Goal: Task Accomplishment & Management: Use online tool/utility

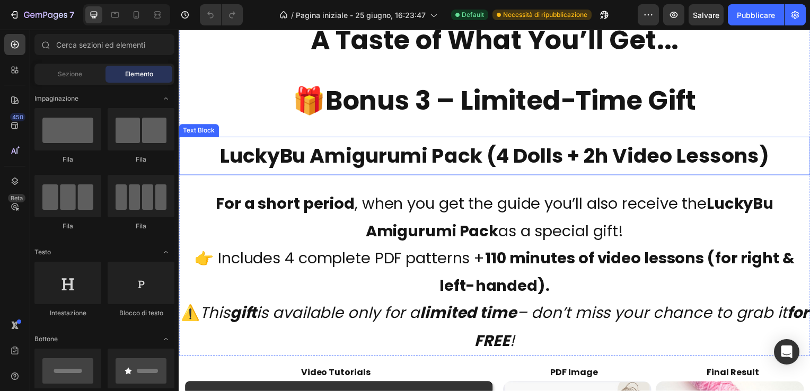
scroll to position [4239, 0]
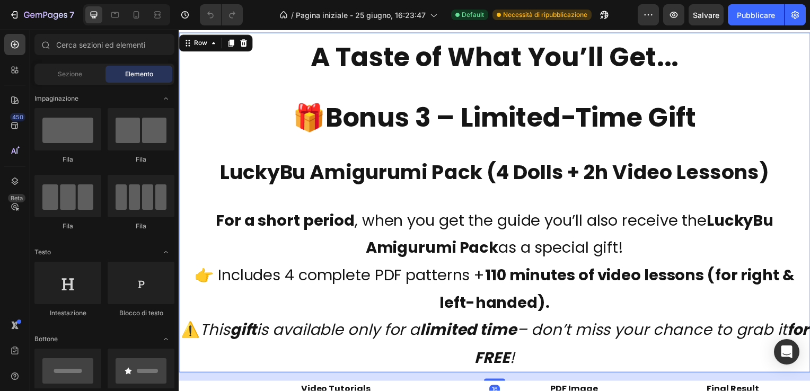
click at [752, 226] on div "A Taste of What You’ll Get... Text Block 🎁 bonus 1 - Put it into practice Text …" at bounding box center [497, 204] width 636 height 342
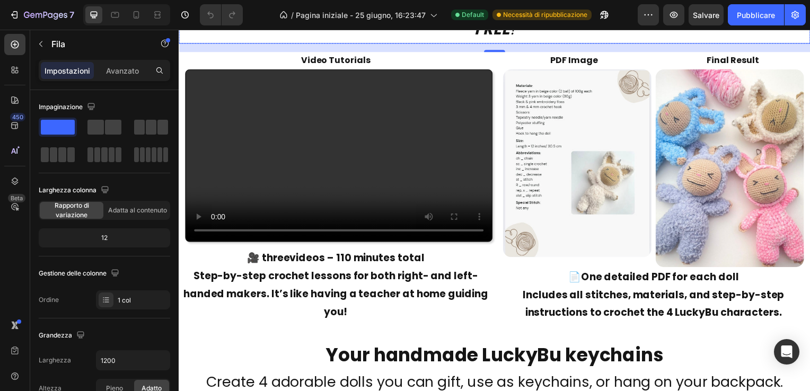
scroll to position [4610, 0]
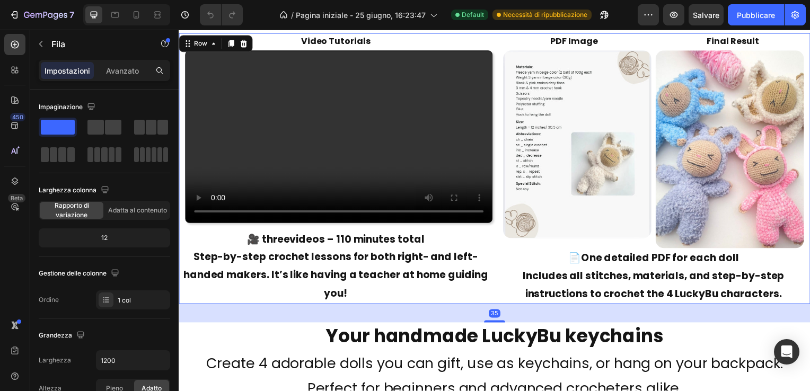
click at [492, 231] on div "Video Tutorials Text Block Video 🎥 three videos – 110 minutes total Step-by-ste…" at bounding box center [497, 169] width 636 height 273
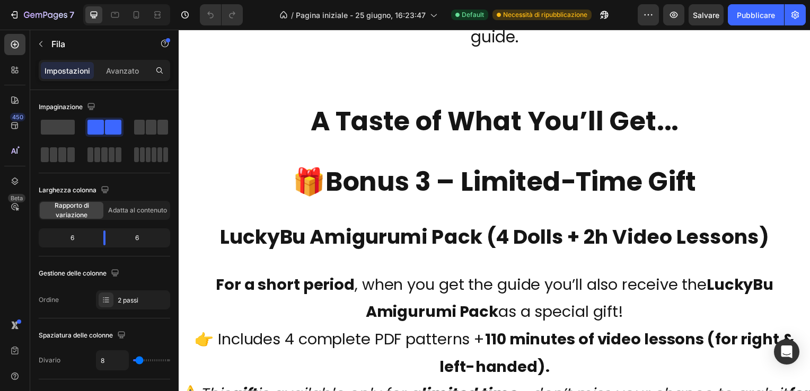
scroll to position [4080, 0]
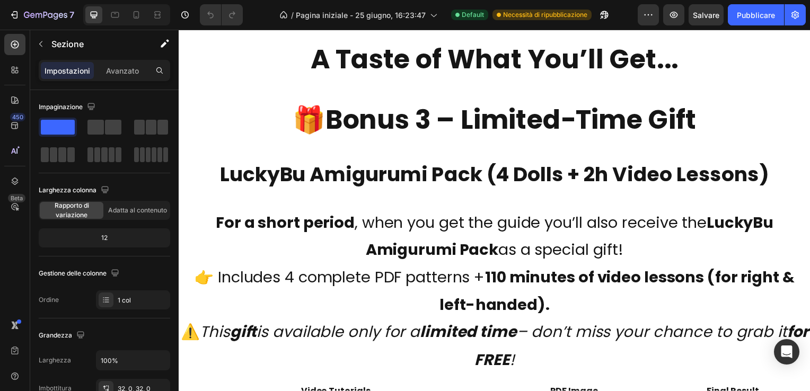
scroll to position [4239, 0]
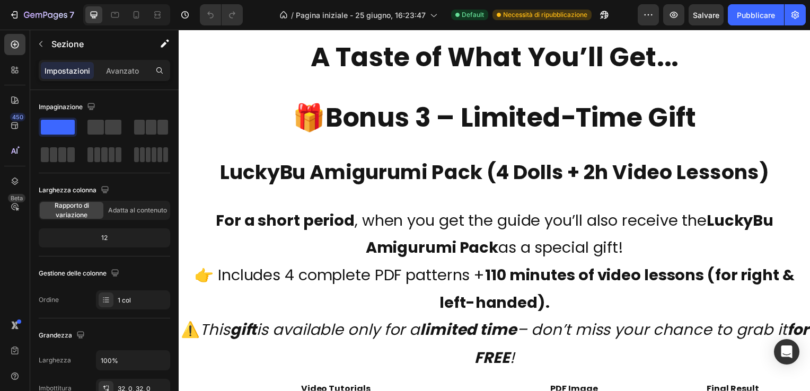
click at [256, 10] on div "/ Pagina iniziale - 25 giugno, 16:23:47 Default Necessità di ripubblicazione" at bounding box center [444, 14] width 386 height 21
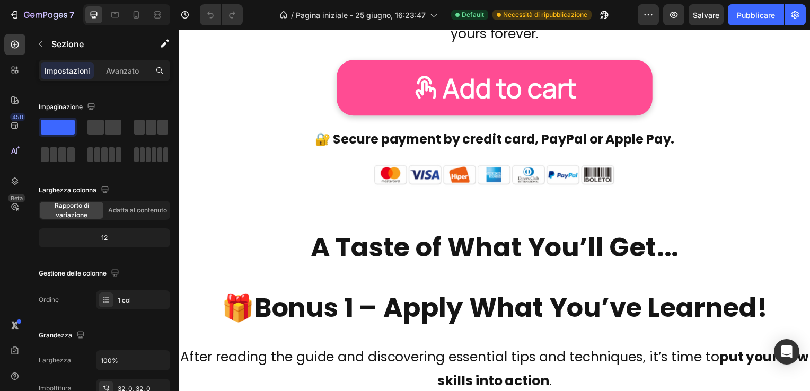
scroll to position [2014, 0]
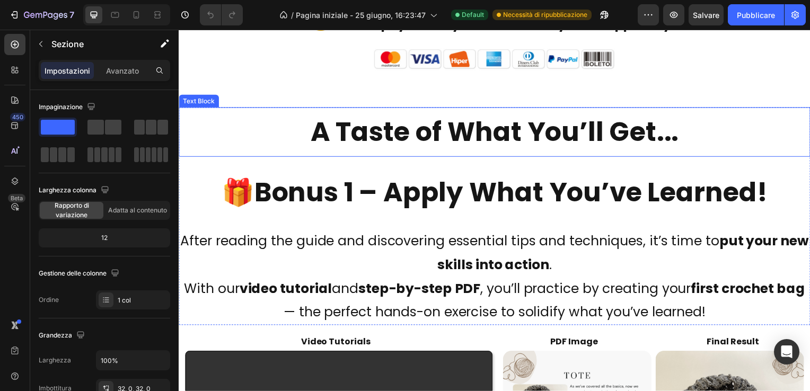
click at [690, 132] on p "A Taste of What You’ll Get..." at bounding box center [497, 133] width 634 height 48
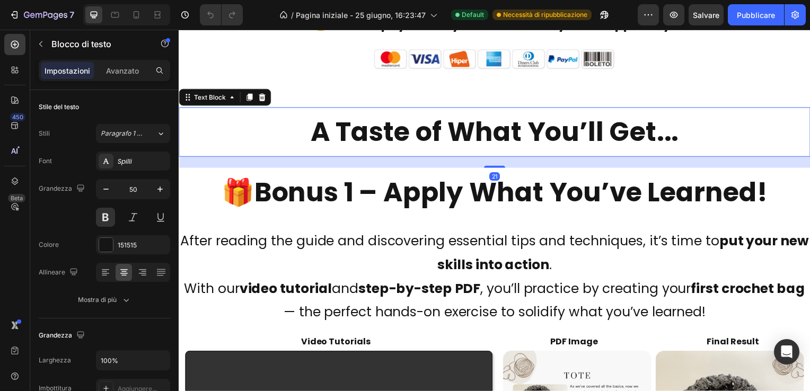
click at [690, 132] on p "A Taste of What You’ll Get..." at bounding box center [497, 133] width 634 height 48
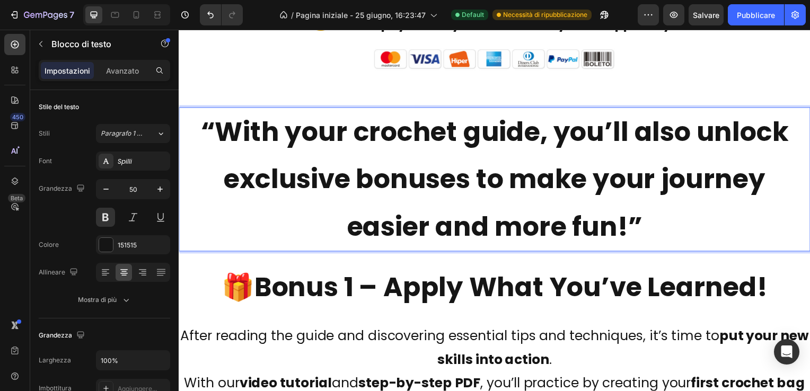
click at [484, 242] on p "“With your crochet guide, you’ll also unlock exclusive bonuses to make your jou…" at bounding box center [497, 180] width 634 height 143
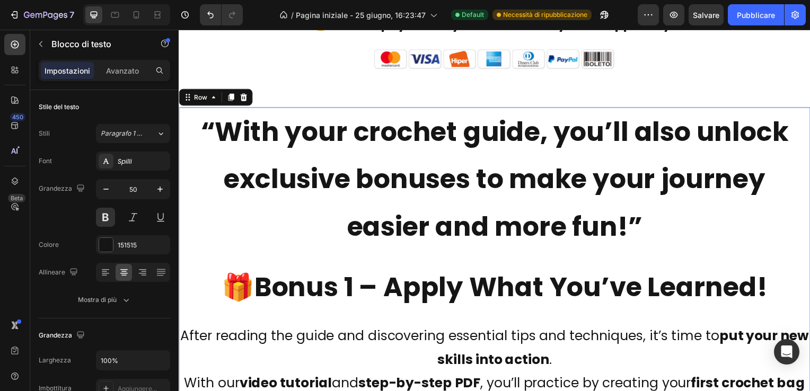
click at [501, 255] on div "“With your crochet guide, you’ll also unlock exclusive bonuses to make your jou…" at bounding box center [497, 265] width 636 height 315
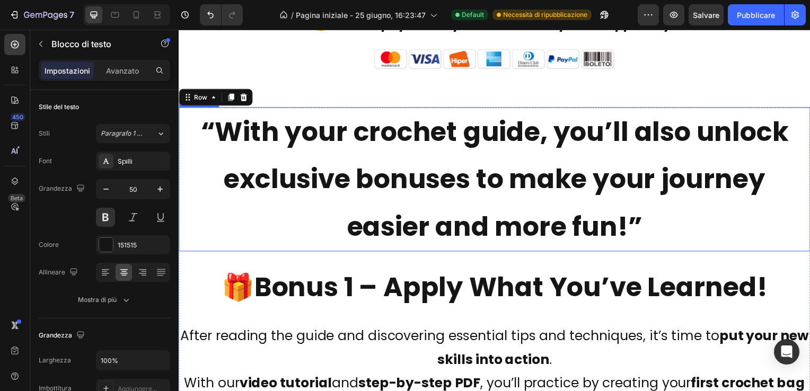
click at [501, 234] on p "“With your crochet guide, you’ll also unlock exclusive bonuses to make your jou…" at bounding box center [497, 180] width 634 height 143
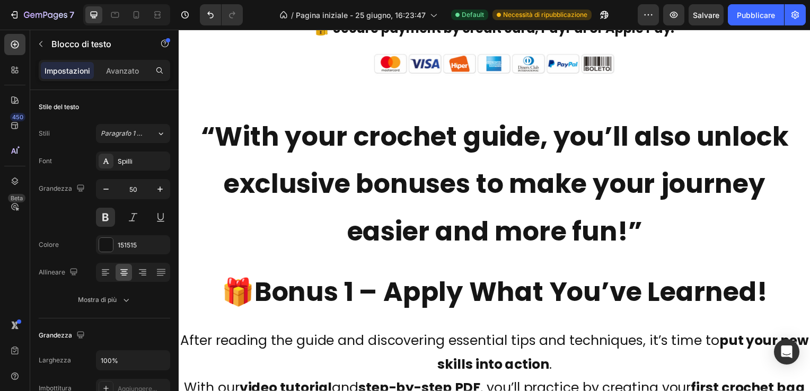
scroll to position [2067, 0]
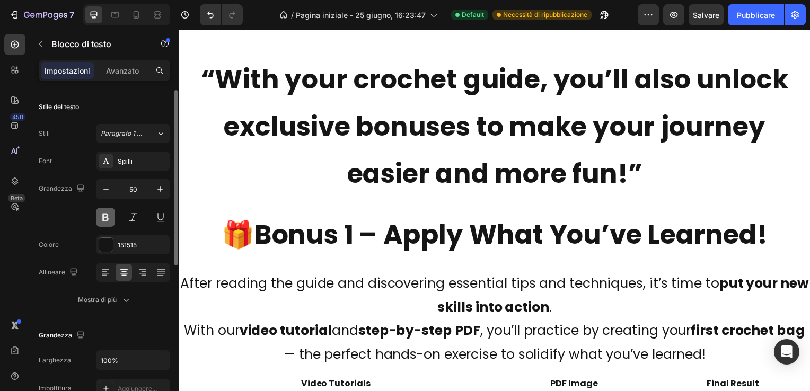
click at [107, 219] on button at bounding box center [105, 217] width 19 height 19
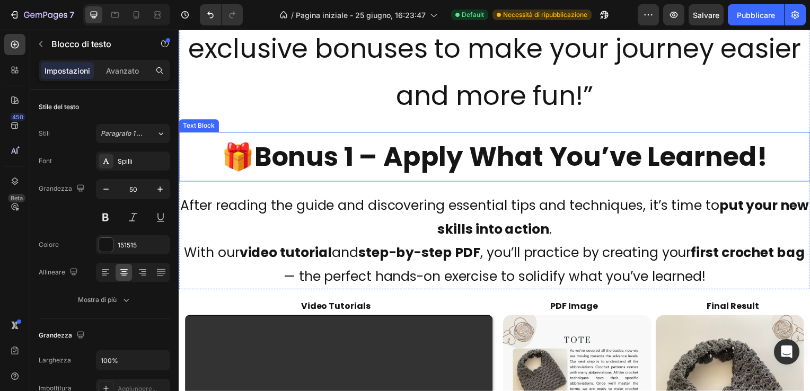
scroll to position [2120, 0]
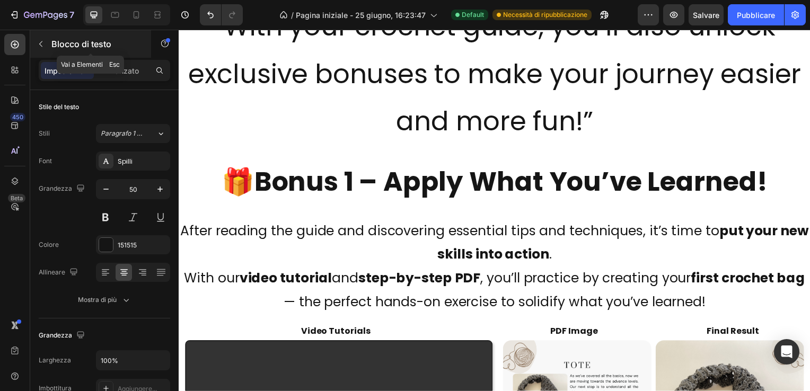
click at [40, 42] on icon "button" at bounding box center [41, 44] width 8 height 8
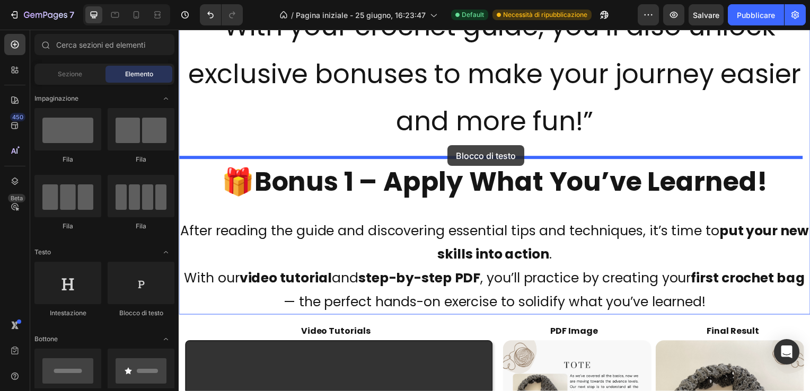
drag, startPoint x: 314, startPoint y: 323, endPoint x: 449, endPoint y: 146, distance: 222.7
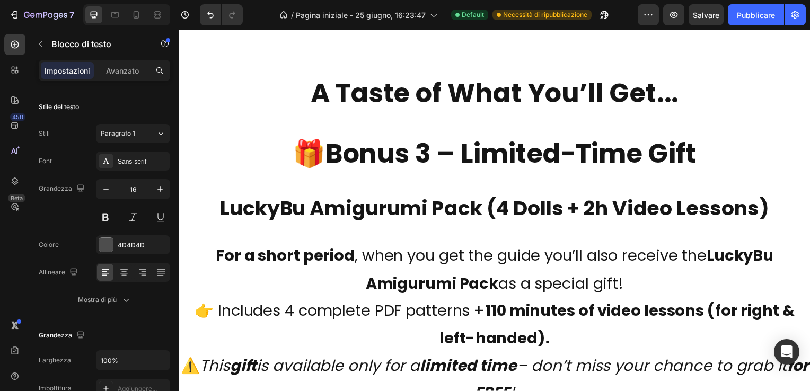
scroll to position [4345, 0]
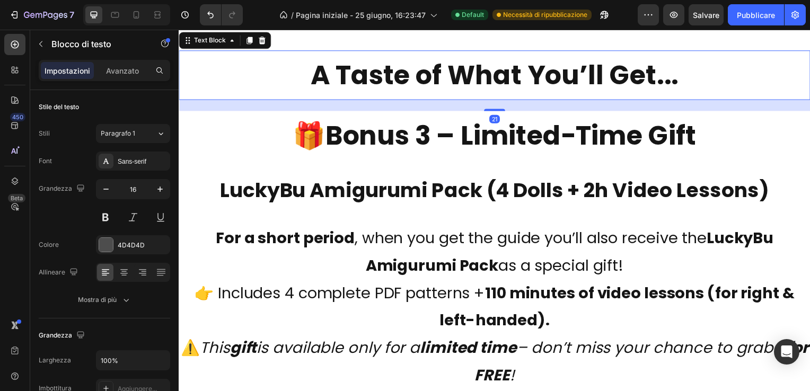
click at [685, 96] on p "A Taste of What You’ll Get..." at bounding box center [497, 76] width 634 height 48
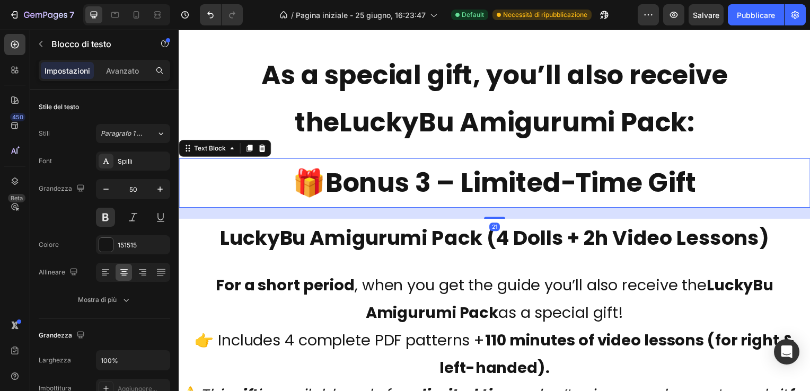
click at [389, 203] on strong "Bonus 3 – Limited-Time Gift" at bounding box center [513, 184] width 374 height 38
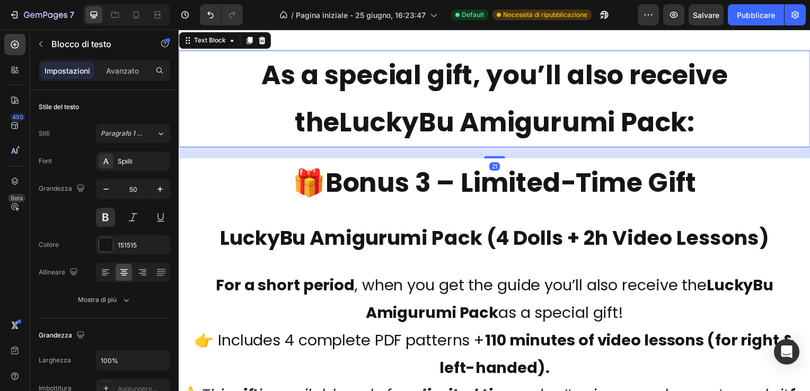
click at [380, 119] on p "As a special gift, you’ll also receive the LuckyBu Amigurumi Pack :" at bounding box center [497, 99] width 634 height 95
click at [104, 215] on button at bounding box center [105, 217] width 19 height 19
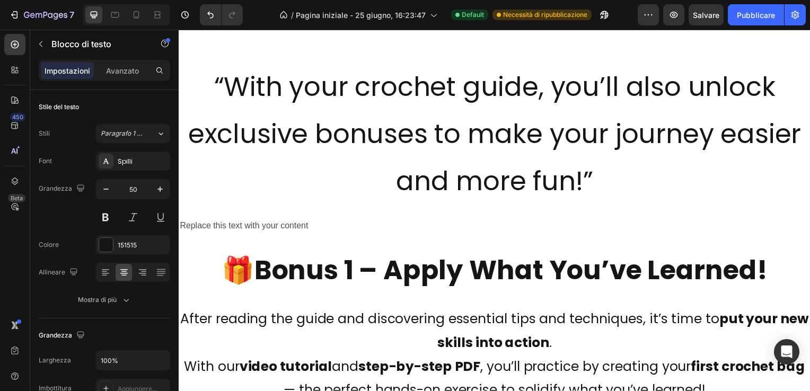
scroll to position [2120, 0]
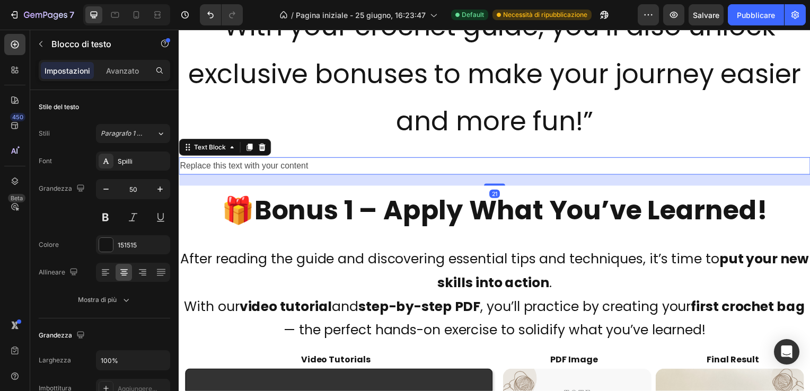
click at [314, 164] on div "Replace this text with your content" at bounding box center [497, 166] width 636 height 17
click at [263, 147] on icon at bounding box center [262, 148] width 8 height 8
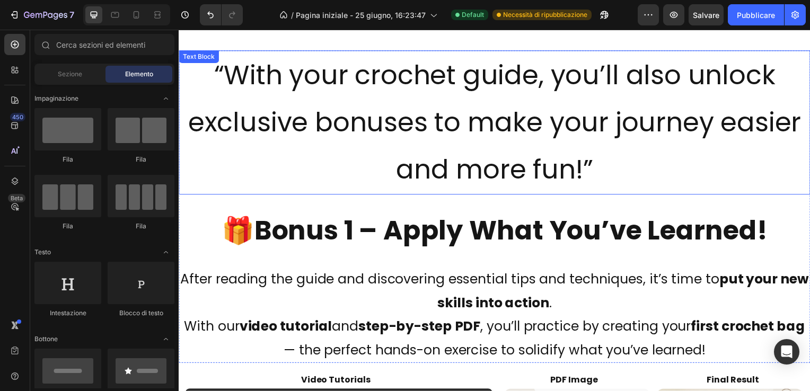
scroll to position [2014, 0]
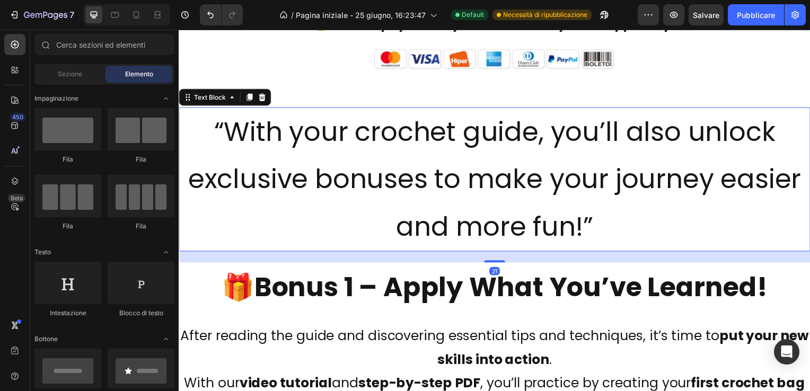
click at [347, 169] on p "“With your crochet guide, you’ll also unlock exclusive bonuses to make your jou…" at bounding box center [497, 180] width 634 height 143
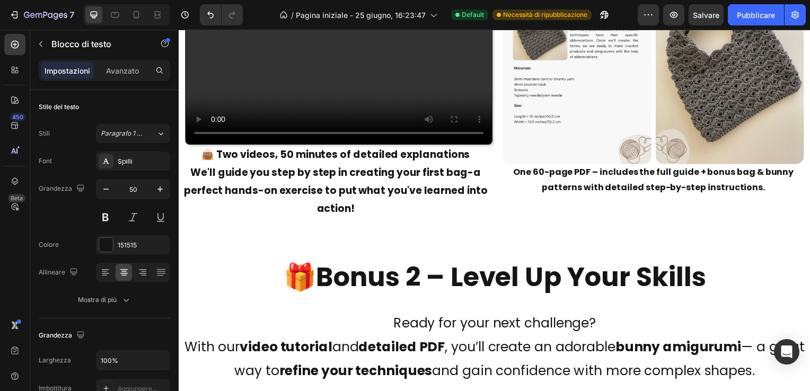
scroll to position [2596, 0]
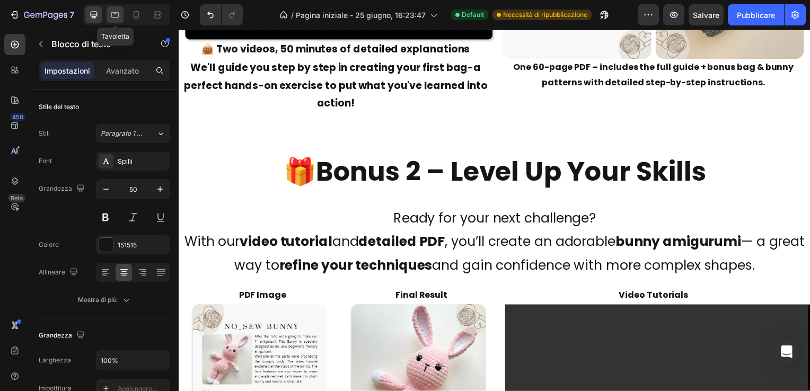
click at [114, 14] on icon at bounding box center [115, 15] width 11 height 11
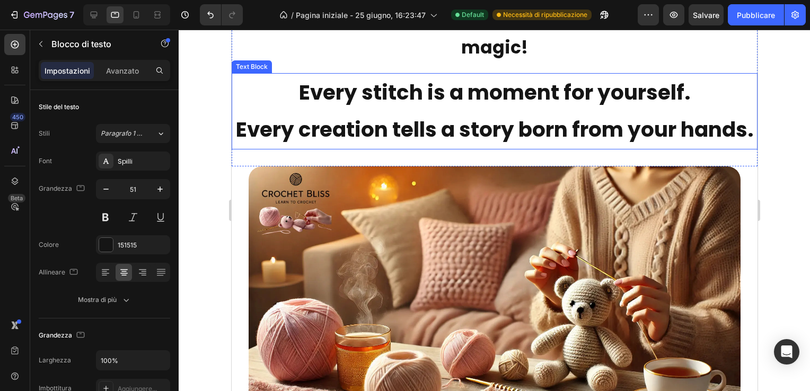
scroll to position [228, 0]
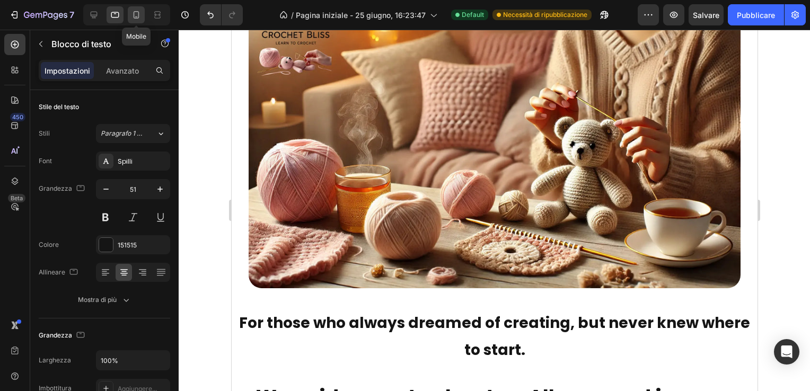
click at [135, 14] on icon at bounding box center [136, 15] width 11 height 11
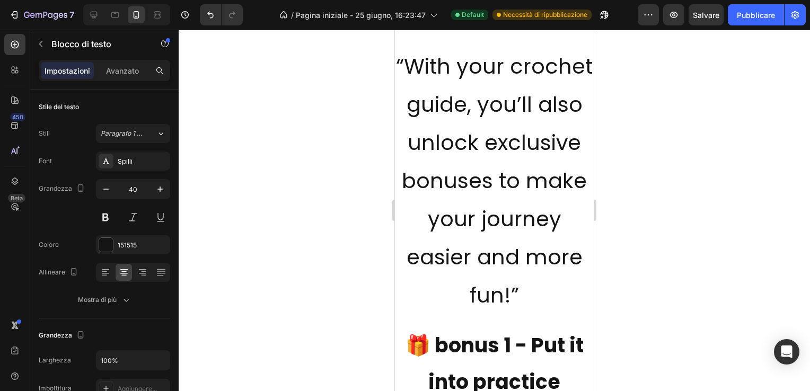
scroll to position [2188, 0]
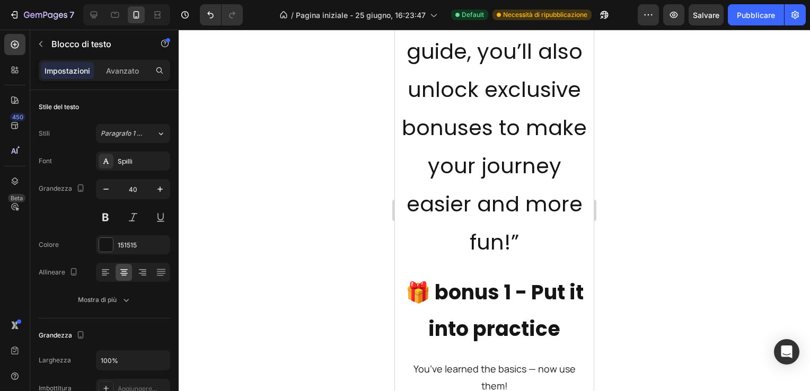
click at [425, 127] on p "“With your crochet guide, you’ll also unlock exclusive bonuses to make your jou…" at bounding box center [494, 127] width 197 height 267
click at [105, 188] on icon "button" at bounding box center [106, 189] width 11 height 11
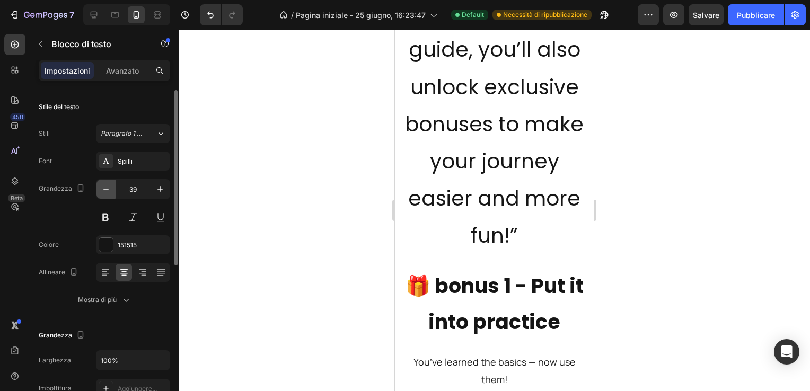
click at [105, 188] on icon "button" at bounding box center [106, 189] width 11 height 11
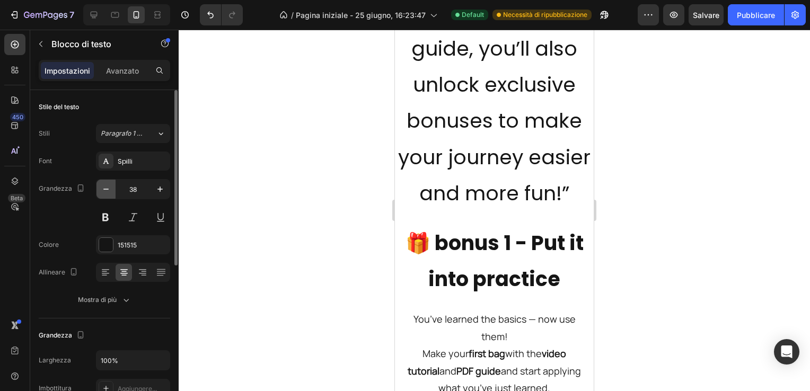
click at [105, 188] on icon "button" at bounding box center [106, 189] width 11 height 11
type input "37"
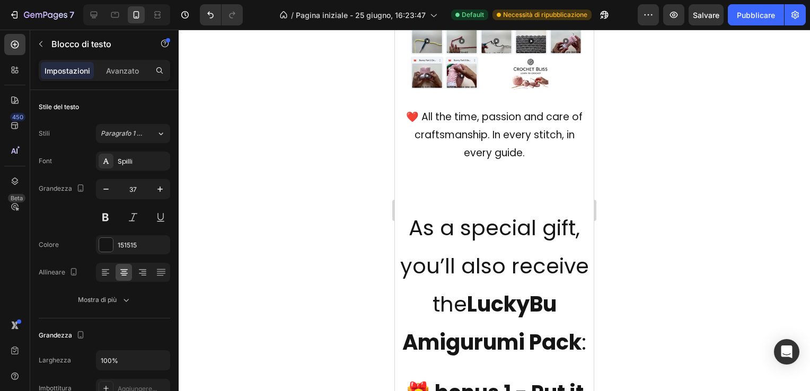
scroll to position [5368, 0]
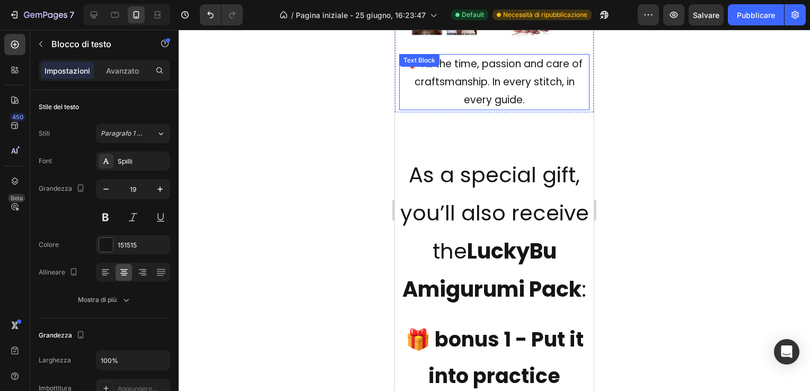
click at [495, 84] on p "❤️ All the time, passion and care of craftsmanship. In every stitch, in every g…" at bounding box center [494, 82] width 188 height 55
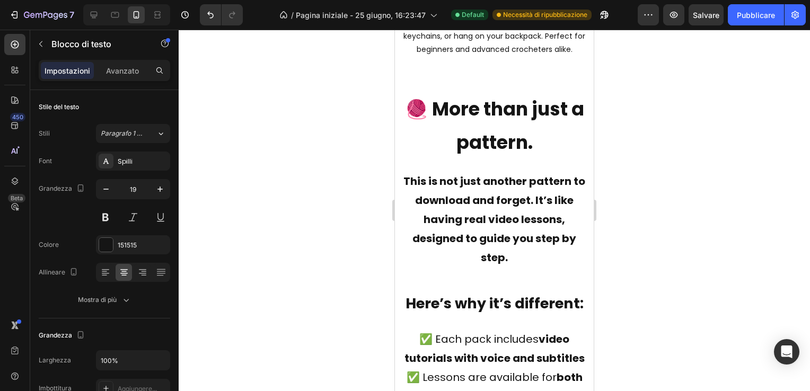
scroll to position [6639, 0]
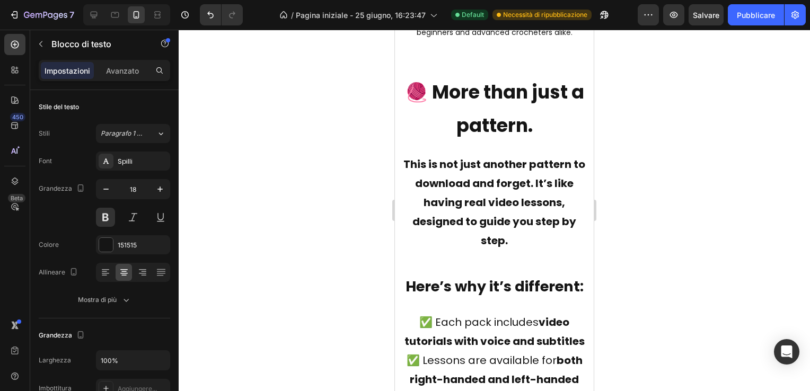
drag, startPoint x: 492, startPoint y: 161, endPoint x: 492, endPoint y: 169, distance: 7.4
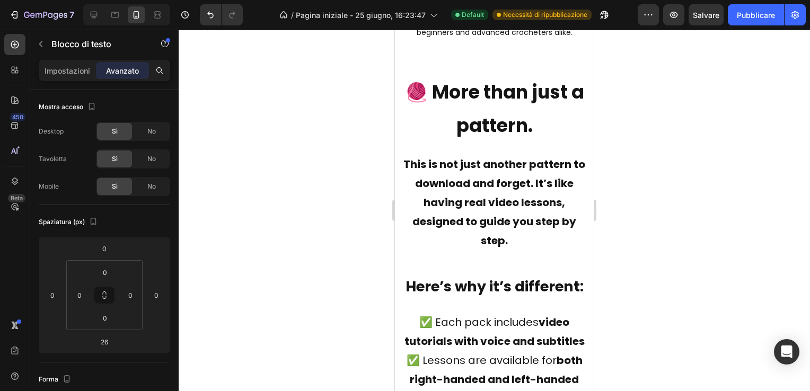
click at [340, 171] on div at bounding box center [494, 210] width 631 height 361
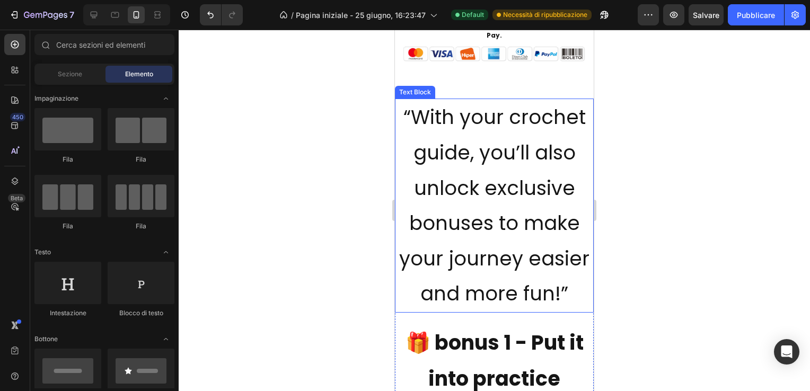
scroll to position [2254, 0]
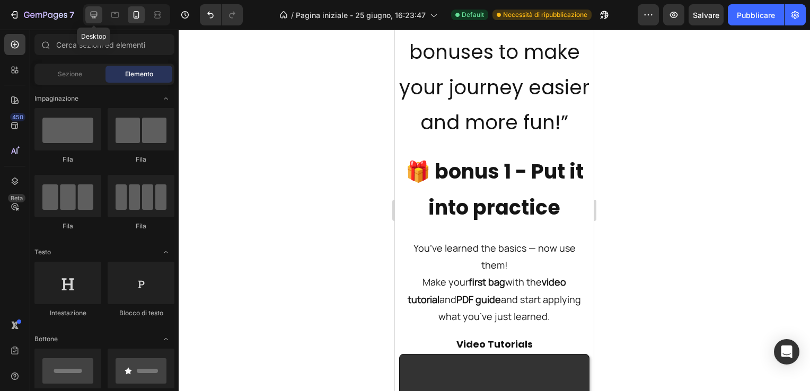
click at [95, 12] on icon at bounding box center [93, 15] width 11 height 11
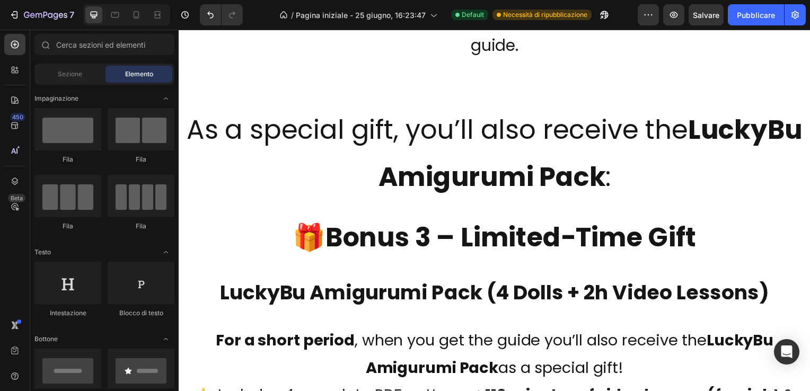
scroll to position [4481, 0]
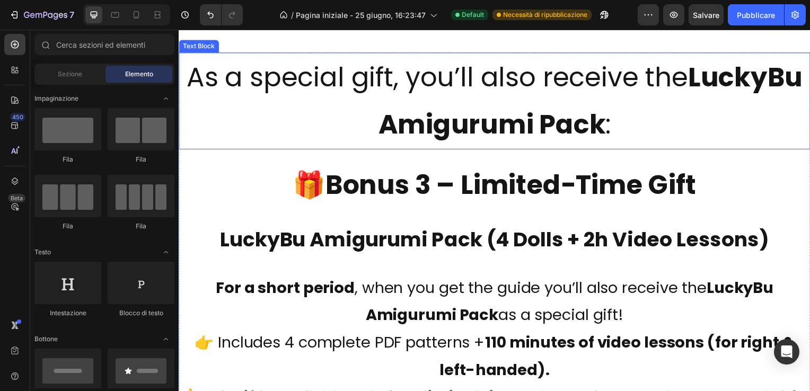
click at [292, 127] on p "As a special gift, you’ll also receive the LuckyBu Amigurumi Pack :" at bounding box center [497, 101] width 634 height 95
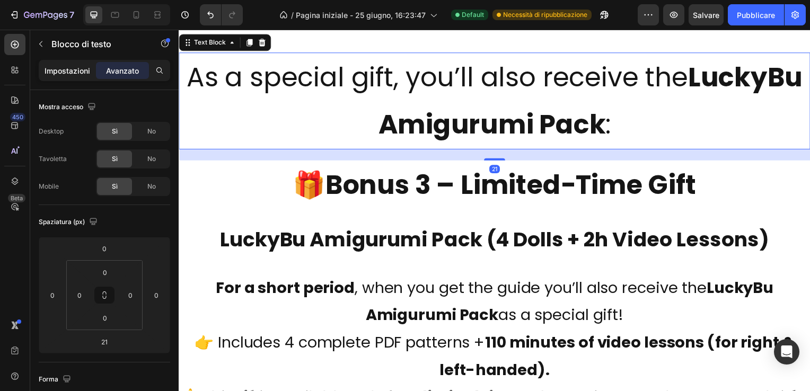
click at [78, 73] on p "Impostazioni" at bounding box center [68, 70] width 46 height 11
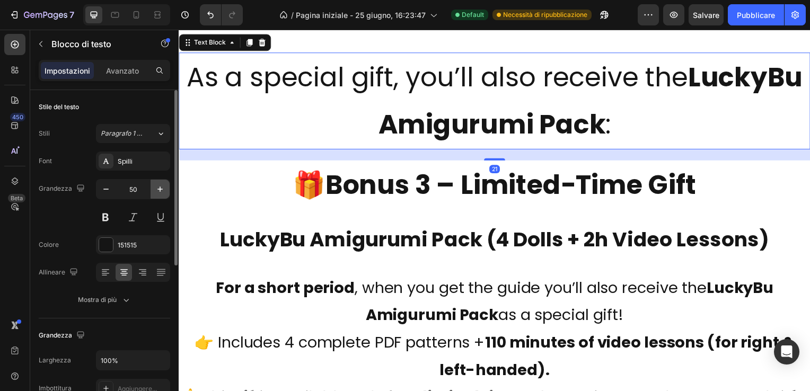
click at [161, 185] on icon "button" at bounding box center [160, 189] width 11 height 11
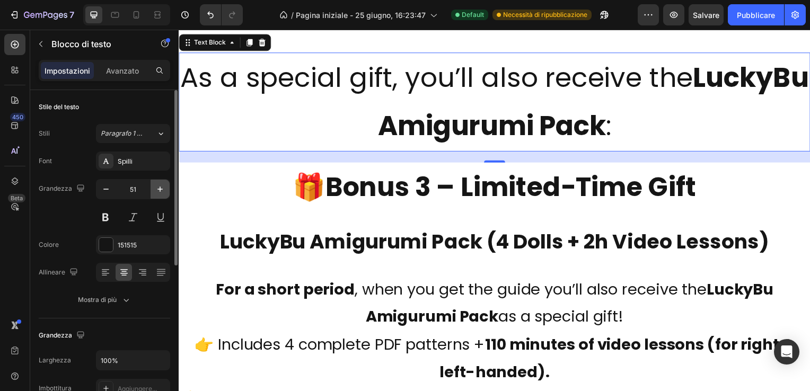
click at [161, 185] on icon "button" at bounding box center [160, 189] width 11 height 11
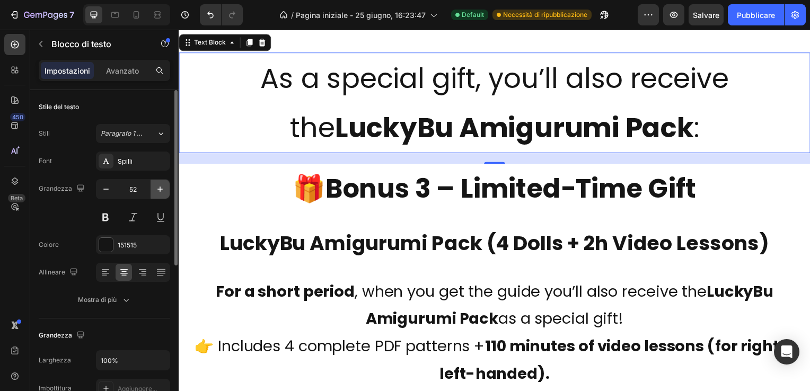
click at [161, 185] on icon "button" at bounding box center [160, 189] width 11 height 11
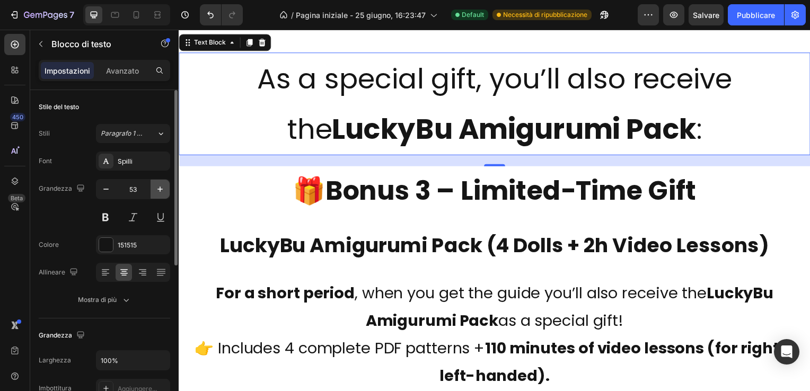
click at [161, 185] on icon "button" at bounding box center [160, 189] width 11 height 11
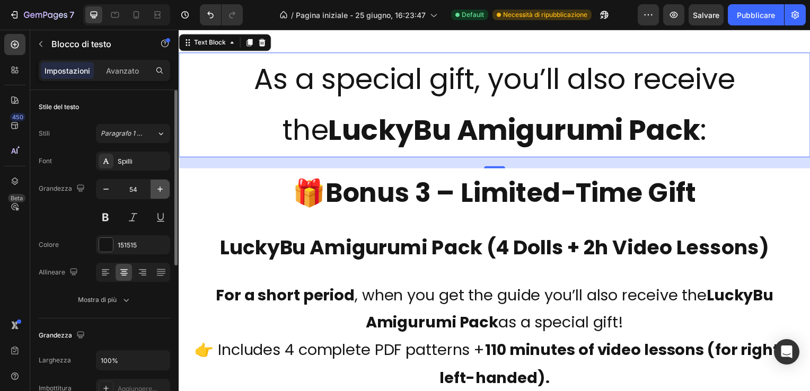
click at [161, 185] on icon "button" at bounding box center [160, 189] width 11 height 11
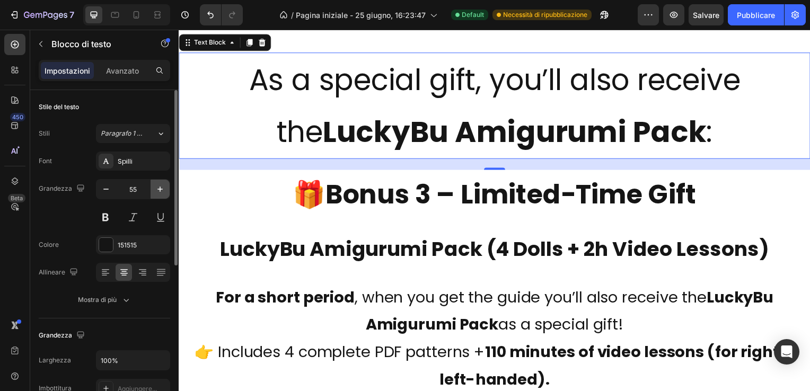
click at [161, 185] on icon "button" at bounding box center [160, 189] width 11 height 11
type input "56"
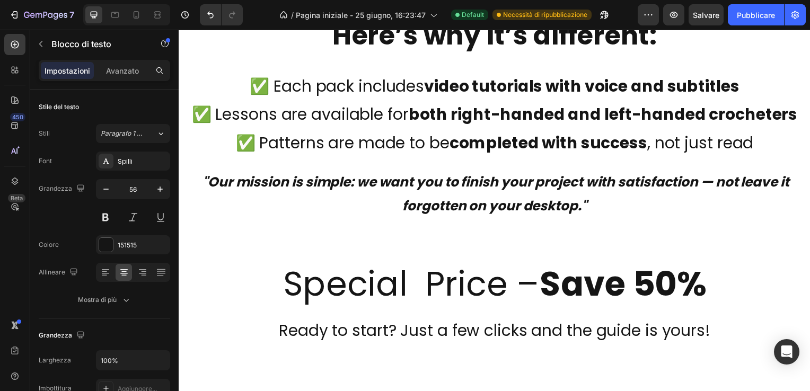
scroll to position [5540, 0]
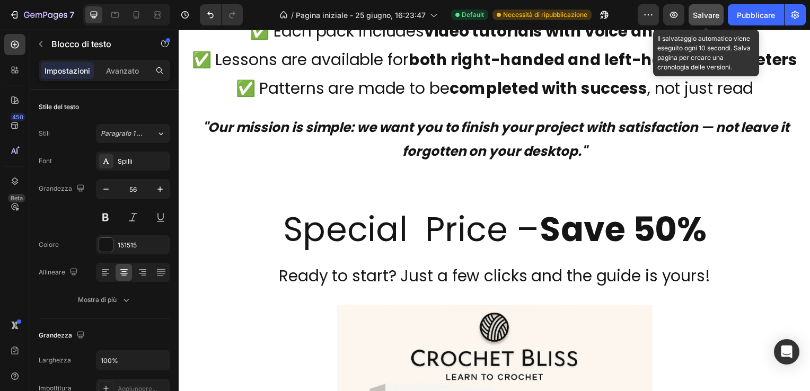
click at [706, 14] on span "Salvare" at bounding box center [706, 15] width 26 height 9
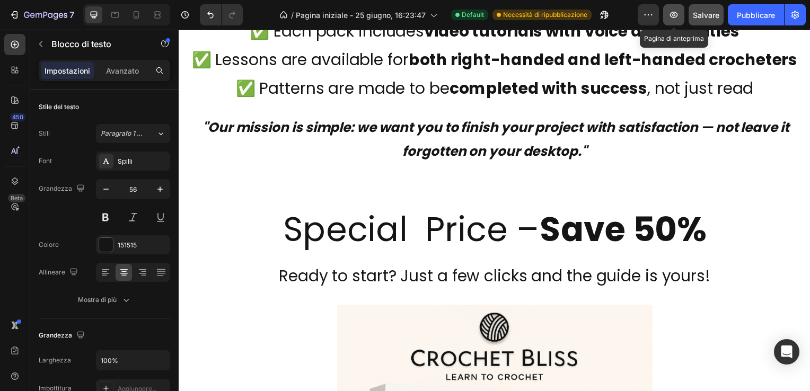
click at [672, 12] on icon "button" at bounding box center [673, 15] width 11 height 11
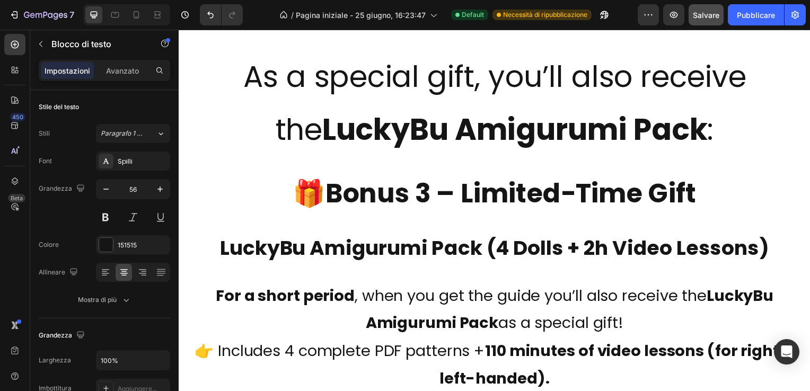
scroll to position [4481, 0]
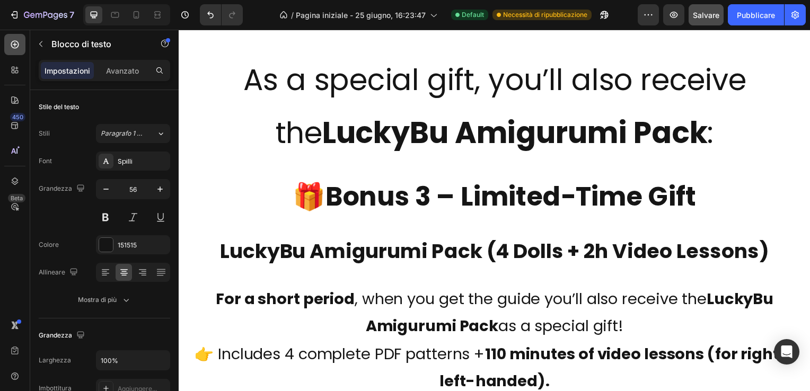
click at [14, 45] on icon at bounding box center [15, 45] width 8 height 8
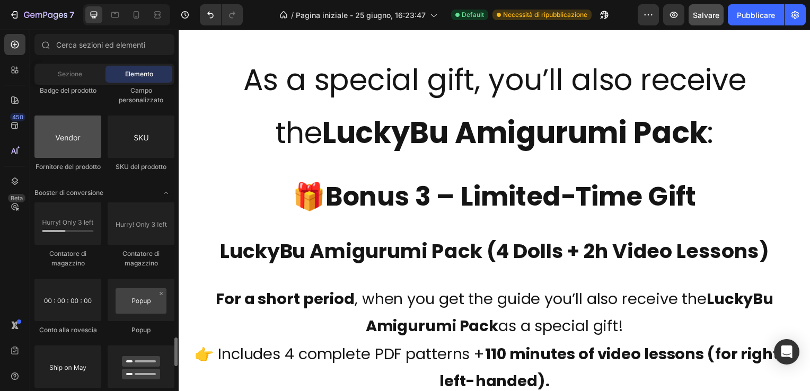
scroll to position [2120, 0]
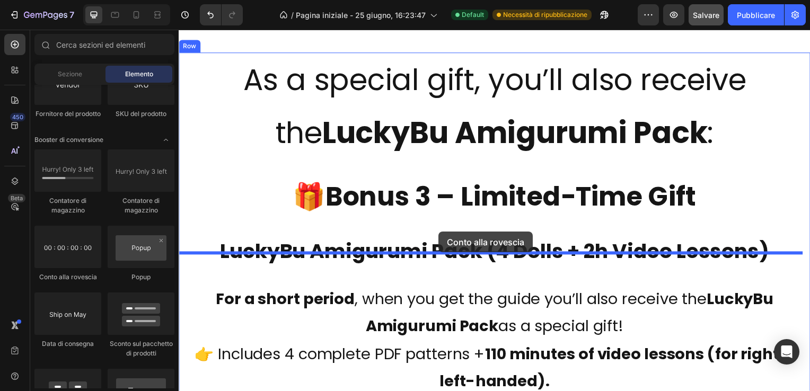
drag, startPoint x: 242, startPoint y: 279, endPoint x: 440, endPoint y: 233, distance: 203.3
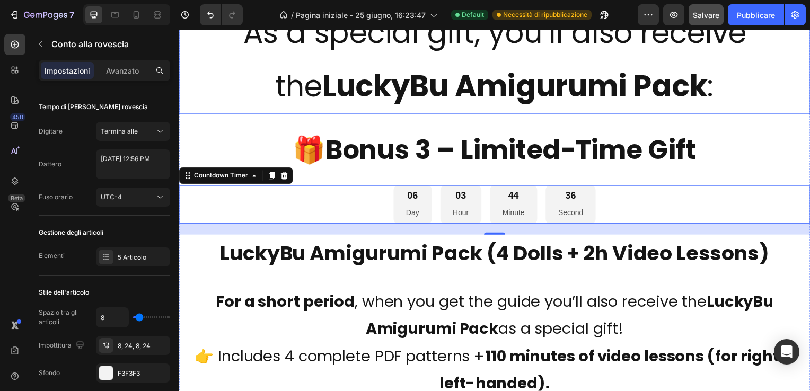
scroll to position [4534, 0]
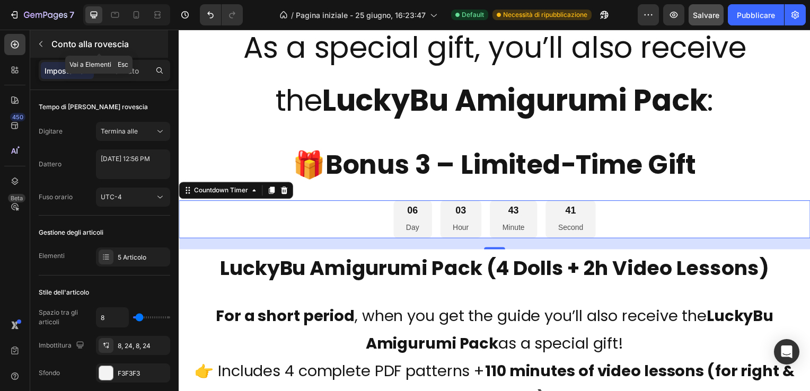
click at [41, 42] on icon "button" at bounding box center [40, 44] width 3 height 6
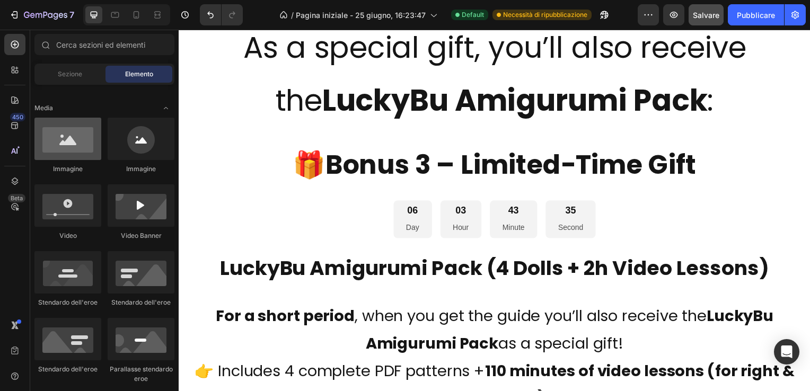
scroll to position [106, 0]
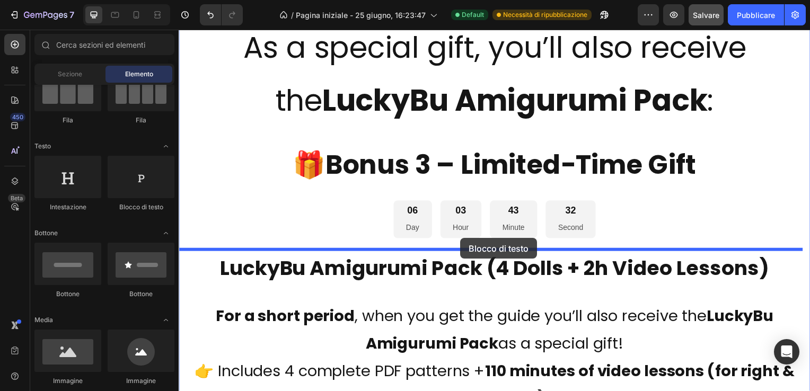
drag, startPoint x: 308, startPoint y: 213, endPoint x: 462, endPoint y: 240, distance: 156.5
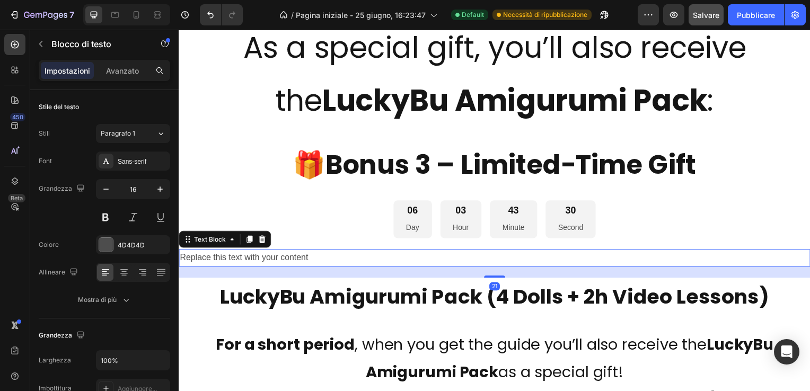
click at [332, 258] on div "Replace this text with your content" at bounding box center [497, 259] width 636 height 17
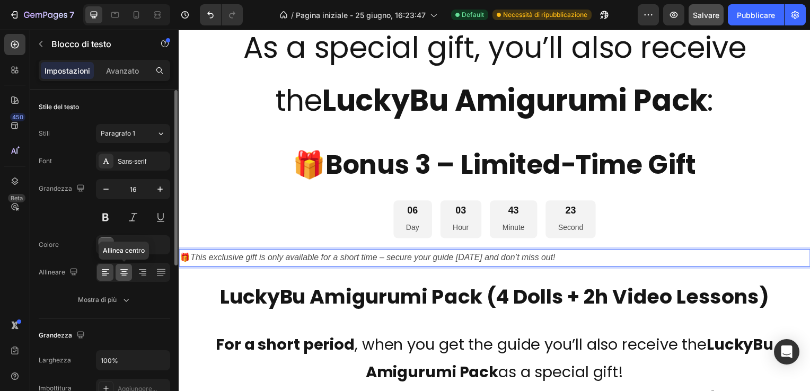
click at [121, 270] on icon at bounding box center [124, 272] width 11 height 11
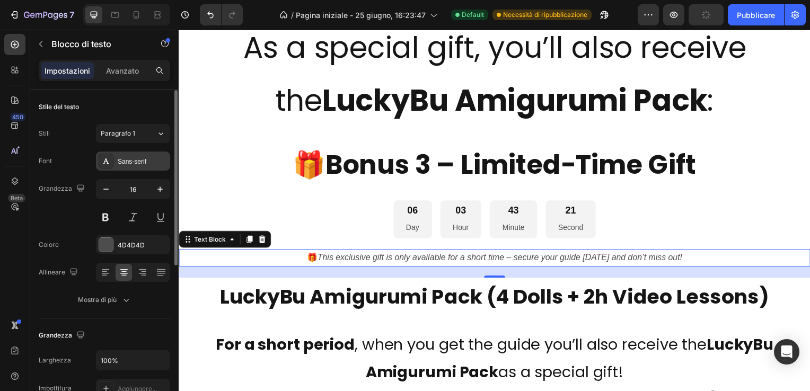
click at [137, 161] on div "Sans-serif" at bounding box center [143, 162] width 50 height 10
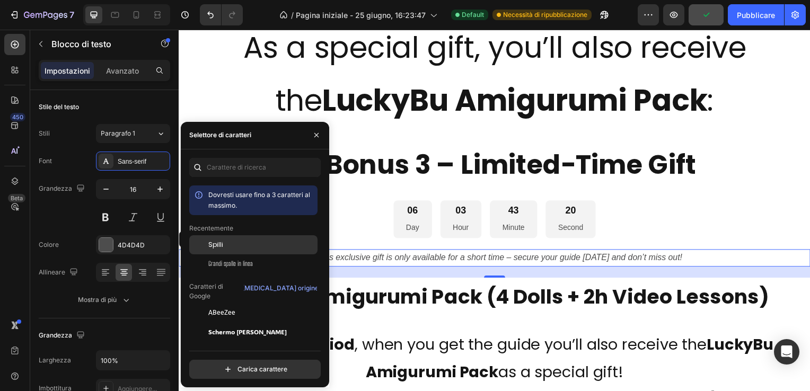
click at [216, 242] on span "Spilli" at bounding box center [215, 245] width 15 height 10
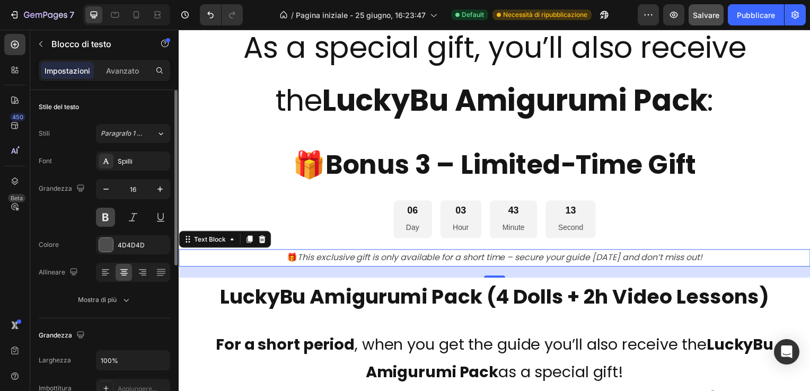
click at [103, 216] on button at bounding box center [105, 217] width 19 height 19
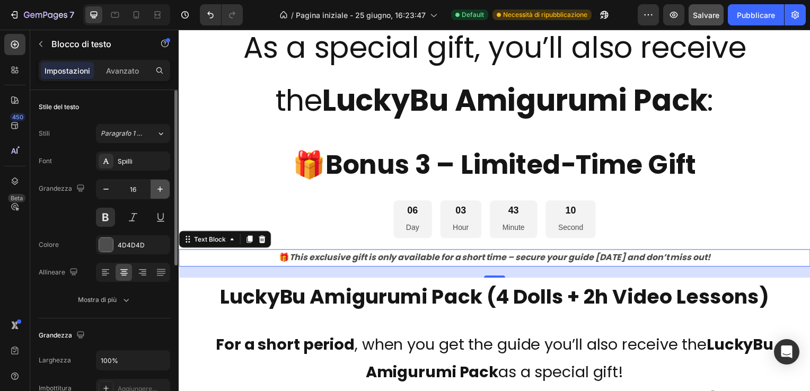
click at [162, 185] on icon "button" at bounding box center [160, 189] width 11 height 11
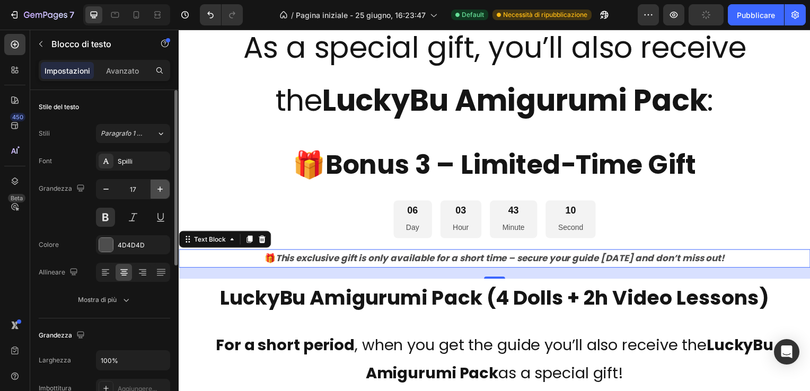
click at [162, 185] on icon "button" at bounding box center [160, 189] width 11 height 11
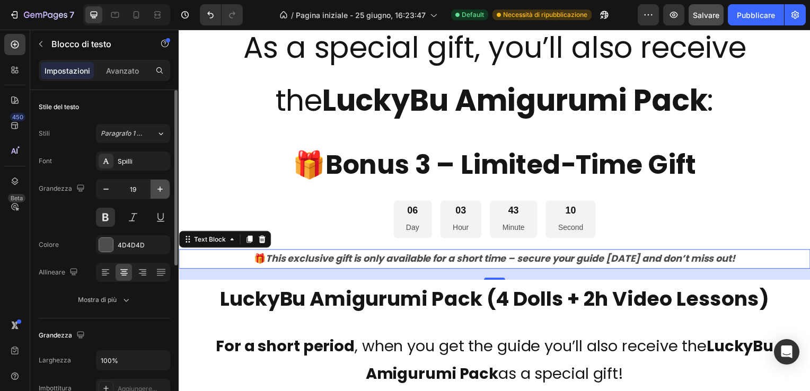
click at [162, 185] on icon "button" at bounding box center [160, 189] width 11 height 11
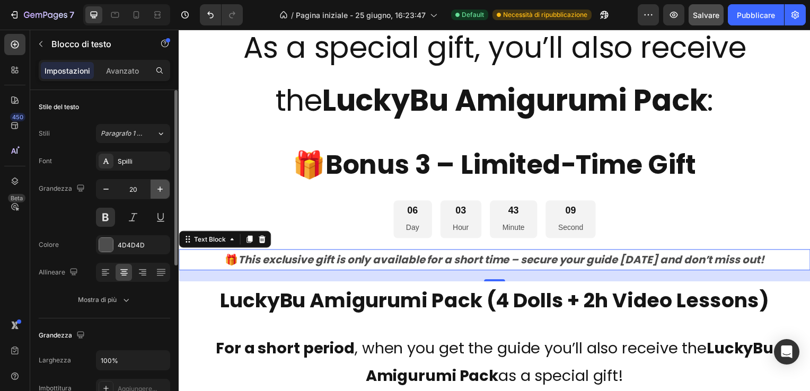
click at [162, 185] on icon "button" at bounding box center [160, 189] width 11 height 11
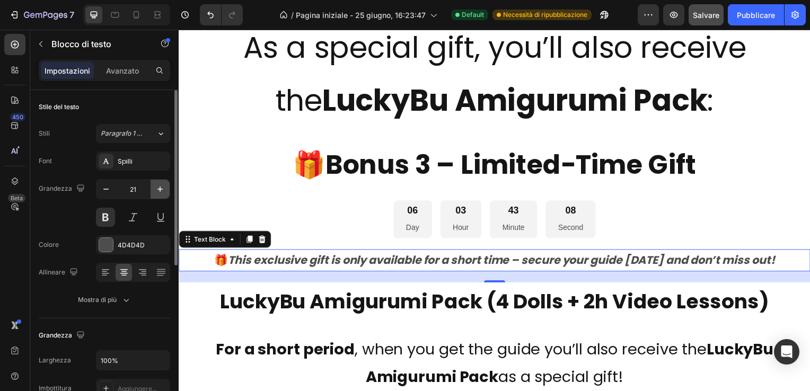
click at [162, 185] on icon "button" at bounding box center [160, 189] width 11 height 11
type input "22"
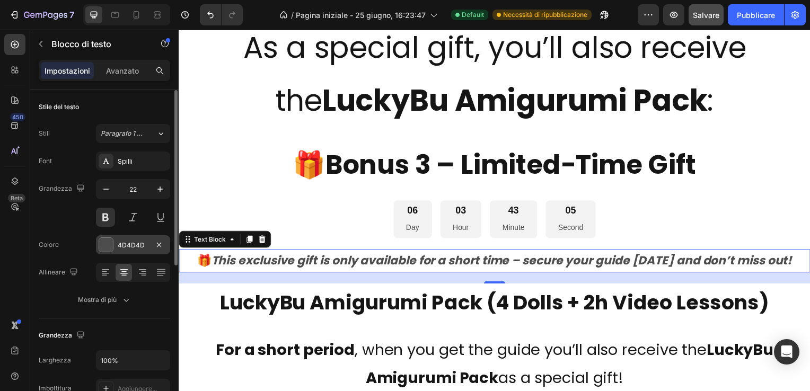
click at [109, 243] on div at bounding box center [106, 245] width 14 height 14
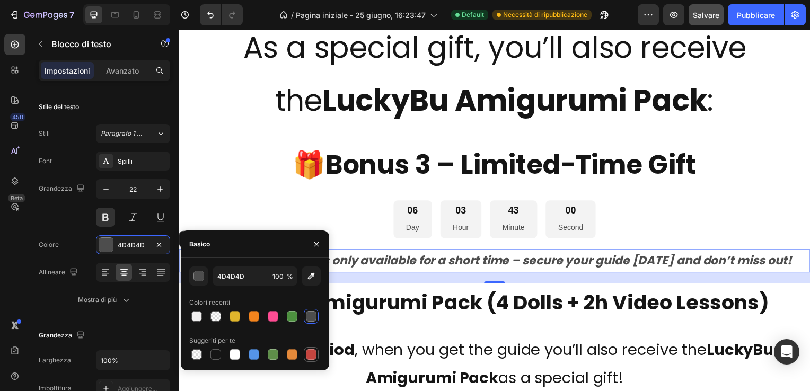
click at [313, 353] on div at bounding box center [311, 354] width 11 height 11
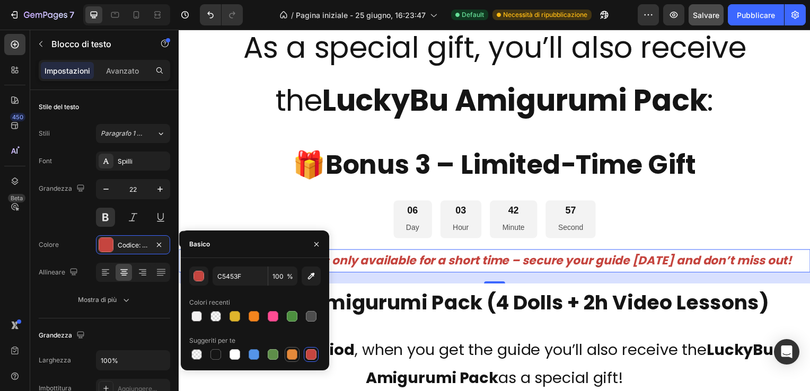
click at [292, 352] on div at bounding box center [292, 354] width 11 height 11
type input "E4893A"
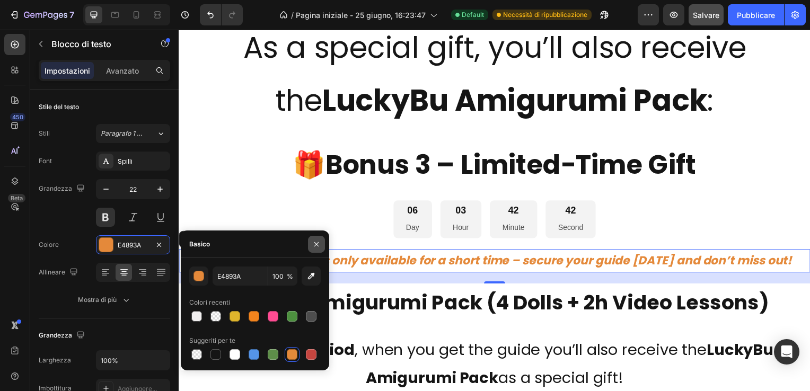
click at [314, 243] on icon "button" at bounding box center [316, 244] width 8 height 8
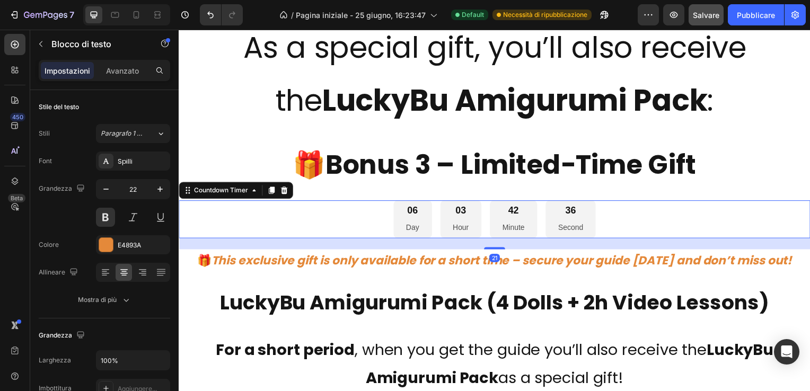
click at [378, 216] on div "06 Day 03 Hour 42 Minute 36 Second" at bounding box center [497, 221] width 636 height 39
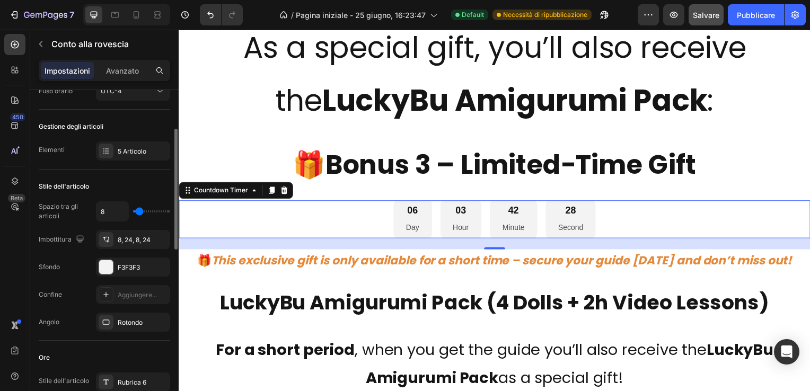
scroll to position [159, 0]
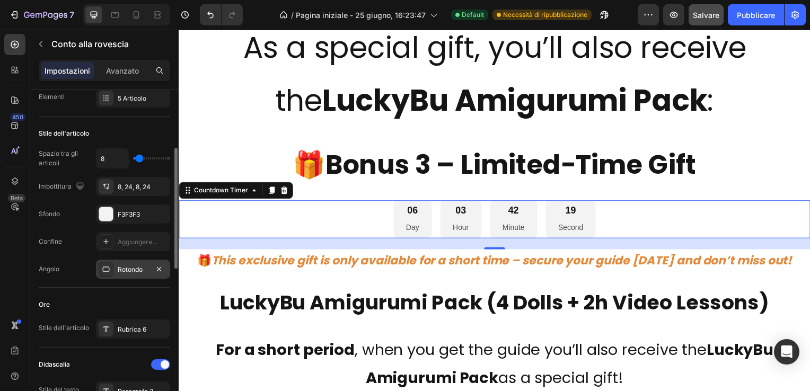
click at [121, 268] on div "Rotondo" at bounding box center [133, 270] width 31 height 10
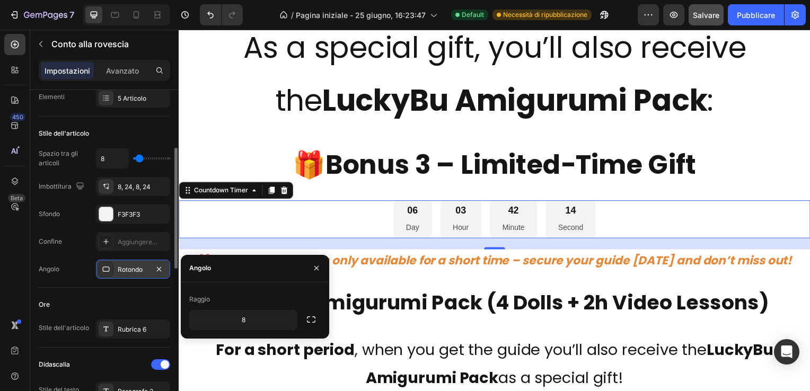
click at [121, 268] on div "Rotondo" at bounding box center [133, 270] width 31 height 10
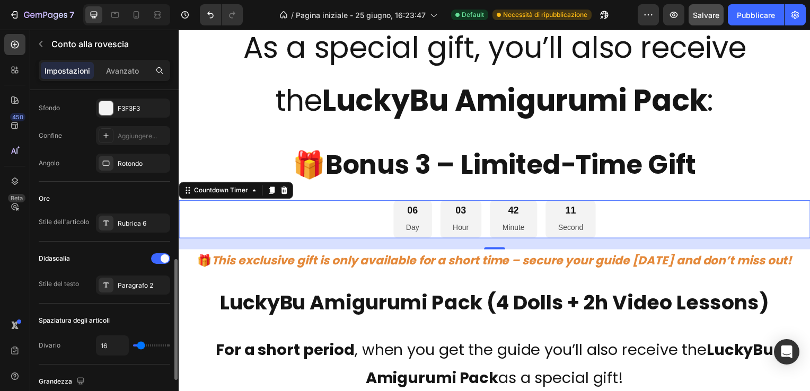
scroll to position [318, 0]
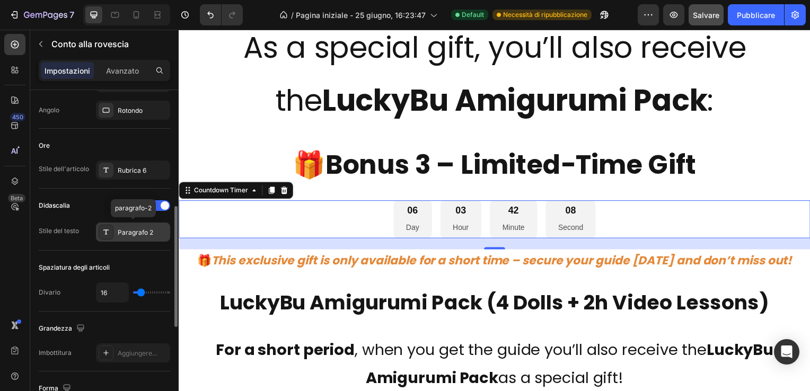
click at [106, 230] on icon at bounding box center [106, 232] width 8 height 8
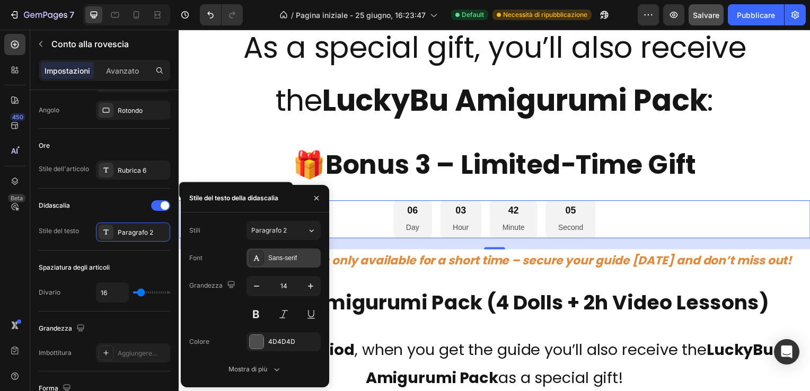
click at [288, 258] on div "Sans-serif" at bounding box center [293, 258] width 50 height 10
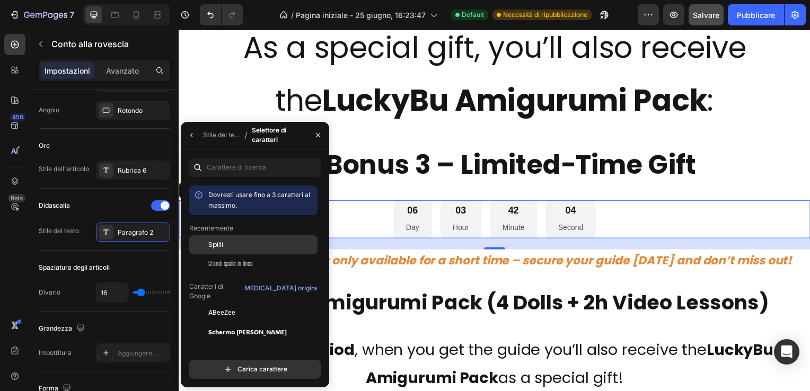
click at [214, 243] on span "Spilli" at bounding box center [215, 245] width 15 height 10
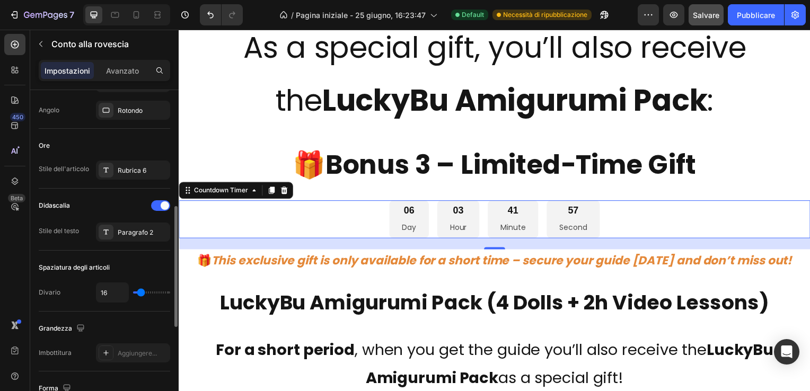
type input "9"
type input "13"
type input "15"
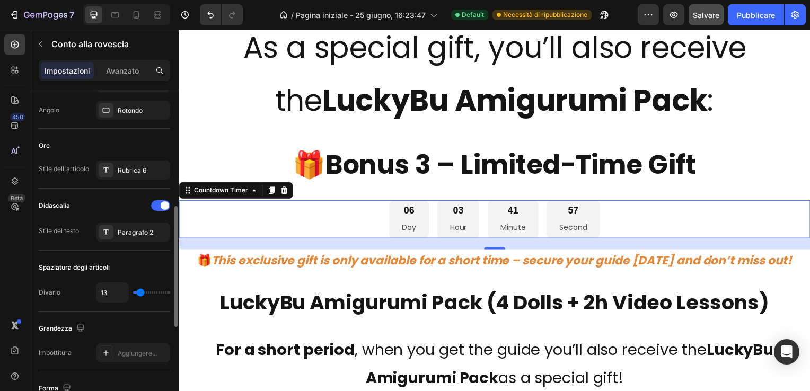
type input "15"
type input "18"
type input "22"
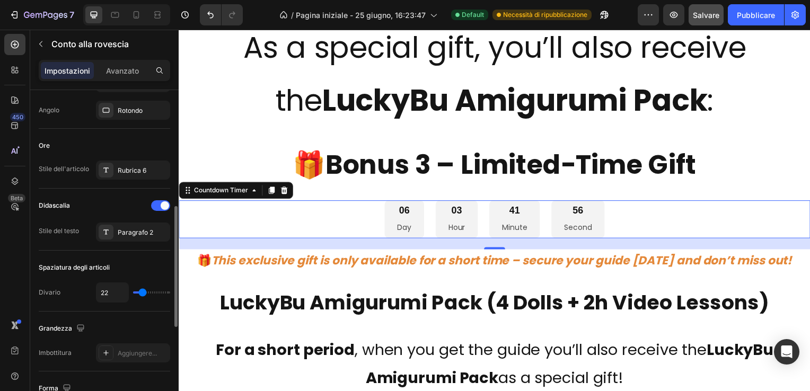
type input "25"
type input "27"
type input "31"
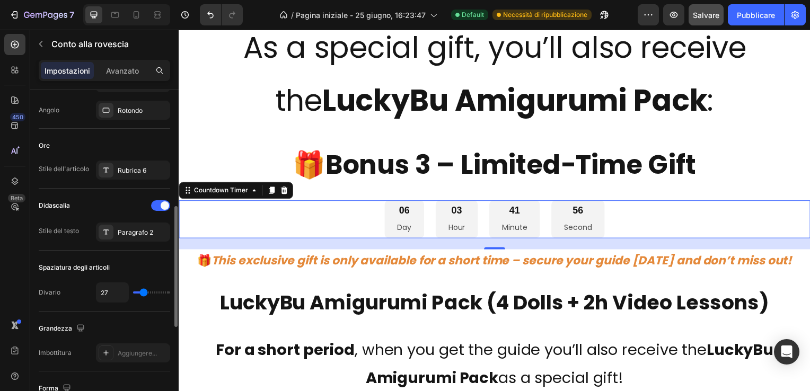
type input "31"
type input "32"
type input "34"
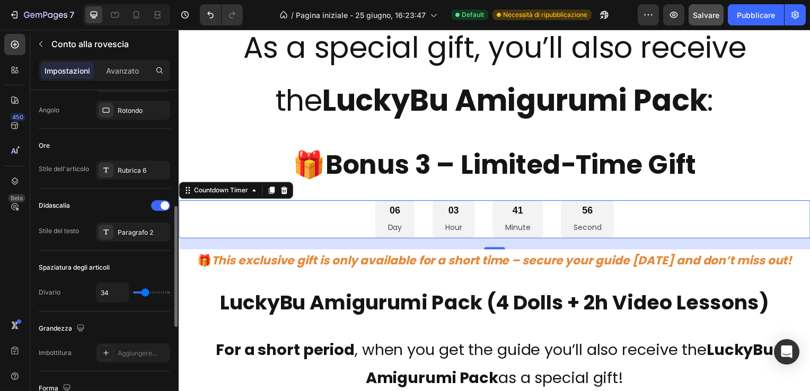
type input "36"
type input "38"
type input "41"
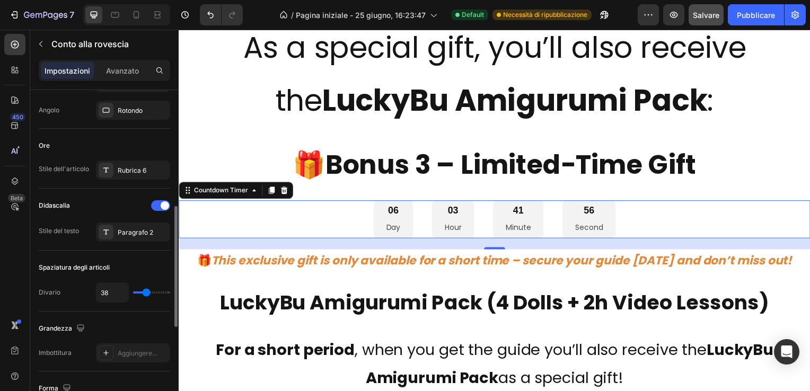
type input "41"
type input "38"
type input "36"
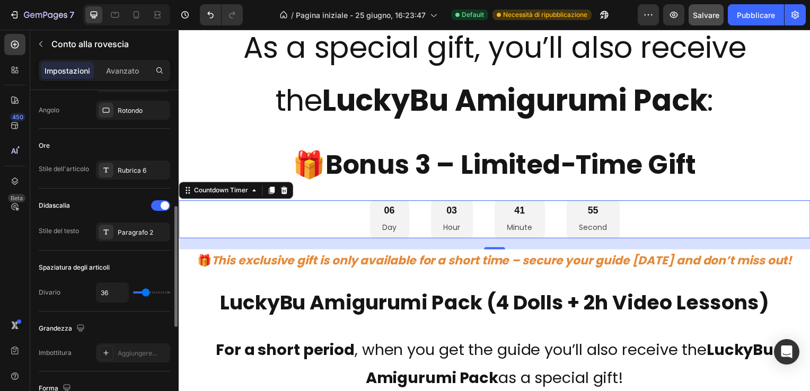
type input "34"
type input "32"
type input "29"
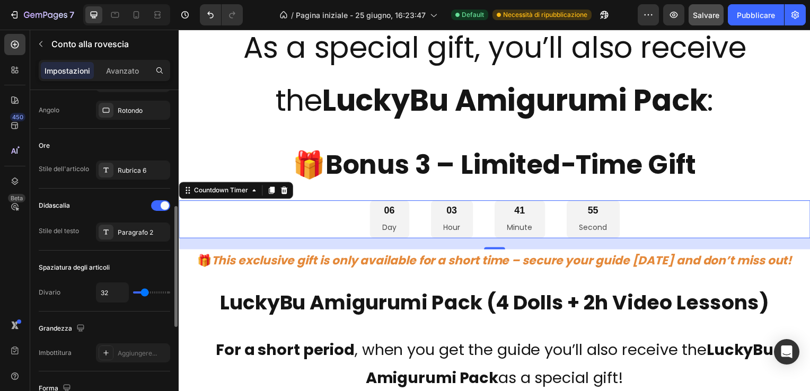
type input "29"
type input "25"
type input "22"
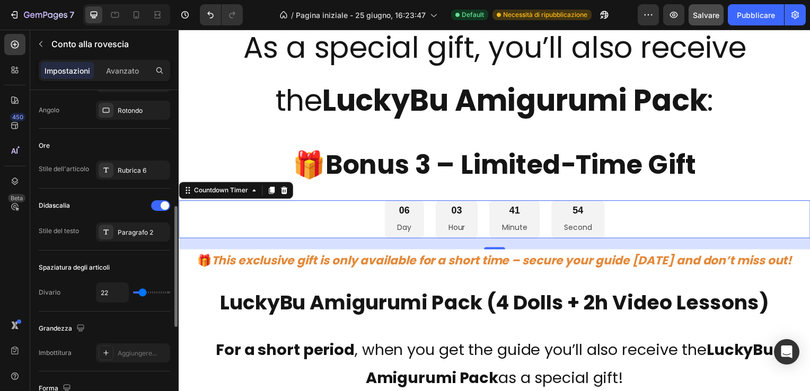
type input "18"
type input "16"
type input "15"
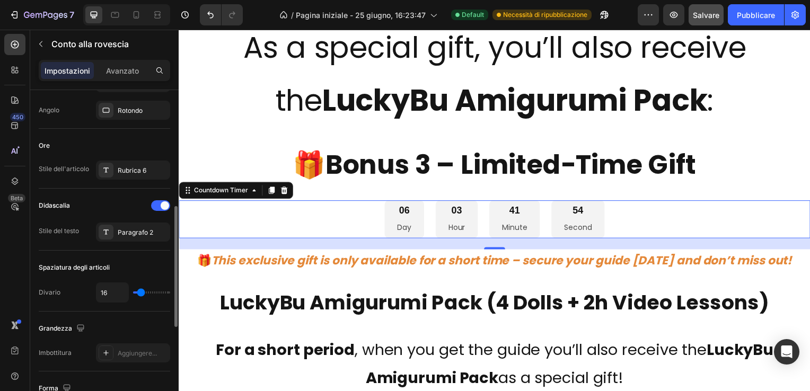
type input "15"
type input "13"
type input "11"
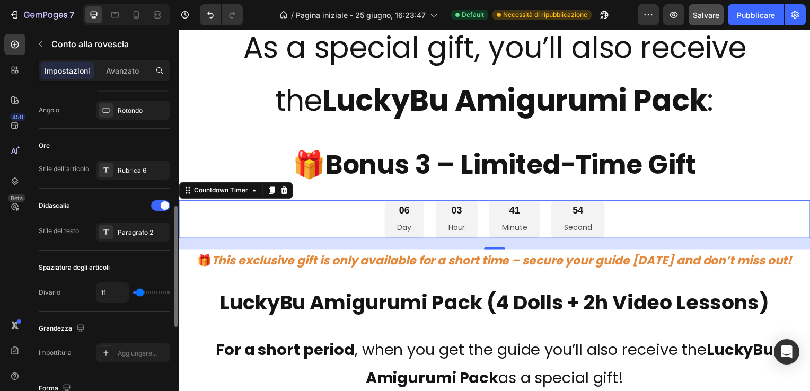
type input "9"
type input "8"
type input "6"
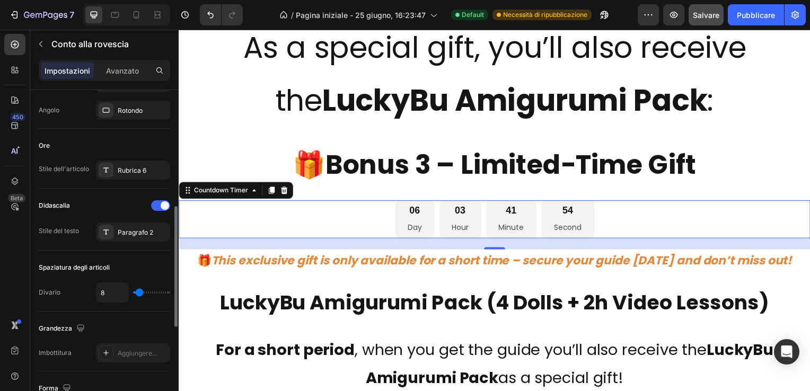
type input "6"
type input "4"
type input "2"
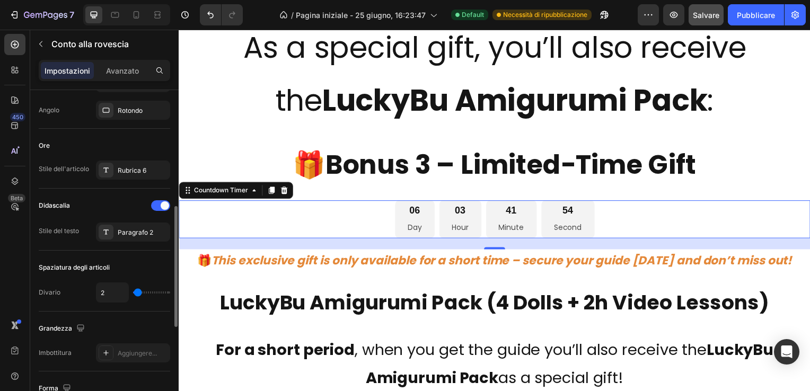
type input "0"
type input "2"
type input "4"
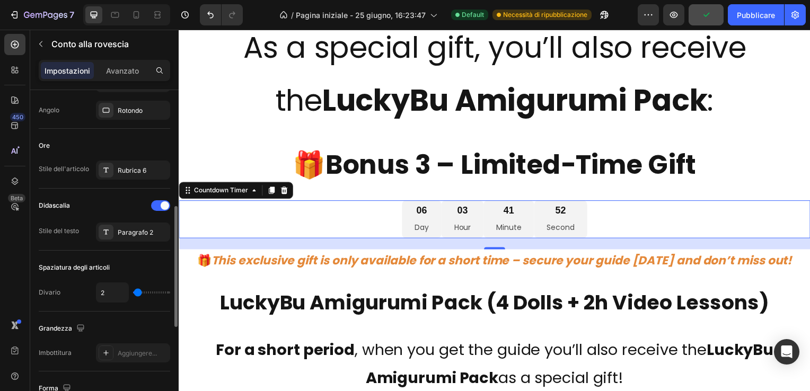
type input "4"
type input "6"
type input "8"
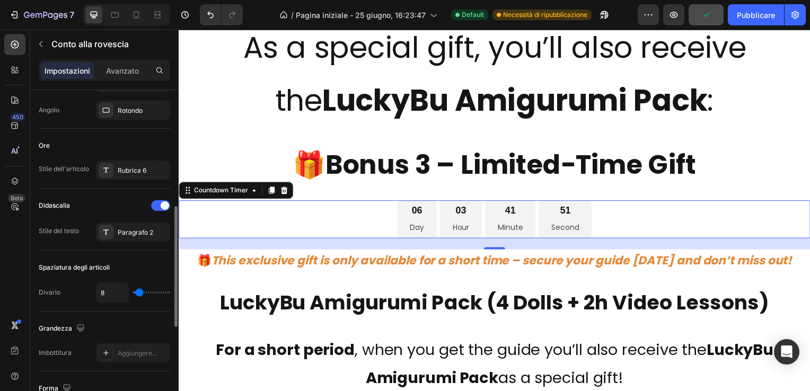
type input "11"
type input "15"
type input "20"
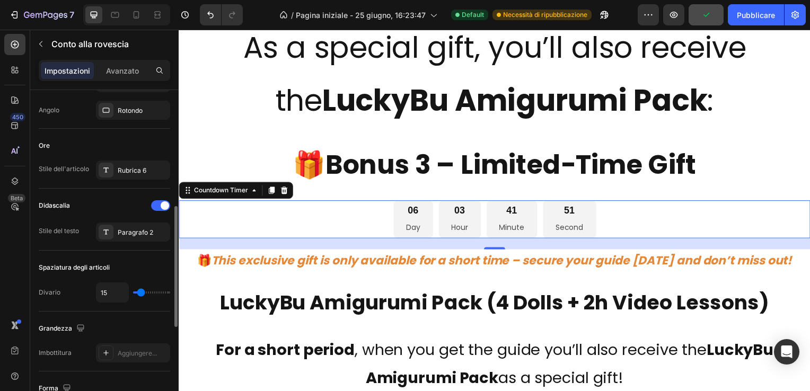
type input "20"
type input "24"
type input "25"
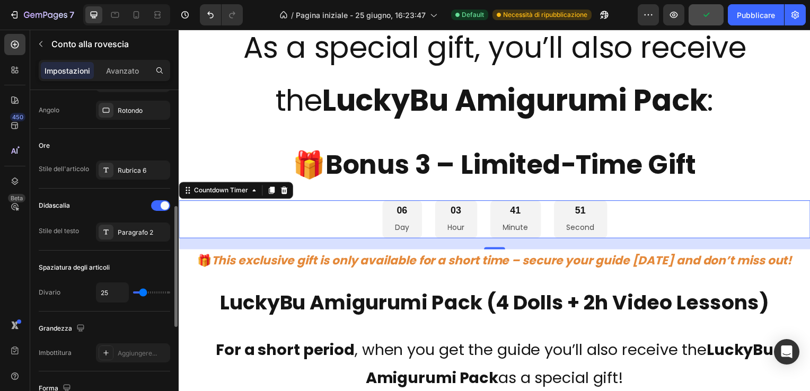
type input "27"
type input "20"
type input "18"
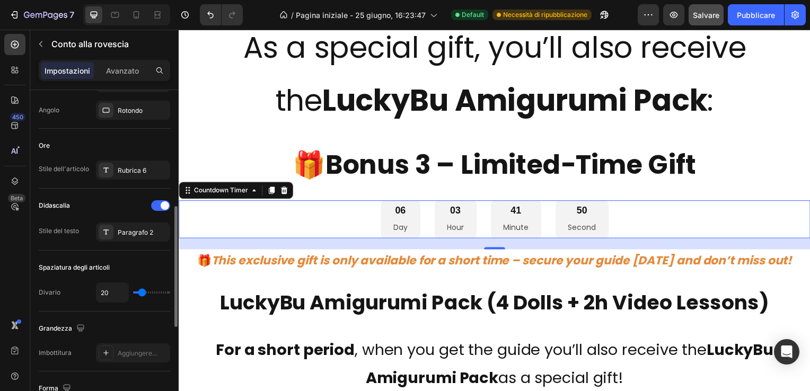
type input "18"
type input "15"
type input "9"
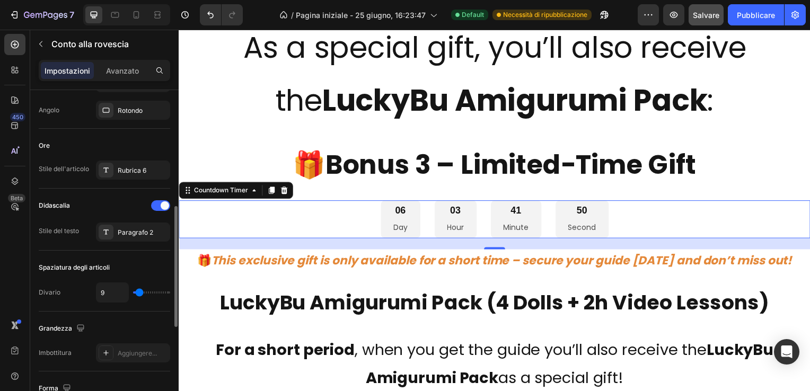
type input "0"
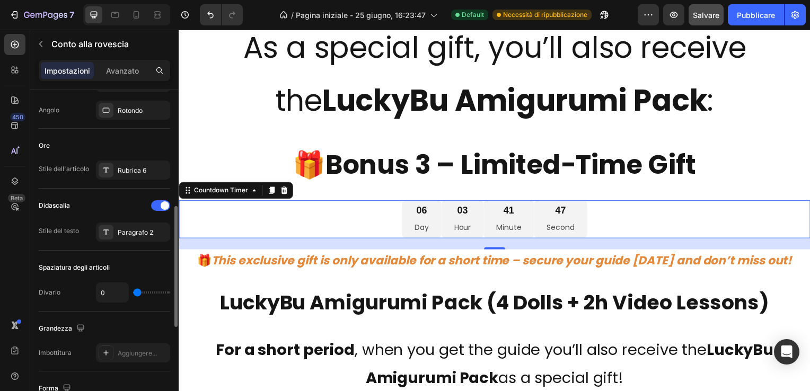
type input "4"
type input "8"
type input "11"
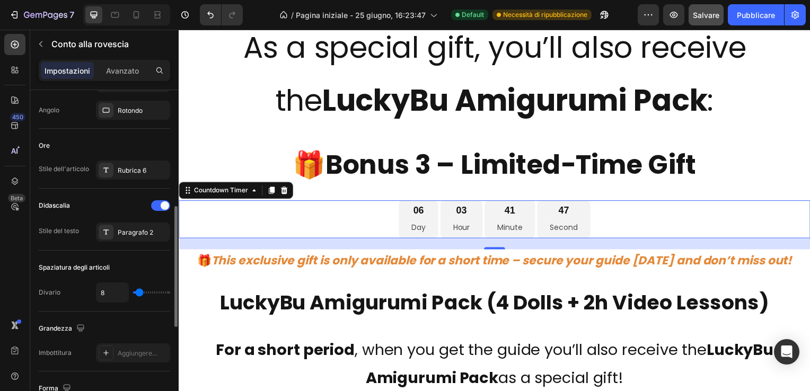
type input "11"
type input "15"
type input "18"
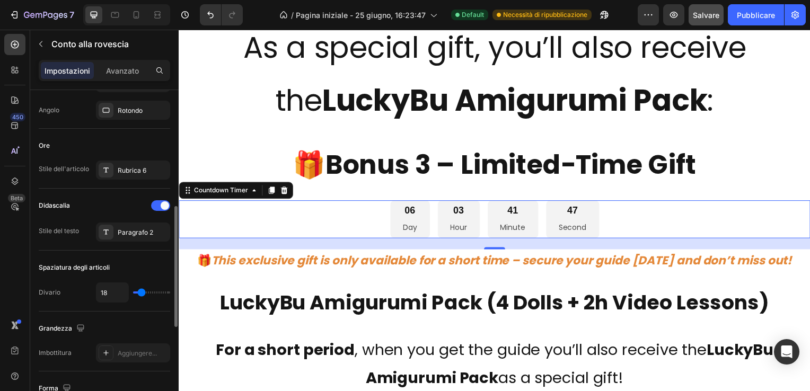
type input "22"
type input "25"
type input "29"
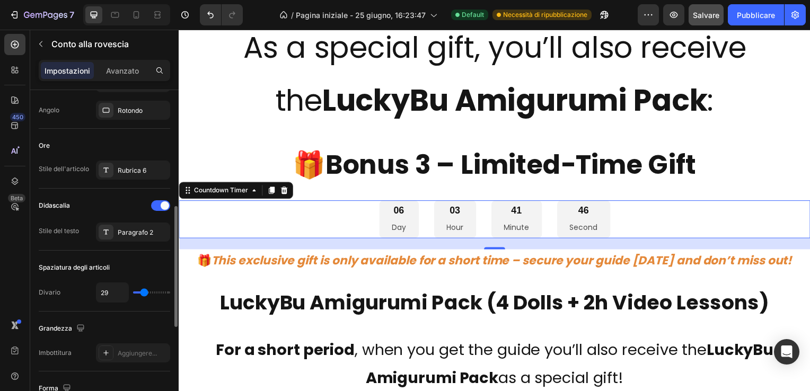
drag, startPoint x: 138, startPoint y: 292, endPoint x: 144, endPoint y: 295, distance: 6.6
type input "29"
click at [144, 294] on input "range" at bounding box center [151, 292] width 37 height 2
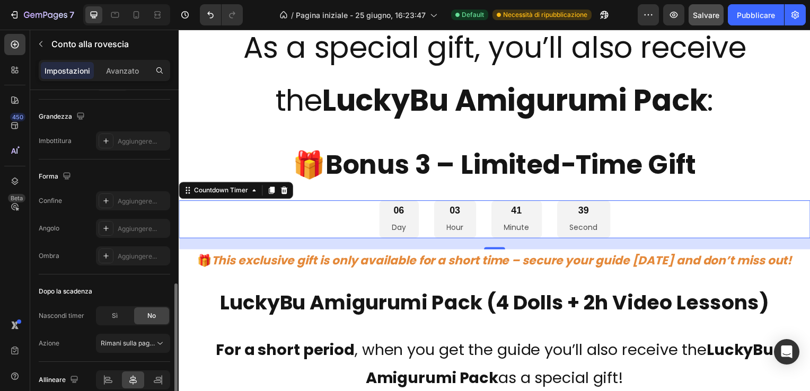
scroll to position [577, 0]
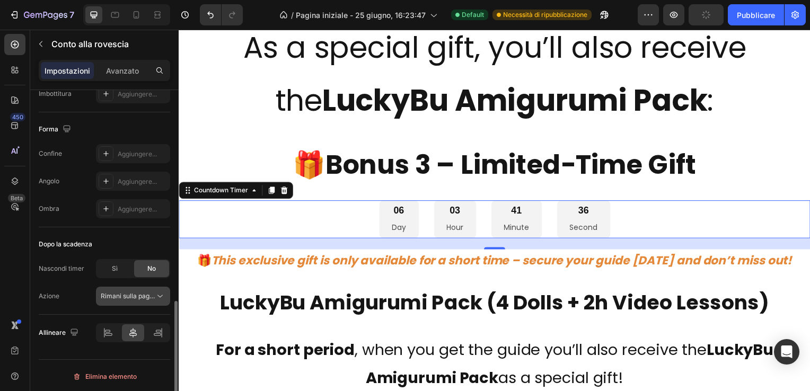
click at [129, 294] on span "Rimani sulla pagina" at bounding box center [130, 296] width 58 height 8
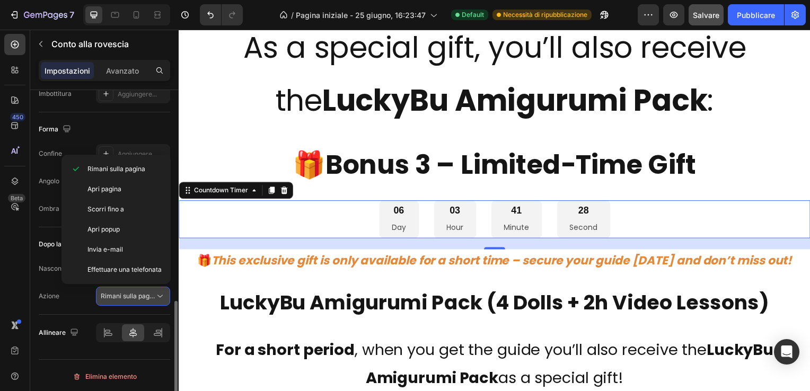
click at [129, 294] on span "Rimani sulla pagina" at bounding box center [130, 296] width 58 height 8
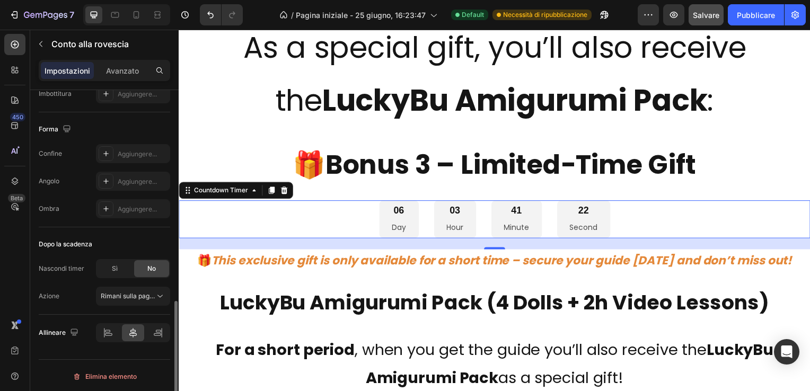
scroll to position [471, 0]
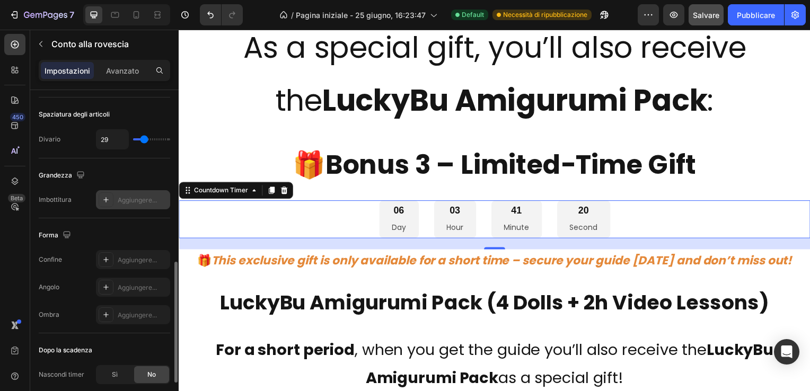
click at [103, 196] on icon at bounding box center [106, 200] width 8 height 8
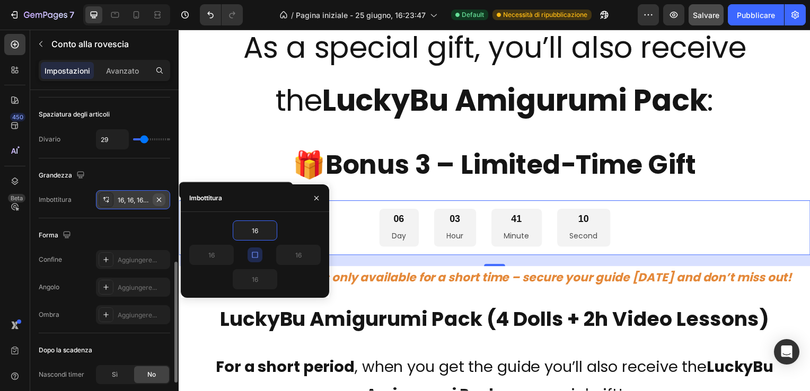
click at [158, 196] on icon "button" at bounding box center [159, 200] width 8 height 8
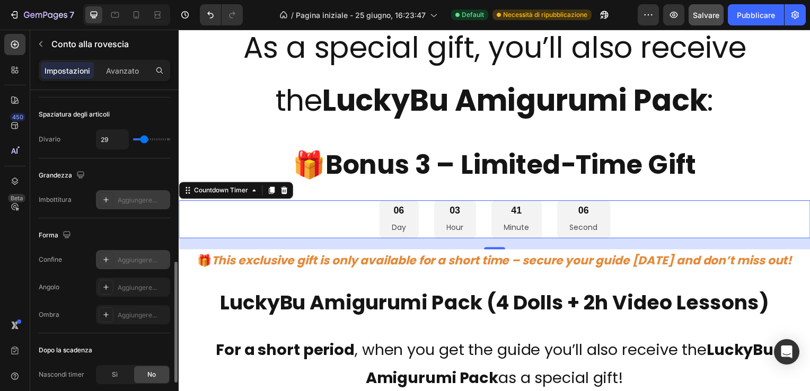
click at [103, 256] on icon at bounding box center [106, 259] width 8 height 8
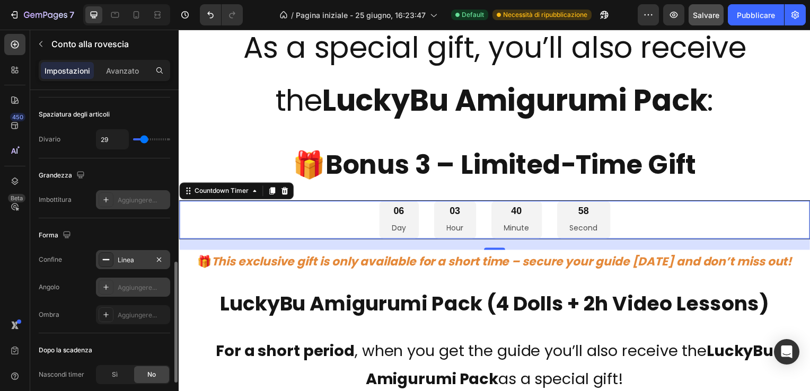
click at [102, 286] on icon at bounding box center [106, 287] width 8 height 8
click at [108, 311] on icon at bounding box center [106, 315] width 8 height 8
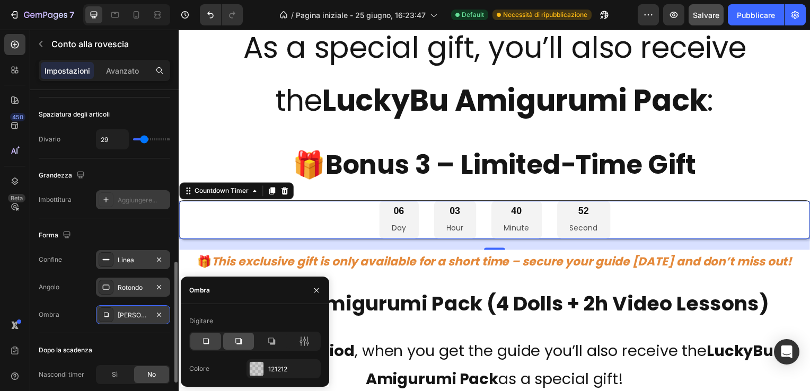
click at [235, 339] on icon at bounding box center [238, 341] width 11 height 11
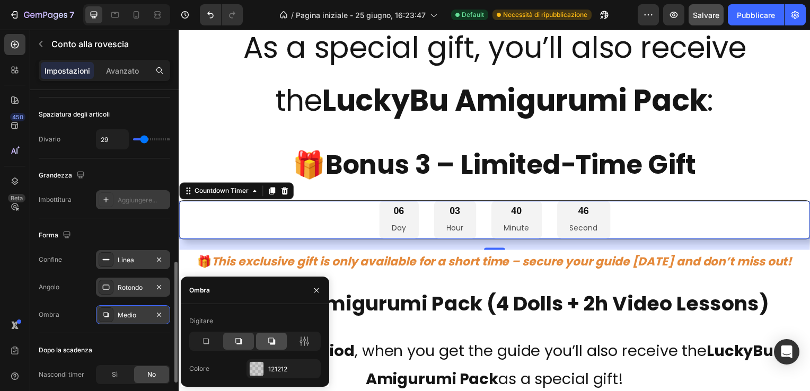
click at [271, 340] on icon at bounding box center [271, 341] width 11 height 11
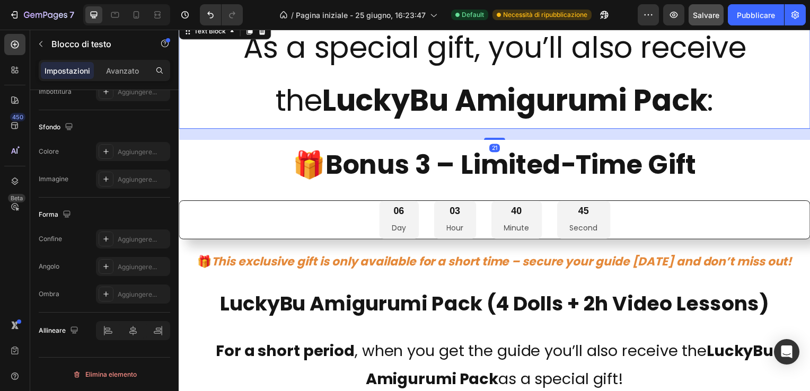
scroll to position [0, 0]
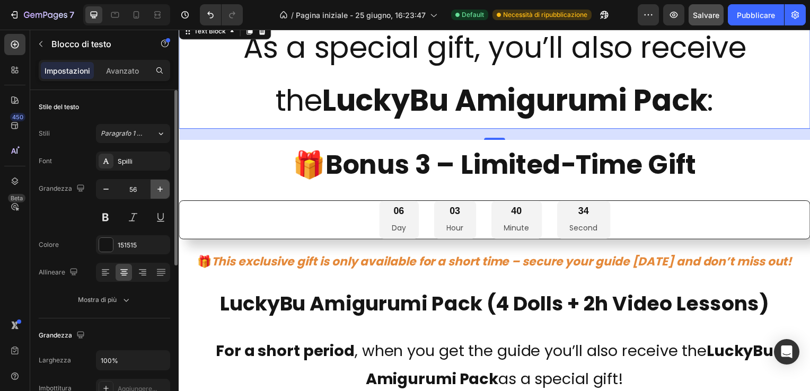
click at [161, 188] on icon "button" at bounding box center [160, 189] width 11 height 11
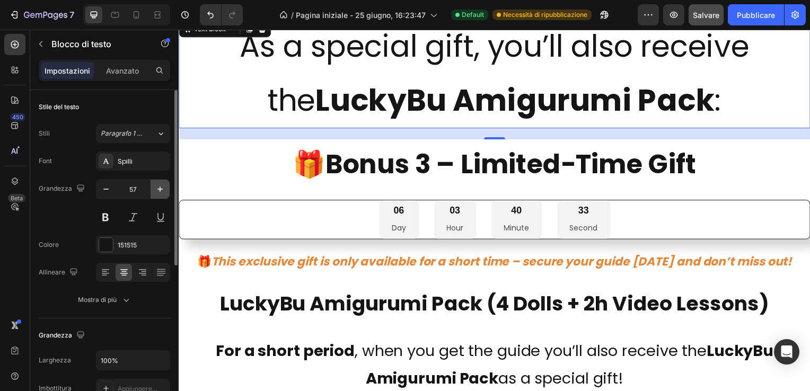
click at [161, 188] on icon "button" at bounding box center [160, 189] width 11 height 11
type input "58"
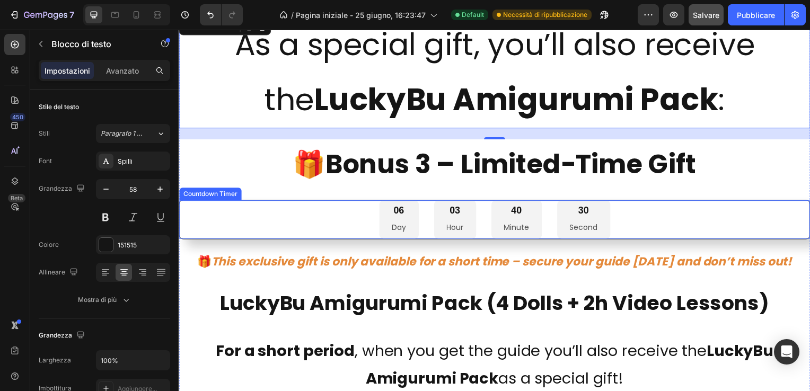
click at [291, 213] on div "06 Day 03 Hour 40 Minute 30 Second" at bounding box center [496, 221] width 635 height 39
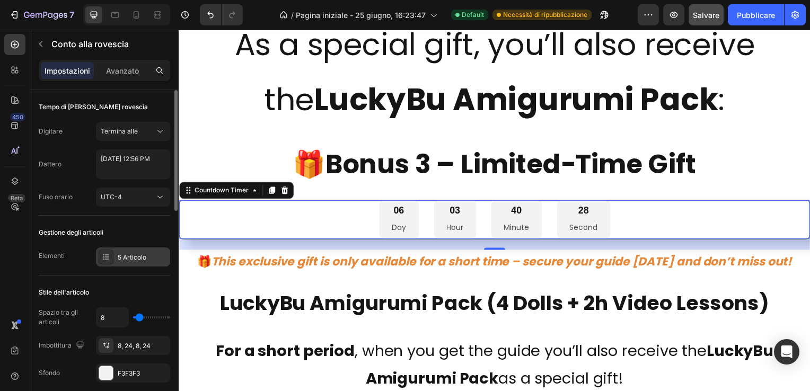
click at [106, 254] on icon at bounding box center [106, 257] width 8 height 8
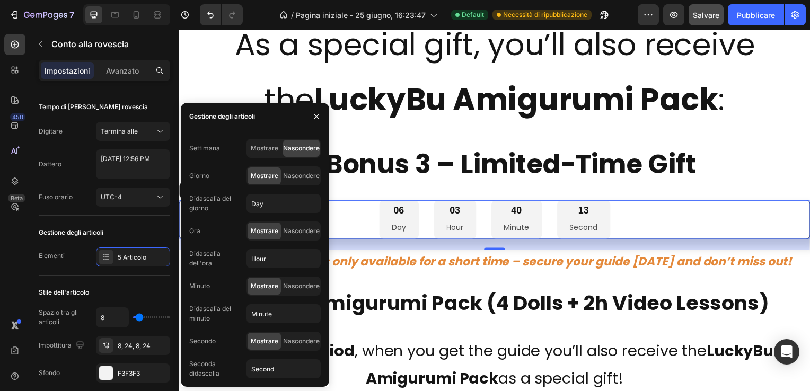
click at [352, 219] on div "06 Day 03 Hour 40 Minute 13 Second" at bounding box center [496, 221] width 635 height 39
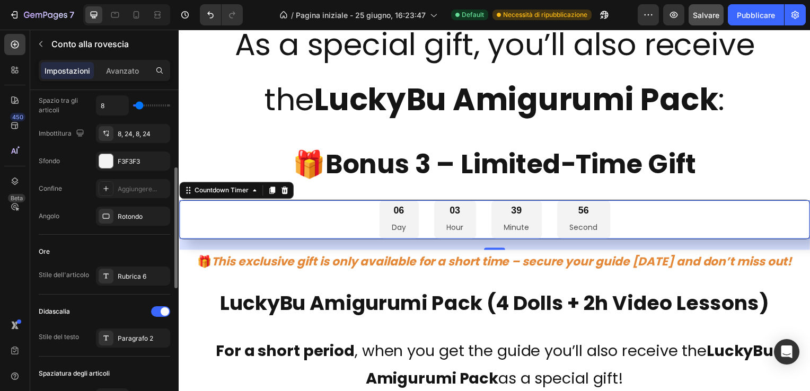
scroll to position [265, 0]
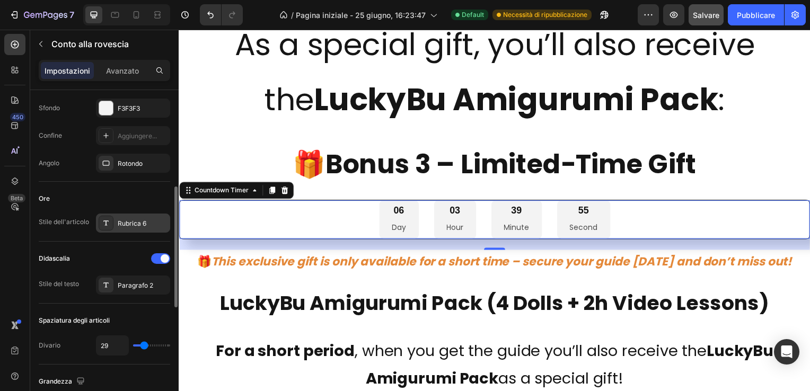
click at [134, 219] on div "Rubrica 6" at bounding box center [143, 224] width 50 height 10
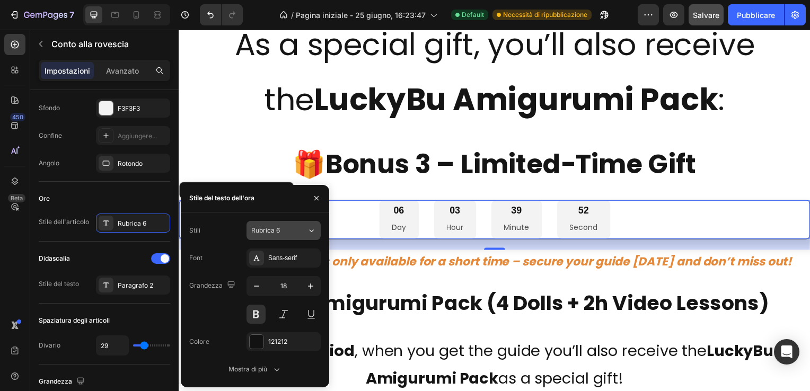
click at [294, 228] on div "Rubrica 6" at bounding box center [279, 231] width 56 height 10
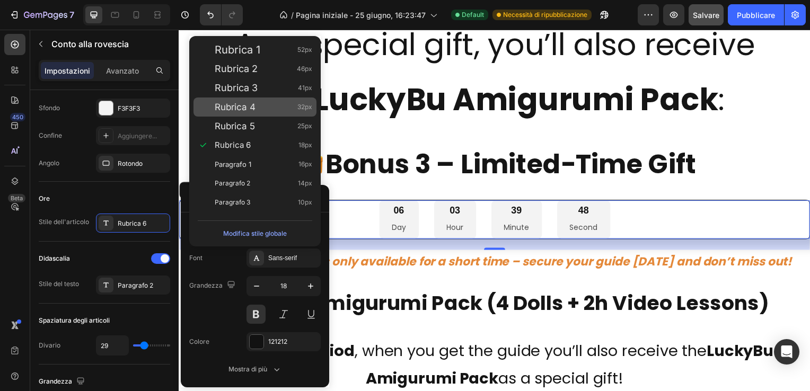
click at [246, 105] on span "Rubrica 4" at bounding box center [235, 107] width 41 height 11
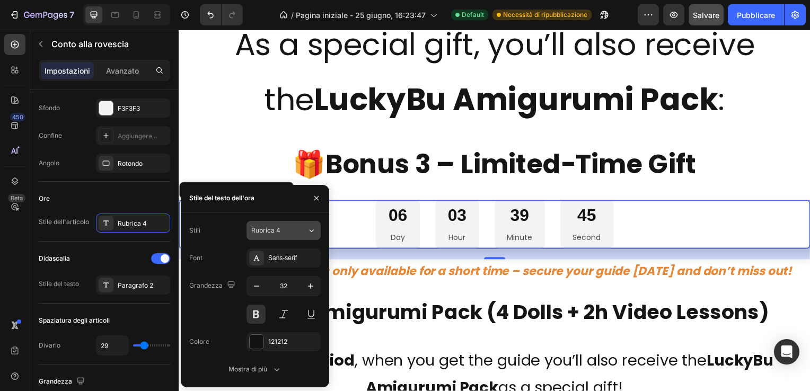
click at [276, 228] on span "Rubrica 4" at bounding box center [265, 231] width 29 height 10
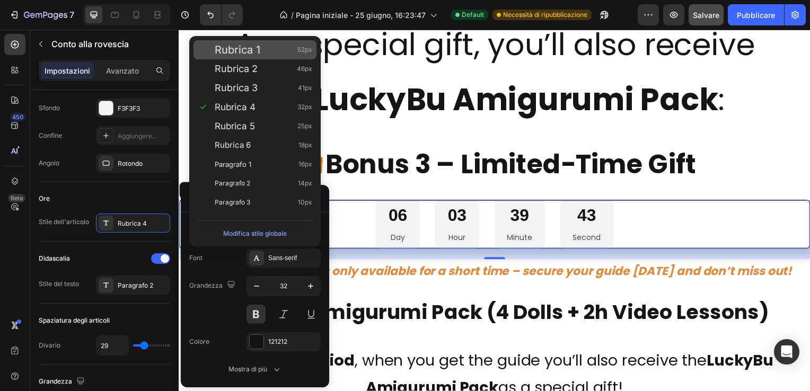
click at [259, 50] on span "Rubrica 1" at bounding box center [238, 50] width 46 height 11
type input "52"
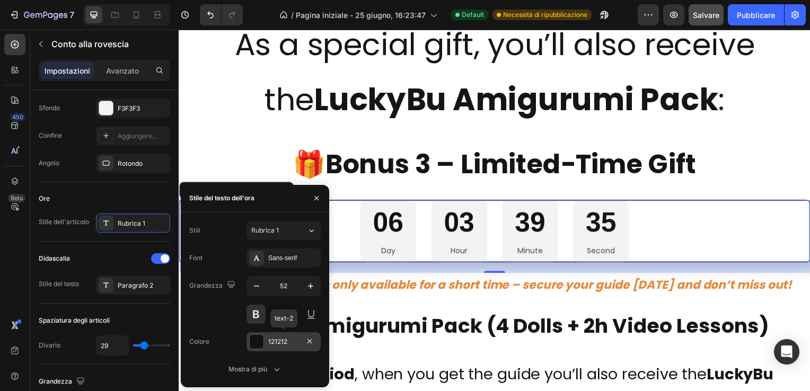
click at [252, 340] on div at bounding box center [257, 342] width 14 height 14
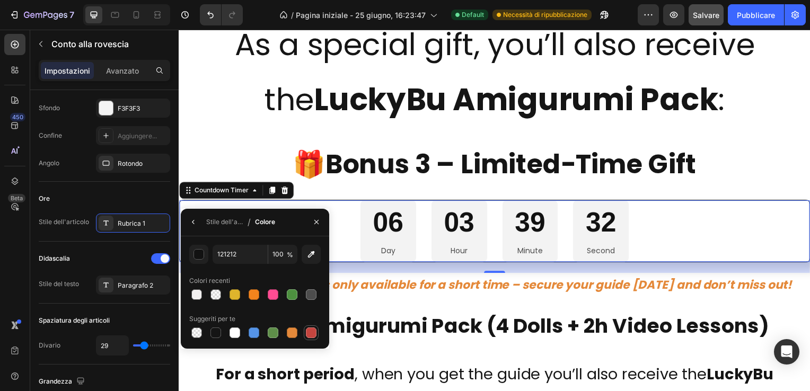
click at [311, 327] on div at bounding box center [311, 332] width 11 height 11
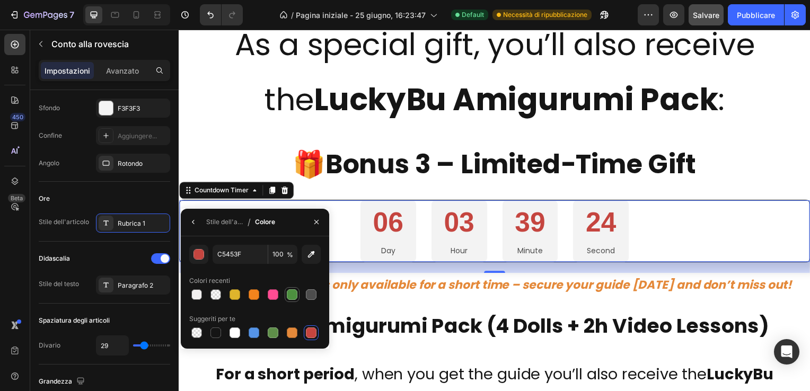
click at [295, 290] on div at bounding box center [292, 294] width 11 height 11
type input "4D903F"
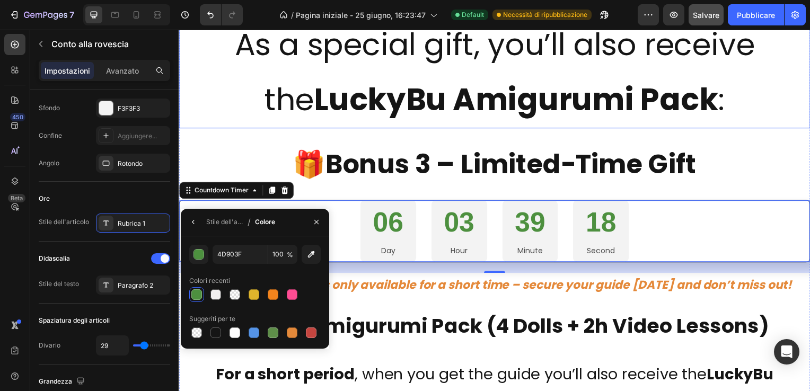
click at [723, 85] on p "As a special gift, you’ll also receive the LuckyBu Amigurumi Pack :" at bounding box center [497, 72] width 634 height 111
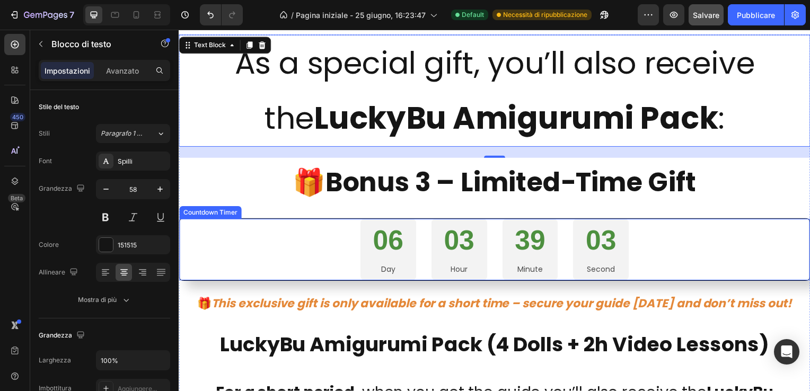
scroll to position [4538, 0]
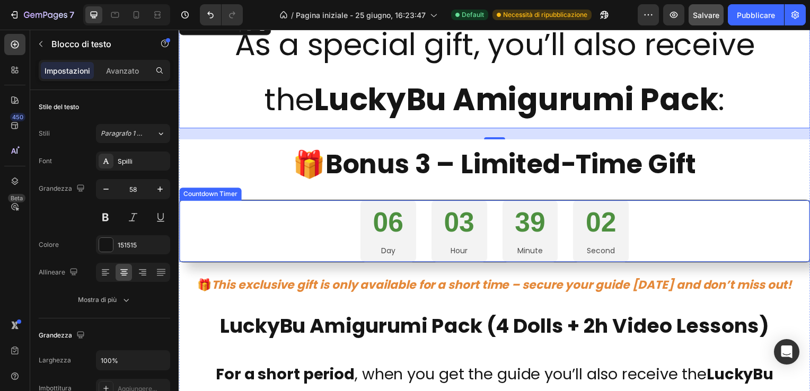
click at [316, 226] on div "06 Day 03 Hour 39 Minute 02 Second" at bounding box center [496, 233] width 635 height 62
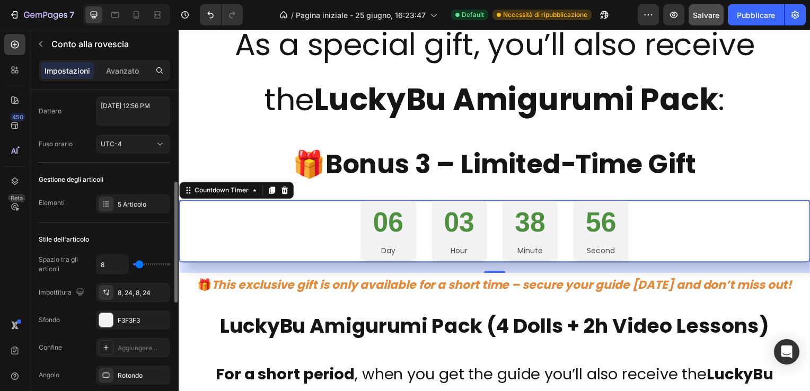
scroll to position [106, 0]
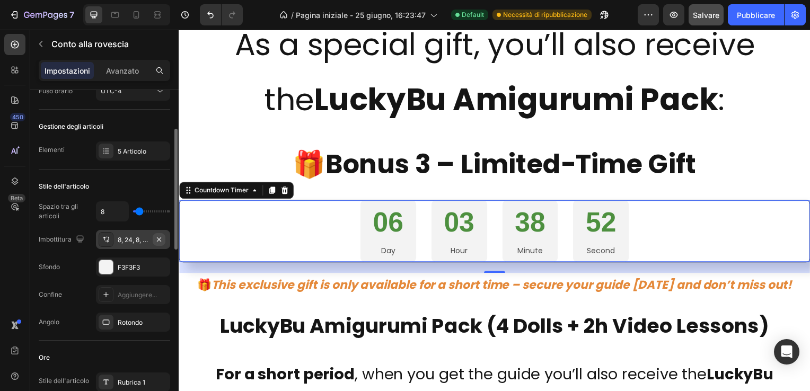
click at [159, 238] on icon "button" at bounding box center [159, 239] width 4 height 4
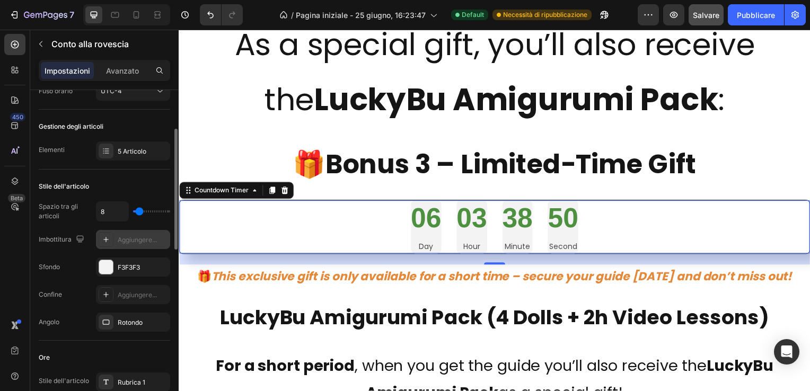
click at [136, 237] on div "Aggiungere..." at bounding box center [143, 240] width 50 height 10
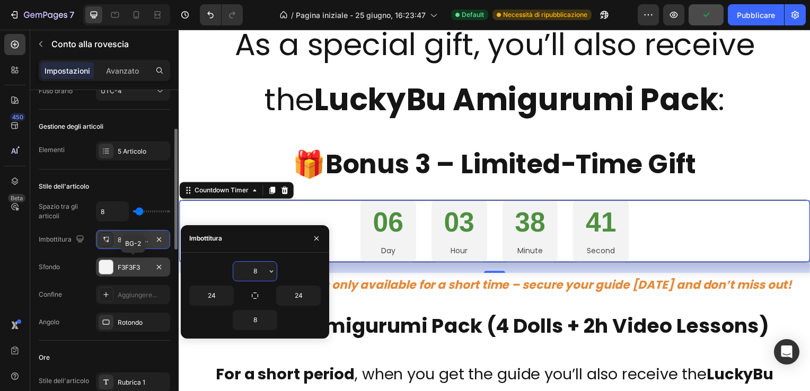
click at [102, 265] on div at bounding box center [106, 267] width 14 height 14
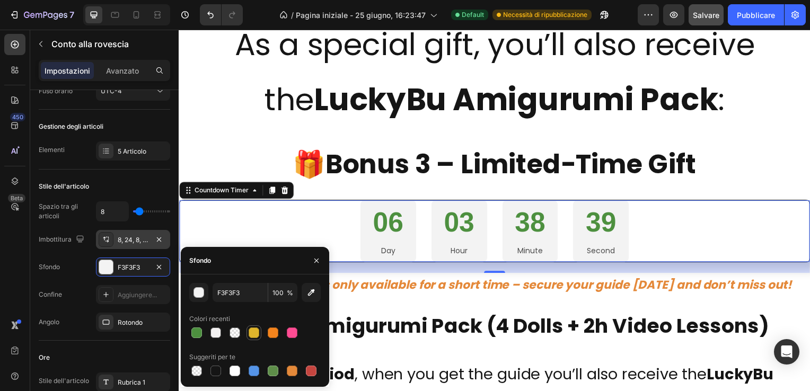
click at [251, 332] on div at bounding box center [254, 332] width 11 height 11
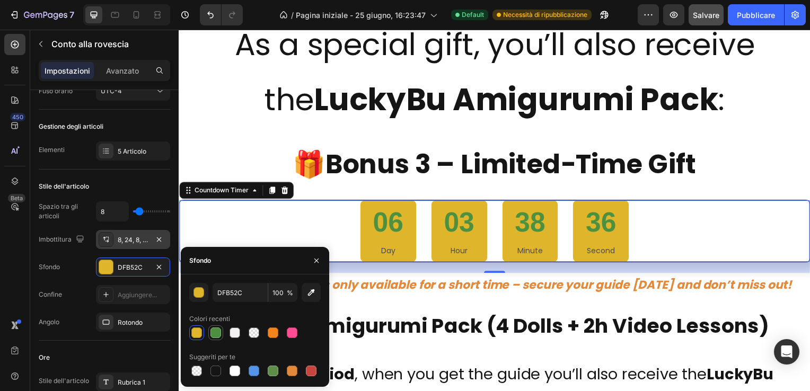
click at [214, 332] on div at bounding box center [215, 332] width 11 height 11
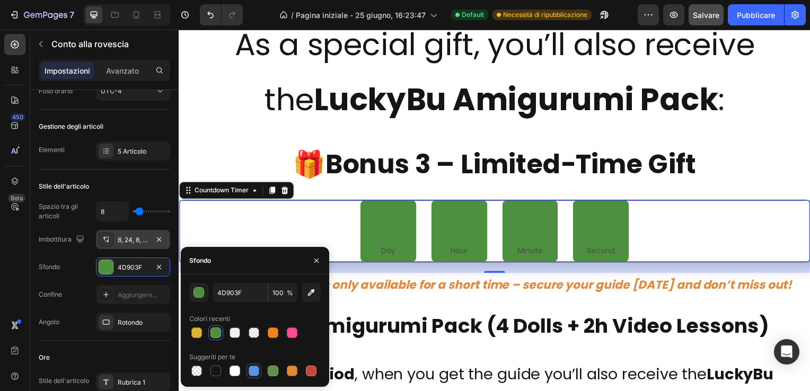
click at [251, 368] on div at bounding box center [254, 371] width 11 height 11
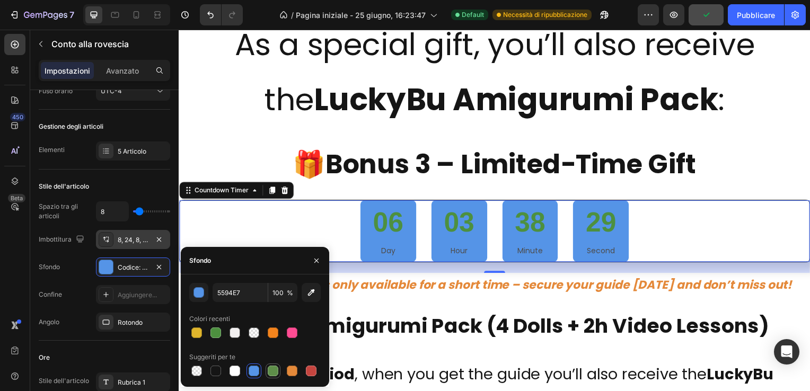
click at [273, 369] on div at bounding box center [273, 371] width 11 height 11
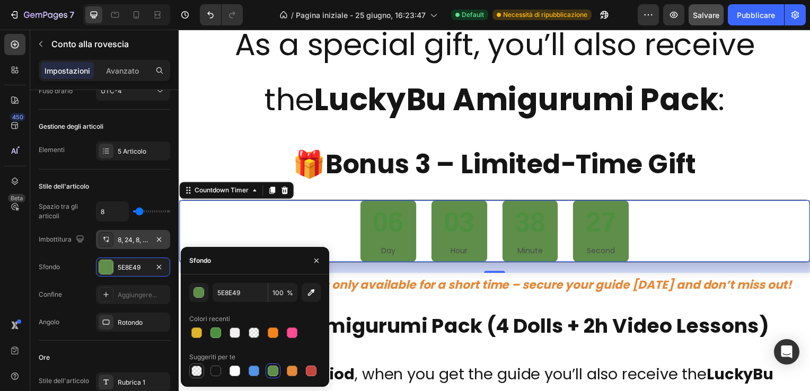
click at [195, 370] on div at bounding box center [196, 371] width 11 height 11
type input "000000"
type input "0"
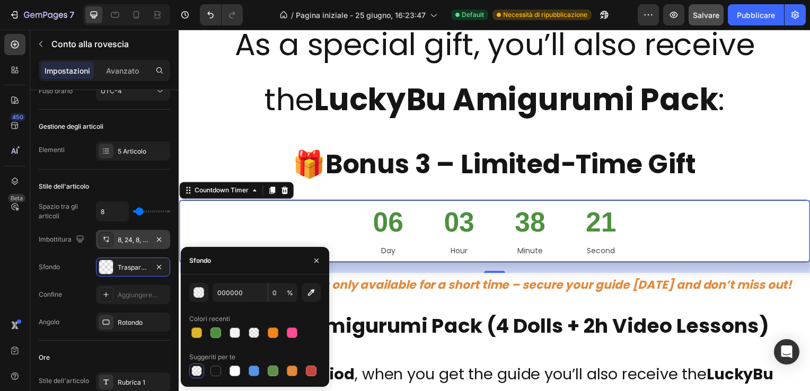
scroll to position [4591, 0]
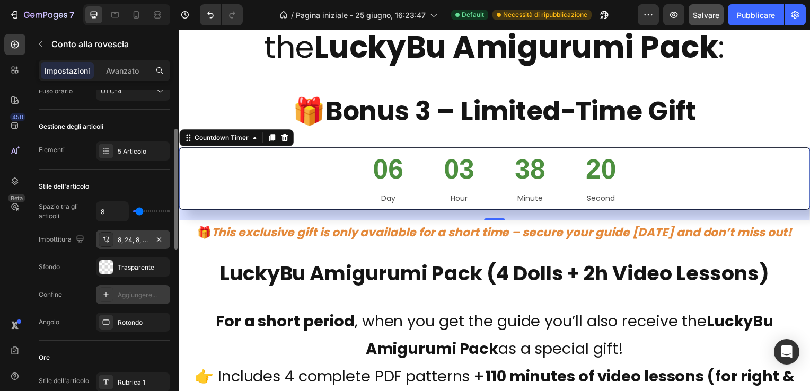
click at [138, 291] on div "Aggiungere..." at bounding box center [143, 295] width 50 height 10
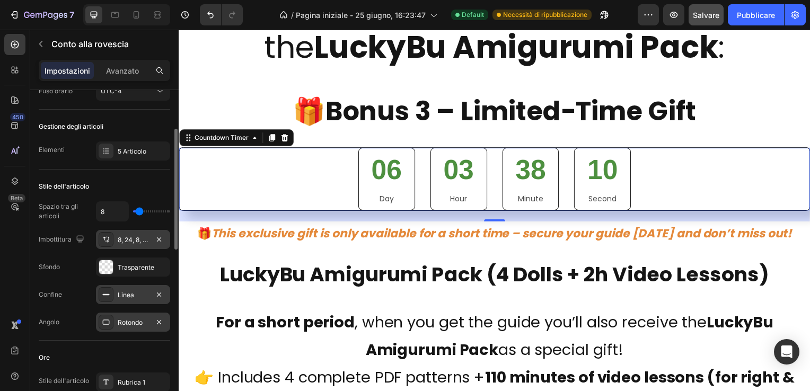
click at [136, 318] on div "Rotondo" at bounding box center [133, 323] width 31 height 10
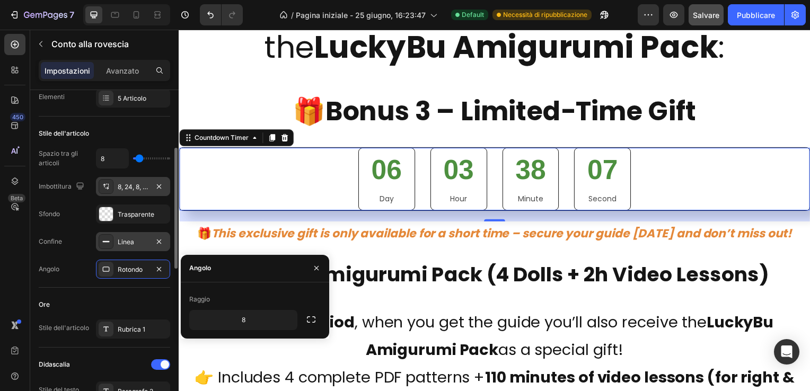
scroll to position [212, 0]
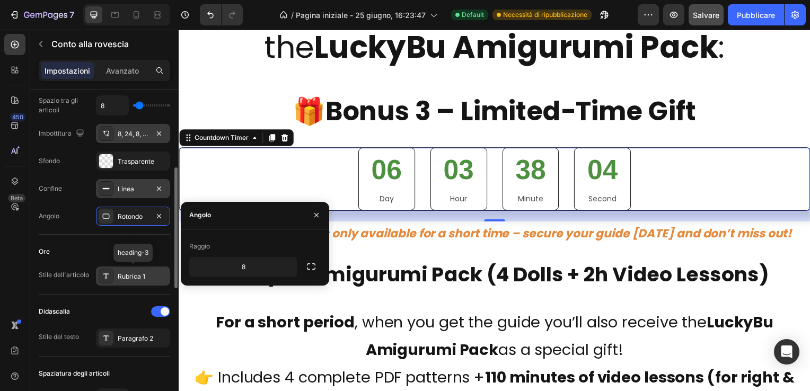
click at [128, 274] on div "Rubrica 1" at bounding box center [143, 277] width 50 height 10
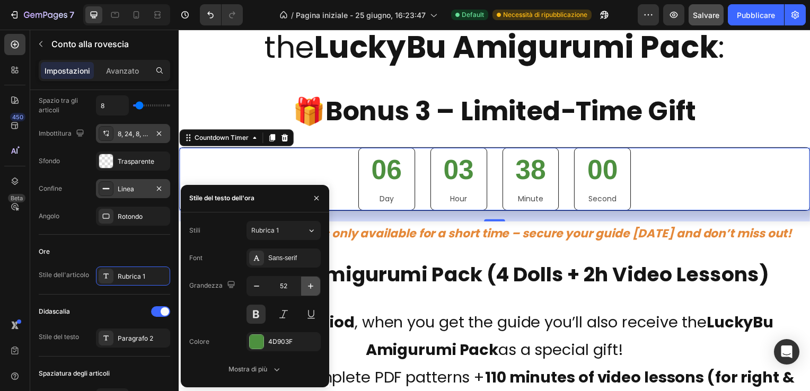
click at [312, 285] on icon "button" at bounding box center [310, 286] width 11 height 11
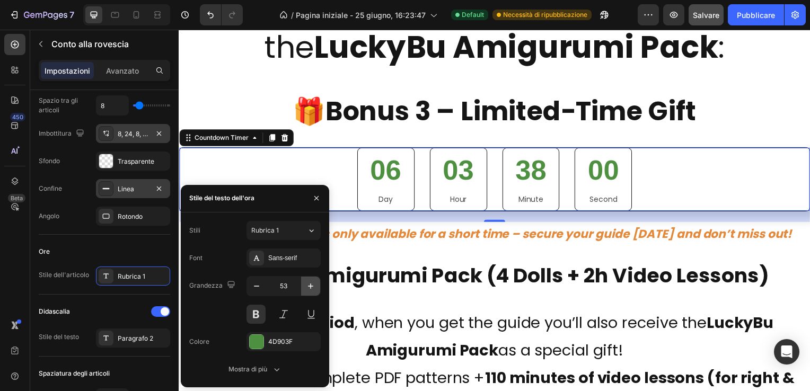
click at [312, 285] on icon "button" at bounding box center [310, 286] width 11 height 11
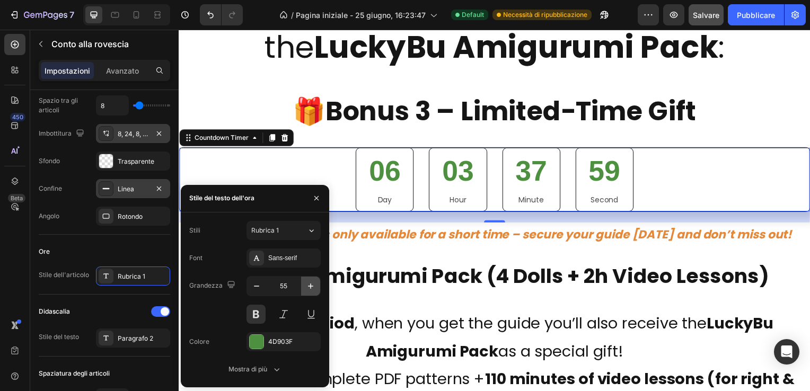
click at [312, 285] on icon "button" at bounding box center [310, 286] width 11 height 11
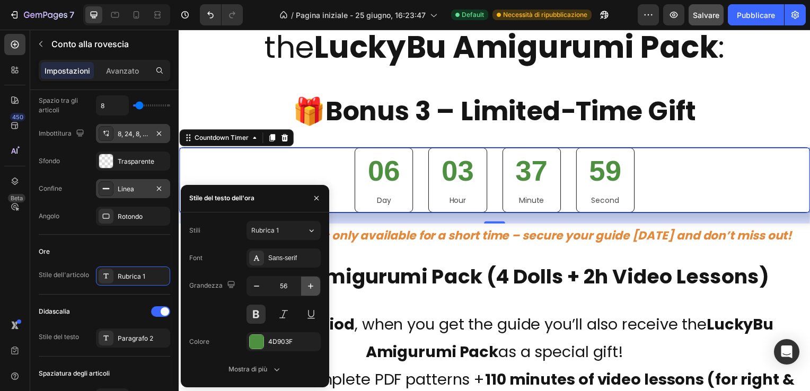
click at [312, 285] on icon "button" at bounding box center [310, 286] width 11 height 11
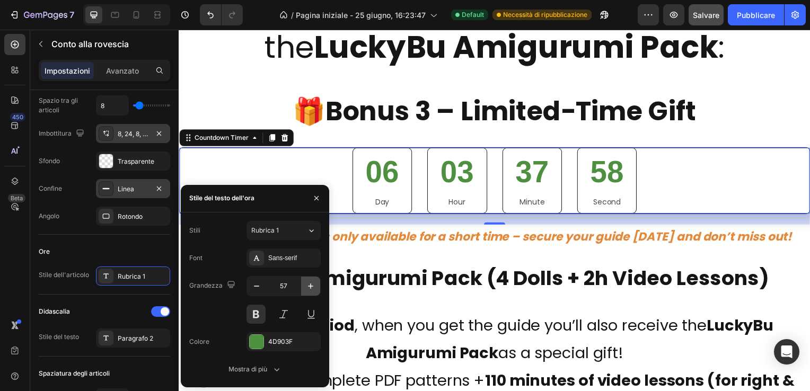
type input "58"
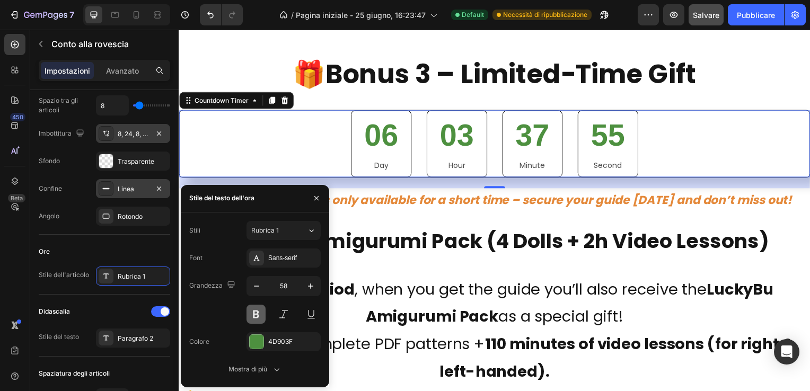
scroll to position [4644, 0]
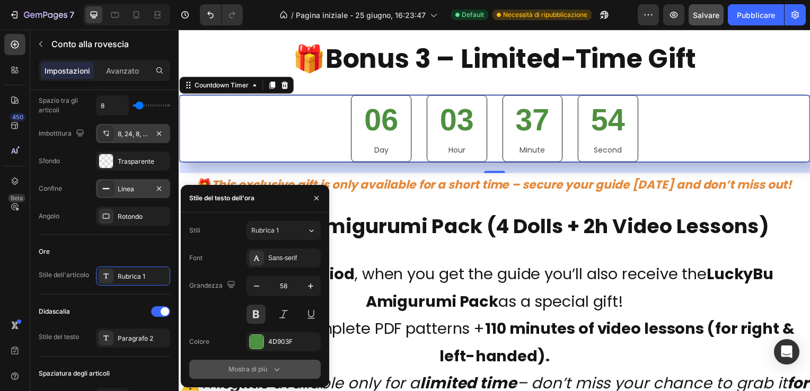
click at [255, 367] on font "Mostra di più" at bounding box center [247, 370] width 39 height 10
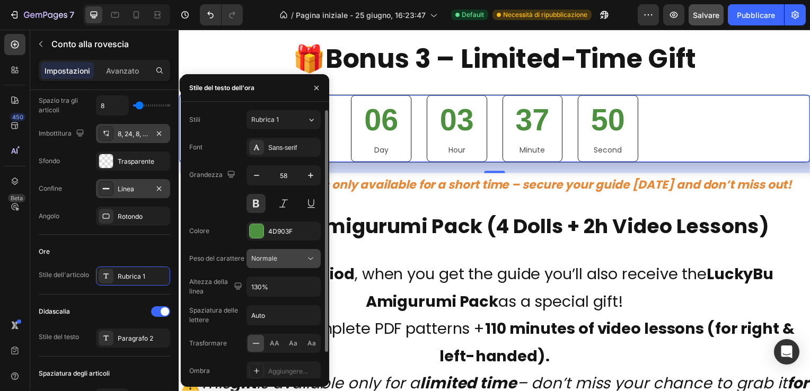
click at [282, 257] on div "Normale" at bounding box center [278, 259] width 54 height 10
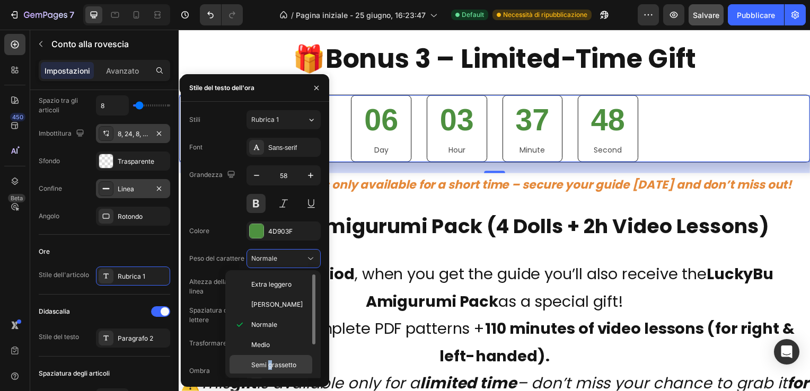
click at [270, 361] on span "Semi grassetto" at bounding box center [273, 365] width 45 height 10
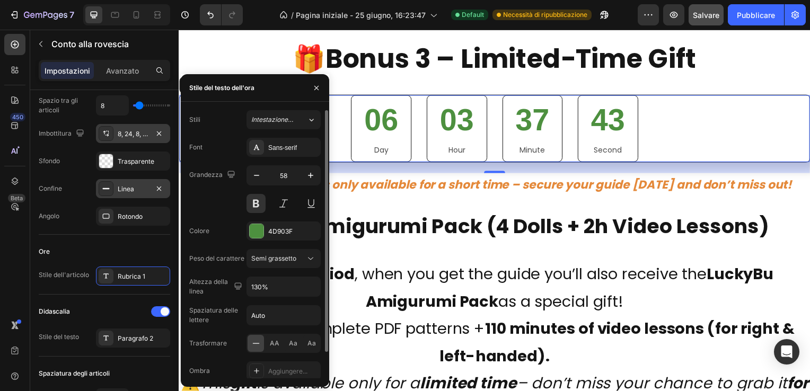
scroll to position [29, 0]
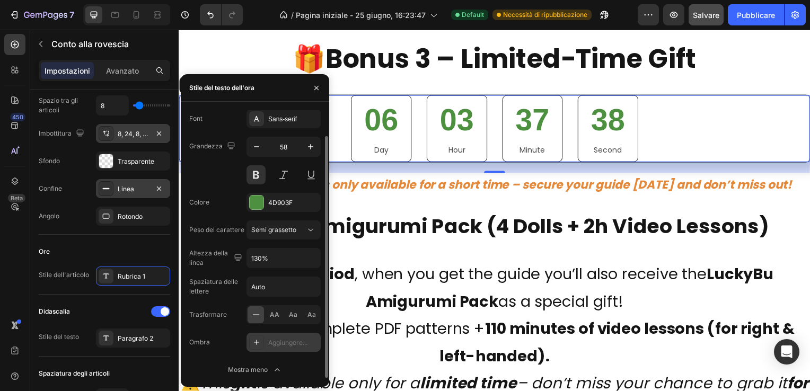
click at [256, 341] on icon at bounding box center [256, 342] width 8 height 8
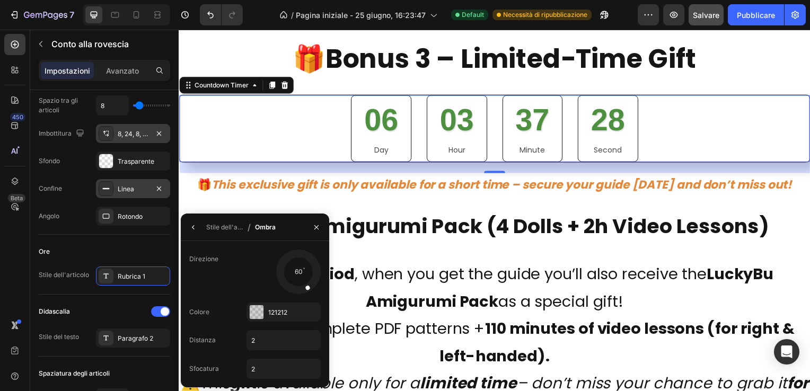
drag, startPoint x: 284, startPoint y: 283, endPoint x: 309, endPoint y: 291, distance: 26.3
click at [309, 291] on div at bounding box center [303, 282] width 17 height 24
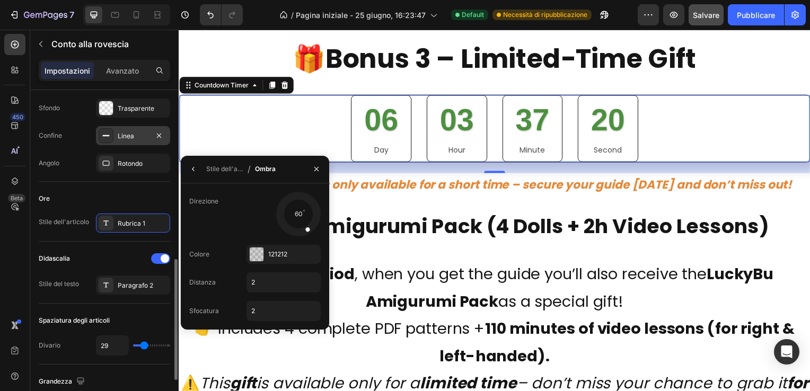
scroll to position [318, 0]
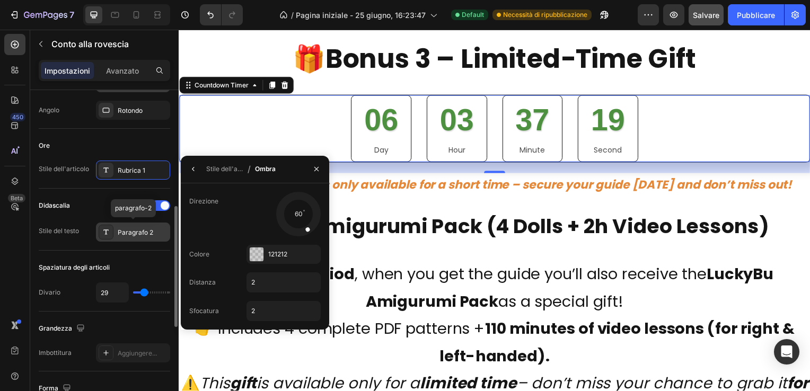
click at [138, 228] on div "Paragrafo 2" at bounding box center [143, 233] width 50 height 10
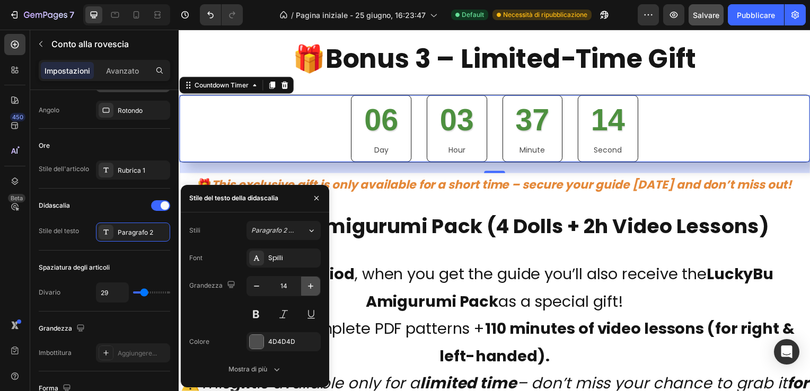
click at [311, 285] on icon "button" at bounding box center [310, 285] width 5 height 5
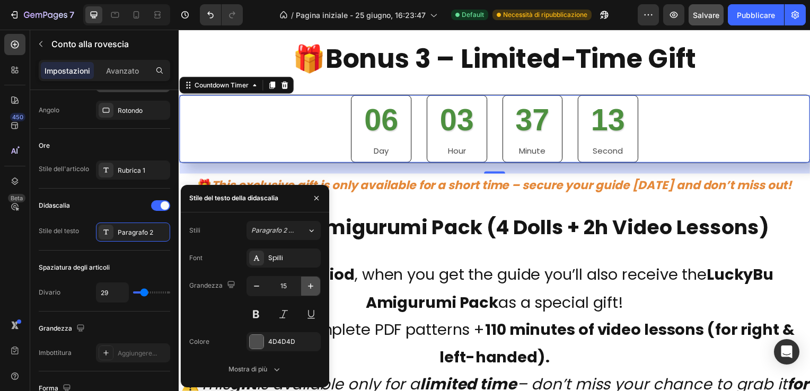
click at [311, 285] on icon "button" at bounding box center [310, 285] width 5 height 5
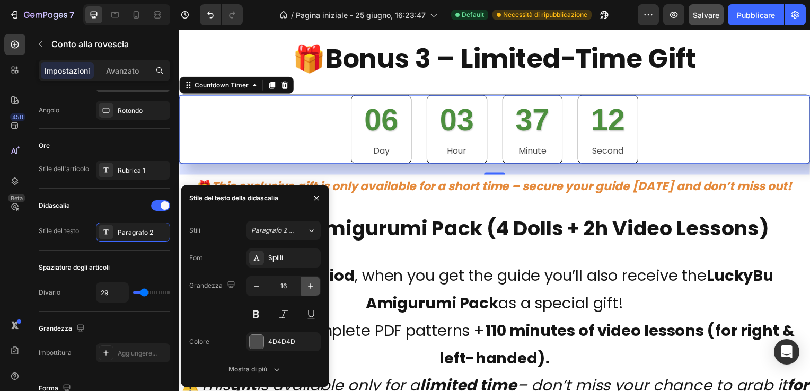
click at [311, 285] on icon "button" at bounding box center [310, 285] width 5 height 5
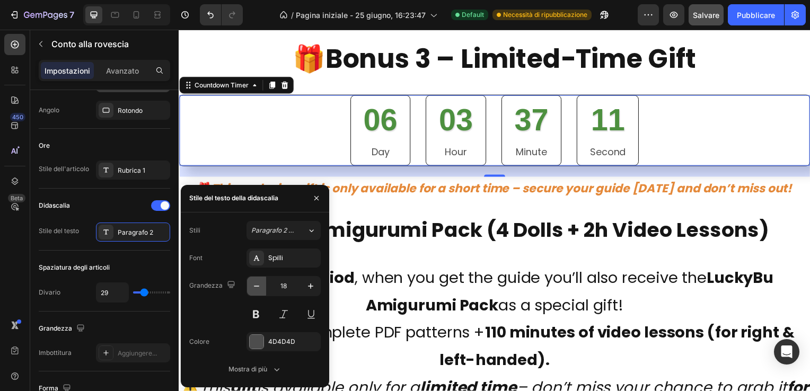
click at [252, 286] on icon "button" at bounding box center [256, 286] width 11 height 11
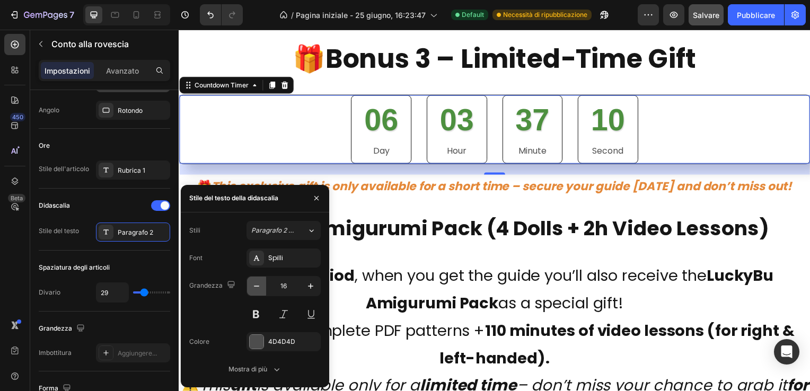
click at [252, 286] on icon "button" at bounding box center [256, 286] width 11 height 11
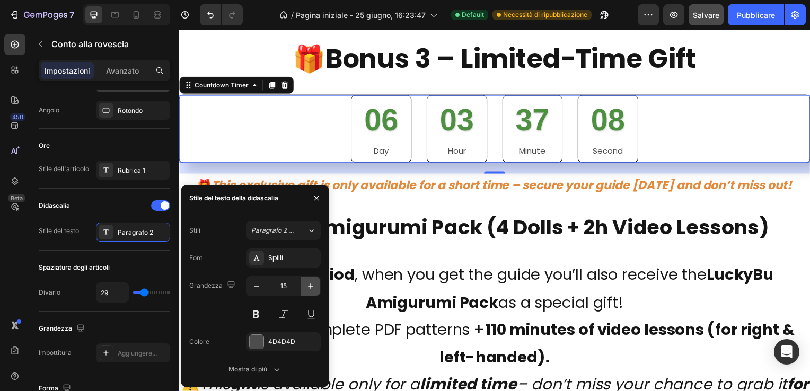
click at [310, 287] on icon "button" at bounding box center [310, 285] width 5 height 5
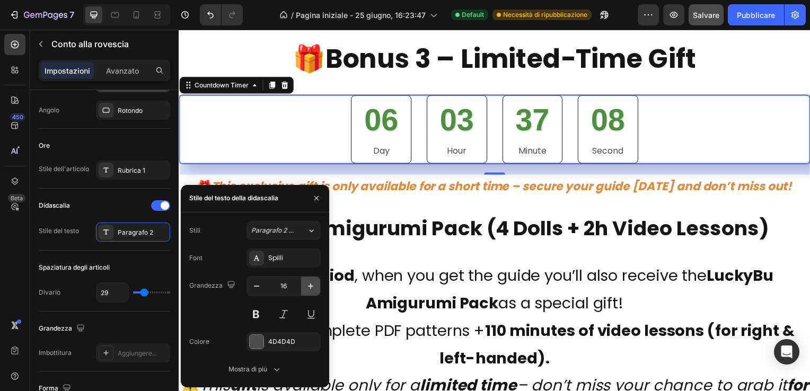
click at [310, 287] on icon "button" at bounding box center [310, 285] width 5 height 5
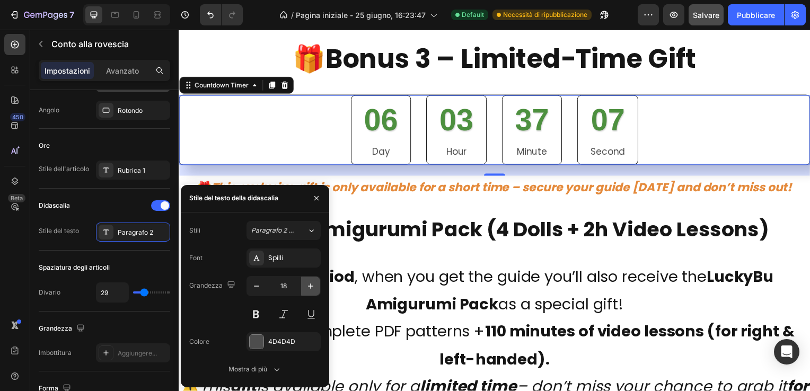
click at [310, 287] on icon "button" at bounding box center [310, 285] width 5 height 5
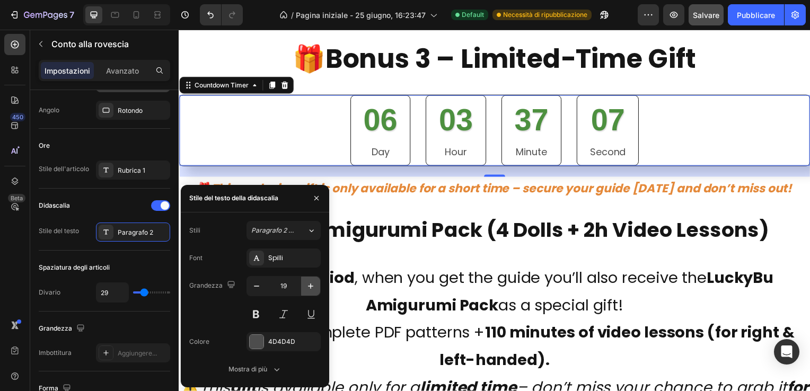
click at [310, 287] on icon "button" at bounding box center [310, 285] width 5 height 5
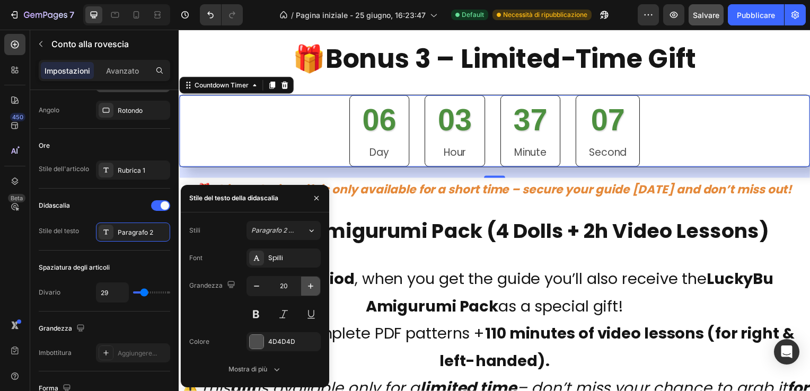
click at [310, 287] on icon "button" at bounding box center [310, 285] width 5 height 5
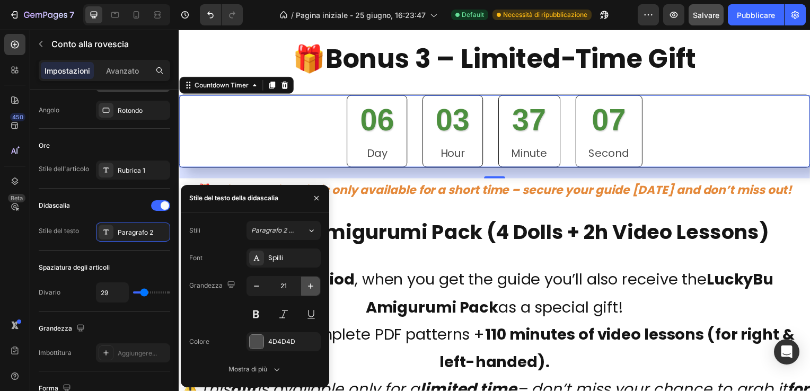
click at [310, 287] on icon "button" at bounding box center [310, 285] width 5 height 5
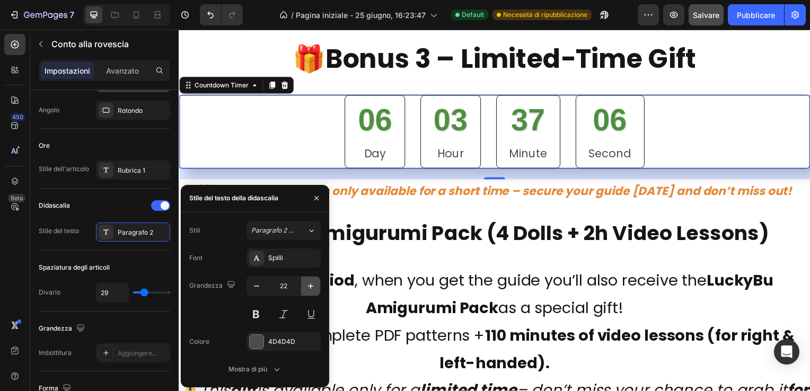
click at [310, 287] on icon "button" at bounding box center [310, 285] width 5 height 5
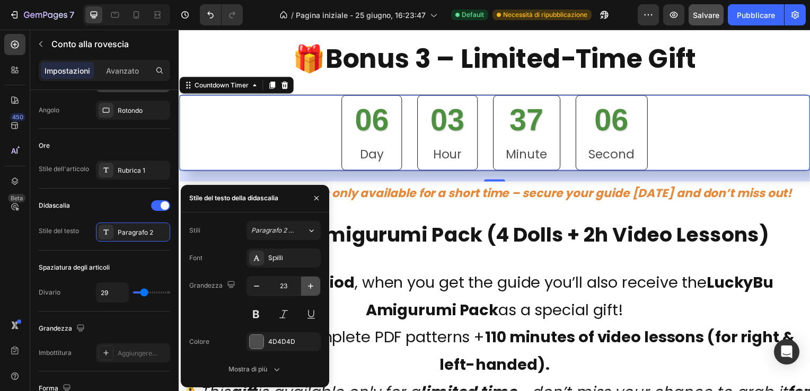
click at [310, 287] on icon "button" at bounding box center [310, 285] width 5 height 5
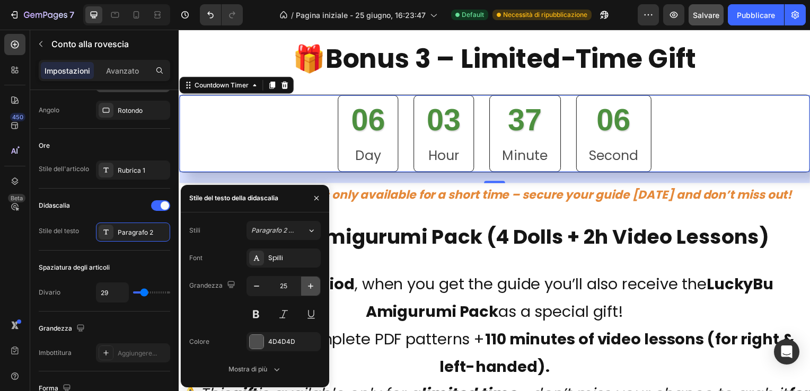
click at [310, 287] on icon "button" at bounding box center [310, 285] width 5 height 5
type input "26"
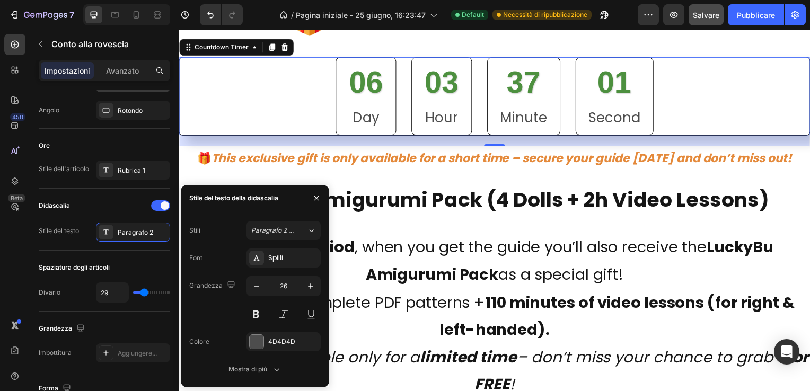
scroll to position [4697, 0]
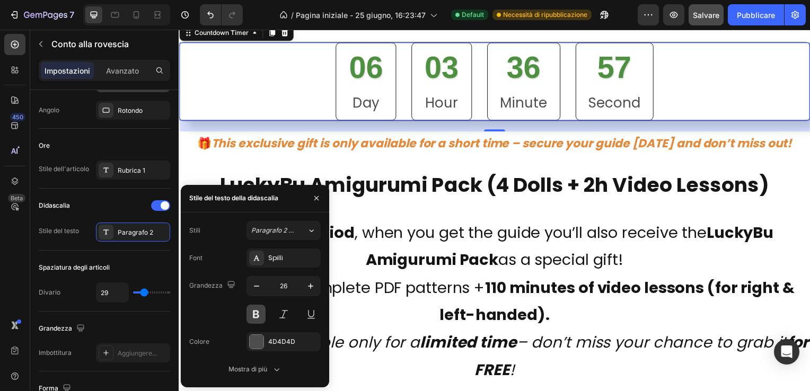
click at [259, 310] on button at bounding box center [255, 314] width 19 height 19
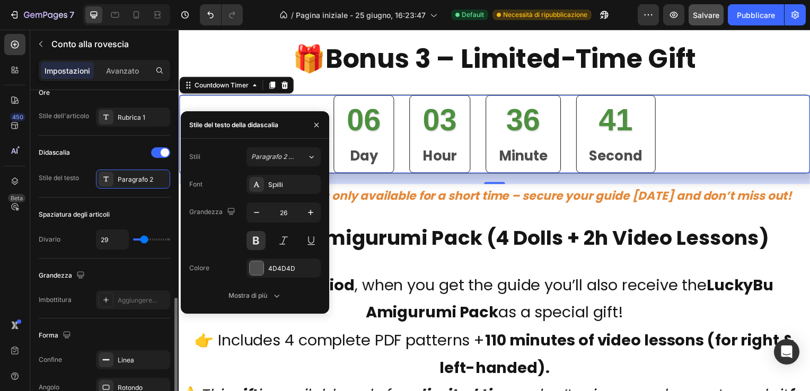
scroll to position [477, 0]
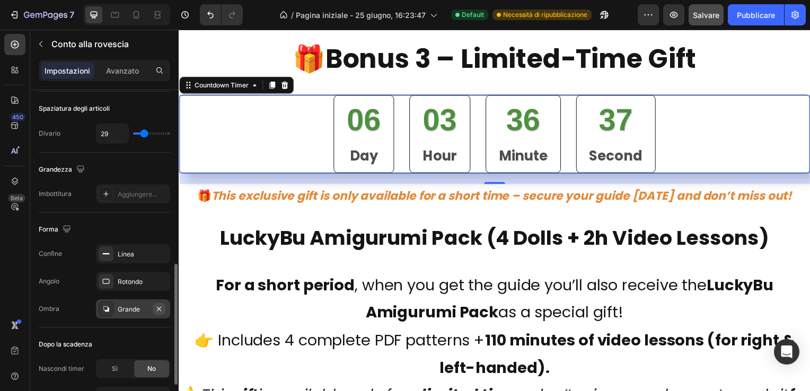
click at [159, 305] on icon "button" at bounding box center [159, 309] width 8 height 8
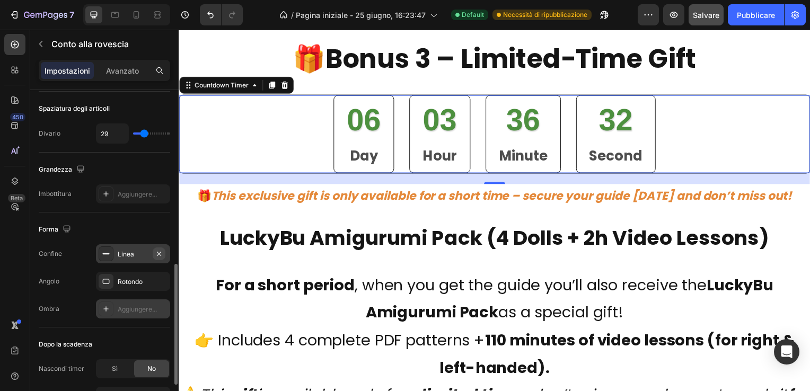
click at [159, 252] on icon "button" at bounding box center [159, 253] width 4 height 4
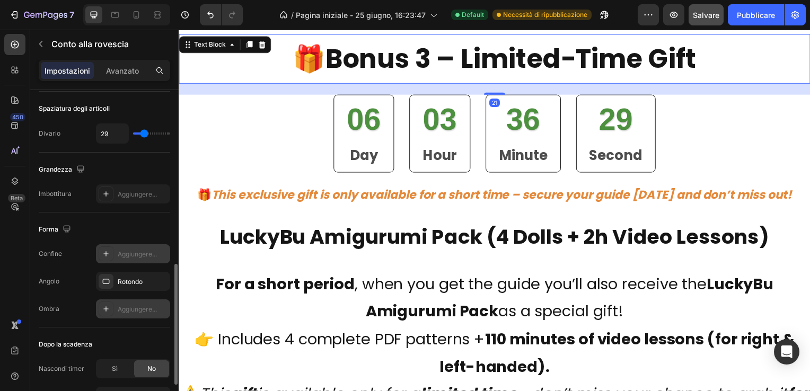
click at [268, 50] on div "🎁 Bonus 3 – Limited-Time Gift Text Block 21" at bounding box center [497, 59] width 636 height 50
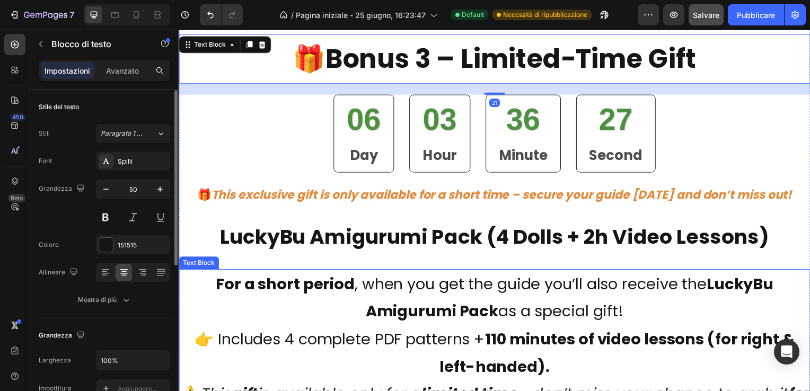
click at [284, 318] on p "For a short period , when you get the guide you’ll also receive the LuckyBu Ami…" at bounding box center [497, 327] width 634 height 111
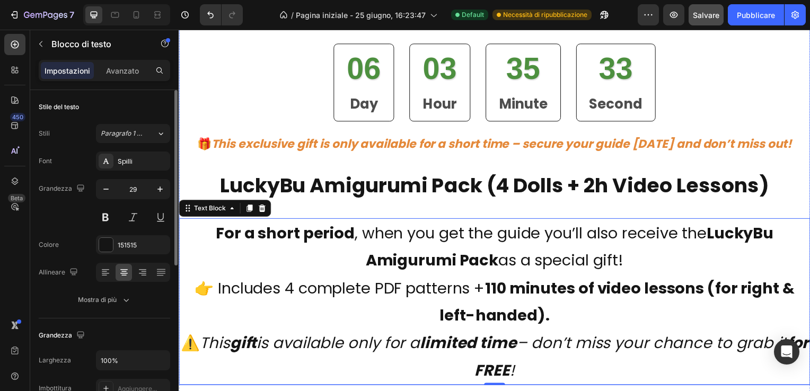
scroll to position [4591, 0]
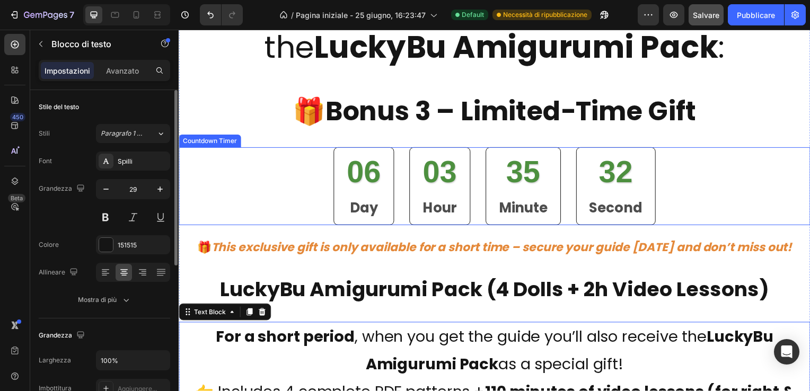
click at [279, 177] on div "06 Day 03 Hour 35 Minute 32 Second" at bounding box center [497, 187] width 636 height 78
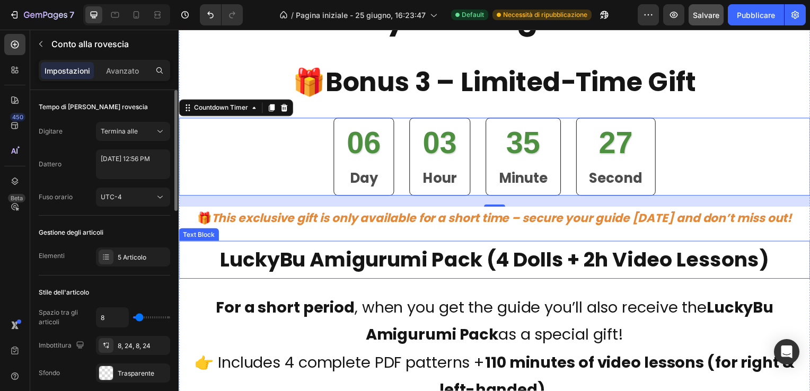
scroll to position [4644, 0]
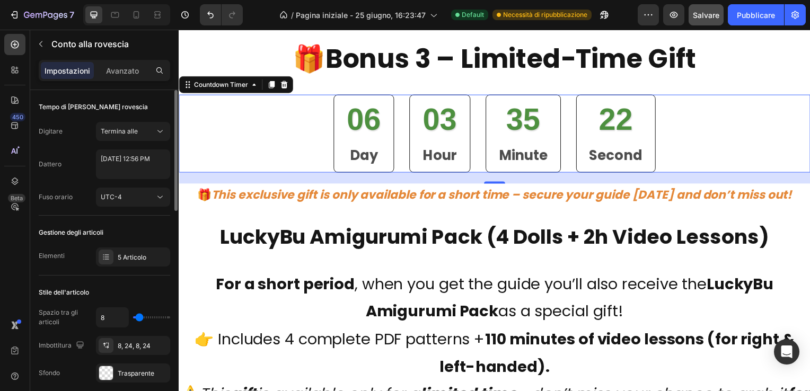
click at [348, 139] on div "06" at bounding box center [365, 120] width 34 height 40
click at [134, 130] on span "Termina alle" at bounding box center [119, 131] width 37 height 8
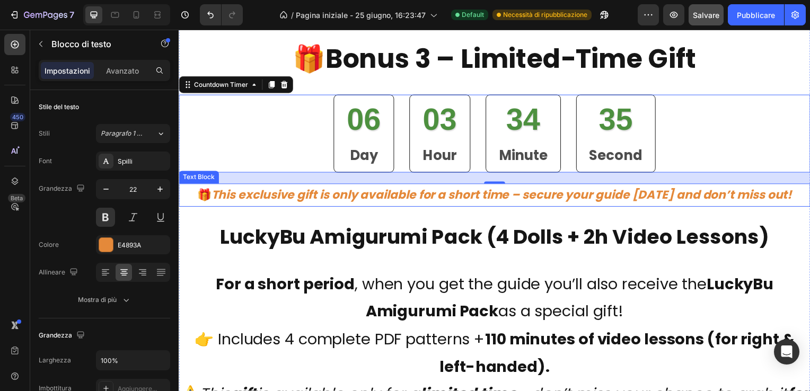
click at [795, 195] on p "🎁 This exclusive gift is only available for a short time – secure your guide to…" at bounding box center [497, 196] width 634 height 21
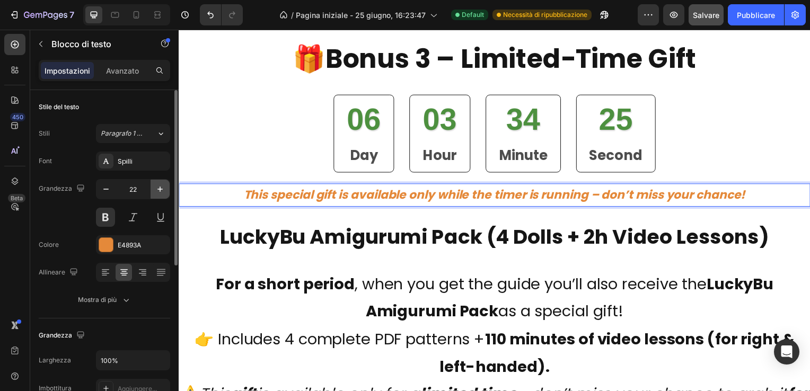
click at [159, 188] on icon "button" at bounding box center [160, 189] width 11 height 11
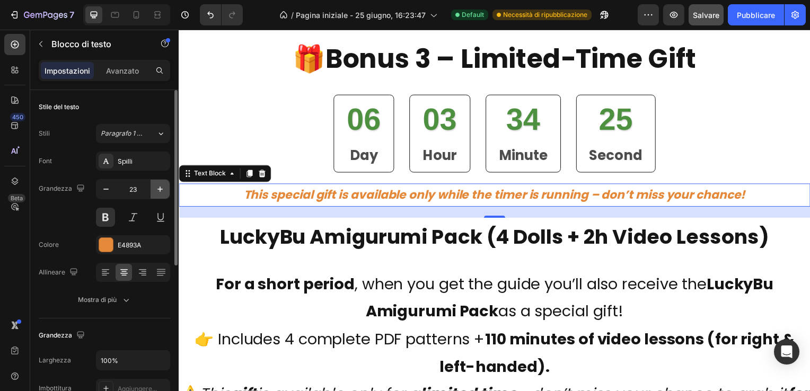
click at [159, 188] on icon "button" at bounding box center [160, 189] width 11 height 11
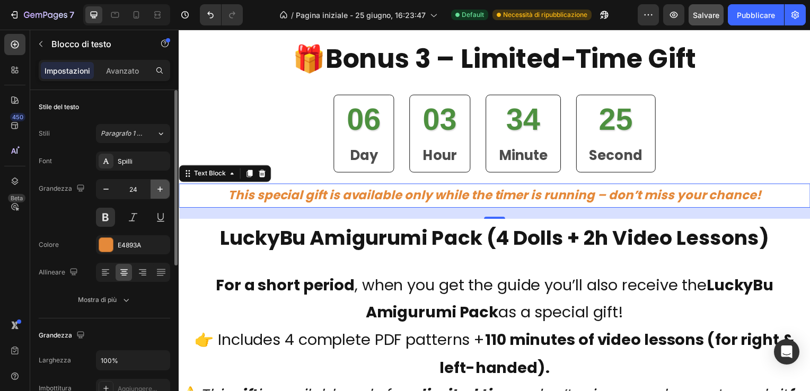
click at [159, 188] on icon "button" at bounding box center [160, 189] width 11 height 11
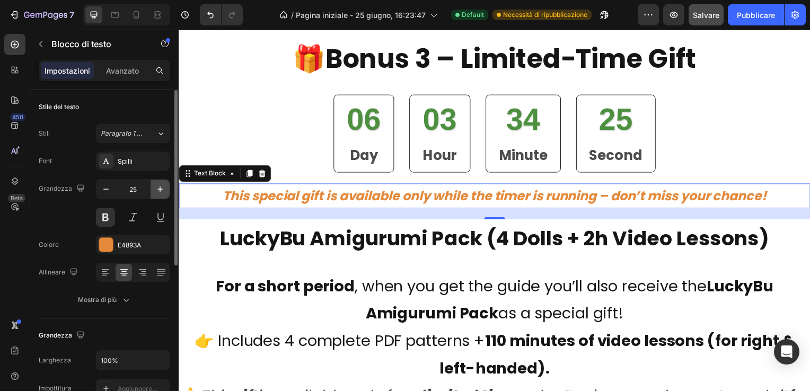
click at [159, 188] on icon "button" at bounding box center [160, 189] width 11 height 11
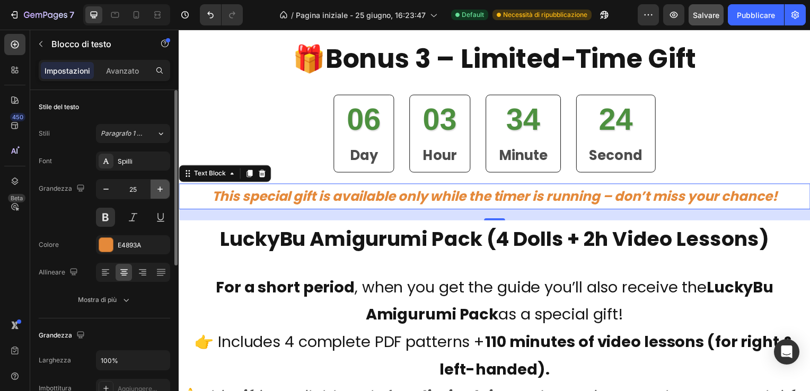
type input "26"
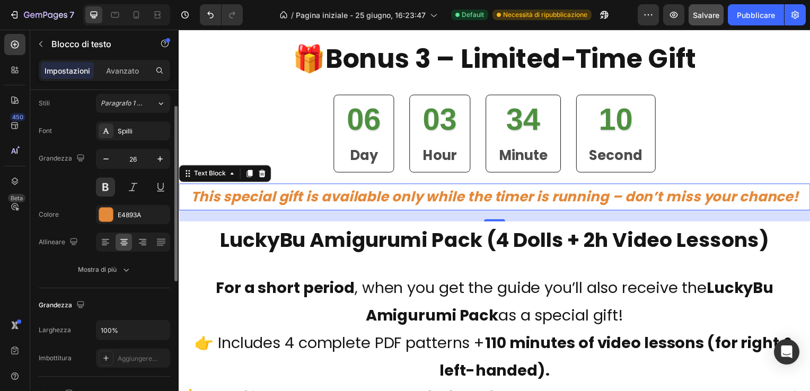
scroll to position [0, 0]
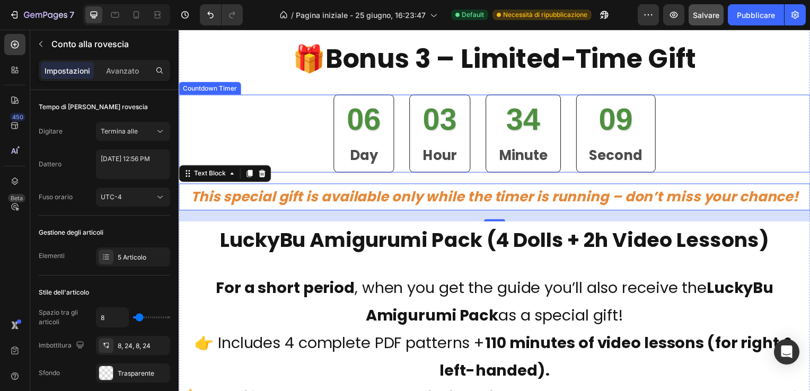
click at [303, 130] on div "06 Day 03 Hour 34 Minute 09 Second" at bounding box center [497, 134] width 636 height 78
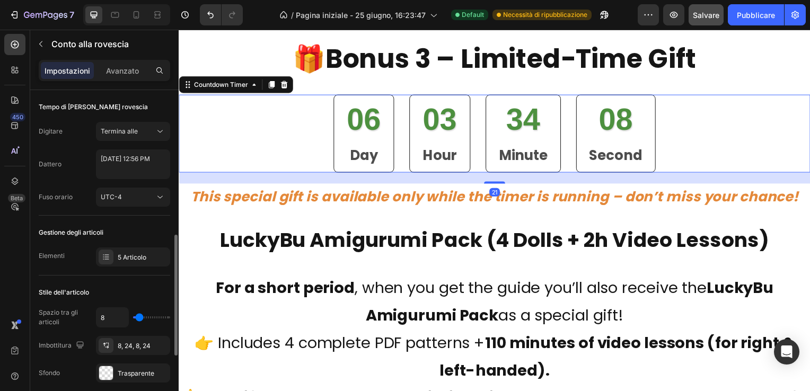
scroll to position [106, 0]
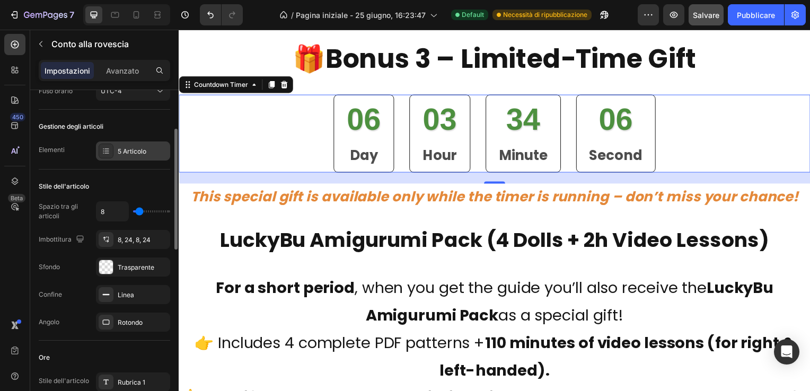
click at [146, 149] on div "5 Articolo" at bounding box center [143, 152] width 50 height 10
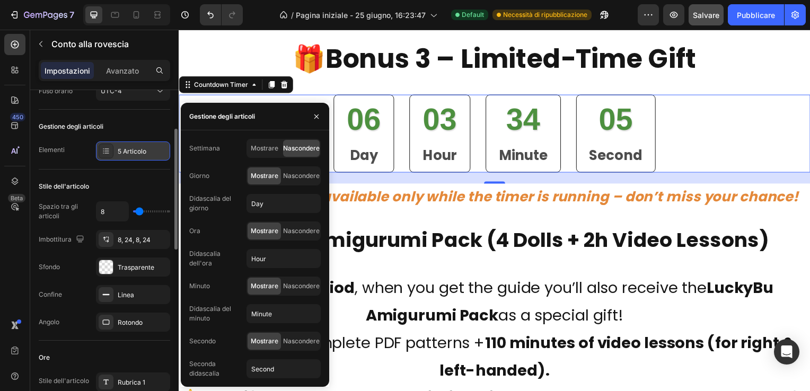
click at [146, 149] on div "5 Articolo" at bounding box center [143, 152] width 50 height 10
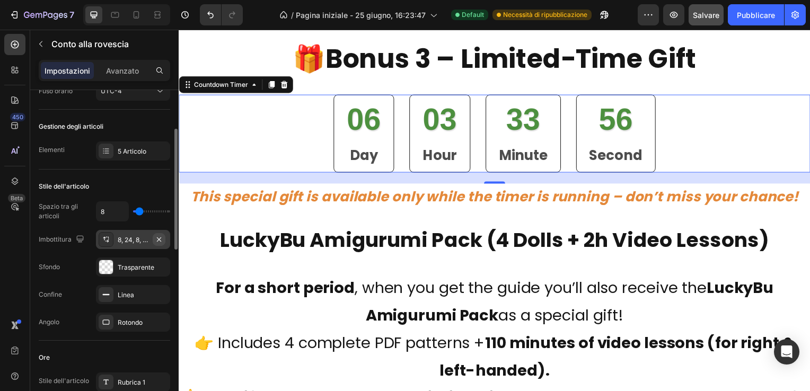
click at [159, 235] on icon "button" at bounding box center [159, 239] width 8 height 8
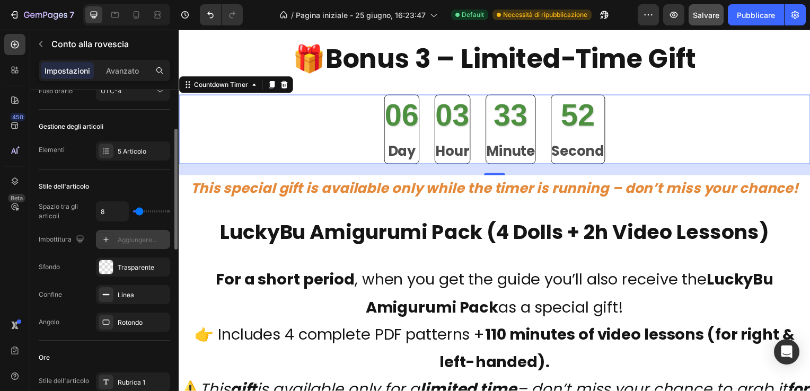
click at [105, 235] on icon at bounding box center [106, 239] width 8 height 8
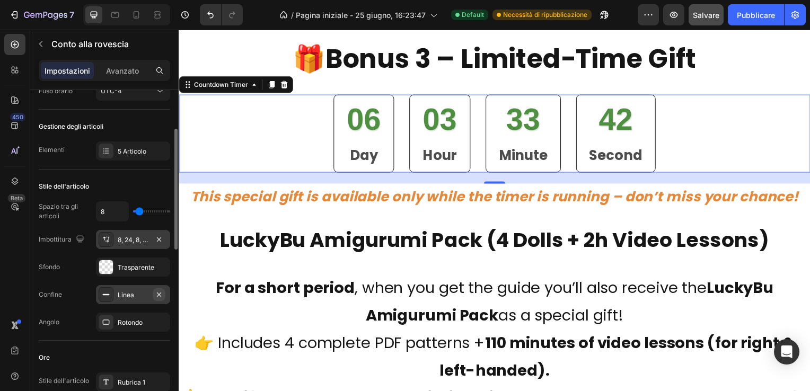
click at [158, 292] on icon "button" at bounding box center [159, 294] width 4 height 4
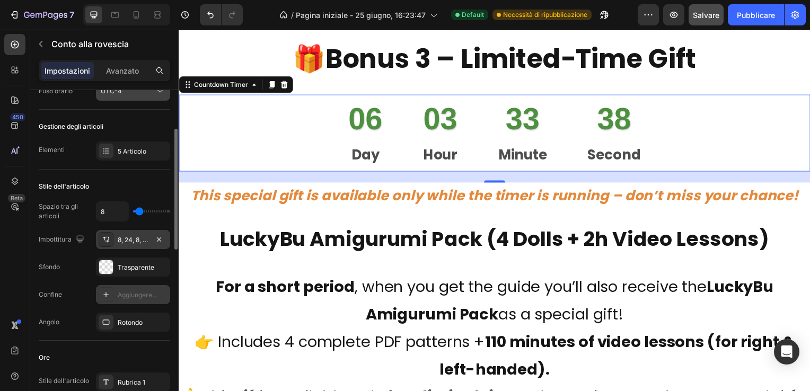
scroll to position [0, 0]
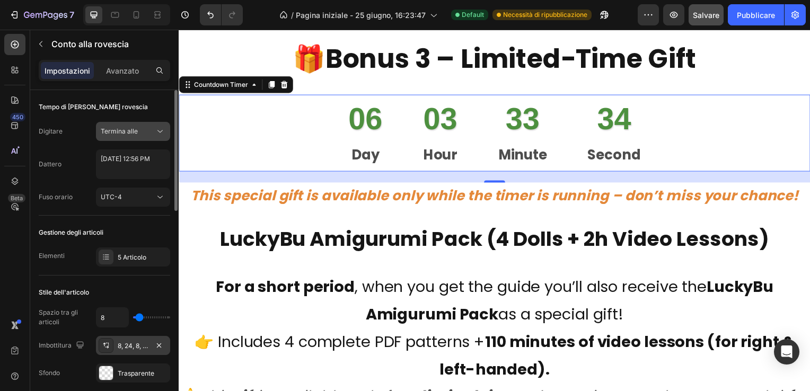
click at [132, 132] on span "Termina alle" at bounding box center [119, 131] width 37 height 8
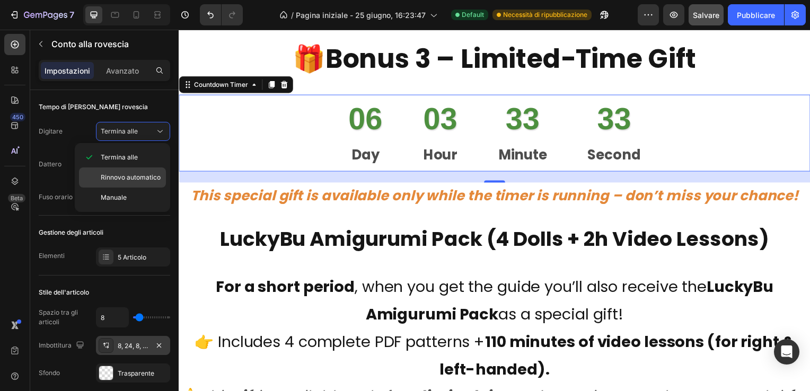
click at [128, 177] on span "Rinnovo automatico" at bounding box center [131, 178] width 60 height 10
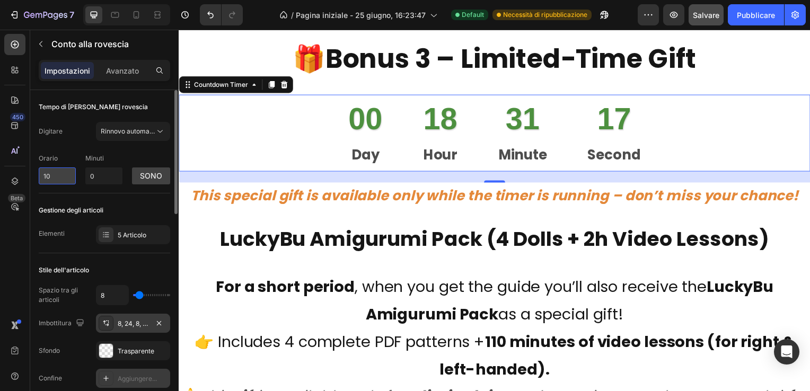
click at [57, 175] on input "10" at bounding box center [57, 175] width 37 height 17
type input "1"
type input "7"
type input "1"
type input "4"
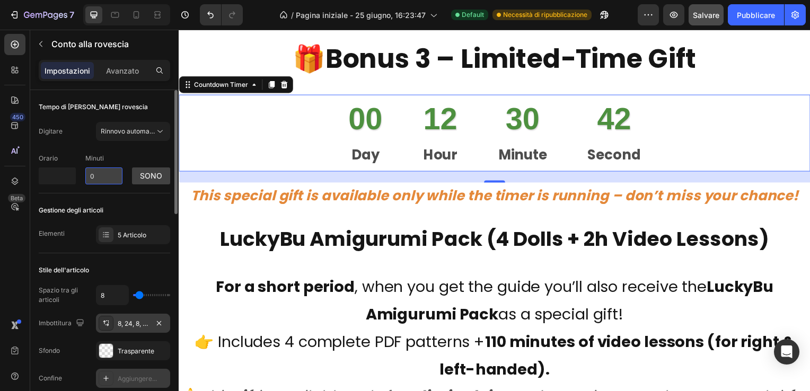
click at [99, 178] on input "0" at bounding box center [103, 175] width 37 height 17
type input "0"
type input "72"
type input "1"
type input "12"
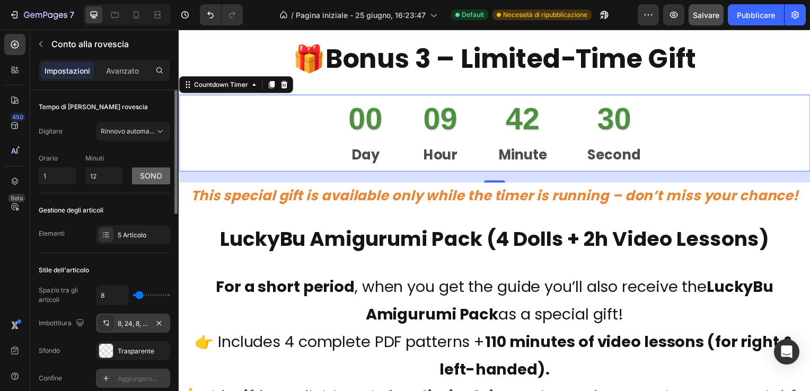
click at [156, 175] on button "sono" at bounding box center [151, 175] width 38 height 17
click at [152, 173] on button "Ore" at bounding box center [151, 175] width 38 height 17
click at [152, 173] on button "sono" at bounding box center [151, 175] width 38 height 17
click at [152, 173] on button "Ore" at bounding box center [151, 175] width 38 height 17
click at [152, 173] on button "sono" at bounding box center [151, 175] width 38 height 17
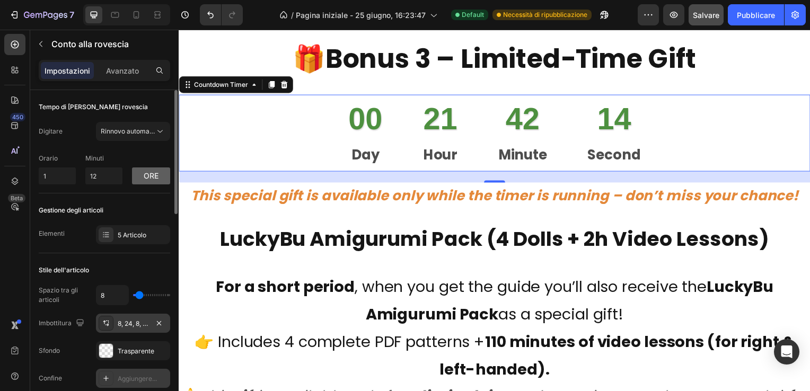
click at [152, 173] on button "Ore" at bounding box center [151, 175] width 38 height 17
click at [152, 173] on button "sono" at bounding box center [151, 175] width 38 height 17
click at [52, 177] on input "1" at bounding box center [57, 175] width 37 height 17
type input "2"
click at [101, 175] on input "12" at bounding box center [103, 175] width 37 height 17
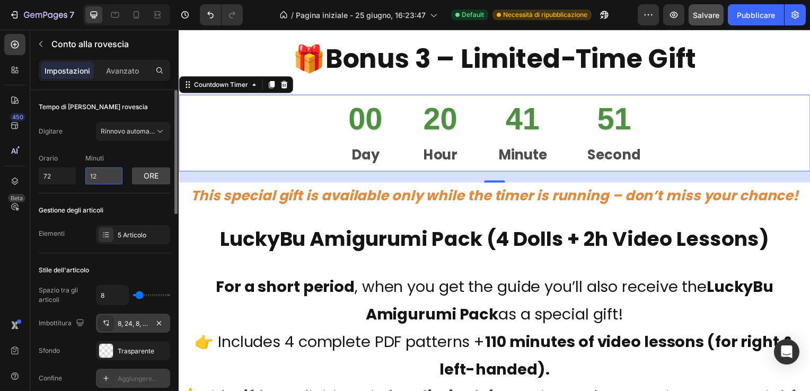
type input "10"
click at [132, 126] on div "Rinnovo automatico" at bounding box center [133, 131] width 65 height 11
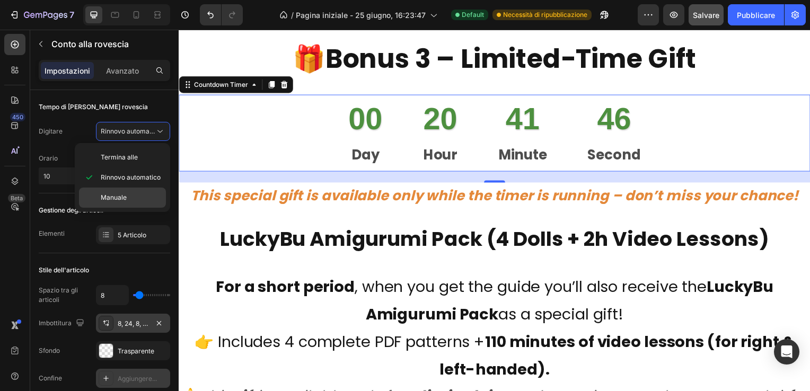
click at [119, 193] on span "Manuale" at bounding box center [114, 198] width 26 height 10
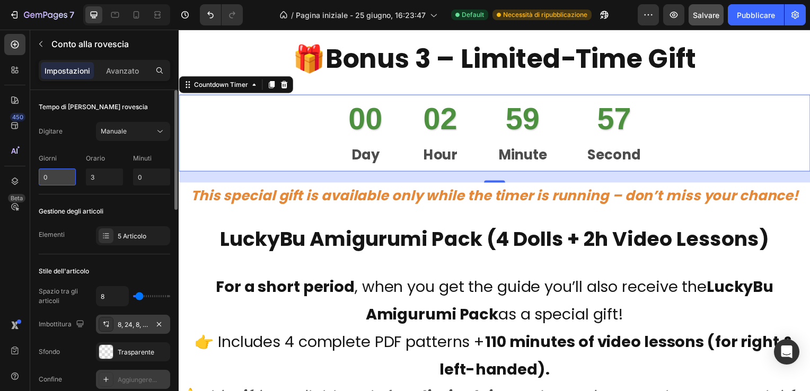
click at [52, 179] on input "0" at bounding box center [57, 177] width 37 height 17
type input "3"
click at [102, 176] on input "3" at bounding box center [104, 177] width 37 height 17
type input "0"
type input "5"
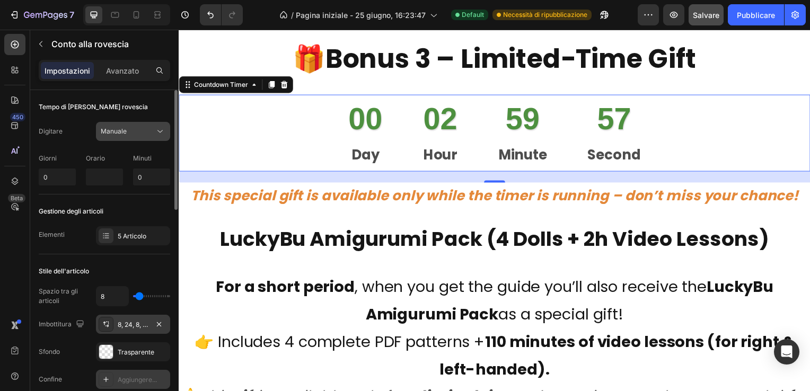
click at [133, 133] on div "Manuale" at bounding box center [128, 132] width 54 height 10
type input "0"
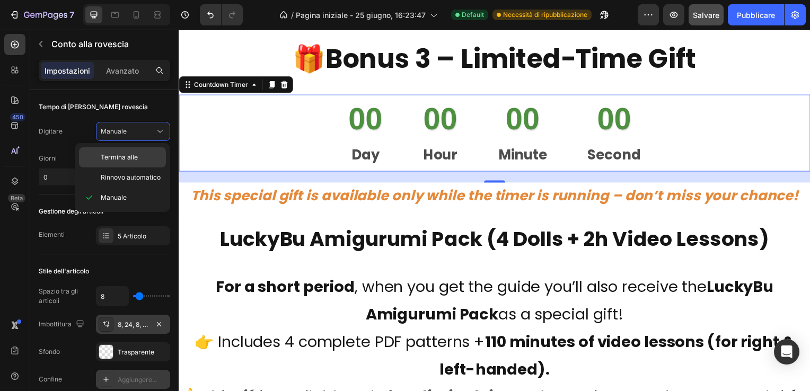
click at [126, 155] on span "Termina alle" at bounding box center [119, 158] width 37 height 10
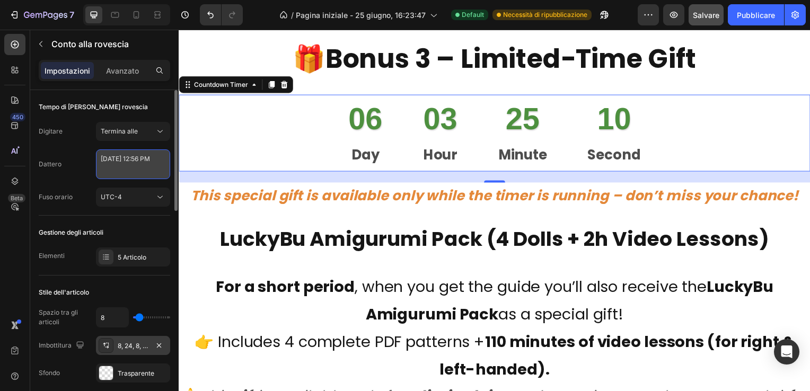
click at [138, 169] on textarea "September 01 2025 12:56 PM" at bounding box center [133, 164] width 74 height 30
select select "56"
select select "false"
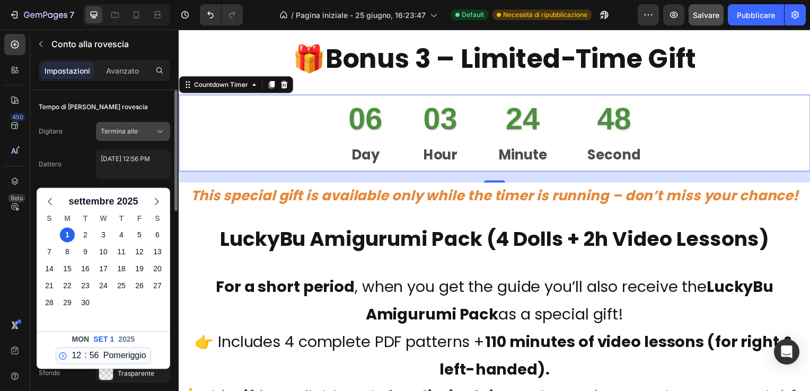
click at [152, 132] on div "Termina alle" at bounding box center [128, 132] width 54 height 10
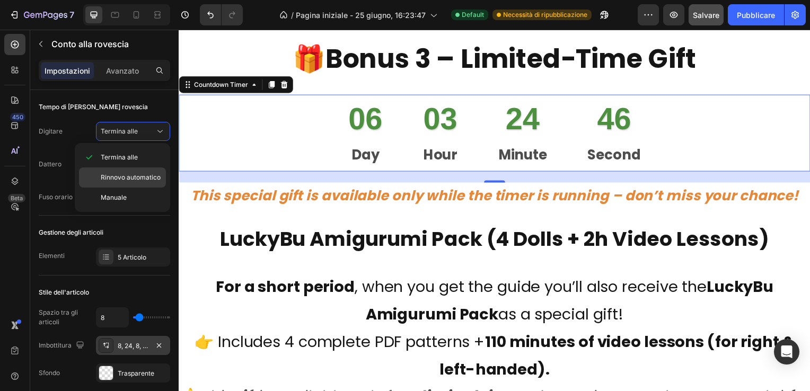
click at [136, 173] on span "Rinnovo automatico" at bounding box center [131, 178] width 60 height 10
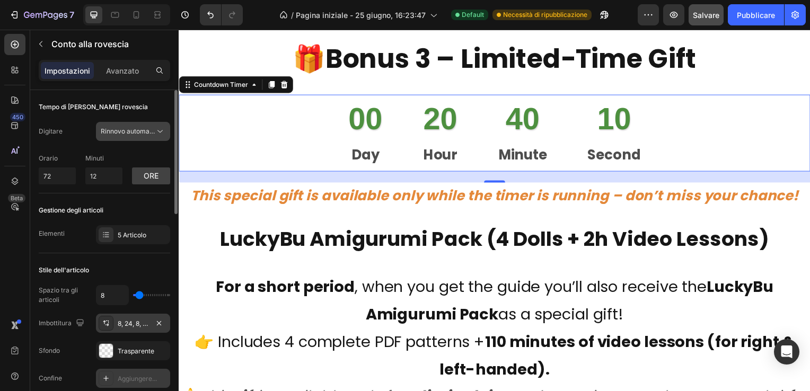
click at [142, 127] on span "Rinnovo automatico" at bounding box center [131, 131] width 60 height 8
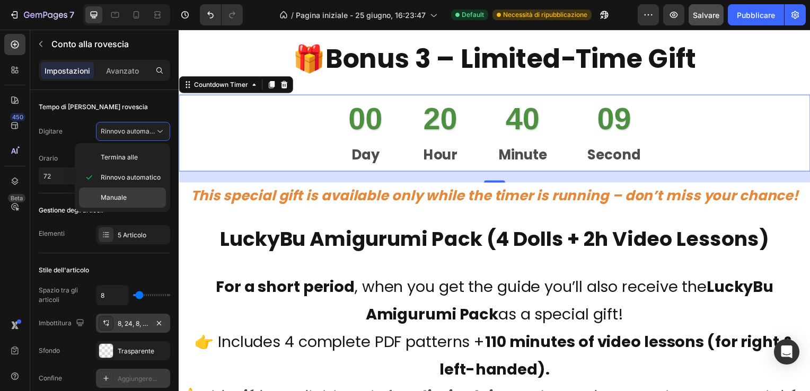
click at [121, 193] on span "Manuale" at bounding box center [114, 198] width 26 height 10
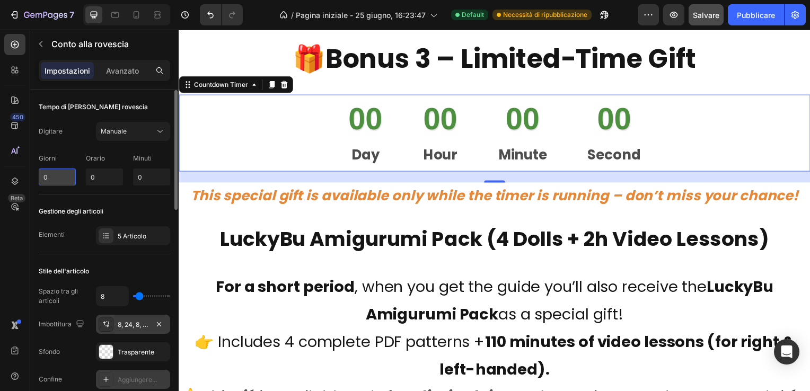
click at [50, 178] on input "0" at bounding box center [57, 177] width 37 height 17
type input "3"
click at [130, 132] on div "Manuale" at bounding box center [128, 132] width 54 height 10
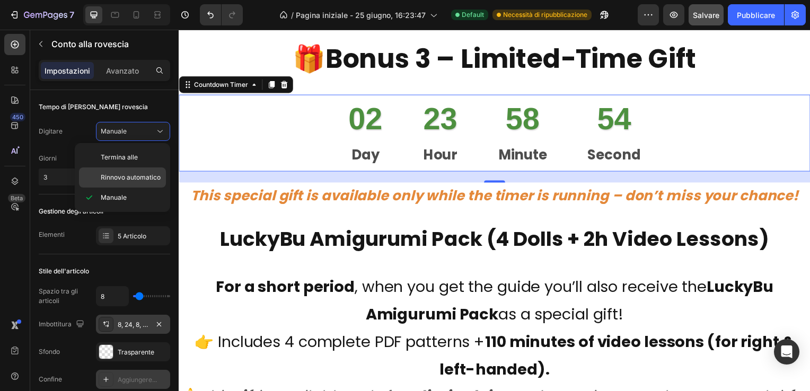
click at [123, 175] on span "Rinnovo automatico" at bounding box center [131, 178] width 60 height 10
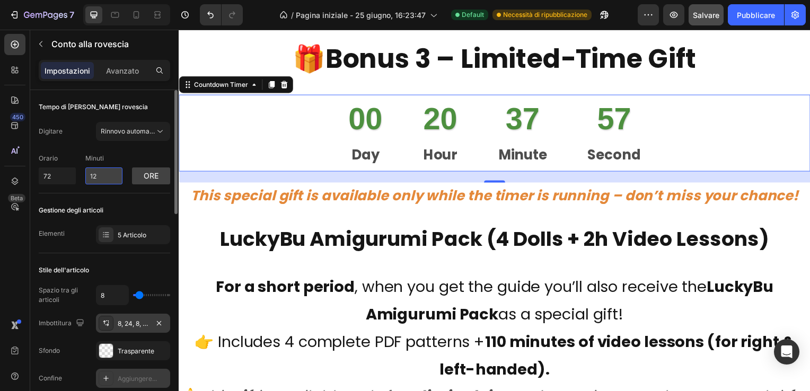
click at [105, 173] on input "12" at bounding box center [103, 175] width 37 height 17
type input "1"
type input "6"
type input "5000"
click at [57, 175] on input "72" at bounding box center [57, 175] width 37 height 17
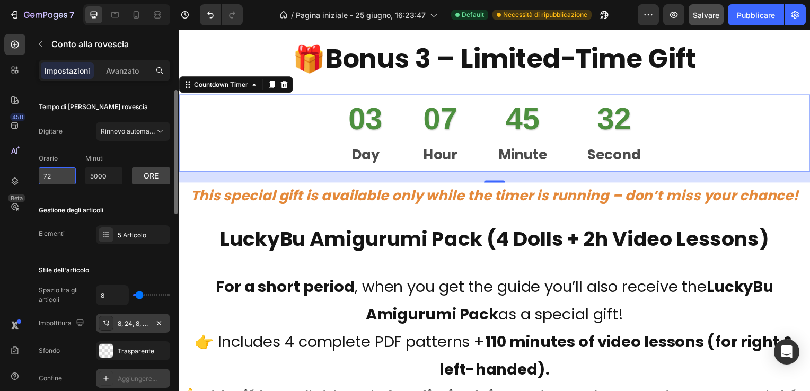
type input "10"
type input "20"
type input "1"
type input "3"
type input "7"
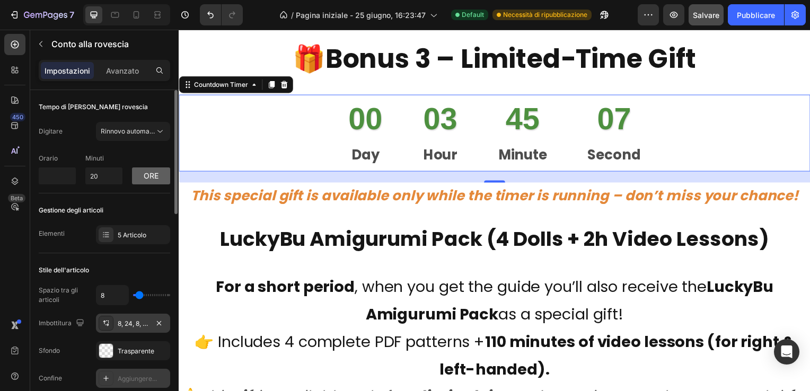
click at [155, 173] on button "Ore" at bounding box center [151, 175] width 38 height 17
type input "0"
click at [58, 175] on input "0" at bounding box center [57, 175] width 37 height 17
type input "7"
type input "9"
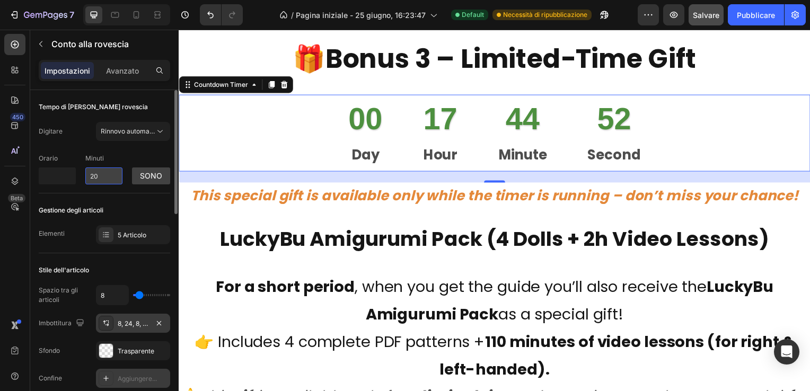
click at [107, 172] on input "20" at bounding box center [103, 175] width 37 height 17
type input "0"
type input "2"
type input "1"
type input "5000"
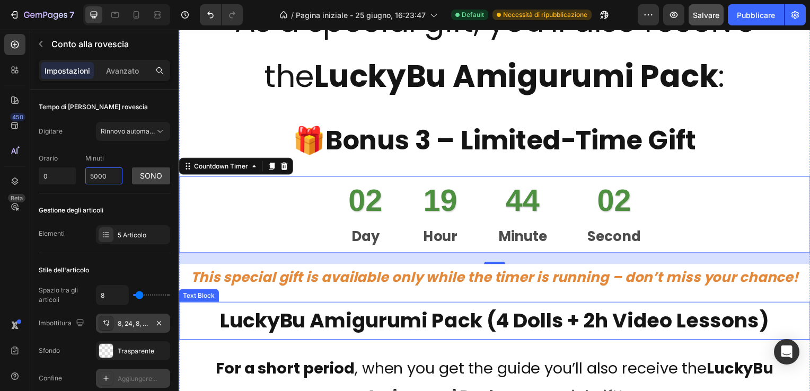
scroll to position [4538, 0]
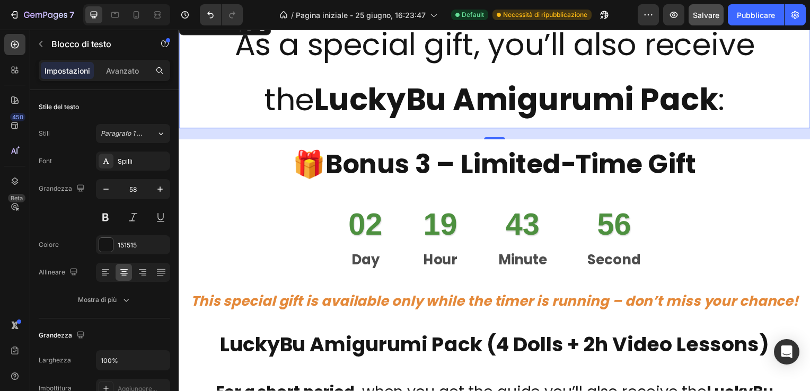
click at [256, 12] on div "/ Pagina iniziale - 25 giugno, 16:23:47 Default Necessità di ripubblicazione" at bounding box center [444, 14] width 386 height 21
click at [326, 227] on div "02 Day 19 Hour 43 Minute 45 Second" at bounding box center [497, 239] width 636 height 77
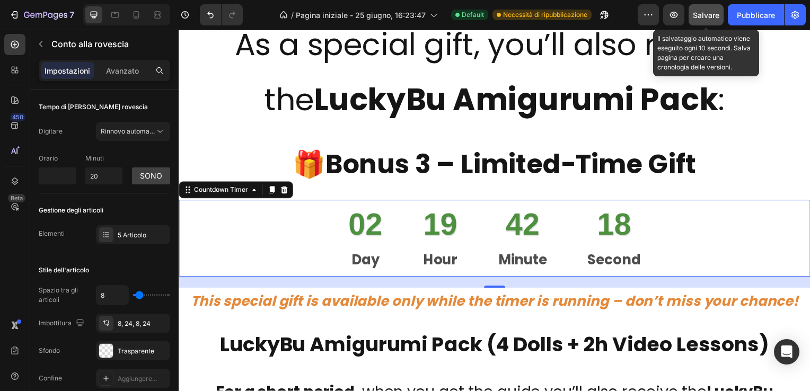
click at [709, 13] on span "Salvare" at bounding box center [706, 15] width 26 height 9
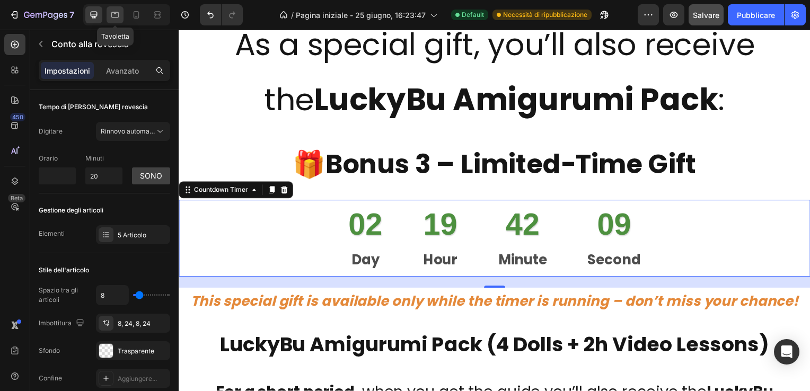
click at [113, 15] on icon at bounding box center [115, 15] width 11 height 11
type input "0"
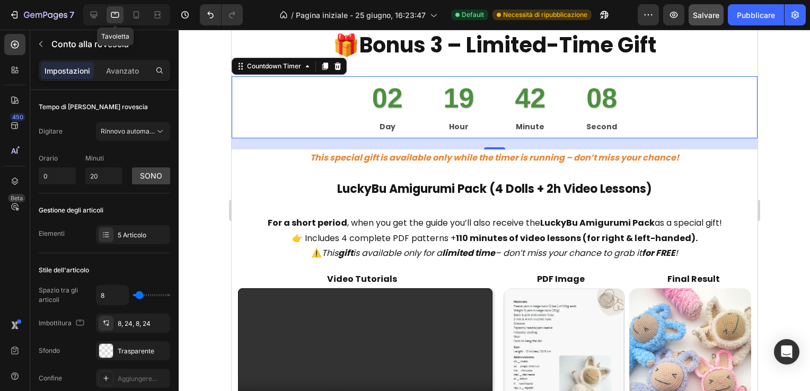
scroll to position [4649, 0]
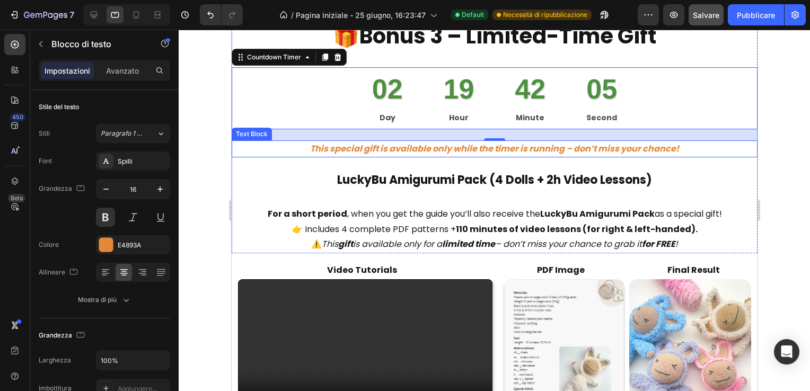
click at [410, 146] on icon "This special gift is available only while the timer is running – don’t miss you…" at bounding box center [493, 149] width 369 height 12
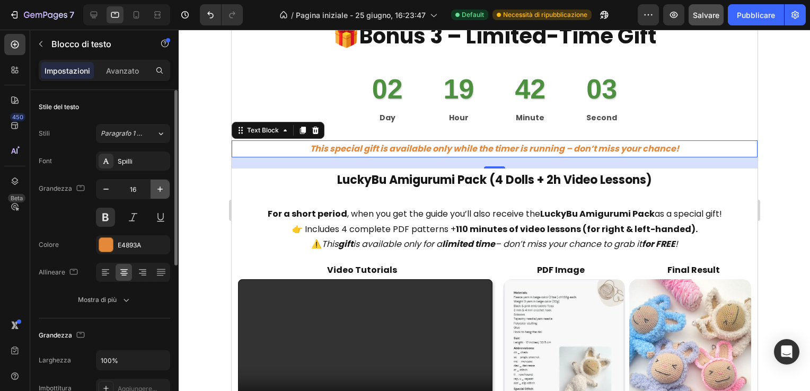
click at [159, 184] on icon "button" at bounding box center [160, 189] width 11 height 11
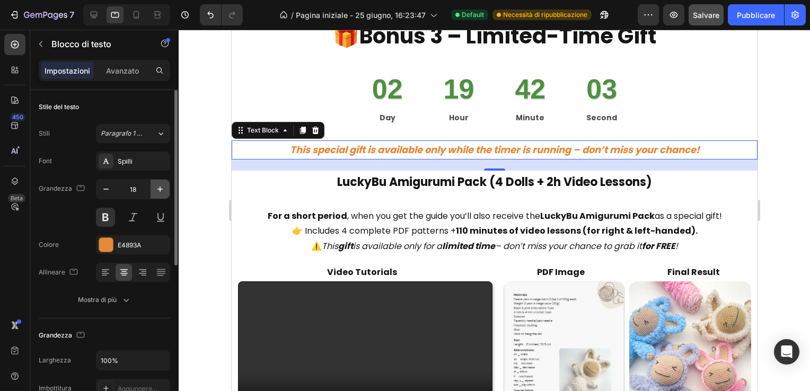
click at [159, 184] on icon "button" at bounding box center [160, 189] width 11 height 11
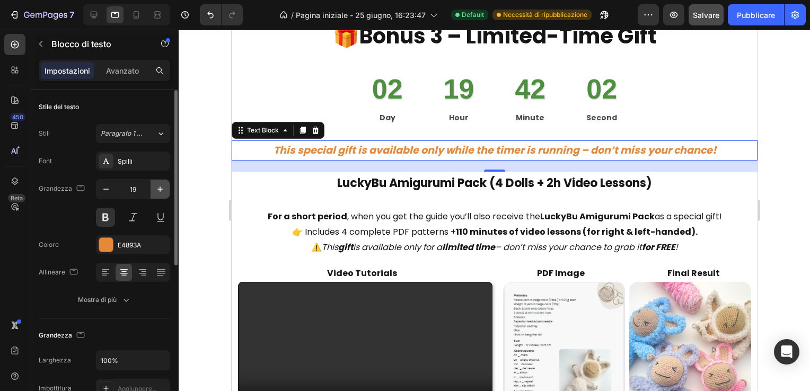
click at [159, 184] on icon "button" at bounding box center [160, 189] width 11 height 11
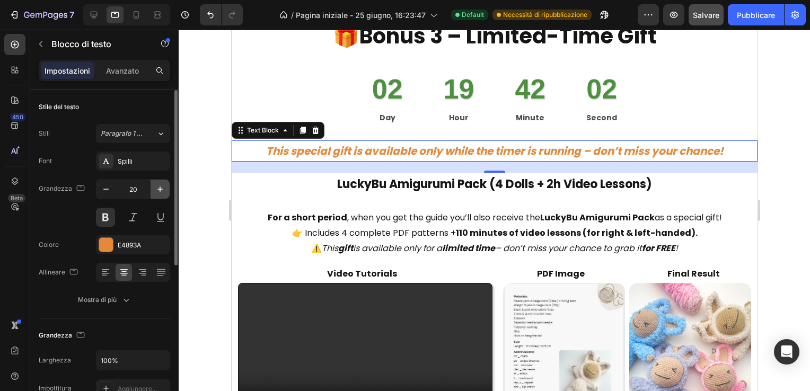
click at [159, 184] on icon "button" at bounding box center [160, 189] width 11 height 11
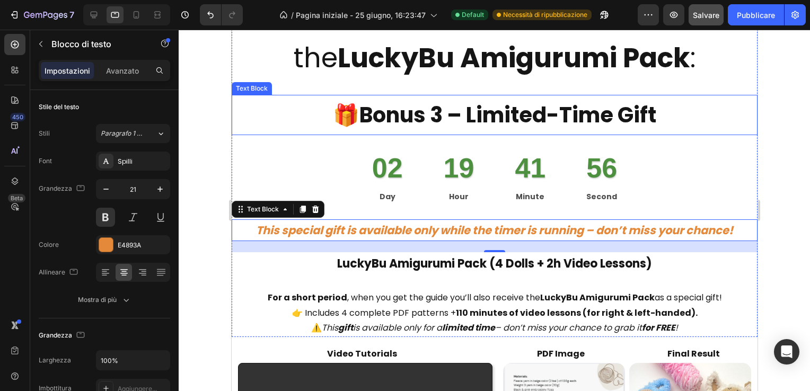
scroll to position [4596, 0]
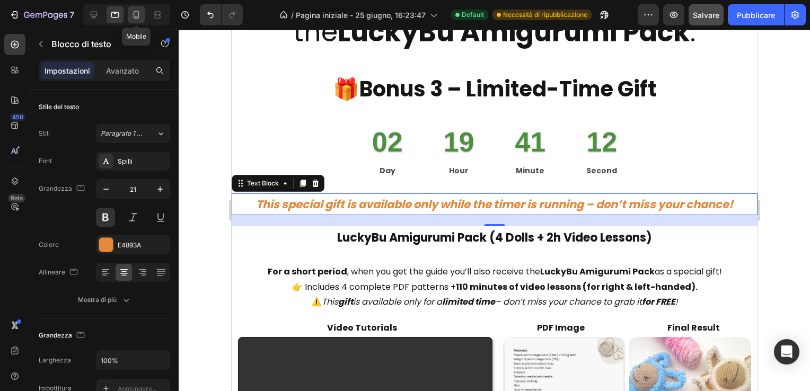
click at [134, 15] on icon at bounding box center [137, 14] width 6 height 7
type input "14"
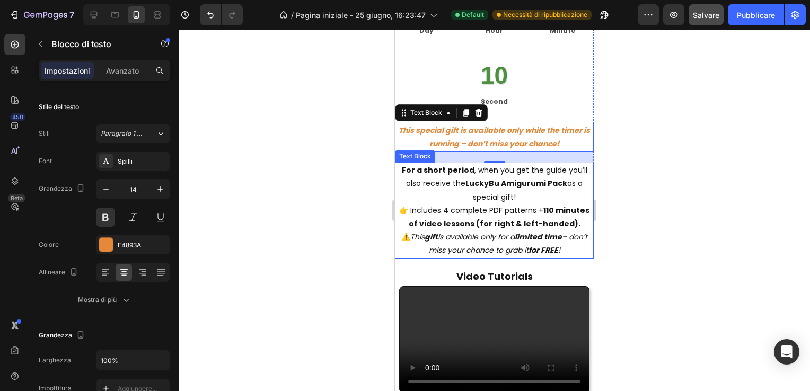
scroll to position [4806, 0]
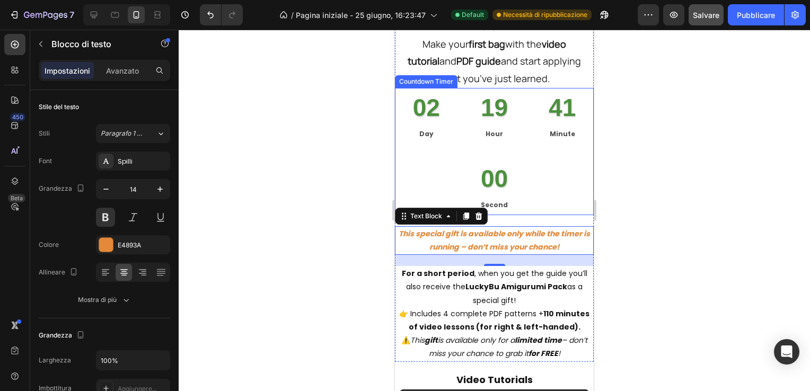
click at [468, 123] on div "19 Hour" at bounding box center [494, 116] width 52 height 56
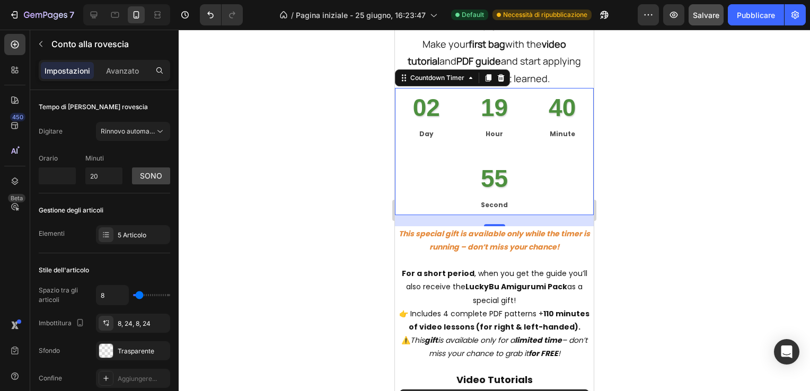
scroll to position [53, 0]
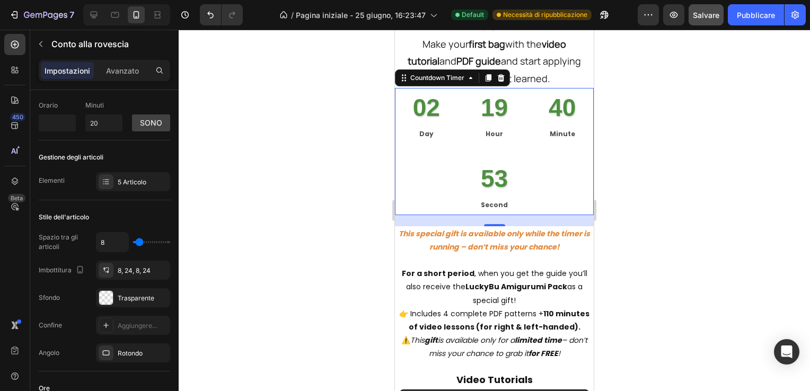
type input "0"
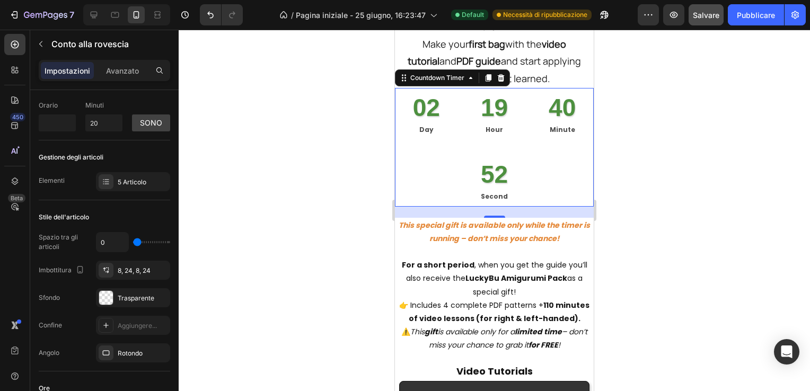
type input "2"
type input "6"
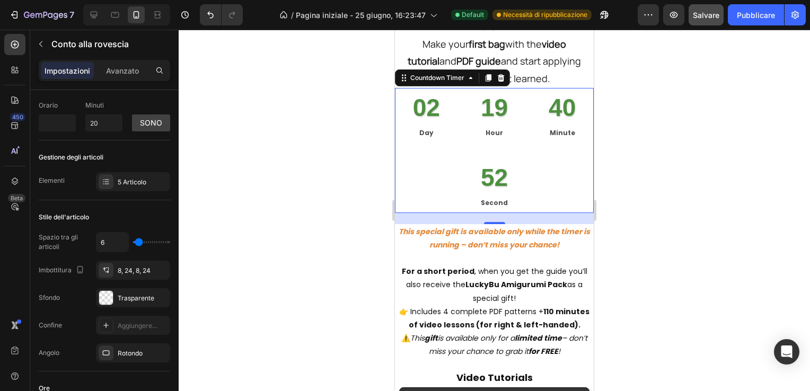
type input "9"
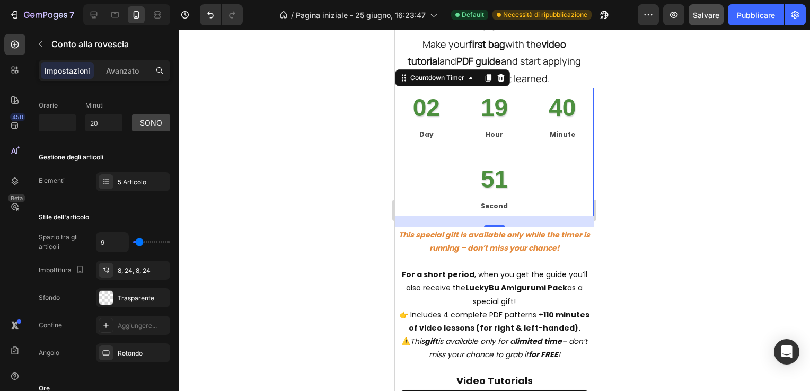
type input "0"
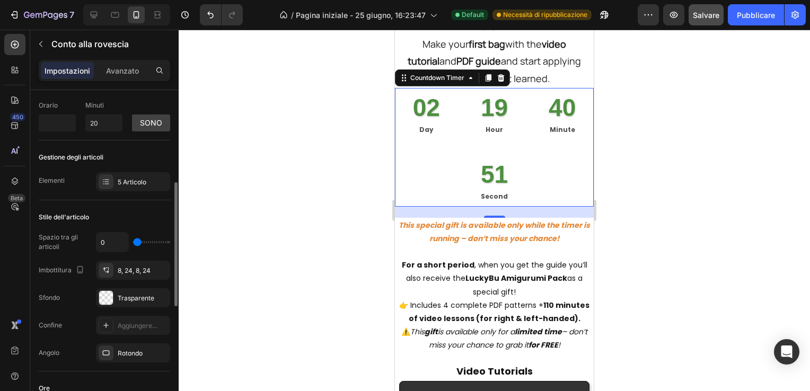
scroll to position [106, 0]
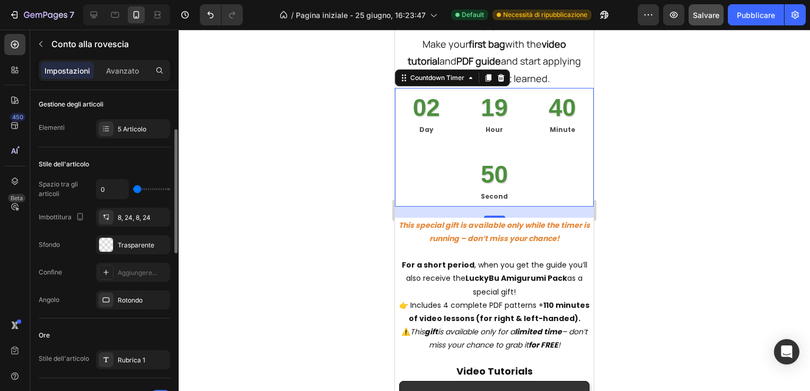
drag, startPoint x: 139, startPoint y: 242, endPoint x: 126, endPoint y: 243, distance: 13.3
type input "0"
click at [133, 190] on input "range" at bounding box center [151, 189] width 37 height 2
type input "0"
click at [157, 215] on icon "button" at bounding box center [159, 217] width 4 height 4
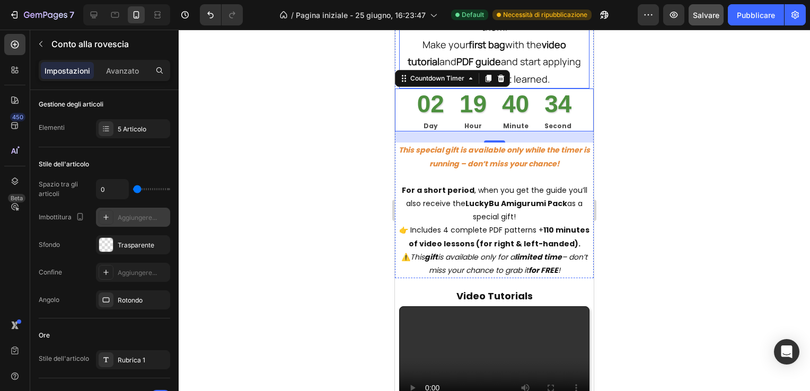
scroll to position [4806, 0]
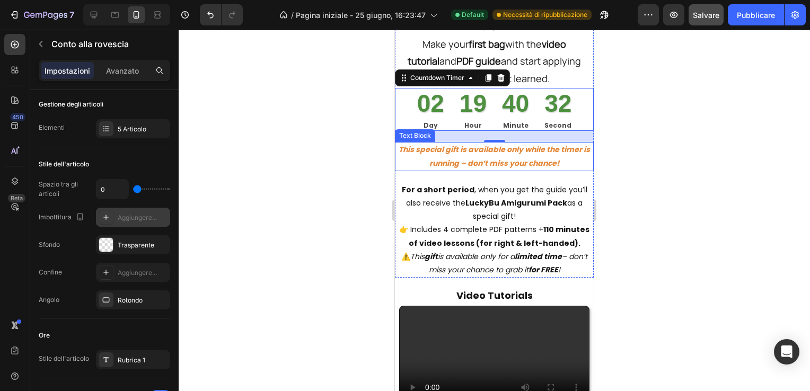
click at [496, 158] on icon "This special gift is available only while the timer is running – don’t miss you…" at bounding box center [493, 156] width 191 height 24
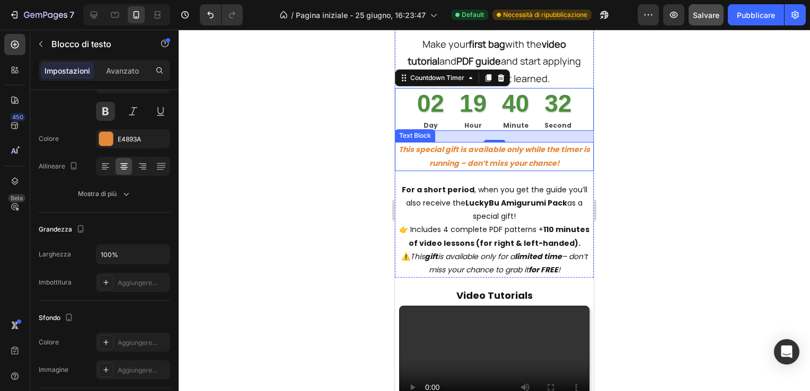
scroll to position [0, 0]
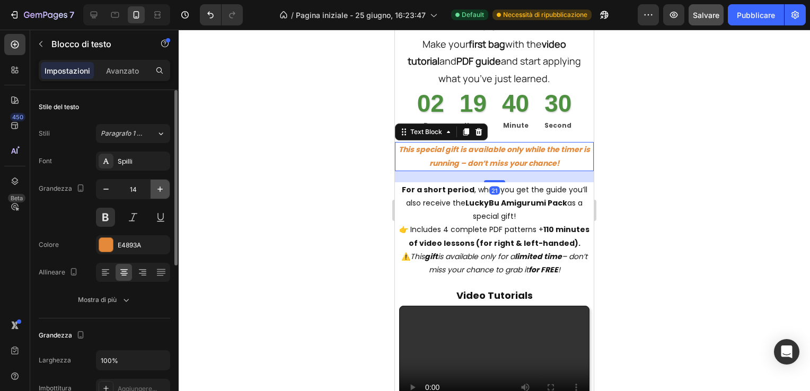
click at [158, 189] on icon "button" at bounding box center [160, 189] width 11 height 11
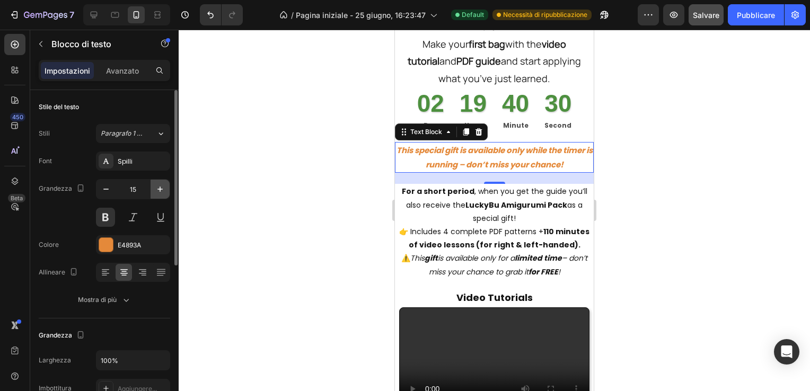
click at [158, 189] on icon "button" at bounding box center [160, 189] width 11 height 11
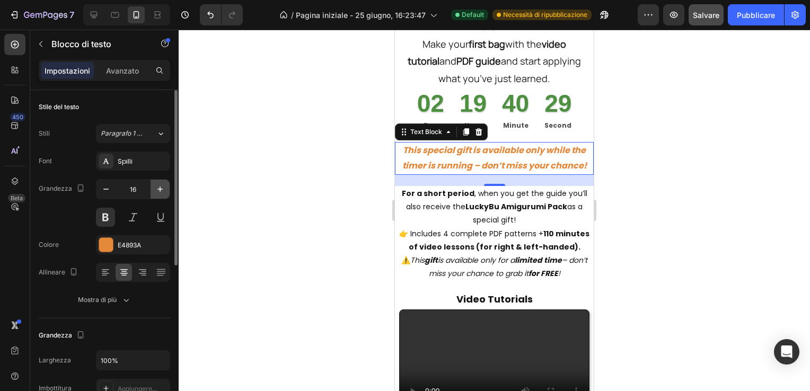
click at [158, 189] on icon "button" at bounding box center [160, 189] width 11 height 11
type input "17"
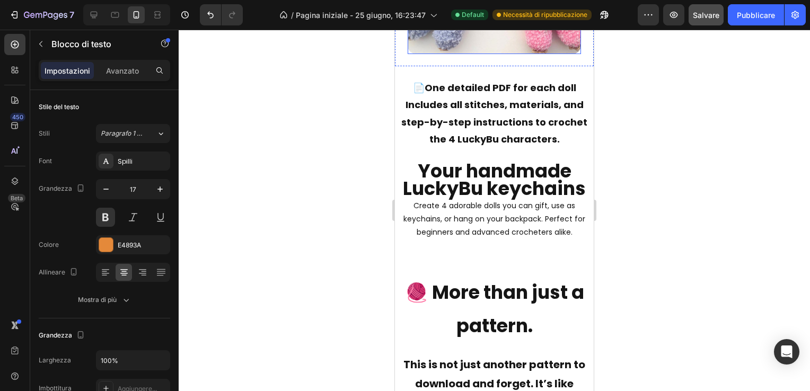
scroll to position [5813, 0]
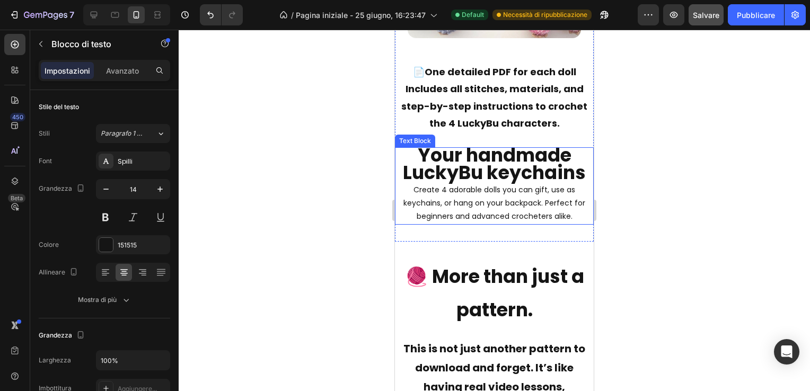
click at [476, 179] on strong "Your handmade LuckyBu keychains" at bounding box center [494, 163] width 183 height 43
click at [123, 67] on p "Avanzato" at bounding box center [122, 70] width 33 height 11
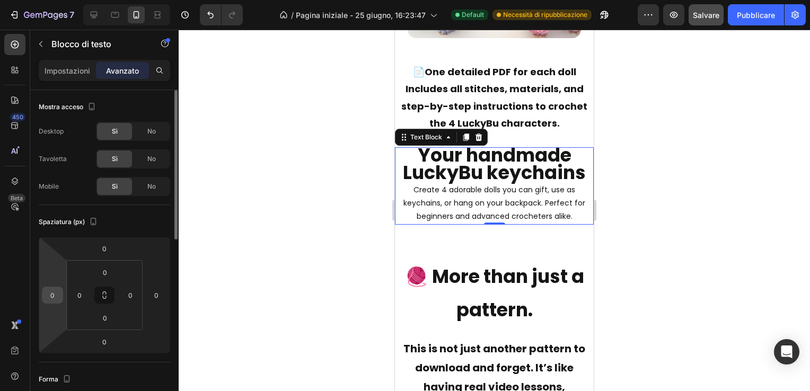
click at [56, 292] on input "0" at bounding box center [53, 295] width 16 height 16
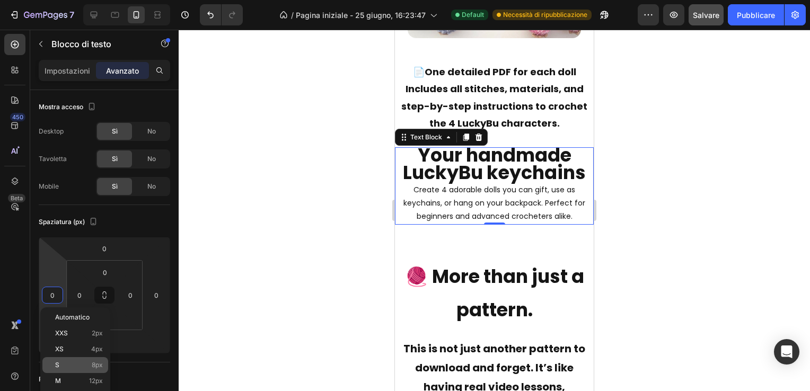
click at [64, 366] on p "S 8px" at bounding box center [79, 364] width 48 height 7
type input "8"
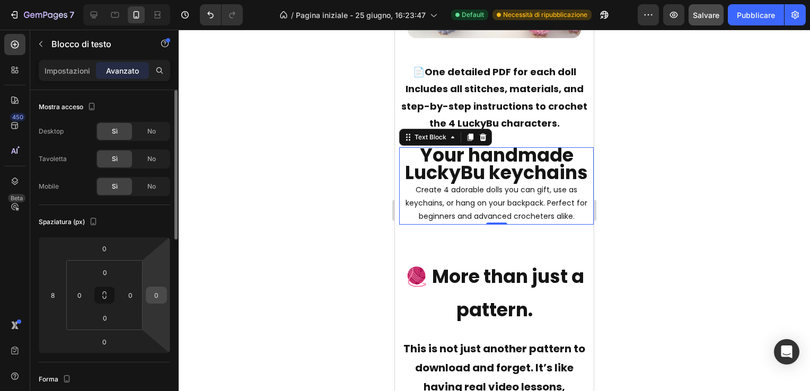
click at [156, 295] on input "0" at bounding box center [156, 295] width 16 height 16
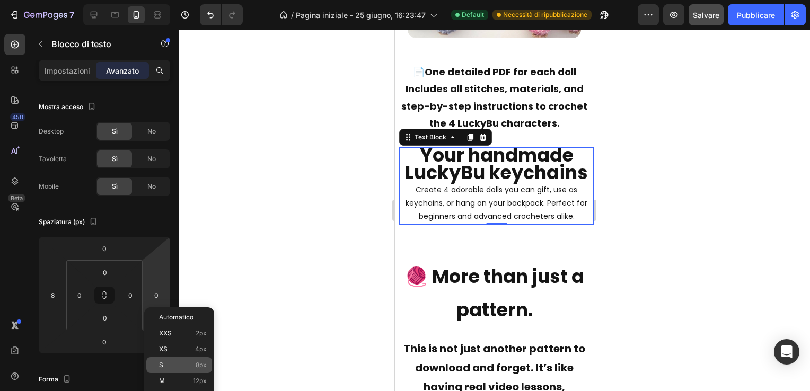
click at [166, 361] on div "S 8px" at bounding box center [179, 365] width 66 height 16
type input "8"
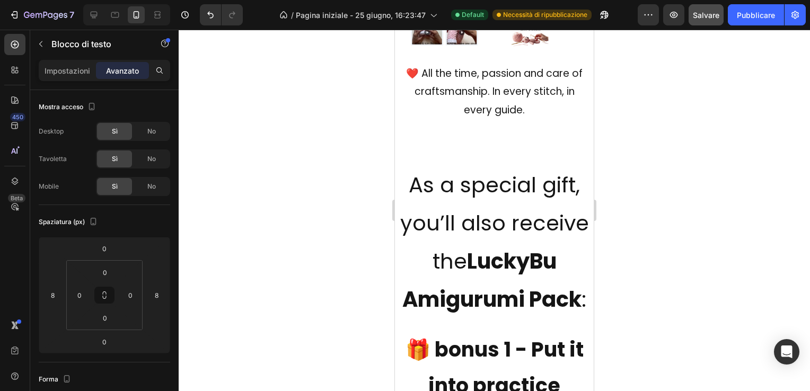
scroll to position [4912, 0]
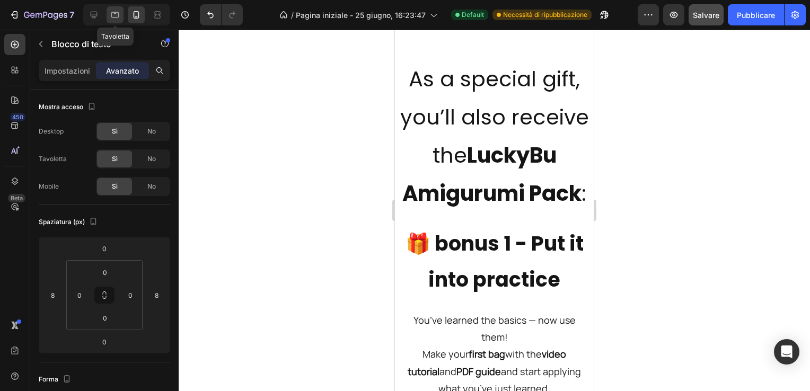
click at [113, 12] on icon at bounding box center [115, 15] width 8 height 6
type input "0"
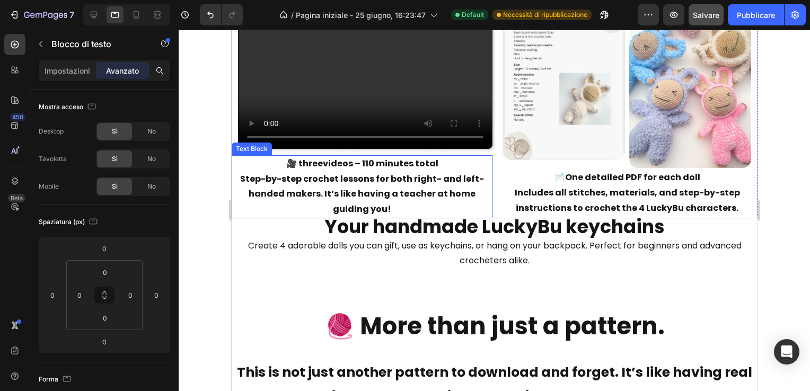
scroll to position [5348, 0]
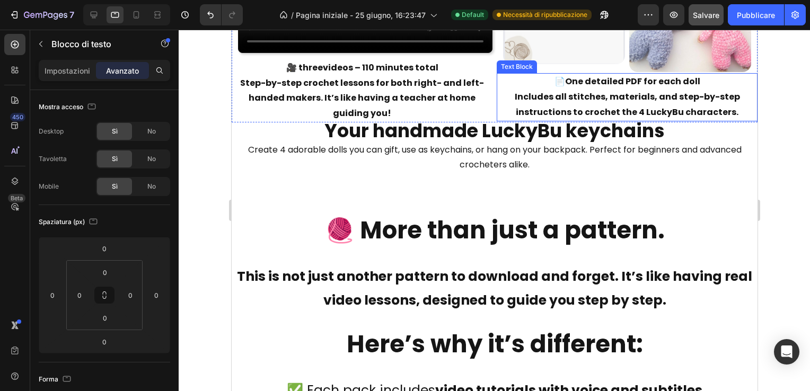
click at [496, 118] on div "📄 One detailed PDF for each doll Includes all stitches, materials, and step-by-…" at bounding box center [626, 97] width 261 height 48
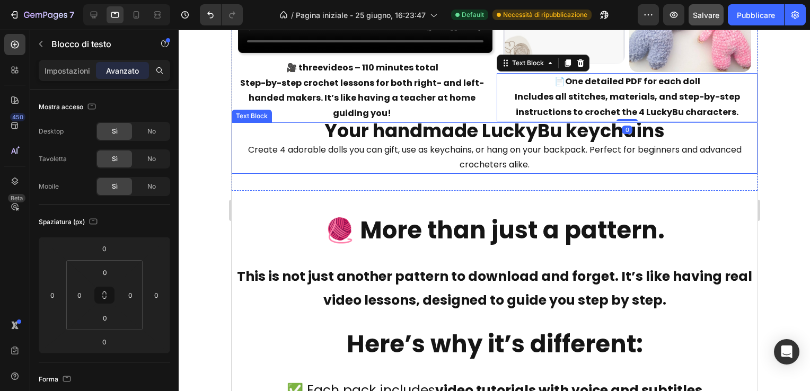
click at [489, 120] on strong "Your handmade LuckyBu keychains" at bounding box center [494, 131] width 340 height 26
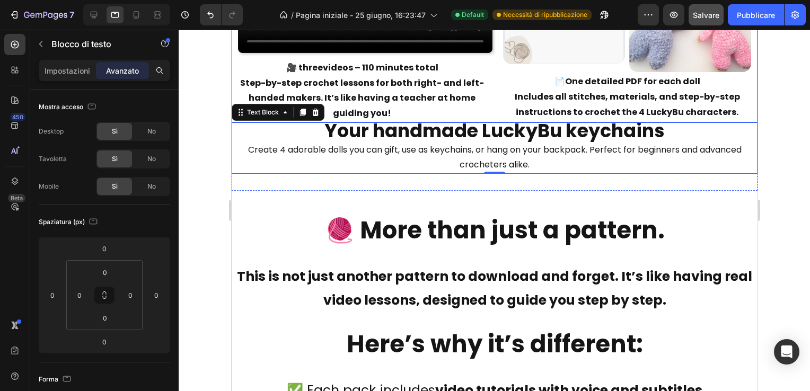
click at [490, 113] on div "Video Tutorials Text Block Video 🎥 three videos – 110 minutes total Step-by-ste…" at bounding box center [494, 7] width 526 height 230
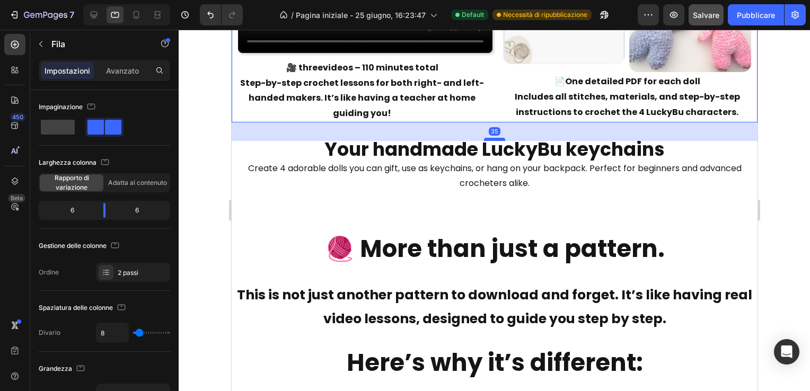
drag, startPoint x: 490, startPoint y: 118, endPoint x: 494, endPoint y: 136, distance: 19.0
click at [494, 138] on div at bounding box center [493, 139] width 21 height 3
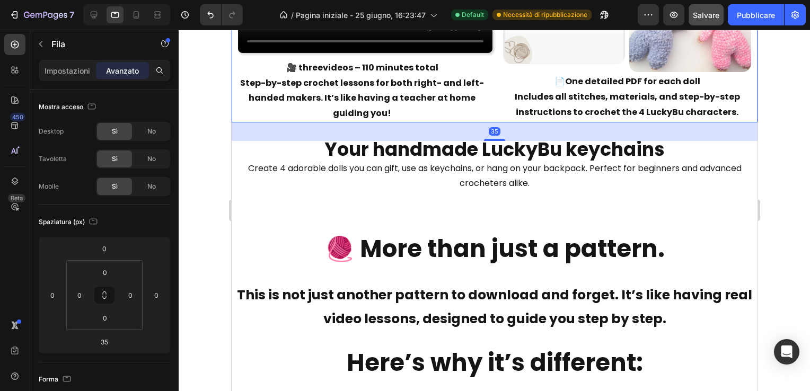
click at [210, 164] on div at bounding box center [494, 210] width 631 height 361
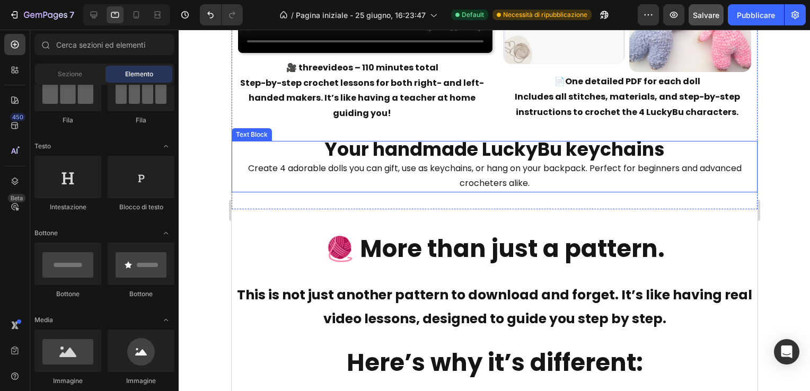
click at [431, 156] on strong "Your handmade LuckyBu keychains" at bounding box center [494, 149] width 340 height 26
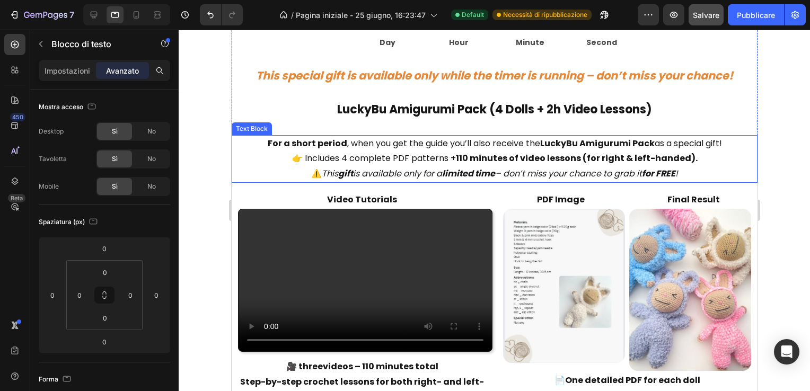
scroll to position [4977, 0]
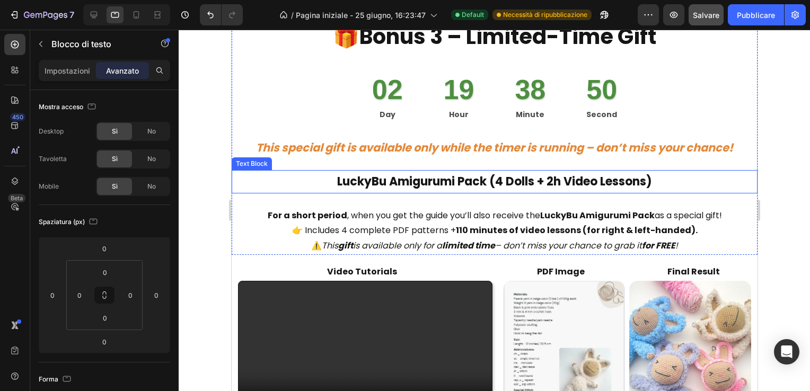
click at [437, 180] on p "LuckyBu Amigurumi Pack (4 Dolls + 2h Video Lessons)" at bounding box center [494, 181] width 524 height 21
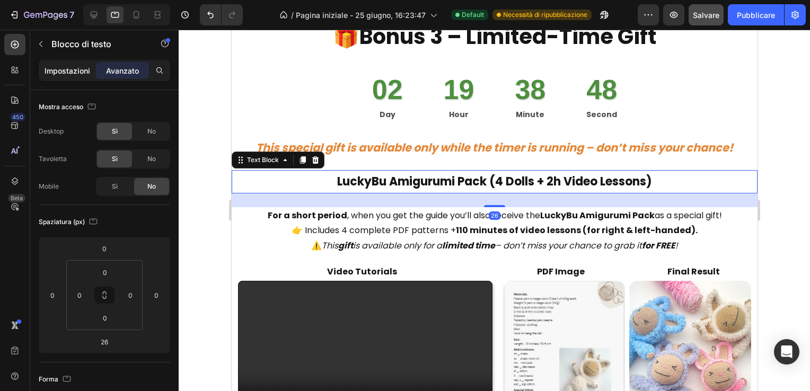
click at [61, 68] on p "Impostazioni" at bounding box center [68, 70] width 46 height 11
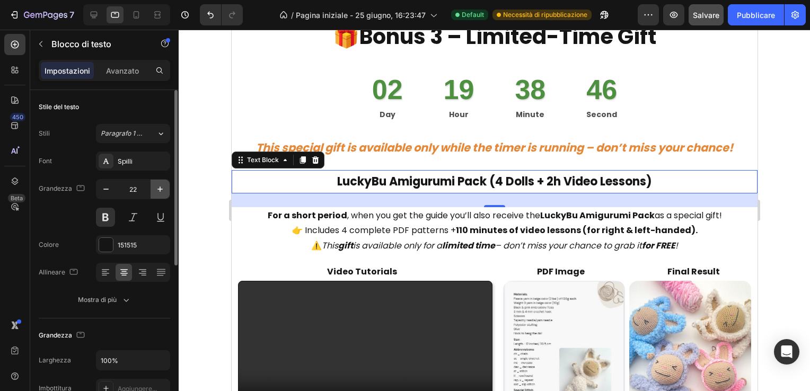
click at [157, 188] on icon "button" at bounding box center [160, 189] width 11 height 11
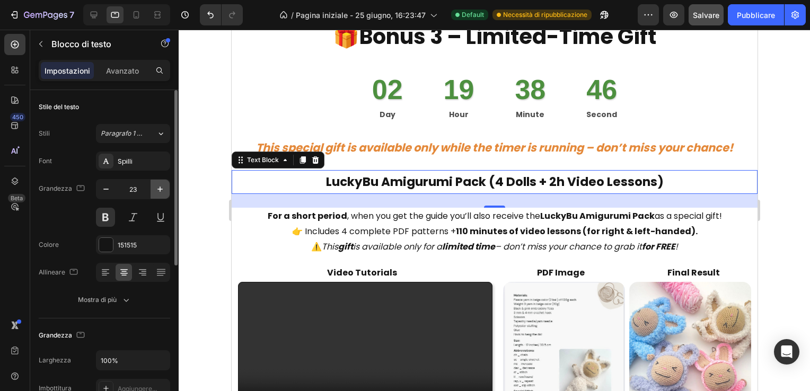
click at [157, 188] on icon "button" at bounding box center [160, 189] width 11 height 11
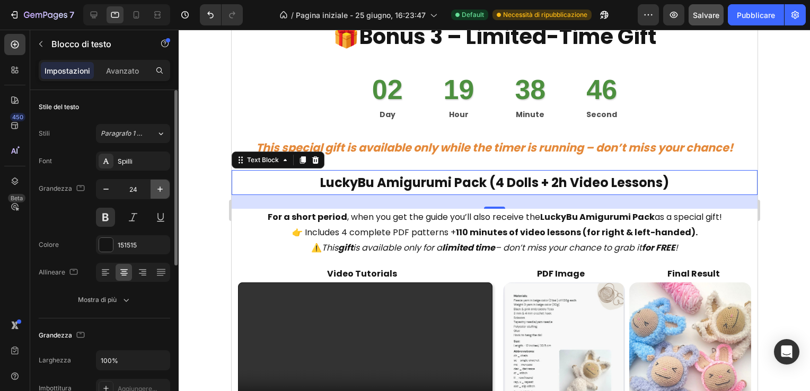
click at [158, 187] on icon "button" at bounding box center [160, 189] width 11 height 11
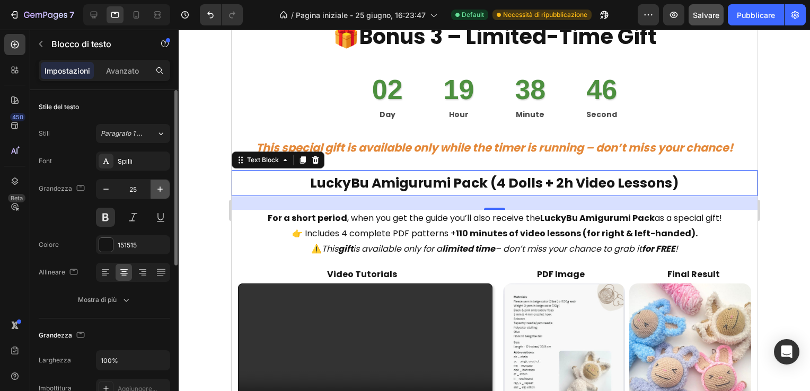
click at [158, 187] on icon "button" at bounding box center [160, 189] width 11 height 11
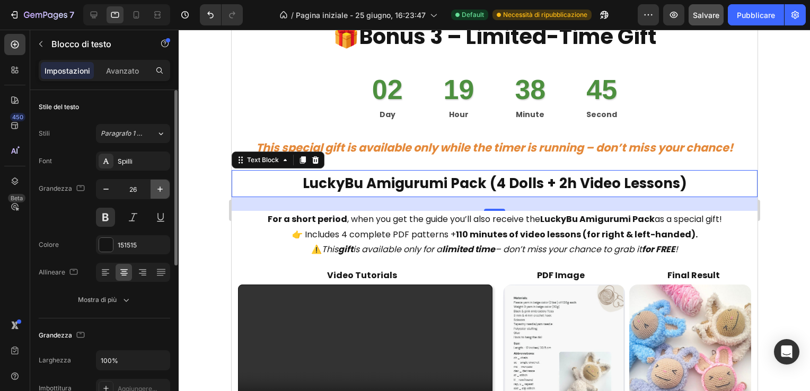
click at [158, 187] on icon "button" at bounding box center [160, 189] width 11 height 11
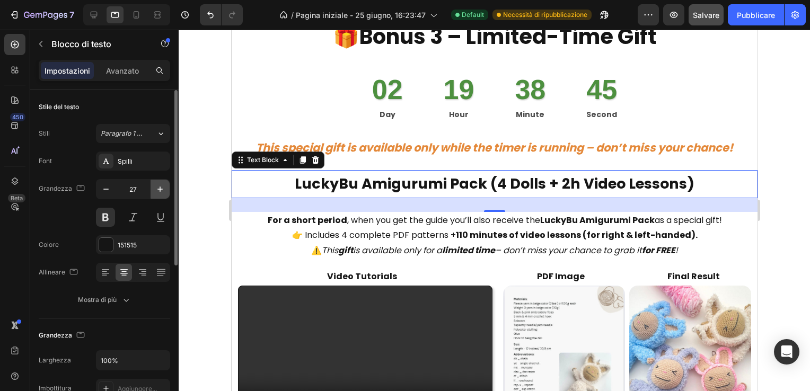
click at [158, 187] on icon "button" at bounding box center [160, 189] width 11 height 11
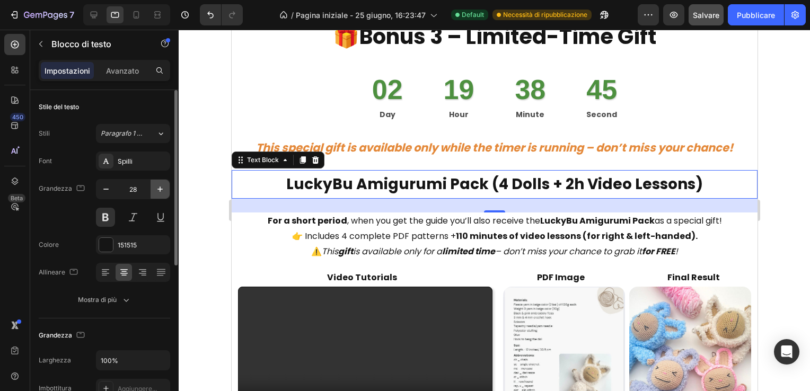
click at [158, 187] on icon "button" at bounding box center [160, 189] width 11 height 11
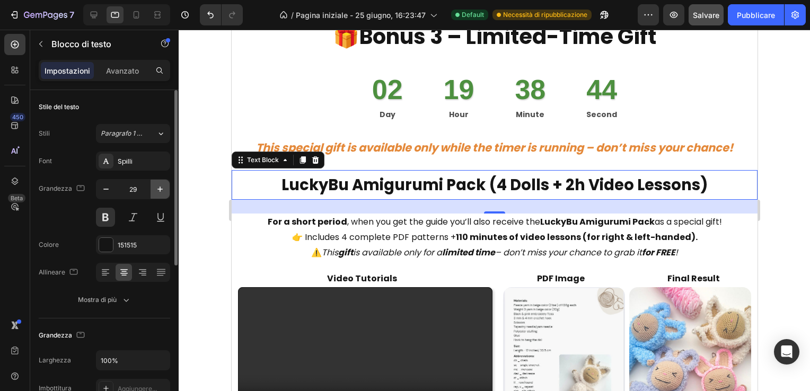
click at [158, 187] on icon "button" at bounding box center [160, 189] width 11 height 11
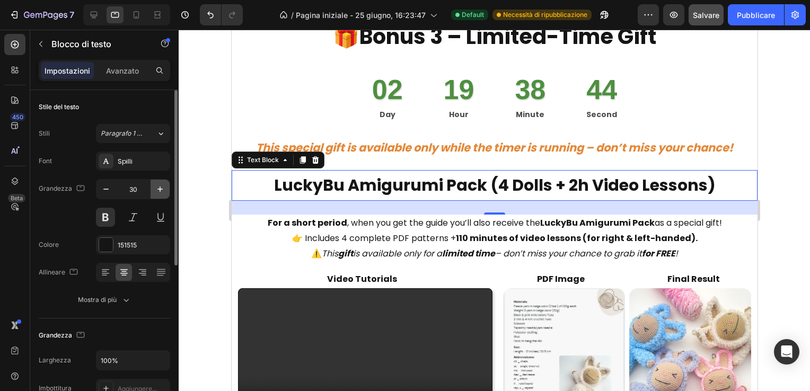
click at [158, 187] on icon "button" at bounding box center [160, 189] width 11 height 11
type input "31"
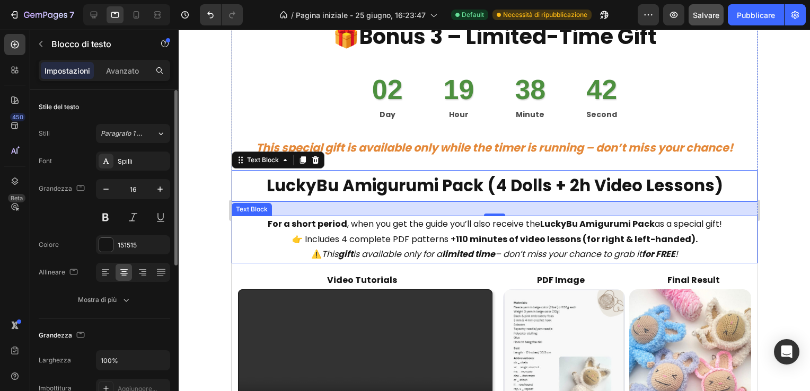
click at [382, 234] on p "For a short period , when you get the guide you’ll also receive the LuckyBu Ami…" at bounding box center [494, 232] width 524 height 31
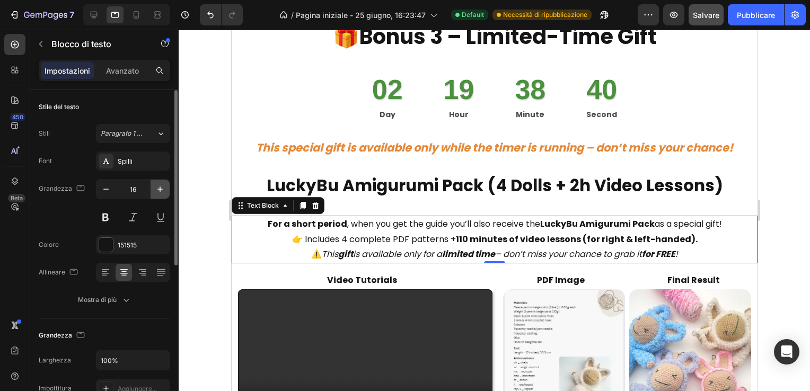
click at [159, 188] on icon "button" at bounding box center [160, 189] width 11 height 11
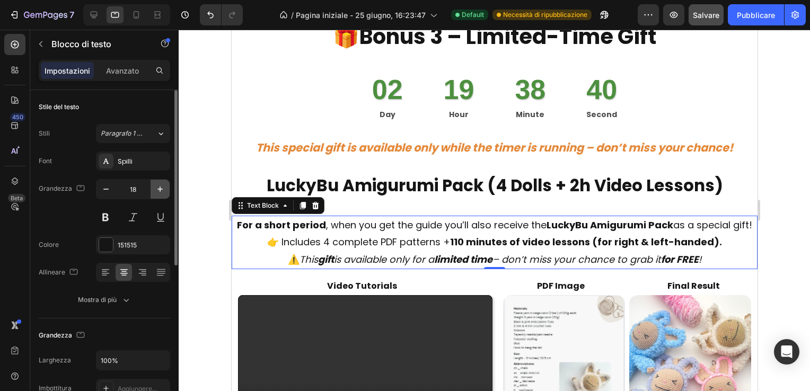
click at [159, 188] on icon "button" at bounding box center [160, 189] width 11 height 11
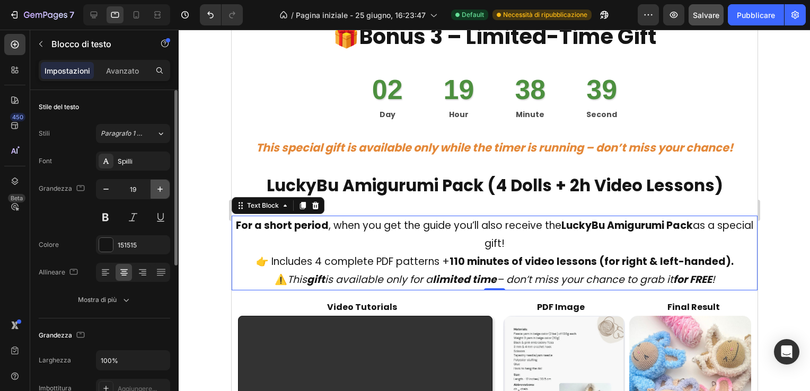
click at [159, 188] on icon "button" at bounding box center [160, 189] width 11 height 11
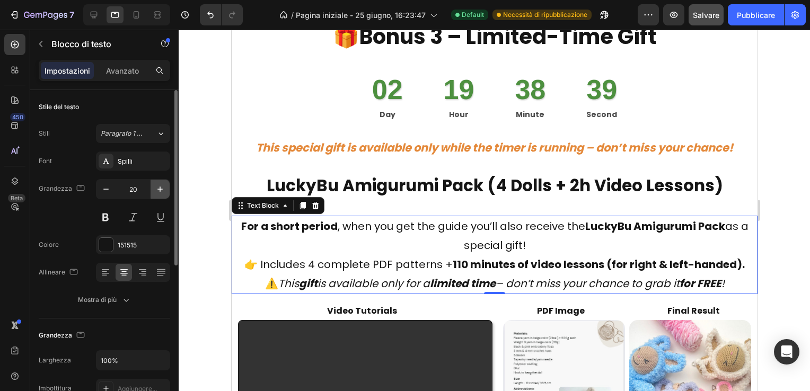
click at [159, 188] on icon "button" at bounding box center [160, 189] width 11 height 11
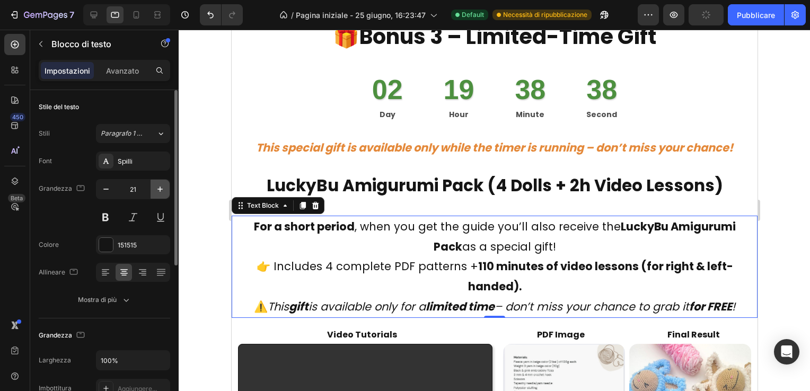
click at [159, 188] on icon "button" at bounding box center [160, 189] width 11 height 11
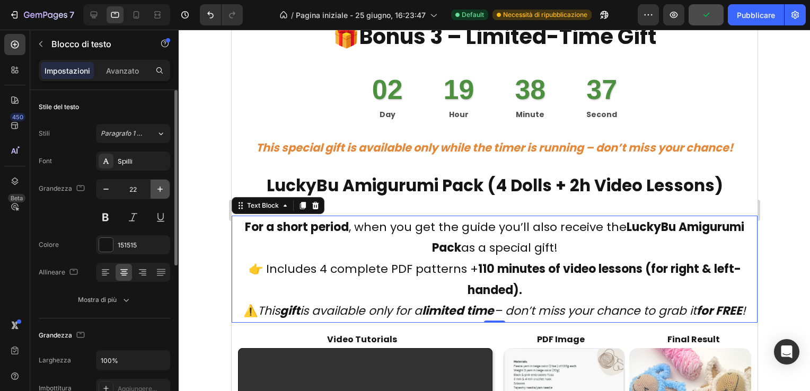
click at [159, 188] on icon "button" at bounding box center [160, 189] width 11 height 11
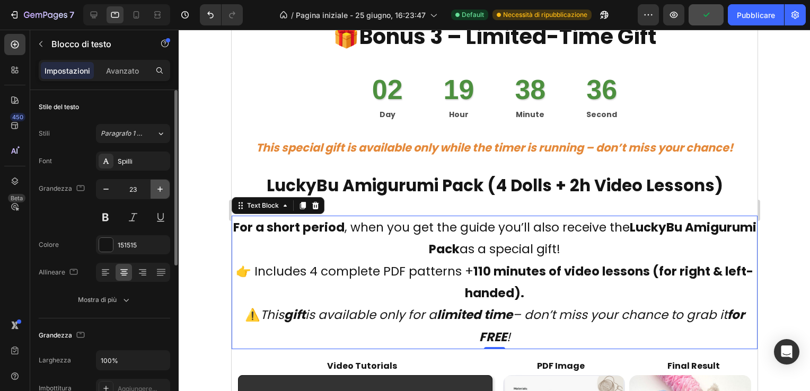
click at [159, 188] on icon "button" at bounding box center [160, 189] width 11 height 11
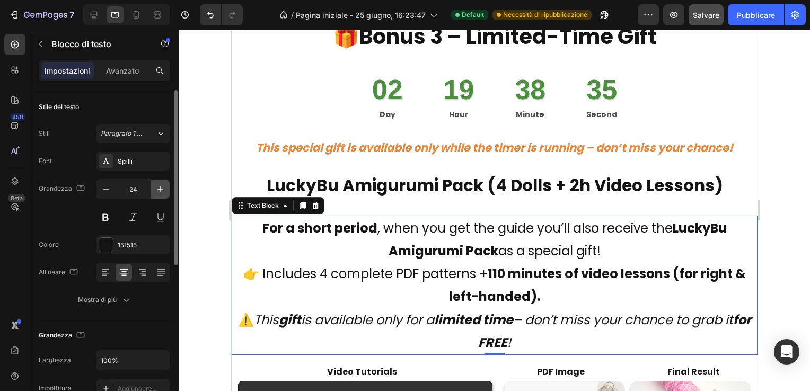
click at [159, 188] on icon "button" at bounding box center [160, 189] width 11 height 11
type input "25"
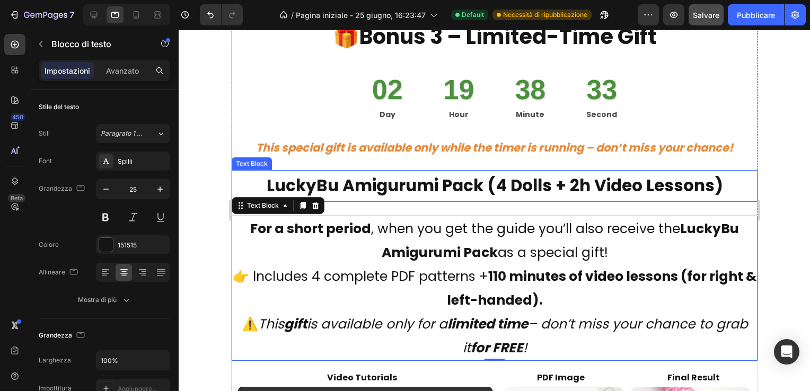
click at [378, 180] on p "LuckyBu Amigurumi Pack (4 Dolls + 2h Video Lessons)" at bounding box center [494, 186] width 524 height 30
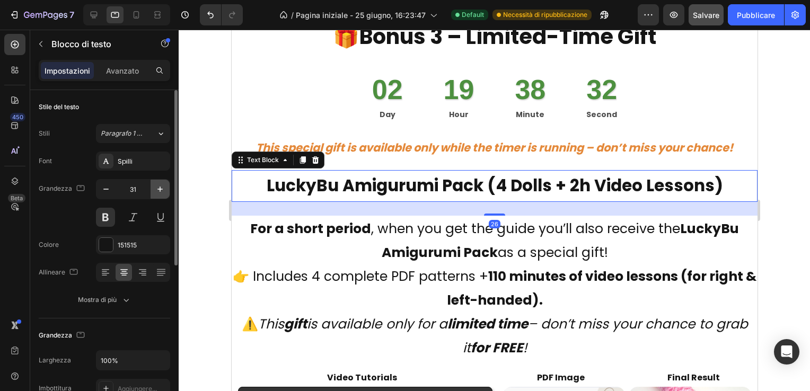
click at [159, 184] on icon "button" at bounding box center [160, 189] width 11 height 11
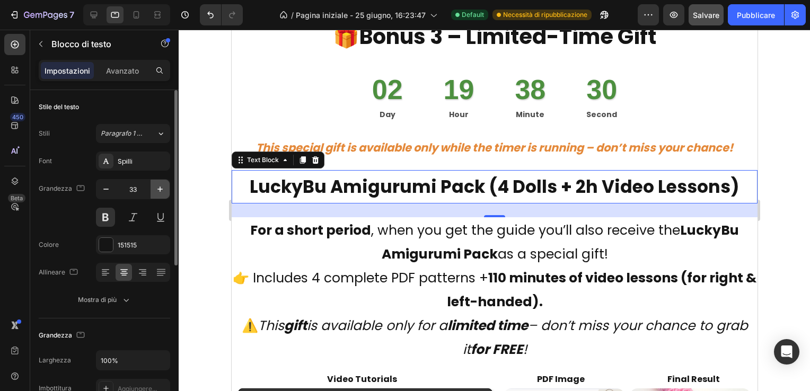
click at [159, 184] on icon "button" at bounding box center [160, 189] width 11 height 11
type input "34"
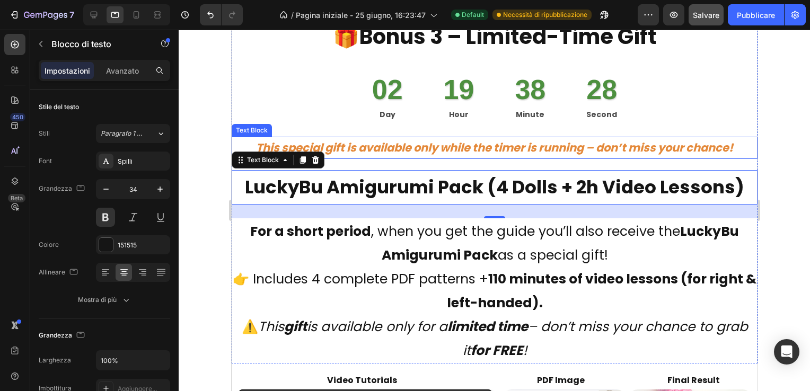
click at [404, 147] on icon "This special gift is available only while the timer is running – don’t miss you…" at bounding box center [493, 147] width 477 height 15
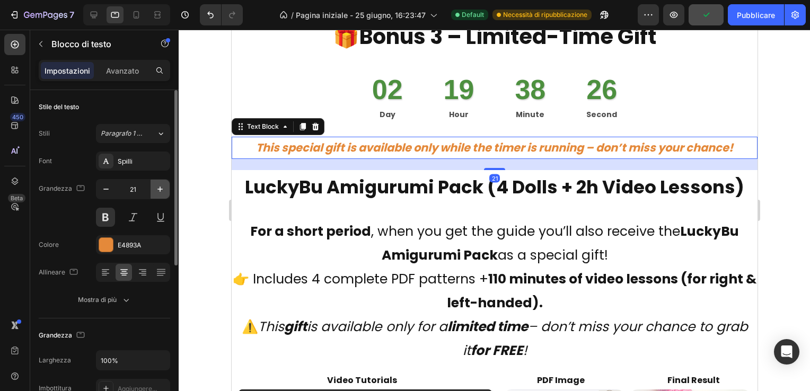
click at [158, 186] on icon "button" at bounding box center [160, 189] width 11 height 11
type input "22"
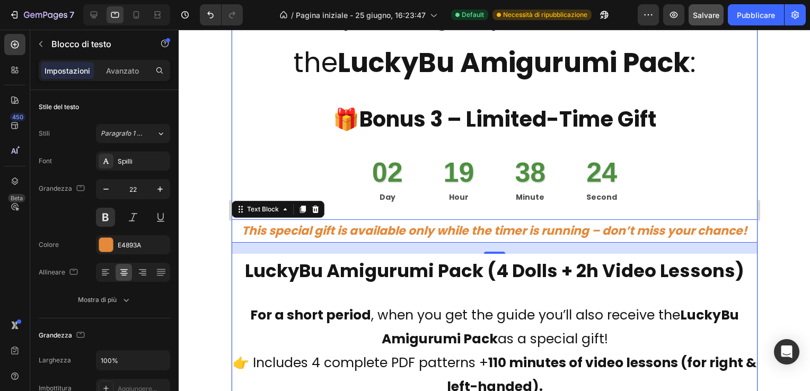
scroll to position [4871, 0]
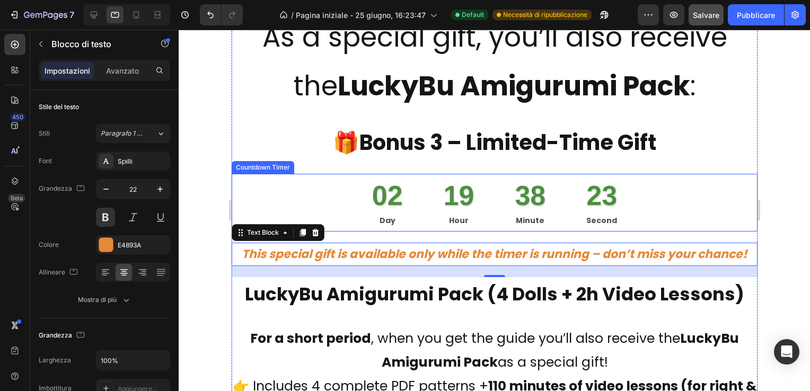
click at [348, 196] on div "02 Day 19 Hour 38 Minute 23 Second" at bounding box center [494, 203] width 526 height 58
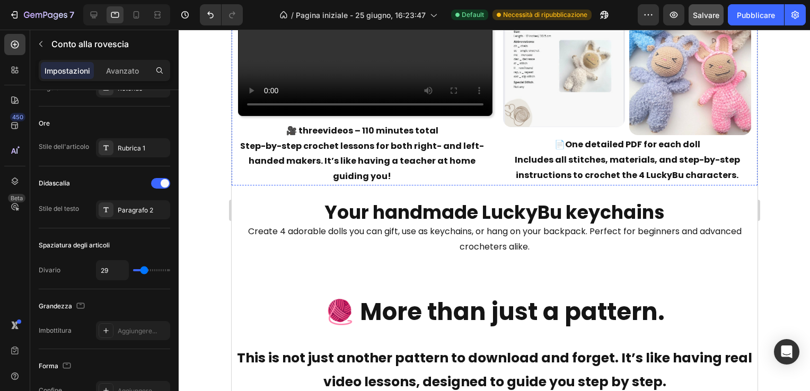
scroll to position [5401, 0]
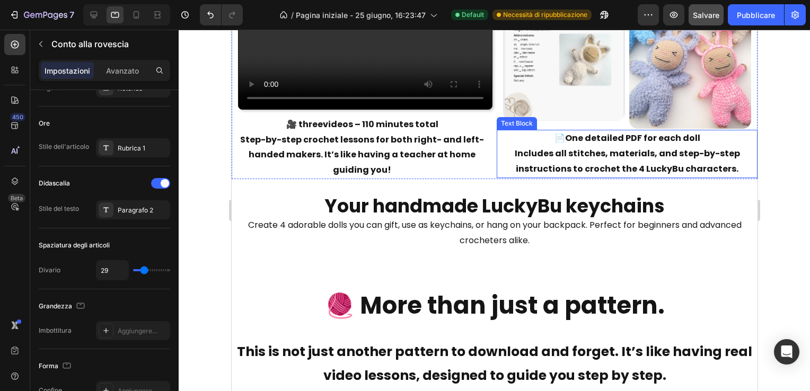
click at [496, 169] on div "📄 One detailed PDF for each doll Includes all stitches, materials, and step-by-…" at bounding box center [626, 154] width 261 height 48
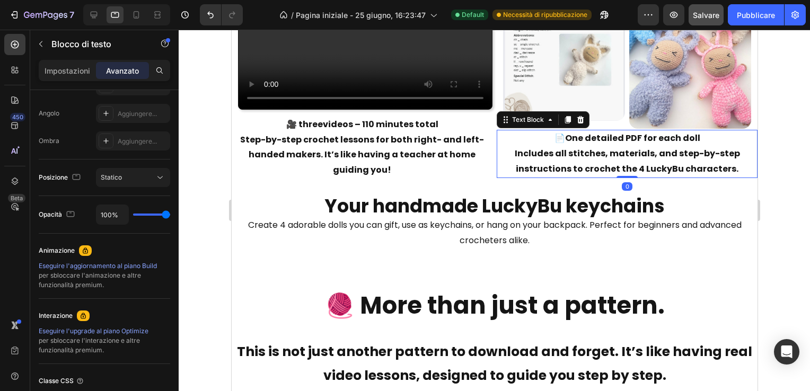
scroll to position [0, 0]
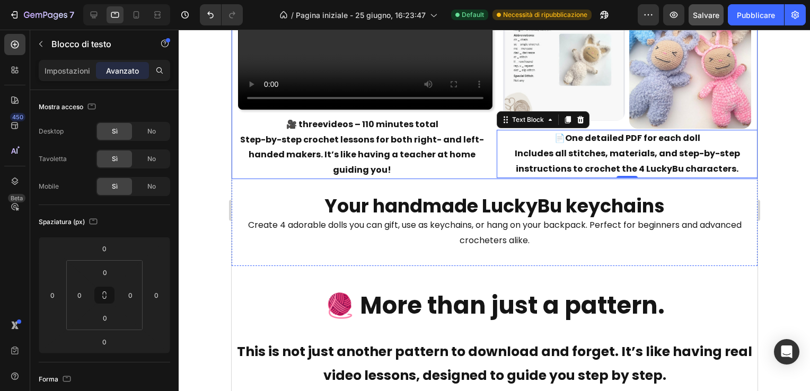
click at [489, 175] on div "Video Tutorials Text Block Video 🎥 three videos – 110 minutes total Step-by-ste…" at bounding box center [494, 64] width 526 height 230
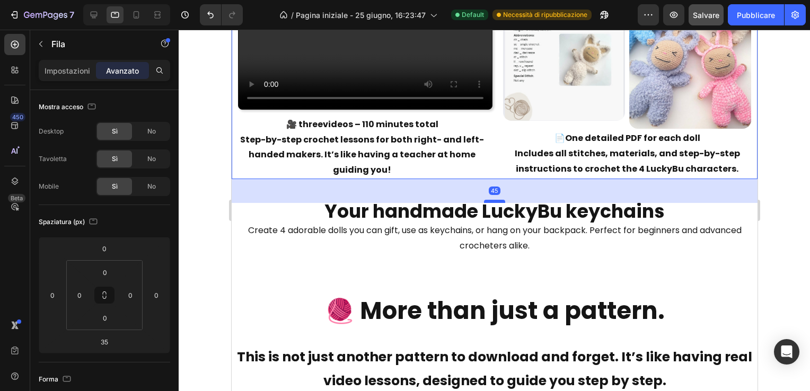
drag, startPoint x: 489, startPoint y: 193, endPoint x: 490, endPoint y: 199, distance: 5.4
click at [490, 200] on div at bounding box center [493, 201] width 21 height 3
type input "45"
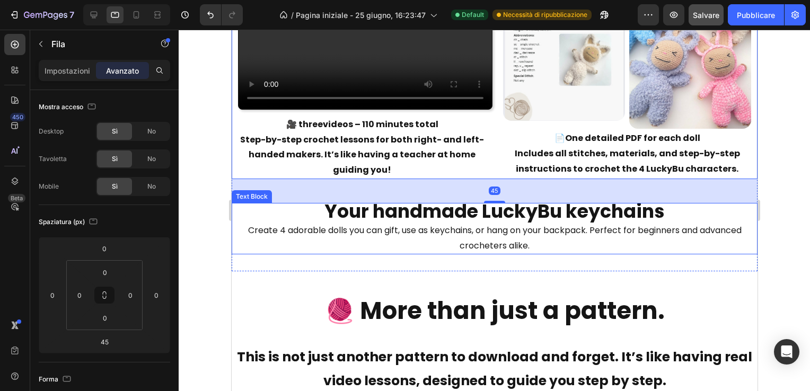
click at [382, 224] on p "Your handmade LuckyBu keychains Create 4 adorable dolls you can gift, use as ke…" at bounding box center [494, 228] width 524 height 49
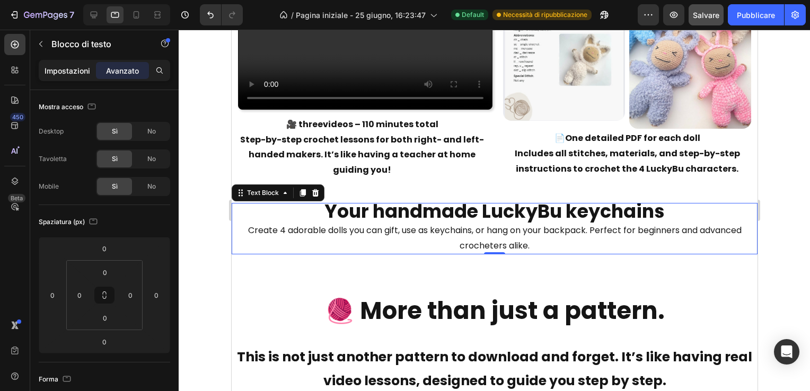
click at [68, 68] on p "Impostazioni" at bounding box center [68, 70] width 46 height 11
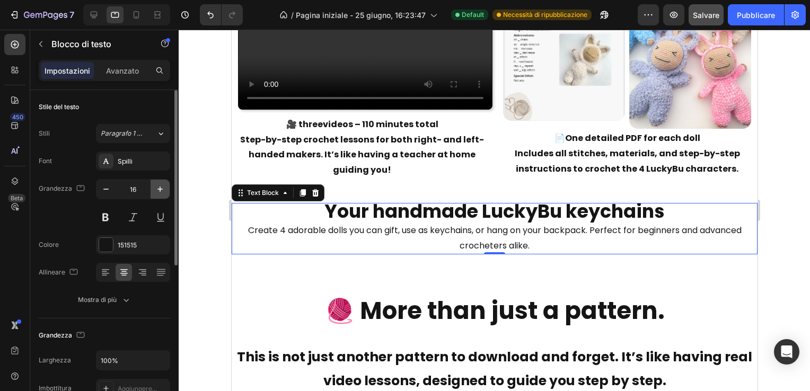
click at [161, 190] on icon "button" at bounding box center [160, 189] width 11 height 11
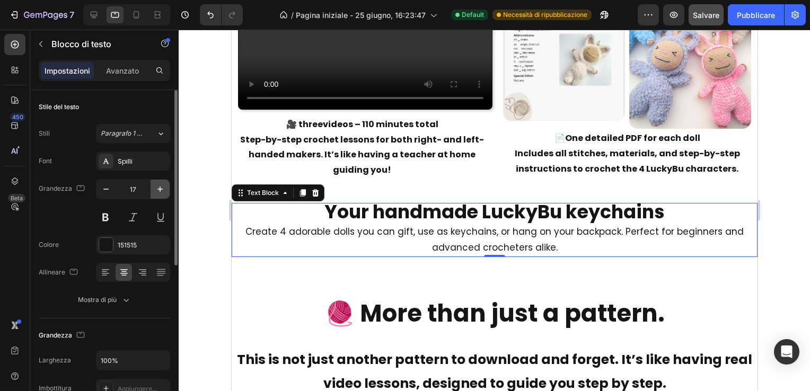
click at [161, 190] on icon "button" at bounding box center [160, 189] width 11 height 11
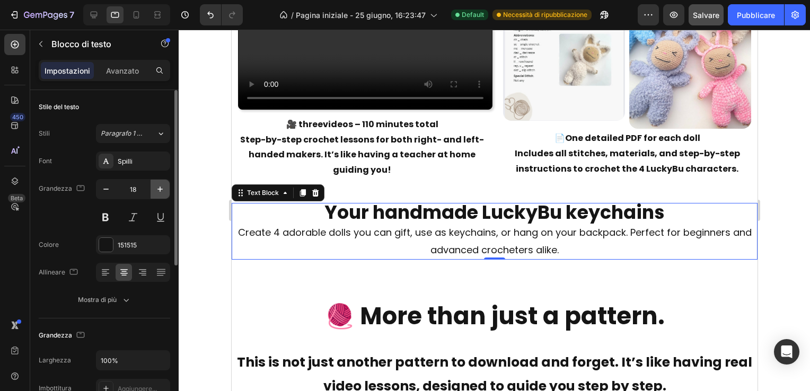
click at [161, 190] on icon "button" at bounding box center [160, 189] width 11 height 11
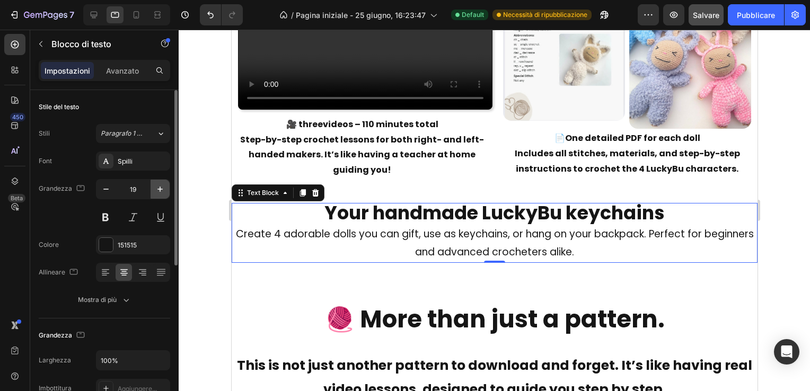
click at [161, 190] on icon "button" at bounding box center [160, 189] width 11 height 11
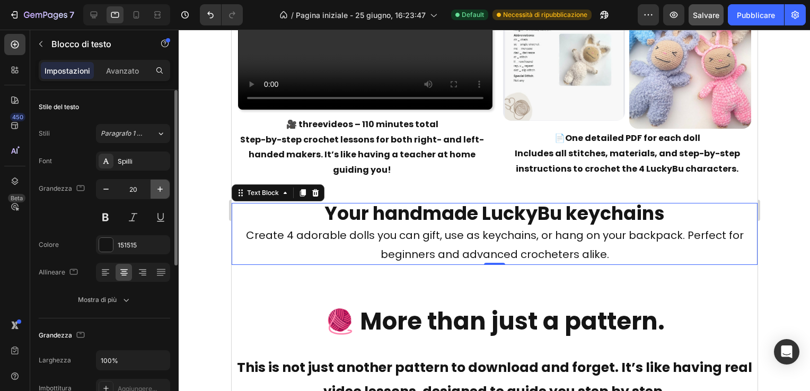
click at [161, 190] on icon "button" at bounding box center [160, 189] width 11 height 11
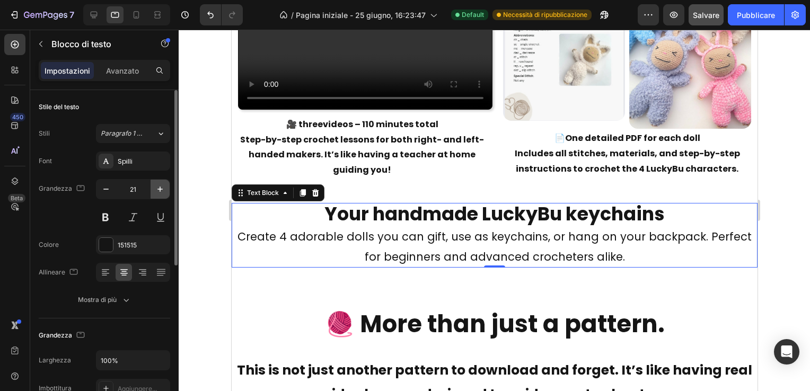
click at [161, 190] on icon "button" at bounding box center [160, 189] width 11 height 11
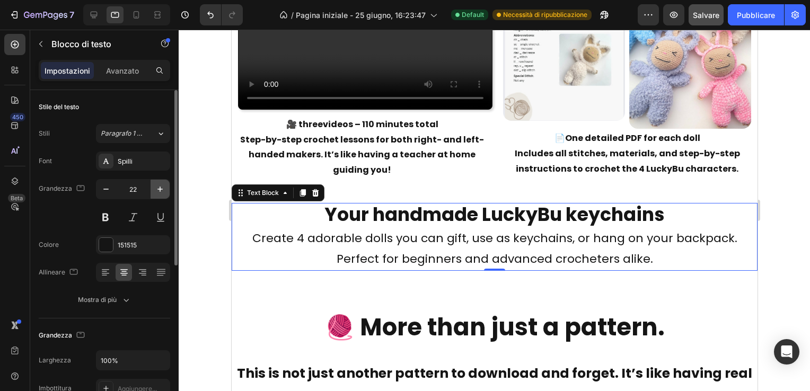
click at [161, 190] on icon "button" at bounding box center [160, 189] width 11 height 11
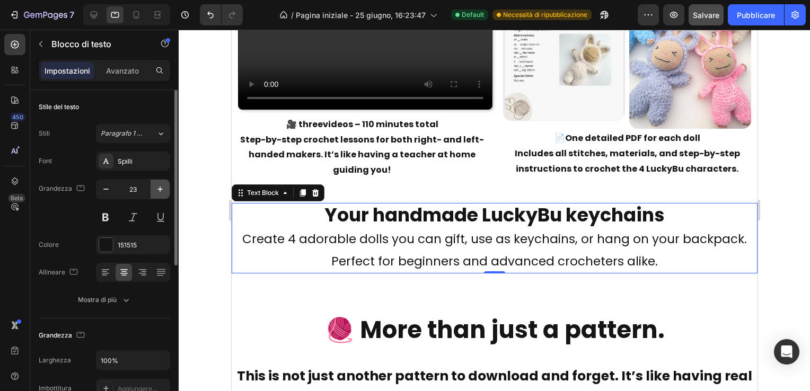
click at [161, 190] on icon "button" at bounding box center [160, 189] width 11 height 11
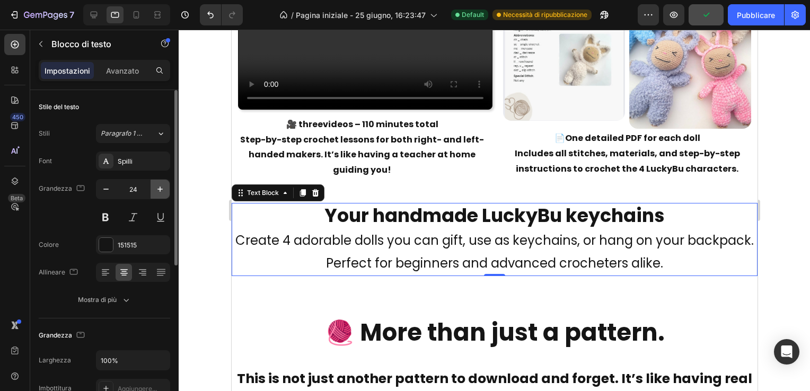
click at [161, 190] on icon "button" at bounding box center [160, 189] width 11 height 11
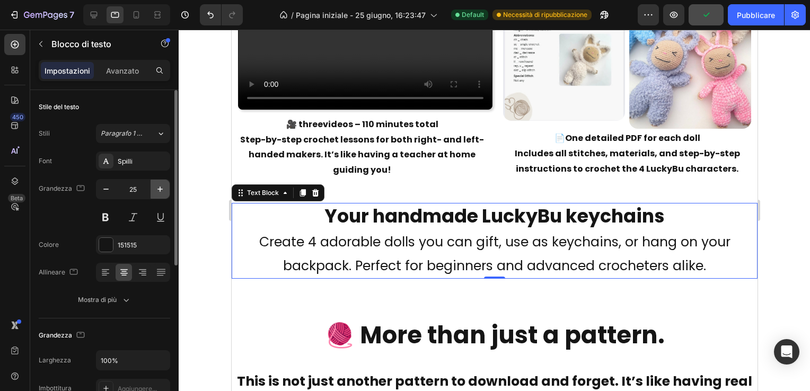
click at [161, 190] on icon "button" at bounding box center [160, 189] width 11 height 11
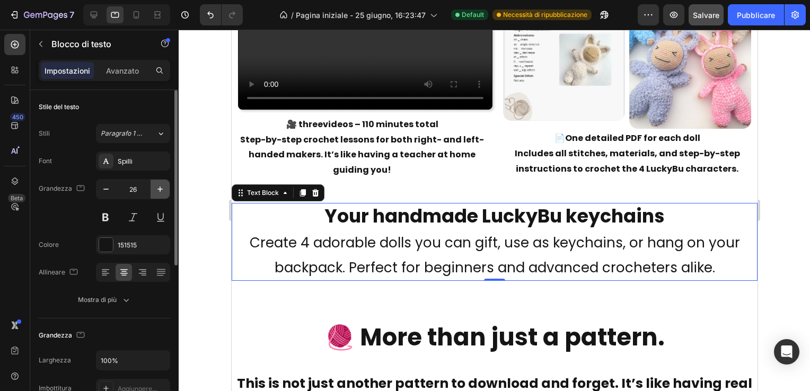
click at [161, 190] on icon "button" at bounding box center [160, 189] width 11 height 11
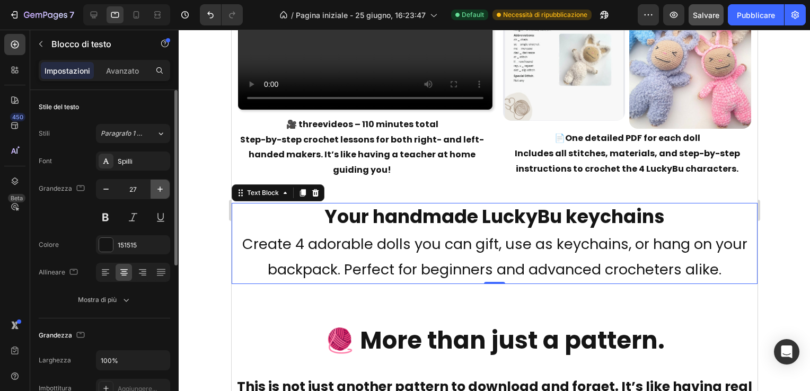
click at [161, 190] on icon "button" at bounding box center [160, 189] width 11 height 11
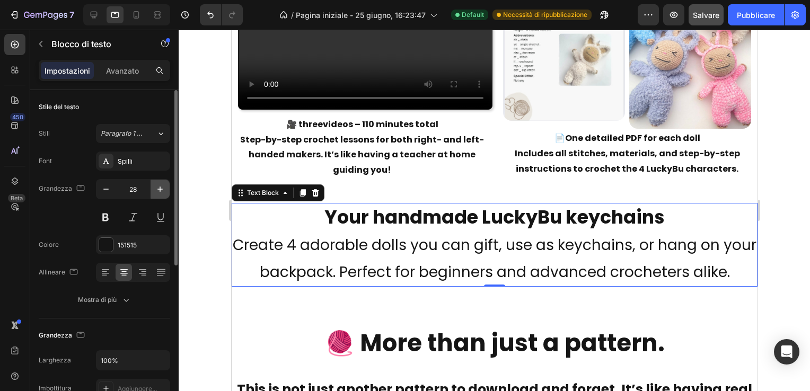
click at [161, 190] on icon "button" at bounding box center [160, 189] width 11 height 11
type input "29"
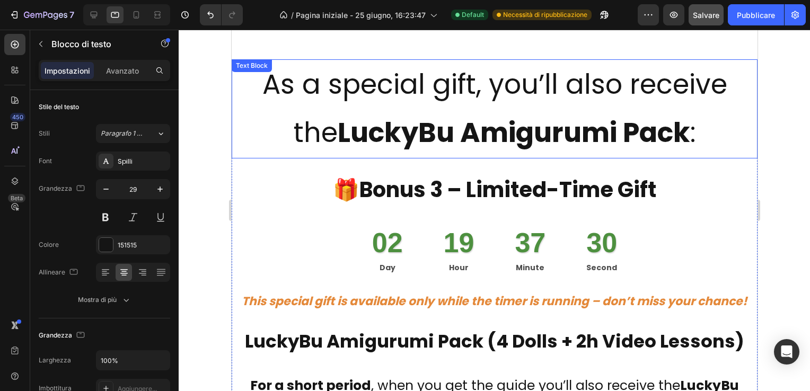
scroll to position [5030, 0]
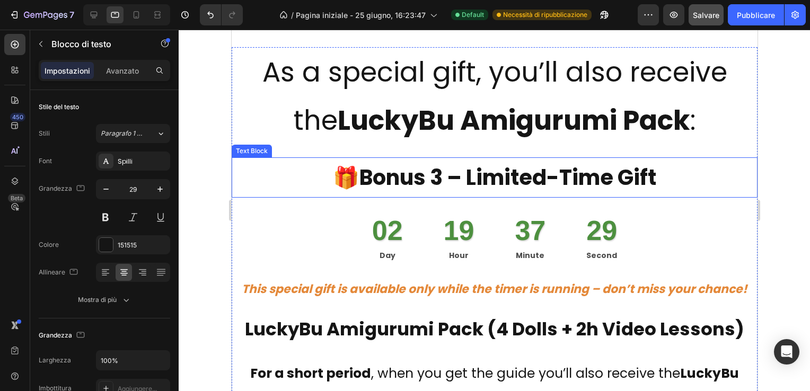
click at [448, 175] on strong "Bonus 3 – Limited-Time Gift" at bounding box center [507, 178] width 297 height 30
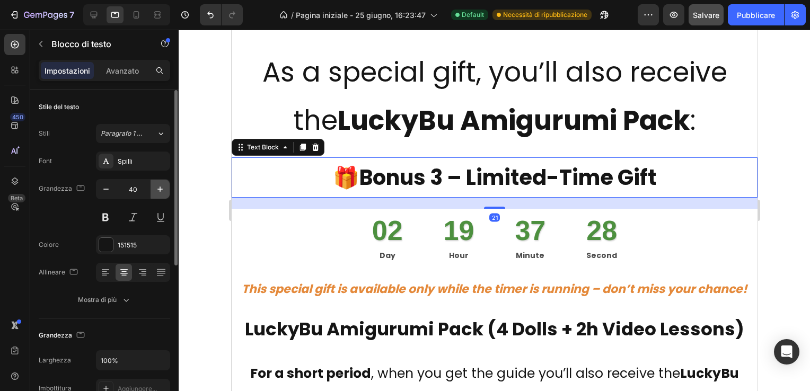
click at [161, 190] on icon "button" at bounding box center [160, 189] width 11 height 11
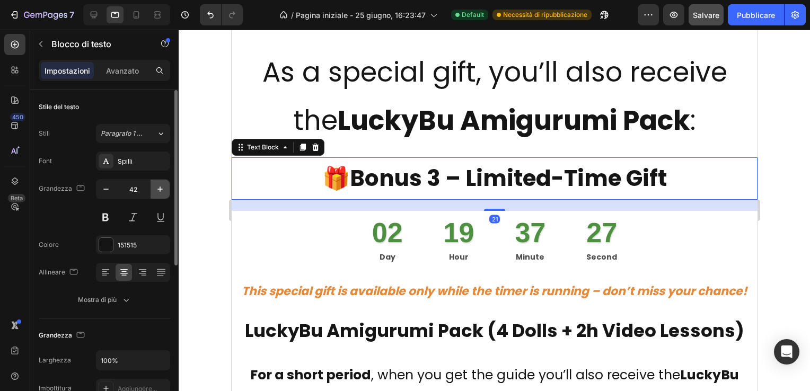
click at [161, 190] on icon "button" at bounding box center [160, 189] width 11 height 11
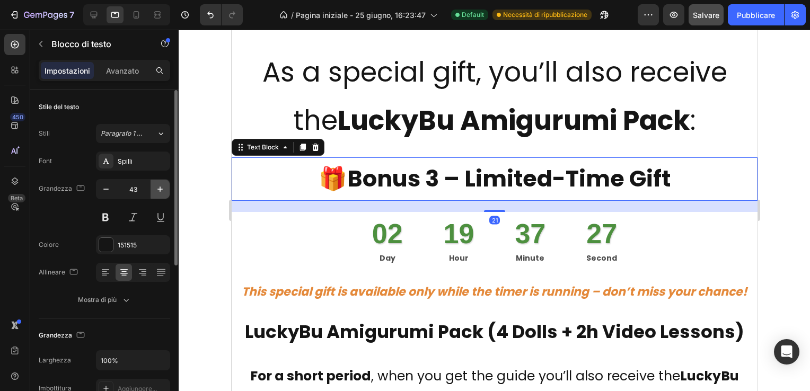
click at [161, 190] on icon "button" at bounding box center [160, 189] width 11 height 11
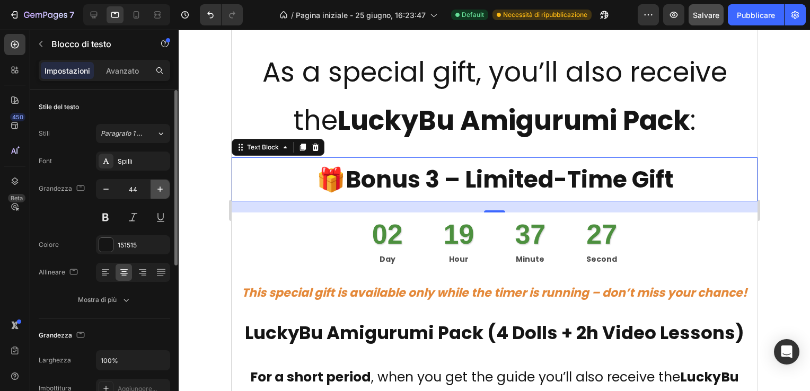
click at [161, 190] on icon "button" at bounding box center [160, 189] width 11 height 11
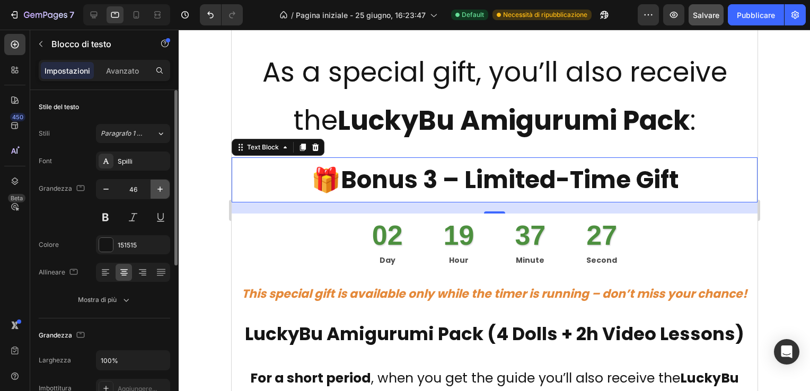
click at [161, 190] on icon "button" at bounding box center [160, 189] width 11 height 11
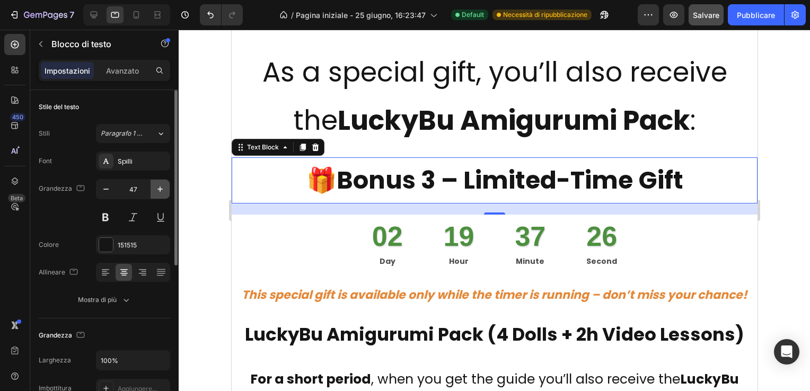
click at [161, 190] on icon "button" at bounding box center [160, 189] width 11 height 11
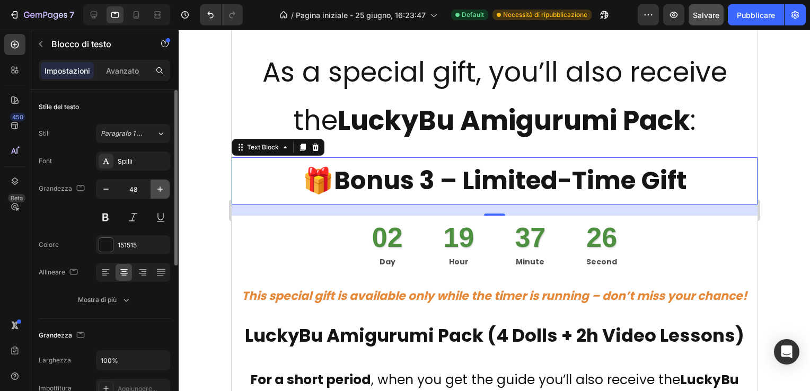
click at [161, 190] on icon "button" at bounding box center [160, 189] width 11 height 11
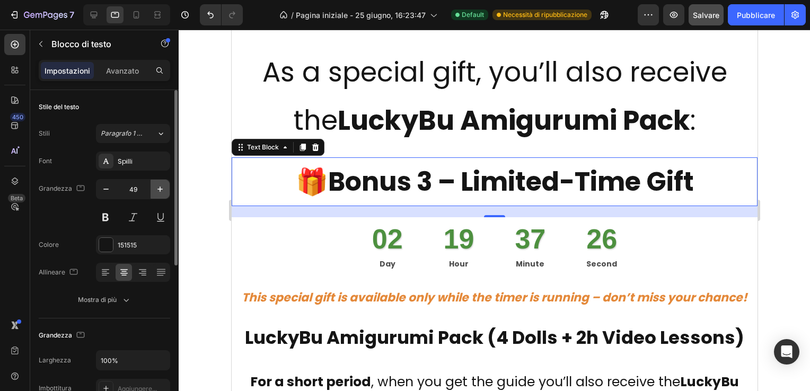
click at [161, 190] on icon "button" at bounding box center [160, 189] width 11 height 11
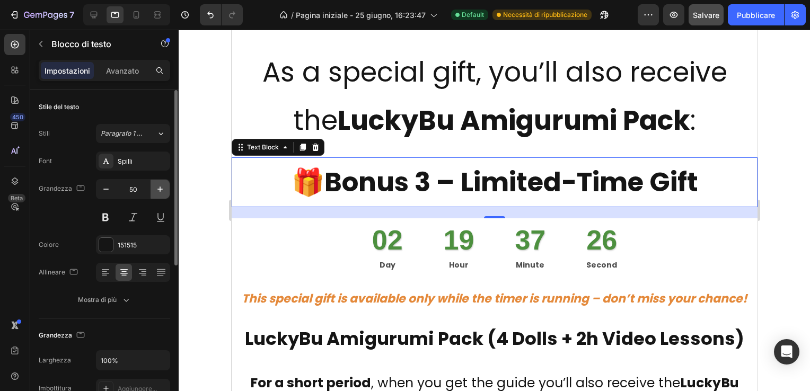
click at [161, 190] on icon "button" at bounding box center [160, 189] width 11 height 11
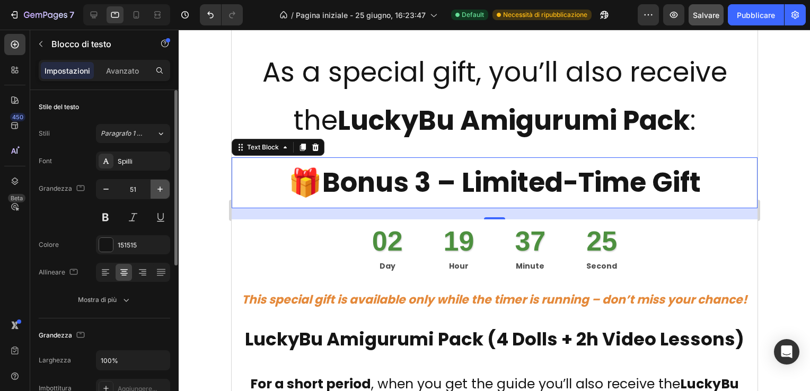
click at [161, 190] on icon "button" at bounding box center [160, 189] width 11 height 11
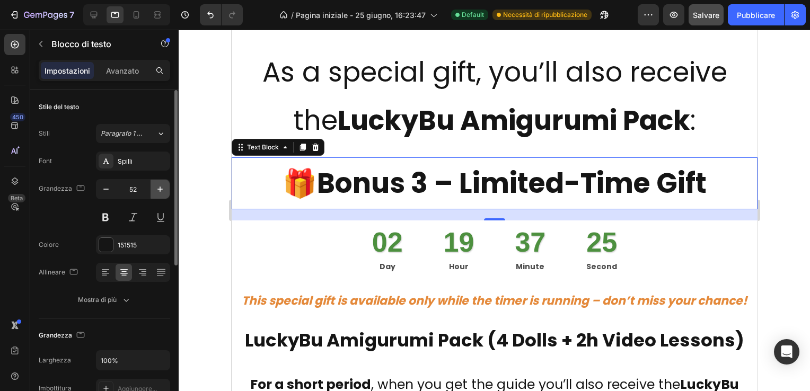
click at [161, 190] on icon "button" at bounding box center [160, 189] width 11 height 11
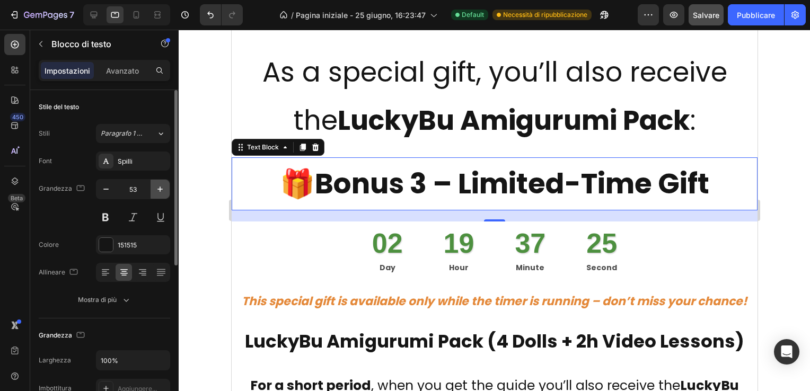
click at [161, 190] on icon "button" at bounding box center [160, 189] width 11 height 11
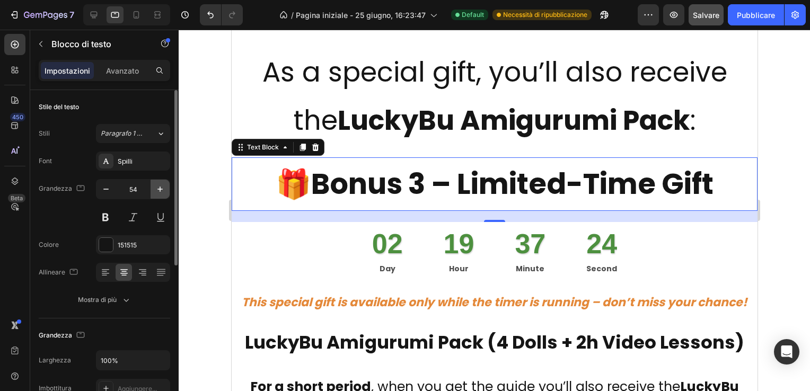
click at [161, 190] on icon "button" at bounding box center [160, 189] width 11 height 11
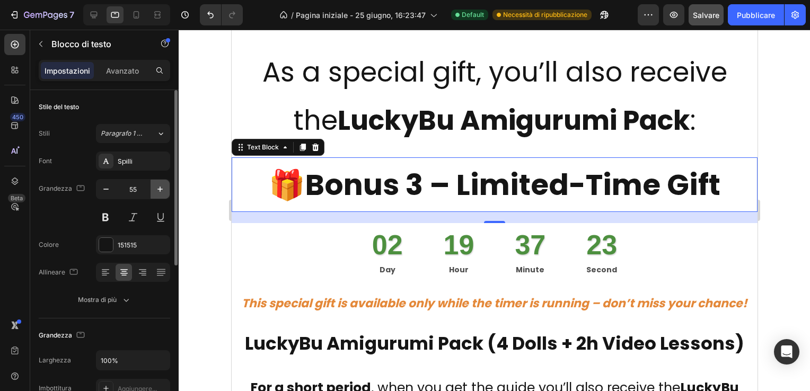
click at [161, 190] on icon "button" at bounding box center [160, 189] width 11 height 11
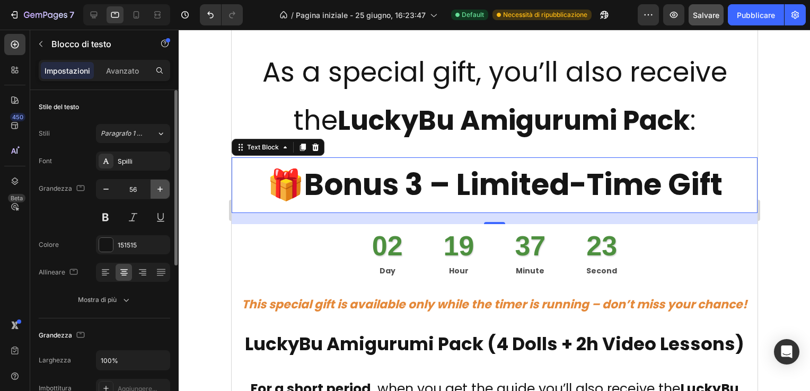
click at [161, 190] on icon "button" at bounding box center [160, 189] width 11 height 11
type input "57"
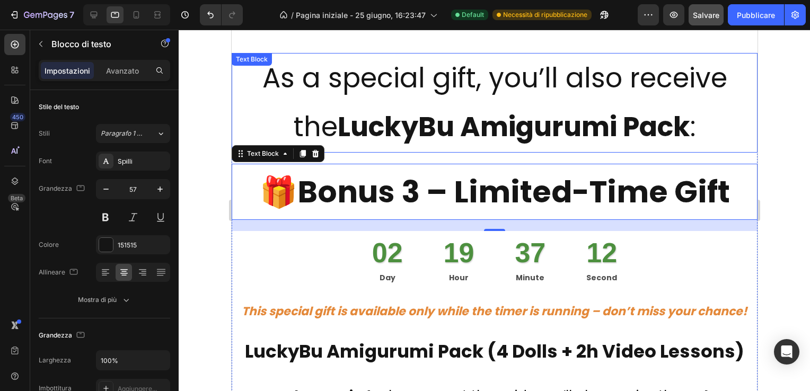
scroll to position [4977, 0]
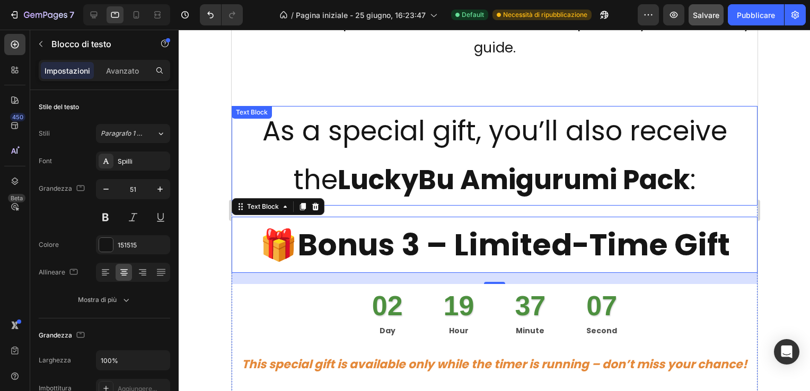
click at [286, 128] on p "As a special gift, you’ll also receive the LuckyBu Amigurumi Pack :" at bounding box center [494, 155] width 524 height 97
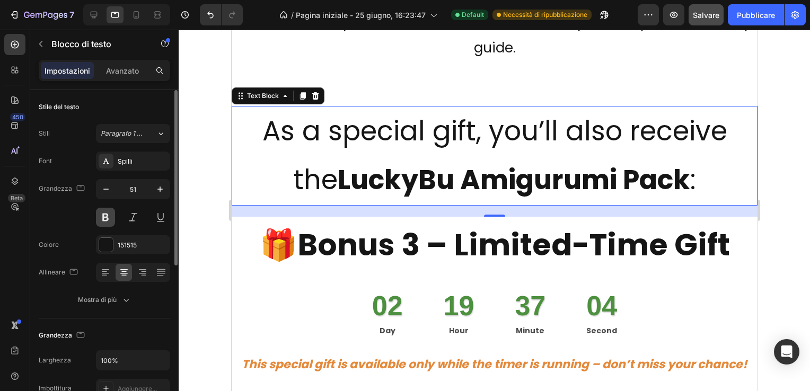
click at [104, 217] on button at bounding box center [105, 217] width 19 height 19
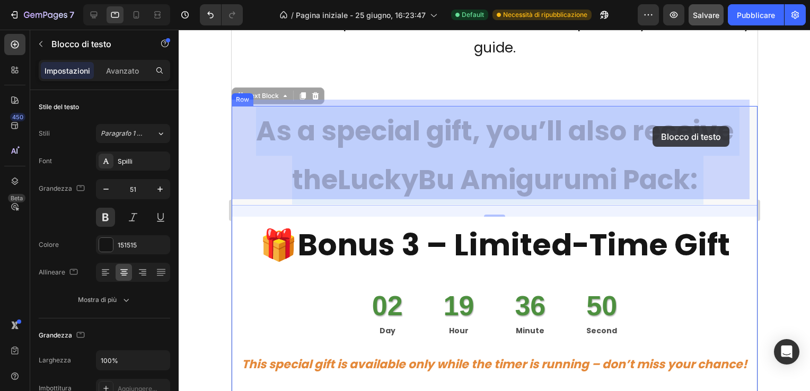
drag, startPoint x: 483, startPoint y: 124, endPoint x: 649, endPoint y: 126, distance: 165.9
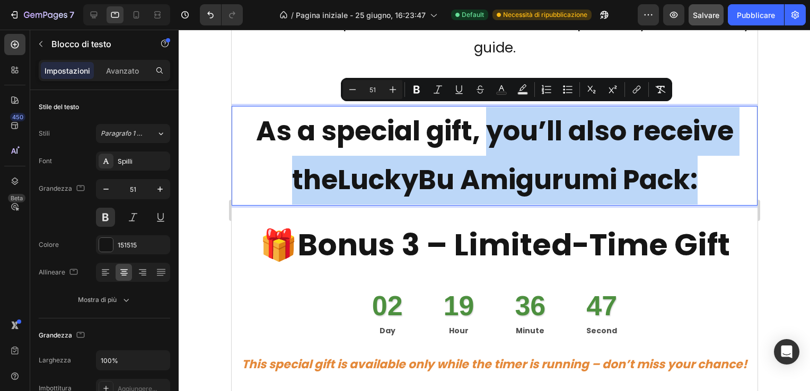
drag, startPoint x: 480, startPoint y: 125, endPoint x: 732, endPoint y: 167, distance: 255.2
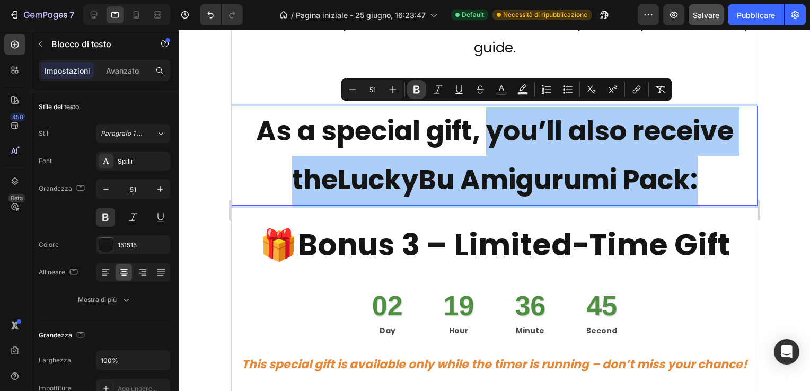
click at [420, 88] on icon "Barra degli strumenti contestuale dell'editor" at bounding box center [416, 89] width 11 height 11
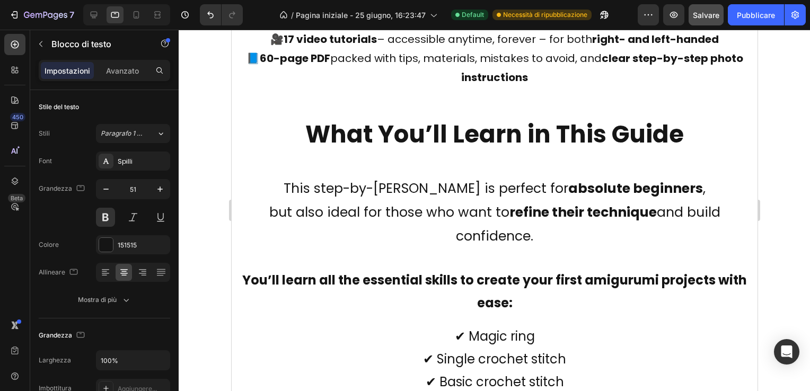
scroll to position [3228, 0]
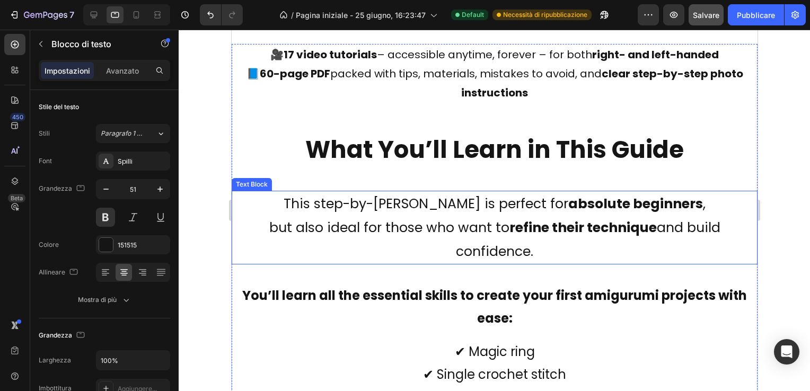
click at [420, 217] on p "This step-by-step guide is perfect for absolute beginners , but also ideal for …" at bounding box center [494, 228] width 524 height 72
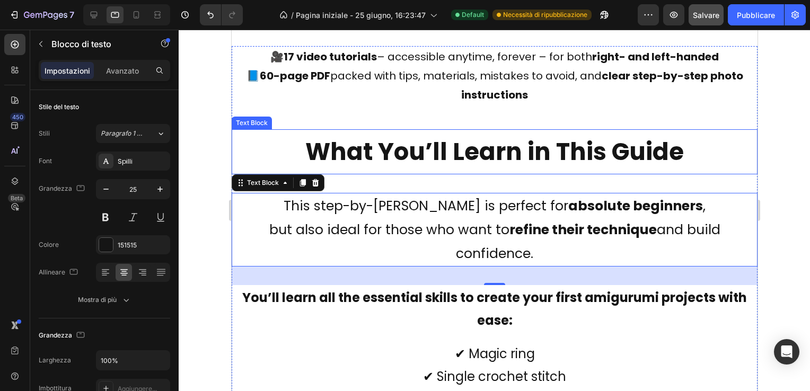
scroll to position [3209, 0]
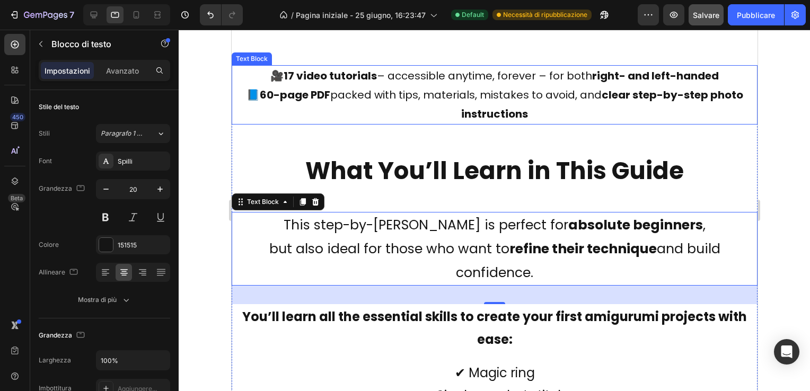
click at [432, 88] on p "🎥 17 video tutorials – accessible anytime, forever – for both right- and left-h…" at bounding box center [494, 94] width 524 height 57
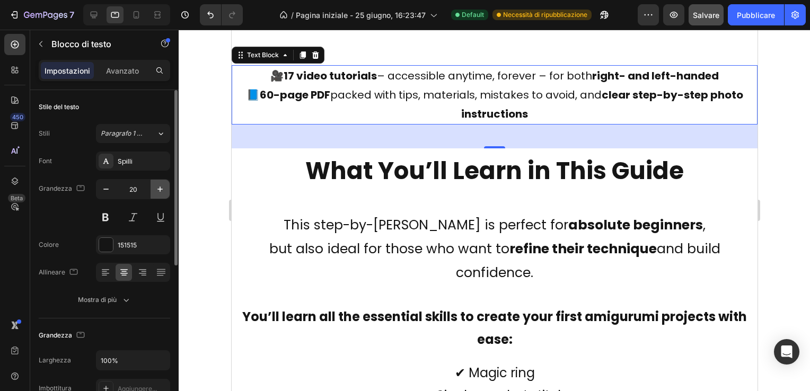
click at [161, 188] on icon "button" at bounding box center [160, 189] width 11 height 11
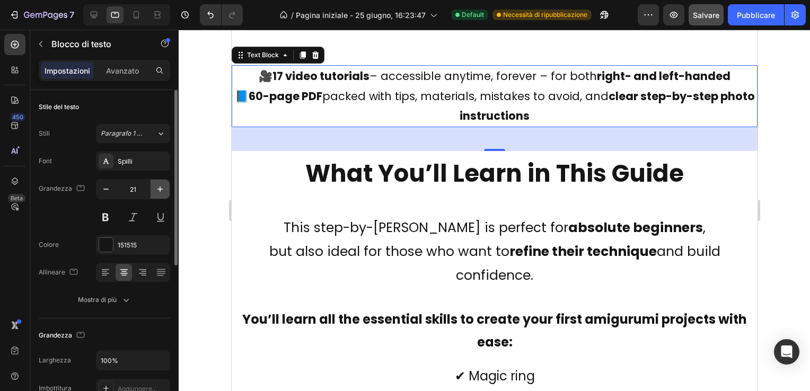
click at [161, 188] on icon "button" at bounding box center [160, 189] width 11 height 11
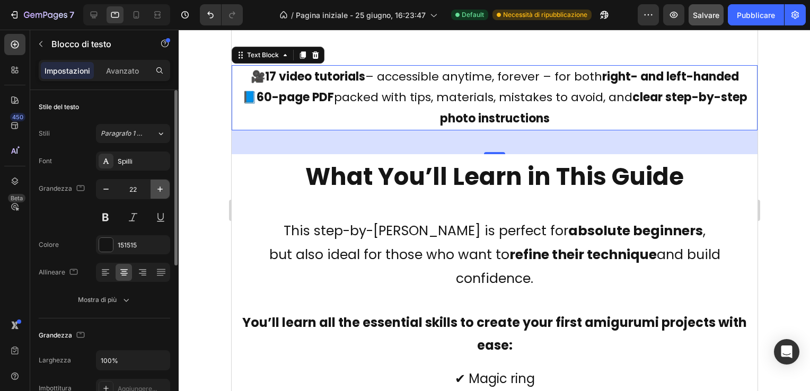
click at [161, 188] on icon "button" at bounding box center [160, 189] width 11 height 11
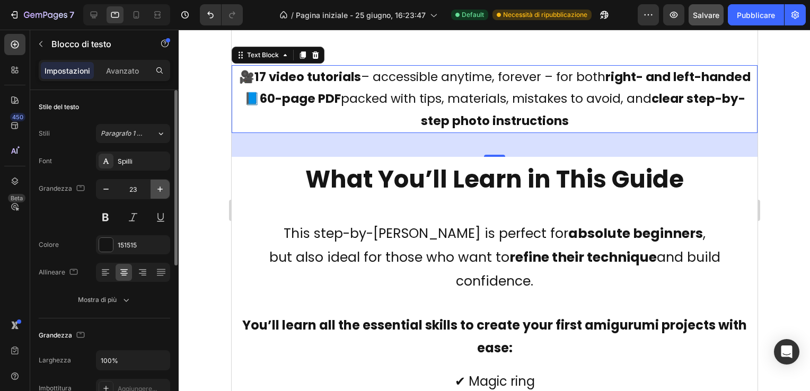
click at [161, 188] on icon "button" at bounding box center [160, 189] width 11 height 11
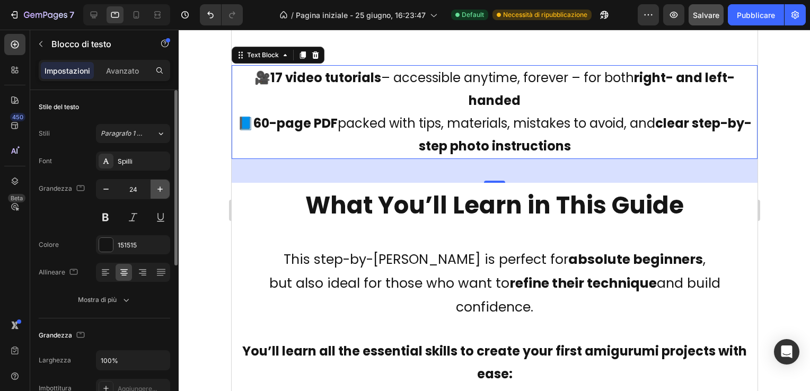
click at [161, 188] on icon "button" at bounding box center [160, 189] width 11 height 11
type input "25"
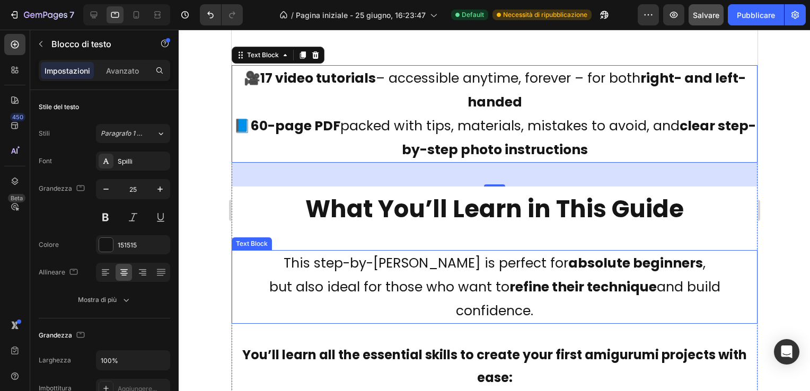
click at [416, 281] on p "This step-by-step guide is perfect for absolute beginners , but also ideal for …" at bounding box center [494, 287] width 524 height 72
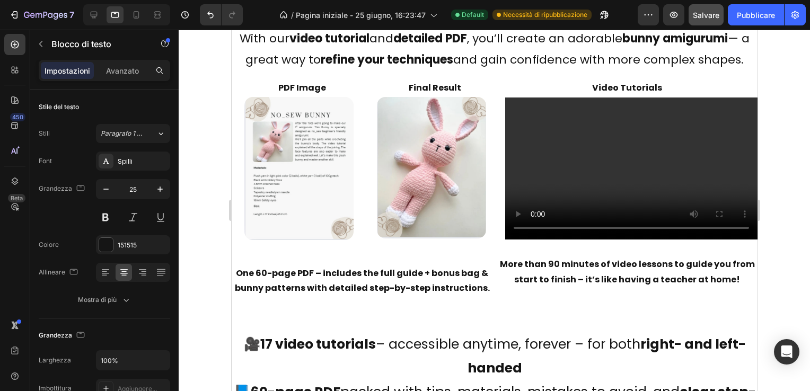
scroll to position [2785, 0]
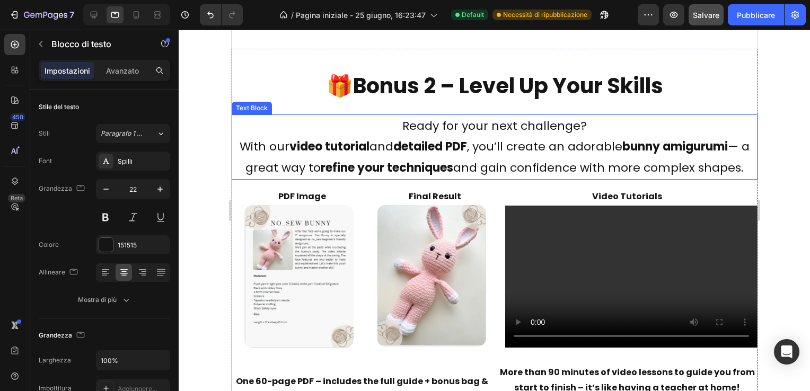
click at [467, 129] on p "Ready for your next challenge? With our video tutorial and detailed PDF , you’l…" at bounding box center [494, 147] width 524 height 63
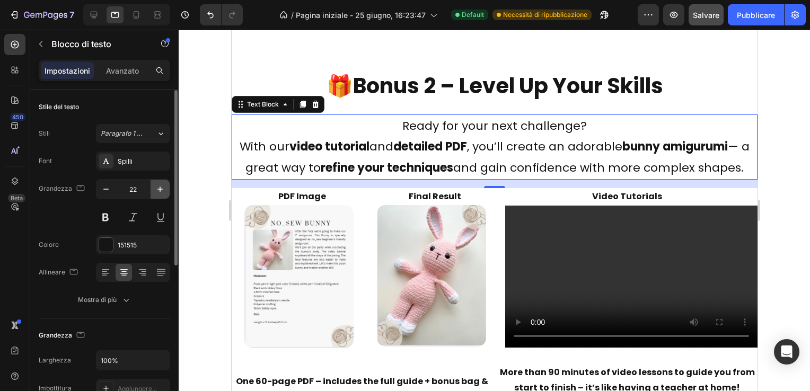
click at [157, 188] on icon "button" at bounding box center [160, 189] width 11 height 11
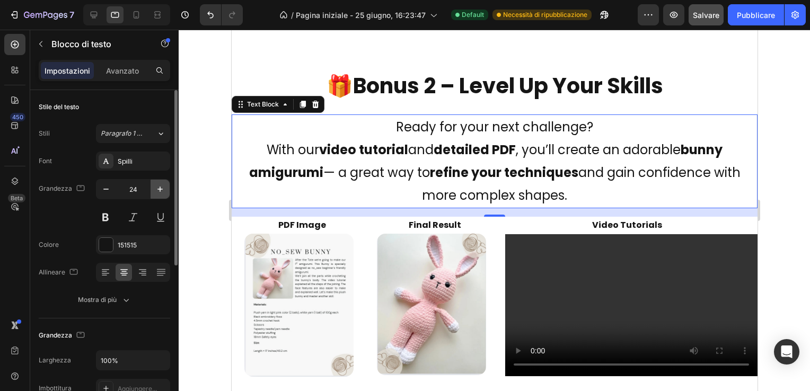
click at [157, 188] on icon "button" at bounding box center [160, 189] width 11 height 11
type input "25"
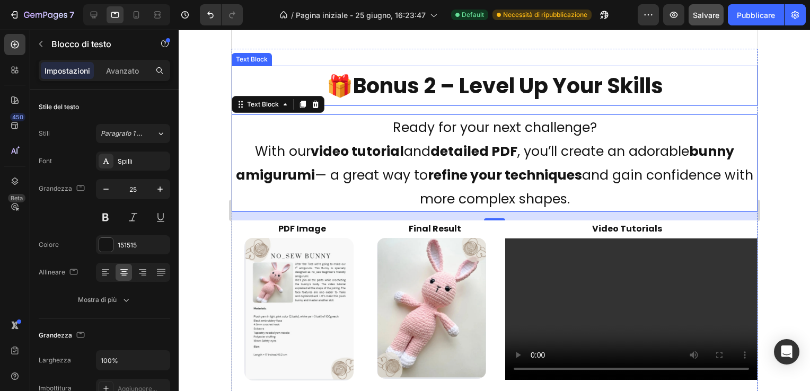
click at [413, 82] on strong "Bonus 2 – Level Up Your Skills" at bounding box center [507, 86] width 310 height 30
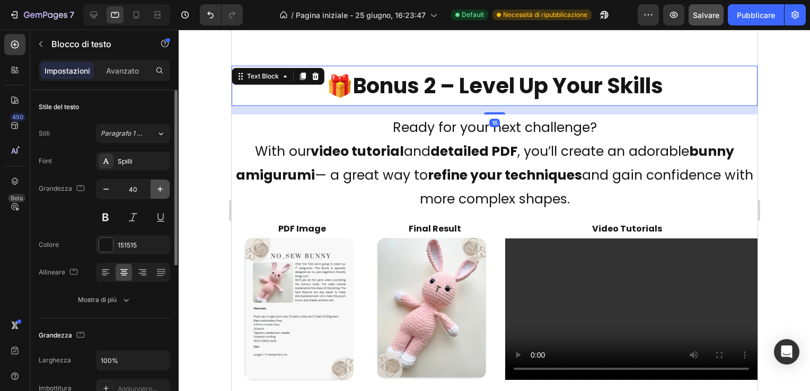
click at [158, 187] on icon "button" at bounding box center [160, 189] width 11 height 11
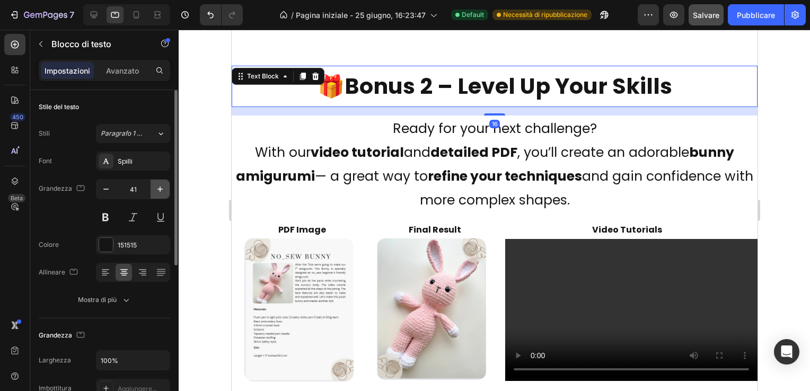
click at [158, 187] on icon "button" at bounding box center [160, 189] width 11 height 11
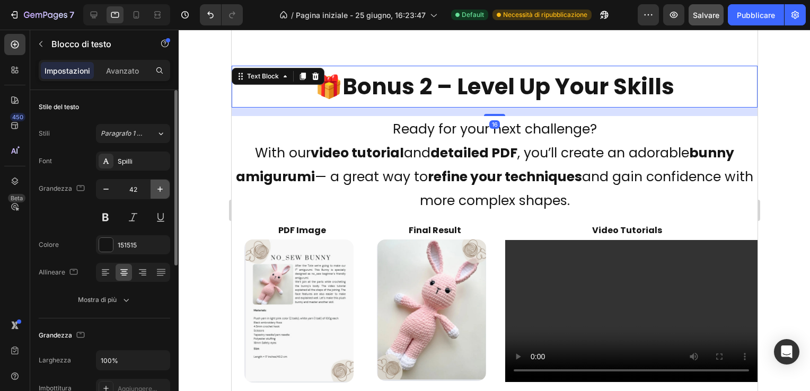
click at [158, 187] on icon "button" at bounding box center [160, 189] width 11 height 11
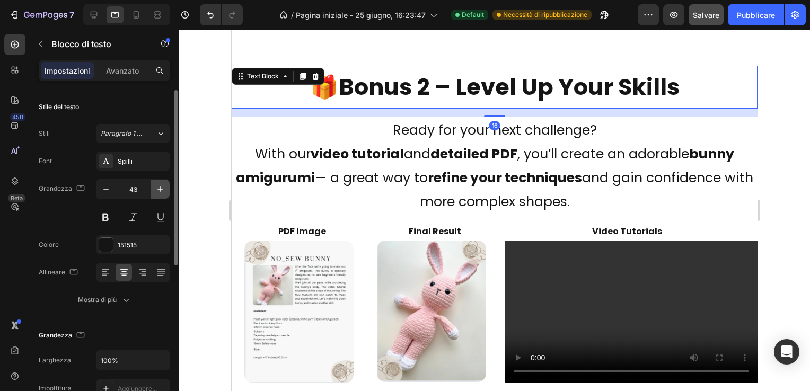
click at [158, 187] on icon "button" at bounding box center [160, 189] width 11 height 11
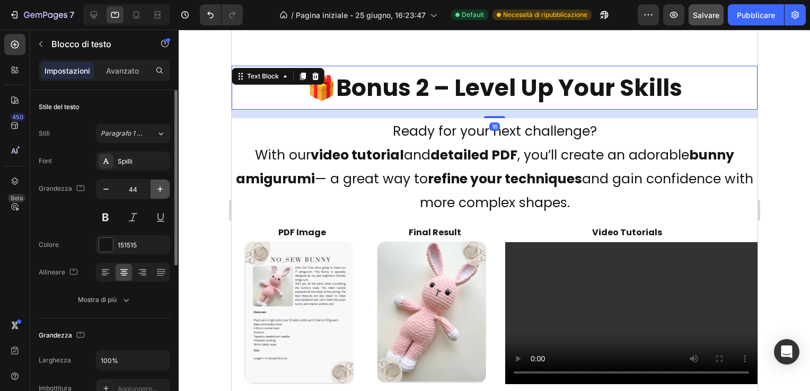
click at [158, 187] on icon "button" at bounding box center [160, 189] width 11 height 11
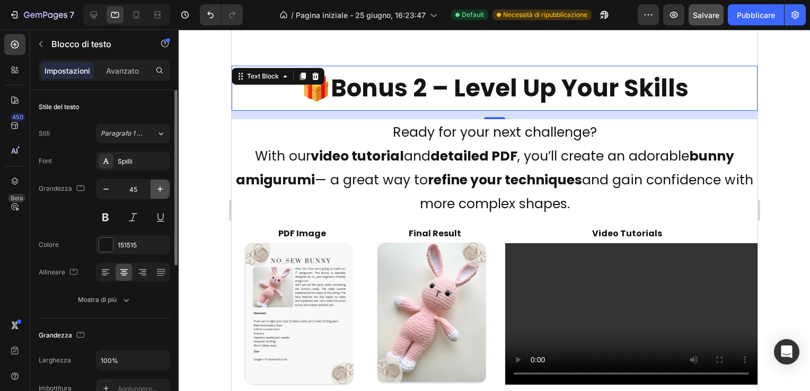
click at [158, 187] on icon "button" at bounding box center [160, 189] width 11 height 11
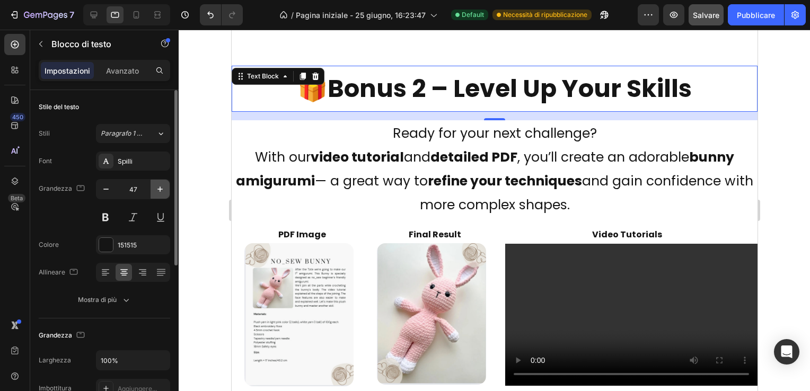
click at [158, 187] on icon "button" at bounding box center [160, 189] width 11 height 11
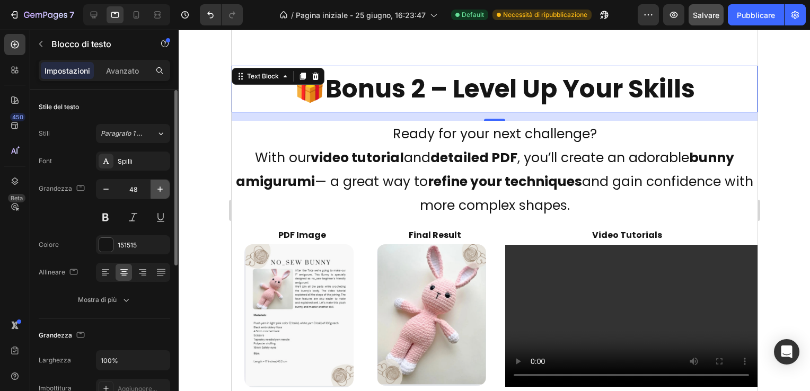
click at [158, 187] on icon "button" at bounding box center [160, 189] width 11 height 11
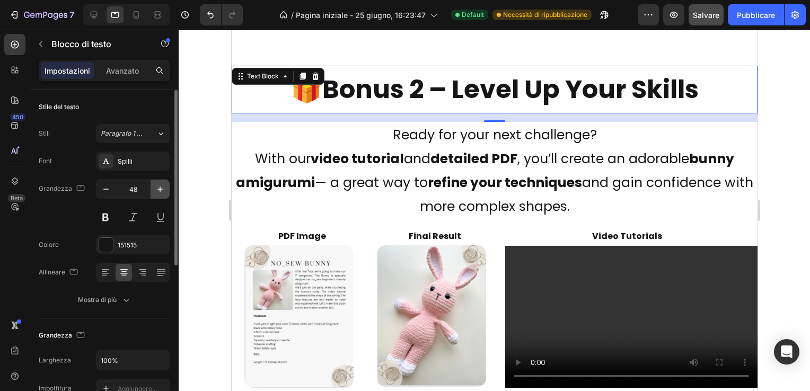
type input "49"
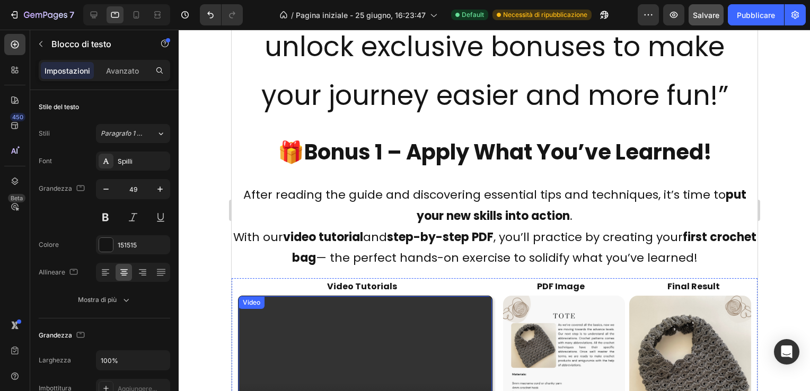
scroll to position [2308, 0]
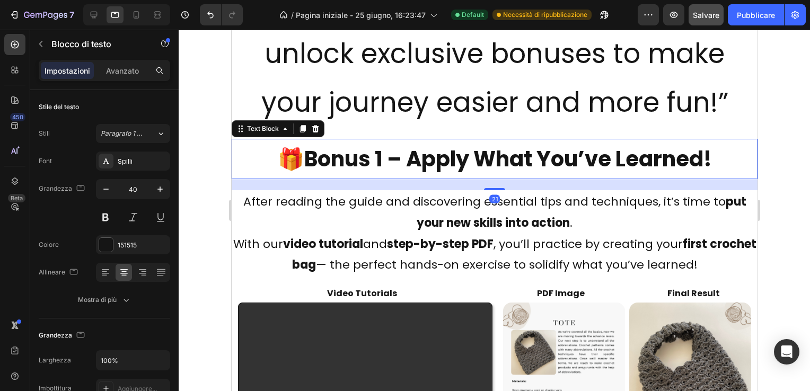
click at [409, 154] on strong "Bonus 1 – Apply What You’ve Learned!" at bounding box center [507, 159] width 407 height 30
click at [162, 185] on icon "button" at bounding box center [160, 189] width 11 height 11
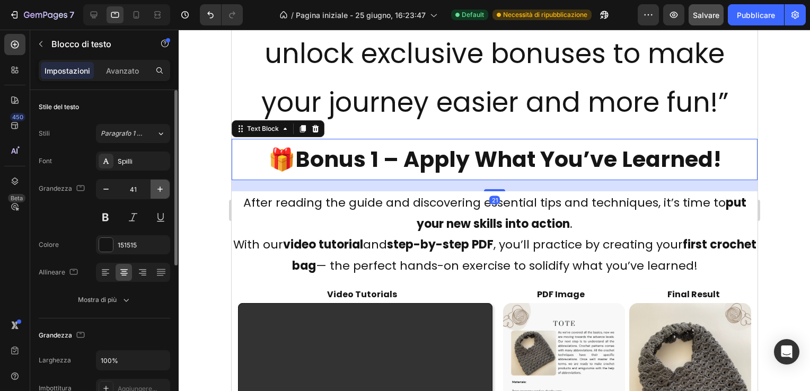
click at [162, 185] on icon "button" at bounding box center [160, 189] width 11 height 11
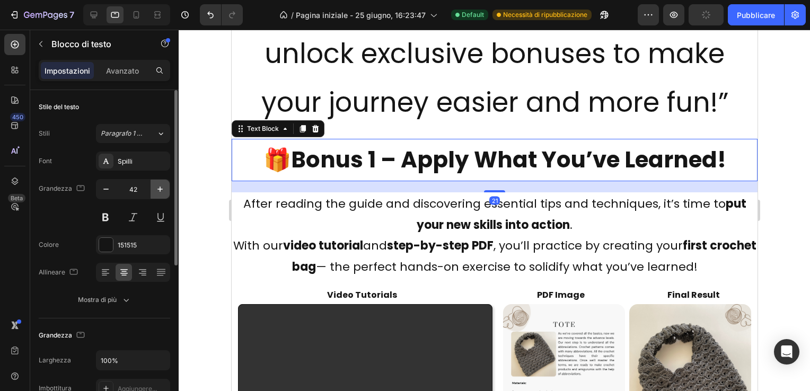
type input "43"
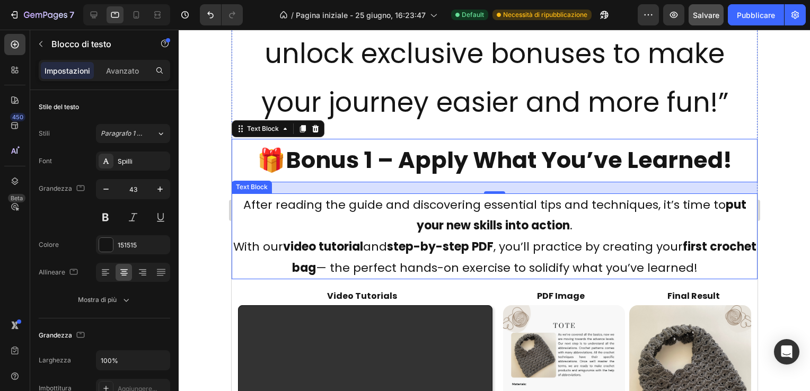
click at [449, 237] on p "After reading the guide and discovering essential tips and techniques, it’s tim…" at bounding box center [494, 236] width 524 height 84
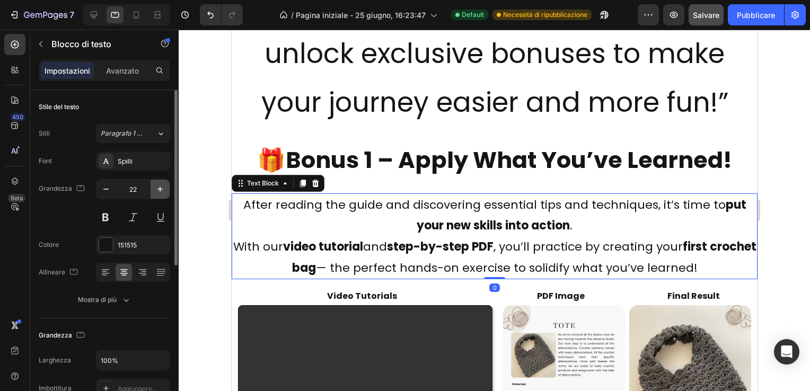
click at [156, 190] on icon "button" at bounding box center [160, 189] width 11 height 11
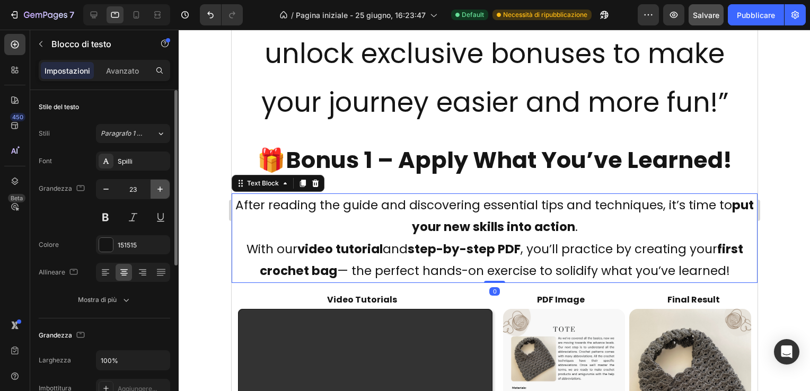
click at [156, 190] on icon "button" at bounding box center [160, 189] width 11 height 11
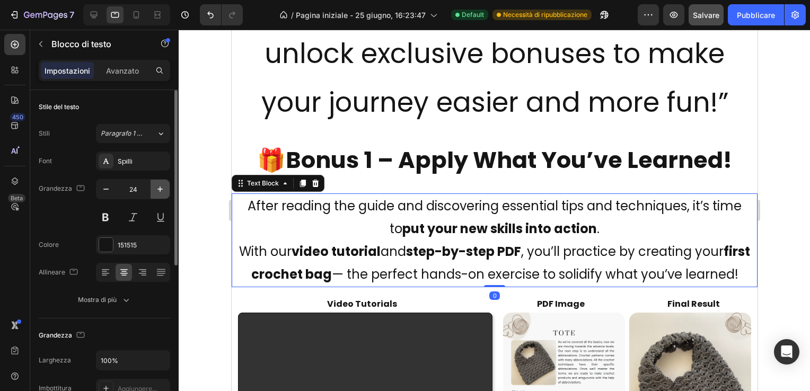
click at [156, 190] on icon "button" at bounding box center [160, 189] width 11 height 11
type input "25"
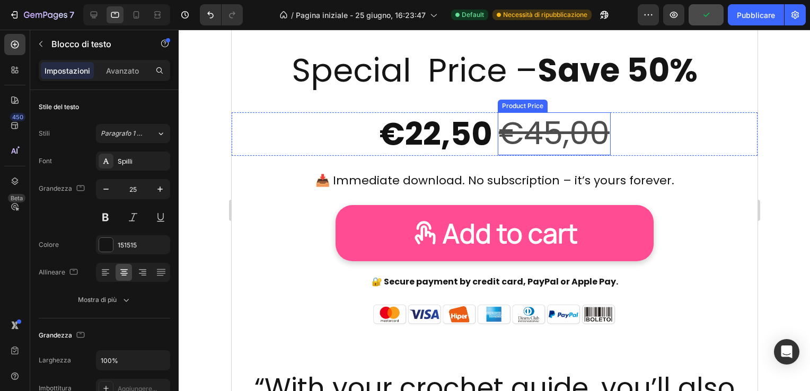
scroll to position [1195, 0]
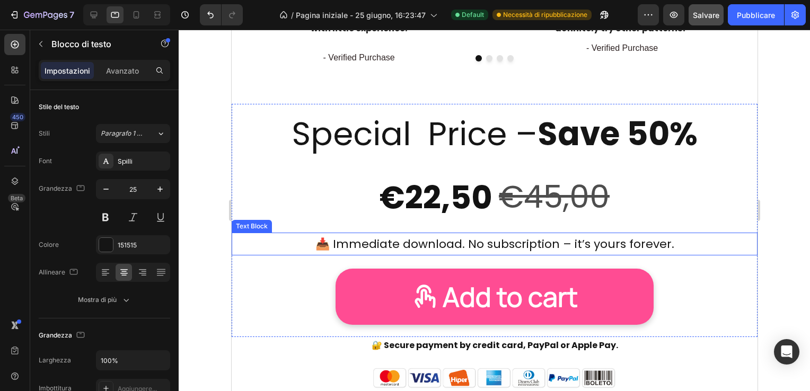
click at [489, 244] on p "📥 Immediate download. No subscription – it’s yours forever." at bounding box center [494, 244] width 524 height 21
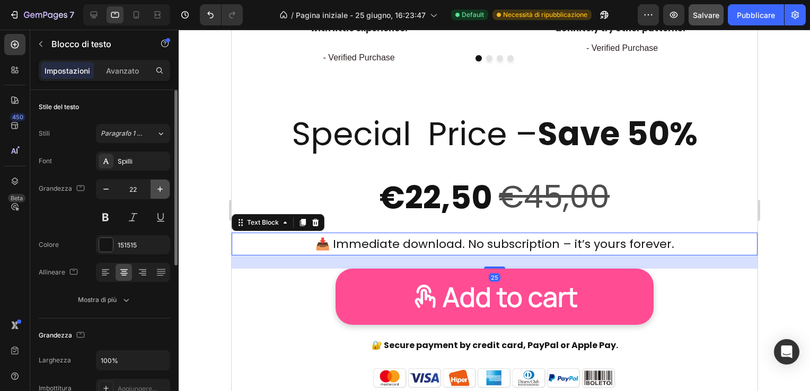
click at [161, 189] on icon "button" at bounding box center [159, 189] width 5 height 5
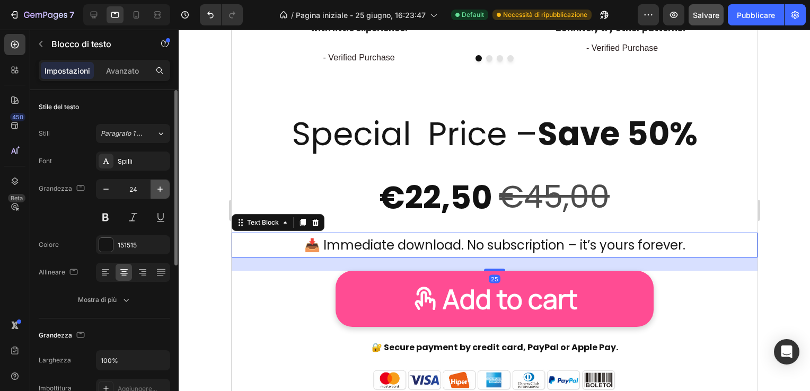
click at [161, 189] on icon "button" at bounding box center [159, 189] width 5 height 5
type input "25"
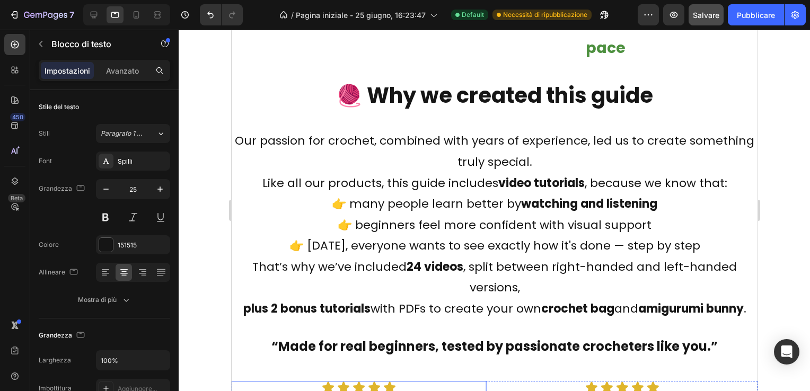
scroll to position [772, 0]
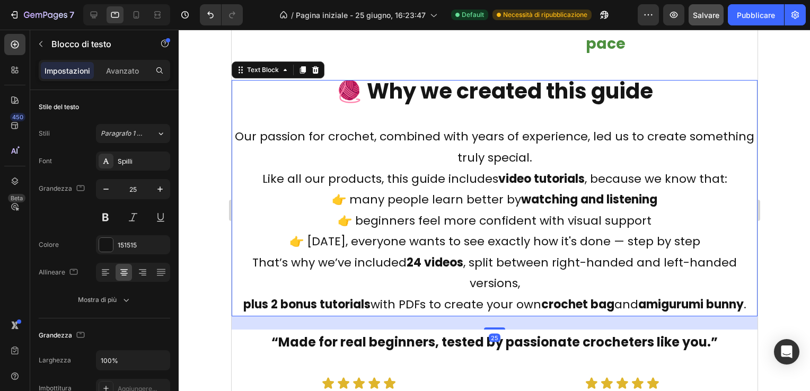
click at [439, 192] on p "👉 many people learn better by watching and listening 👉 beginners feel more conf…" at bounding box center [494, 220] width 524 height 63
click at [161, 186] on icon "button" at bounding box center [160, 189] width 11 height 11
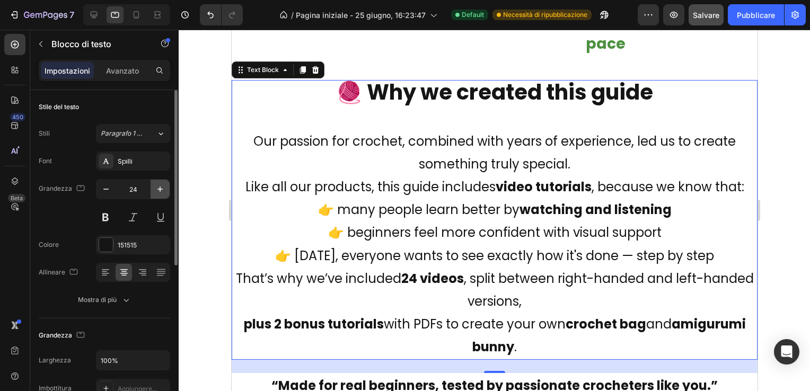
click at [161, 186] on icon "button" at bounding box center [160, 189] width 11 height 11
type input "25"
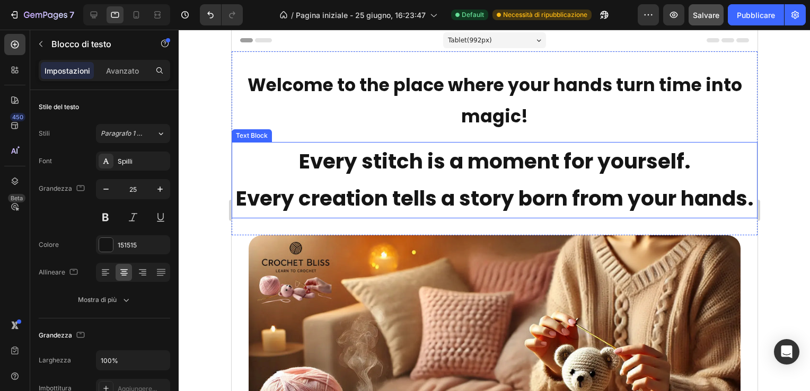
scroll to position [13, 0]
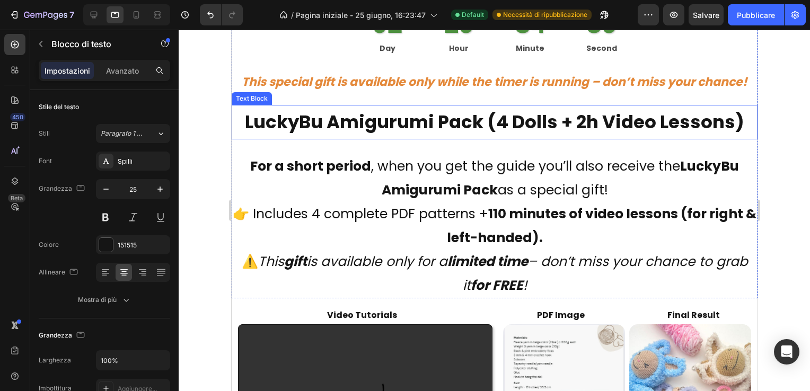
scroll to position [4345, 0]
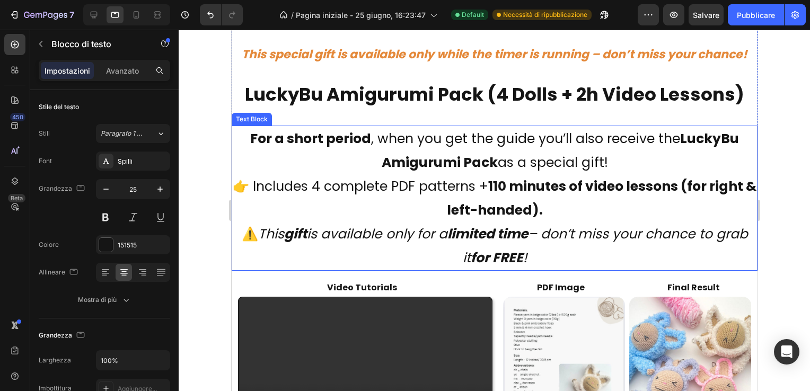
click at [456, 187] on p "For a short period , when you get the guide you’ll also receive the LuckyBu Ami…" at bounding box center [494, 174] width 524 height 95
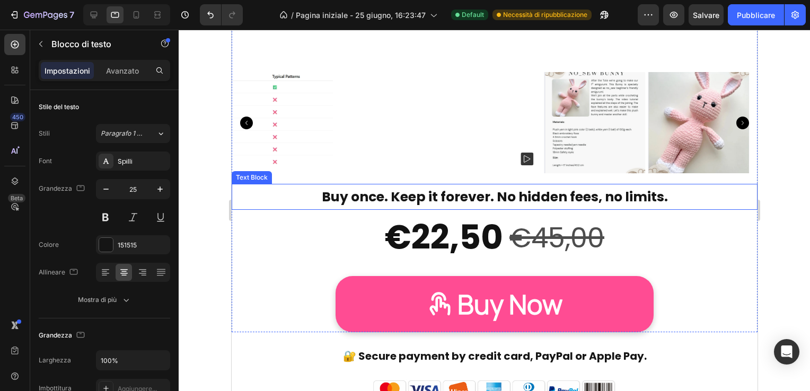
scroll to position [5723, 0]
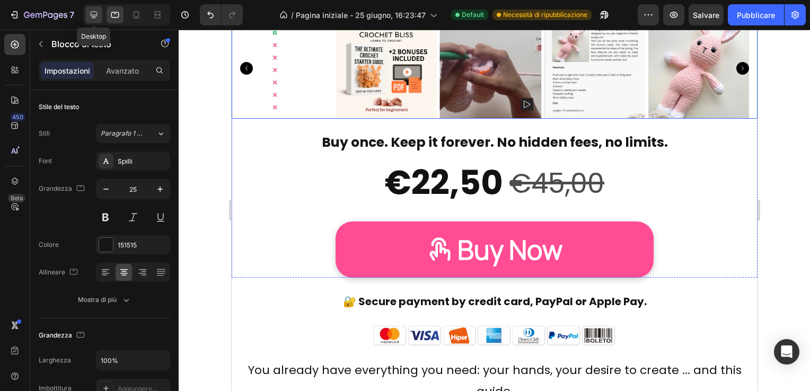
click at [92, 11] on icon at bounding box center [93, 15] width 11 height 11
type input "29"
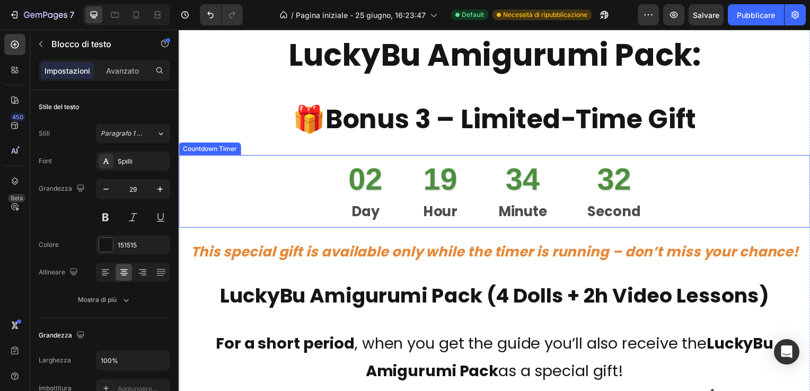
scroll to position [4292, 0]
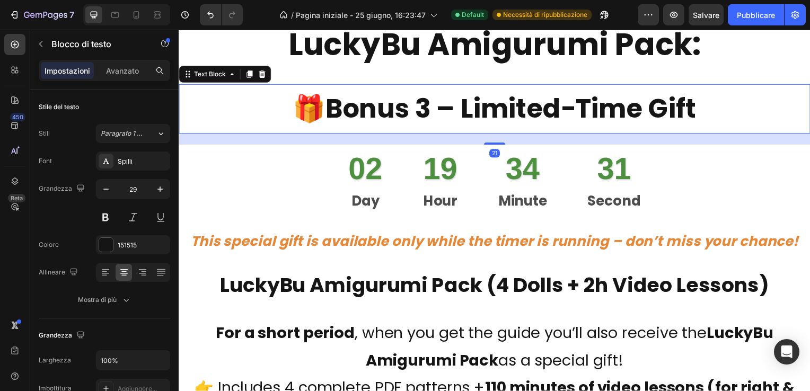
click at [411, 110] on strong "Bonus 3 – Limited-Time Gift" at bounding box center [513, 110] width 374 height 38
click at [161, 190] on icon "button" at bounding box center [160, 189] width 11 height 11
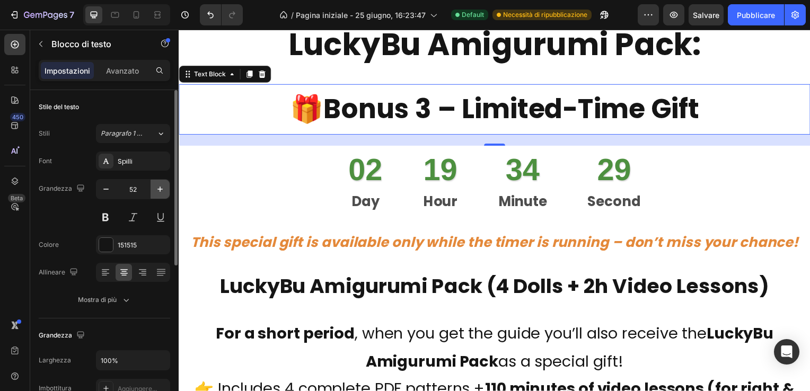
click at [161, 190] on icon "button" at bounding box center [160, 189] width 11 height 11
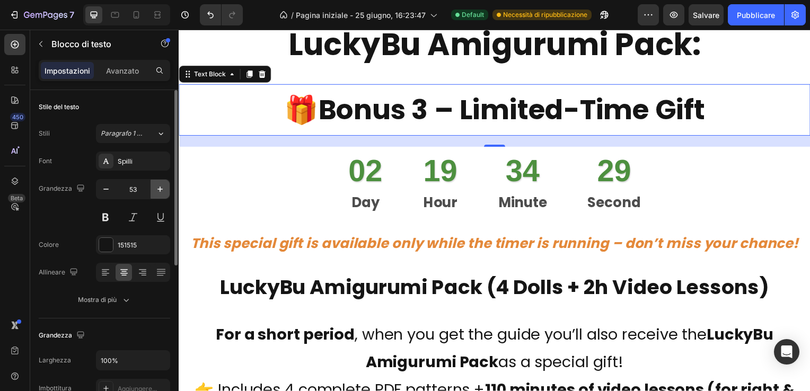
click at [161, 190] on icon "button" at bounding box center [160, 189] width 11 height 11
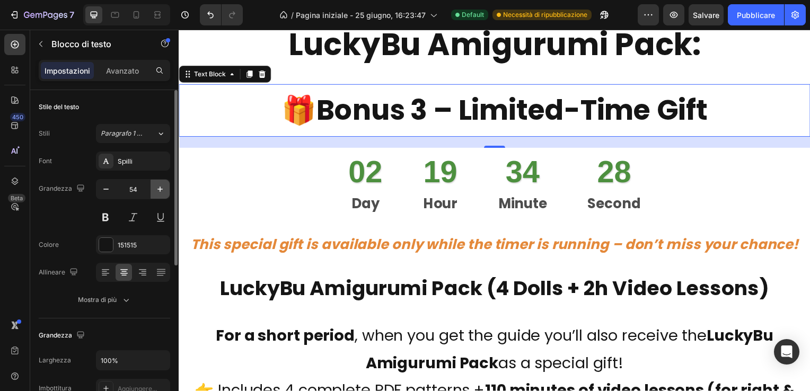
click at [161, 190] on icon "button" at bounding box center [160, 189] width 11 height 11
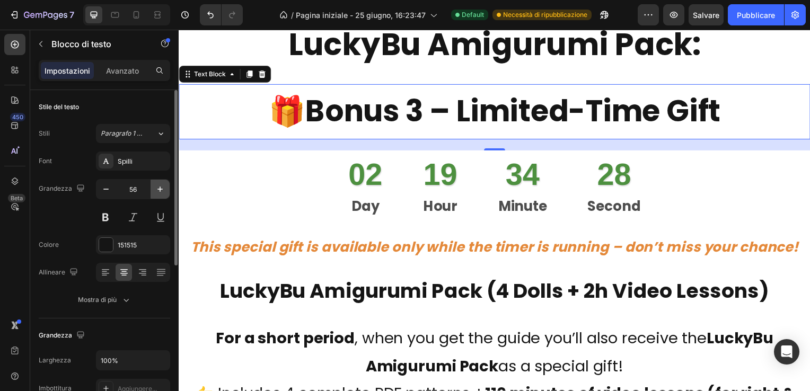
click at [161, 190] on icon "button" at bounding box center [160, 189] width 11 height 11
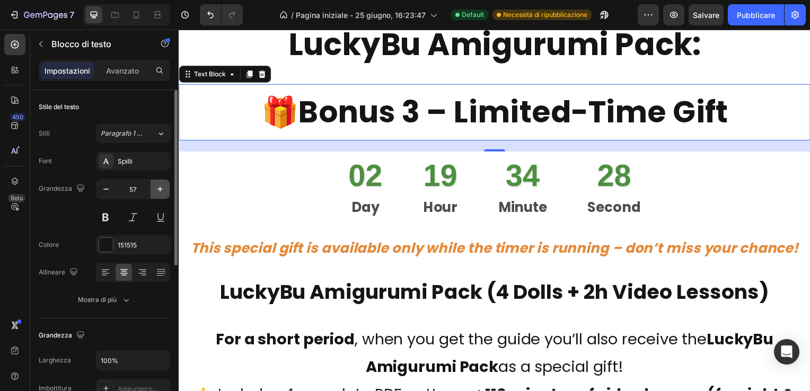
click at [161, 190] on icon "button" at bounding box center [160, 189] width 11 height 11
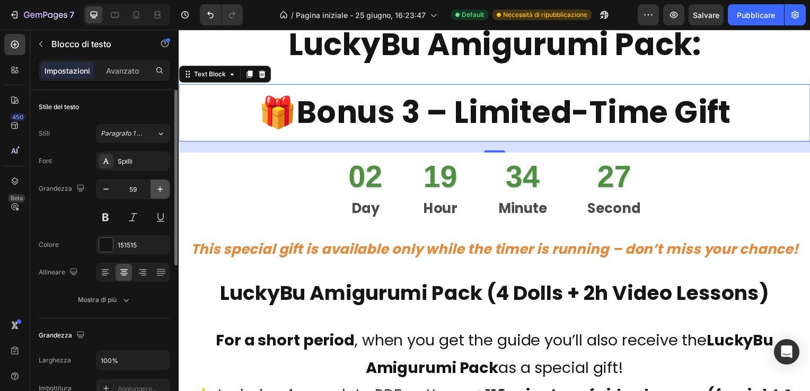
click at [161, 190] on icon "button" at bounding box center [160, 189] width 11 height 11
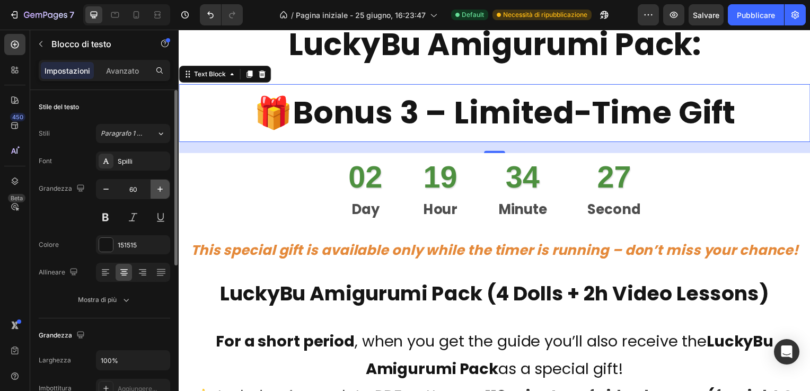
click at [161, 190] on icon "button" at bounding box center [160, 189] width 11 height 11
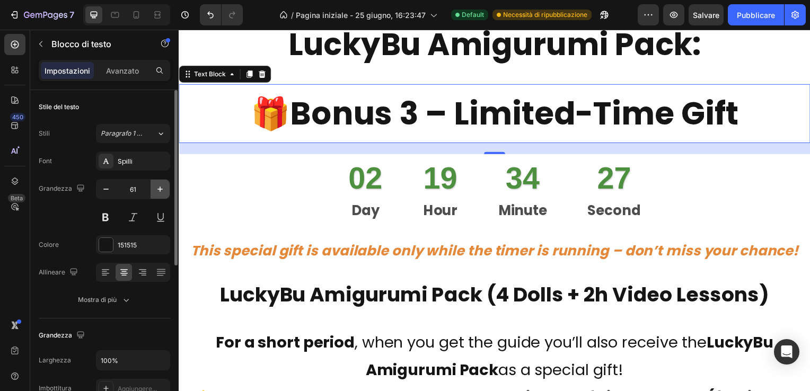
click at [161, 190] on icon "button" at bounding box center [160, 189] width 11 height 11
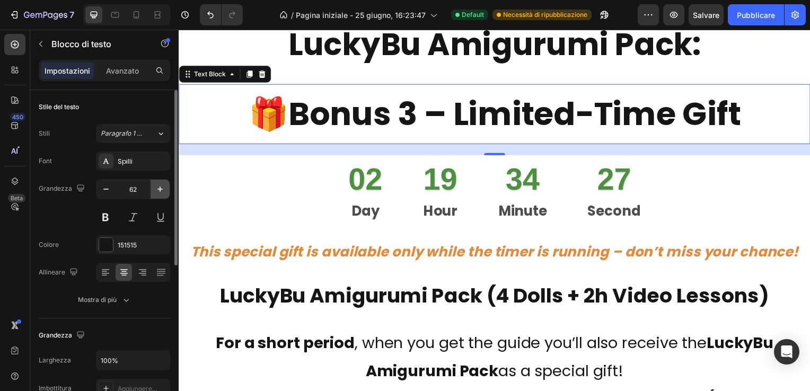
click at [161, 190] on icon "button" at bounding box center [160, 189] width 11 height 11
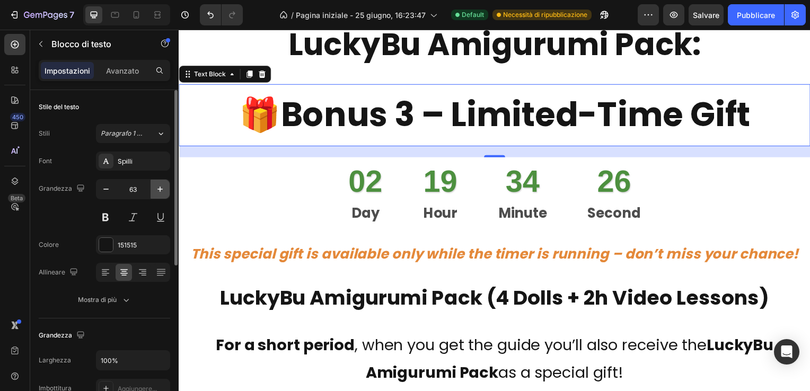
click at [161, 190] on icon "button" at bounding box center [160, 189] width 11 height 11
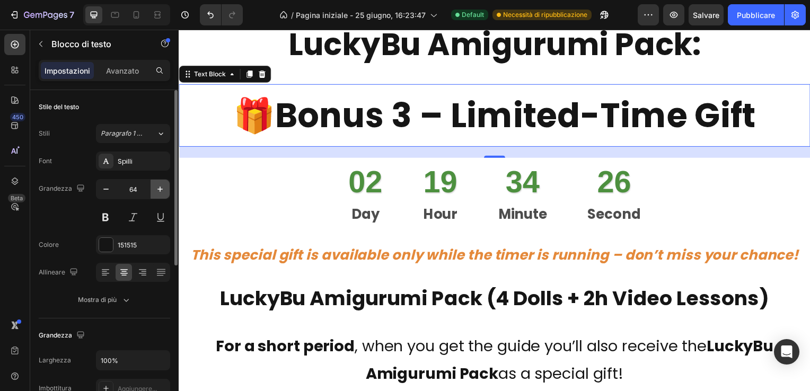
click at [161, 190] on icon "button" at bounding box center [160, 189] width 11 height 11
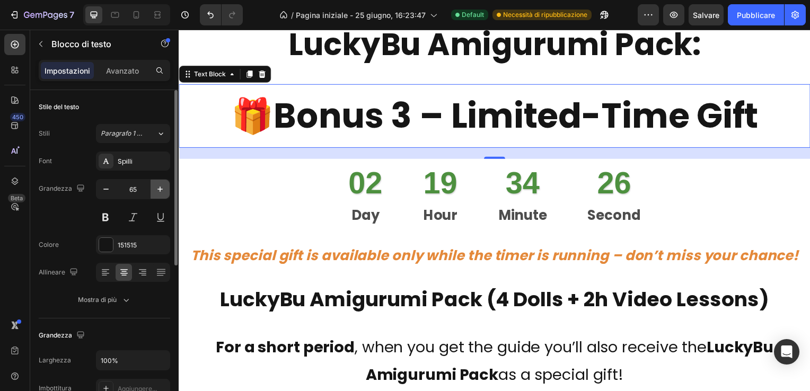
click at [161, 190] on icon "button" at bounding box center [160, 189] width 11 height 11
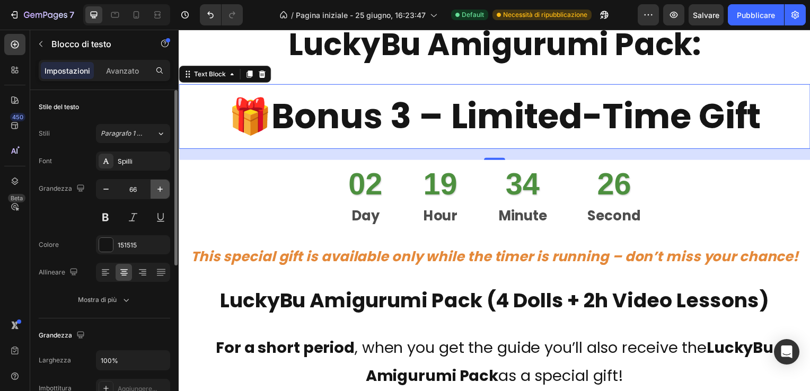
click at [161, 190] on icon "button" at bounding box center [160, 189] width 11 height 11
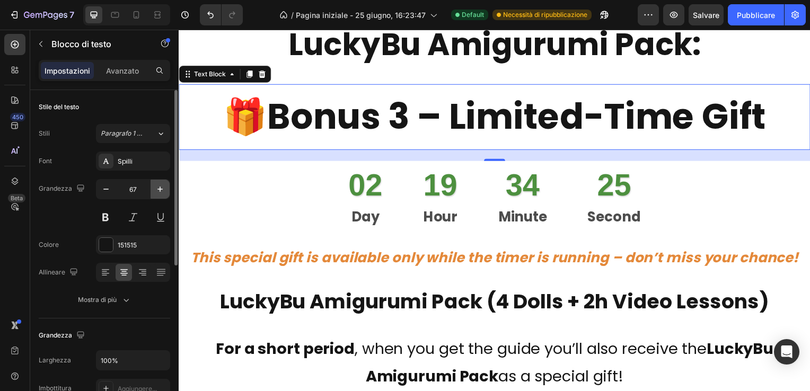
click at [161, 190] on icon "button" at bounding box center [160, 189] width 11 height 11
type input "68"
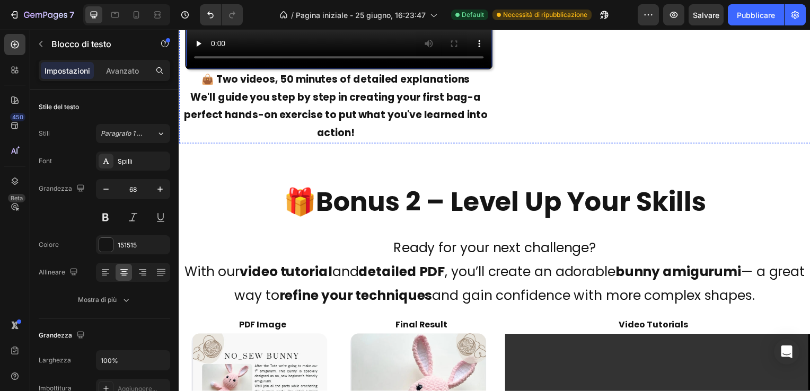
scroll to position [2543, 0]
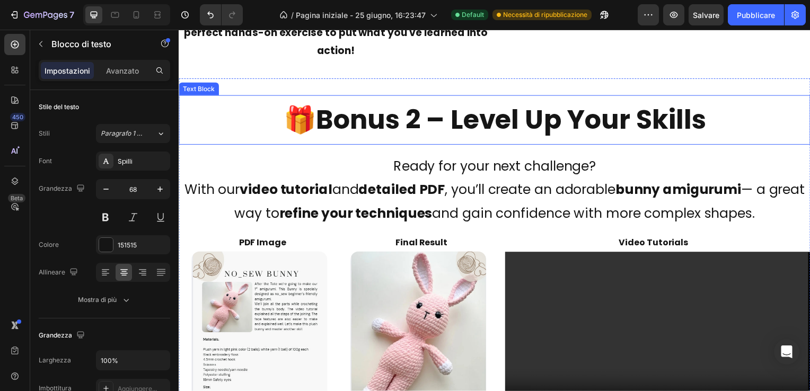
click at [457, 126] on strong "Bonus 2 – Level Up Your Skills" at bounding box center [513, 121] width 393 height 38
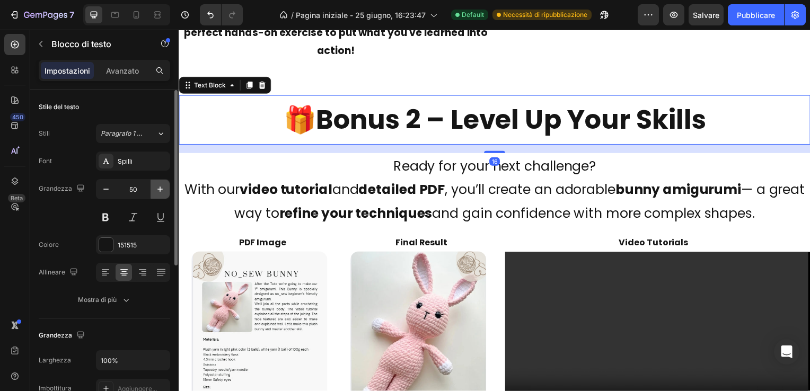
click at [157, 187] on icon "button" at bounding box center [160, 189] width 11 height 11
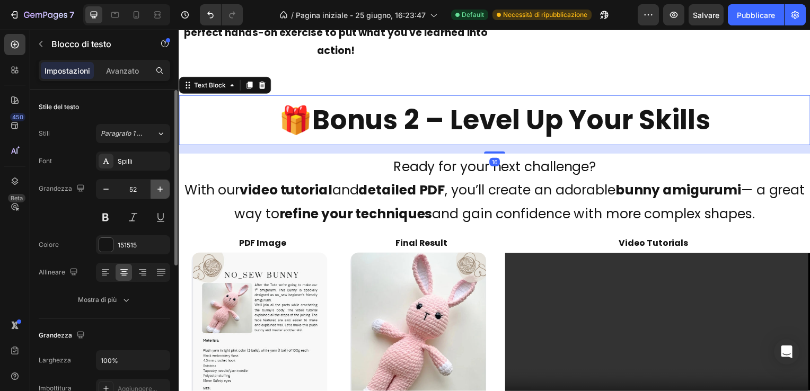
click at [157, 187] on icon "button" at bounding box center [160, 189] width 11 height 11
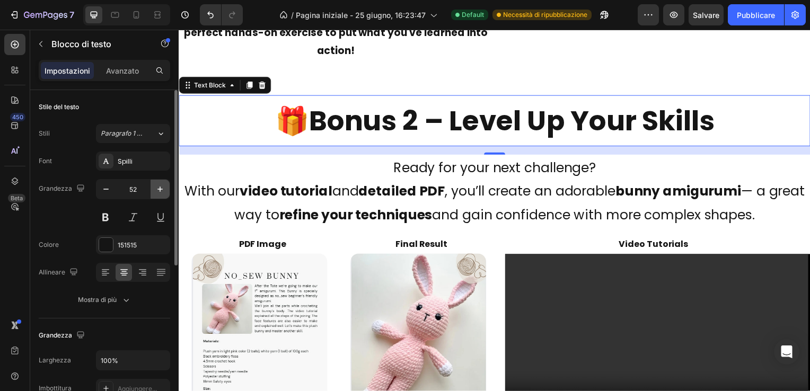
click at [157, 187] on icon "button" at bounding box center [160, 189] width 11 height 11
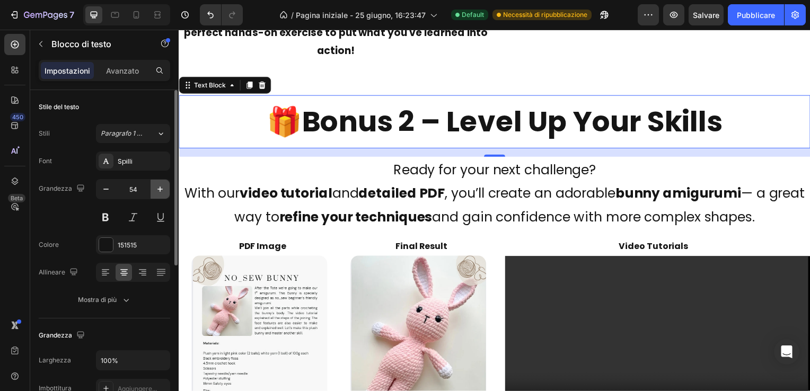
click at [157, 187] on icon "button" at bounding box center [160, 189] width 11 height 11
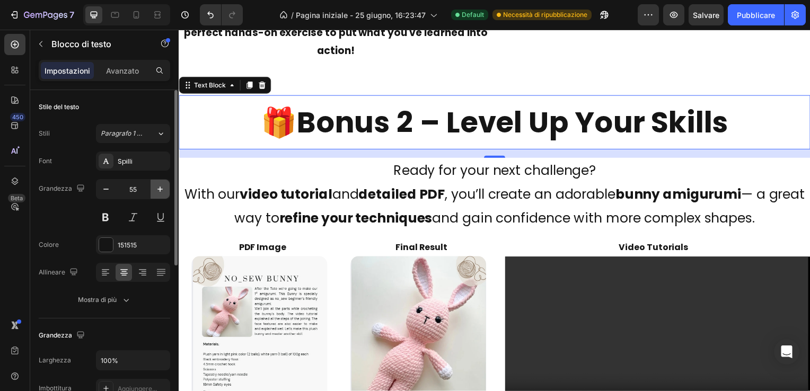
click at [157, 187] on icon "button" at bounding box center [160, 189] width 11 height 11
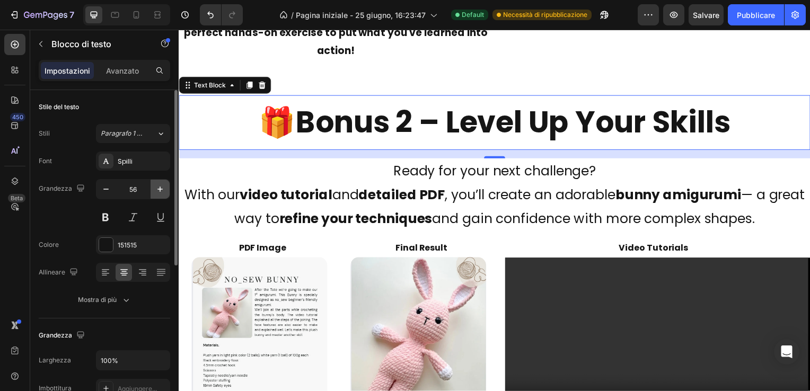
click at [157, 187] on icon "button" at bounding box center [160, 189] width 11 height 11
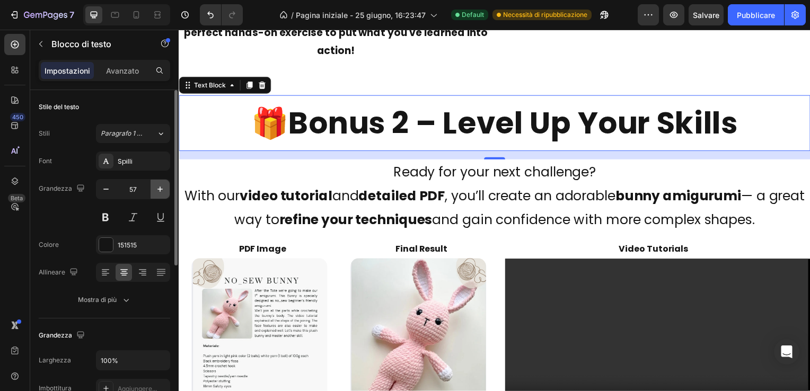
click at [157, 187] on icon "button" at bounding box center [160, 189] width 11 height 11
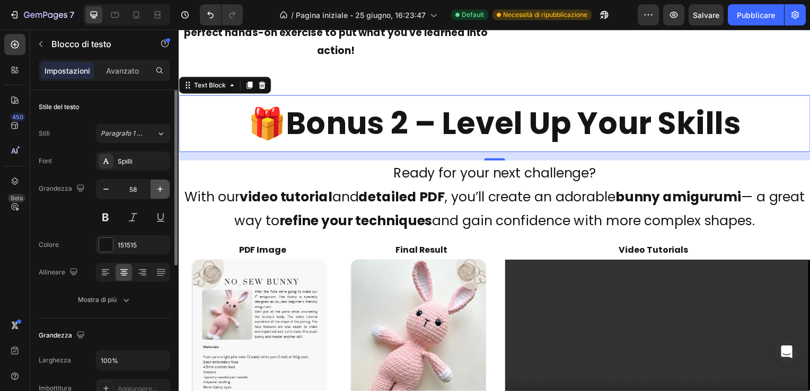
click at [157, 186] on icon "button" at bounding box center [160, 189] width 11 height 11
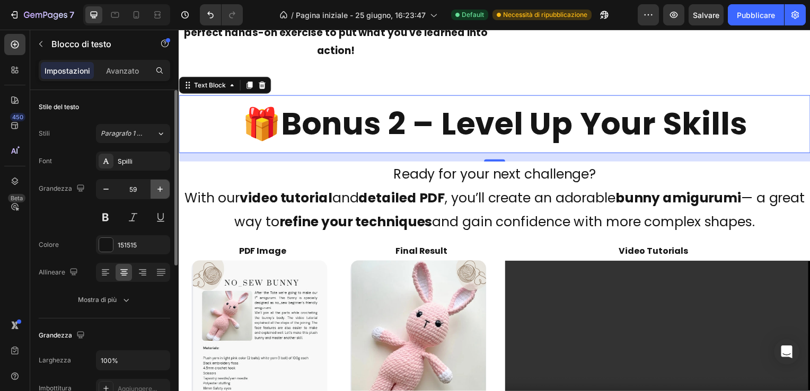
click at [157, 186] on icon "button" at bounding box center [160, 189] width 11 height 11
type input "60"
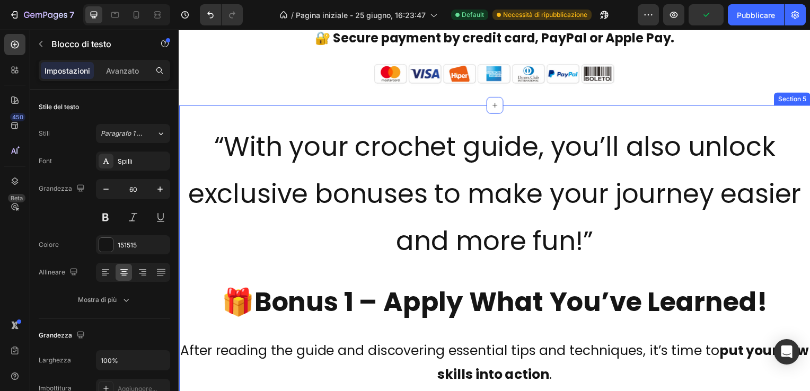
scroll to position [2067, 0]
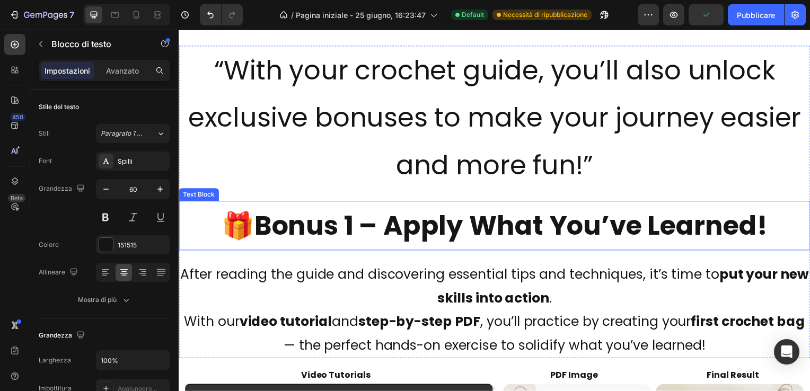
click at [438, 225] on strong "Bonus 1 – Apply What You’ve Learned!" at bounding box center [513, 227] width 517 height 38
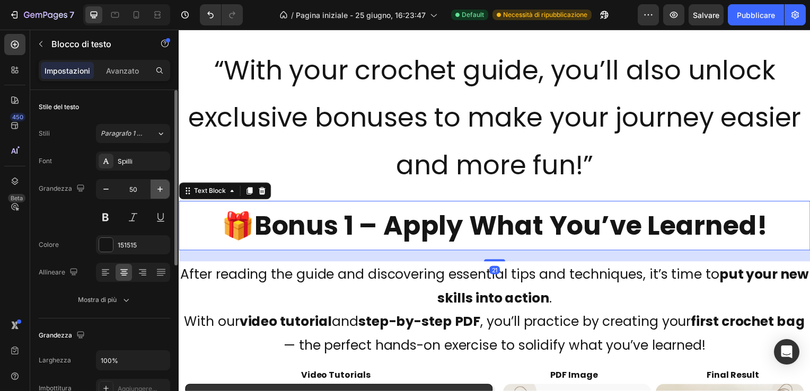
click at [162, 188] on icon "button" at bounding box center [160, 189] width 11 height 11
click at [161, 188] on icon "button" at bounding box center [160, 189] width 11 height 11
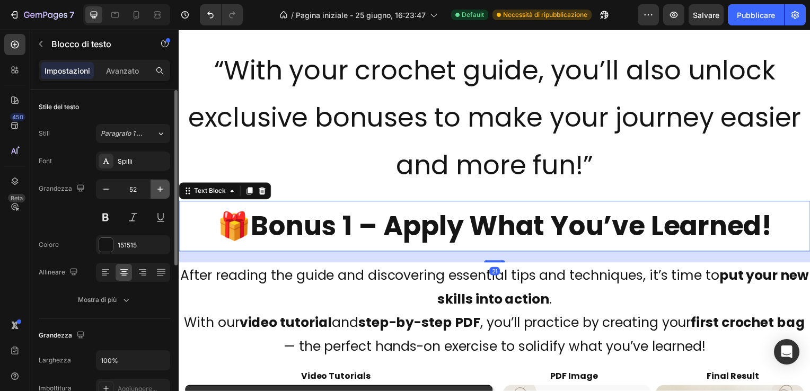
click at [161, 188] on icon "button" at bounding box center [160, 189] width 11 height 11
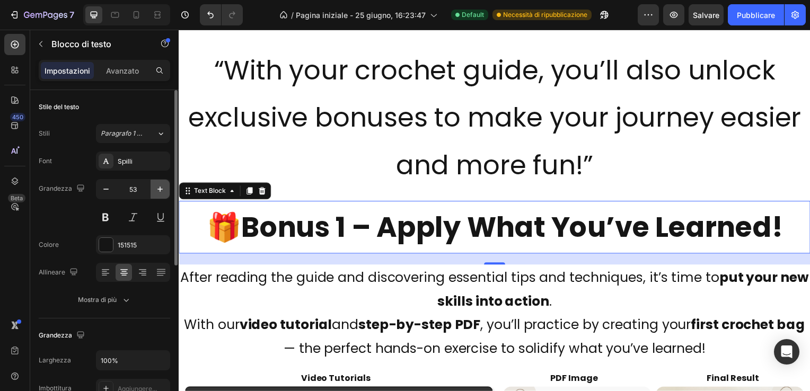
click at [161, 188] on icon "button" at bounding box center [160, 189] width 11 height 11
type input "54"
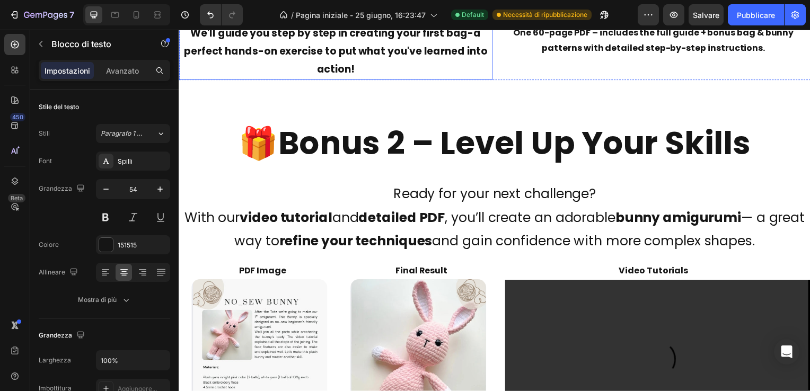
scroll to position [2649, 0]
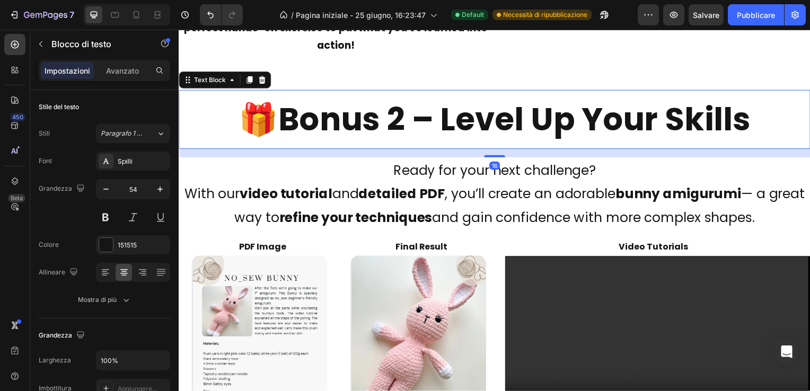
click at [415, 127] on strong "Bonus 2 – Level Up Your Skills" at bounding box center [517, 120] width 476 height 45
click at [105, 188] on icon "button" at bounding box center [106, 189] width 11 height 11
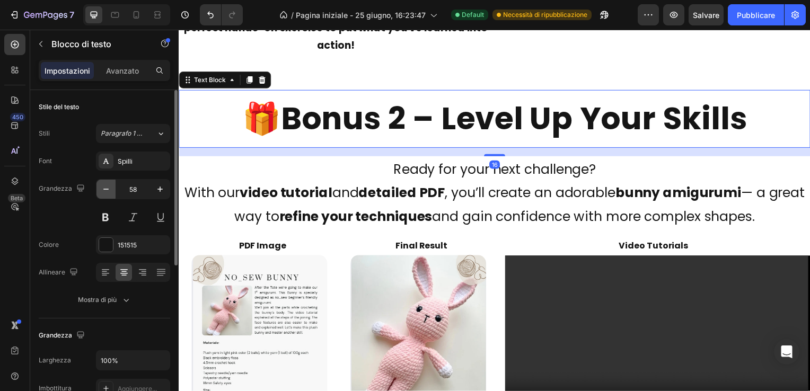
click at [105, 188] on icon "button" at bounding box center [106, 189] width 11 height 11
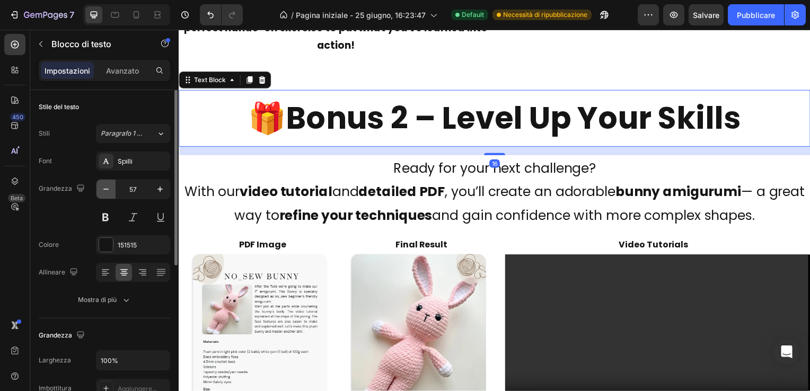
click at [105, 188] on icon "button" at bounding box center [106, 189] width 11 height 11
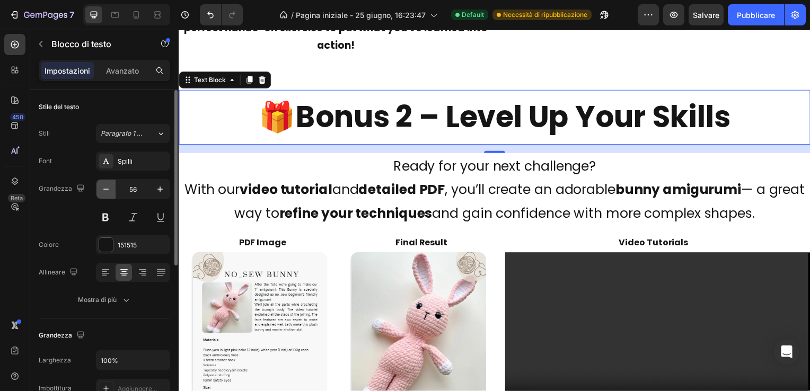
click at [105, 188] on icon "button" at bounding box center [106, 189] width 11 height 11
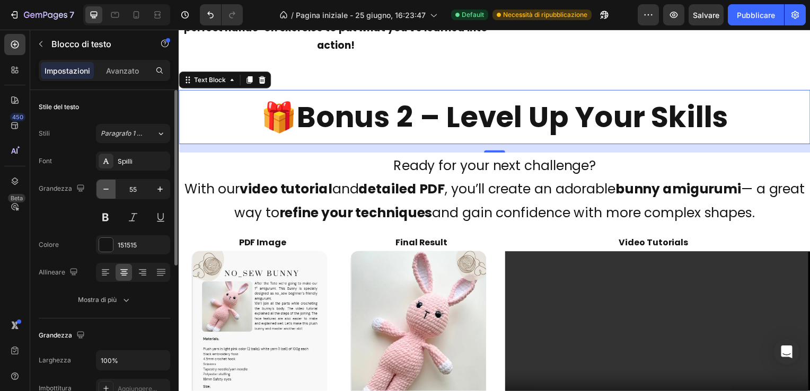
click at [105, 188] on icon "button" at bounding box center [106, 189] width 11 height 11
type input "54"
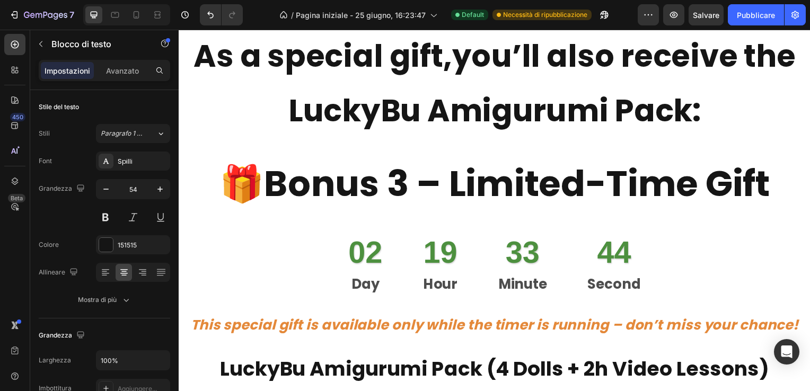
scroll to position [4345, 0]
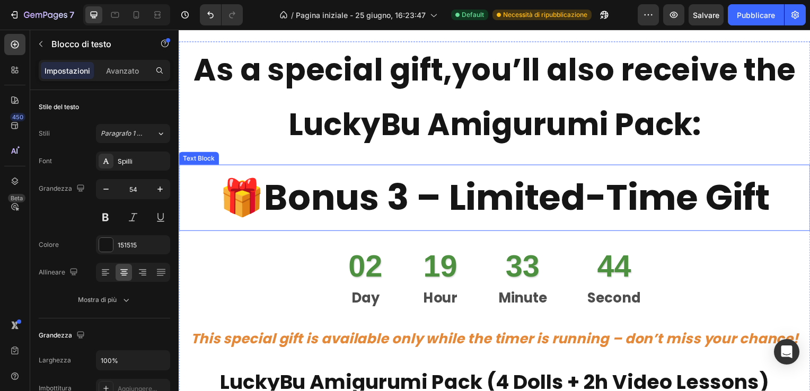
click at [447, 198] on strong "Bonus 3 – Limited-Time Gift" at bounding box center [518, 199] width 509 height 50
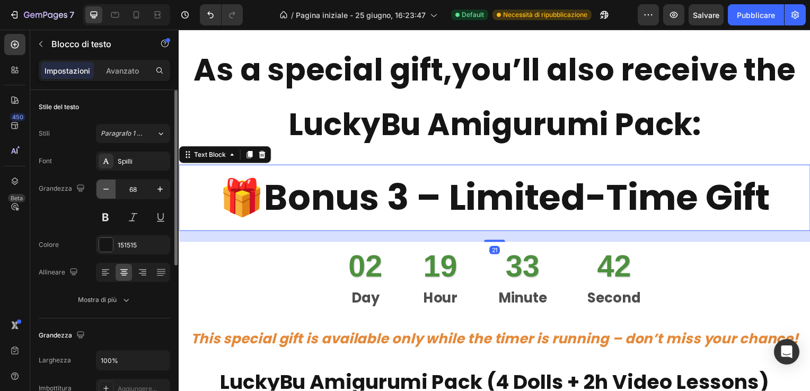
click at [104, 187] on icon "button" at bounding box center [106, 189] width 11 height 11
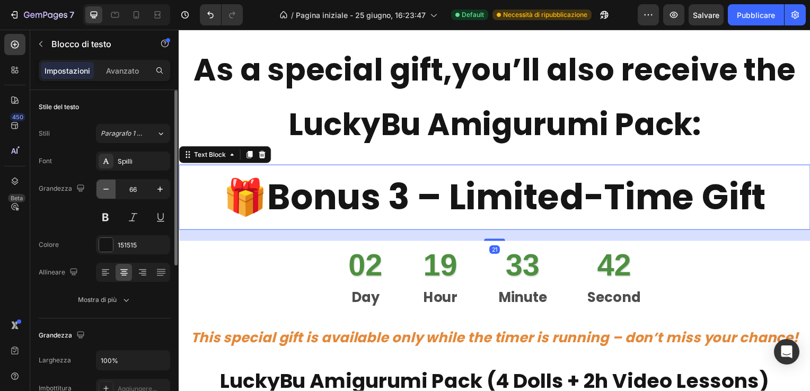
click at [104, 187] on icon "button" at bounding box center [106, 189] width 11 height 11
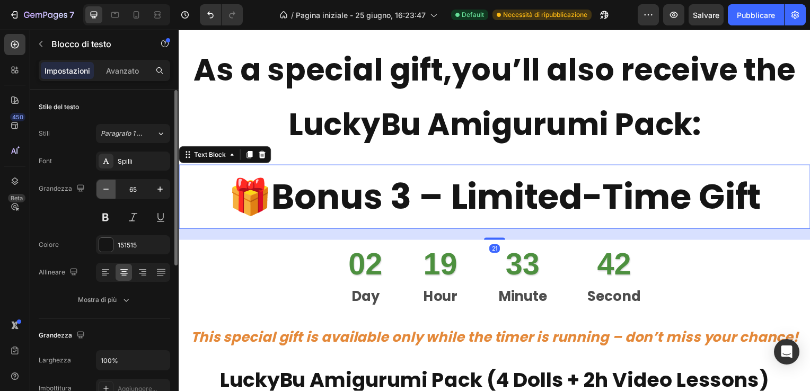
click at [104, 187] on icon "button" at bounding box center [106, 189] width 11 height 11
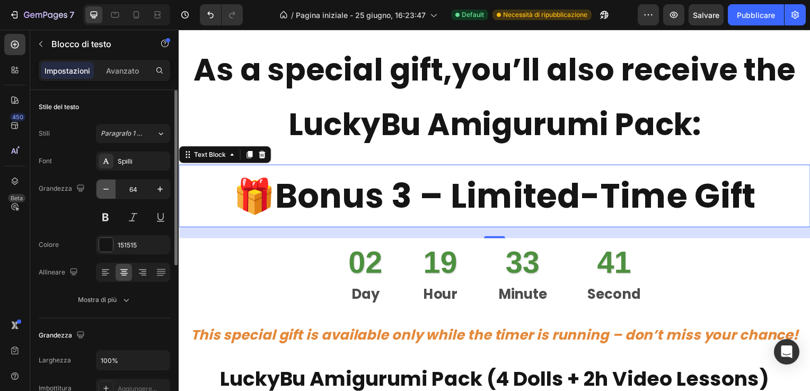
click at [104, 187] on icon "button" at bounding box center [106, 189] width 11 height 11
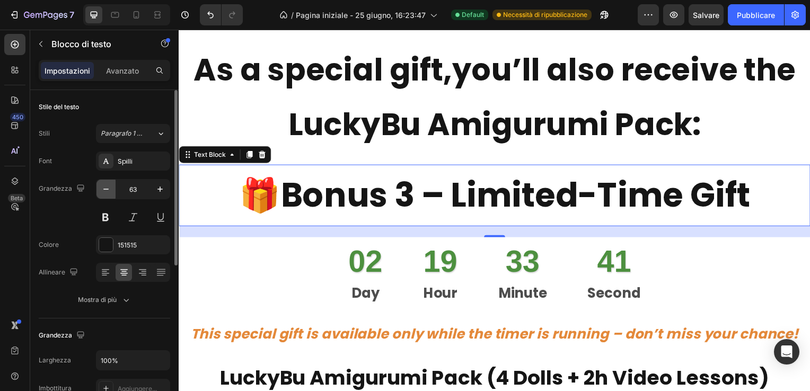
click at [104, 187] on icon "button" at bounding box center [106, 189] width 11 height 11
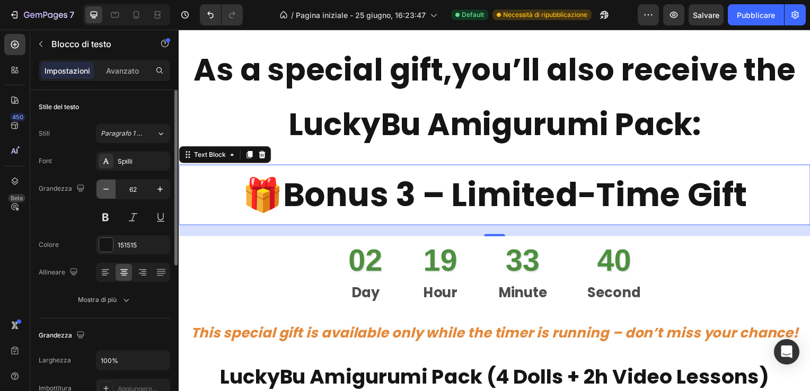
click at [104, 187] on icon "button" at bounding box center [106, 189] width 11 height 11
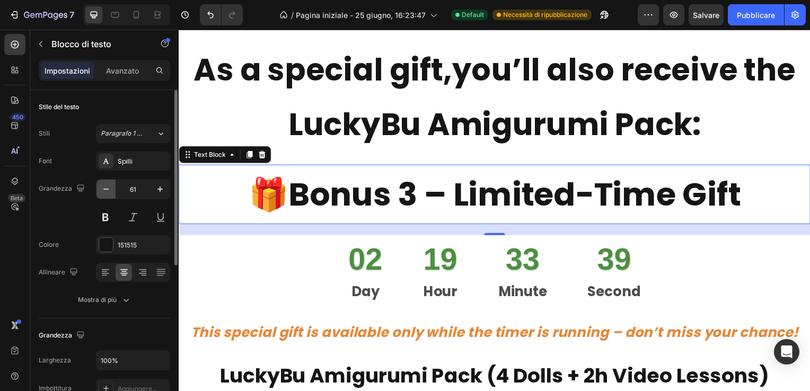
click at [104, 187] on icon "button" at bounding box center [106, 189] width 11 height 11
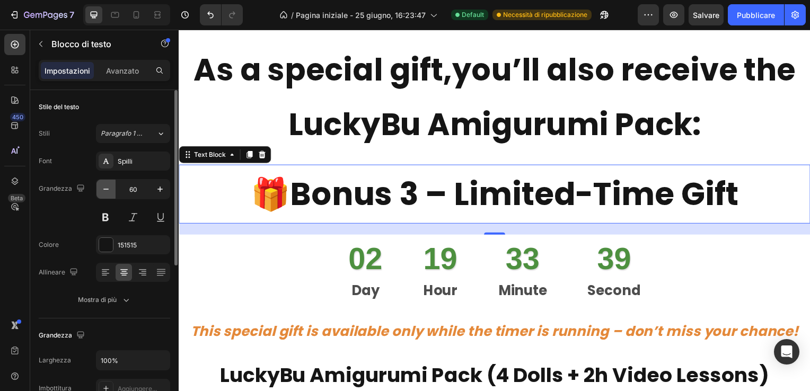
click at [104, 187] on icon "button" at bounding box center [106, 189] width 11 height 11
type input "59"
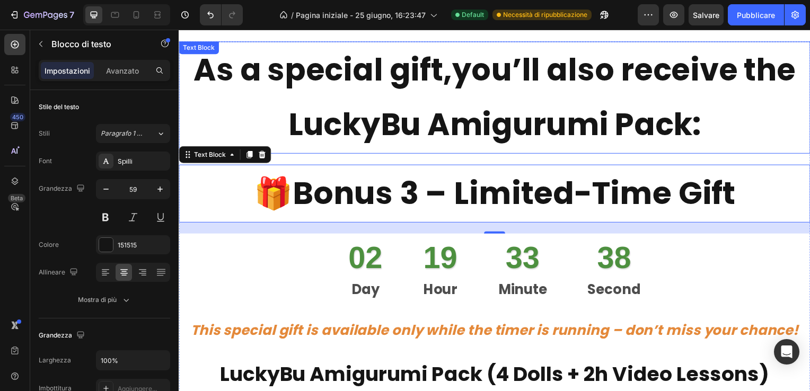
click at [418, 97] on p "As a special gift, you’ll also receive the LuckyBu Amigurumi Pack:" at bounding box center [497, 98] width 634 height 111
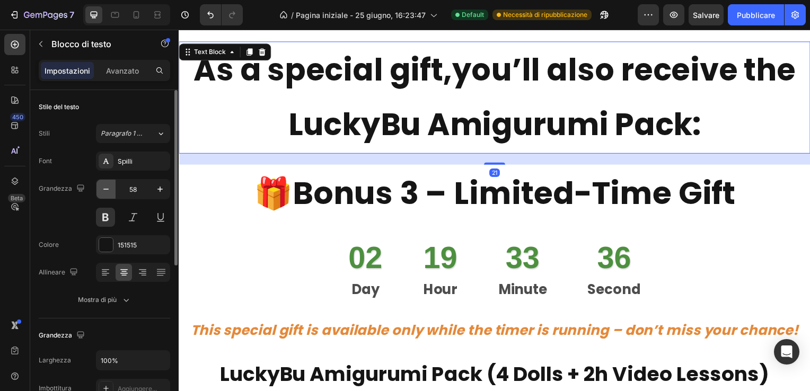
click at [104, 185] on icon "button" at bounding box center [106, 189] width 11 height 11
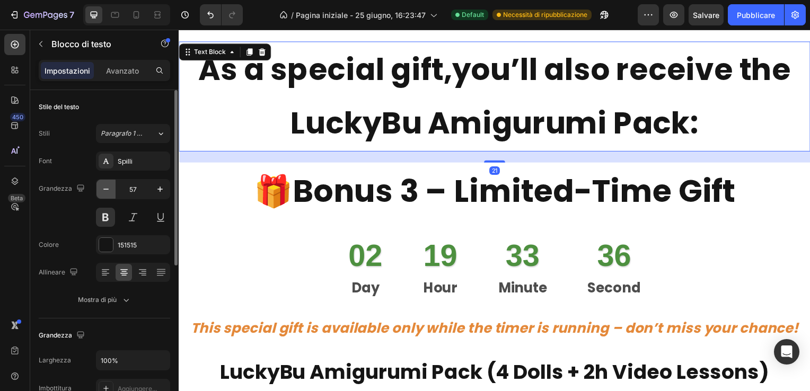
click at [104, 185] on icon "button" at bounding box center [106, 189] width 11 height 11
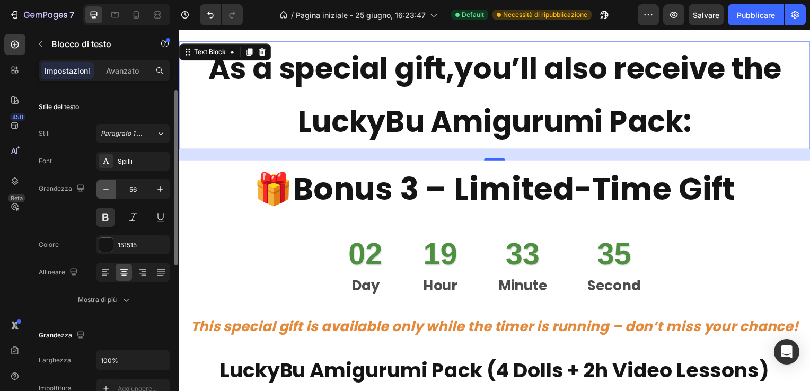
click at [104, 185] on icon "button" at bounding box center [106, 189] width 11 height 11
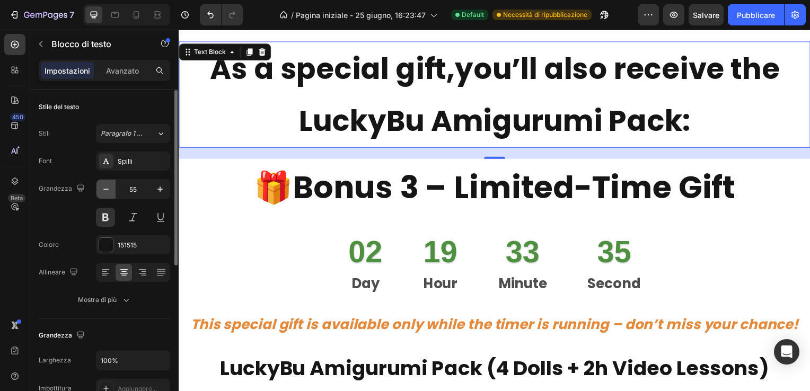
click at [104, 185] on icon "button" at bounding box center [106, 189] width 11 height 11
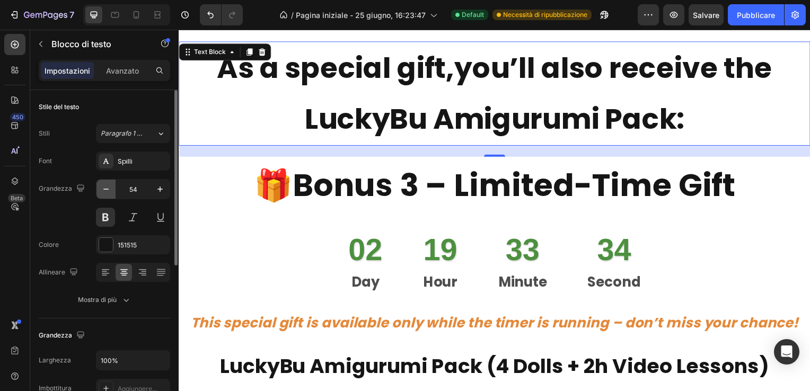
click at [104, 185] on icon "button" at bounding box center [106, 189] width 11 height 11
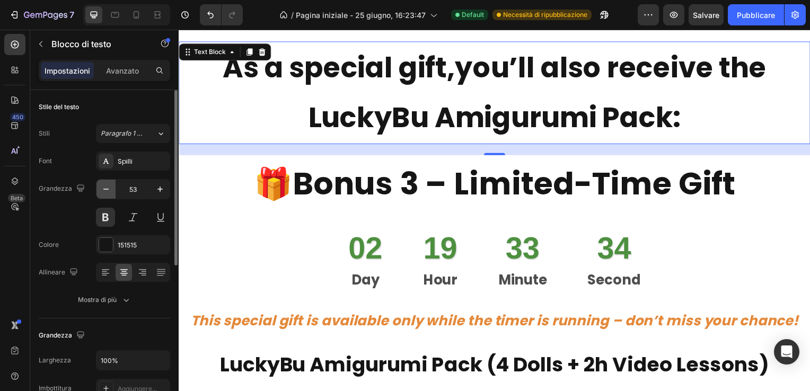
click at [104, 185] on icon "button" at bounding box center [106, 189] width 11 height 11
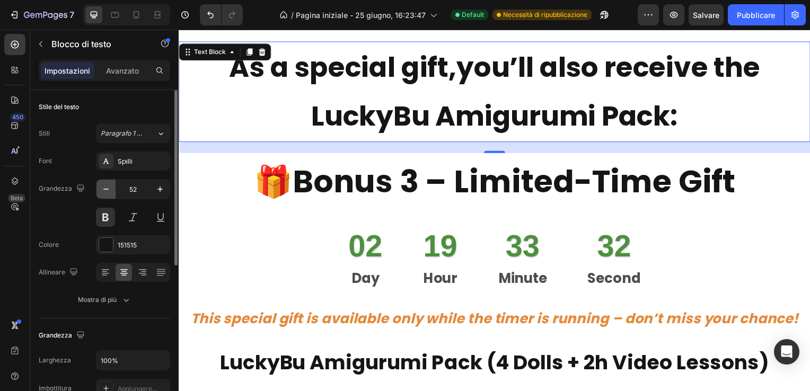
click at [104, 185] on icon "button" at bounding box center [106, 189] width 11 height 11
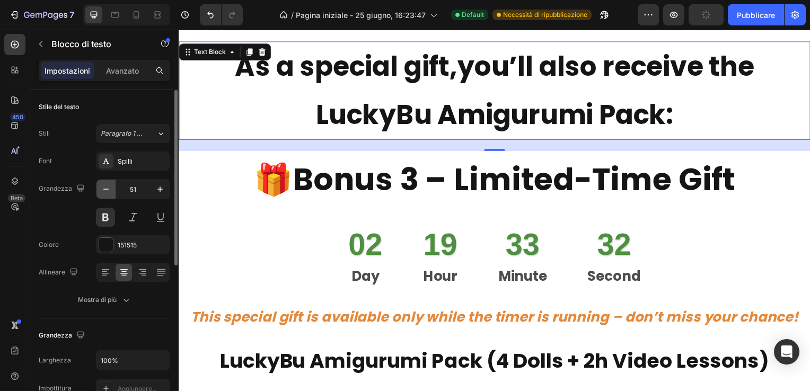
type input "50"
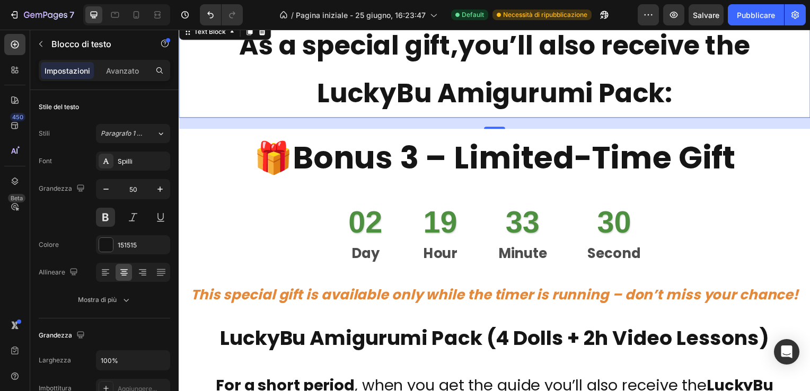
scroll to position [4239, 0]
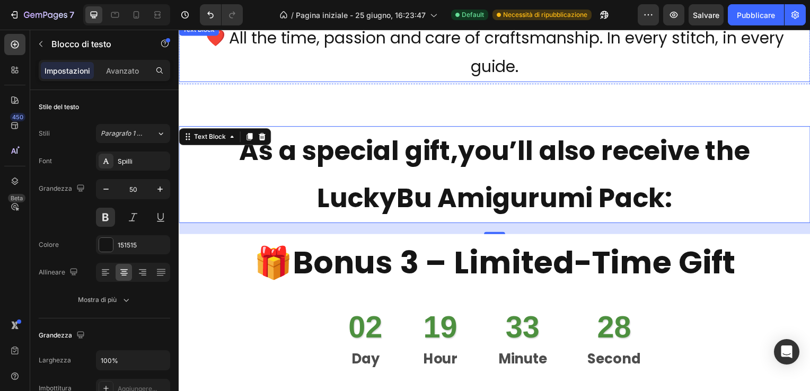
click at [578, 82] on p "❤️ All the time, passion and care of craftsmanship. In every stitch, in every g…" at bounding box center [497, 52] width 634 height 57
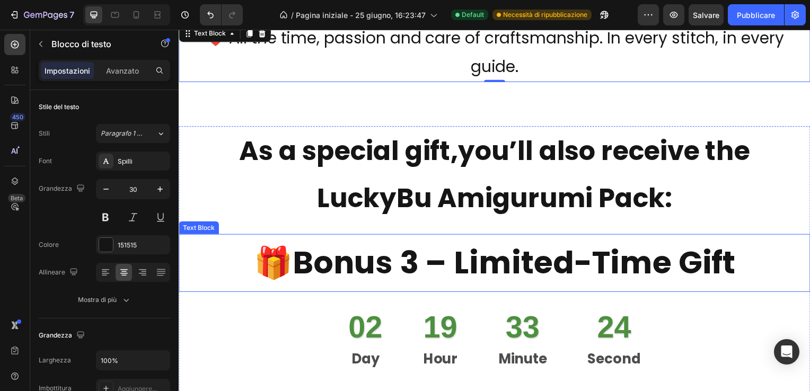
click at [406, 284] on strong "Bonus 3 – Limited-Time Gift" at bounding box center [517, 265] width 446 height 44
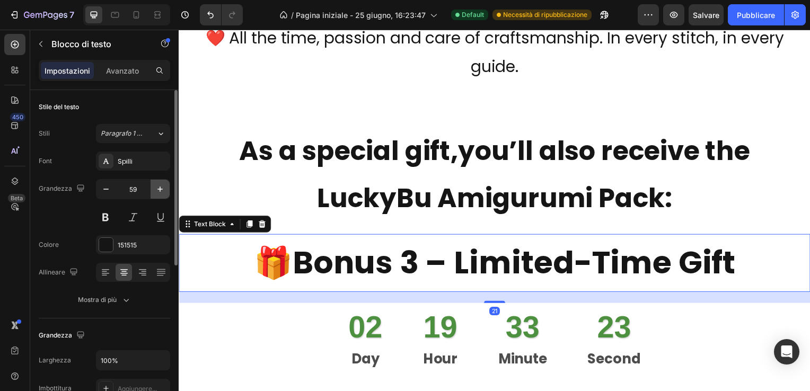
click at [159, 187] on icon "button" at bounding box center [160, 189] width 11 height 11
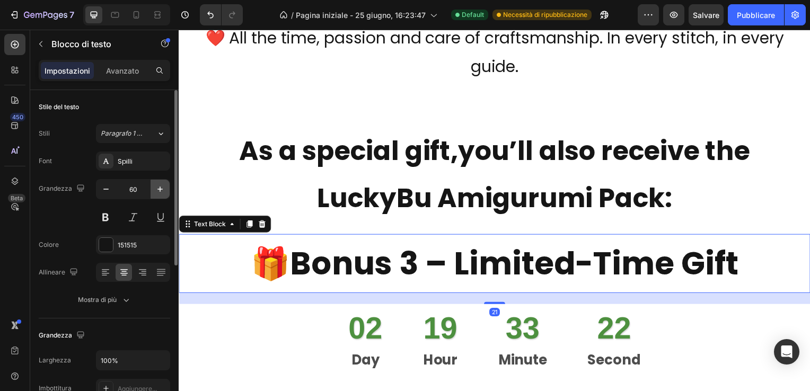
click at [159, 187] on icon "button" at bounding box center [160, 189] width 11 height 11
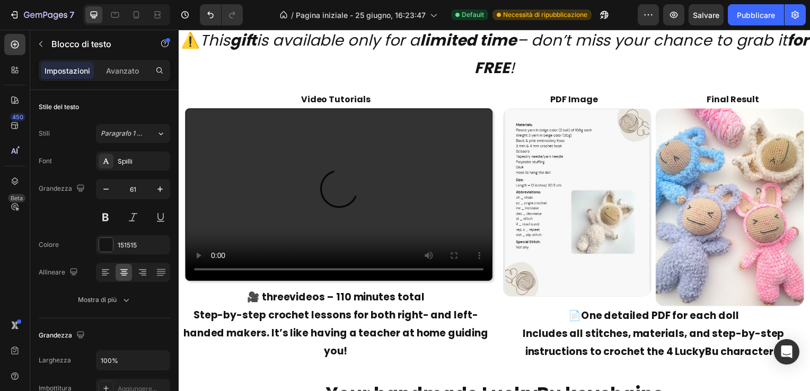
scroll to position [4822, 0]
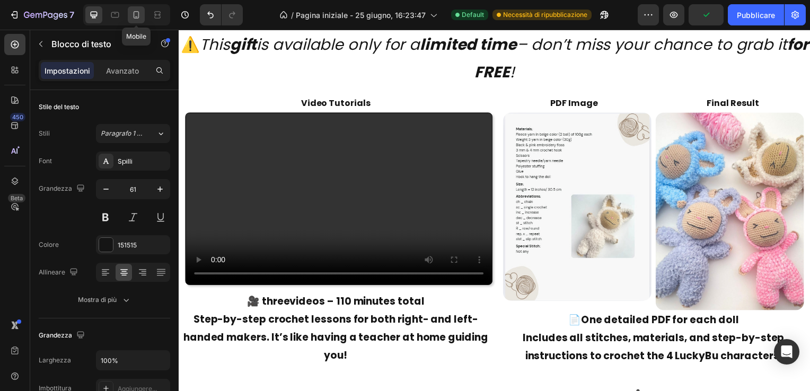
click at [138, 16] on icon at bounding box center [137, 14] width 6 height 7
type input "18"
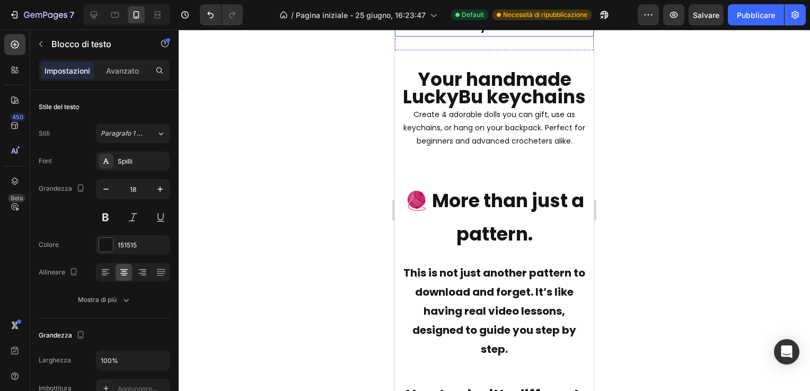
scroll to position [5782, 0]
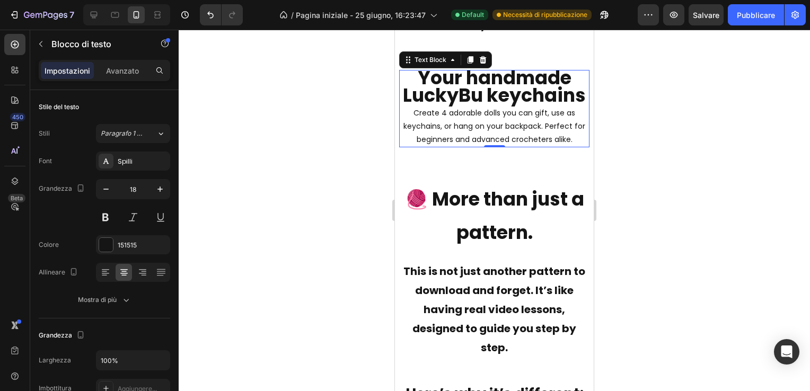
click at [487, 146] on p "Your handmade LuckyBu keychains Create 4 adorable dolls you can gift, use as ke…" at bounding box center [494, 108] width 188 height 75
click at [161, 184] on icon "button" at bounding box center [160, 189] width 11 height 11
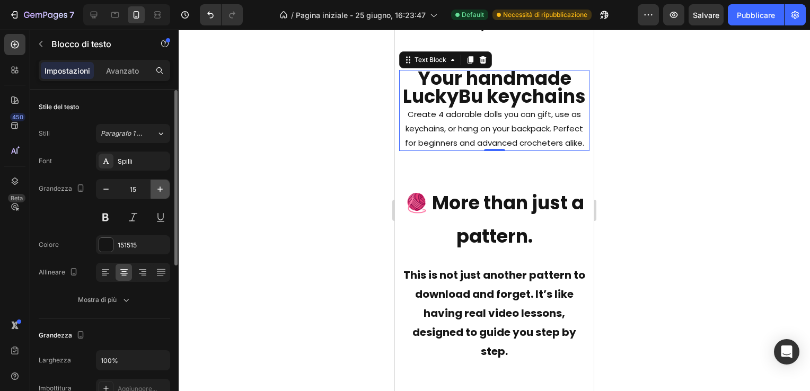
click at [161, 184] on icon "button" at bounding box center [160, 189] width 11 height 11
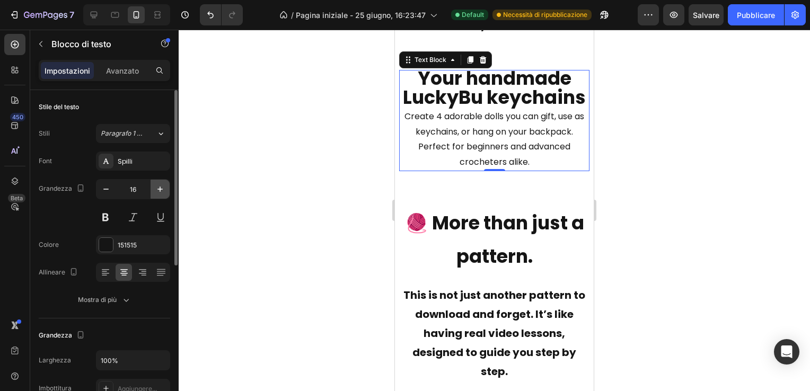
click at [161, 184] on icon "button" at bounding box center [160, 189] width 11 height 11
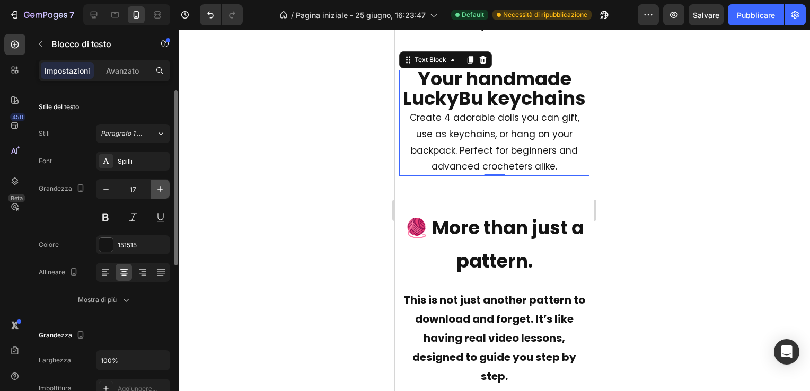
click at [161, 184] on icon "button" at bounding box center [160, 189] width 11 height 11
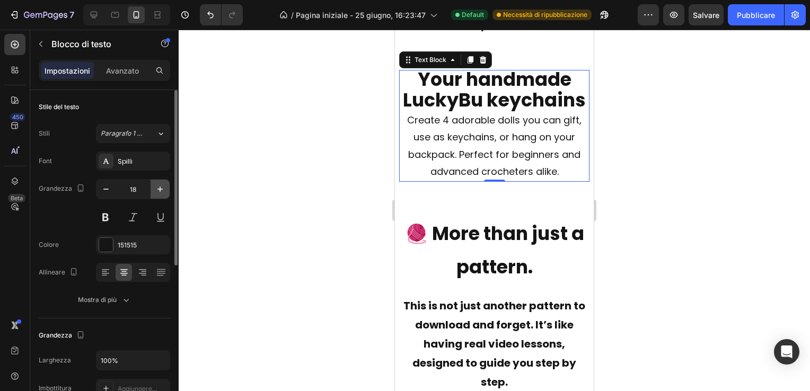
click at [161, 184] on icon "button" at bounding box center [160, 189] width 11 height 11
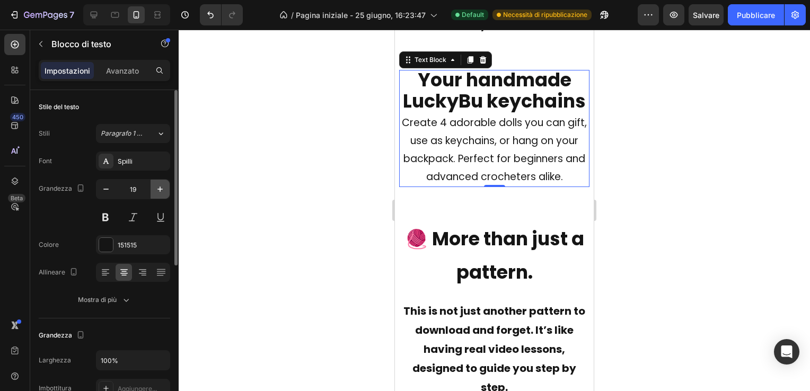
click at [161, 184] on icon "button" at bounding box center [160, 189] width 11 height 11
type input "20"
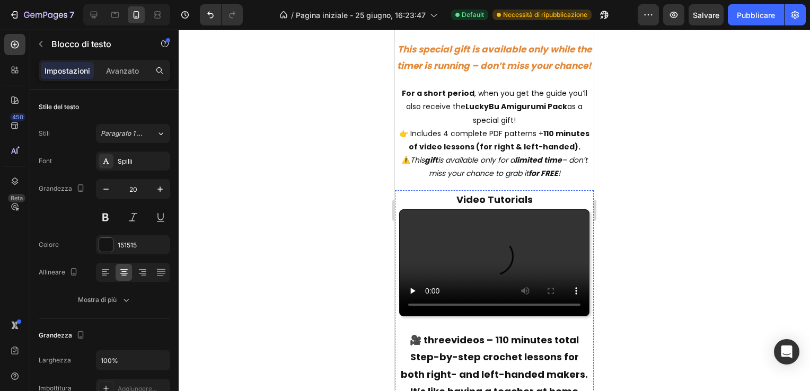
scroll to position [4775, 0]
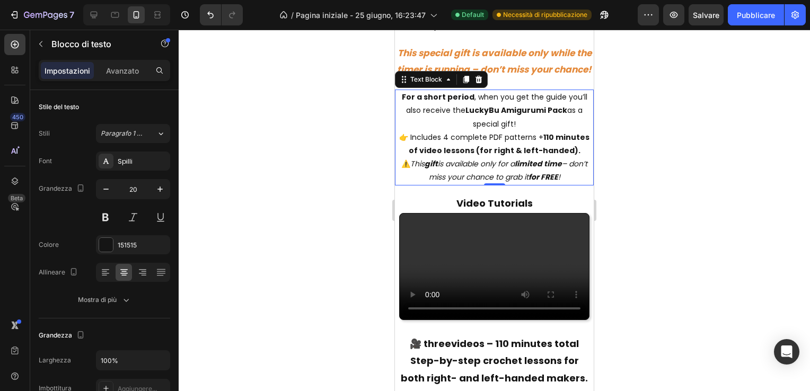
click at [430, 157] on p "For a short period , when you get the guide you’ll also receive the LuckyBu Ami…" at bounding box center [494, 124] width 197 height 67
click at [161, 184] on icon "button" at bounding box center [160, 189] width 11 height 11
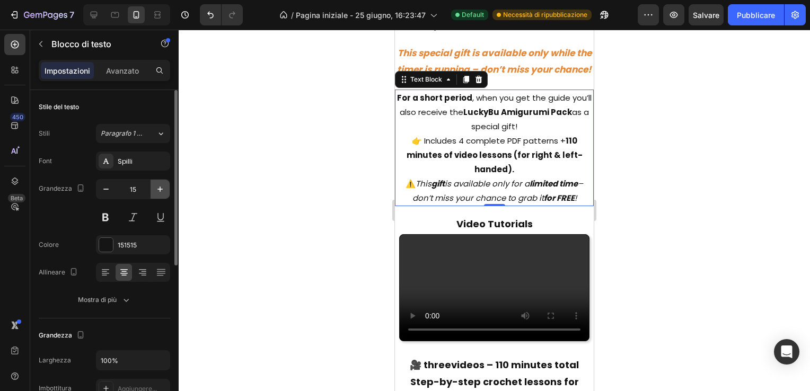
click at [161, 184] on icon "button" at bounding box center [160, 189] width 11 height 11
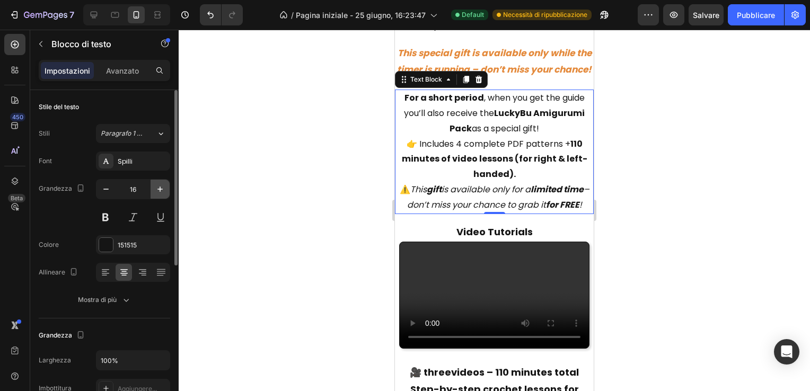
click at [161, 184] on icon "button" at bounding box center [160, 189] width 11 height 11
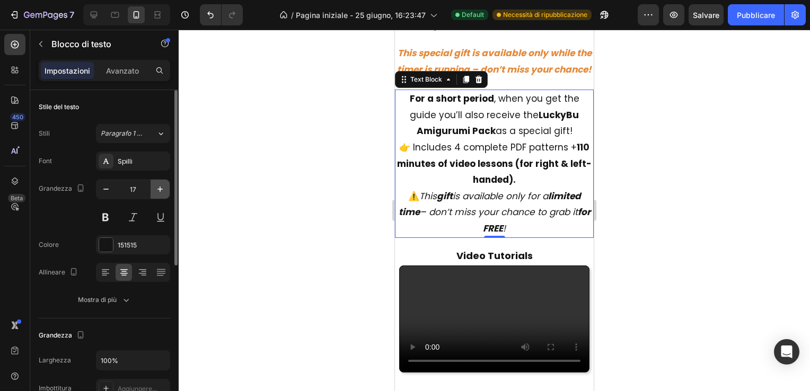
click at [161, 184] on icon "button" at bounding box center [160, 189] width 11 height 11
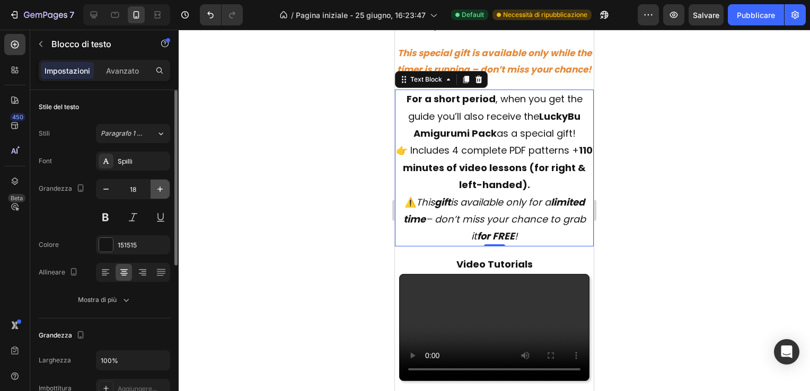
click at [161, 184] on icon "button" at bounding box center [160, 189] width 11 height 11
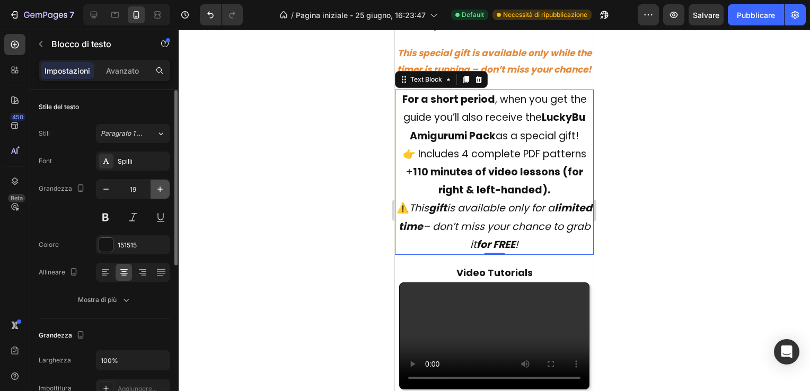
click at [161, 184] on icon "button" at bounding box center [160, 189] width 11 height 11
type input "20"
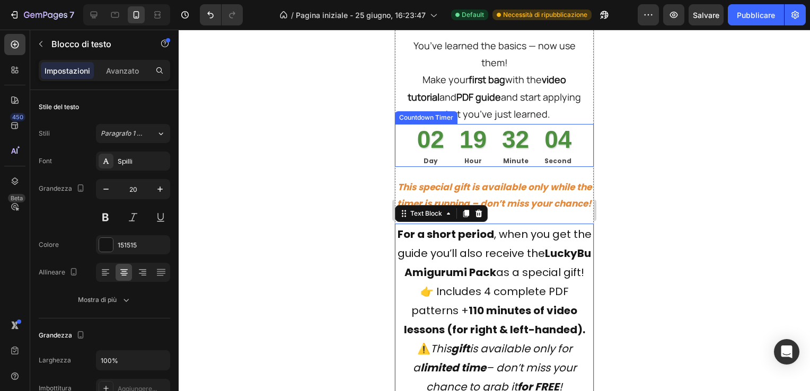
scroll to position [4616, 0]
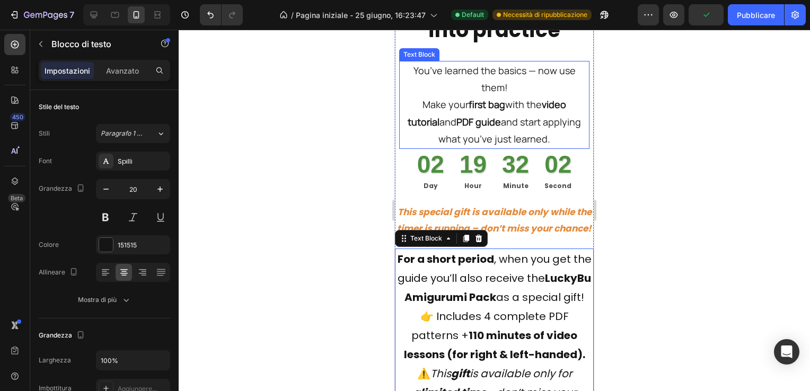
click at [486, 148] on p "You’ve learned the basics — now use them! Make your first bag with the video tu…" at bounding box center [494, 105] width 188 height 86
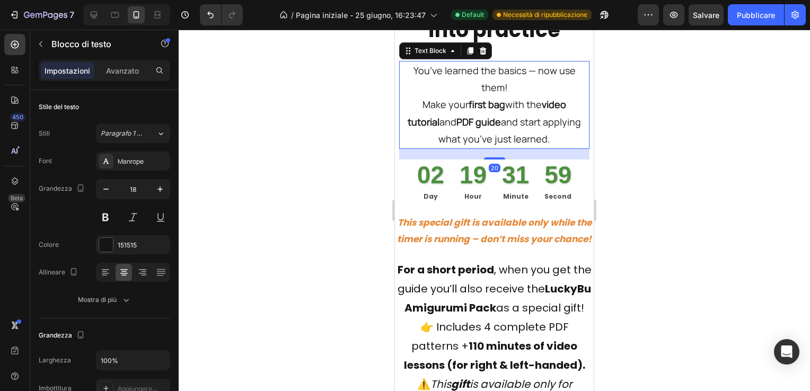
drag, startPoint x: 490, startPoint y: 186, endPoint x: 491, endPoint y: 197, distance: 10.7
click at [491, 159] on div at bounding box center [494, 158] width 21 height 2
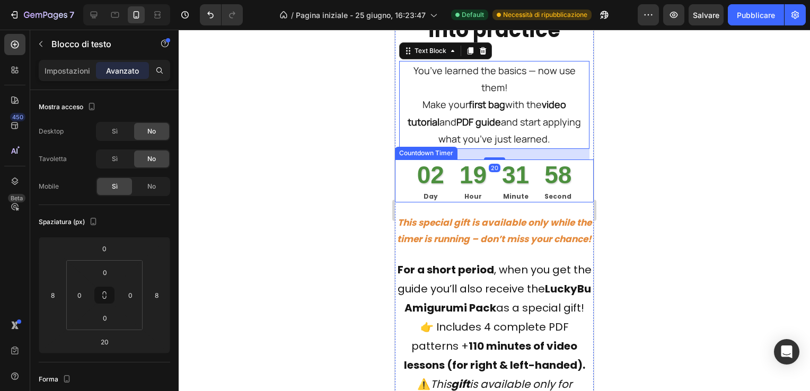
click at [349, 201] on div at bounding box center [494, 210] width 631 height 361
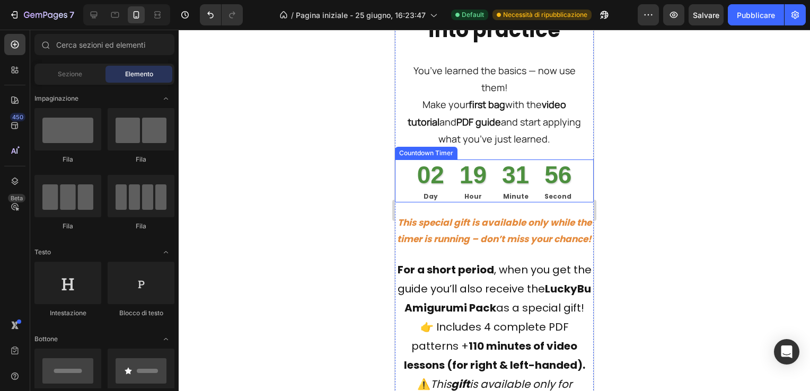
click at [349, 201] on div at bounding box center [494, 210] width 631 height 361
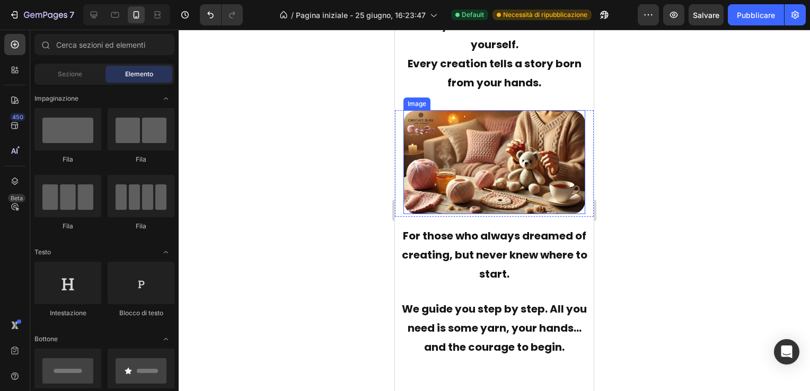
scroll to position [0, 0]
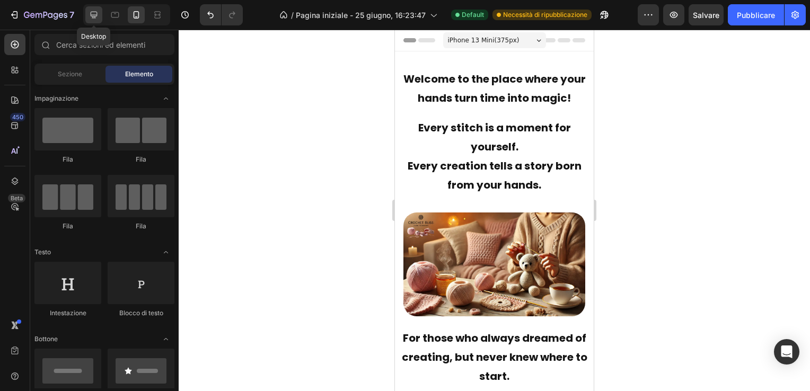
click at [92, 13] on icon at bounding box center [93, 15] width 11 height 11
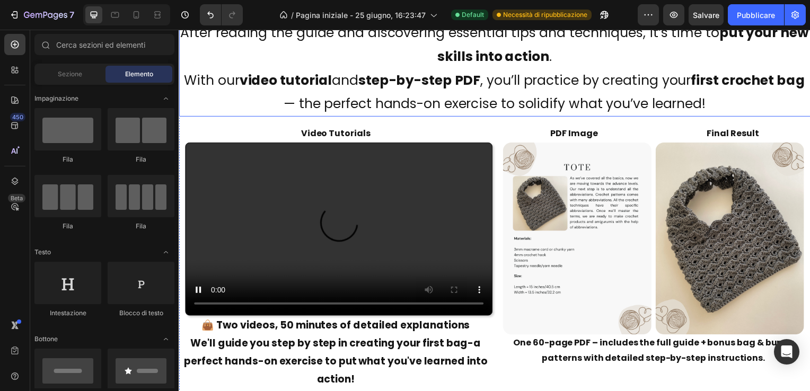
scroll to position [2331, 0]
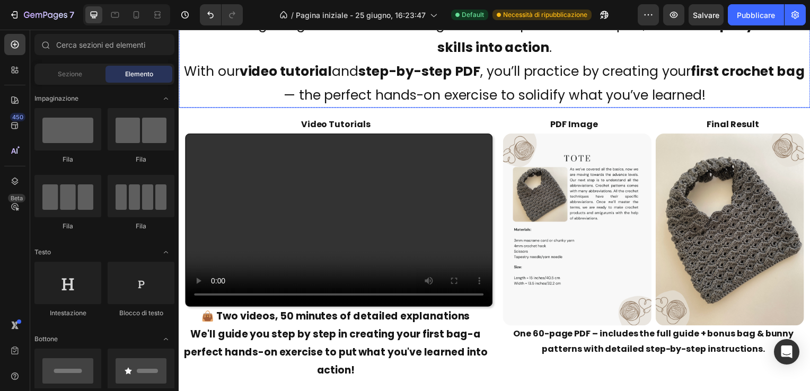
click at [489, 92] on p "After reading the guide and discovering essential tips and techniques, it’s tim…" at bounding box center [497, 59] width 634 height 95
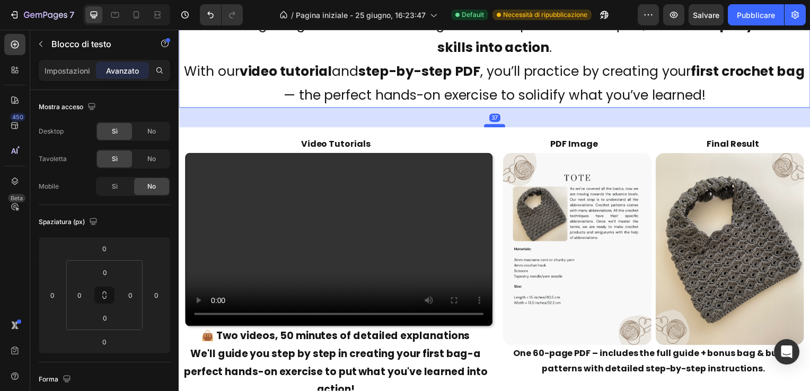
drag, startPoint x: 494, startPoint y: 105, endPoint x: 494, endPoint y: 125, distance: 19.6
click at [494, 125] on div at bounding box center [496, 126] width 21 height 3
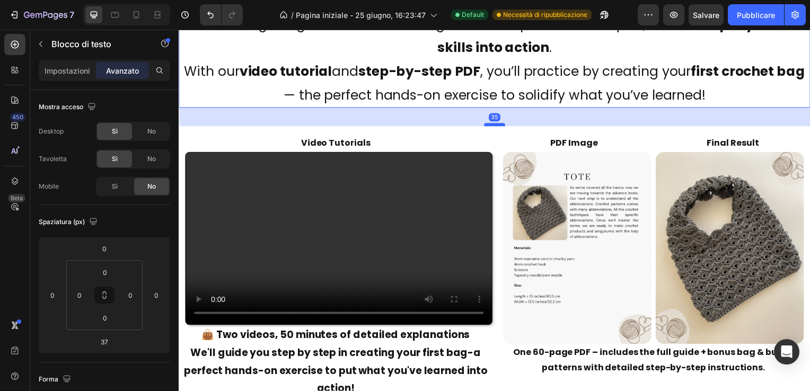
click at [494, 126] on div at bounding box center [496, 125] width 21 height 3
type input "35"
click at [596, 46] on p "After reading the guide and discovering essential tips and techniques, it’s tim…" at bounding box center [497, 59] width 634 height 95
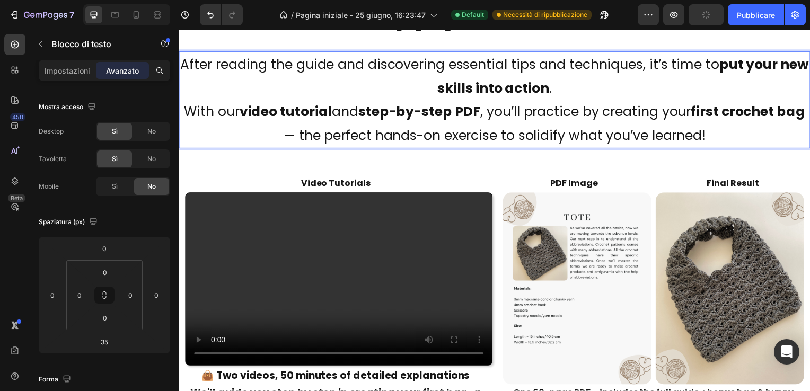
scroll to position [2173, 0]
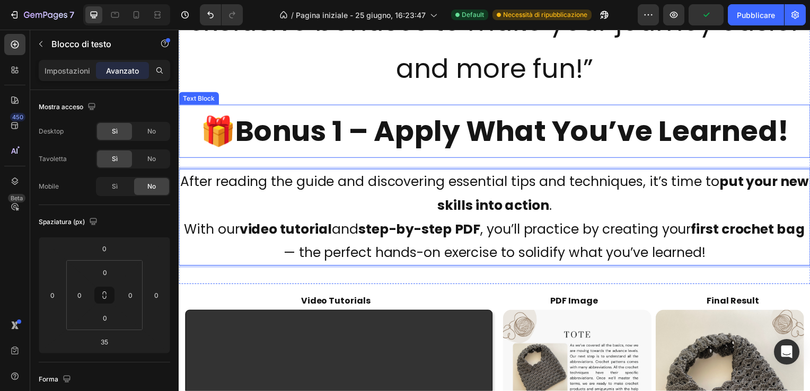
click at [477, 140] on strong "Bonus 1 – Apply What You’ve Learned!" at bounding box center [514, 132] width 557 height 40
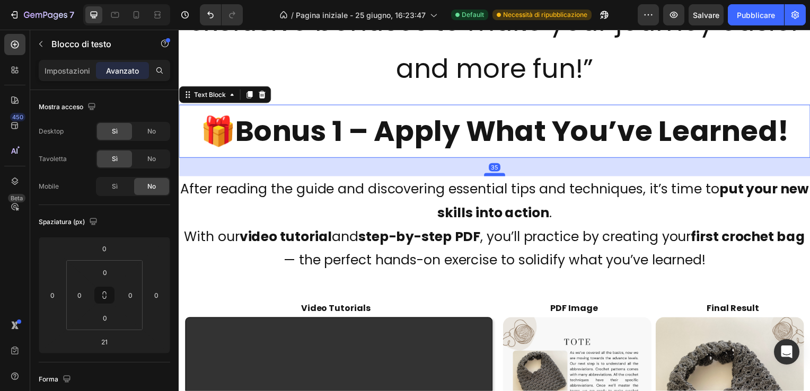
drag, startPoint x: 492, startPoint y: 169, endPoint x: 493, endPoint y: 176, distance: 7.5
click at [493, 176] on div at bounding box center [496, 175] width 21 height 3
type input "35"
click at [607, 70] on p "“With your crochet guide, you’ll also unlock exclusive bonuses to make your jou…" at bounding box center [497, 21] width 634 height 143
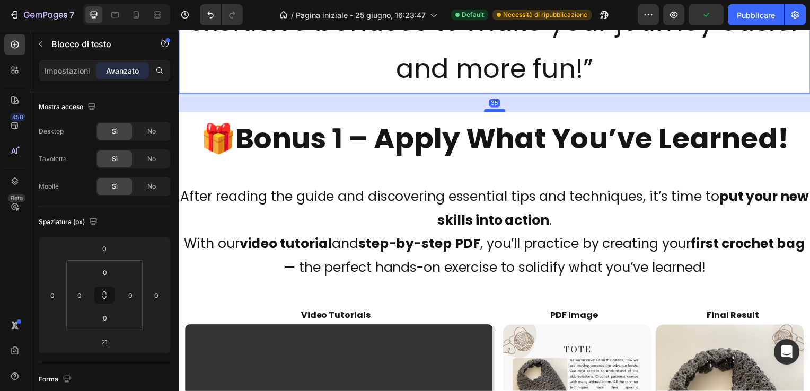
drag, startPoint x: 492, startPoint y: 104, endPoint x: 493, endPoint y: 112, distance: 7.6
click at [493, 112] on div at bounding box center [496, 111] width 21 height 3
type input "35"
click at [639, 66] on p "“With your crochet guide, you’ll also unlock exclusive bonuses to make your jou…" at bounding box center [497, 21] width 634 height 143
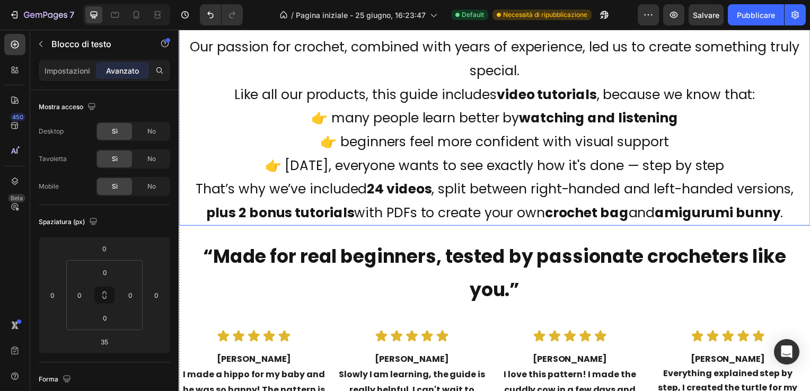
scroll to position [1219, 0]
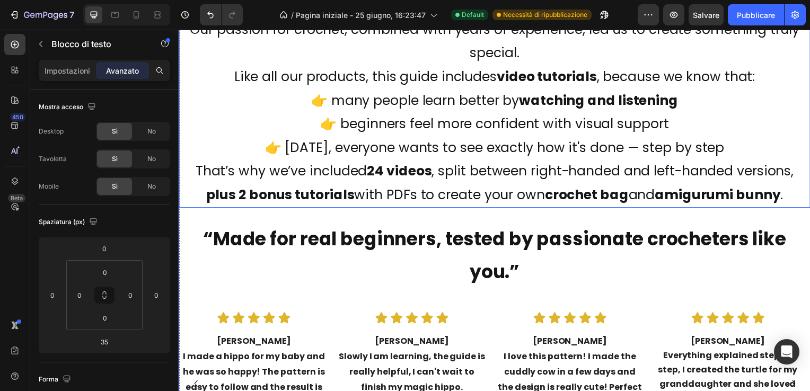
click at [486, 183] on p "That’s why we’ve included 24 videos , split between right-handed and left-hande…" at bounding box center [497, 185] width 634 height 48
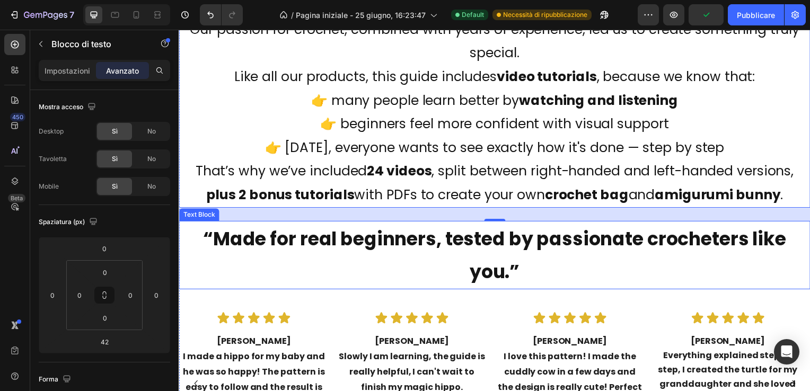
click at [488, 261] on p "“Made for real beginners, tested by passionate crocheters like you.”" at bounding box center [497, 257] width 634 height 67
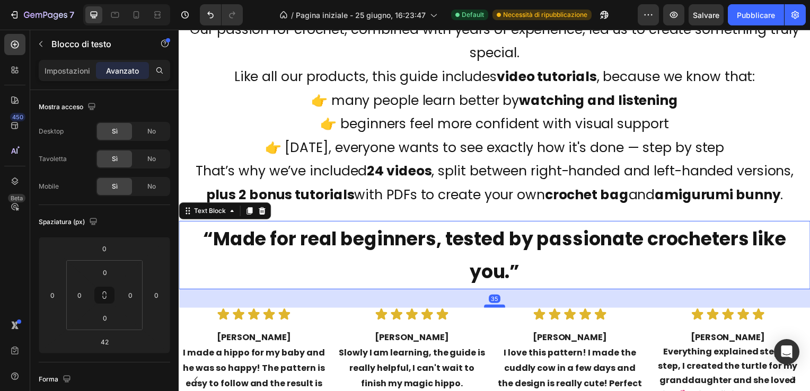
click at [491, 309] on div at bounding box center [496, 308] width 21 height 3
type input "35"
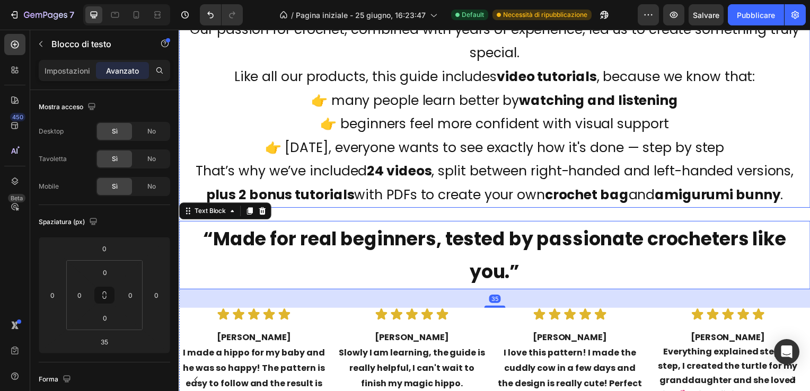
click at [492, 181] on p "That’s why we’ve included 24 videos , split between right-handed and left-hande…" at bounding box center [497, 185] width 634 height 48
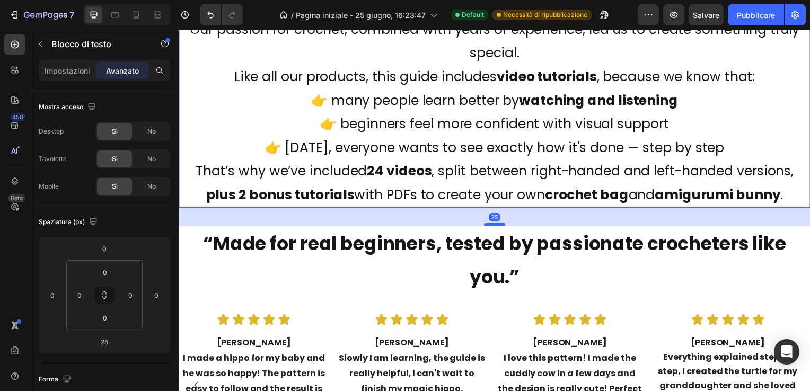
drag, startPoint x: 493, startPoint y: 221, endPoint x: 494, endPoint y: 226, distance: 5.4
click at [494, 226] on div at bounding box center [496, 226] width 21 height 3
type input "35"
click at [534, 178] on p "That’s why we’ve included 24 videos , split between right-handed and left-hande…" at bounding box center [497, 185] width 634 height 48
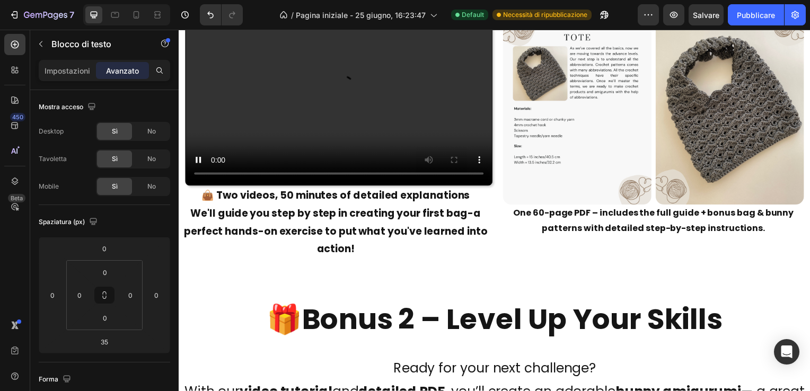
scroll to position [2490, 0]
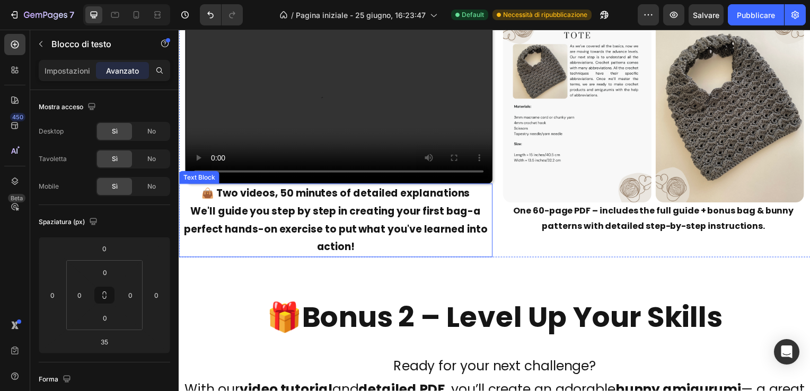
click at [336, 187] on p "👜 Two videos, 50 minutes of detailed explanations We'll guide you step by step …" at bounding box center [337, 222] width 314 height 73
click at [335, 186] on p "👜 Two videos, 50 minutes of detailed explanations We'll guide you step by step …" at bounding box center [337, 222] width 314 height 73
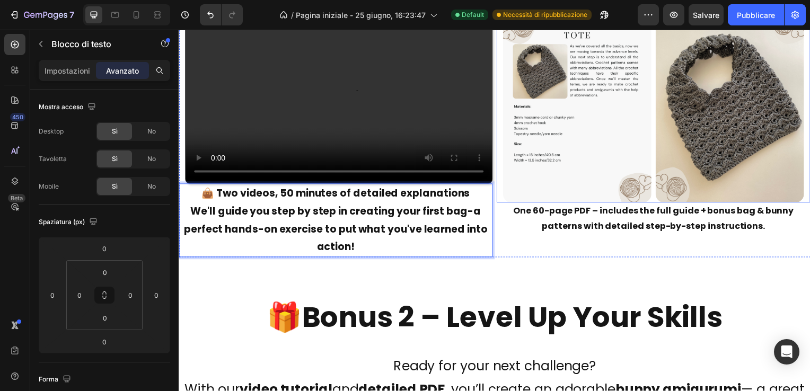
click at [650, 200] on div "PDF Image Text Block Image Final Result Text Block Image Row" at bounding box center [657, 98] width 316 height 211
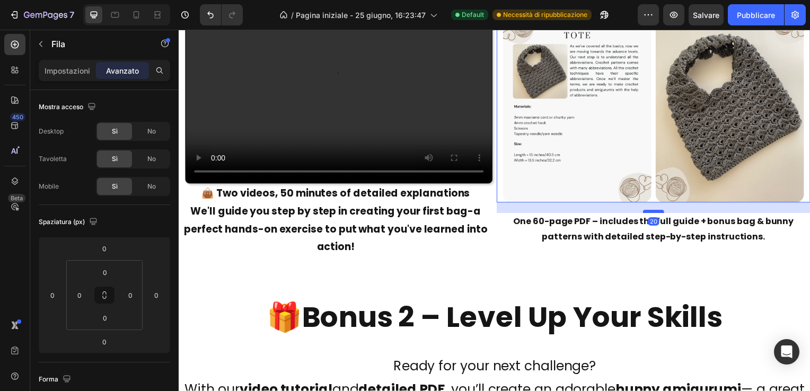
drag, startPoint x: 650, startPoint y: 200, endPoint x: 653, endPoint y: 211, distance: 11.2
click at [653, 211] on div at bounding box center [656, 212] width 21 height 3
type input "20"
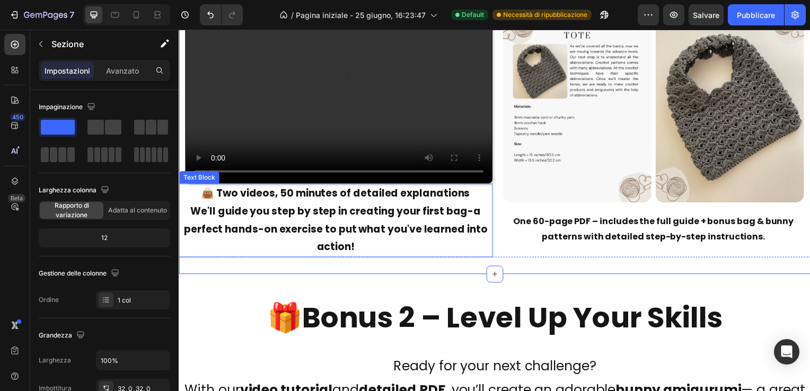
click at [327, 202] on p "👜 Two videos, 50 minutes of detailed explanations We'll guide you step by step …" at bounding box center [337, 222] width 314 height 73
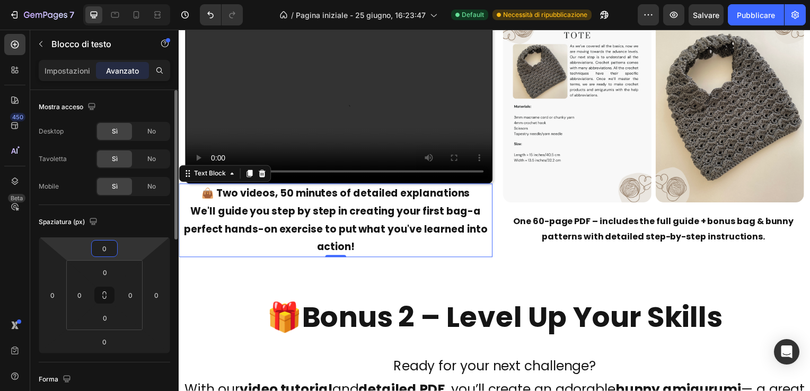
click at [108, 247] on input "0" at bounding box center [104, 249] width 21 height 16
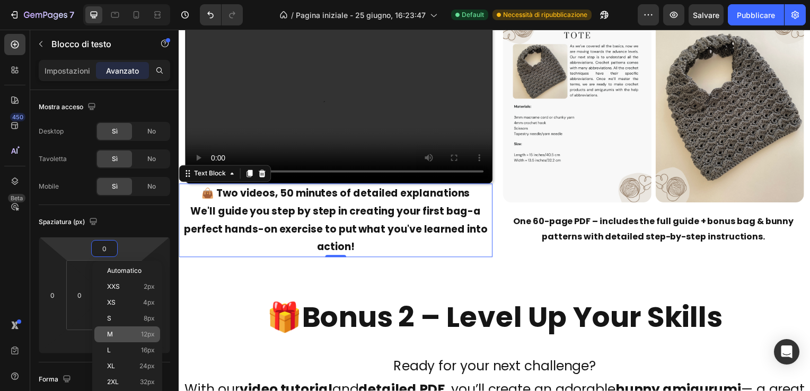
click at [119, 334] on p "M 12px" at bounding box center [131, 334] width 48 height 7
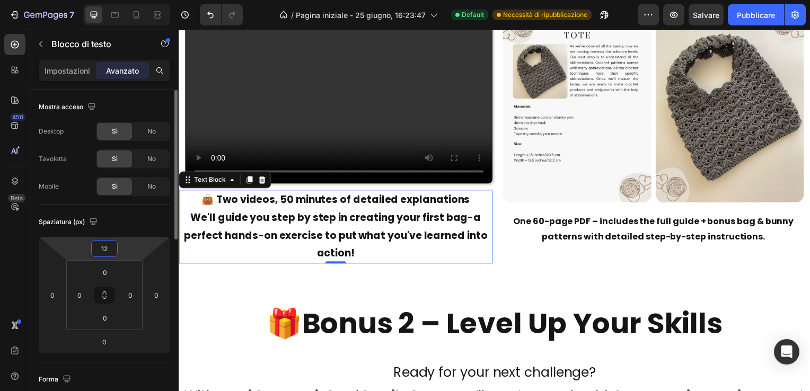
click at [110, 251] on input "12" at bounding box center [104, 249] width 21 height 16
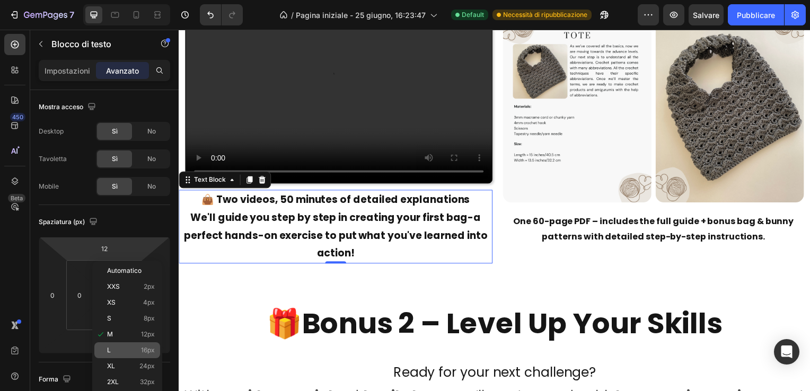
click at [116, 346] on div "L 16px" at bounding box center [127, 350] width 66 height 16
type input "16"
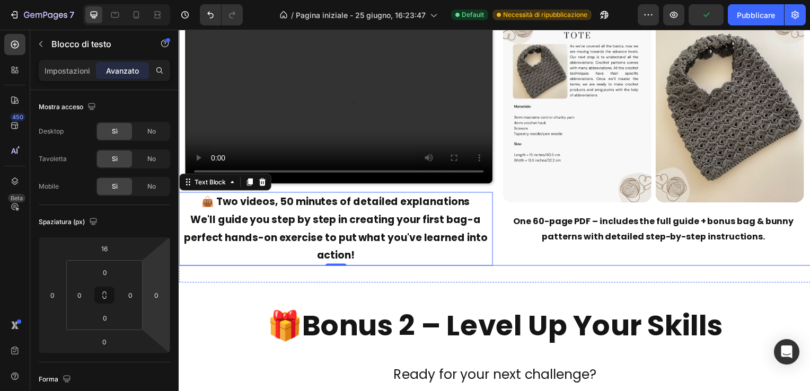
click at [502, 246] on div "PDF Image Text Block Image Final Result Text Block Image Row One 60-page PDF – …" at bounding box center [657, 130] width 316 height 274
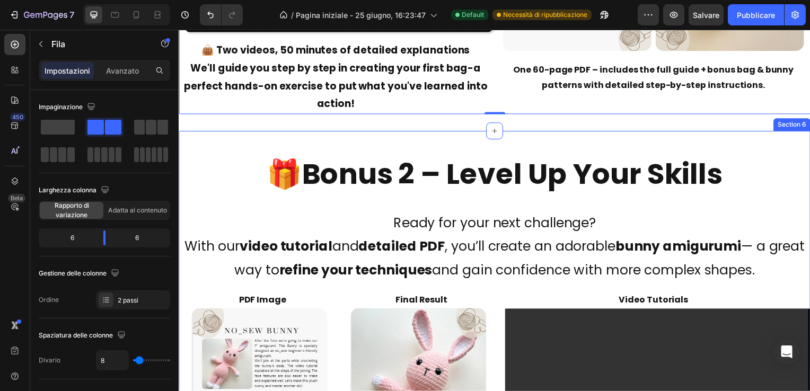
scroll to position [2649, 0]
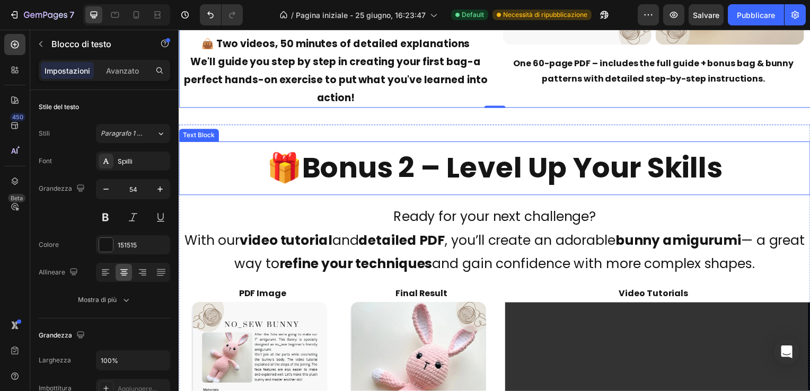
click at [487, 176] on strong "Bonus 2 – Level Up Your Skills" at bounding box center [514, 169] width 423 height 40
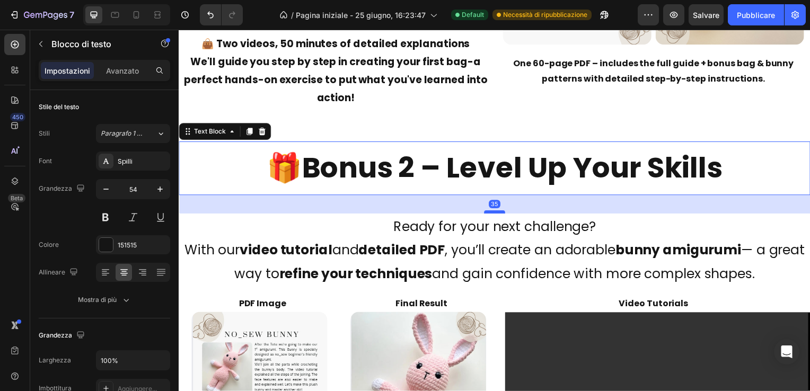
drag, startPoint x: 495, startPoint y: 201, endPoint x: 497, endPoint y: 211, distance: 10.3
click at [497, 212] on div at bounding box center [496, 213] width 21 height 3
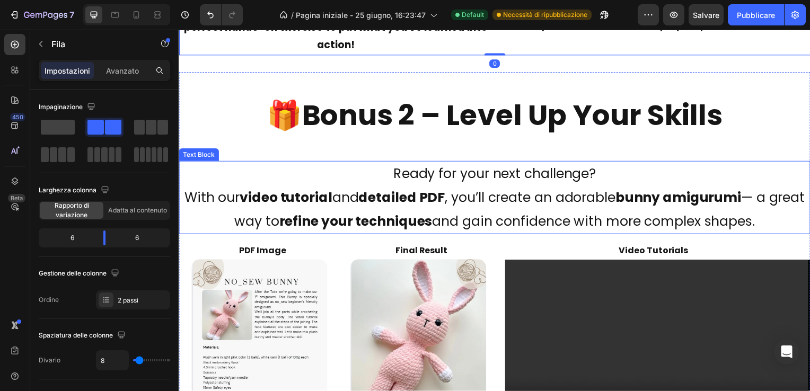
scroll to position [2755, 0]
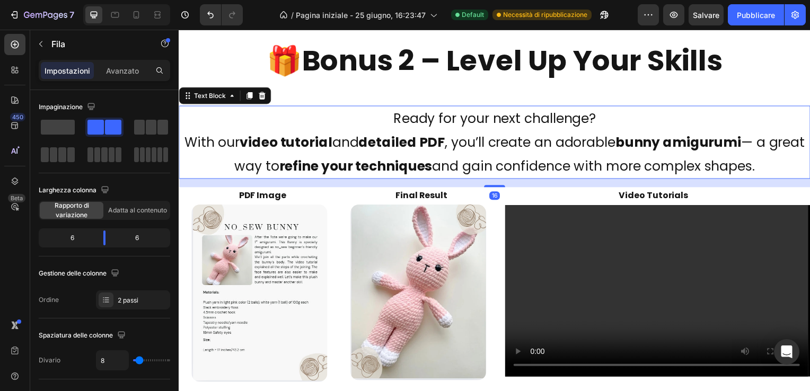
click at [486, 174] on p "Ready for your next challenge? With our video tutorial and detailed PDF , you’l…" at bounding box center [497, 144] width 634 height 72
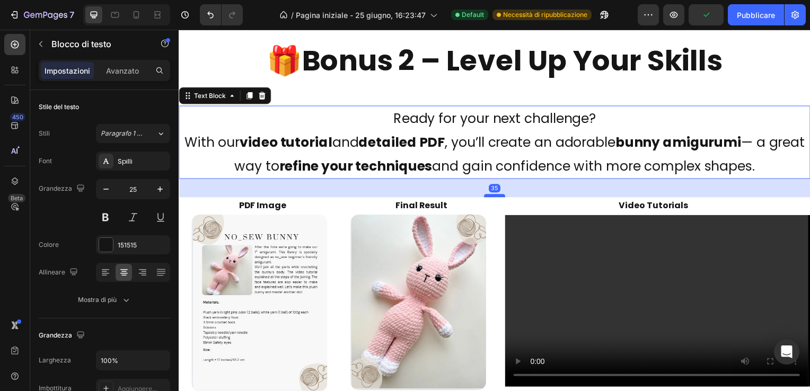
drag, startPoint x: 493, startPoint y: 187, endPoint x: 494, endPoint y: 197, distance: 10.1
click at [494, 197] on div at bounding box center [496, 197] width 21 height 3
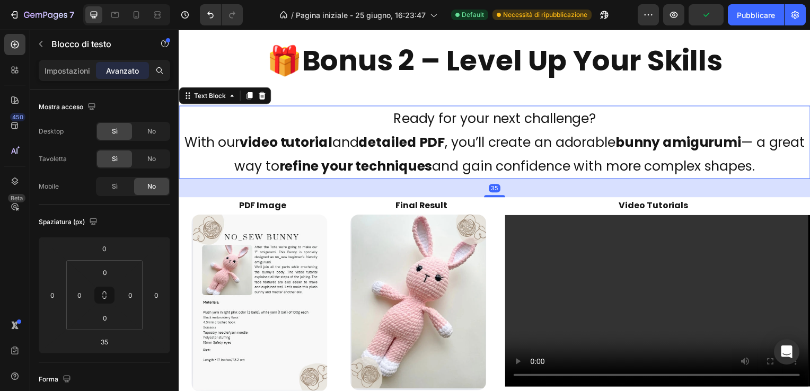
click at [536, 184] on div "35" at bounding box center [497, 189] width 636 height 19
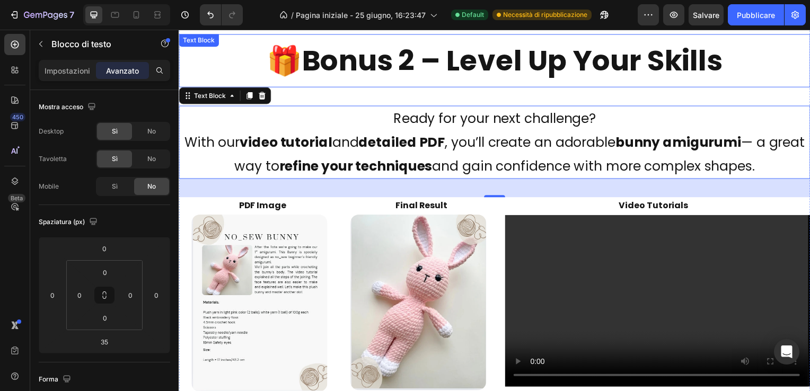
click at [645, 83] on p "🎁 Bonus 2 – Level Up Your Skills" at bounding box center [497, 61] width 634 height 51
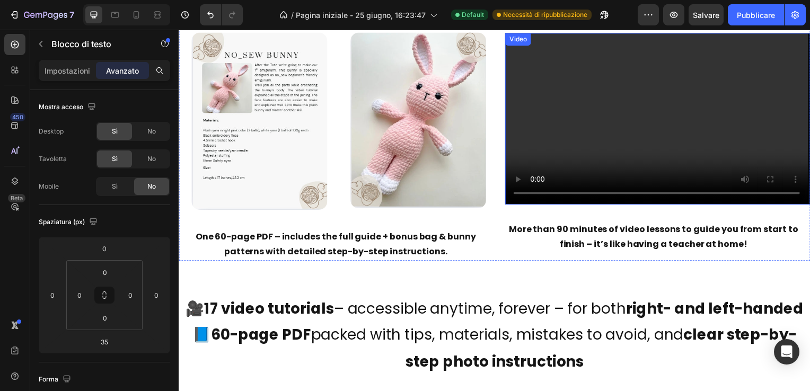
scroll to position [2967, 0]
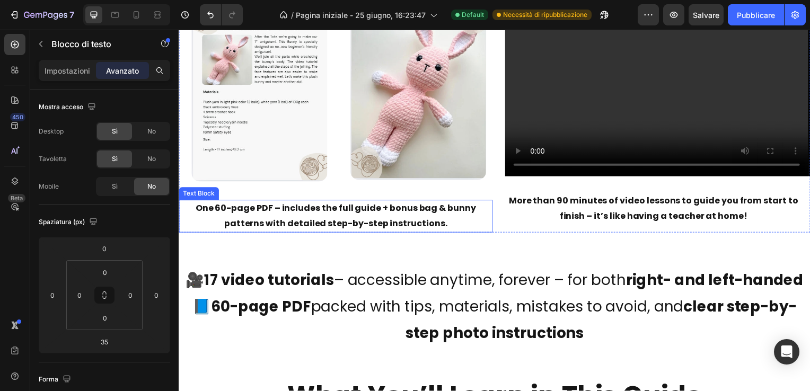
click at [339, 210] on p "One 60-page PDF – includes the full guide + bonus bag & bunny patterns with det…" at bounding box center [337, 217] width 314 height 31
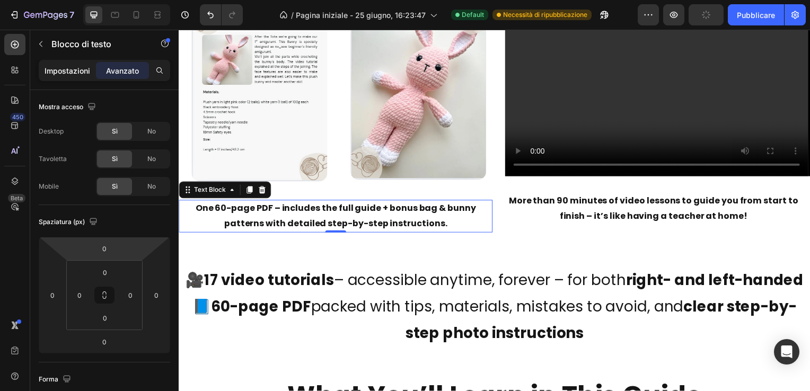
click at [68, 68] on p "Impostazioni" at bounding box center [68, 70] width 46 height 11
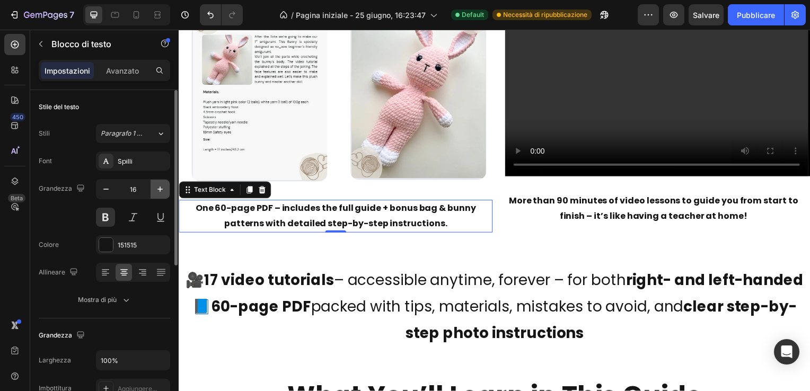
click at [159, 185] on icon "button" at bounding box center [160, 189] width 11 height 11
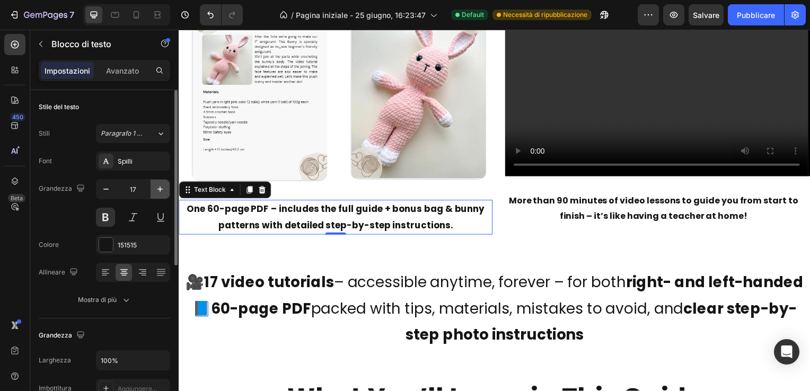
click at [159, 185] on icon "button" at bounding box center [160, 189] width 11 height 11
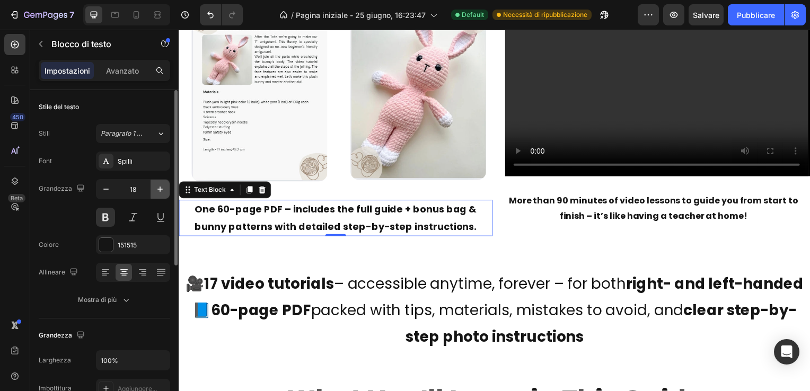
click at [159, 185] on icon "button" at bounding box center [160, 189] width 11 height 11
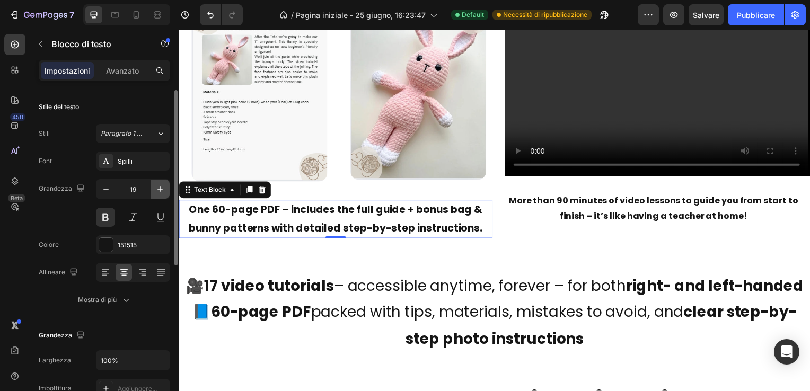
click at [159, 185] on icon "button" at bounding box center [160, 189] width 11 height 11
type input "20"
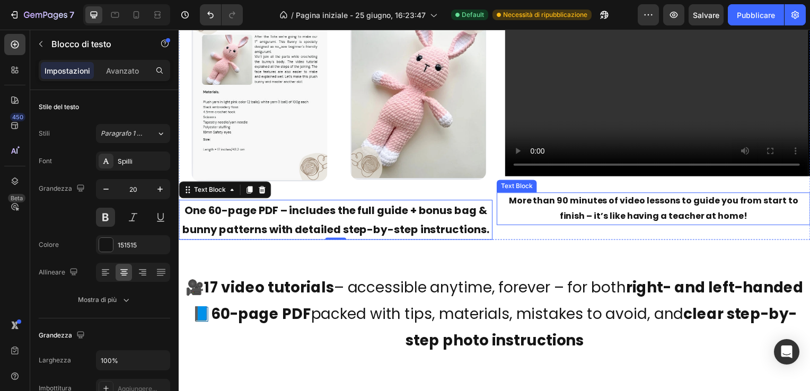
click at [634, 205] on p "More than 90 minutes of video lessons to guide you from start to finish – it’s …" at bounding box center [657, 210] width 314 height 31
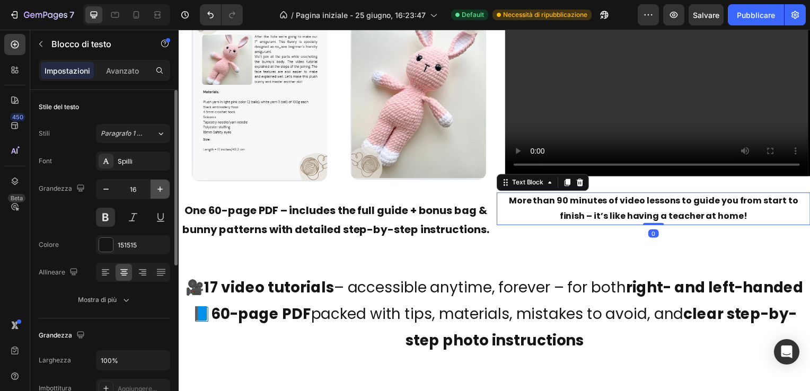
click at [160, 187] on icon "button" at bounding box center [159, 189] width 5 height 5
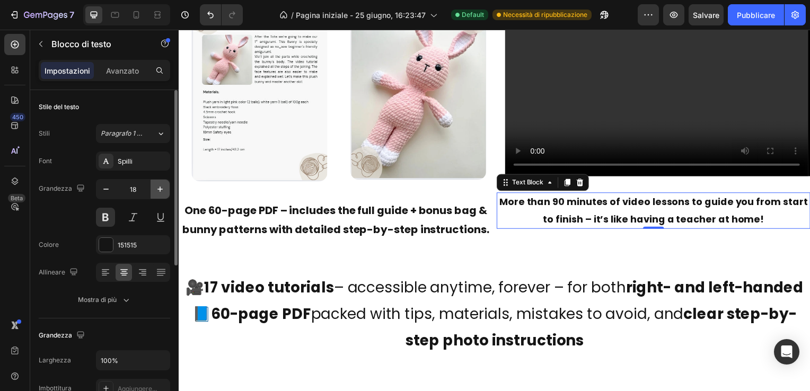
click at [160, 187] on icon "button" at bounding box center [159, 189] width 5 height 5
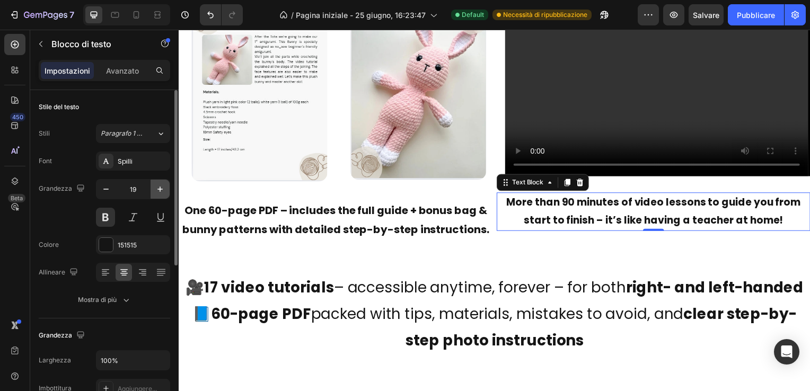
click at [160, 187] on icon "button" at bounding box center [159, 189] width 5 height 5
type input "20"
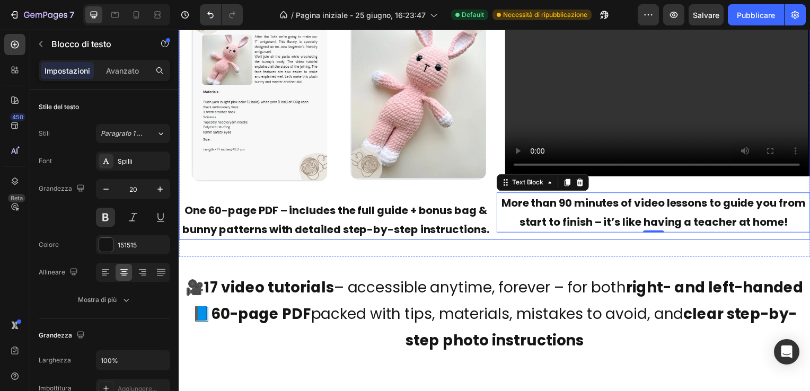
click at [655, 185] on div "Video Tutorials Text Block Video More than 90 minutes of video lessons to guide…" at bounding box center [657, 114] width 316 height 255
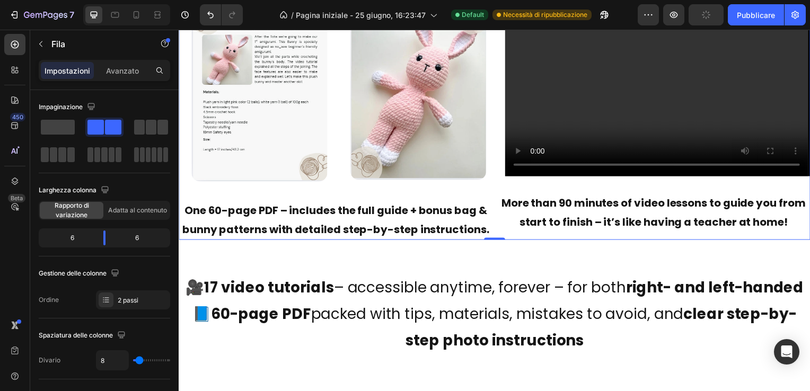
click at [335, 198] on div "PDF Image Text Block Image Final Result Text Block Image Row One 60-page PDF – …" at bounding box center [337, 114] width 316 height 255
click at [338, 188] on div "PDF Image Text Block Image" at bounding box center [263, 93] width 156 height 213
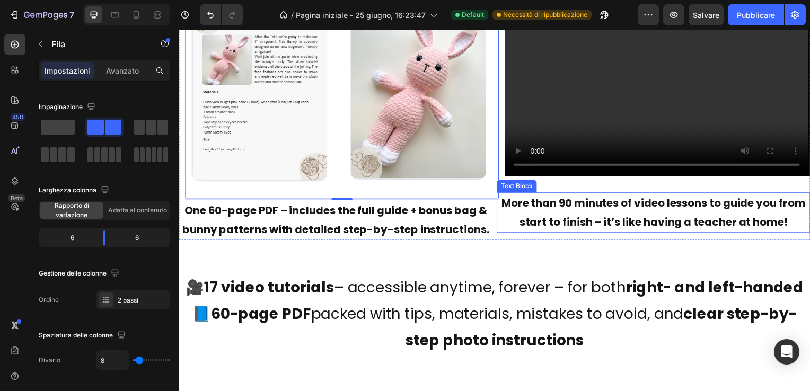
click at [651, 209] on p "More than 90 minutes of video lessons to guide you from start to finish – it’s …" at bounding box center [657, 214] width 314 height 38
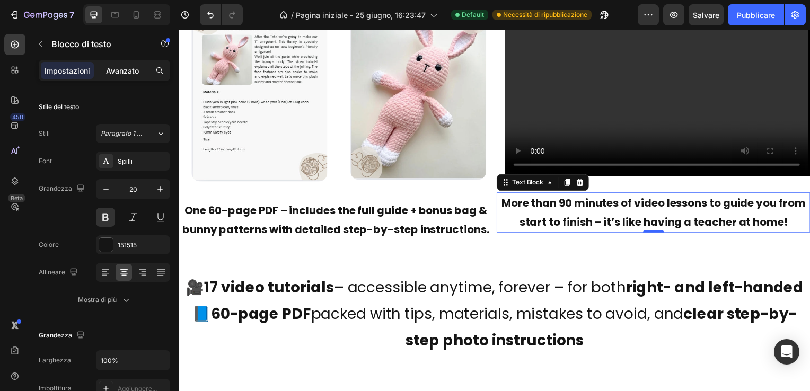
click at [119, 68] on p "Avanzato" at bounding box center [122, 70] width 33 height 11
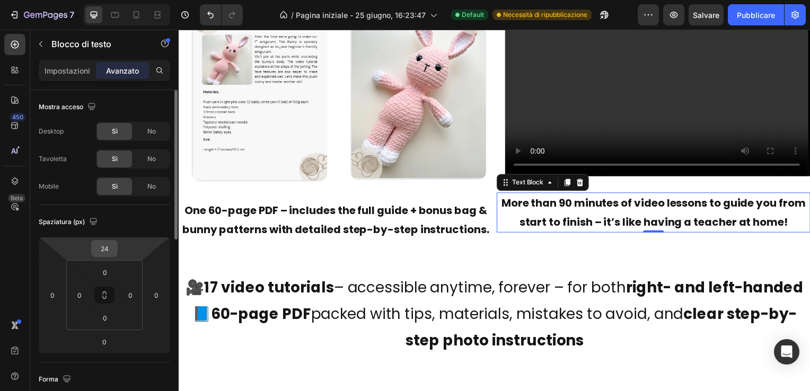
click at [105, 245] on input "24" at bounding box center [104, 249] width 21 height 16
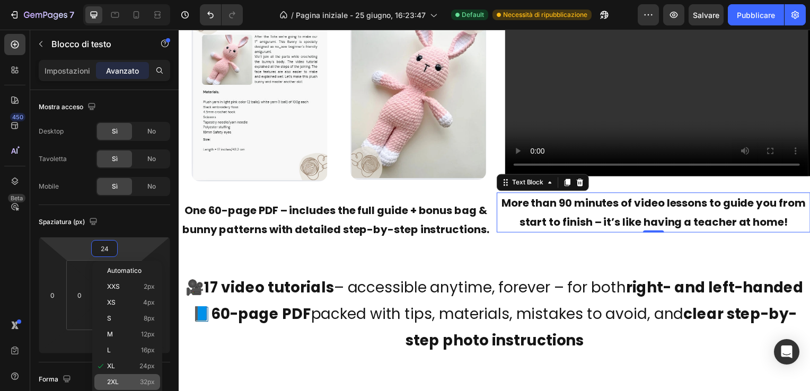
click at [120, 377] on div "2XL 32px" at bounding box center [127, 382] width 66 height 16
type input "32"
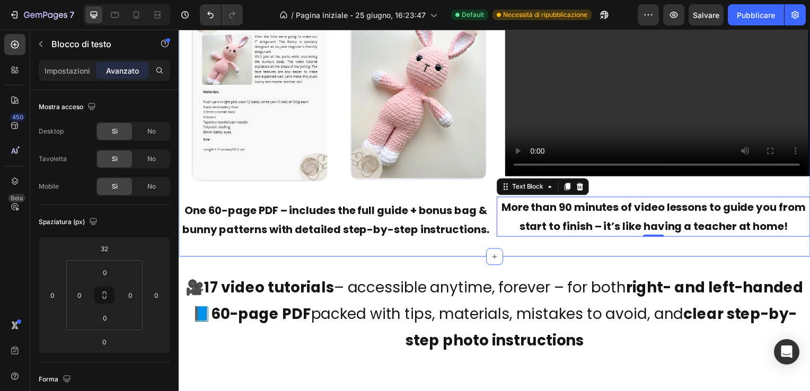
click at [435, 247] on div "🎁 Bonus 2 – Level Up Your Skills Text Block Ready for your next challenge? With…" at bounding box center [497, 32] width 636 height 453
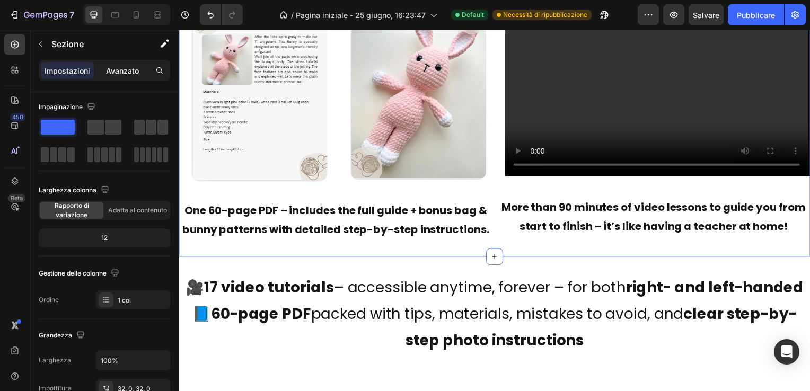
click at [122, 68] on p "Avanzato" at bounding box center [122, 70] width 33 height 11
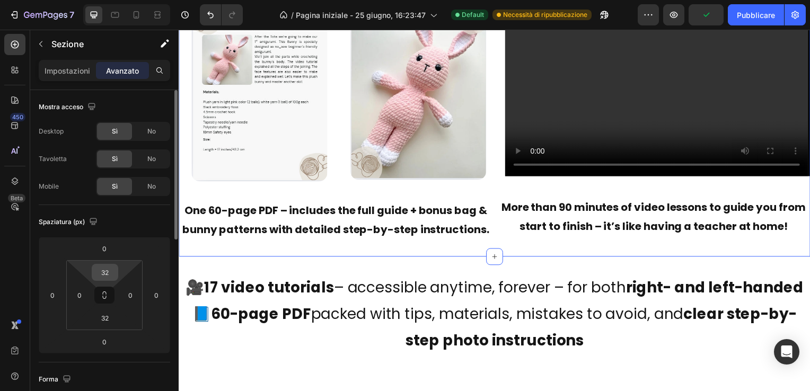
click at [111, 272] on input "32" at bounding box center [104, 272] width 21 height 16
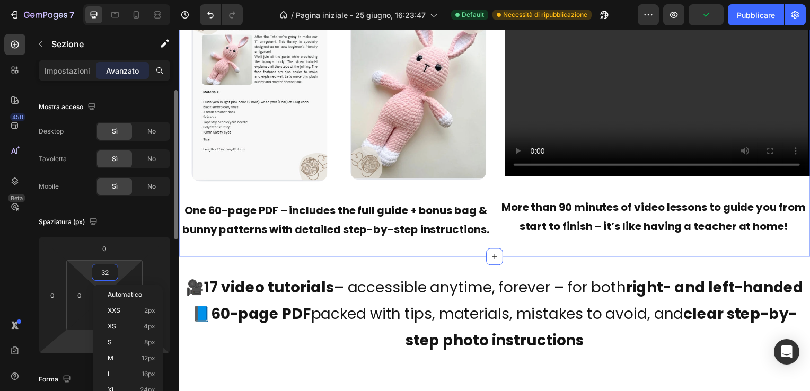
scroll to position [53, 0]
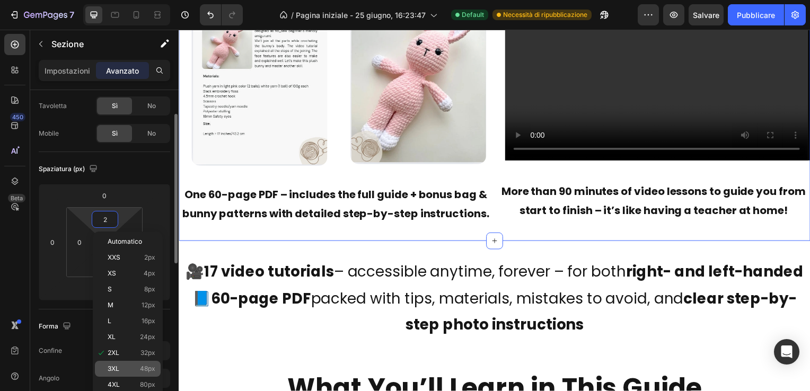
click at [121, 368] on p "3XL 48px" at bounding box center [132, 368] width 48 height 7
type input "48"
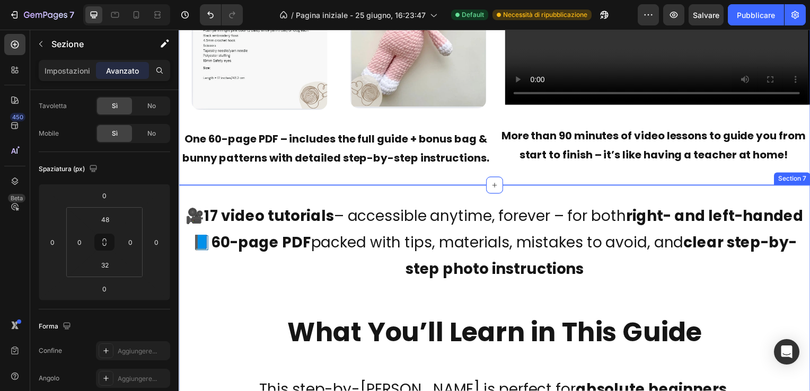
scroll to position [3073, 0]
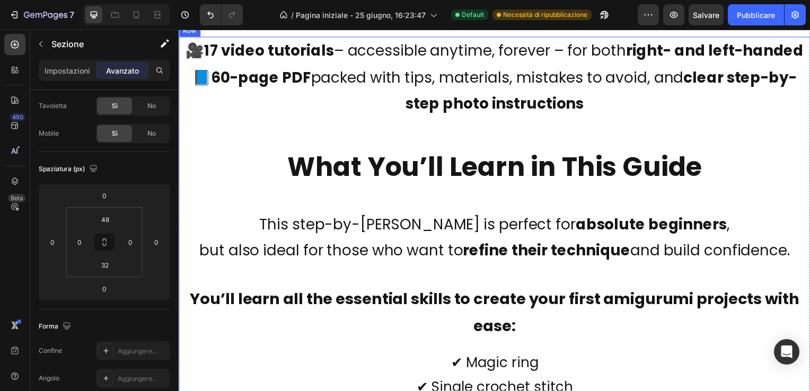
scroll to position [3232, 0]
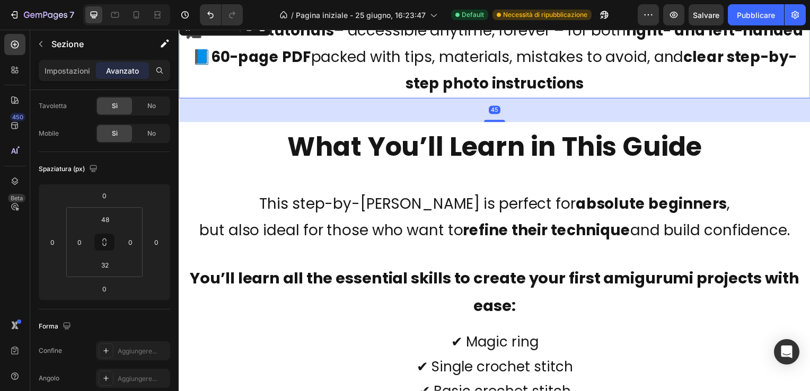
click at [499, 94] on strong "clear step-by-step photo instructions" at bounding box center [604, 70] width 394 height 47
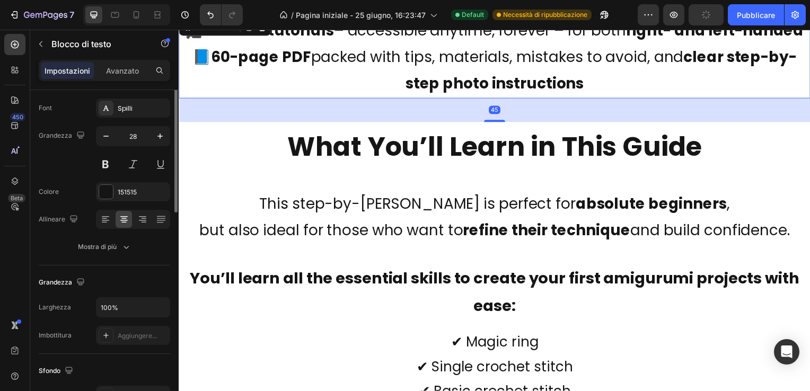
scroll to position [0, 0]
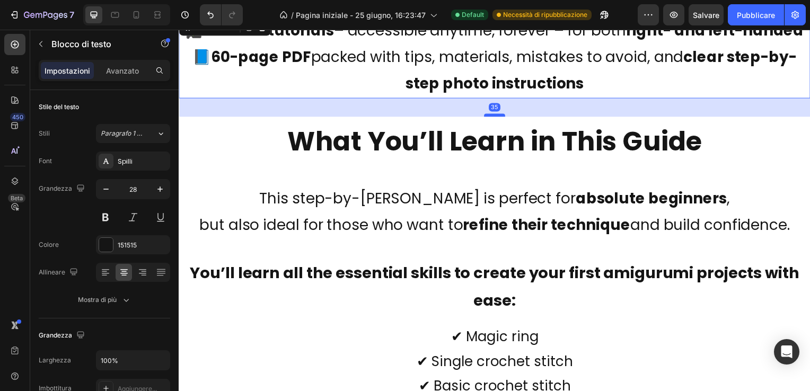
drag, startPoint x: 493, startPoint y: 147, endPoint x: 494, endPoint y: 141, distance: 5.4
click at [494, 118] on div at bounding box center [496, 115] width 21 height 3
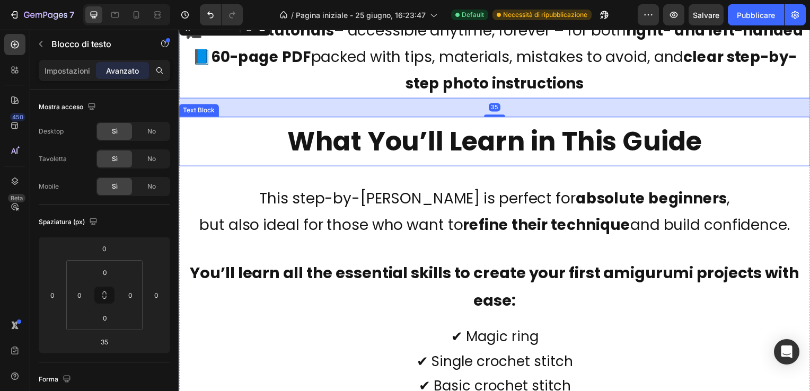
click at [506, 166] on p "What You’ll Learn in This Guide" at bounding box center [497, 143] width 634 height 48
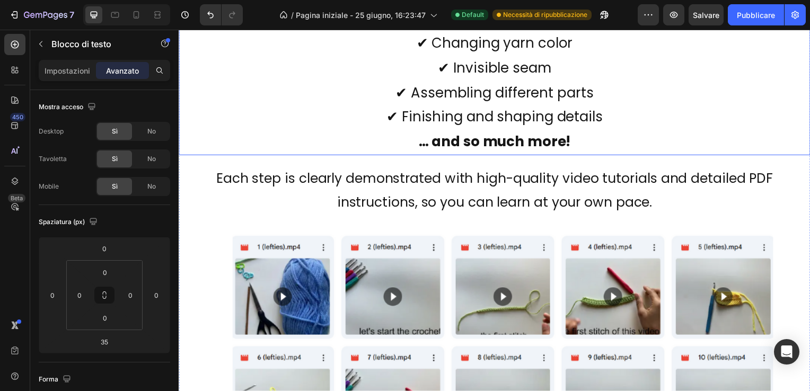
scroll to position [3709, 0]
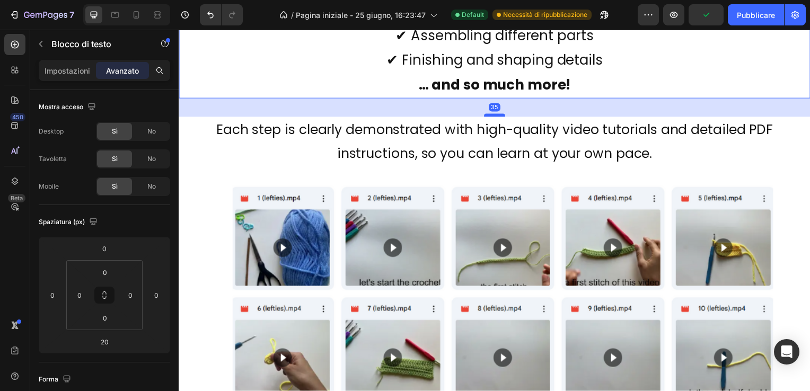
drag, startPoint x: 491, startPoint y: 134, endPoint x: 493, endPoint y: 142, distance: 8.2
click at [493, 118] on div at bounding box center [496, 115] width 21 height 3
type input "35"
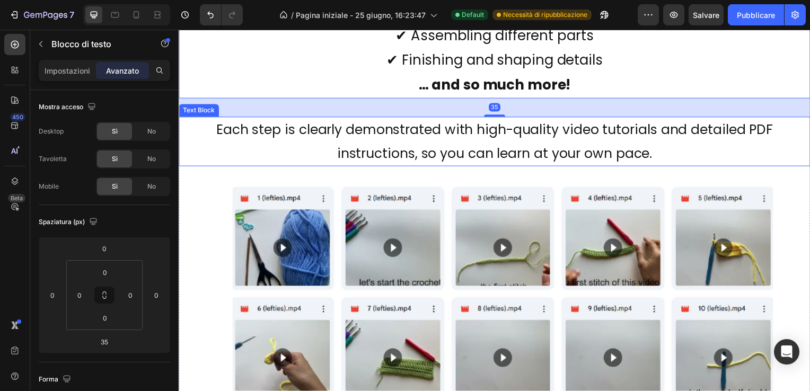
click at [521, 166] on p "Each step is clearly demonstrated with high-quality video tutorials and detaile…" at bounding box center [497, 143] width 634 height 48
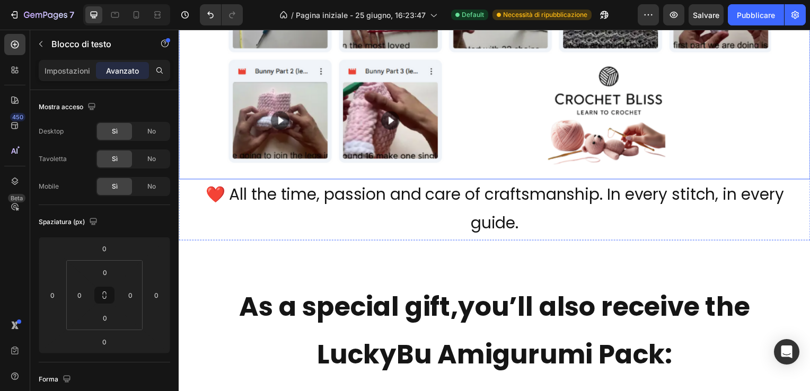
scroll to position [4186, 0]
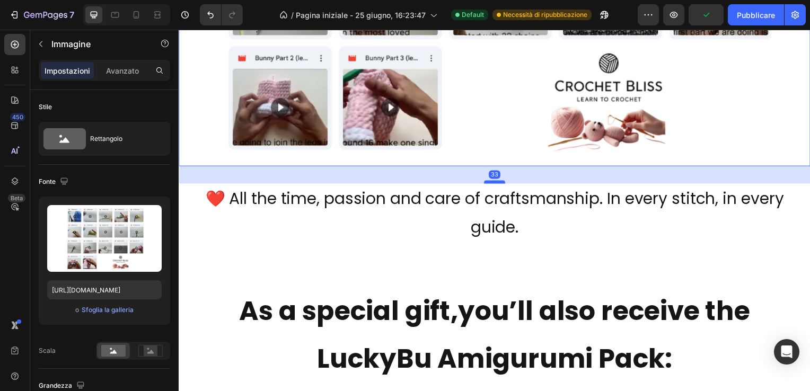
drag, startPoint x: 491, startPoint y: 187, endPoint x: 492, endPoint y: 205, distance: 18.0
click at [492, 185] on div at bounding box center [496, 183] width 21 height 3
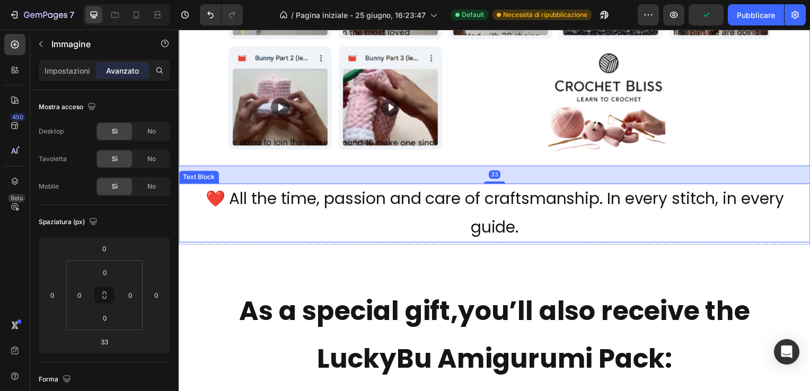
click at [543, 242] on p "❤️ All the time, passion and care of craftsmanship. In every stitch, in every g…" at bounding box center [497, 214] width 634 height 57
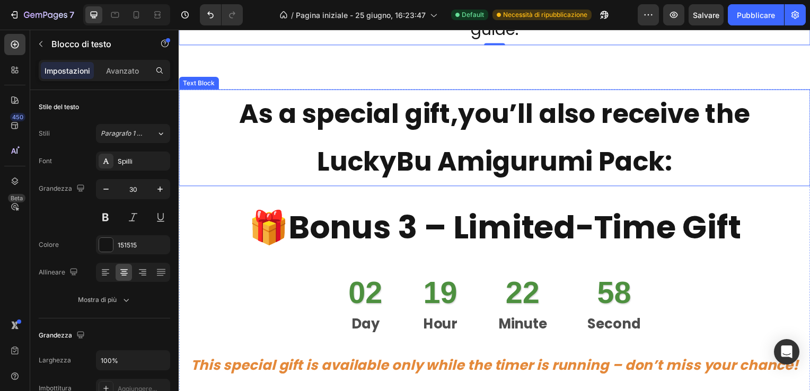
scroll to position [4451, 0]
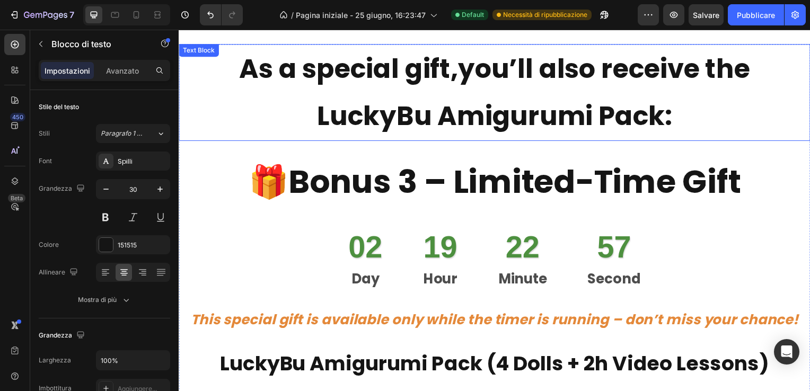
click at [499, 124] on strong "you’ll also receive the LuckyBu Amigurumi Pack:" at bounding box center [536, 92] width 436 height 85
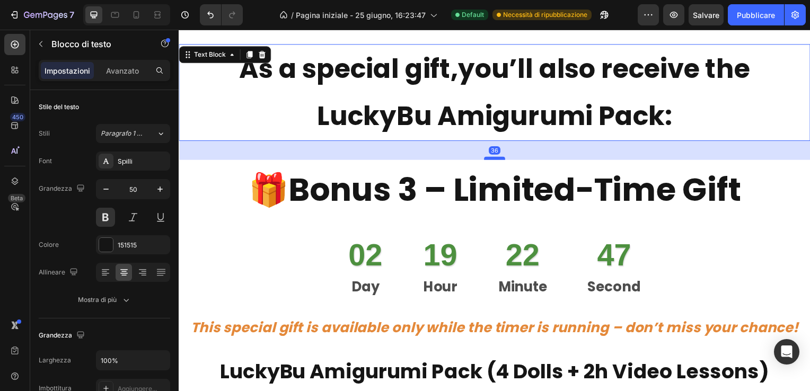
drag, startPoint x: 492, startPoint y: 152, endPoint x: 493, endPoint y: 159, distance: 8.0
click at [493, 159] on div at bounding box center [496, 159] width 21 height 3
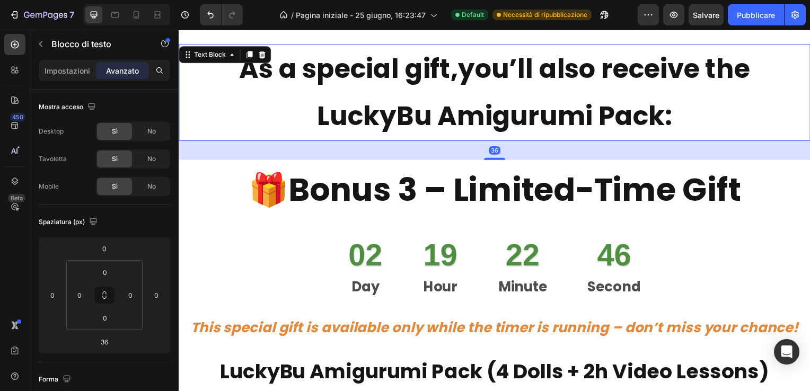
click at [572, 129] on strong "you’ll also receive the LuckyBu Amigurumi Pack:" at bounding box center [536, 92] width 436 height 85
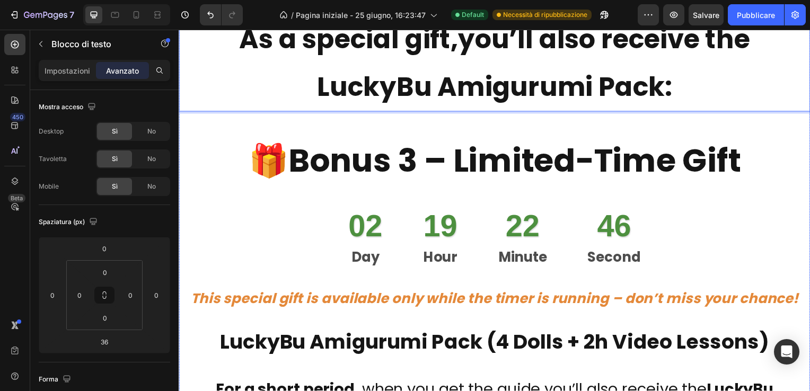
scroll to position [4504, 0]
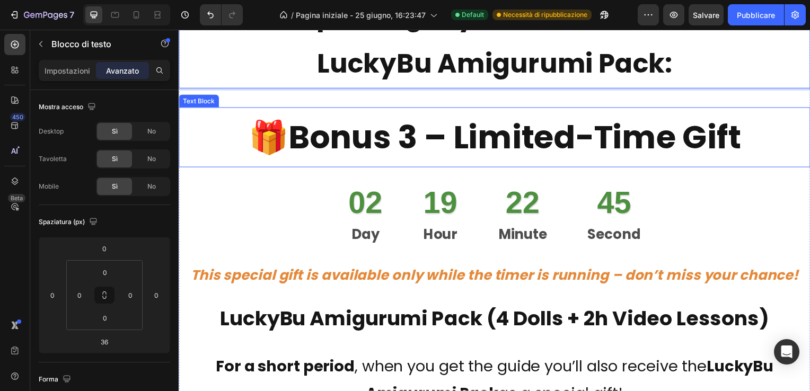
click at [484, 138] on strong "Bonus 3 – Limited-Time Gift" at bounding box center [517, 138] width 456 height 45
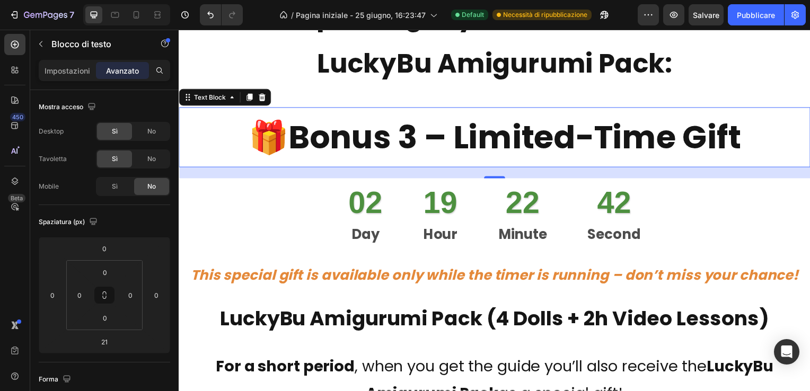
click at [501, 139] on strong "Bonus 3 – Limited-Time Gift" at bounding box center [517, 138] width 456 height 45
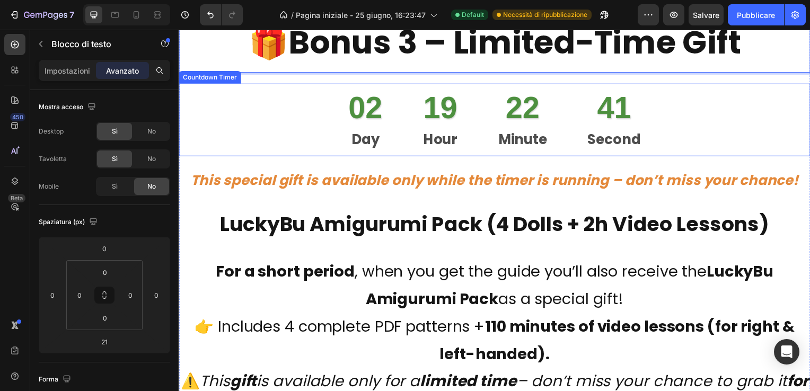
scroll to position [4610, 0]
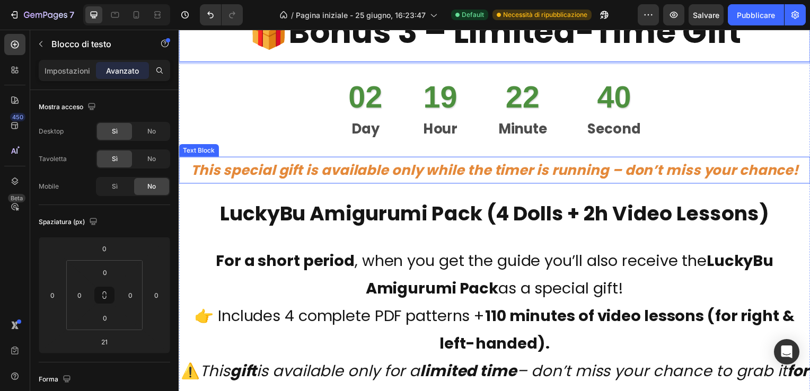
click at [490, 172] on icon "This special gift is available only while the timer is running – don’t miss you…" at bounding box center [497, 171] width 612 height 19
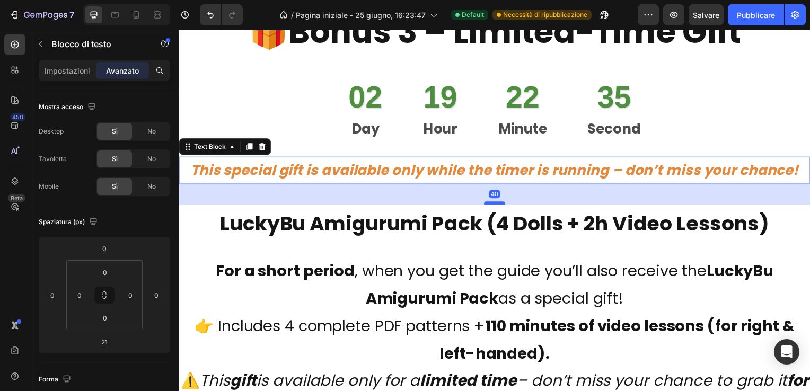
drag, startPoint x: 491, startPoint y: 194, endPoint x: 491, endPoint y: 205, distance: 10.1
click at [491, 205] on div at bounding box center [496, 204] width 21 height 3
type input "40"
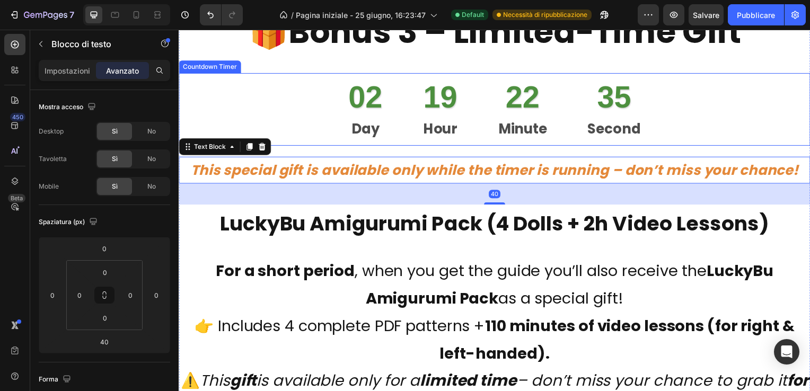
click at [695, 104] on div "02 Day 19 Hour 22 Minute 35 Second" at bounding box center [497, 110] width 636 height 73
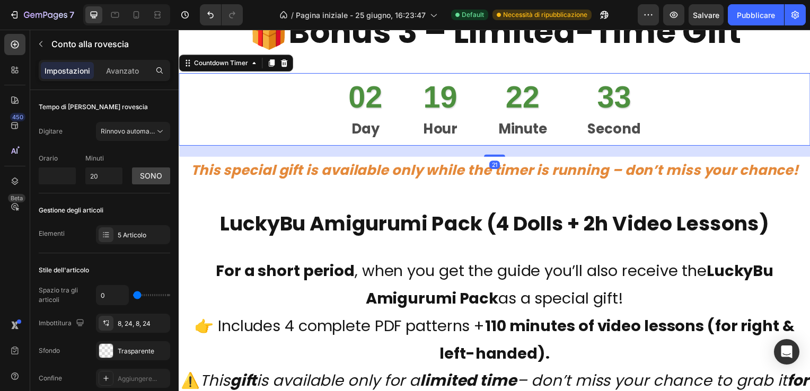
click at [681, 93] on div "02 Day 19 Hour 22 Minute 33 Second" at bounding box center [497, 110] width 636 height 73
click at [675, 94] on div "02 Day 19 Hour 22 Minute 32 Second" at bounding box center [497, 110] width 636 height 73
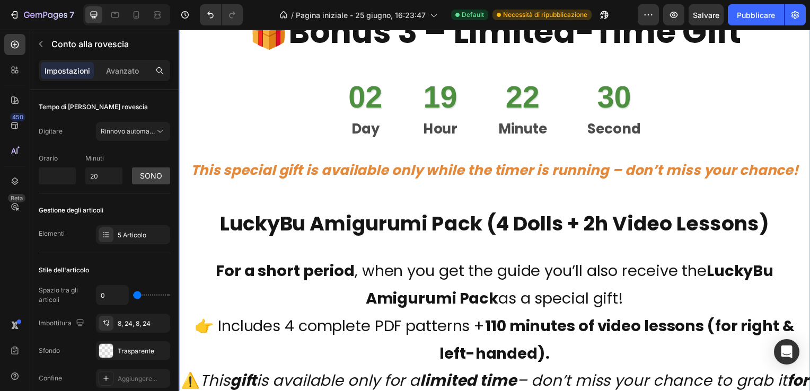
click at [606, 194] on div "As a special gift, you’ll also receive the LuckyBu Amigurumi Pack: Text Block 🎁…" at bounding box center [497, 156] width 636 height 540
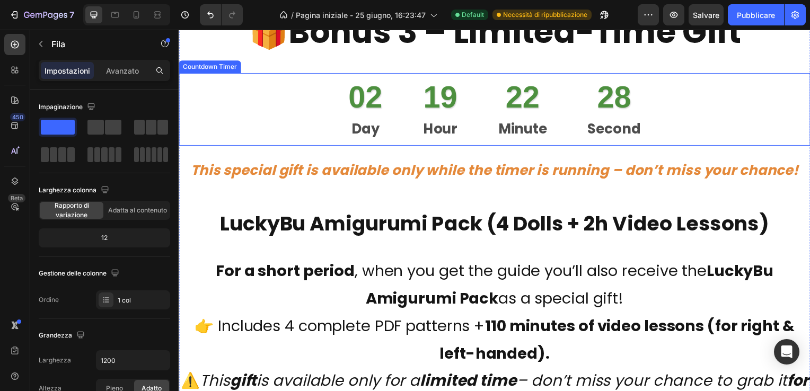
click at [479, 133] on div "02 Day 19 Hour 22 Minute 28 Second" at bounding box center [496, 110] width 320 height 73
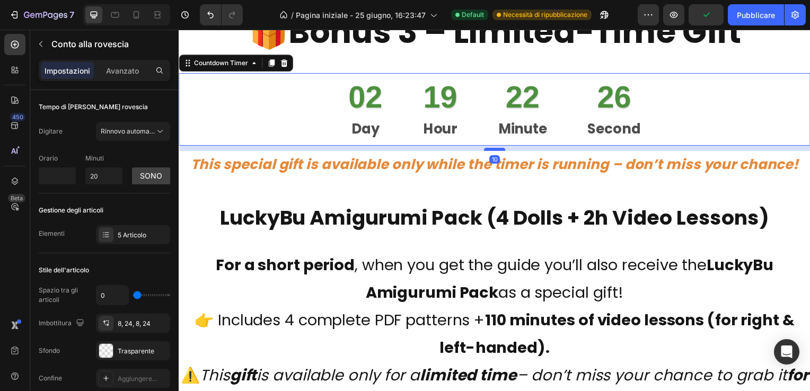
drag, startPoint x: 492, startPoint y: 157, endPoint x: 493, endPoint y: 152, distance: 5.9
click at [493, 152] on div "As a special gift, you’ll also receive the LuckyBu Amigurumi Pack: Text Block 🎁…" at bounding box center [497, 153] width 636 height 535
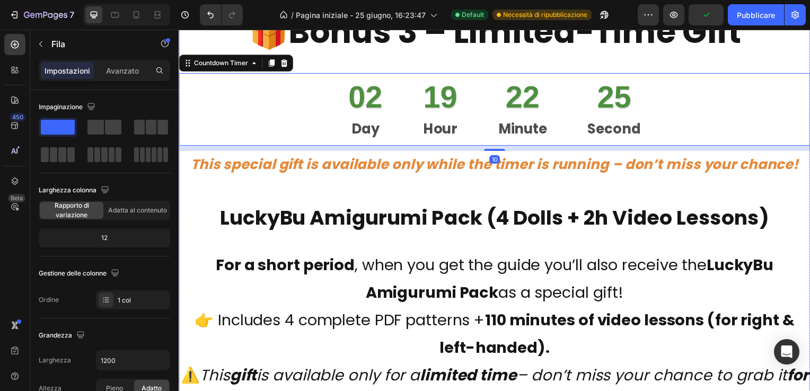
click at [519, 190] on div "As a special gift, you’ll also receive the LuckyBu Amigurumi Pack: Text Block 🎁…" at bounding box center [497, 153] width 636 height 535
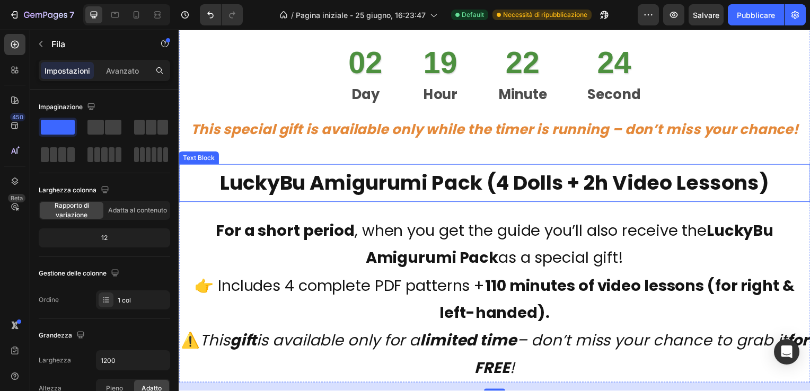
scroll to position [4716, 0]
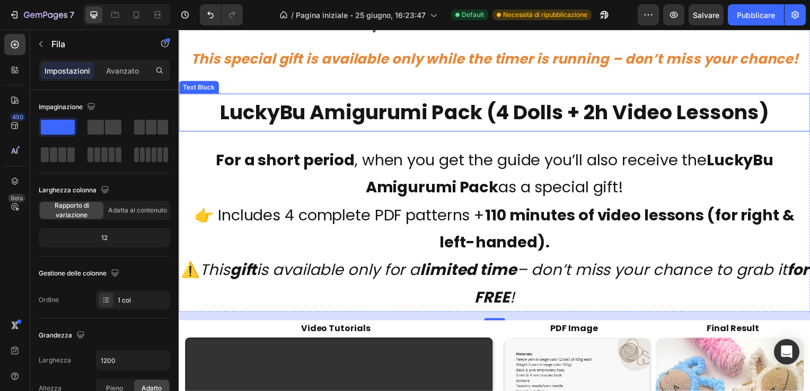
click at [441, 110] on p "LuckyBu Amigurumi Pack (4 Dolls + 2h Video Lessons)" at bounding box center [497, 113] width 634 height 36
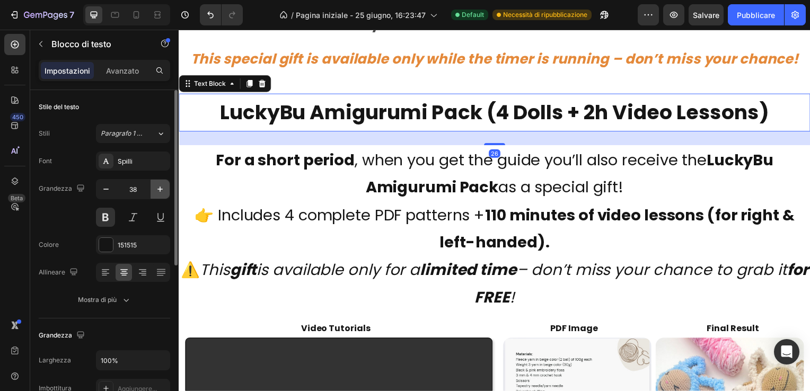
click at [158, 184] on icon "button" at bounding box center [160, 189] width 11 height 11
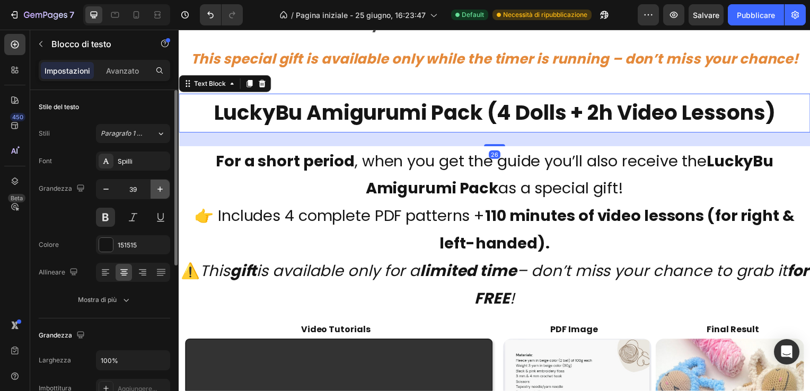
click at [158, 184] on icon "button" at bounding box center [160, 189] width 11 height 11
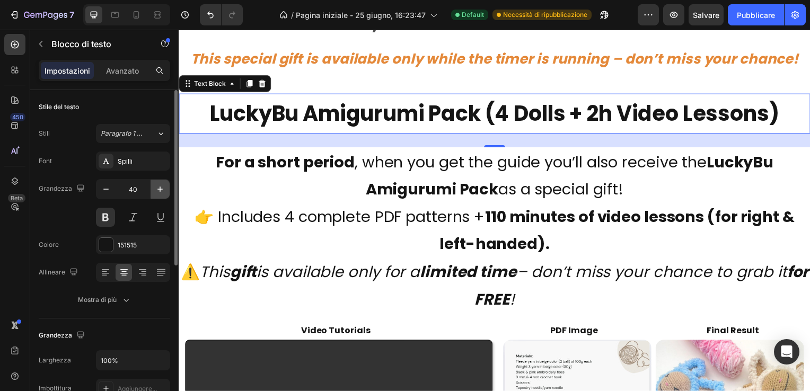
click at [158, 184] on icon "button" at bounding box center [160, 189] width 11 height 11
type input "41"
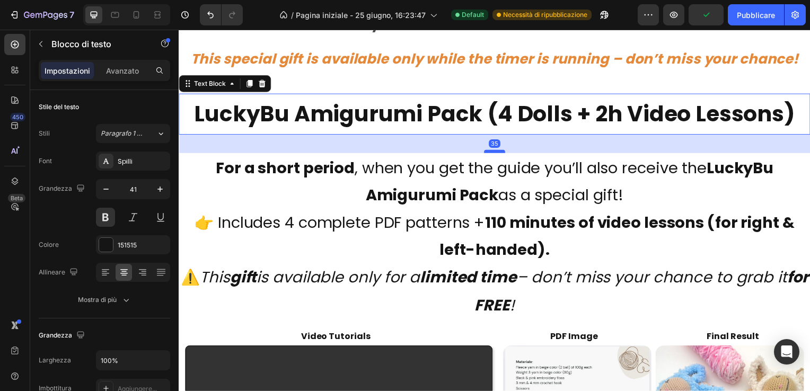
click at [493, 152] on div at bounding box center [496, 152] width 21 height 3
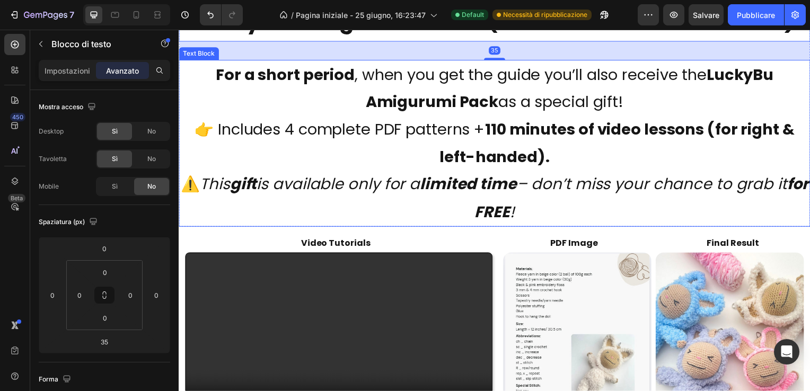
scroll to position [4822, 0]
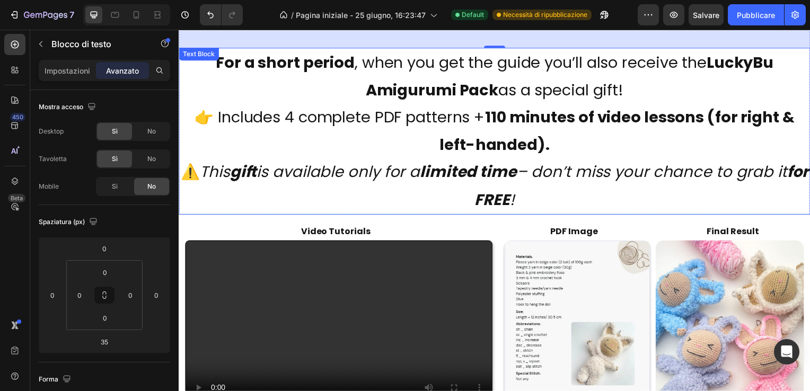
click at [499, 200] on strong "for FREE" at bounding box center [644, 187] width 336 height 49
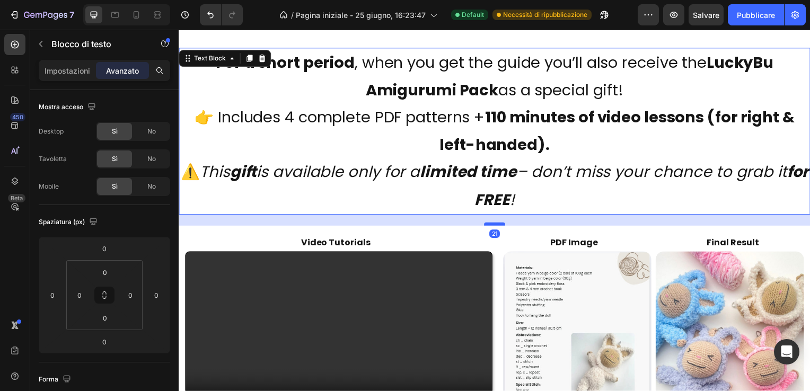
drag, startPoint x: 491, startPoint y: 215, endPoint x: 493, endPoint y: 225, distance: 10.7
click at [493, 225] on div at bounding box center [496, 225] width 21 height 3
type input "21"
click at [584, 194] on p "⚠️ This gift is available only for a limited time – don’t miss your chance to g…" at bounding box center [497, 186] width 634 height 55
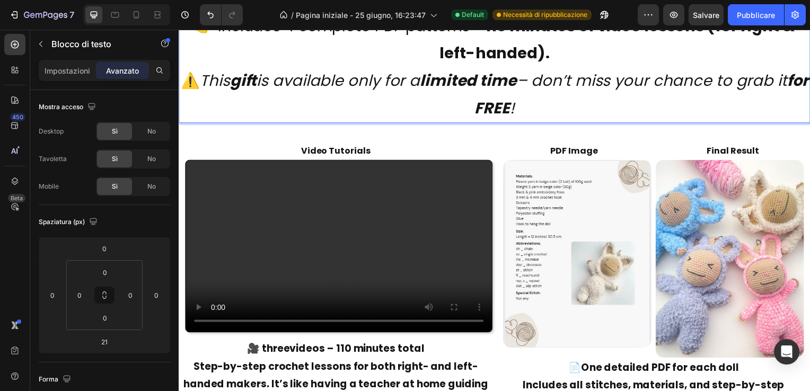
scroll to position [4928, 0]
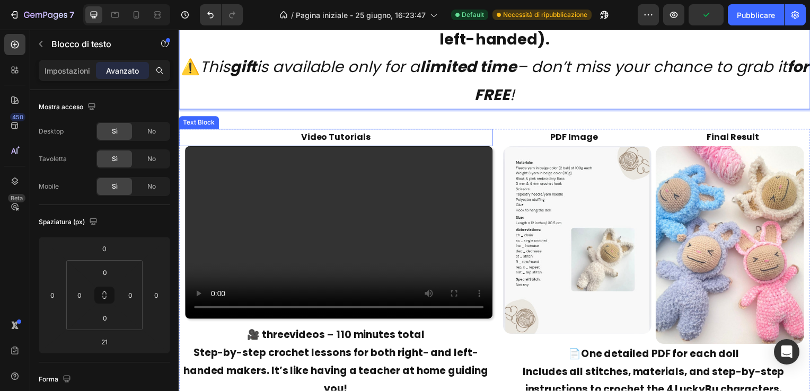
click at [354, 138] on p "Video Tutorials" at bounding box center [337, 138] width 314 height 15
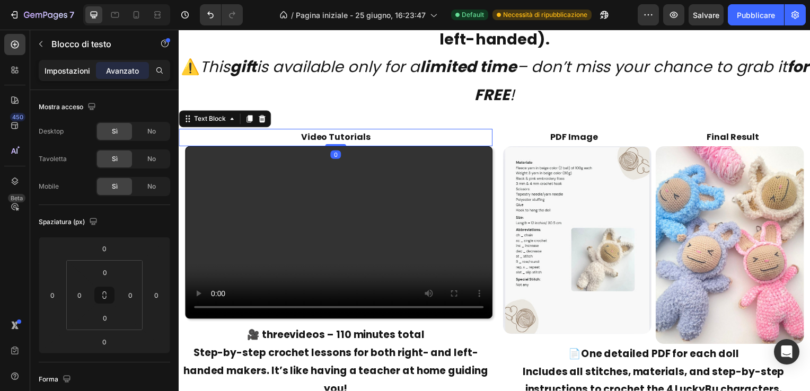
click at [61, 68] on p "Impostazioni" at bounding box center [68, 70] width 46 height 11
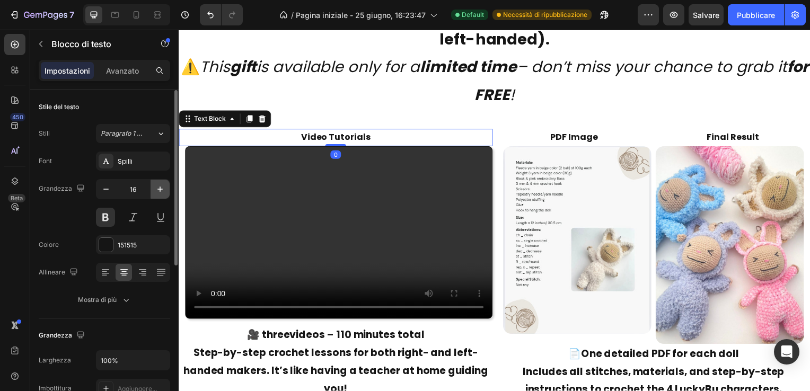
click at [162, 187] on icon "button" at bounding box center [160, 189] width 11 height 11
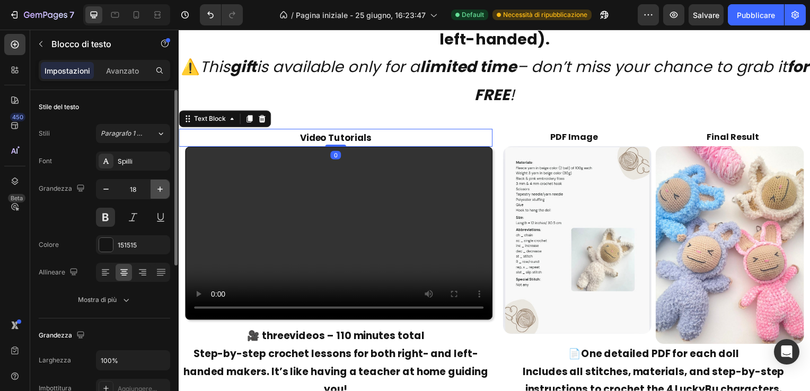
click at [162, 187] on icon "button" at bounding box center [160, 189] width 11 height 11
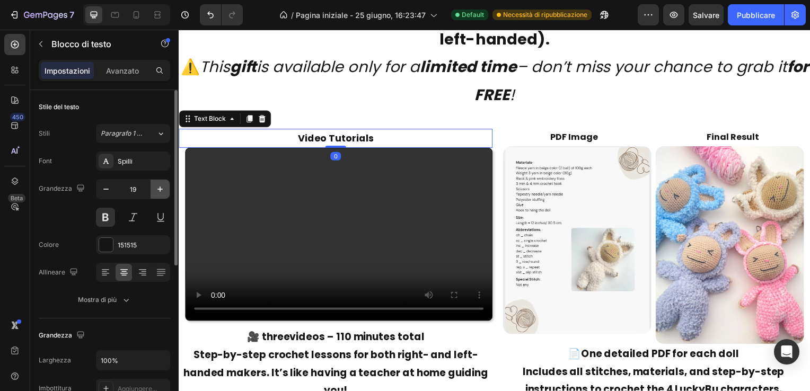
click at [162, 187] on icon "button" at bounding box center [160, 189] width 11 height 11
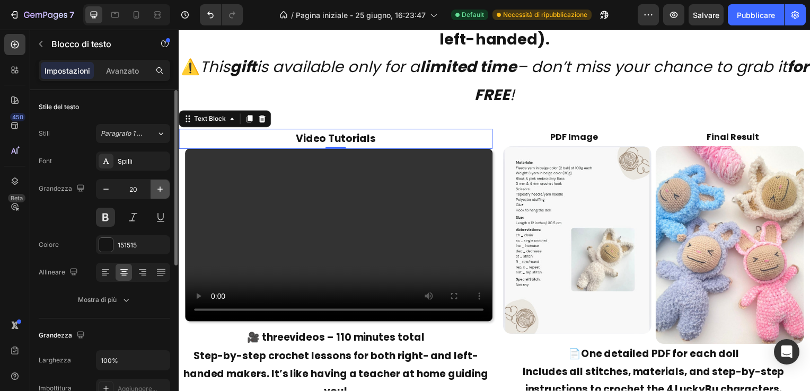
click at [162, 187] on icon "button" at bounding box center [160, 189] width 11 height 11
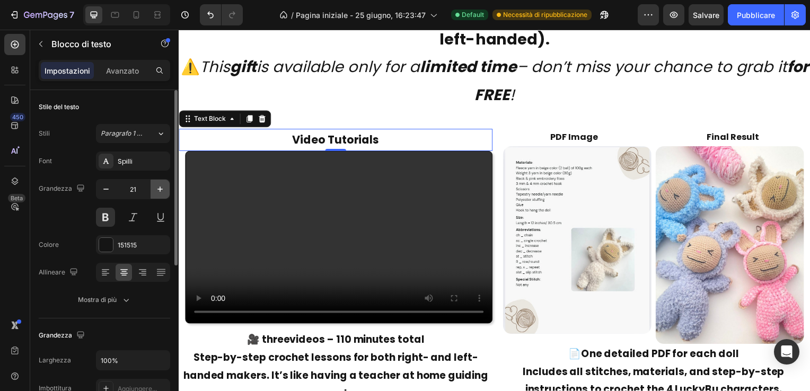
click at [162, 187] on icon "button" at bounding box center [160, 189] width 11 height 11
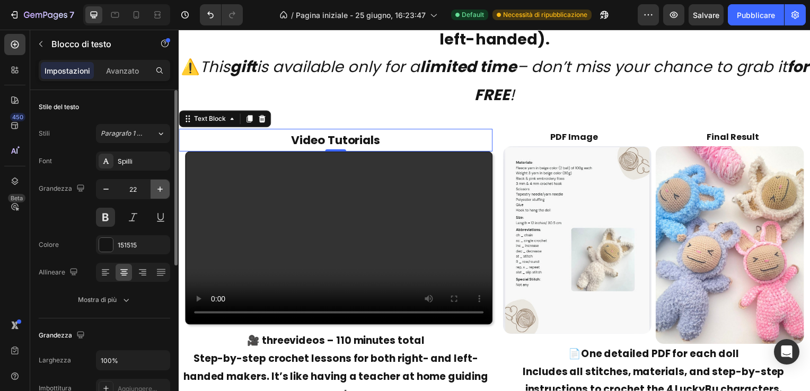
click at [162, 187] on icon "button" at bounding box center [160, 189] width 11 height 11
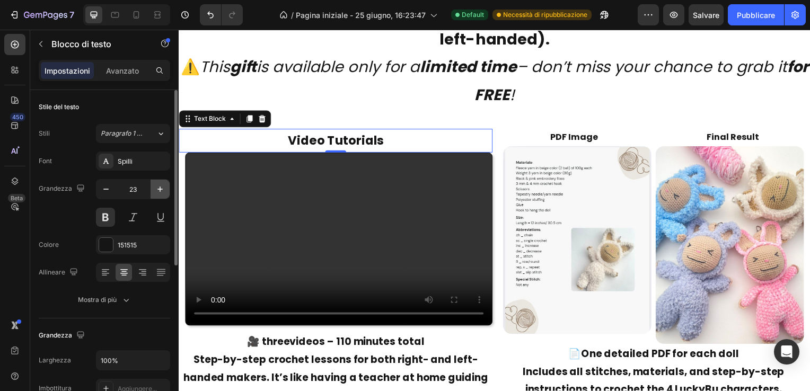
click at [162, 187] on icon "button" at bounding box center [160, 189] width 11 height 11
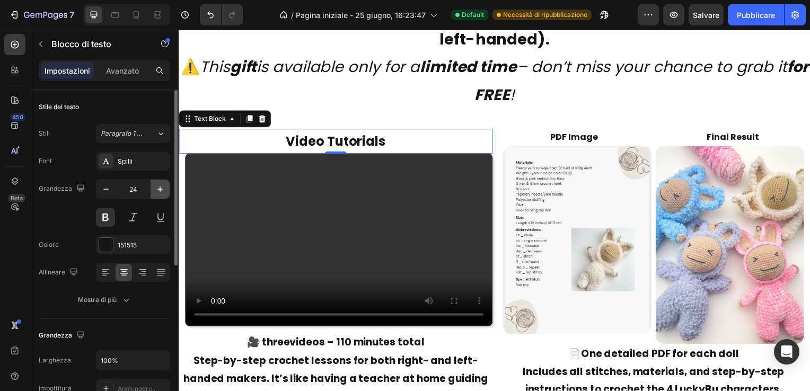
type input "25"
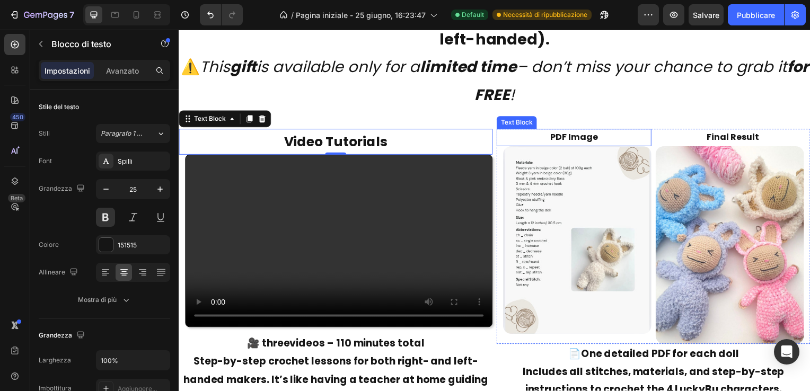
click at [561, 138] on p "PDF Image" at bounding box center [577, 138] width 154 height 15
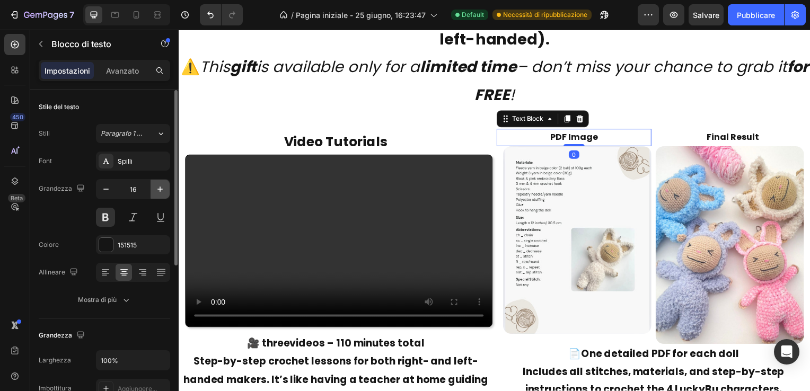
click at [159, 186] on icon "button" at bounding box center [160, 189] width 11 height 11
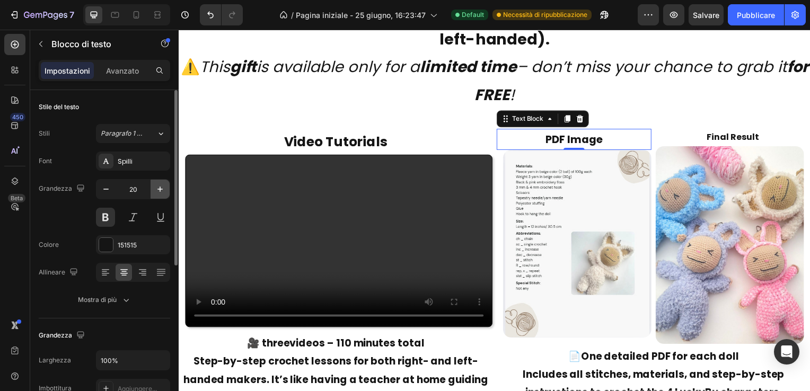
click at [159, 186] on icon "button" at bounding box center [160, 189] width 11 height 11
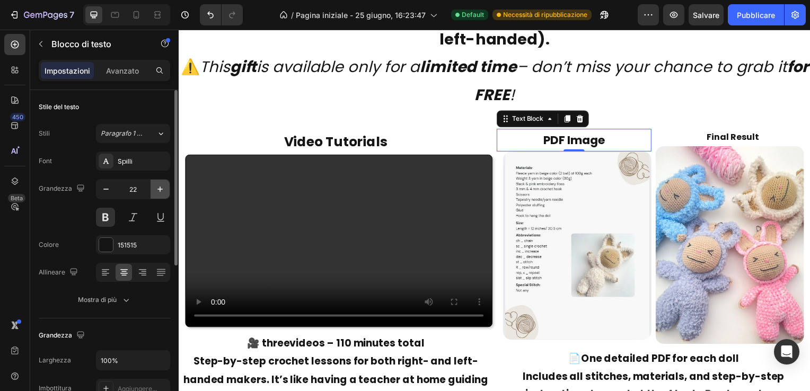
click at [159, 186] on icon "button" at bounding box center [160, 189] width 11 height 11
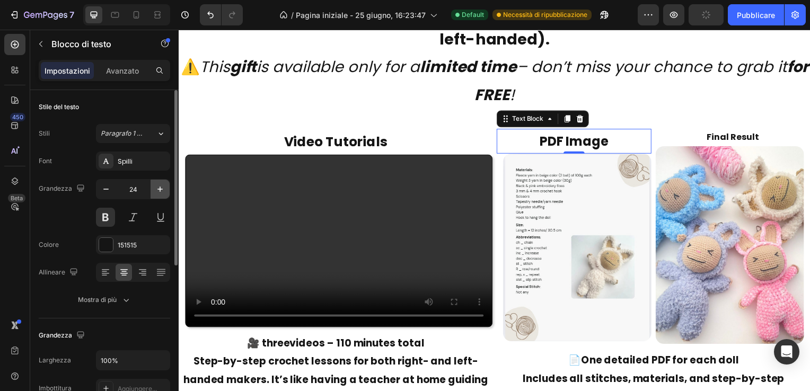
click at [159, 186] on icon "button" at bounding box center [160, 189] width 11 height 11
type input "25"
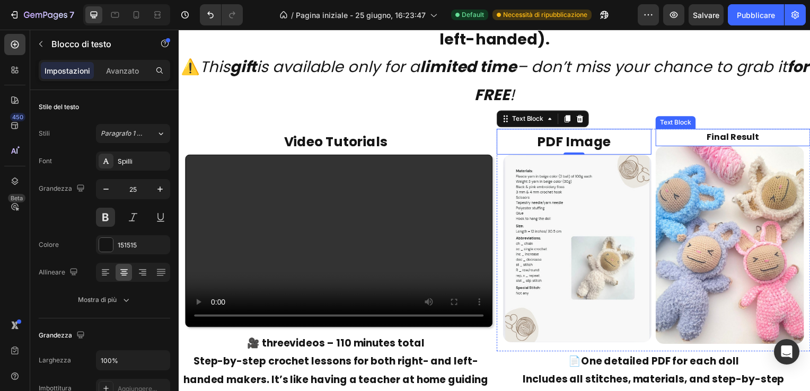
click at [750, 138] on p "Final Result" at bounding box center [737, 138] width 154 height 15
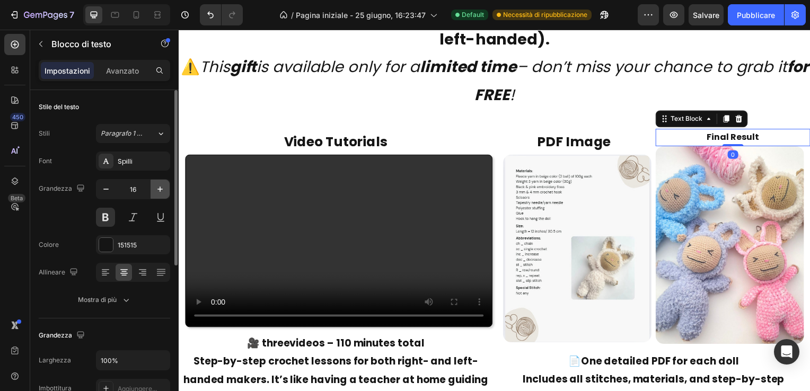
click at [161, 185] on icon "button" at bounding box center [160, 189] width 11 height 11
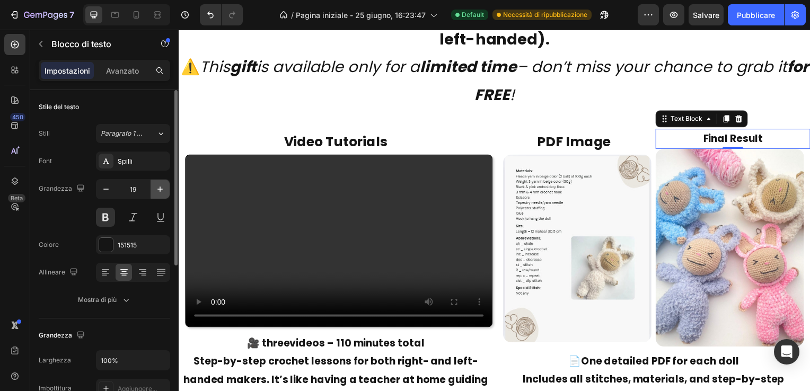
click at [161, 185] on icon "button" at bounding box center [160, 189] width 11 height 11
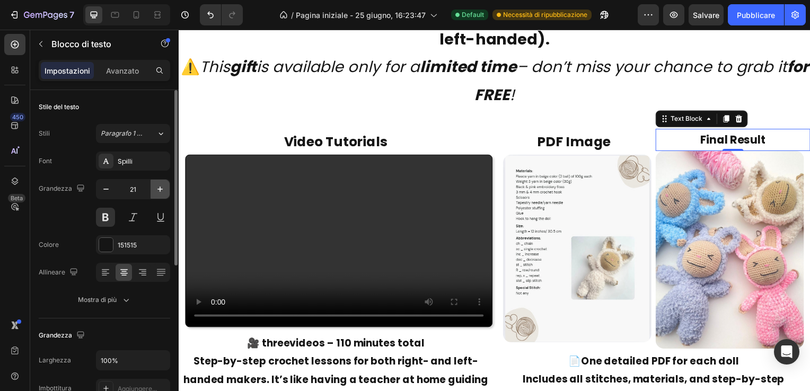
click at [161, 185] on icon "button" at bounding box center [160, 189] width 11 height 11
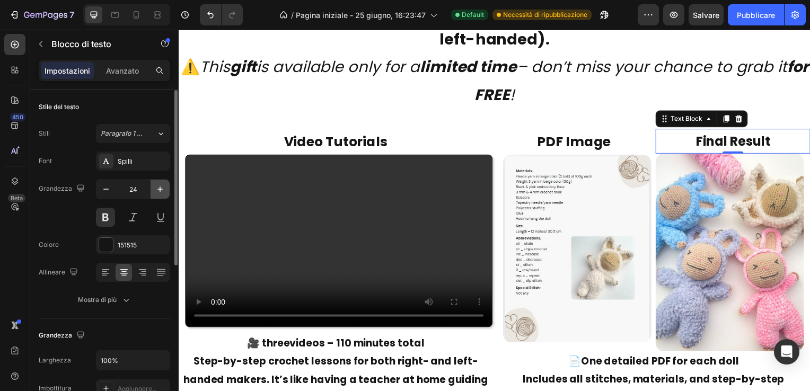
click at [161, 185] on icon "button" at bounding box center [160, 189] width 11 height 11
type input "25"
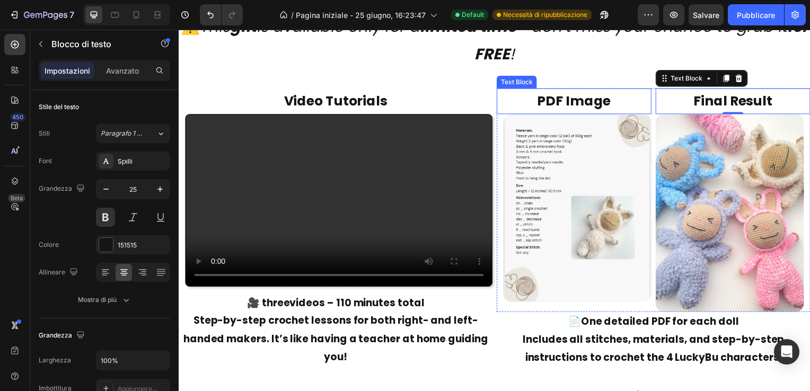
scroll to position [4981, 0]
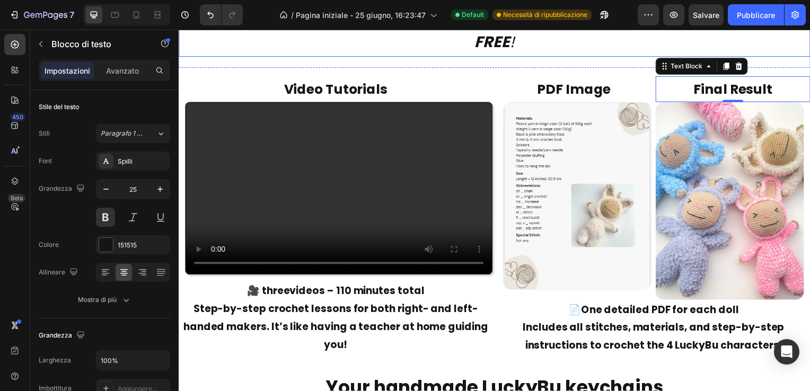
click at [616, 48] on p "⚠️ This gift is available only for a limited time – don’t miss your chance to g…" at bounding box center [497, 28] width 634 height 55
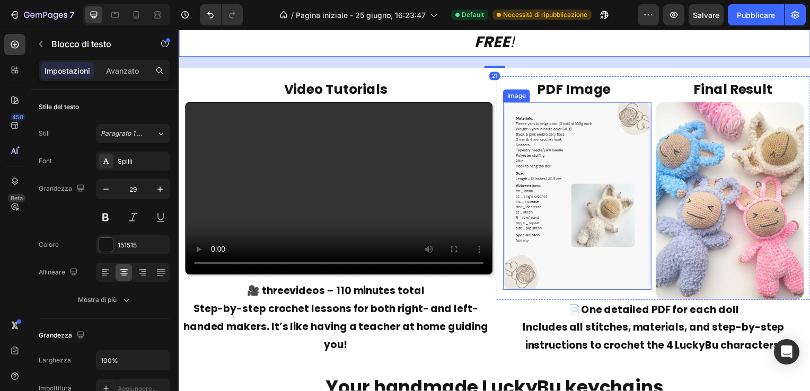
scroll to position [5034, 0]
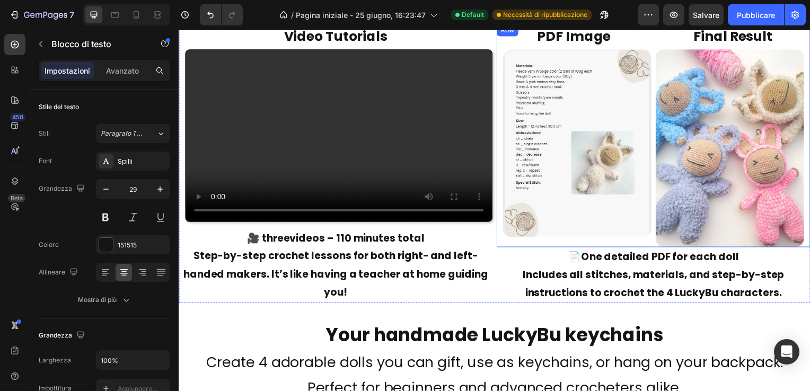
click at [648, 242] on div "PDF Image Text Block Image" at bounding box center [577, 136] width 156 height 225
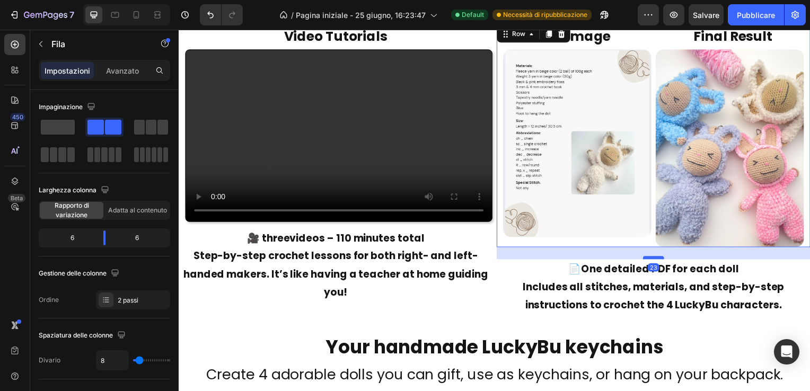
drag, startPoint x: 650, startPoint y: 243, endPoint x: 650, endPoint y: 255, distance: 12.2
click at [650, 258] on div at bounding box center [656, 259] width 21 height 3
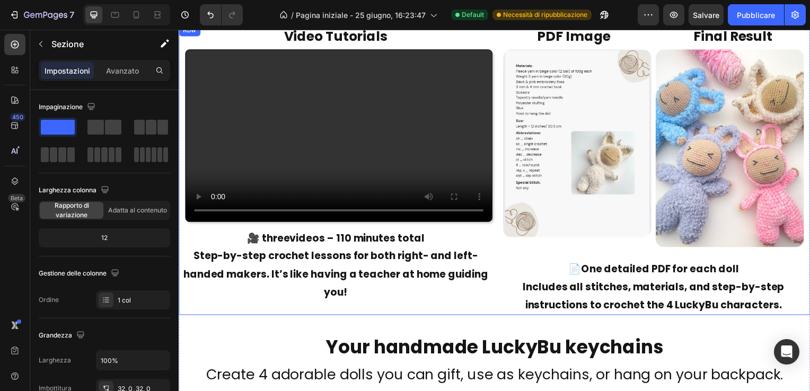
click at [329, 225] on div "Video Tutorials Text Block Video 🎥 three videos – 110 minutes total Step-by-ste…" at bounding box center [337, 171] width 316 height 294
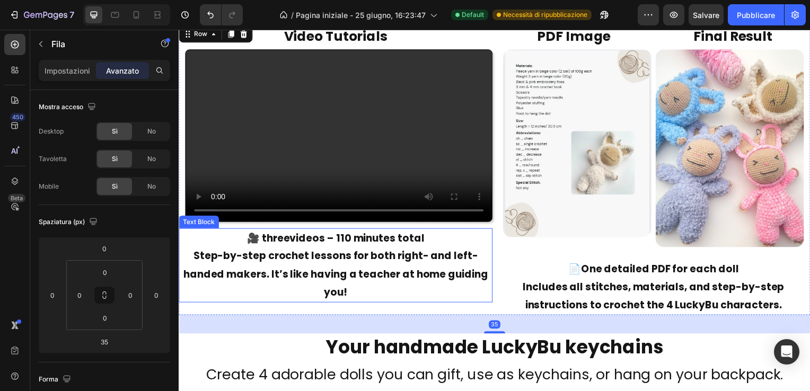
click at [321, 252] on p "🎥 three videos – 110 minutes total Step-by-step crochet lessons for both right-…" at bounding box center [337, 267] width 314 height 73
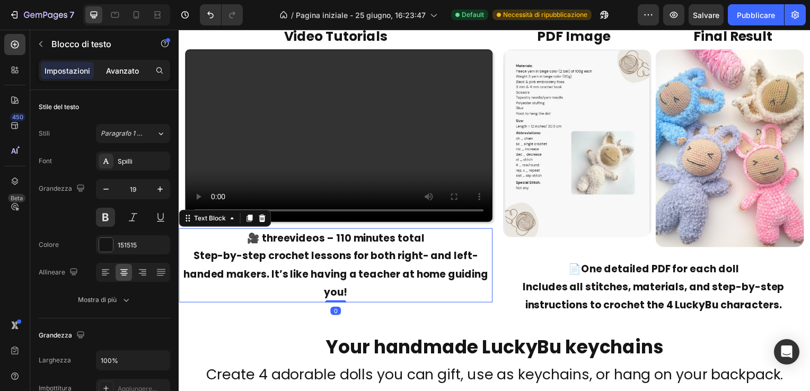
click at [131, 68] on p "Avanzato" at bounding box center [122, 70] width 33 height 11
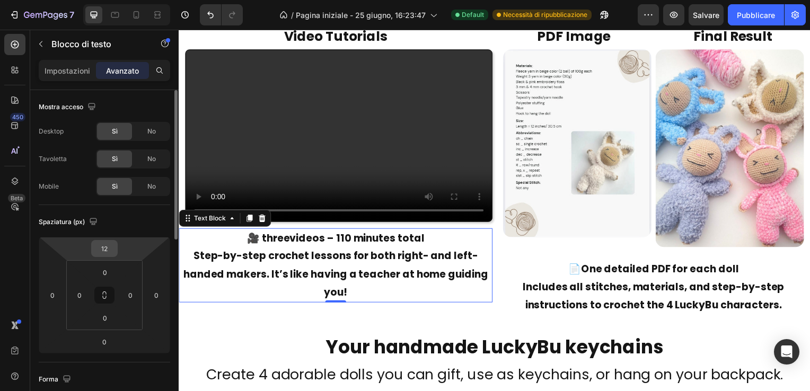
click at [112, 248] on input "12" at bounding box center [104, 249] width 21 height 16
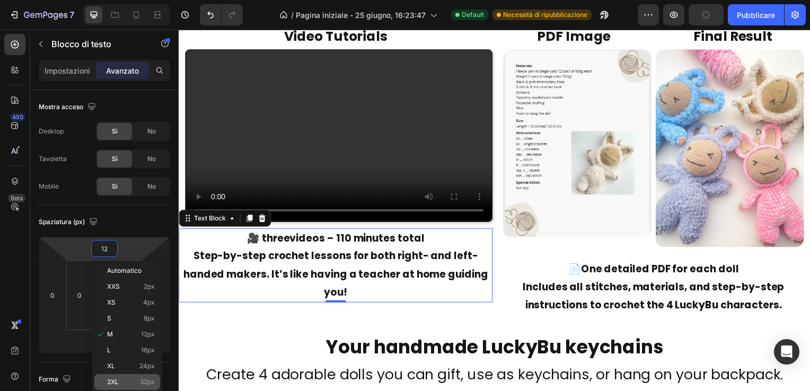
click at [121, 382] on p "2XL 32px" at bounding box center [131, 381] width 48 height 7
type input "32"
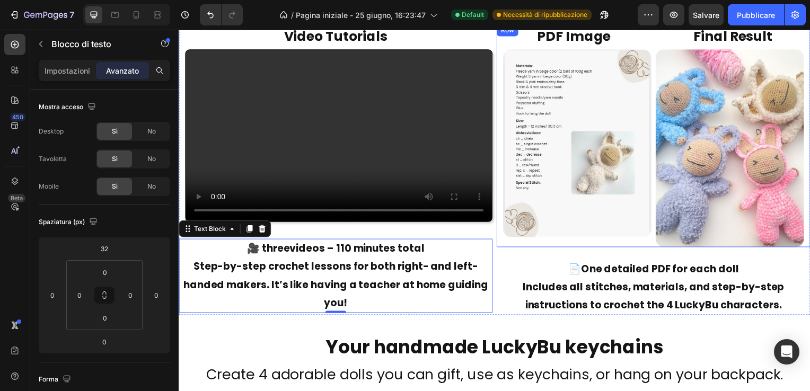
click at [642, 241] on div "PDF Image Text Block Image" at bounding box center [577, 136] width 156 height 225
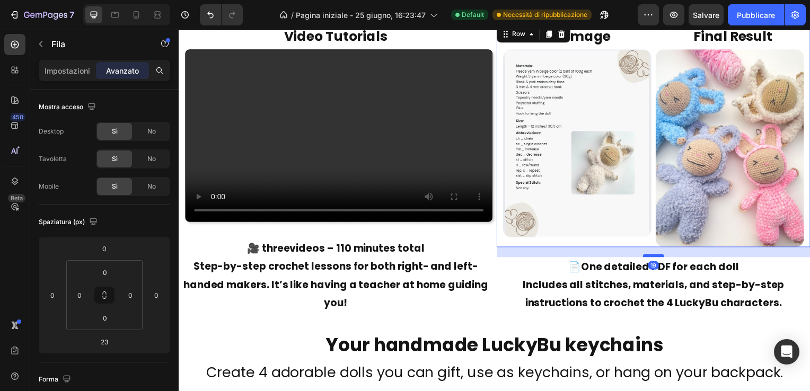
click at [651, 256] on div at bounding box center [656, 257] width 21 height 3
type input "19"
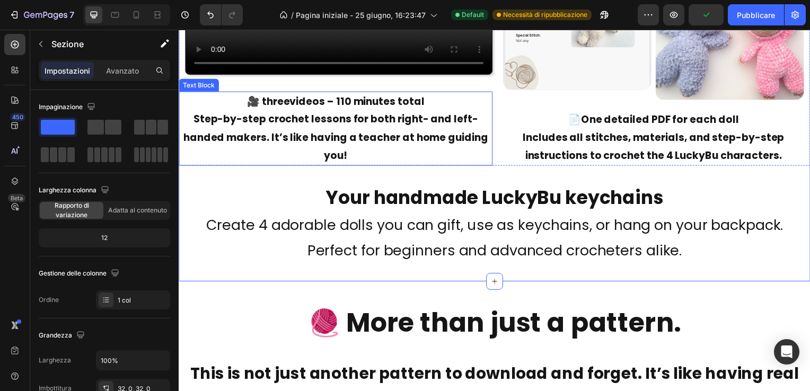
scroll to position [5193, 0]
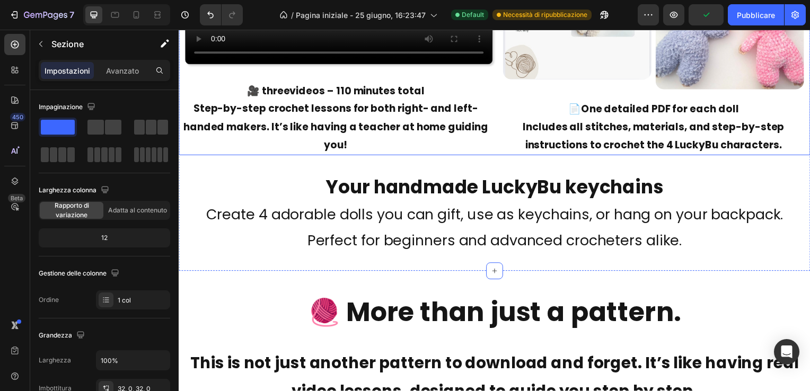
click at [491, 151] on div "Video Tutorials Text Block Video 🎥 three videos – 110 minutes total Step-by-ste…" at bounding box center [497, 11] width 636 height 292
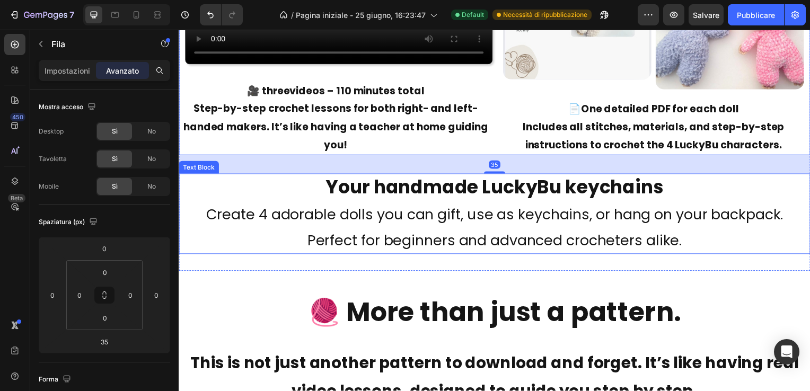
click at [499, 237] on p "Your handmade LuckyBu keychains Create 4 adorable dolls you can gift, use as ke…" at bounding box center [497, 215] width 634 height 79
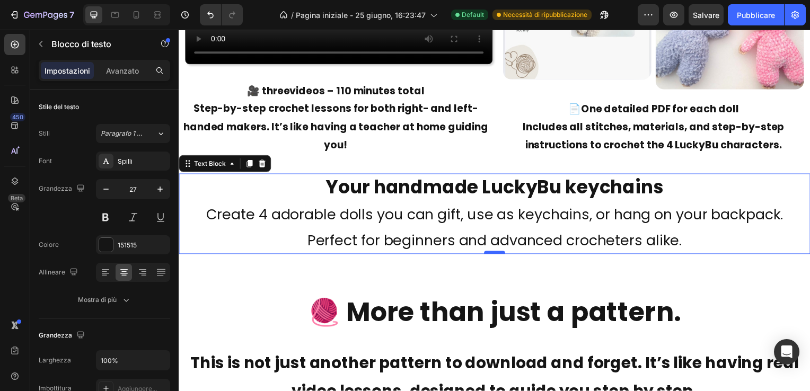
click at [492, 253] on div at bounding box center [496, 254] width 21 height 3
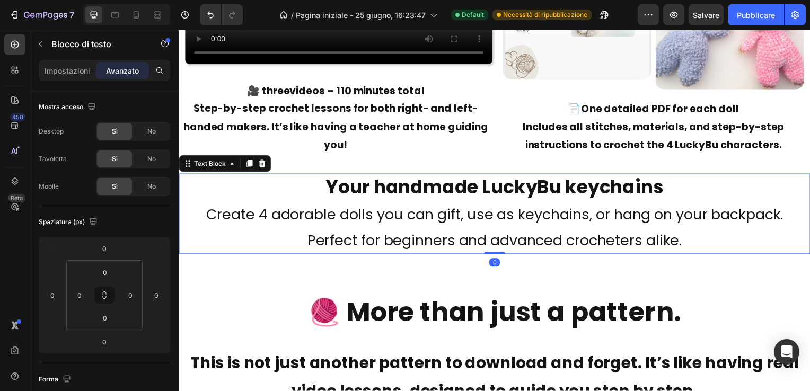
click at [491, 246] on div "Your handmade LuckyBu keychains Create 4 adorable dolls you can gift, use as ke…" at bounding box center [497, 215] width 636 height 81
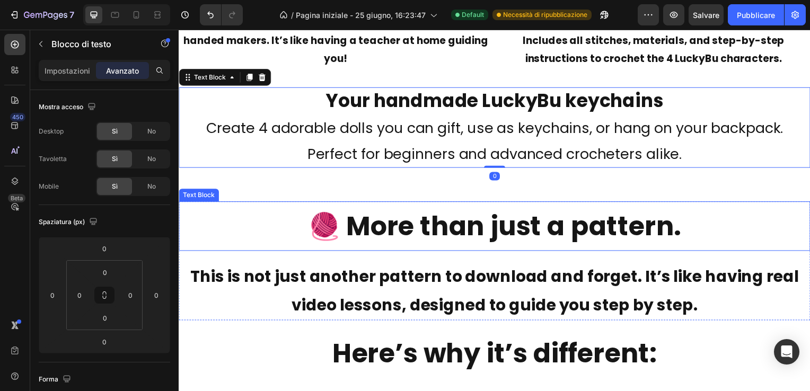
scroll to position [5299, 0]
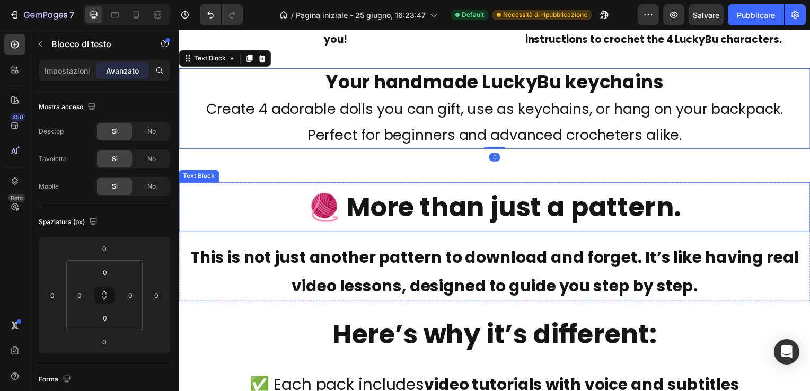
click at [488, 210] on p "🧶 More than just a pattern." at bounding box center [497, 209] width 634 height 48
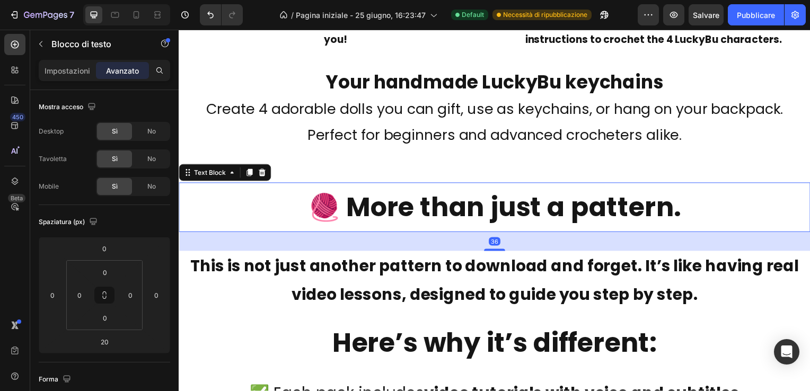
drag, startPoint x: 494, startPoint y: 242, endPoint x: 494, endPoint y: 250, distance: 8.5
click at [494, 251] on div at bounding box center [496, 252] width 21 height 2
type input "36"
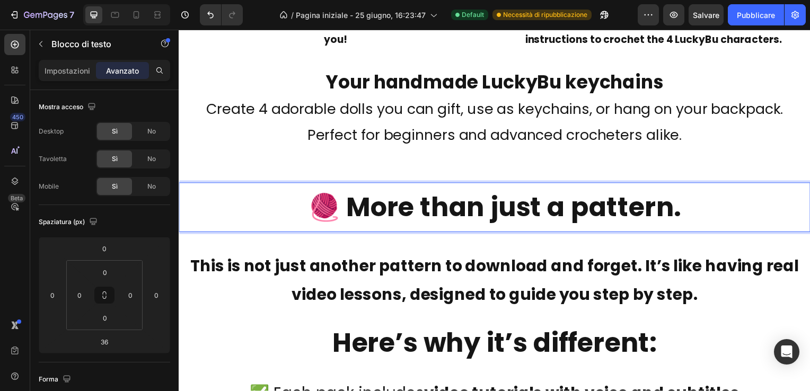
click at [713, 193] on p "🧶 More than just a pattern." at bounding box center [497, 209] width 634 height 48
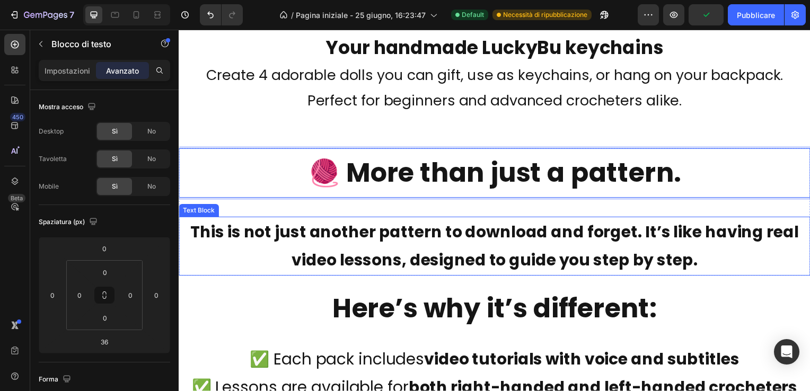
scroll to position [5352, 0]
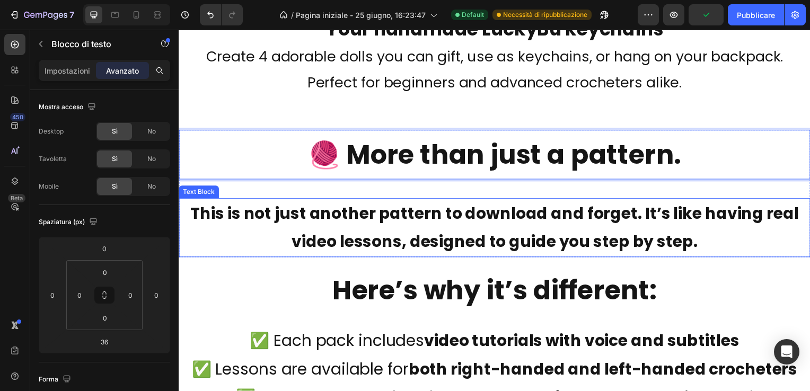
click at [496, 231] on strong "This is not just another pattern to download and forget. It’s like having real …" at bounding box center [496, 228] width 613 height 51
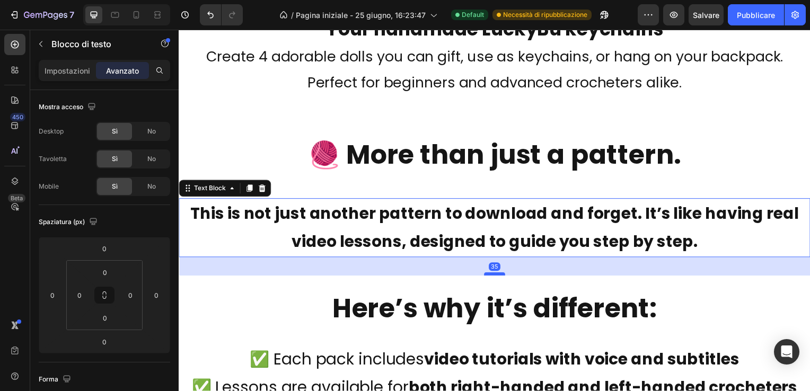
drag, startPoint x: 492, startPoint y: 255, endPoint x: 493, endPoint y: 273, distance: 18.6
click at [493, 274] on div at bounding box center [496, 275] width 21 height 3
type input "35"
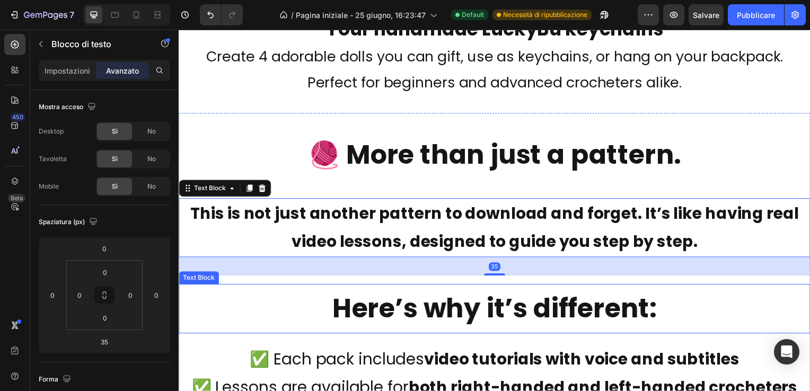
click at [722, 292] on p "Here’s why it’s different:" at bounding box center [497, 311] width 634 height 48
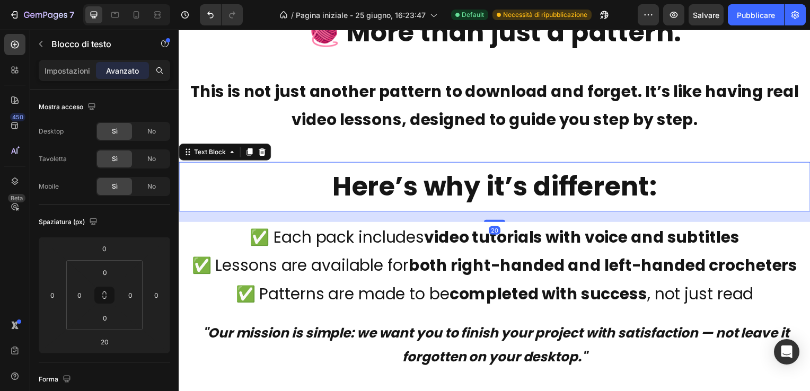
scroll to position [5511, 0]
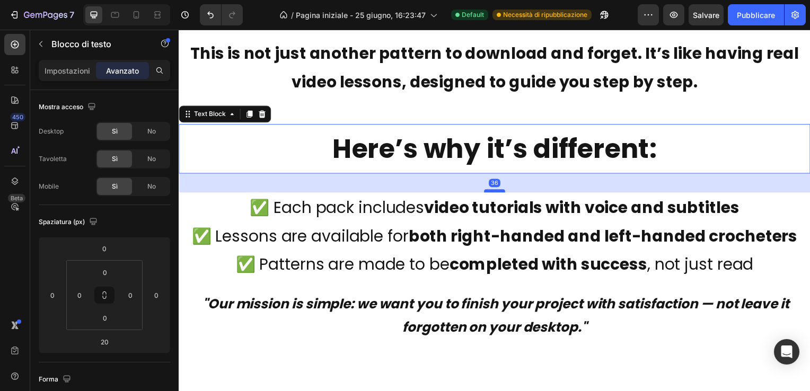
drag, startPoint x: 494, startPoint y: 182, endPoint x: 493, endPoint y: 191, distance: 8.5
click at [493, 191] on div at bounding box center [496, 192] width 21 height 3
type input "36"
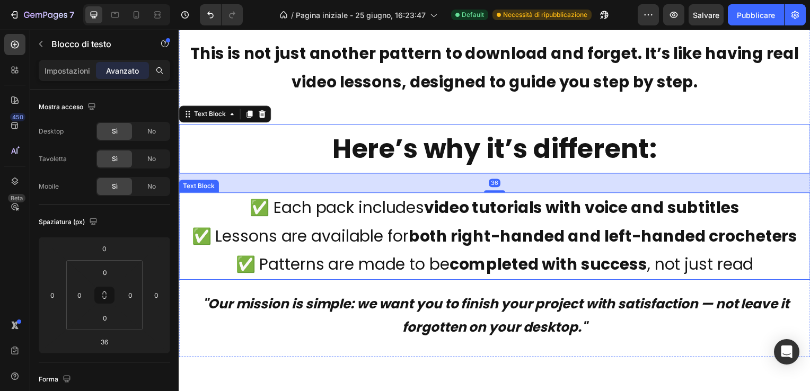
click at [759, 212] on p "✅ Each pack includes video tutorials with voice and subtitles ✅ Lessons are ava…" at bounding box center [497, 238] width 634 height 86
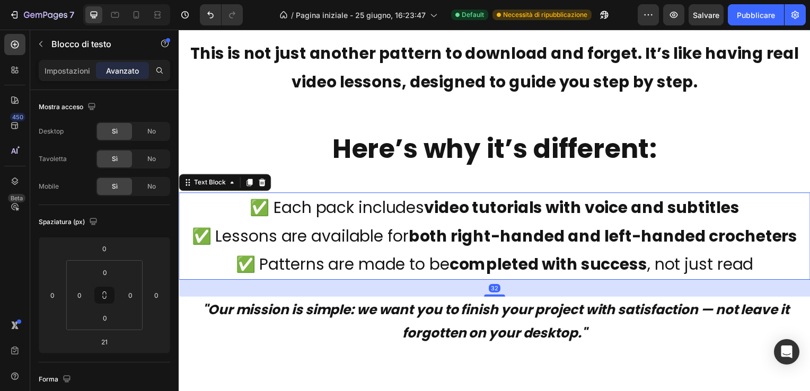
drag, startPoint x: 490, startPoint y: 292, endPoint x: 491, endPoint y: 298, distance: 6.0
click at [491, 298] on div at bounding box center [496, 298] width 21 height 2
type input "32"
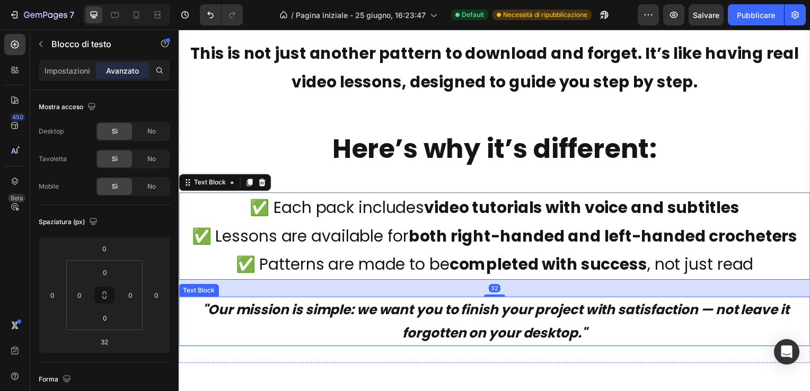
click at [657, 340] on p ""Our mission is simple: we want you to finish your project with satisfaction — …" at bounding box center [497, 324] width 634 height 48
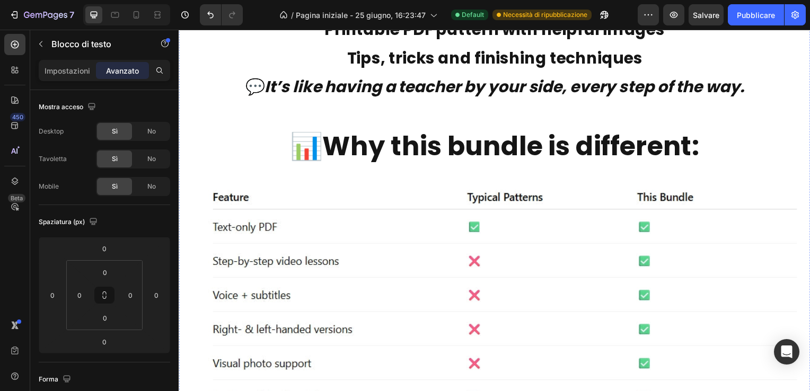
scroll to position [7259, 0]
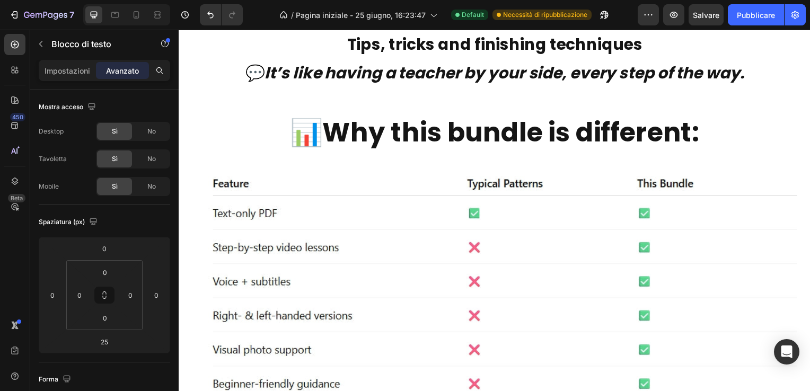
drag, startPoint x: 494, startPoint y: 202, endPoint x: 493, endPoint y: 208, distance: 5.4
type input "35"
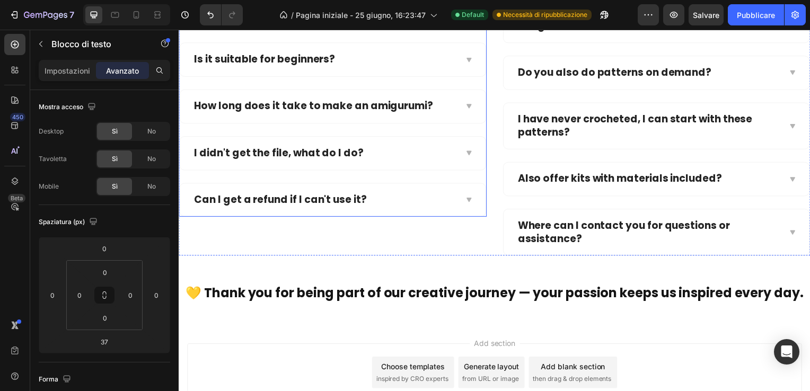
scroll to position [9644, 0]
click at [330, 228] on div "How do I receive the product after purchase? Is it suitable for beginners? How …" at bounding box center [334, 127] width 310 height 262
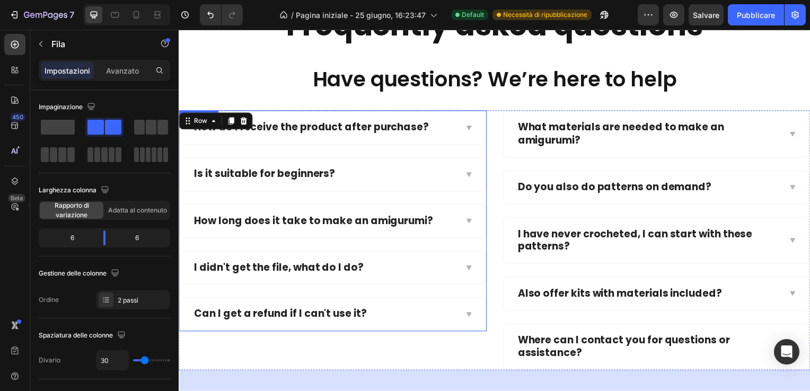
scroll to position [9485, 0]
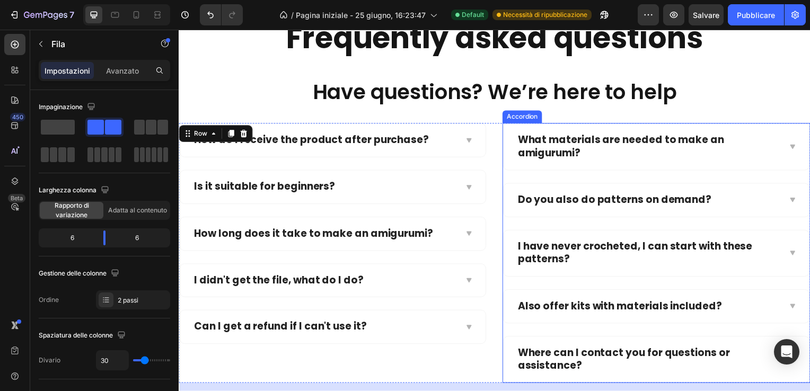
click at [525, 174] on div "What materials are needed to make an amigurumi? Do you also do patterns on dema…" at bounding box center [659, 255] width 310 height 262
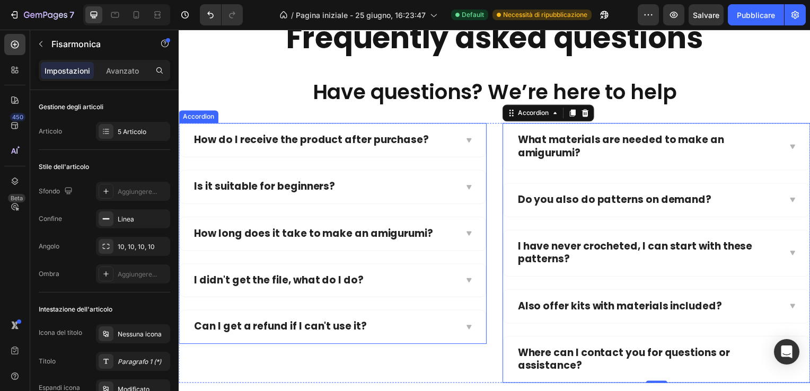
click at [407, 178] on div "Is it suitable for beginners?" at bounding box center [334, 188] width 308 height 33
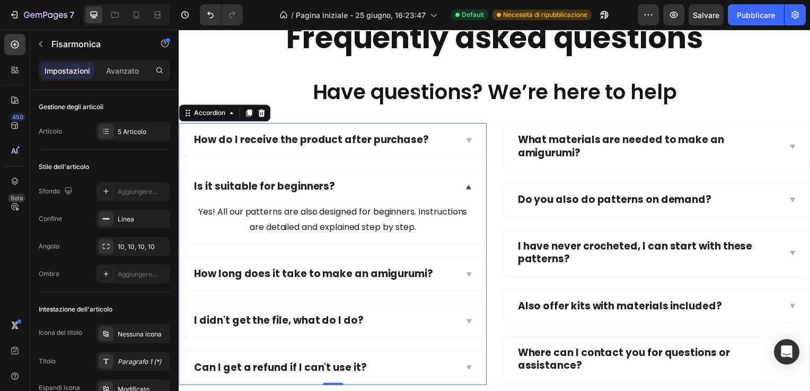
click at [451, 131] on div "How do I receive the product after purchase?" at bounding box center [334, 141] width 308 height 33
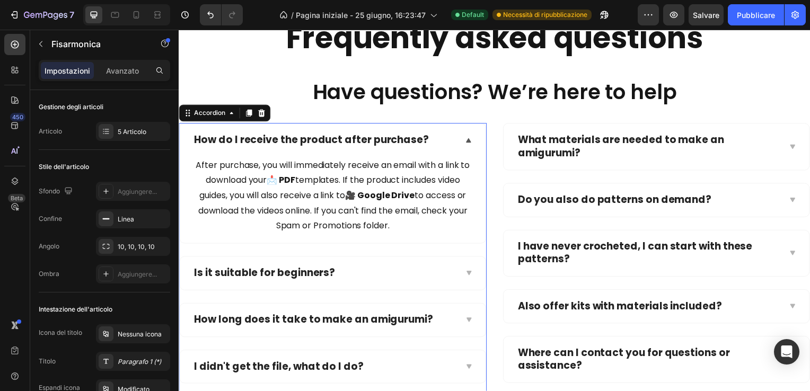
click at [399, 127] on div "How do I receive the product after purchase?" at bounding box center [334, 141] width 308 height 33
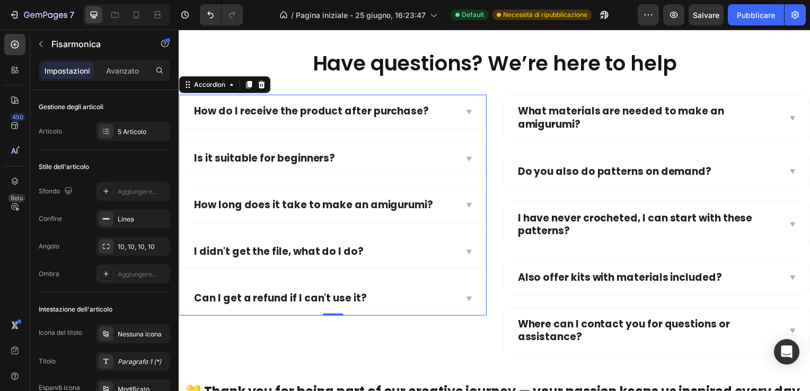
scroll to position [9538, 0]
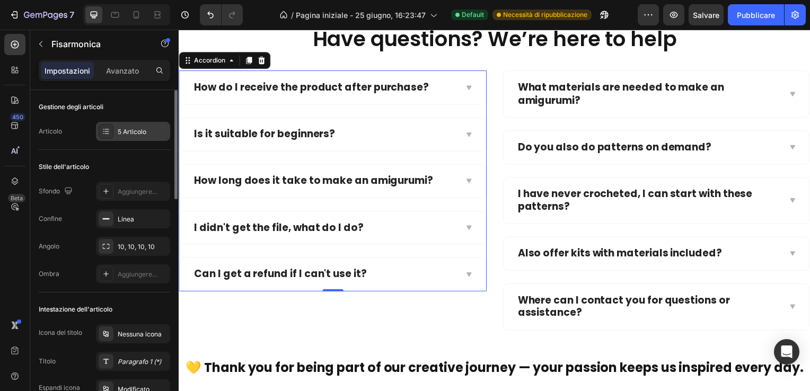
click at [127, 130] on div "5 Articolo" at bounding box center [143, 132] width 50 height 10
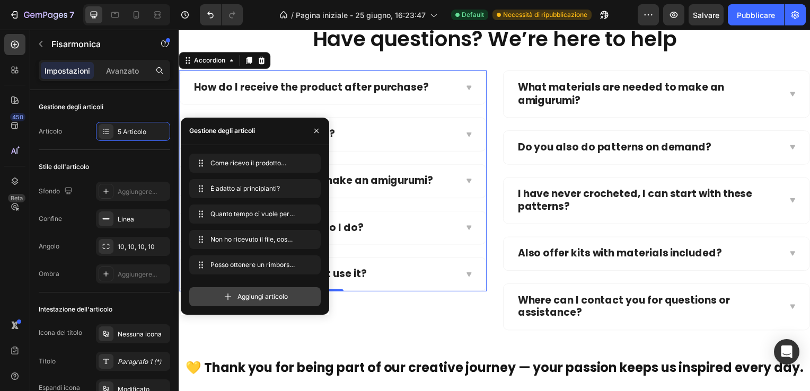
click at [257, 295] on span "Aggiungi articolo" at bounding box center [262, 297] width 50 height 10
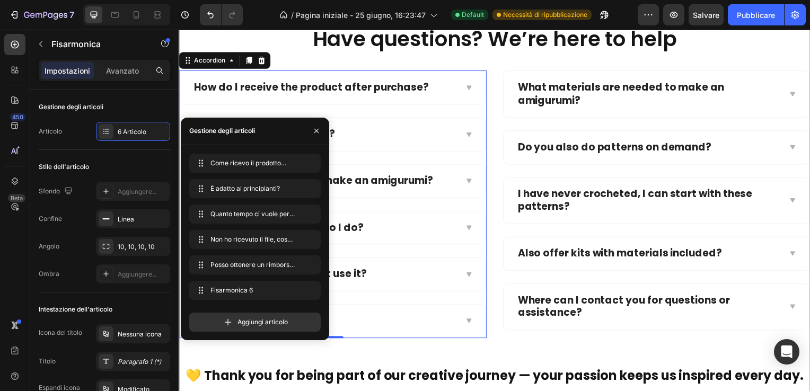
click at [431, 349] on div "Frequently asked questions Heading Row Have questions? We’re here to help Text …" at bounding box center [497, 178] width 636 height 425
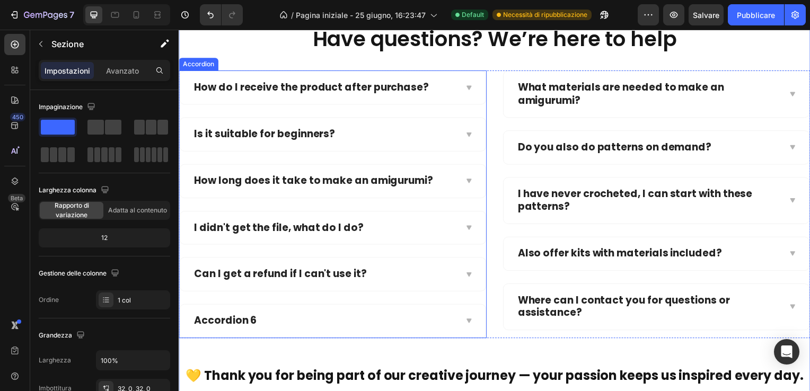
click at [258, 321] on div "Accordion 6" at bounding box center [324, 323] width 265 height 16
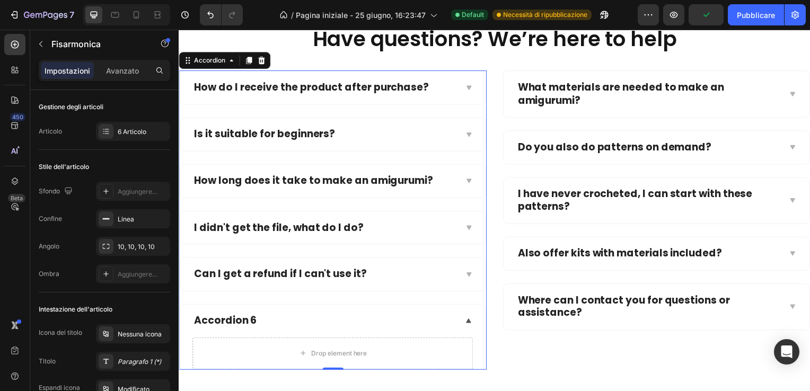
click at [261, 319] on div "Accordion 6" at bounding box center [324, 323] width 265 height 16
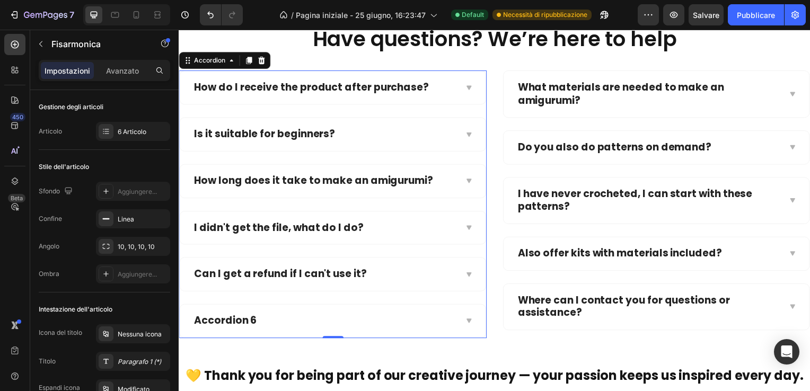
click at [466, 316] on div "Accordion 6" at bounding box center [334, 323] width 308 height 33
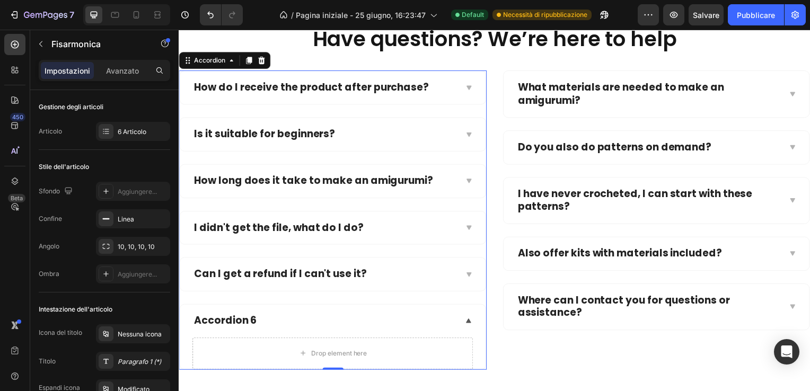
click at [466, 272] on icon at bounding box center [470, 276] width 8 height 8
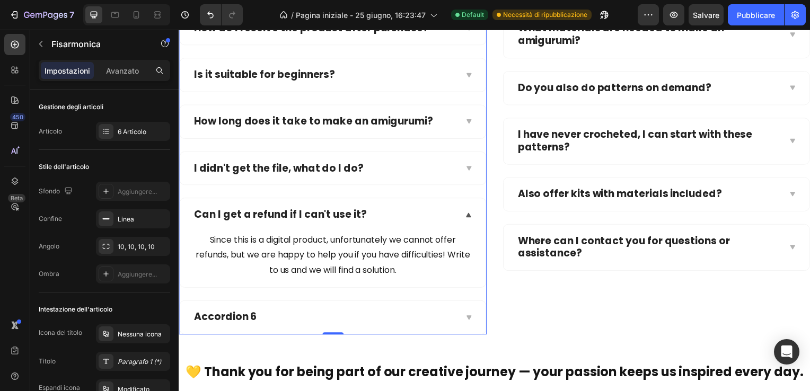
scroll to position [9644, 0]
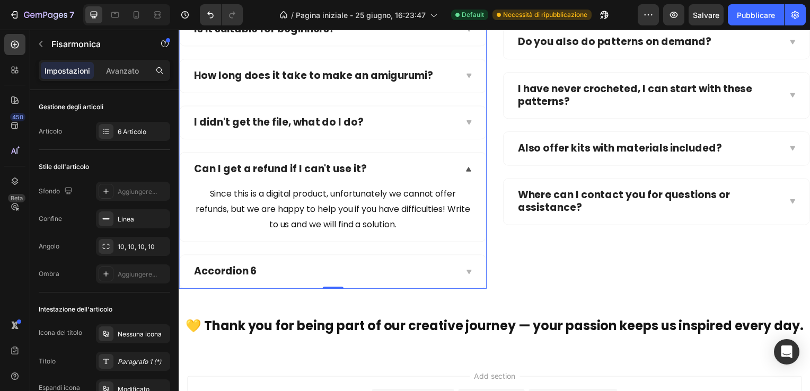
click at [468, 271] on icon at bounding box center [470, 273] width 5 height 4
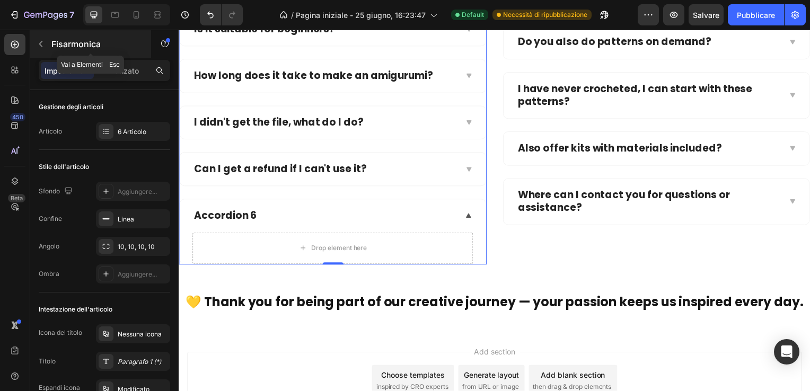
click at [42, 40] on icon "button" at bounding box center [41, 44] width 8 height 8
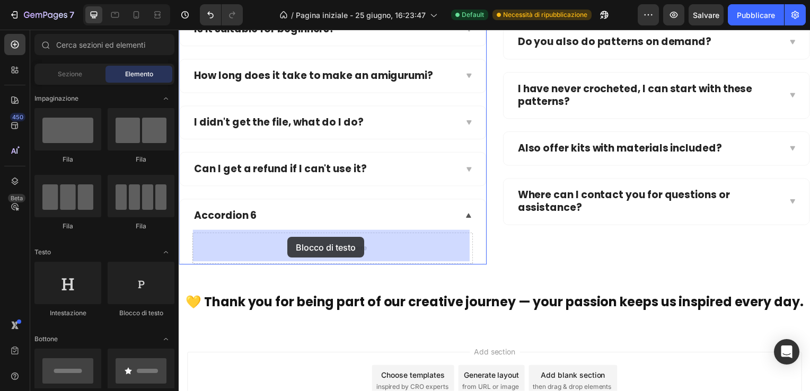
drag, startPoint x: 306, startPoint y: 213, endPoint x: 288, endPoint y: 238, distance: 31.2
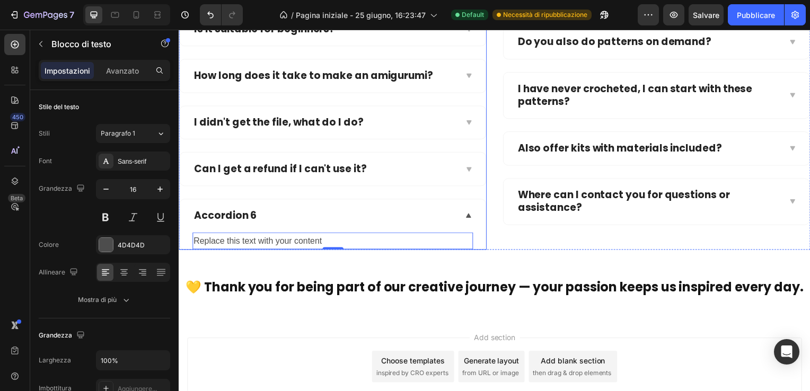
click at [259, 210] on div "Accordion 6" at bounding box center [324, 217] width 265 height 16
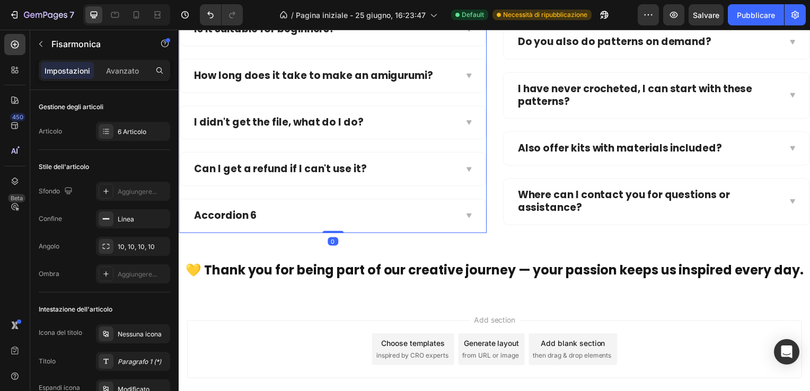
click at [254, 215] on div "Accordion 6" at bounding box center [225, 217] width 66 height 16
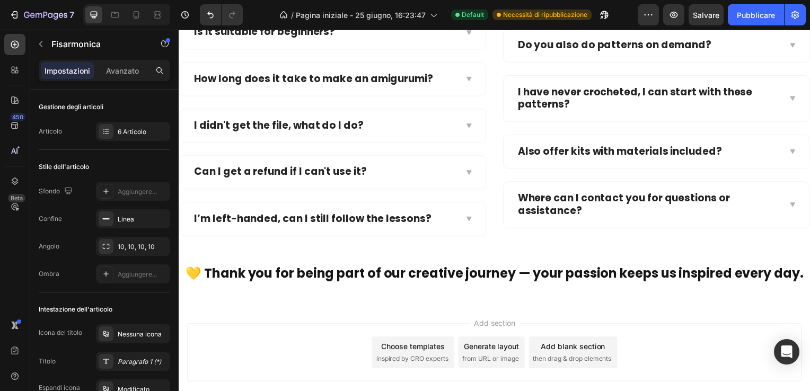
click at [467, 213] on div "I’m left-handed, can I still follow the lessons?" at bounding box center [334, 220] width 308 height 33
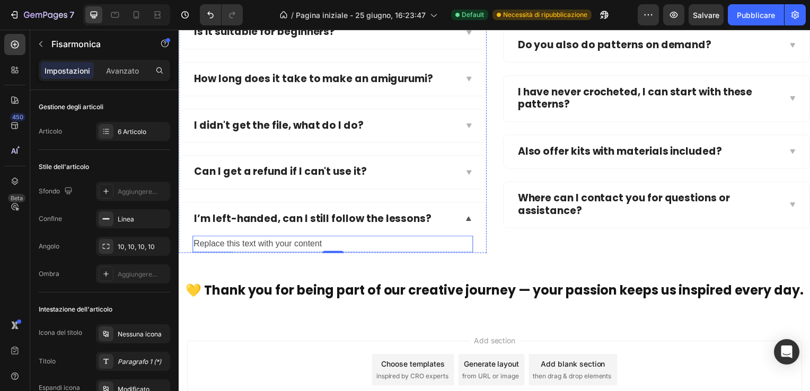
click at [327, 240] on div "Replace this text with your content" at bounding box center [333, 245] width 282 height 17
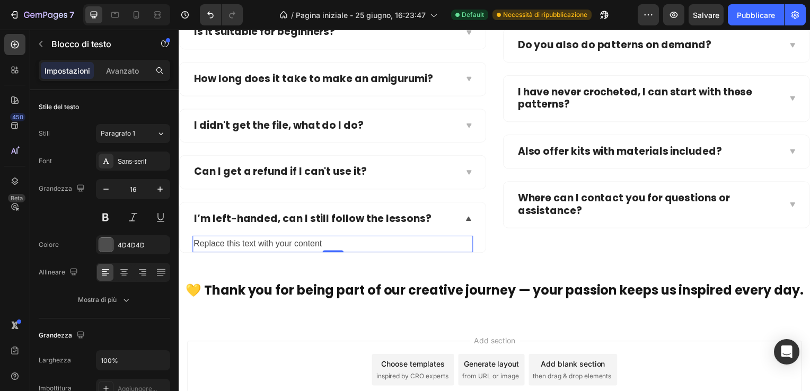
click at [327, 240] on div "Replace this text with your content" at bounding box center [333, 245] width 282 height 17
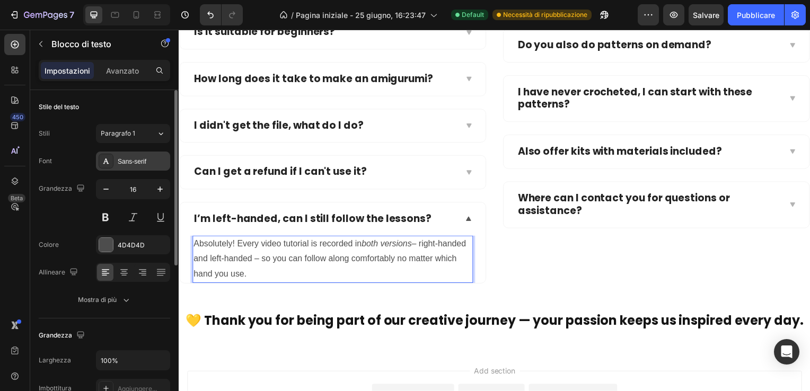
click at [136, 159] on div "Sans-serif" at bounding box center [143, 162] width 50 height 10
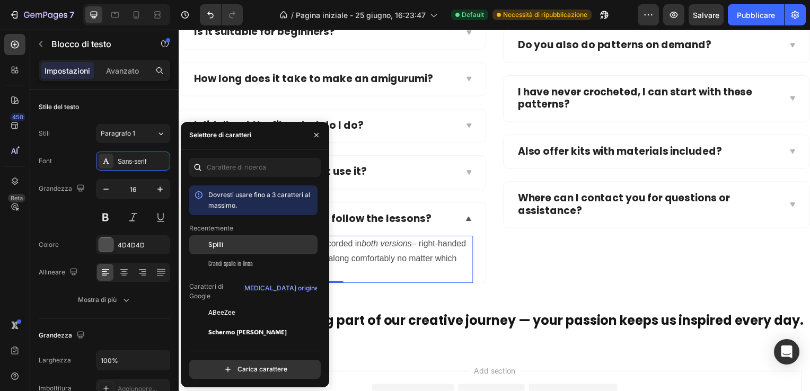
click at [225, 243] on div "Spilli" at bounding box center [261, 245] width 107 height 10
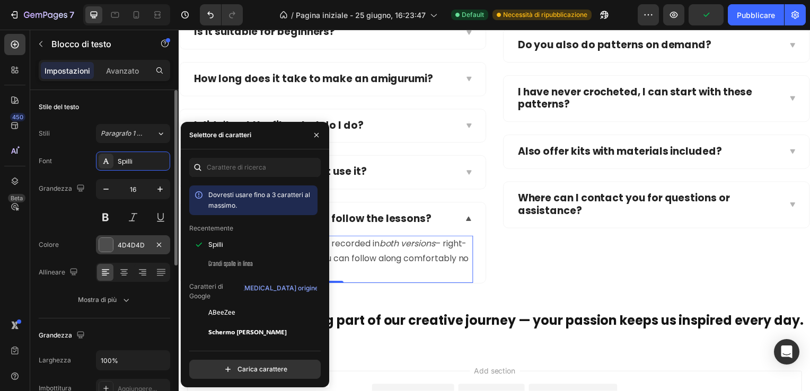
click at [105, 243] on div at bounding box center [106, 245] width 14 height 14
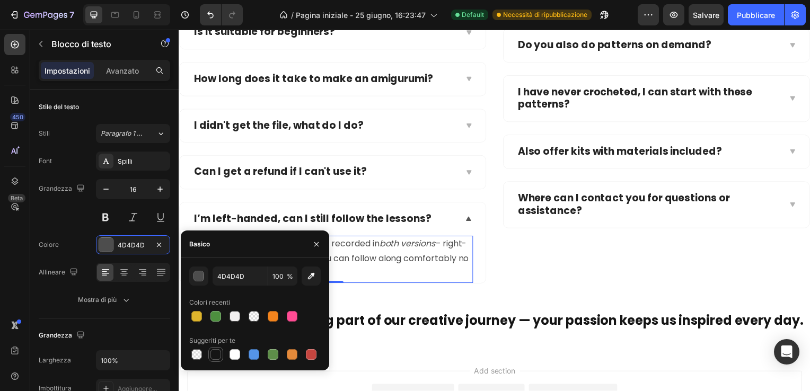
click at [216, 354] on div at bounding box center [215, 354] width 11 height 11
type input "151515"
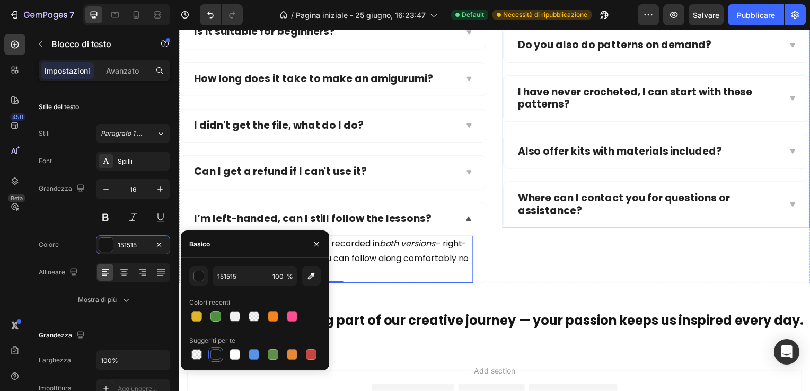
click at [596, 200] on p "Where can I contact you for questions or assistance?" at bounding box center [651, 206] width 262 height 26
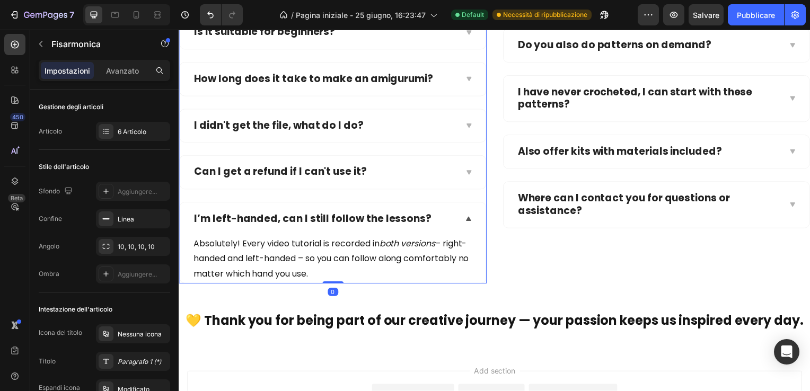
click at [468, 171] on icon at bounding box center [470, 173] width 5 height 4
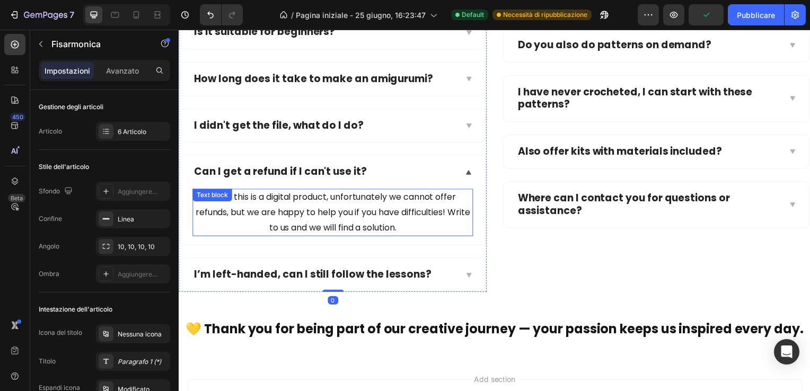
click at [394, 216] on p "Since this is a digital product, unfortunately we cannot offer refunds, but we …" at bounding box center [333, 214] width 280 height 46
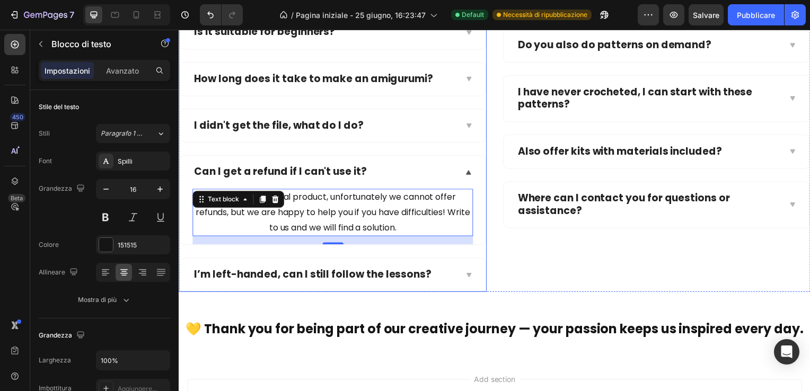
click at [468, 274] on icon at bounding box center [470, 276] width 5 height 4
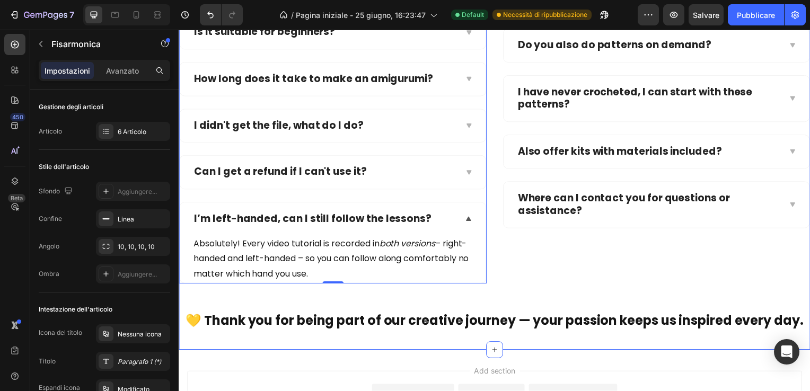
click at [516, 302] on div "Frequently asked questions Heading Row Have questions? We’re here to help Text …" at bounding box center [497, 99] width 636 height 473
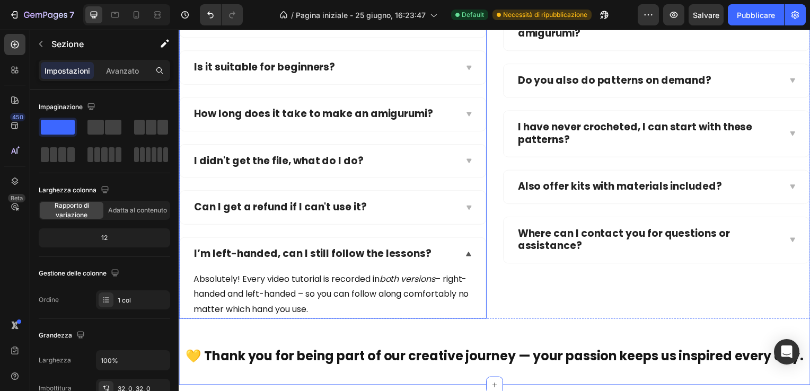
scroll to position [9588, 0]
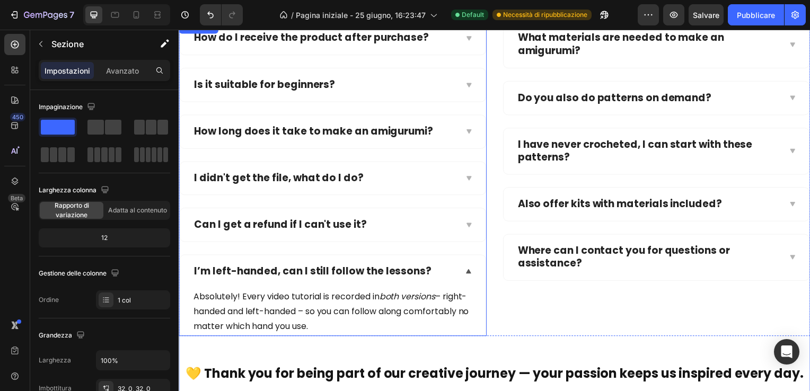
click at [468, 270] on icon at bounding box center [470, 273] width 8 height 8
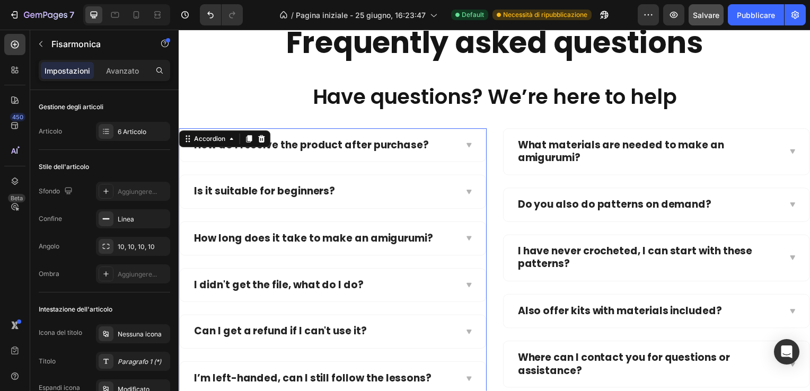
scroll to position [9459, 0]
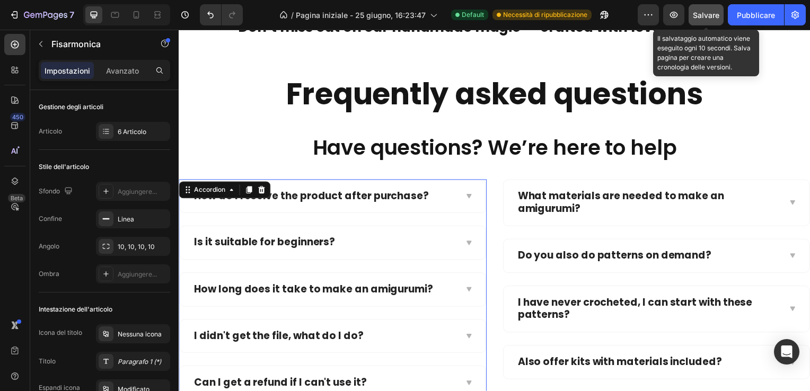
click at [709, 14] on span "Salvare" at bounding box center [706, 15] width 26 height 9
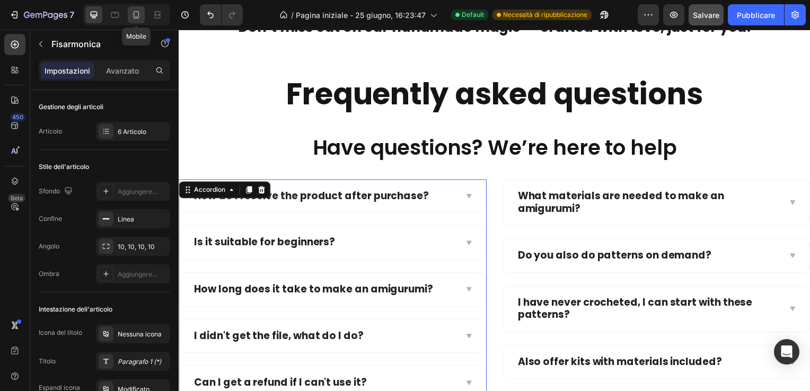
click at [135, 13] on icon at bounding box center [136, 15] width 11 height 11
type input "21"
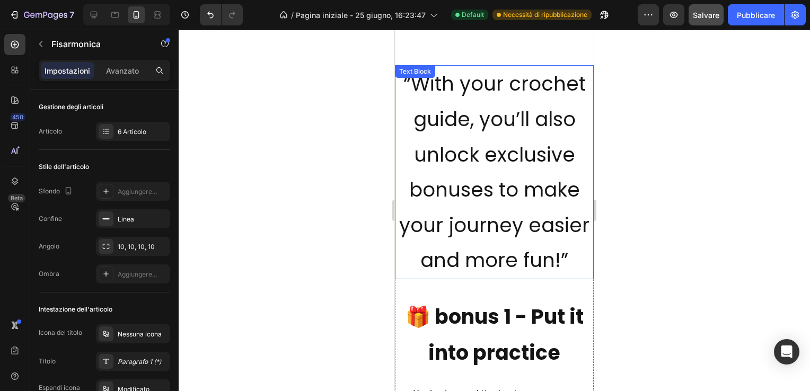
scroll to position [1878, 0]
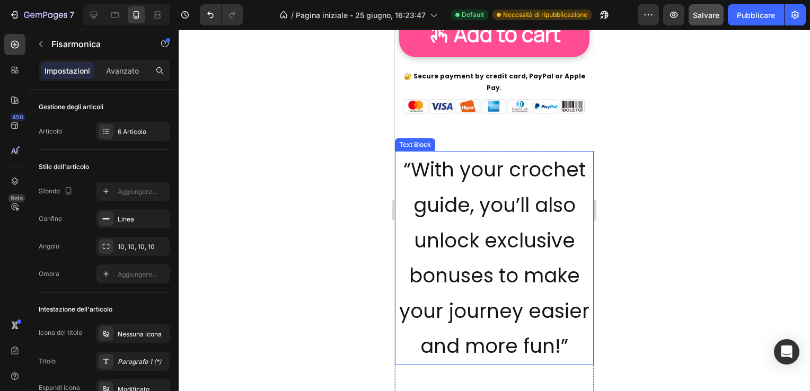
click at [478, 205] on p "“With your crochet guide, you’ll also unlock exclusive bonuses to make your jou…" at bounding box center [494, 258] width 197 height 212
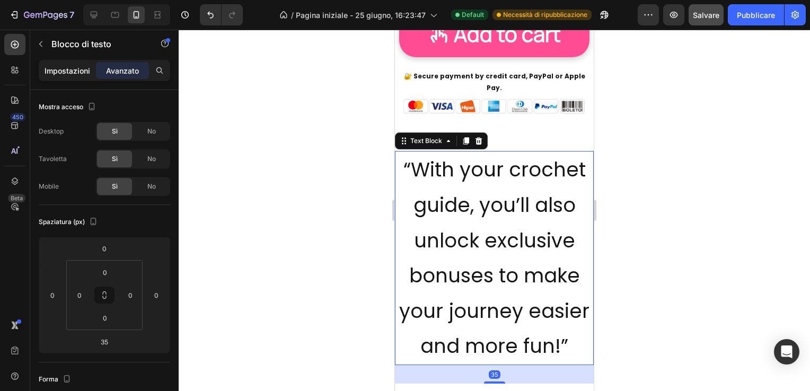
click at [72, 72] on p "Impostazioni" at bounding box center [68, 70] width 46 height 11
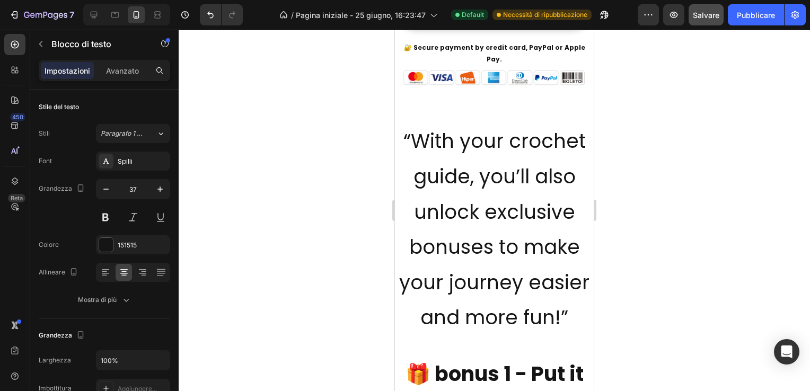
scroll to position [2196, 0]
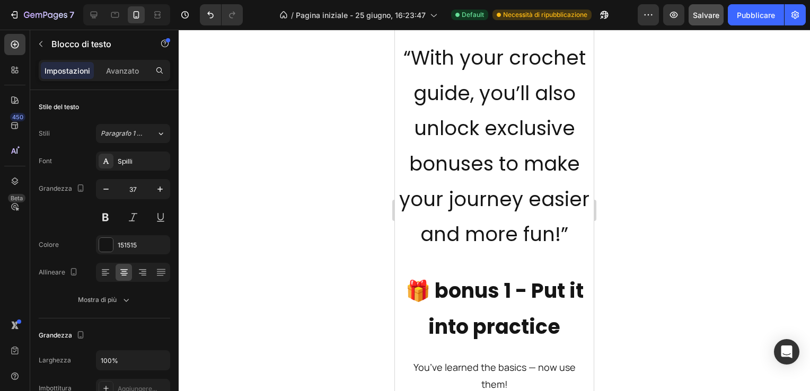
click at [479, 138] on p "“With your crochet guide, you’ll also unlock exclusive bonuses to make your jou…" at bounding box center [494, 146] width 197 height 212
click at [411, 223] on p "“With your crochet guide, you’ll also unlock exclusive bonuses to make your jou…" at bounding box center [494, 146] width 197 height 212
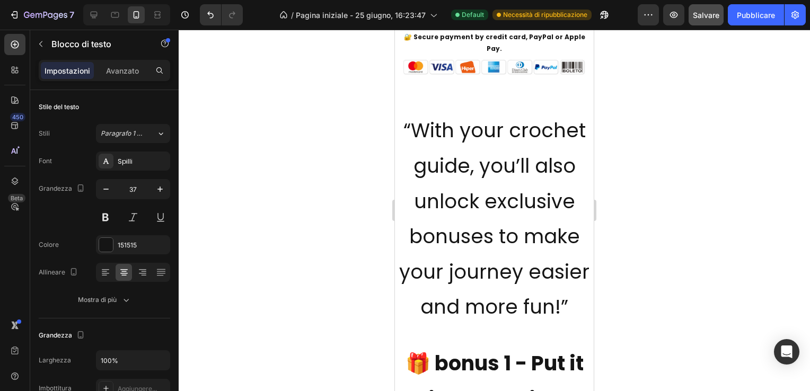
scroll to position [2037, 0]
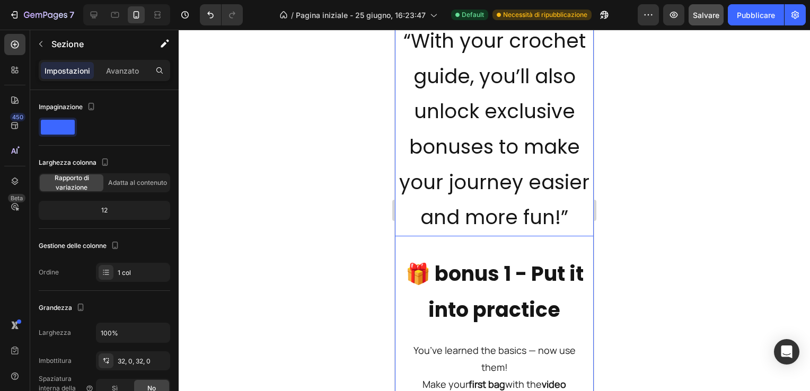
scroll to position [2196, 0]
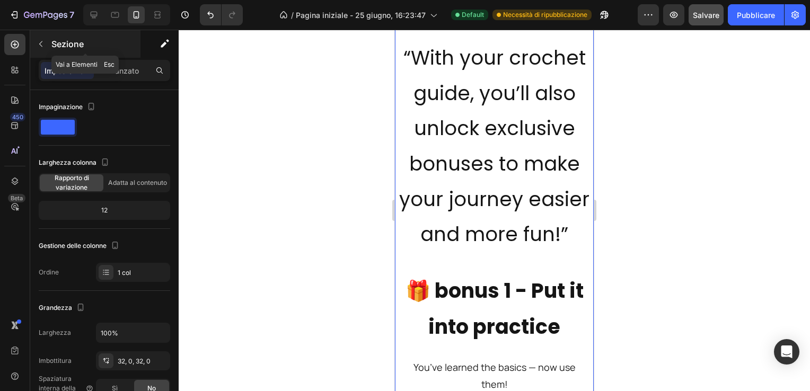
click at [44, 40] on icon "button" at bounding box center [41, 44] width 8 height 8
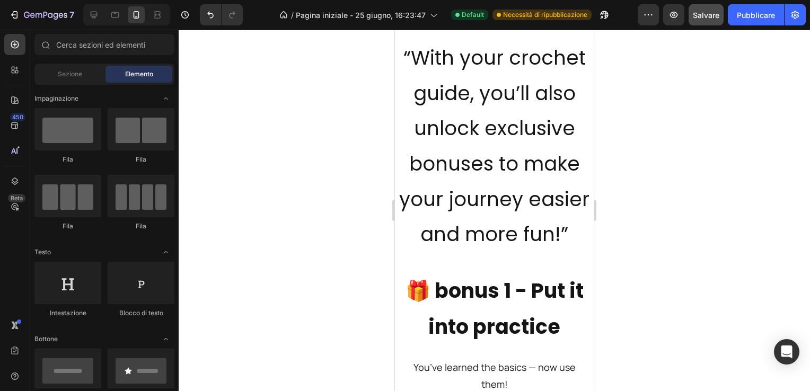
scroll to position [0, 0]
click at [447, 111] on p "“With your crochet guide, you’ll also unlock exclusive bonuses to make your jou…" at bounding box center [494, 146] width 197 height 212
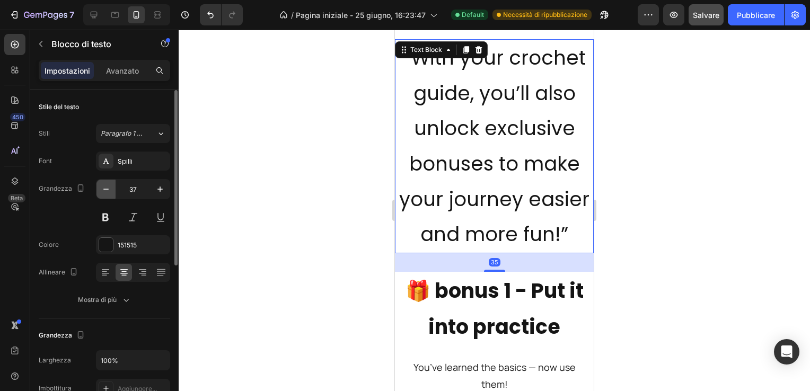
click at [102, 190] on icon "button" at bounding box center [106, 189] width 11 height 11
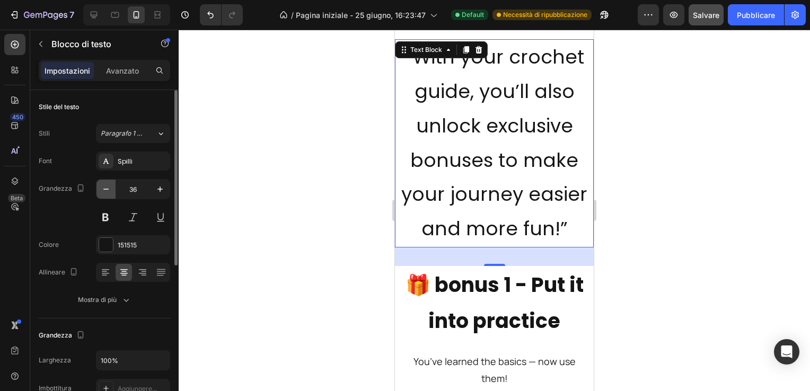
click at [102, 190] on icon "button" at bounding box center [106, 189] width 11 height 11
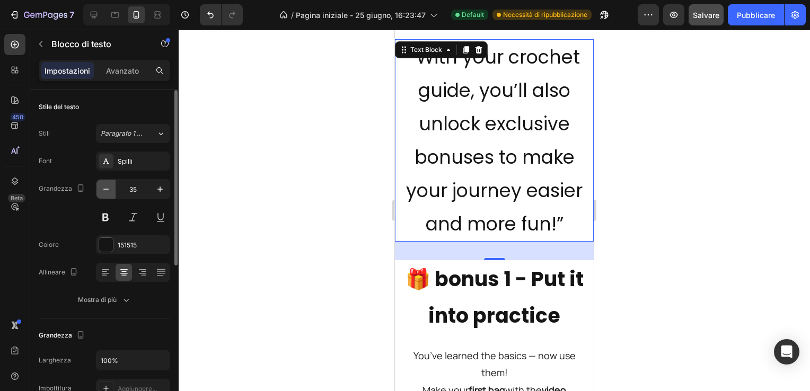
click at [102, 190] on icon "button" at bounding box center [106, 189] width 11 height 11
type input "34"
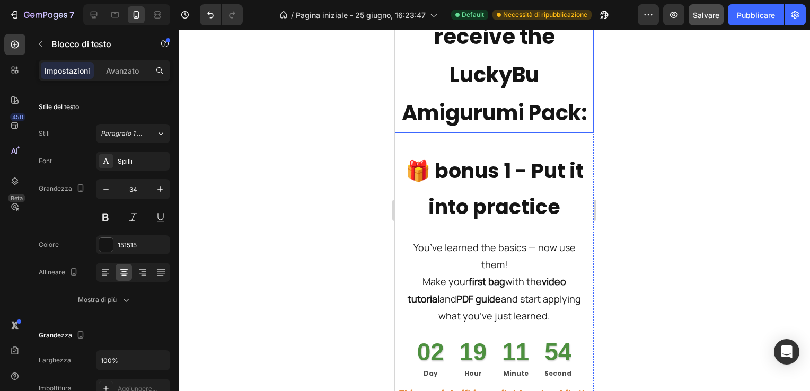
scroll to position [5693, 0]
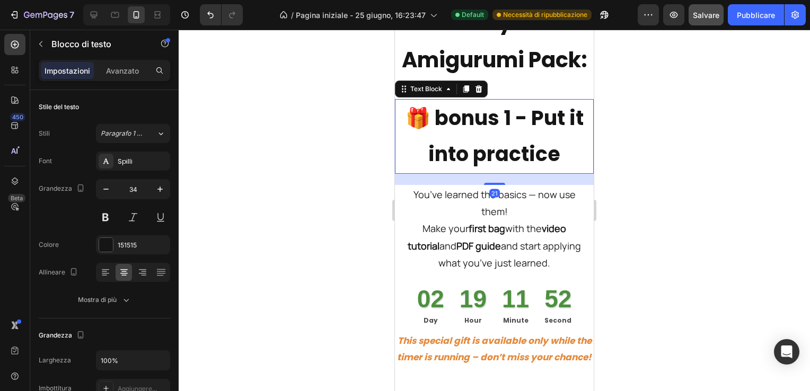
click at [508, 157] on p "🎁 bonus 1 - Put it into practice" at bounding box center [494, 136] width 197 height 73
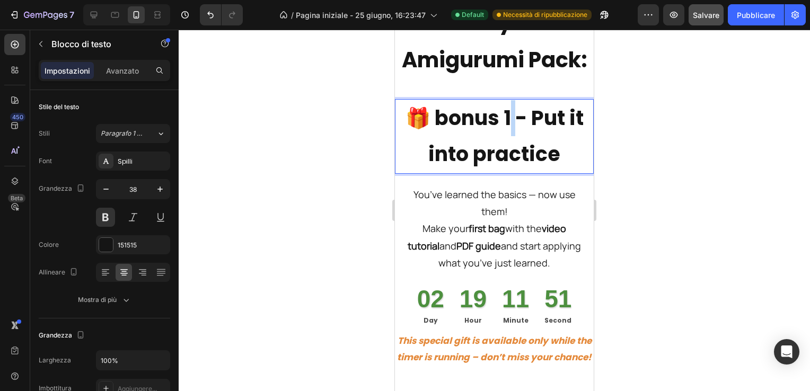
click at [508, 157] on p "🎁 bonus 1 - Put it into practice" at bounding box center [494, 136] width 197 height 73
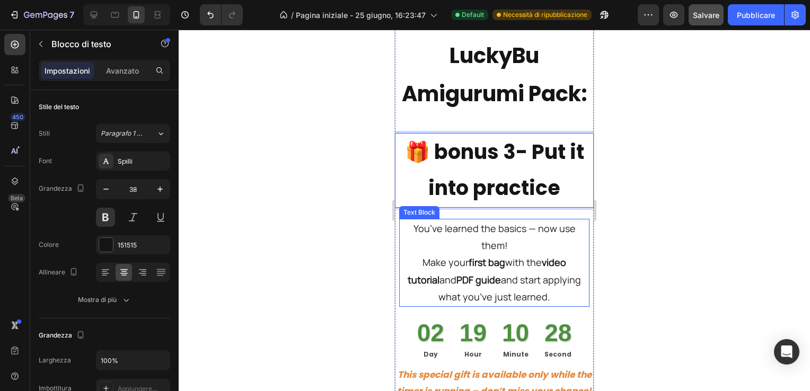
scroll to position [5640, 0]
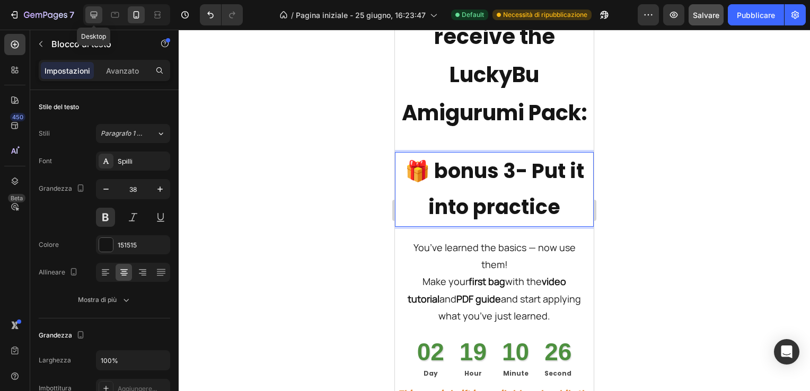
click at [89, 12] on icon at bounding box center [93, 15] width 11 height 11
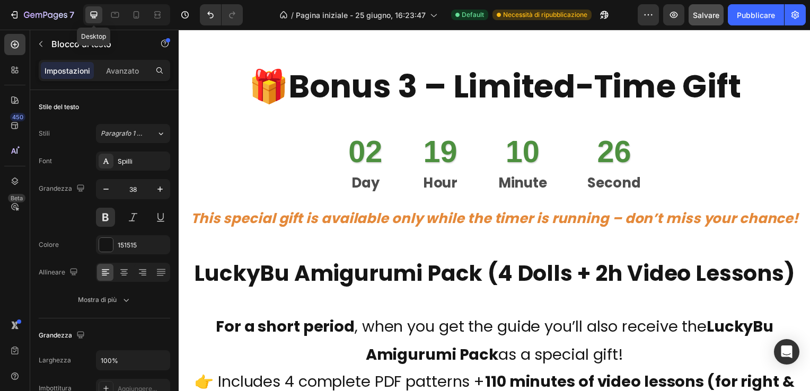
type input "16"
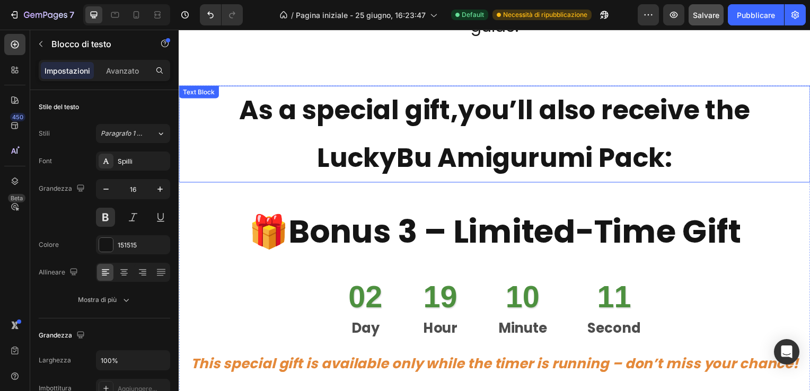
scroll to position [5778, 0]
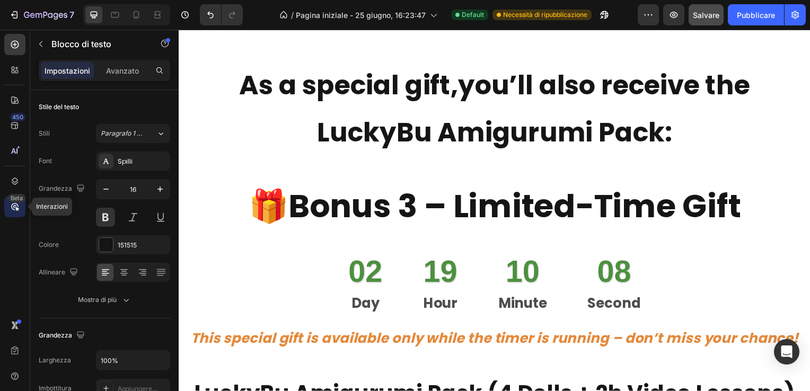
click at [11, 203] on icon at bounding box center [15, 206] width 11 height 11
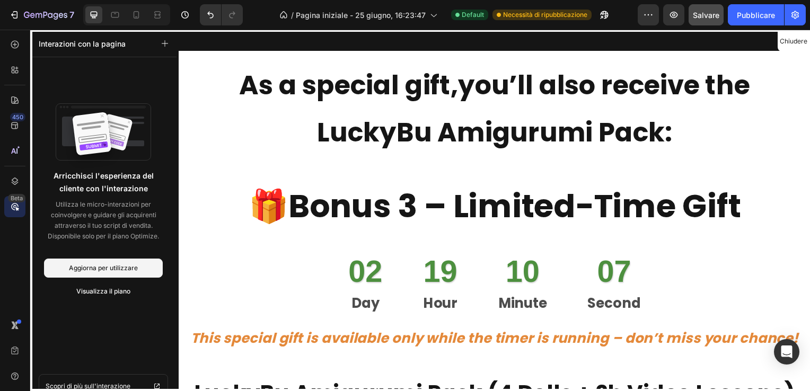
click at [11, 203] on icon at bounding box center [15, 206] width 11 height 11
click at [12, 181] on icon at bounding box center [15, 181] width 11 height 11
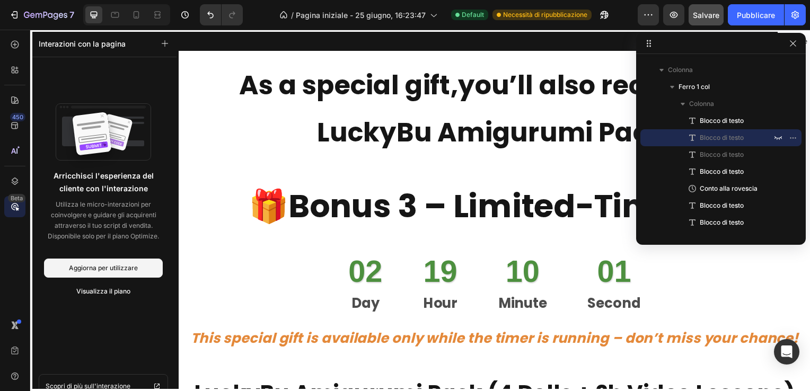
scroll to position [5725, 0]
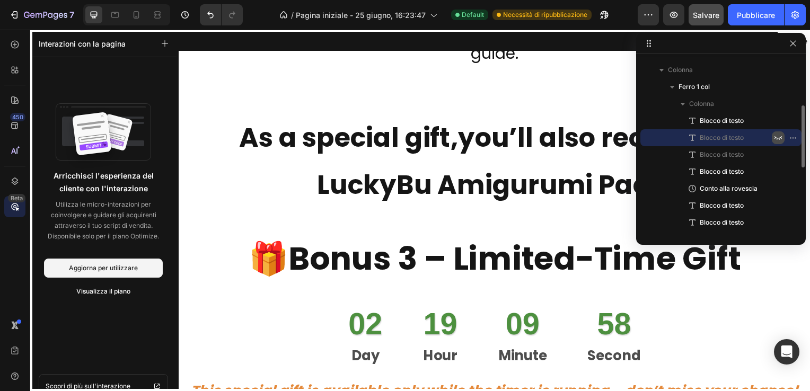
click at [777, 137] on icon "button" at bounding box center [778, 138] width 8 height 8
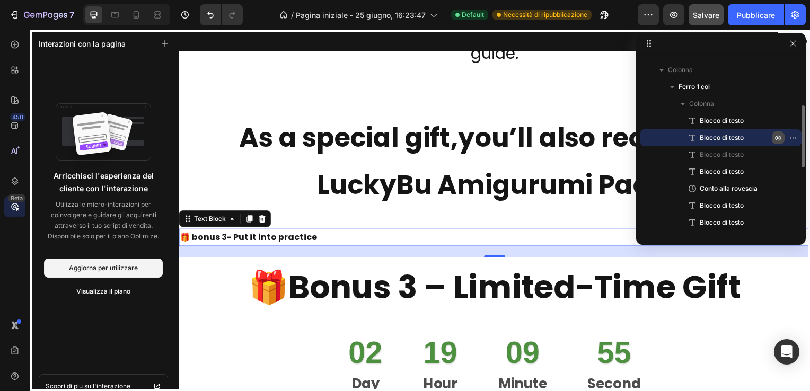
click at [777, 137] on icon "button" at bounding box center [778, 138] width 3 height 3
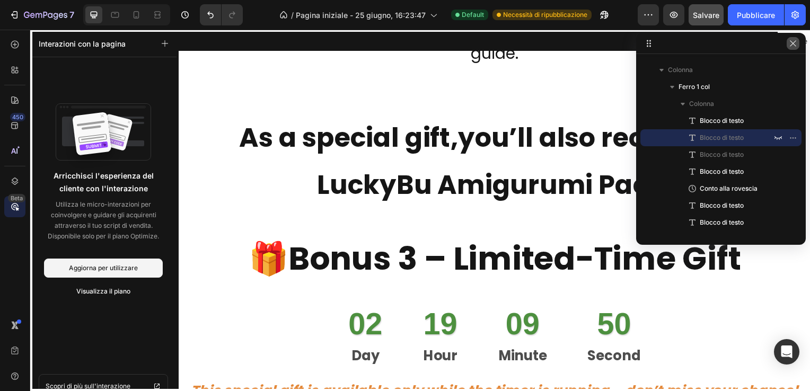
click at [794, 42] on icon "button" at bounding box center [792, 43] width 8 height 8
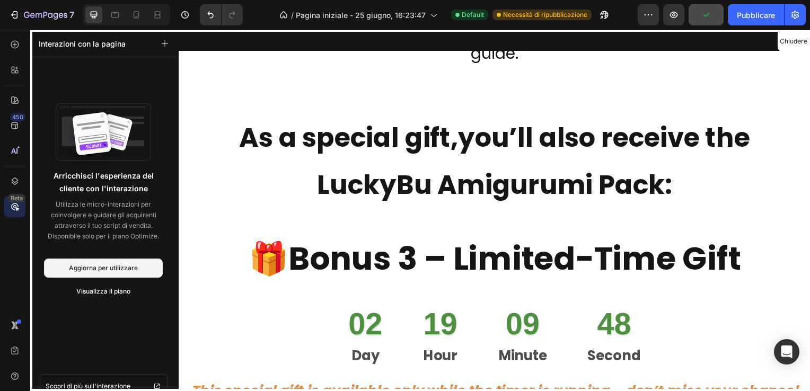
click at [12, 209] on icon at bounding box center [15, 206] width 11 height 11
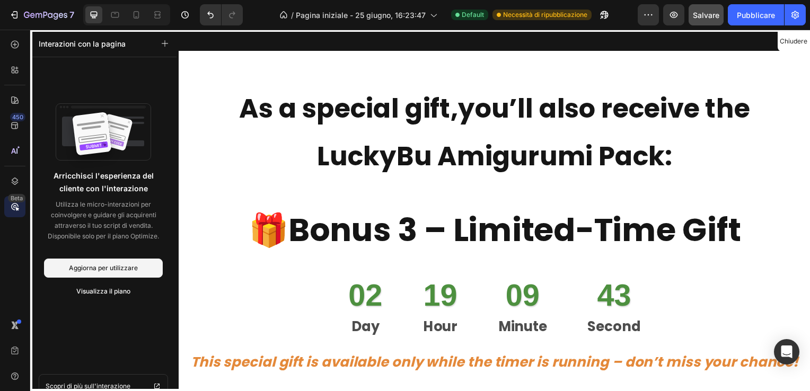
scroll to position [5778, 0]
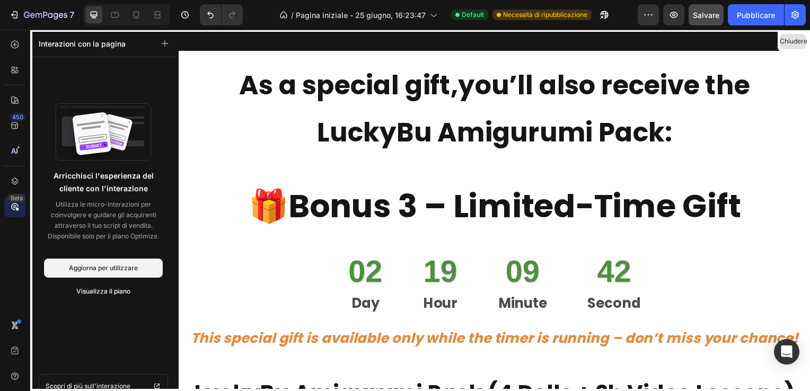
click at [797, 43] on button "Chiudere" at bounding box center [792, 41] width 26 height 15
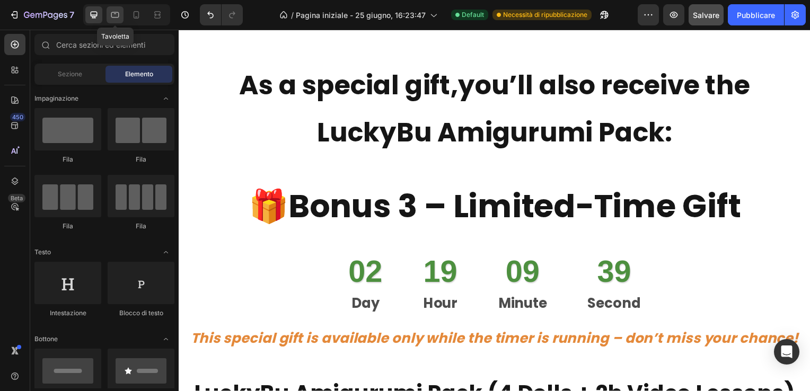
click at [110, 12] on icon at bounding box center [115, 15] width 11 height 11
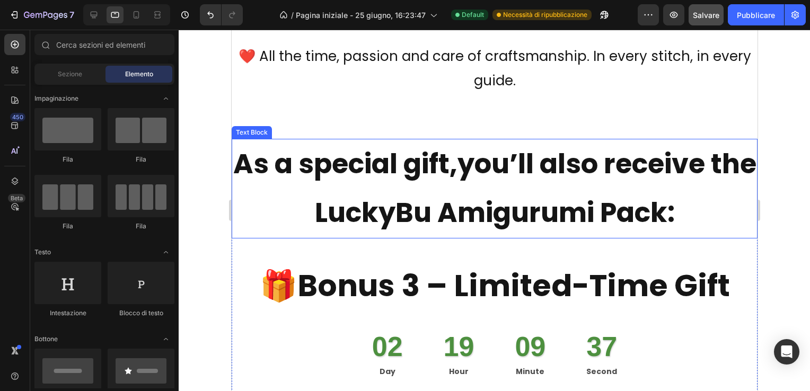
scroll to position [5588, 0]
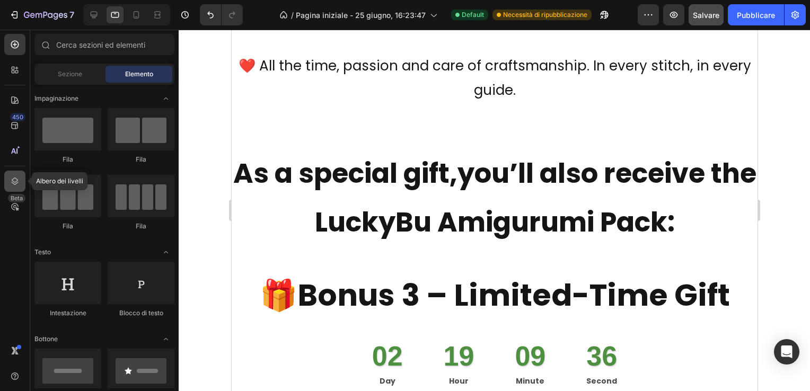
click at [10, 180] on icon at bounding box center [15, 181] width 11 height 11
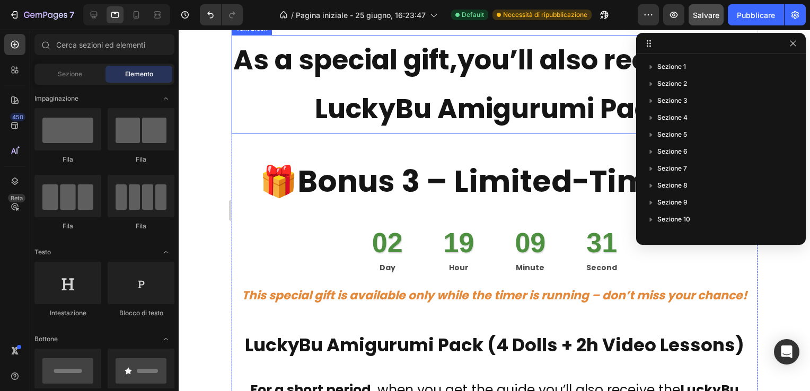
scroll to position [5641, 0]
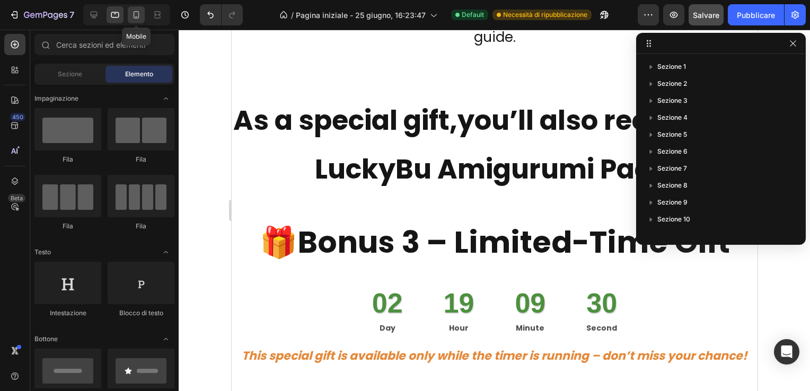
click at [134, 12] on icon at bounding box center [137, 14] width 6 height 7
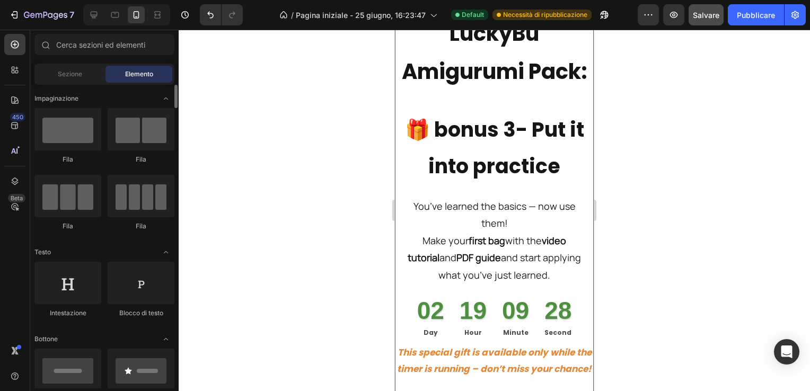
scroll to position [5617, 0]
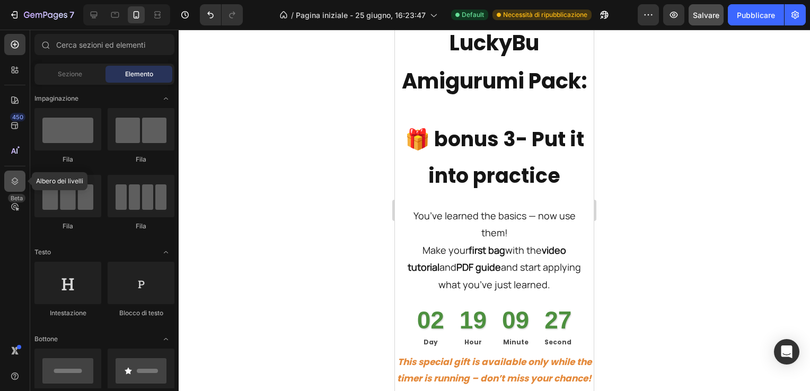
click at [13, 181] on icon at bounding box center [15, 181] width 7 height 7
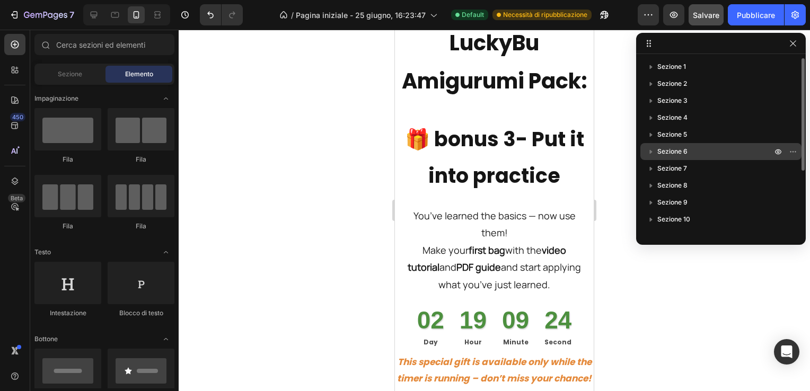
click at [687, 150] on p "Sezione 6" at bounding box center [715, 151] width 117 height 11
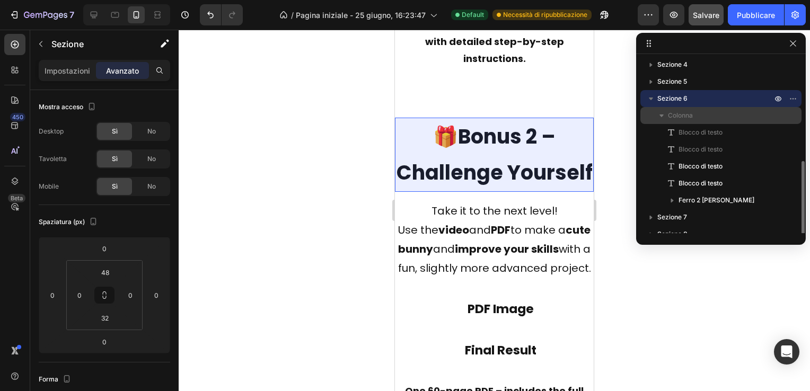
scroll to position [106, 0]
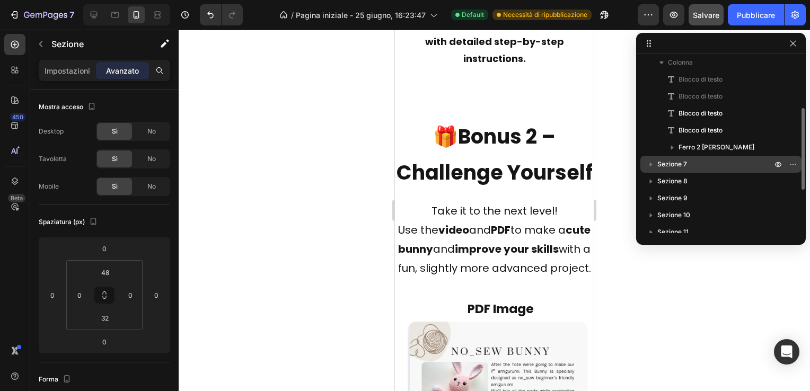
click at [680, 164] on span "Sezione 7" at bounding box center [672, 164] width 30 height 11
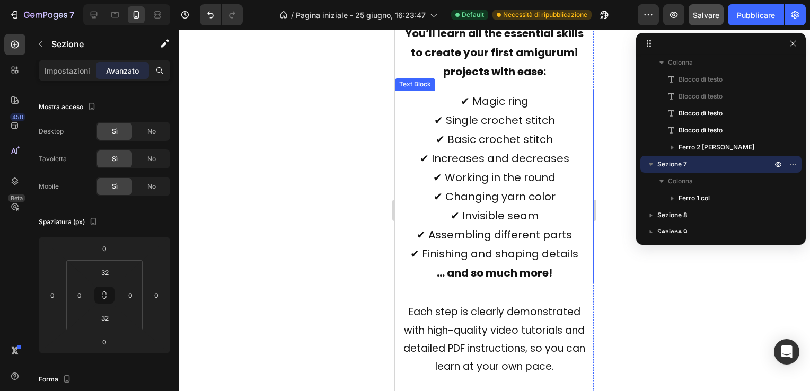
scroll to position [4953, 0]
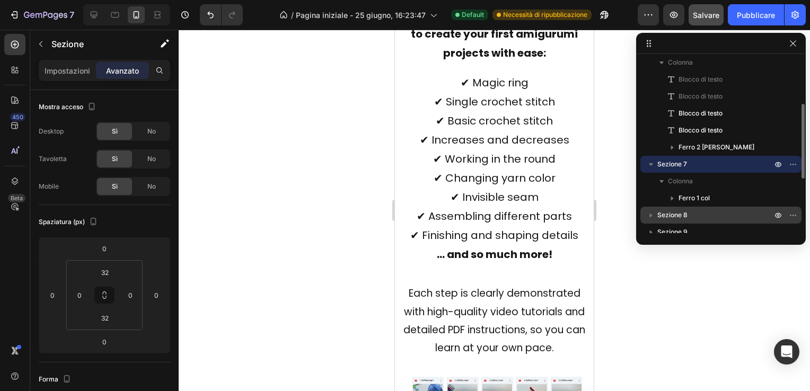
click at [667, 213] on span "Sezione 8" at bounding box center [672, 215] width 30 height 11
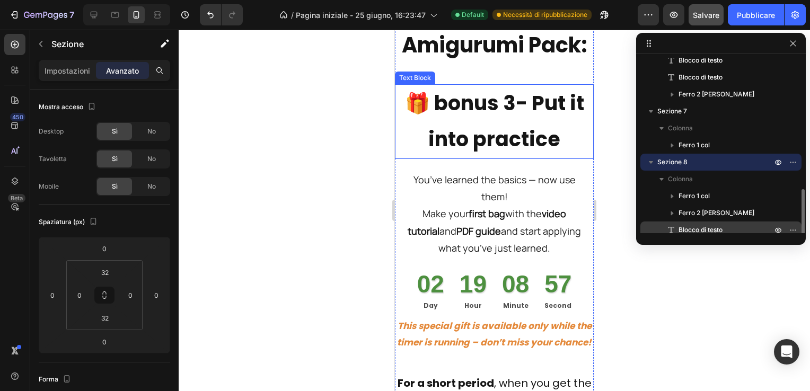
scroll to position [212, 0]
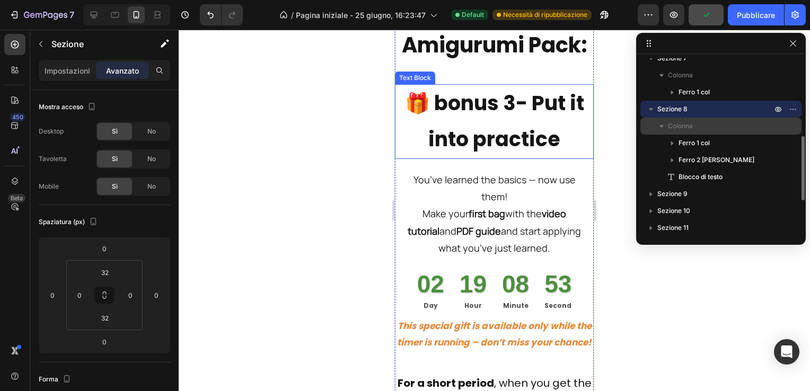
click at [687, 125] on span "Colonna" at bounding box center [680, 126] width 25 height 11
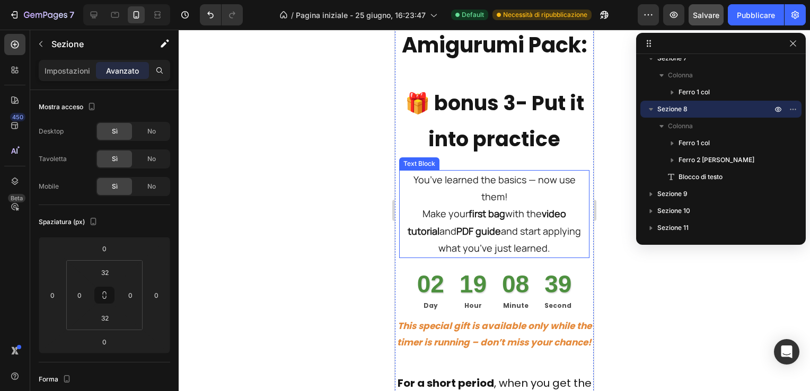
click at [526, 230] on p "You’ve learned the basics — now use them! Make your first bag with the video tu…" at bounding box center [494, 214] width 188 height 86
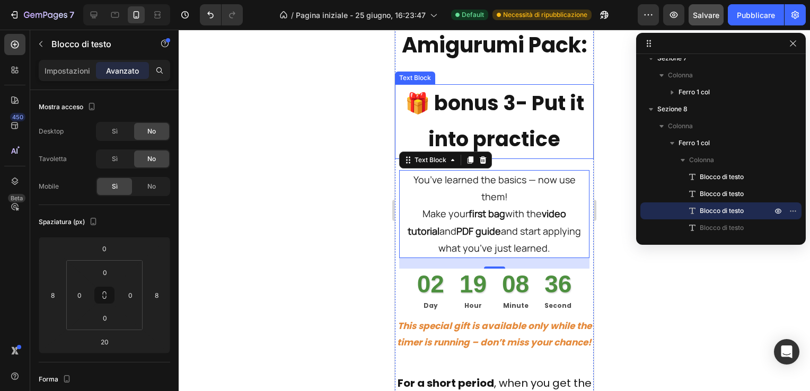
click at [529, 144] on p "🎁 bonus 3- Put it into practice" at bounding box center [494, 121] width 197 height 73
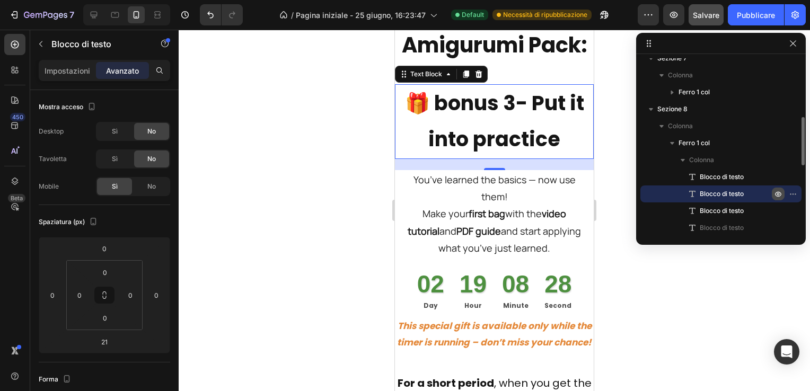
click at [794, 194] on icon "button" at bounding box center [794, 193] width 1 height 1
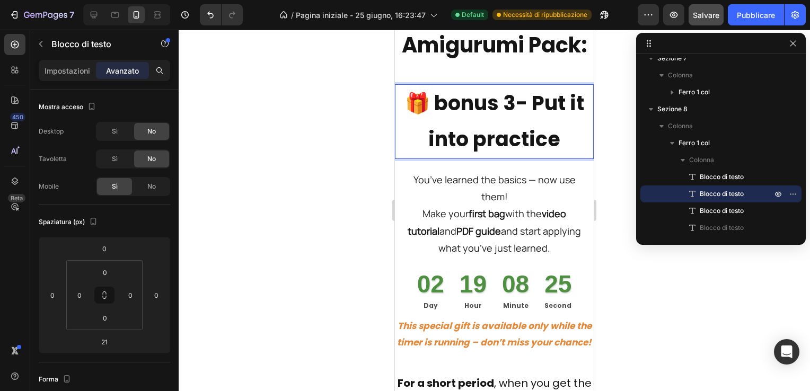
click at [562, 155] on p "🎁 bonus 3- Put it into practice" at bounding box center [494, 121] width 197 height 73
click at [561, 155] on p "🎁 bonus 3- Put it into practice" at bounding box center [494, 121] width 197 height 73
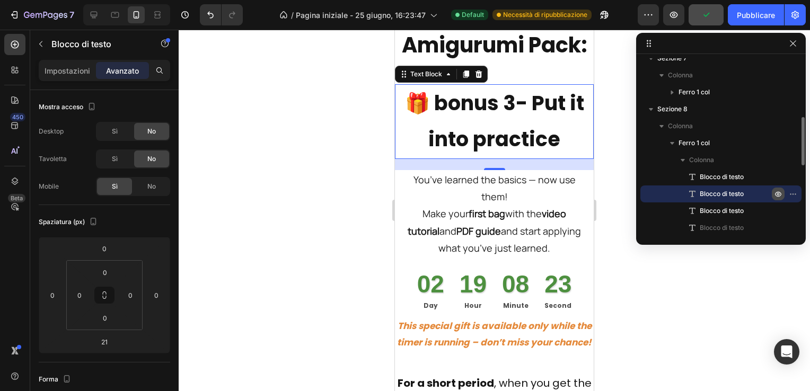
drag, startPoint x: 778, startPoint y: 194, endPoint x: 102, endPoint y: 18, distance: 699.3
click at [778, 194] on icon "button" at bounding box center [778, 194] width 3 height 3
click at [796, 192] on icon "button" at bounding box center [792, 194] width 8 height 8
click at [345, 147] on div at bounding box center [494, 210] width 631 height 361
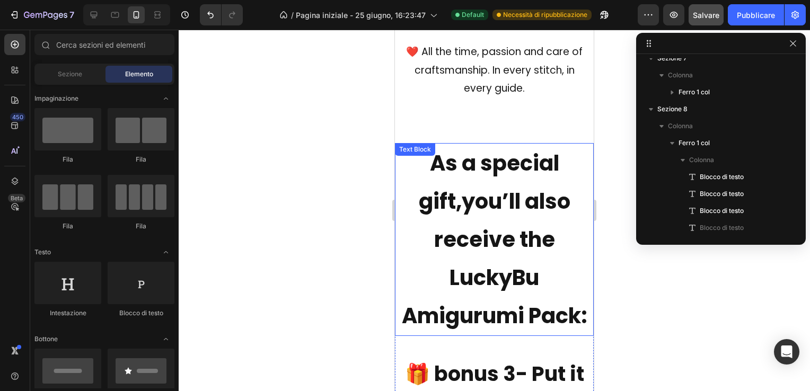
scroll to position [5337, 0]
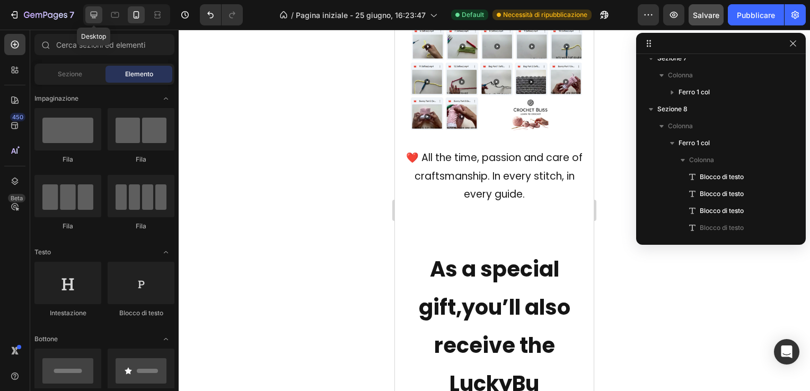
click at [89, 13] on icon at bounding box center [93, 15] width 11 height 11
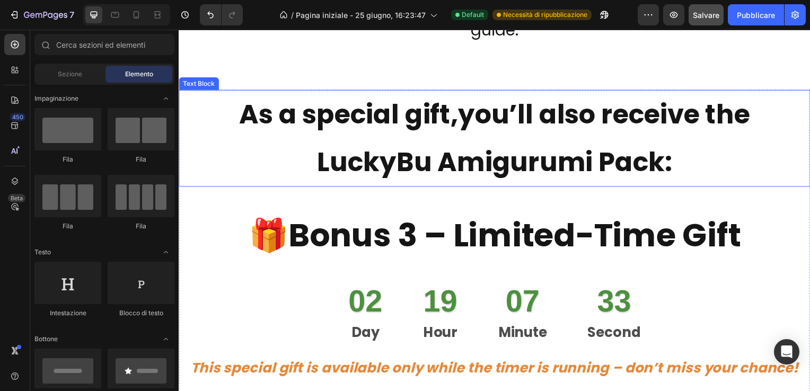
scroll to position [5750, 0]
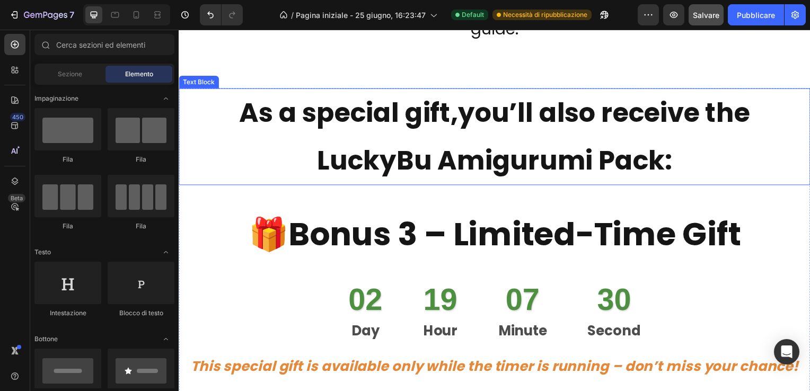
click at [285, 171] on p "As a special gift, you’ll also receive the LuckyBu Amigurumi Pack:" at bounding box center [497, 137] width 634 height 95
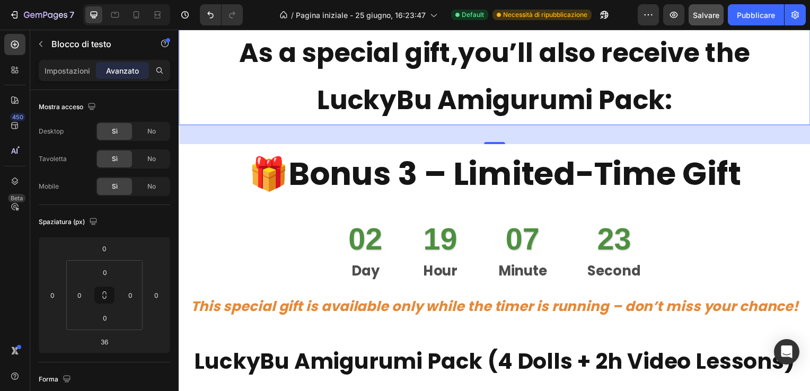
scroll to position [5856, 0]
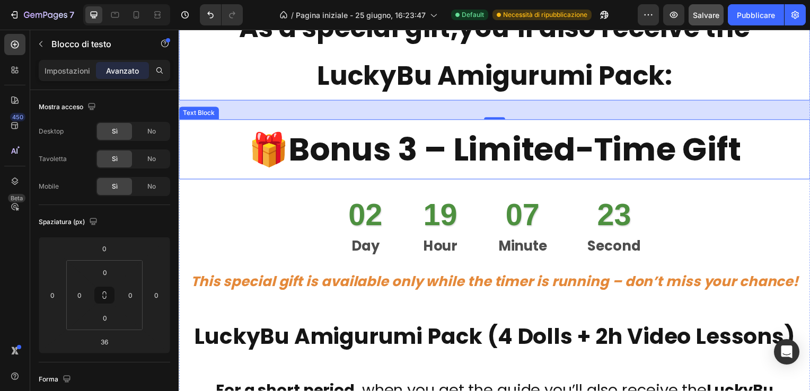
click at [281, 147] on p "🎁 Bonus 3 – Limited-Time Gift" at bounding box center [497, 150] width 634 height 58
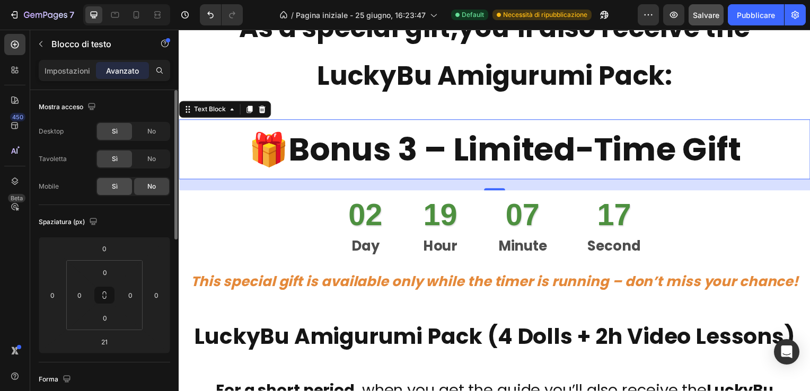
click at [117, 183] on span "Sì" at bounding box center [115, 187] width 6 height 10
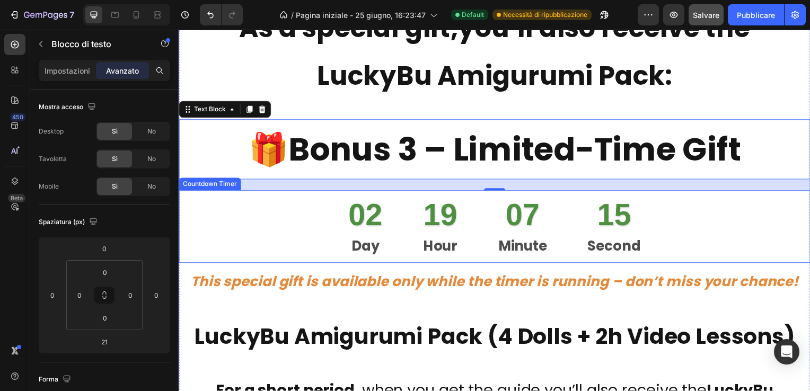
click at [311, 224] on div "02 Day 19 Hour 07 Minute 15 Second" at bounding box center [497, 228] width 636 height 73
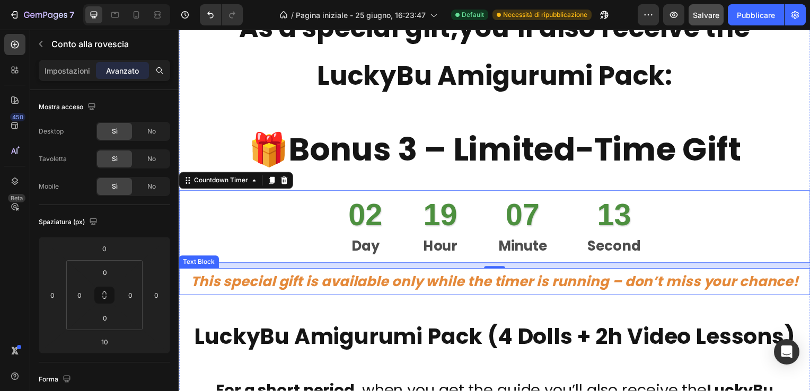
click at [309, 287] on icon "This special gift is available only while the timer is running – don’t miss you…" at bounding box center [497, 283] width 612 height 19
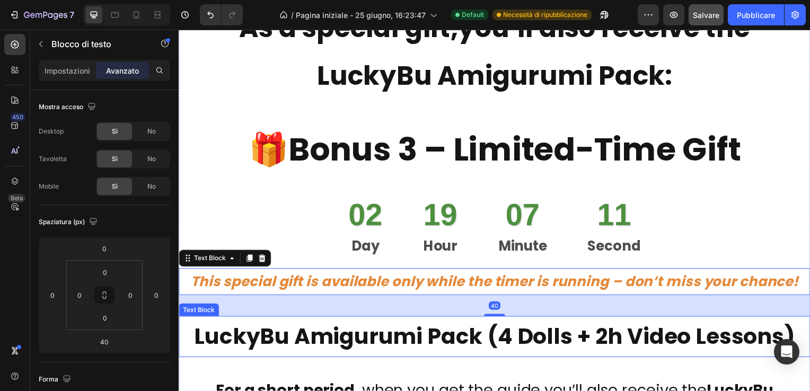
click at [305, 335] on p "LuckyBu Amigurumi Pack (4 Dolls + 2h Video Lessons)" at bounding box center [497, 339] width 634 height 39
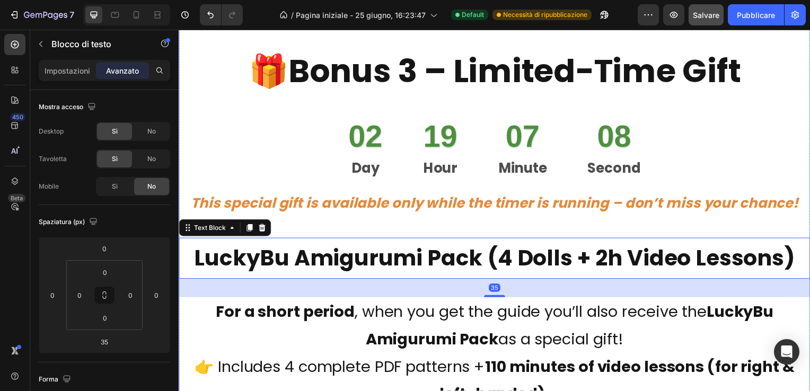
scroll to position [5962, 0]
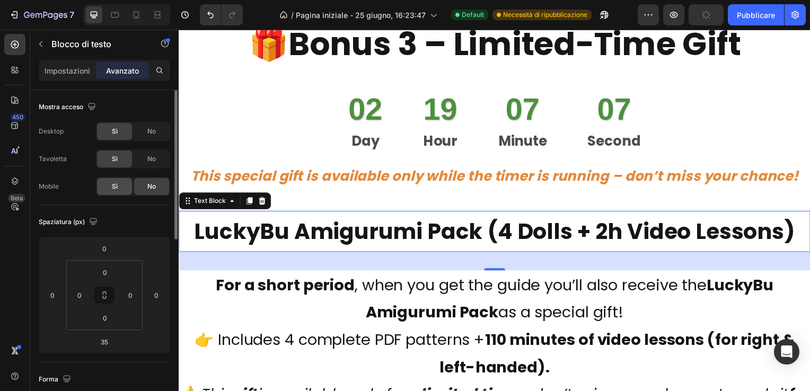
click at [116, 184] on span "Sì" at bounding box center [115, 187] width 6 height 10
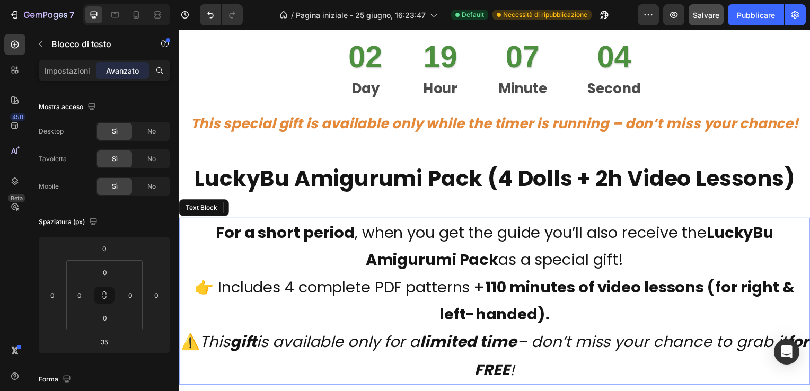
click at [350, 260] on p "For a short period , when you get the guide you’ll also receive the LuckyBu Ami…" at bounding box center [497, 275] width 634 height 111
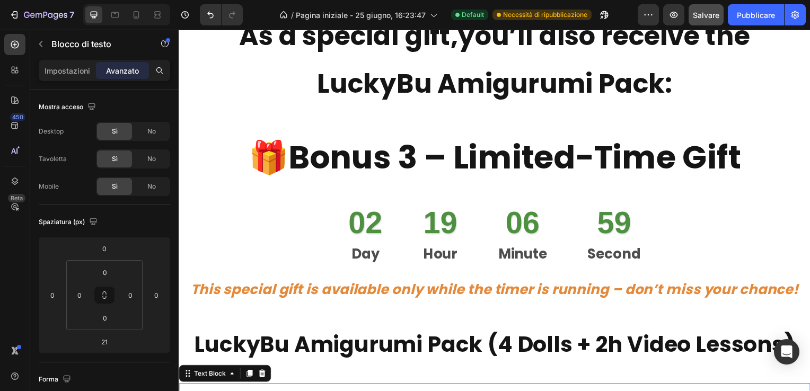
scroll to position [5803, 0]
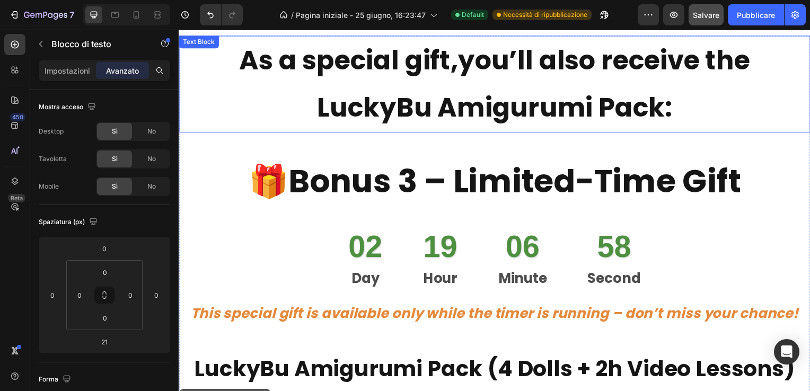
click at [402, 98] on p "As a special gift, you’ll also receive the LuckyBu Amigurumi Pack:" at bounding box center [497, 84] width 634 height 95
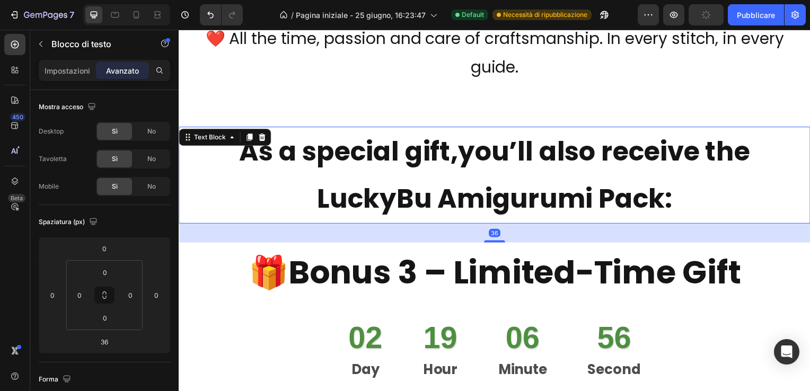
scroll to position [5697, 0]
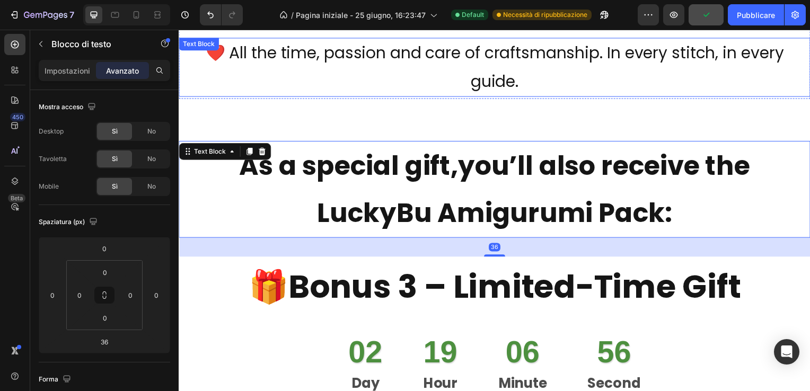
click at [397, 88] on p "❤️ All the time, passion and care of craftsmanship. In every stitch, in every g…" at bounding box center [497, 67] width 634 height 57
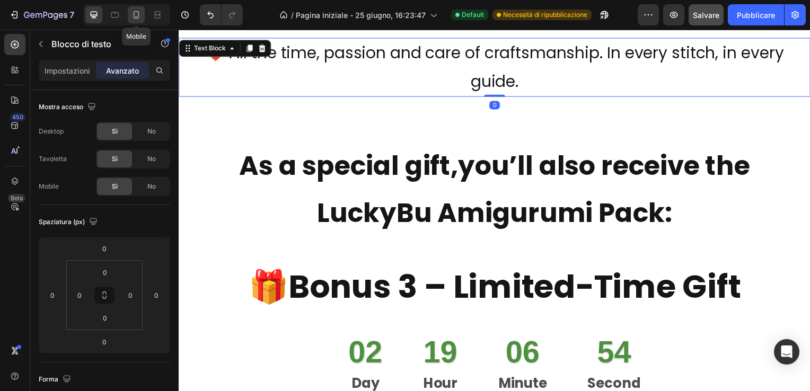
click at [137, 13] on icon at bounding box center [136, 15] width 11 height 11
type input "8"
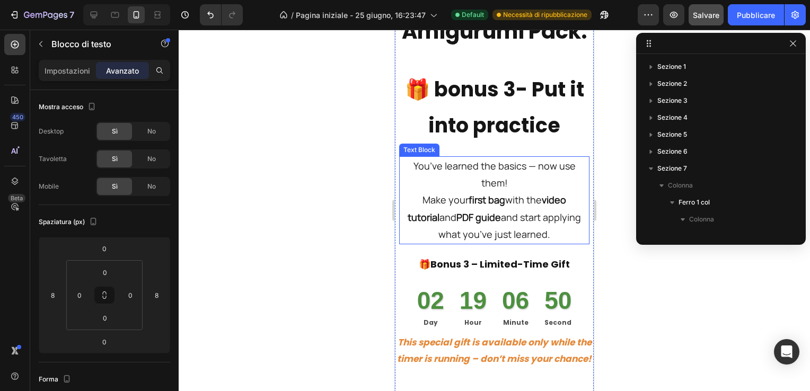
scroll to position [5720, 0]
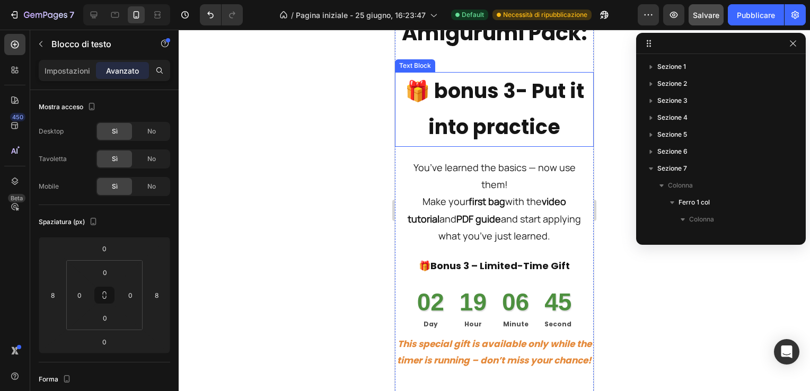
click at [446, 145] on p "🎁 bonus 3- Put it into practice" at bounding box center [494, 109] width 197 height 73
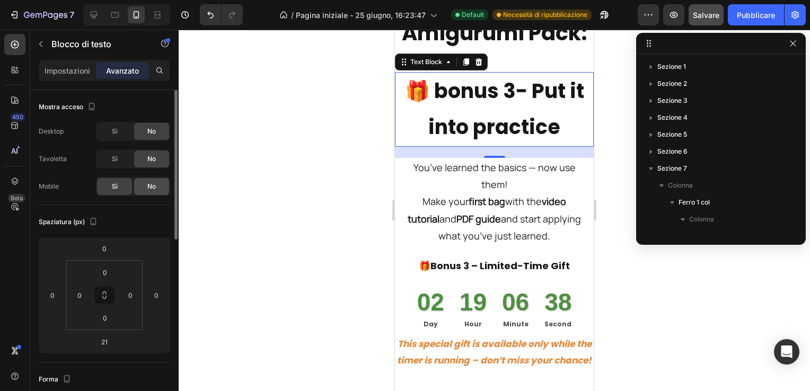
drag, startPoint x: 149, startPoint y: 185, endPoint x: 104, endPoint y: 14, distance: 177.6
click at [149, 185] on span "No" at bounding box center [151, 187] width 8 height 10
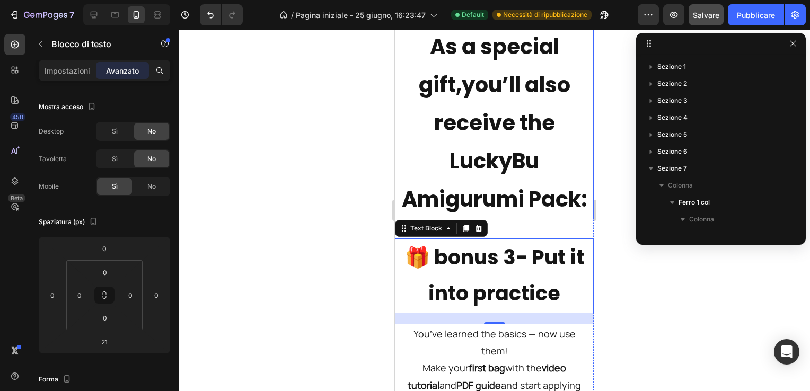
scroll to position [5614, 0]
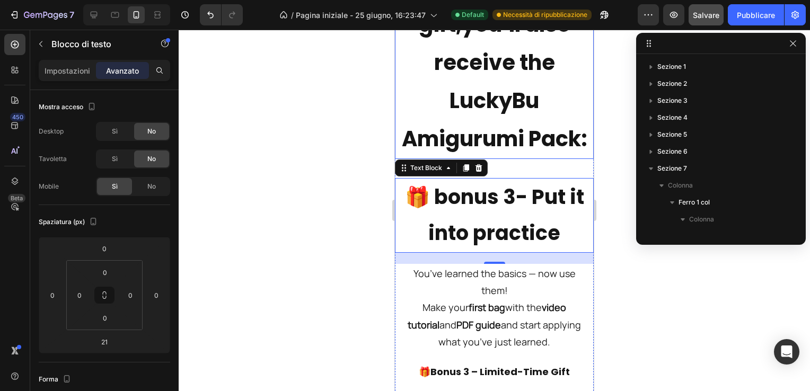
click at [422, 92] on p "As a special gift, you’ll also receive the LuckyBu Amigurumi Pack:" at bounding box center [494, 62] width 197 height 191
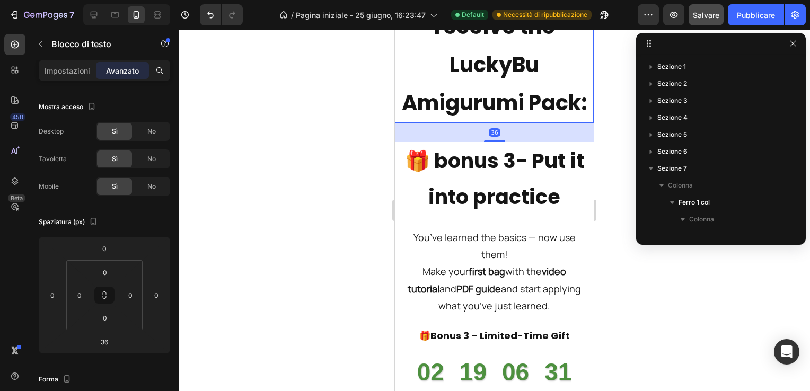
scroll to position [5720, 0]
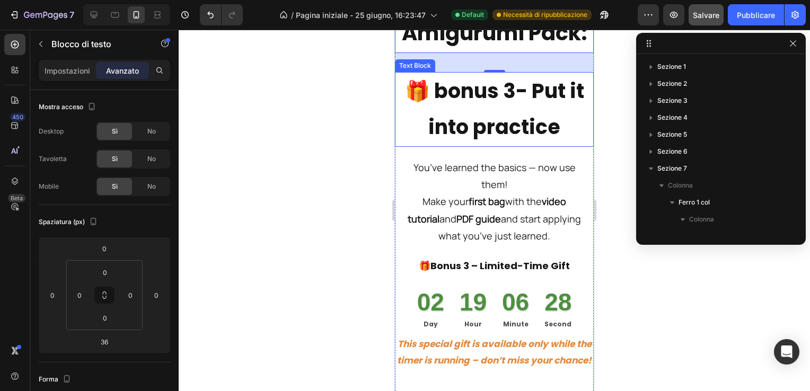
click at [512, 130] on p "🎁 bonus 3- Put it into practice" at bounding box center [494, 109] width 197 height 73
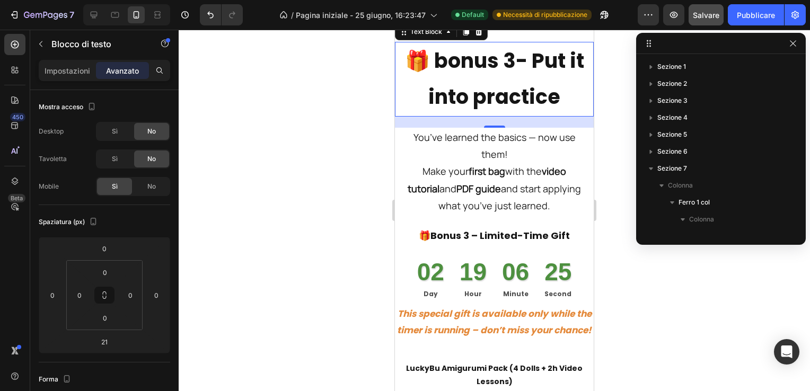
scroll to position [5773, 0]
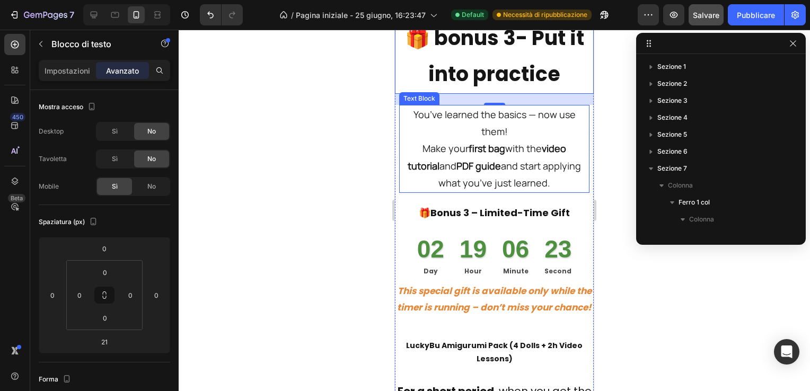
click at [435, 171] on p "You’ve learned the basics — now use them! Make your first bag with the video tu…" at bounding box center [494, 149] width 188 height 86
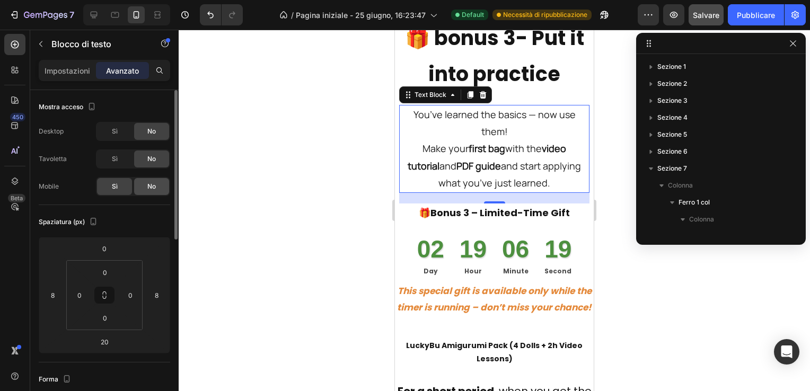
drag, startPoint x: 105, startPoint y: 16, endPoint x: 147, endPoint y: 185, distance: 174.7
click at [147, 185] on span "No" at bounding box center [151, 187] width 8 height 10
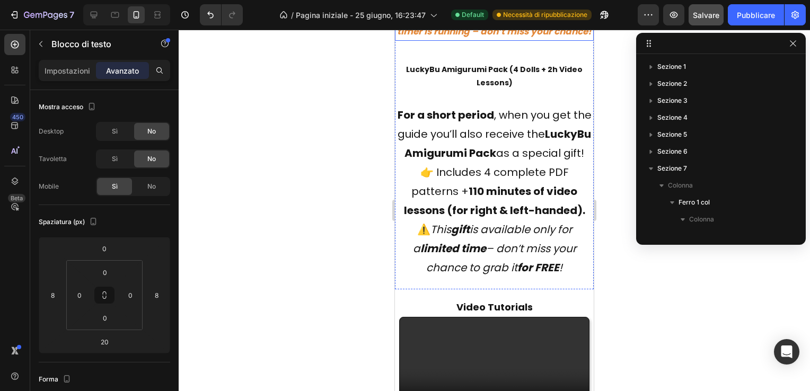
scroll to position [5985, 0]
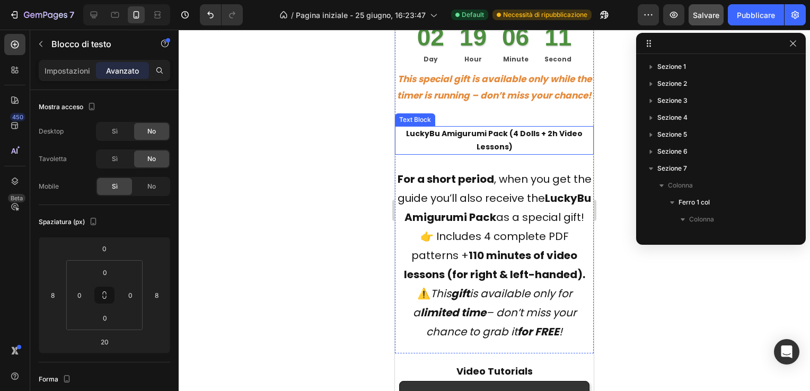
click at [456, 154] on p "LuckyBu Amigurumi Pack (4 Dolls + 2h Video Lessons)" at bounding box center [494, 140] width 197 height 26
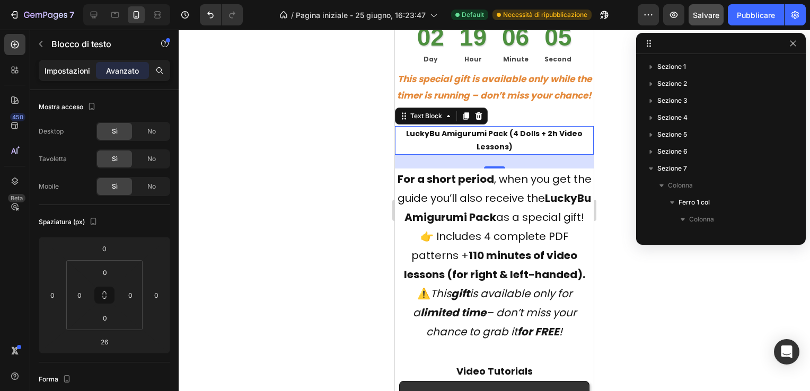
click at [68, 68] on p "Impostazioni" at bounding box center [68, 70] width 46 height 11
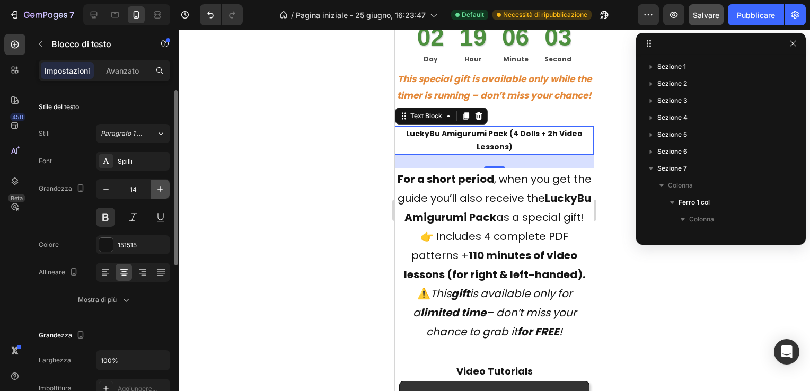
click at [159, 184] on icon "button" at bounding box center [160, 189] width 11 height 11
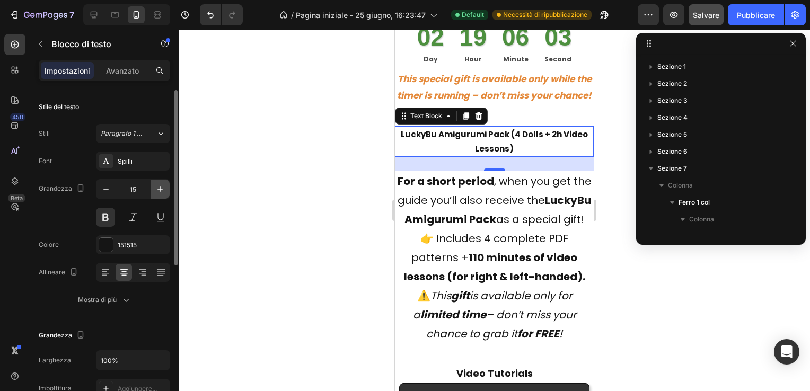
click at [159, 184] on icon "button" at bounding box center [160, 189] width 11 height 11
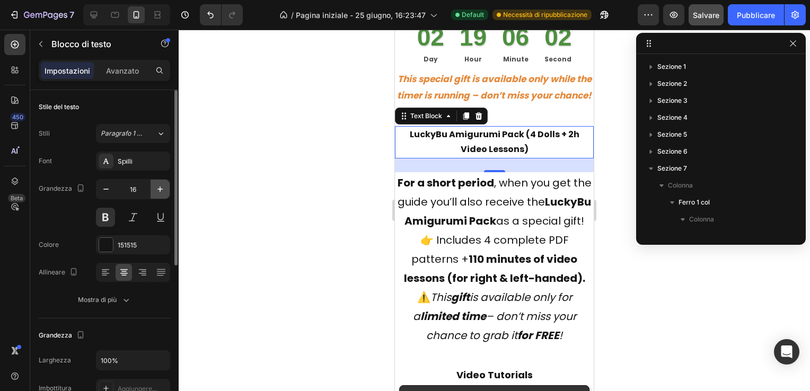
click at [159, 184] on icon "button" at bounding box center [160, 189] width 11 height 11
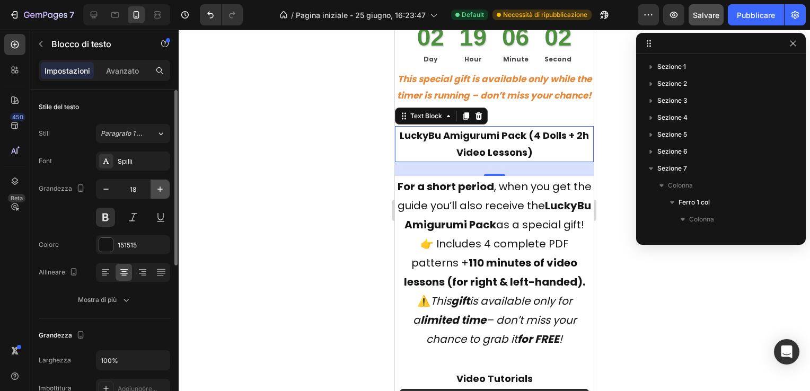
click at [159, 184] on icon "button" at bounding box center [160, 189] width 11 height 11
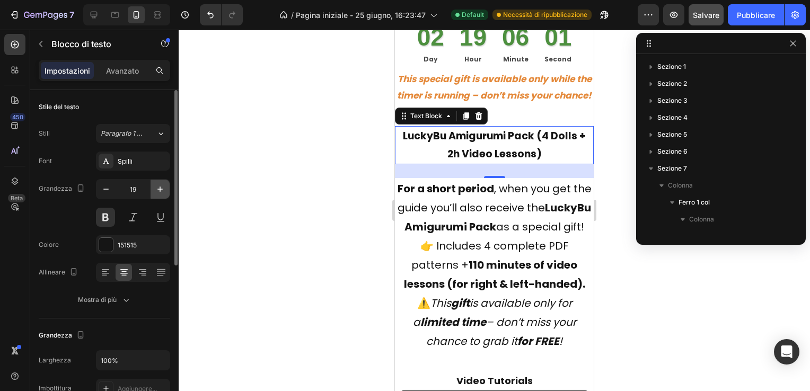
click at [159, 184] on icon "button" at bounding box center [160, 189] width 11 height 11
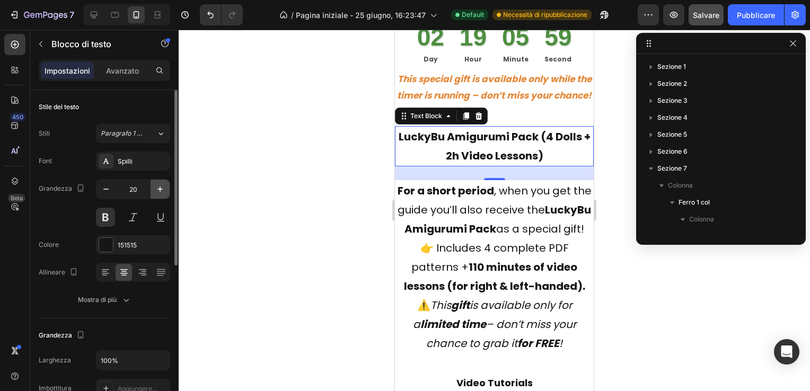
click at [159, 184] on icon "button" at bounding box center [160, 189] width 11 height 11
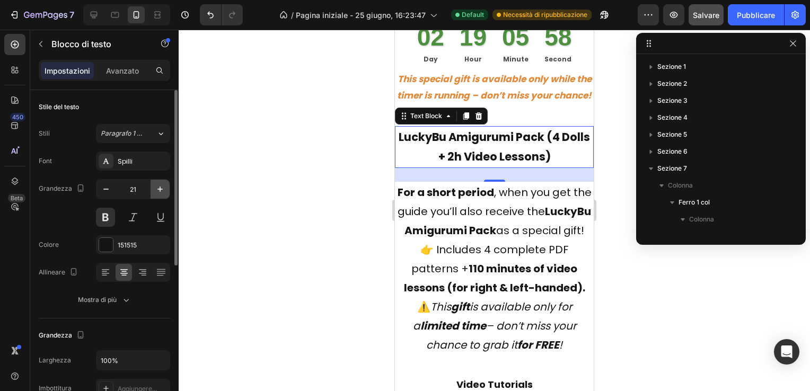
click at [159, 184] on icon "button" at bounding box center [160, 189] width 11 height 11
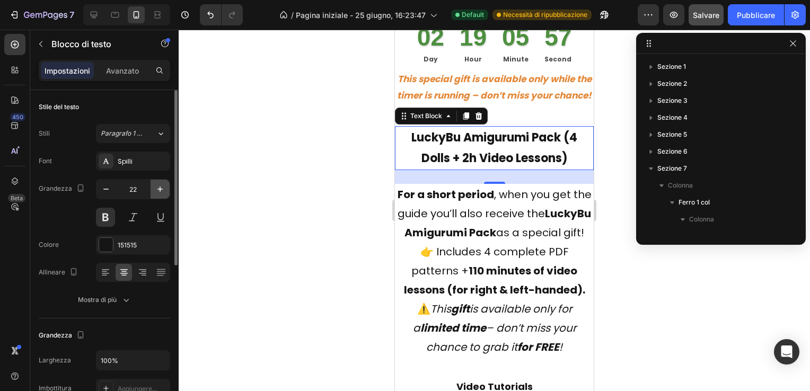
click at [159, 184] on icon "button" at bounding box center [160, 189] width 11 height 11
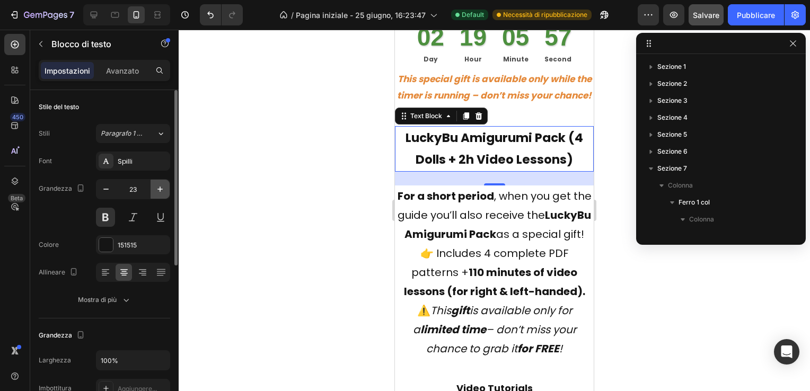
click at [159, 184] on icon "button" at bounding box center [160, 189] width 11 height 11
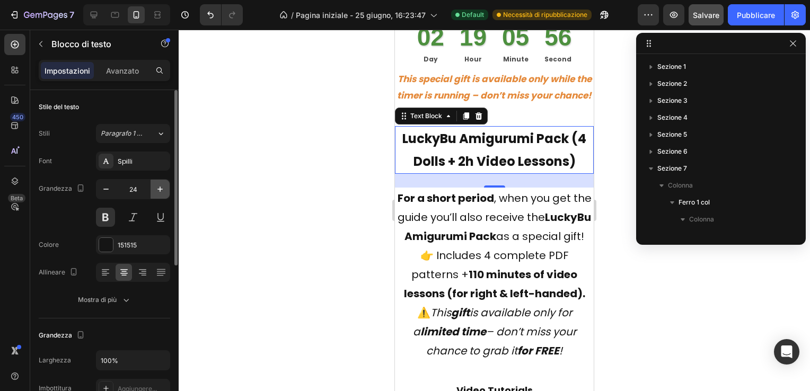
click at [159, 183] on button "button" at bounding box center [159, 189] width 19 height 19
type input "25"
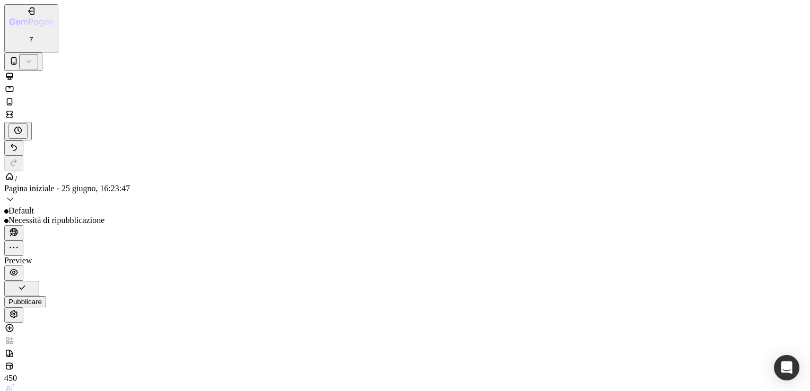
scroll to position [5879, 0]
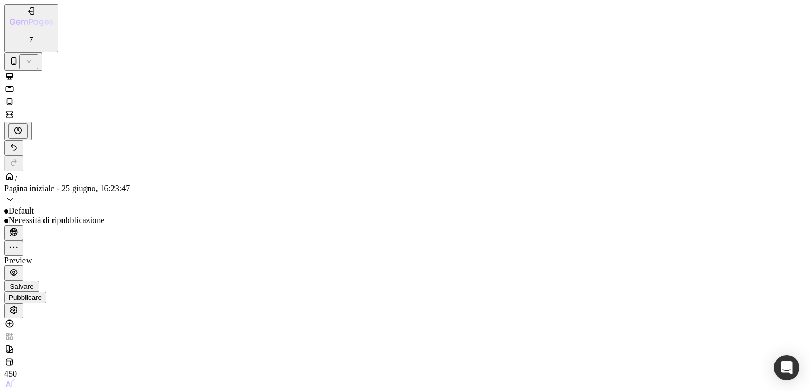
type input "22"
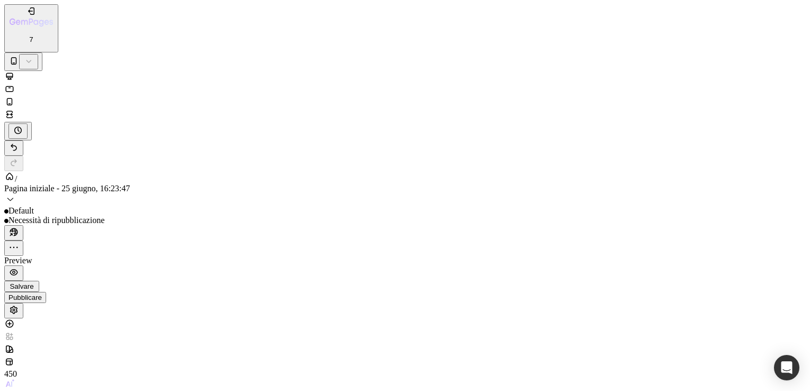
drag, startPoint x: 776, startPoint y: 221, endPoint x: 105, endPoint y: 19, distance: 700.9
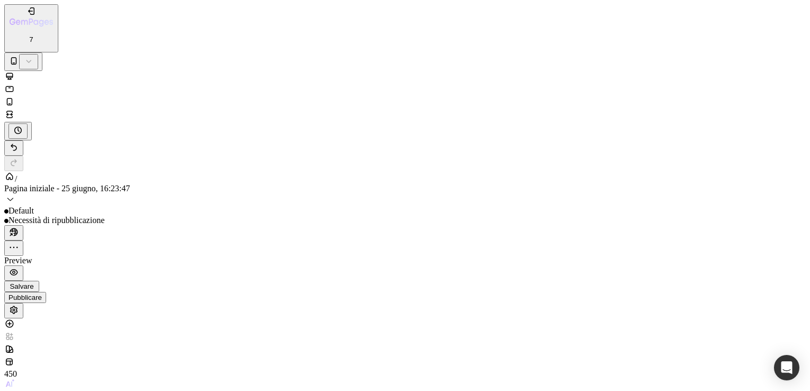
click at [15, 71] on icon at bounding box center [9, 76] width 11 height 11
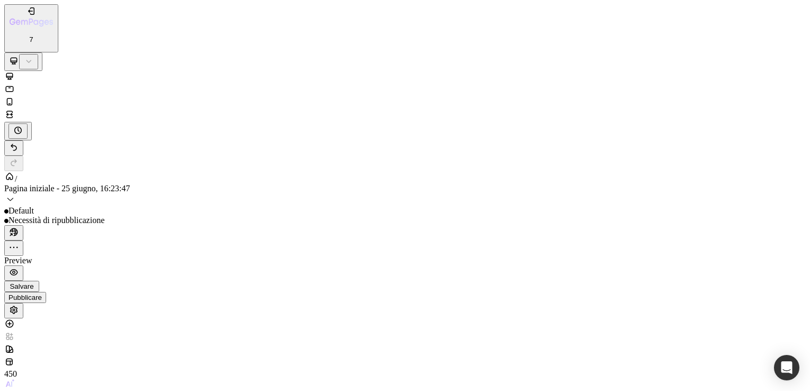
scroll to position [5883, 0]
click at [15, 96] on icon at bounding box center [9, 101] width 11 height 11
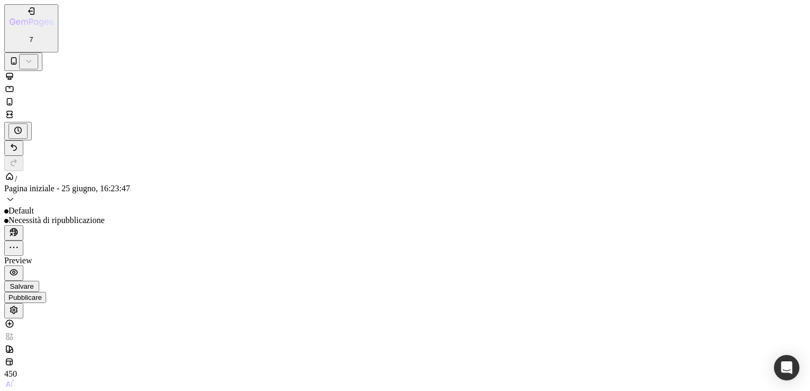
type input "35"
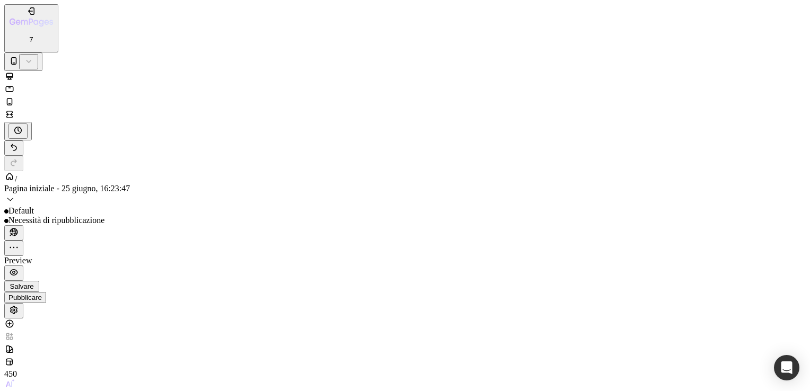
click at [13, 73] on icon at bounding box center [9, 76] width 7 height 7
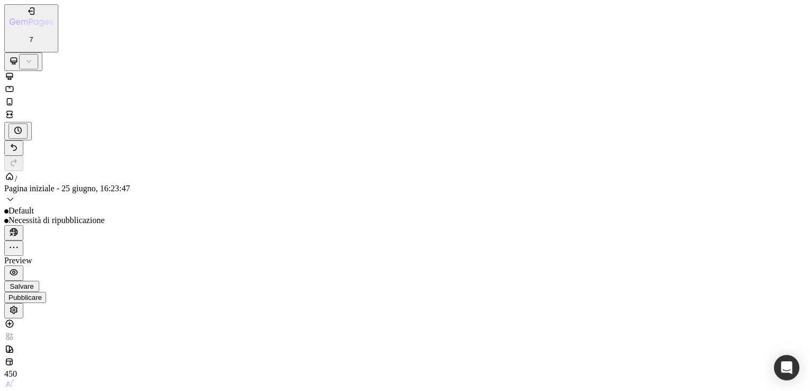
scroll to position [4927, 0]
click at [15, 84] on icon at bounding box center [9, 89] width 11 height 11
click at [15, 96] on icon at bounding box center [9, 101] width 11 height 11
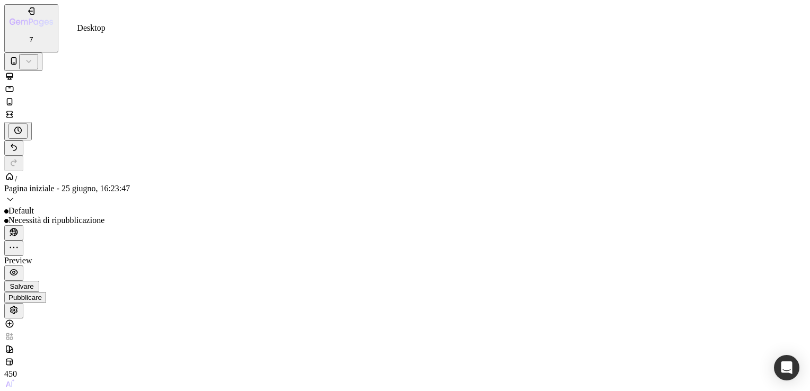
click at [15, 71] on icon at bounding box center [9, 76] width 11 height 11
click at [18, 269] on icon "button" at bounding box center [14, 272] width 8 height 6
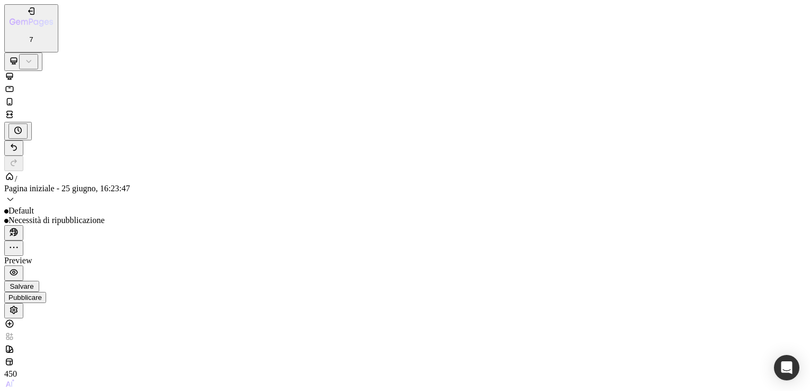
type input "13"
click at [18, 269] on icon "button" at bounding box center [14, 272] width 8 height 6
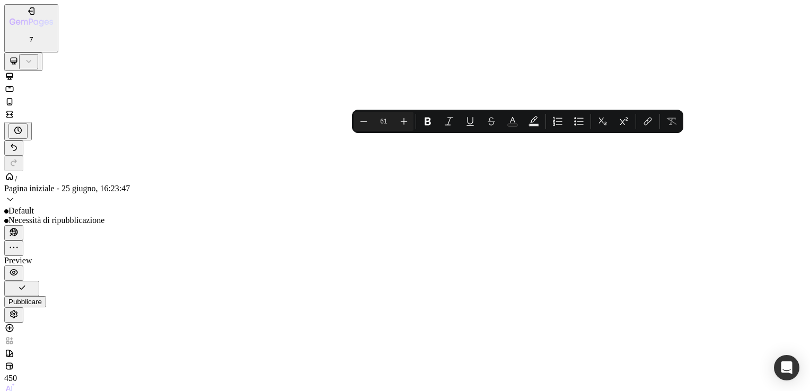
drag, startPoint x: 81, startPoint y: 7336, endPoint x: 614, endPoint y: 7337, distance: 533.1
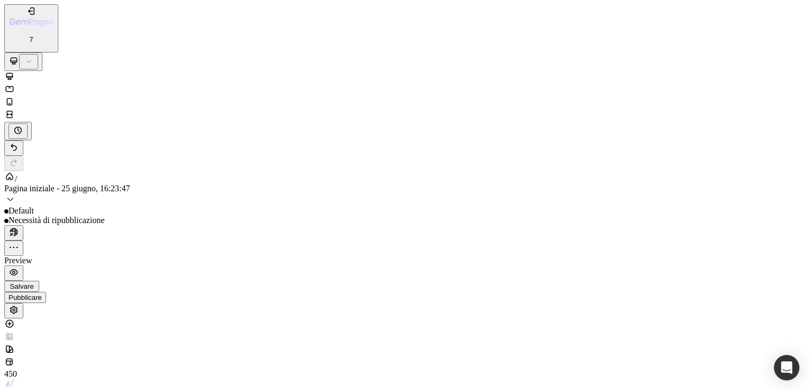
type input "72"
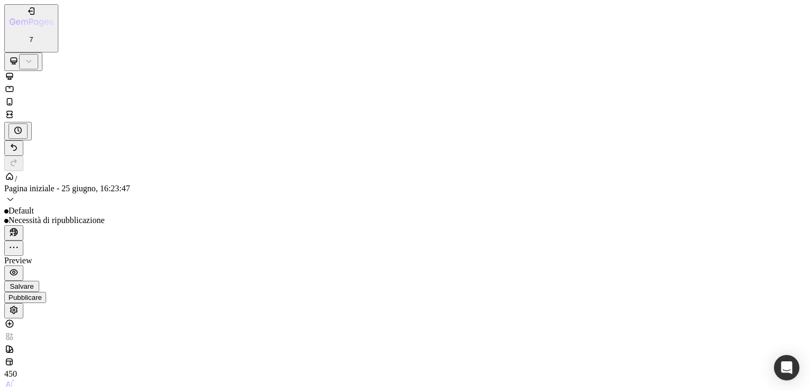
drag, startPoint x: 144, startPoint y: 1461, endPoint x: 295, endPoint y: 1274, distance: 240.1
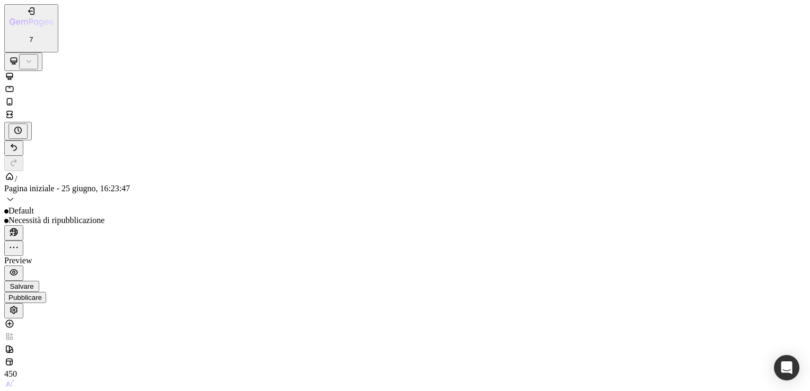
drag, startPoint x: 123, startPoint y: 272, endPoint x: 121, endPoint y: 261, distance: 12.0
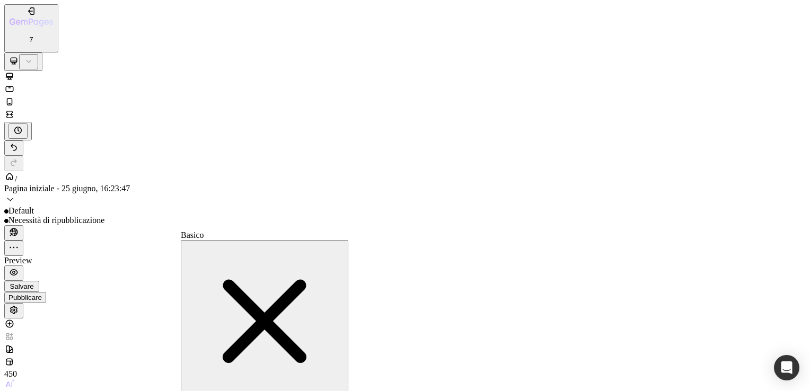
type input "151515"
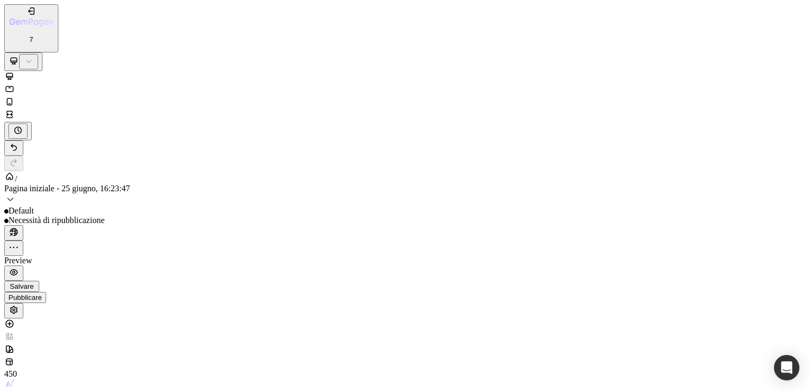
type input "36"
drag, startPoint x: 325, startPoint y: 7337, endPoint x: 325, endPoint y: 7326, distance: 10.6
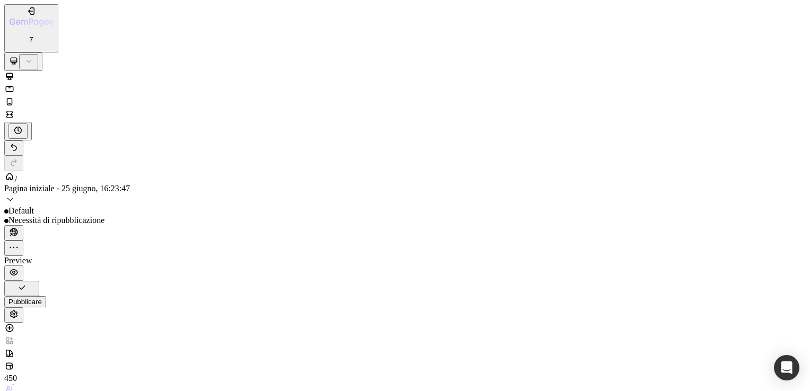
type input "1"
click at [14, 86] on icon at bounding box center [10, 89] width 8 height 6
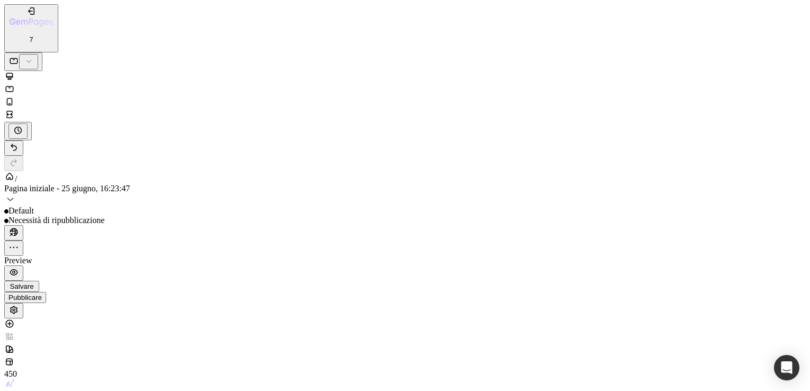
scroll to position [4604, 0]
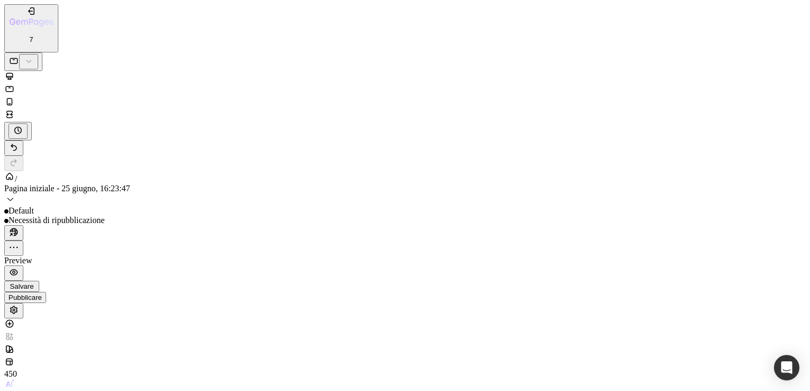
click at [15, 96] on icon at bounding box center [9, 101] width 11 height 11
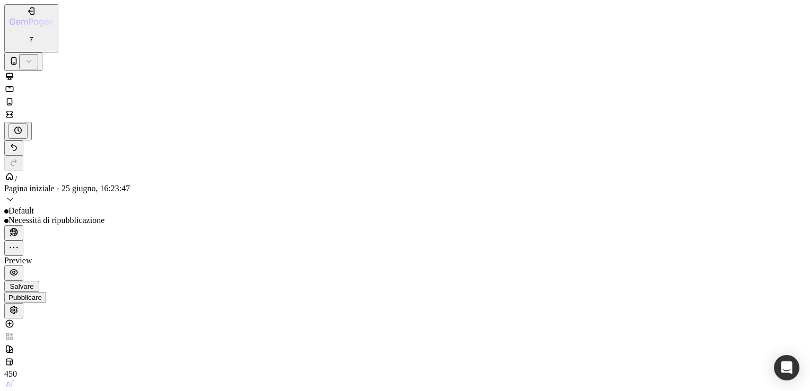
type input "21"
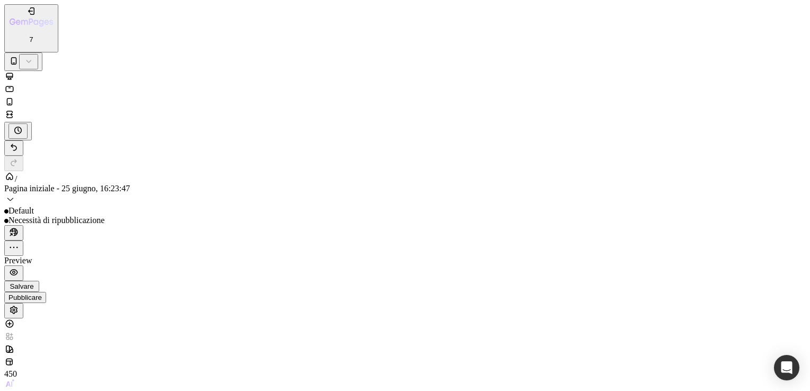
scroll to position [6019, 0]
click at [15, 71] on icon at bounding box center [9, 76] width 11 height 11
drag, startPoint x: 143, startPoint y: 1459, endPoint x: 288, endPoint y: 1324, distance: 198.0
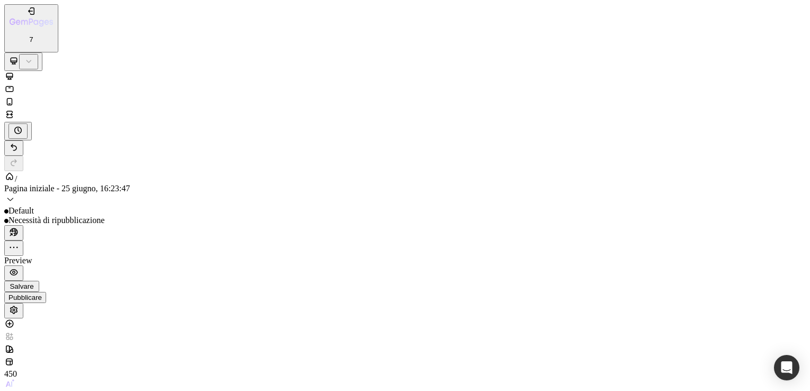
type input "25"
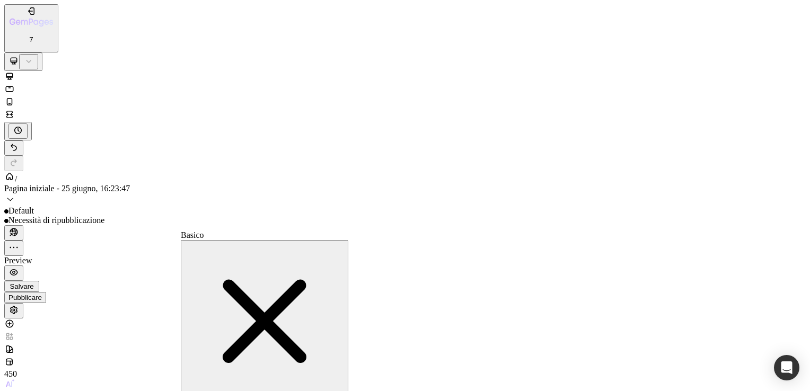
type input "151515"
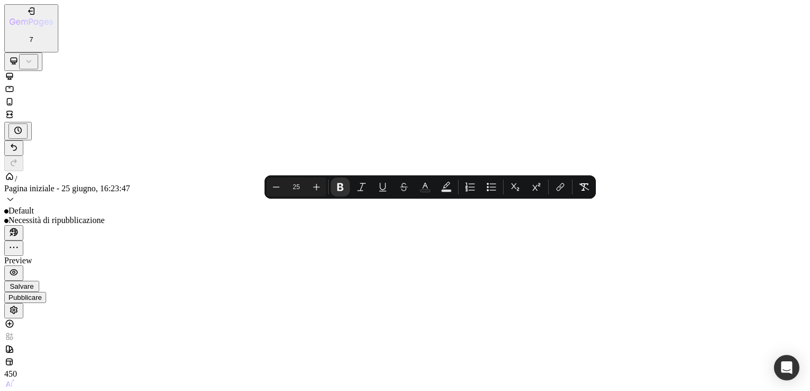
drag, startPoint x: 249, startPoint y: 14972, endPoint x: 269, endPoint y: 14972, distance: 20.1
click at [317, 185] on icon "Barra degli strumenti contestuale dell'editor" at bounding box center [316, 187] width 11 height 11
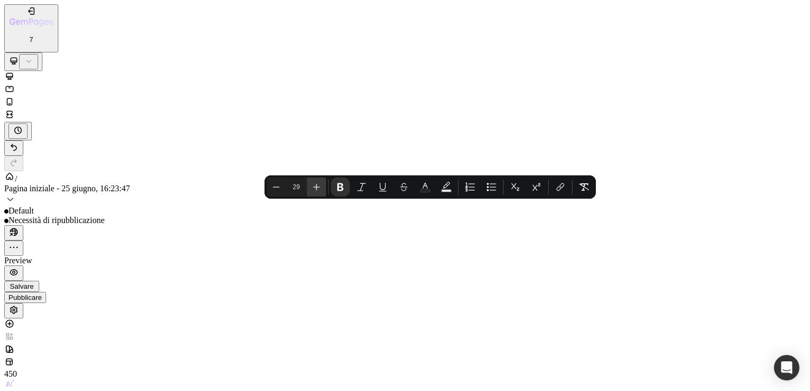
click at [317, 185] on icon "Barra degli strumenti contestuale dell'editor" at bounding box center [316, 187] width 11 height 11
type input "33"
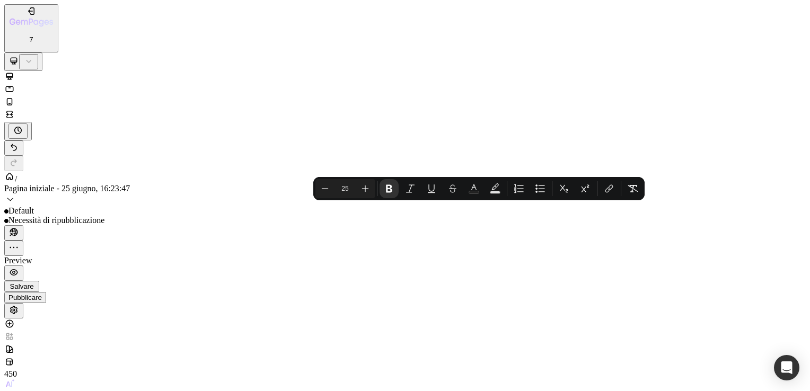
drag, startPoint x: 327, startPoint y: 14976, endPoint x: 288, endPoint y: 14977, distance: 39.2
click at [367, 185] on icon "Barra degli strumenti contestuale dell'editor" at bounding box center [365, 188] width 11 height 11
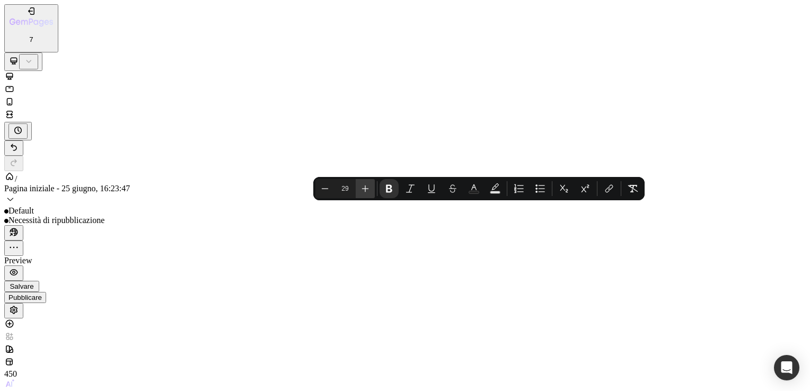
click at [367, 185] on icon "Barra degli strumenti contestuale dell'editor" at bounding box center [365, 188] width 11 height 11
click at [325, 190] on icon "Barra degli strumenti contestuale dell'editor" at bounding box center [325, 188] width 11 height 11
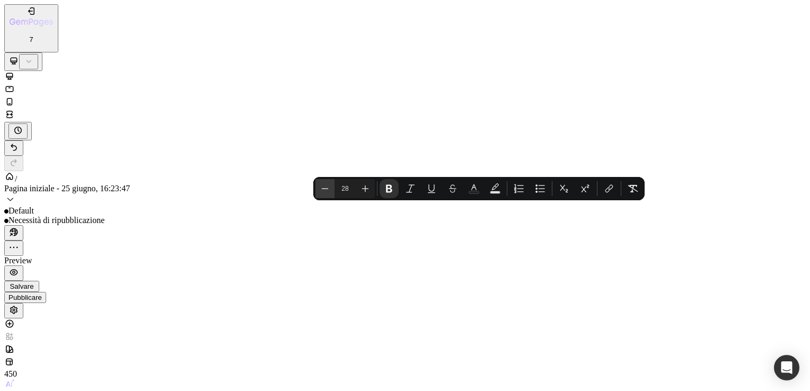
click at [325, 190] on icon "Barra degli strumenti contestuale dell'editor" at bounding box center [325, 188] width 11 height 11
type input "27"
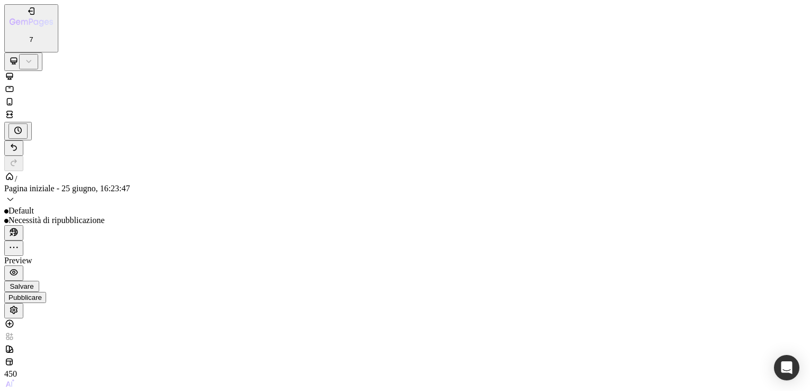
drag, startPoint x: 321, startPoint y: 14957, endPoint x: 324, endPoint y: 14950, distance: 8.4
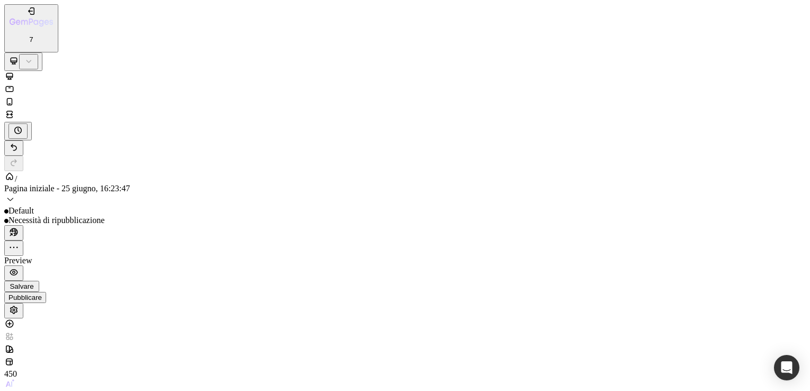
drag, startPoint x: 318, startPoint y: 7473, endPoint x: 362, endPoint y: 7465, distance: 45.2
type input "31"
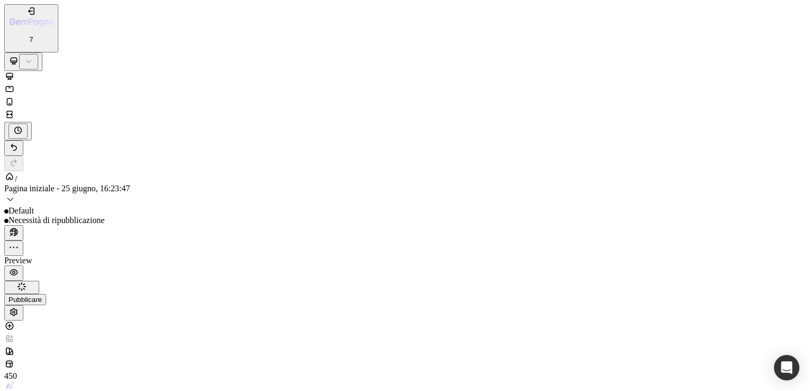
click at [14, 86] on icon at bounding box center [10, 89] width 8 height 6
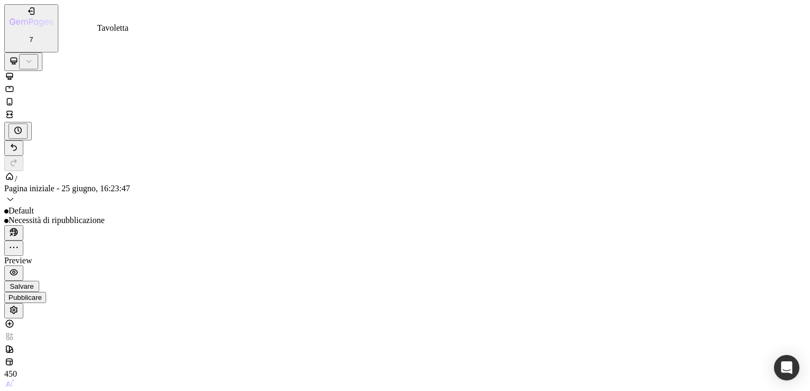
type input "100%"
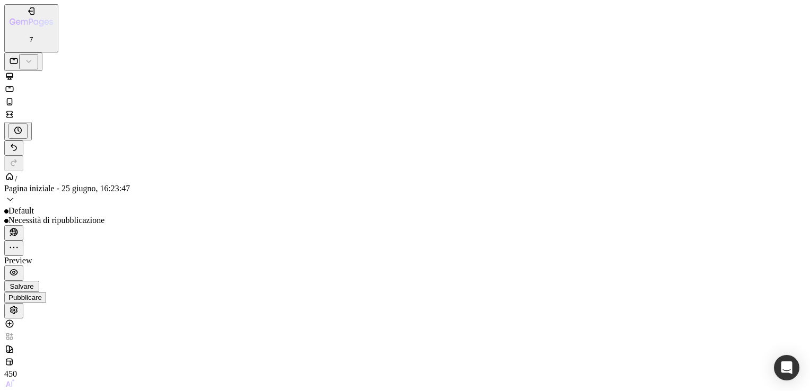
click at [15, 96] on icon at bounding box center [9, 101] width 11 height 11
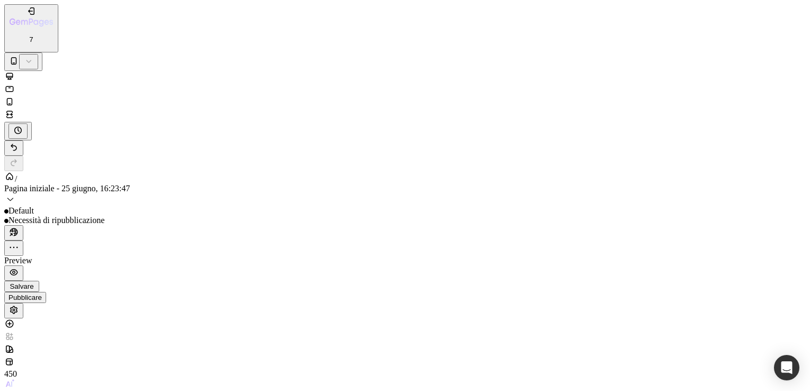
type input "20"
drag, startPoint x: 37, startPoint y: 14961, endPoint x: 19, endPoint y: 14961, distance: 18.0
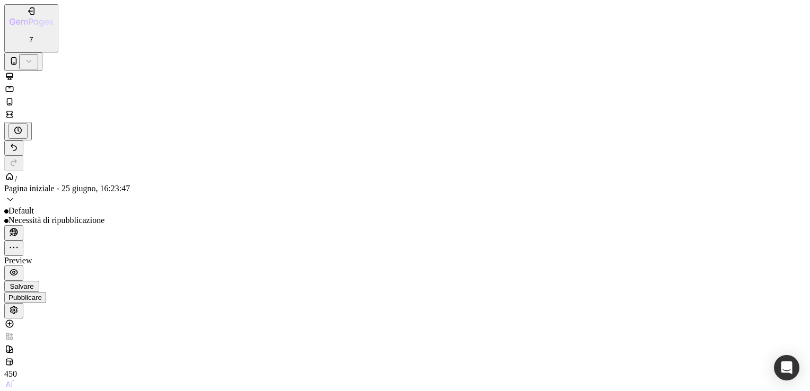
drag, startPoint x: 34, startPoint y: 14963, endPoint x: 10, endPoint y: 14961, distance: 24.4
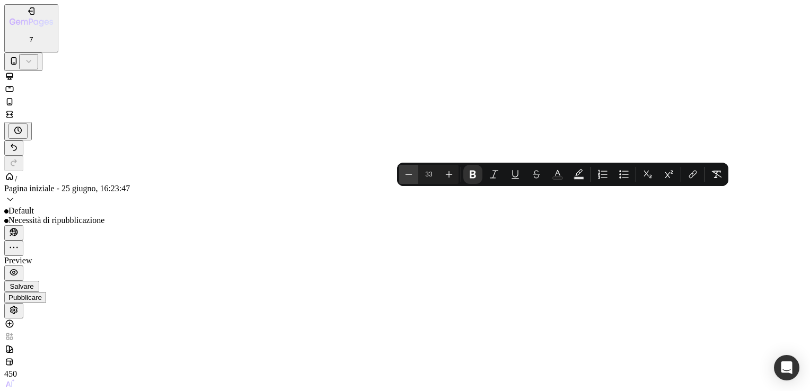
click at [407, 174] on icon "Barra degli strumenti contestuale dell'editor" at bounding box center [408, 174] width 7 height 1
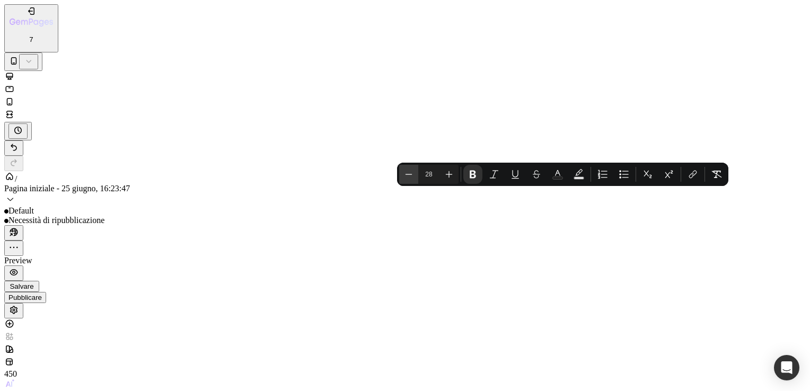
click at [407, 174] on icon "Barra degli strumenti contestuale dell'editor" at bounding box center [408, 174] width 7 height 1
type input "27"
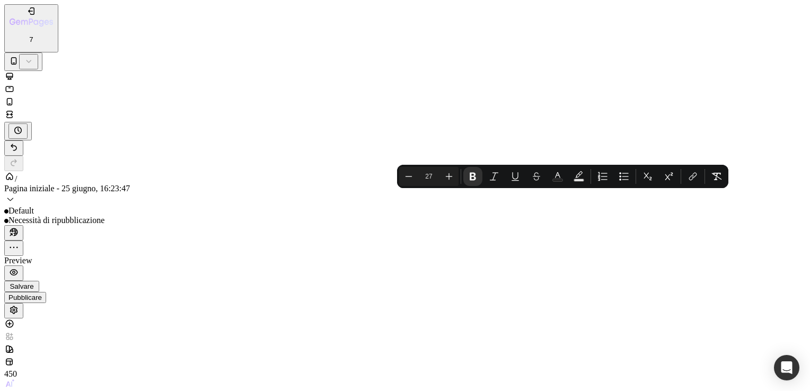
drag, startPoint x: 88, startPoint y: 14964, endPoint x: 43, endPoint y: 14961, distance: 45.2
click at [409, 172] on icon "Barra degli strumenti contestuale dell'editor" at bounding box center [408, 176] width 11 height 11
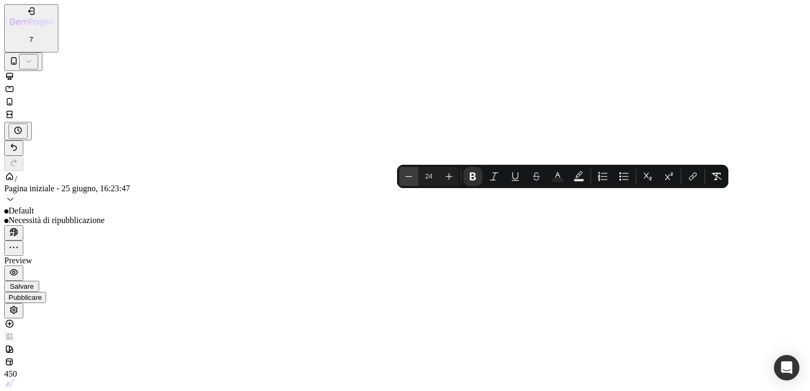
click at [409, 172] on icon "Barra degli strumenti contestuale dell'editor" at bounding box center [408, 176] width 11 height 11
click at [448, 178] on icon "Barra degli strumenti contestuale dell'editor" at bounding box center [449, 176] width 7 height 7
click at [411, 176] on icon "Barra degli strumenti contestuale dell'editor" at bounding box center [408, 176] width 7 height 1
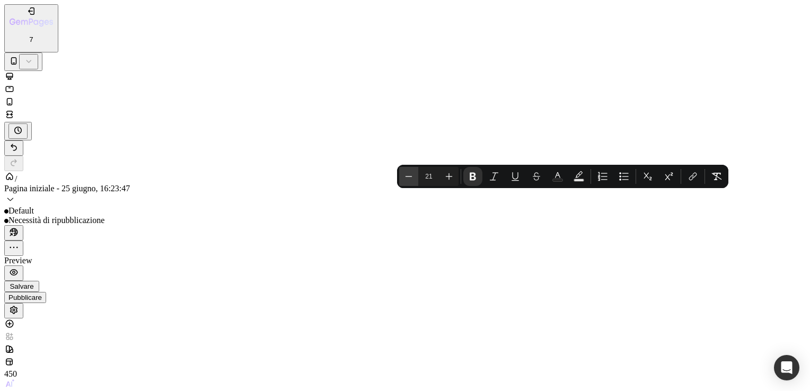
click at [411, 176] on icon "Barra degli strumenti contestuale dell'editor" at bounding box center [408, 176] width 7 height 1
type input "20"
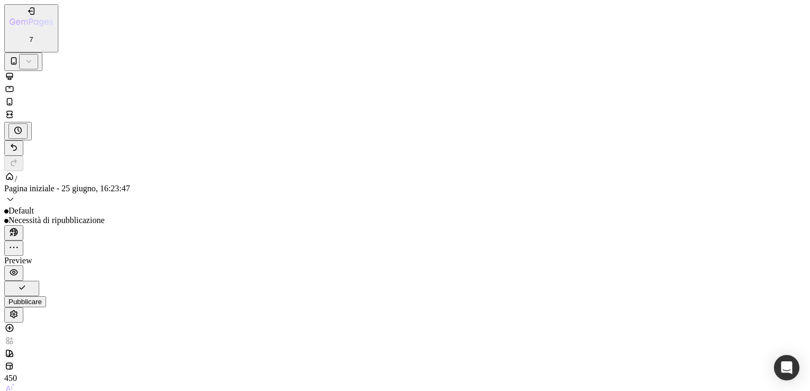
type input "20"
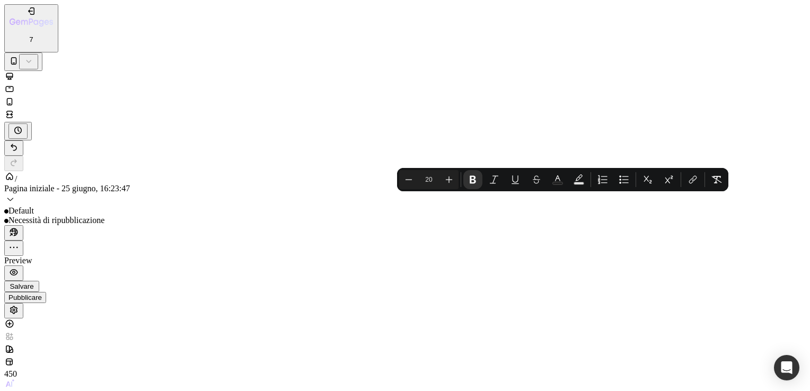
drag, startPoint x: 185, startPoint y: 14959, endPoint x: 159, endPoint y: 14959, distance: 25.4
click at [450, 178] on icon "Barra degli strumenti contestuale dell'editor" at bounding box center [449, 179] width 11 height 11
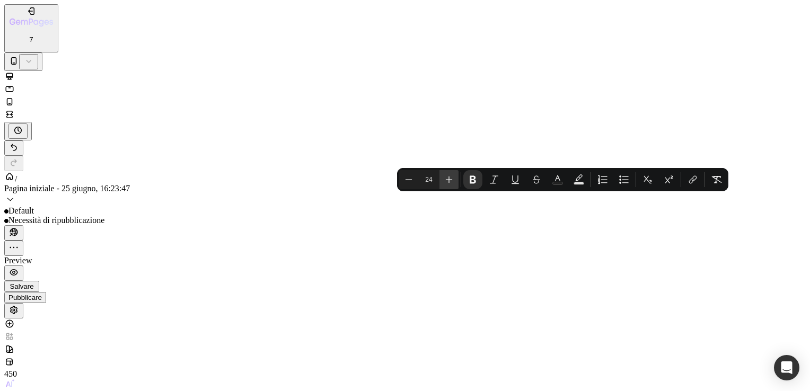
click at [450, 178] on icon "Barra degli strumenti contestuale dell'editor" at bounding box center [449, 179] width 11 height 11
type input "26"
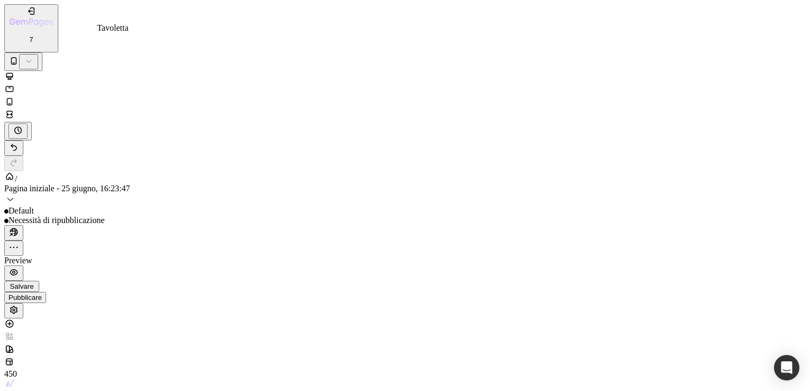
click at [15, 84] on icon at bounding box center [9, 89] width 11 height 11
click at [15, 71] on icon at bounding box center [9, 76] width 11 height 11
drag, startPoint x: 324, startPoint y: 14956, endPoint x: 340, endPoint y: 14956, distance: 15.9
drag, startPoint x: 350, startPoint y: 14956, endPoint x: 323, endPoint y: 14959, distance: 27.1
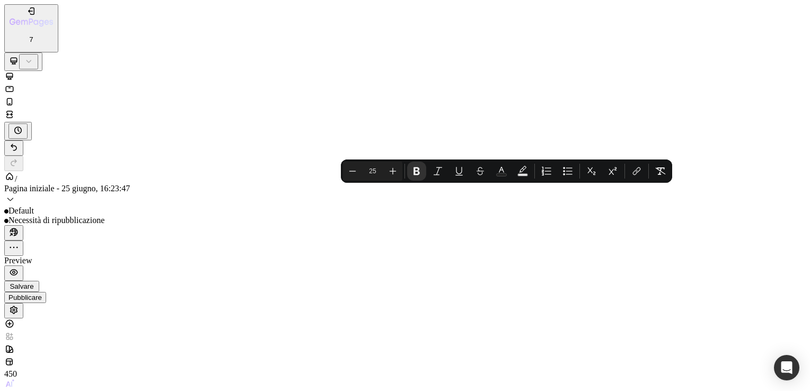
drag, startPoint x: 322, startPoint y: 14959, endPoint x: 349, endPoint y: 14959, distance: 27.6
type input "20"
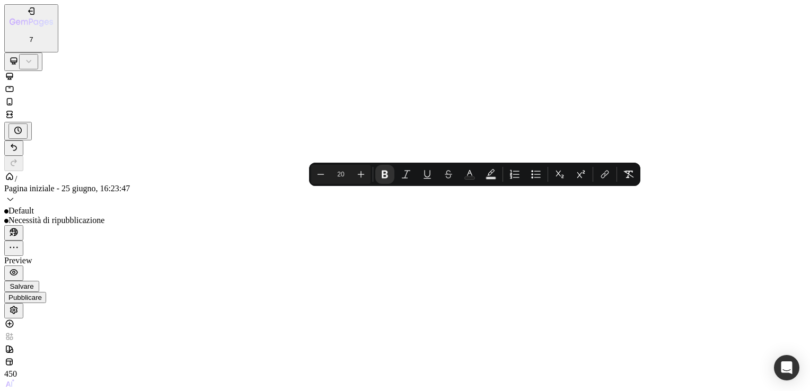
drag, startPoint x: 319, startPoint y: 14956, endPoint x: 287, endPoint y: 14959, distance: 32.4
click at [360, 173] on icon "Barra degli strumenti contestuale dell'editor" at bounding box center [361, 174] width 7 height 7
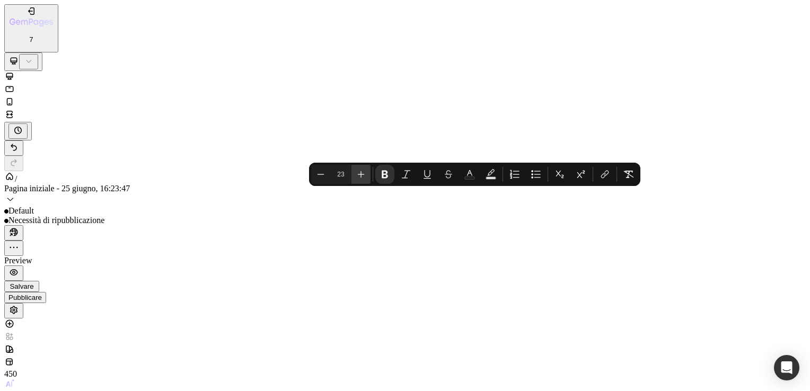
click at [360, 173] on icon "Barra degli strumenti contestuale dell'editor" at bounding box center [361, 174] width 7 height 7
type input "25"
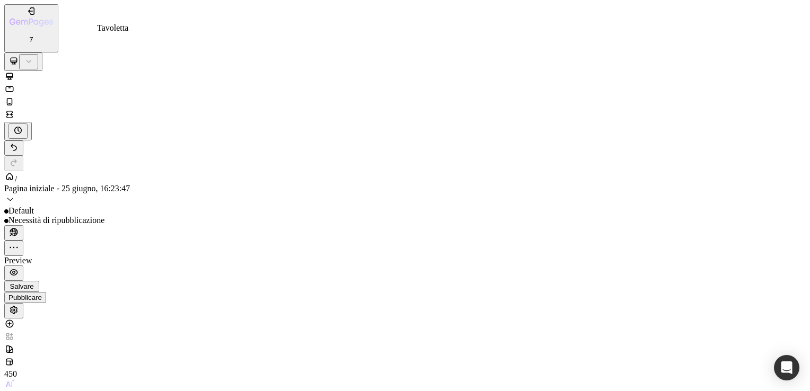
click at [15, 84] on icon at bounding box center [9, 89] width 11 height 11
type input "100%"
click at [15, 96] on icon at bounding box center [9, 101] width 11 height 11
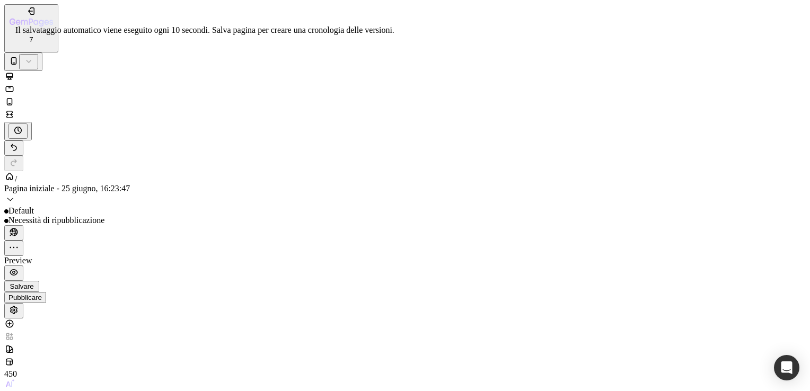
click at [33, 282] on span "Salvare" at bounding box center [22, 286] width 24 height 8
click at [15, 71] on icon at bounding box center [9, 76] width 11 height 11
type input "25"
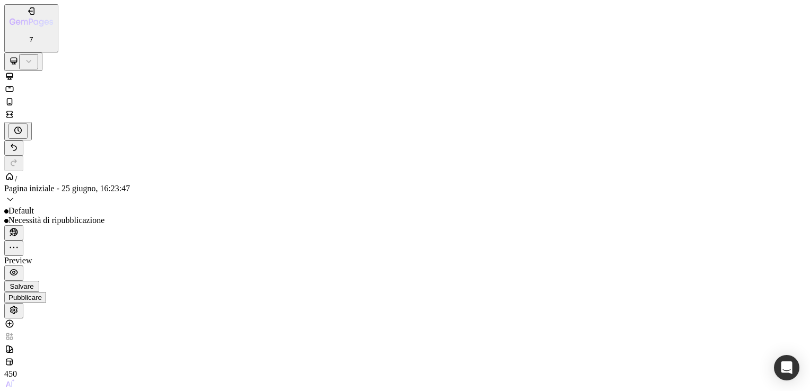
scroll to position [3084, 0]
drag, startPoint x: 79, startPoint y: 1313, endPoint x: 305, endPoint y: 1280, distance: 227.7
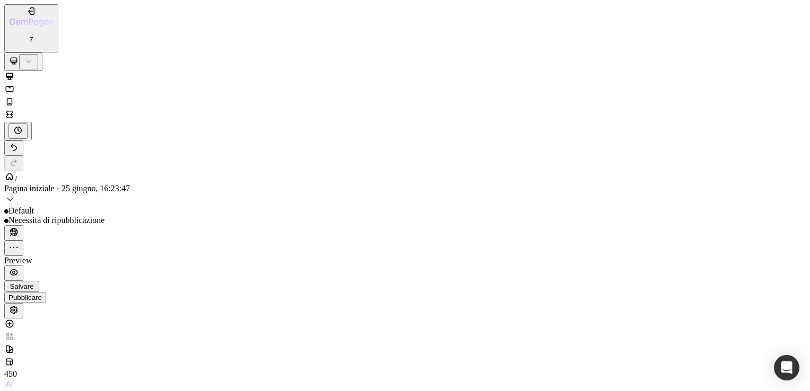
drag, startPoint x: 75, startPoint y: 1309, endPoint x: 313, endPoint y: 1251, distance: 244.8
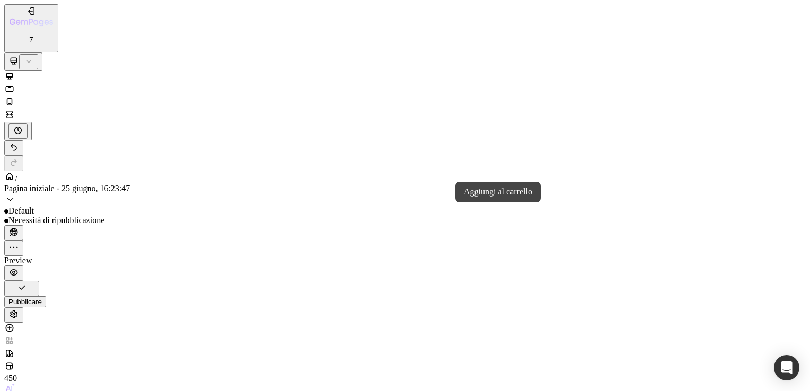
drag, startPoint x: 233, startPoint y: 16273, endPoint x: 286, endPoint y: 16266, distance: 53.4
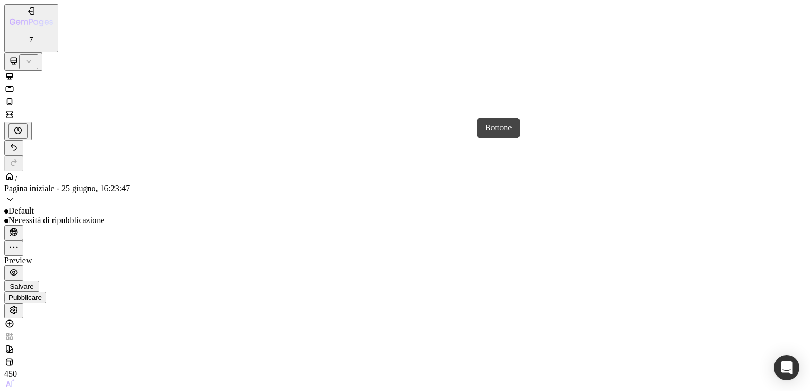
drag, startPoint x: 76, startPoint y: 1339, endPoint x: 307, endPoint y: 1265, distance: 242.6
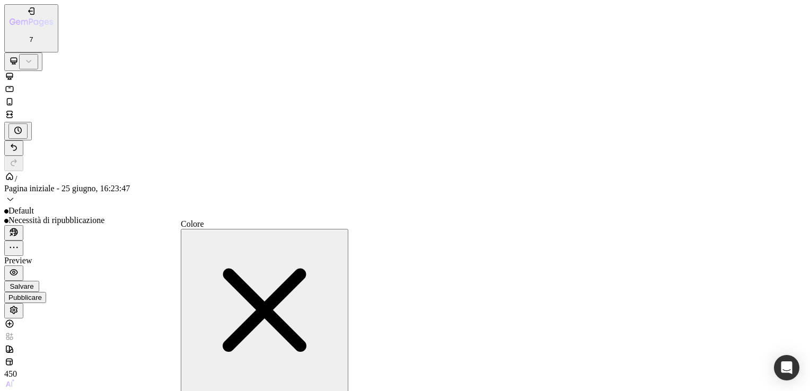
type input "FF4C93"
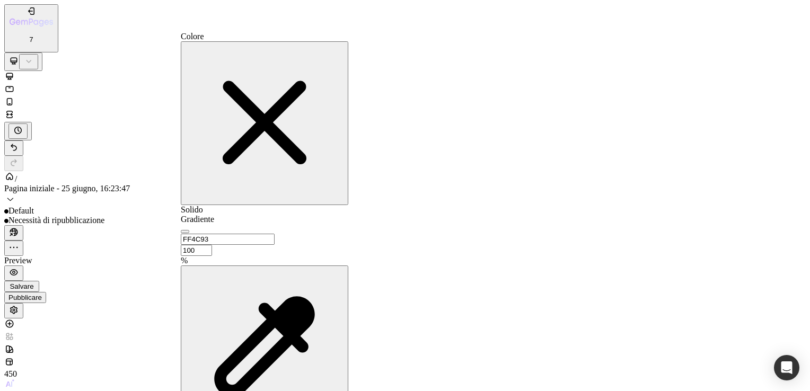
scroll to position [427, 0]
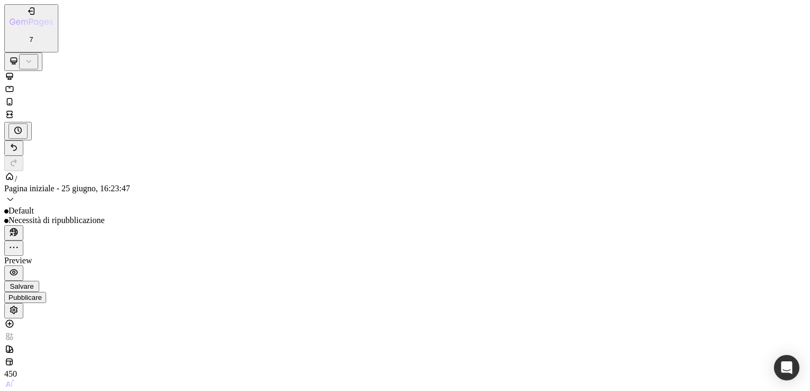
scroll to position [2988, 0]
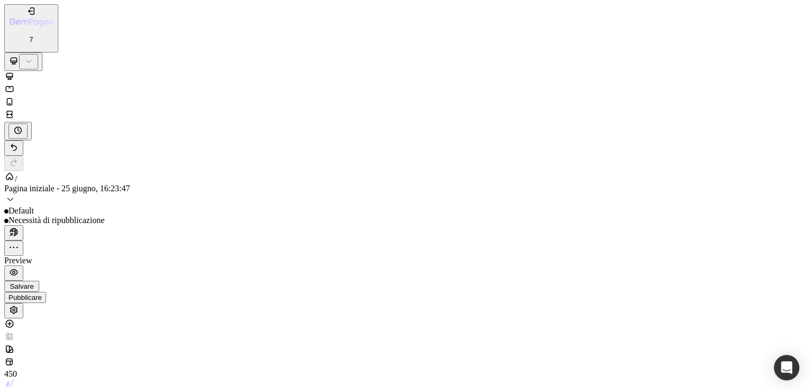
type input "40"
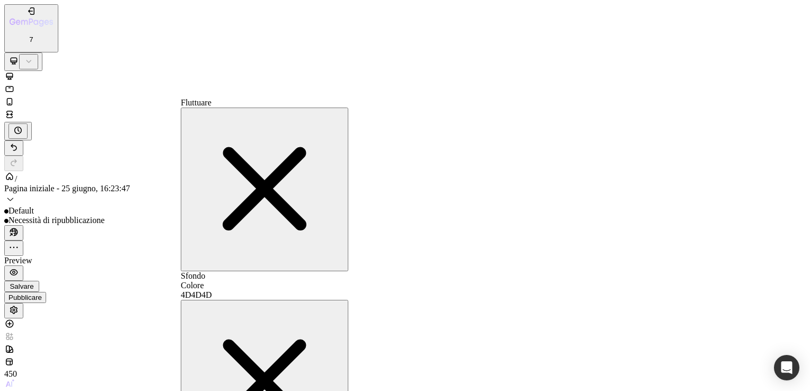
scroll to position [427, 0]
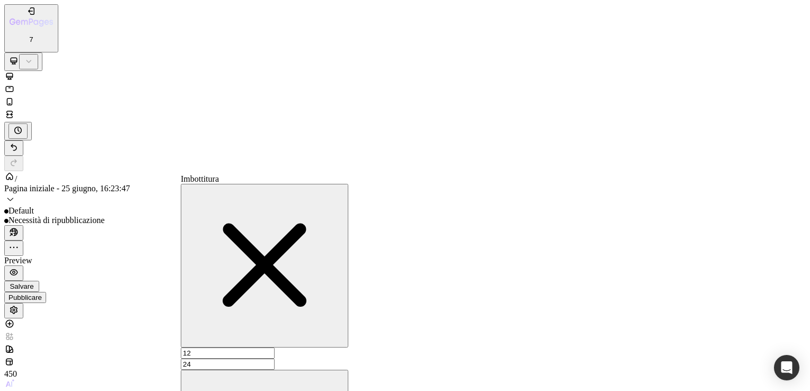
click at [221, 359] on input "2" at bounding box center [228, 364] width 94 height 11
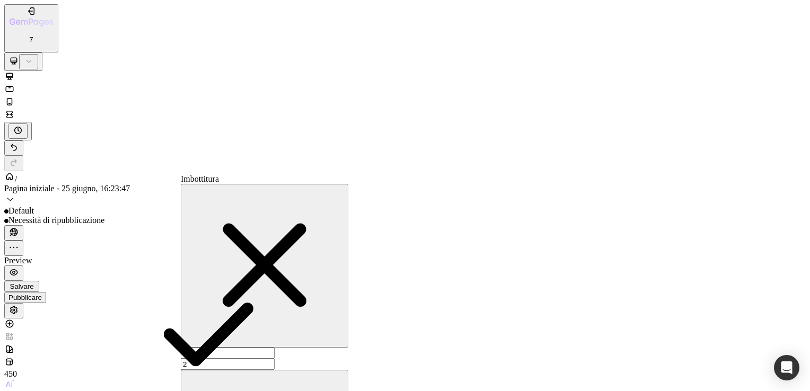
type input "48"
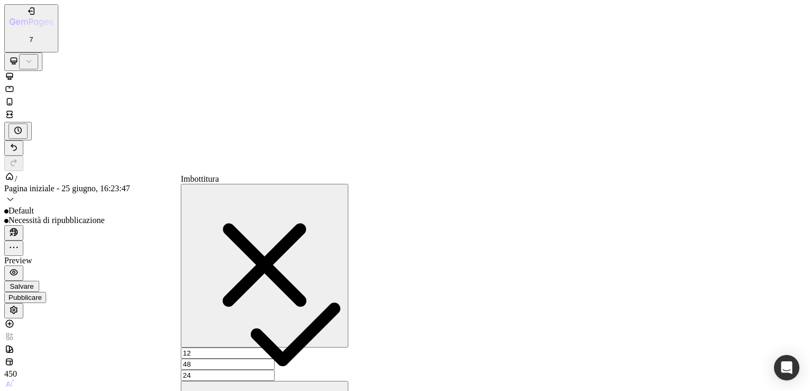
scroll to position [120, 0]
type input "112"
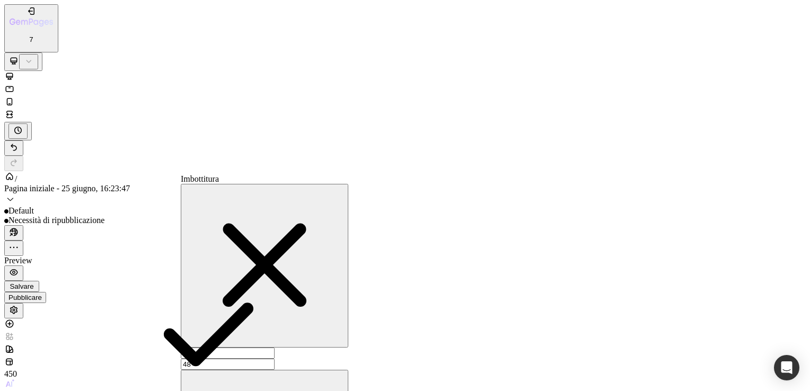
type input "112"
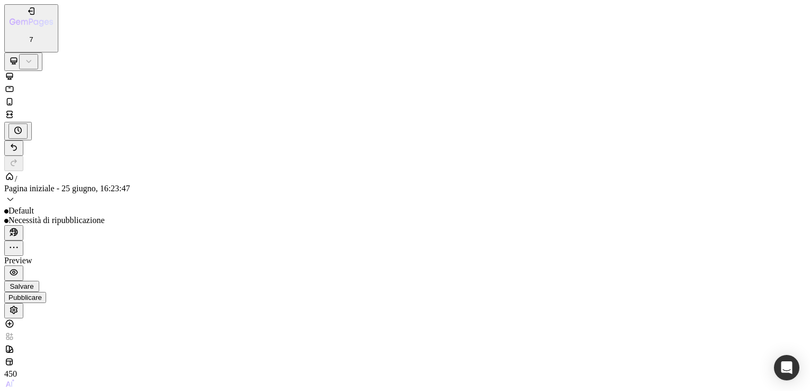
click at [96, 314] on span "Adatta il contenuto" at bounding box center [76, 318] width 65 height 9
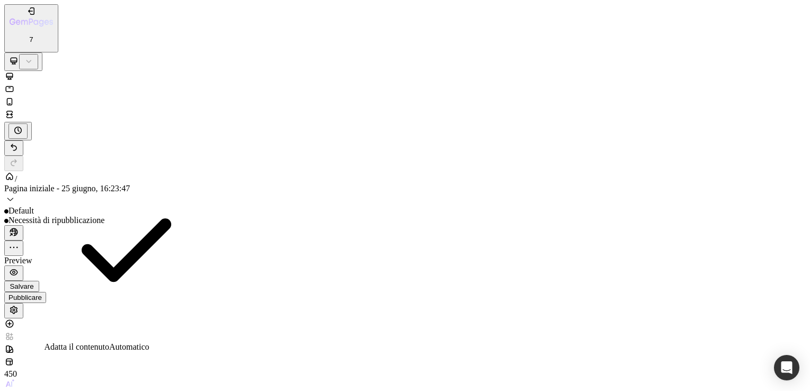
click at [109, 342] on span "Adatta il contenuto" at bounding box center [76, 346] width 65 height 9
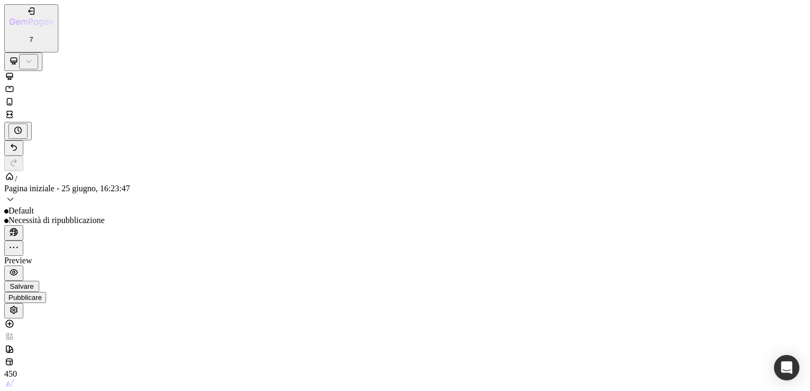
type input "70%"
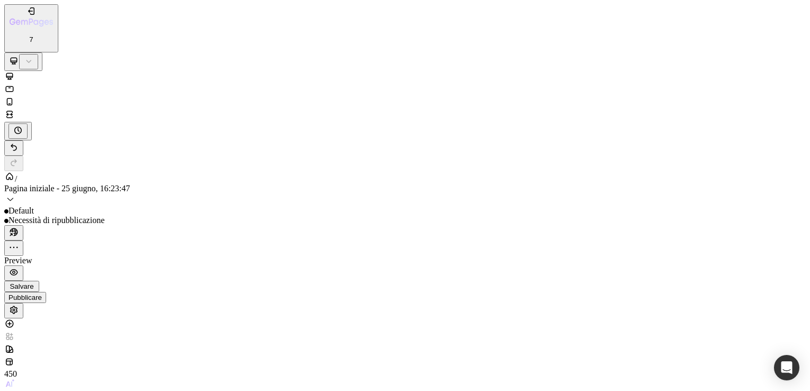
type input "12"
type input "24"
type input "12"
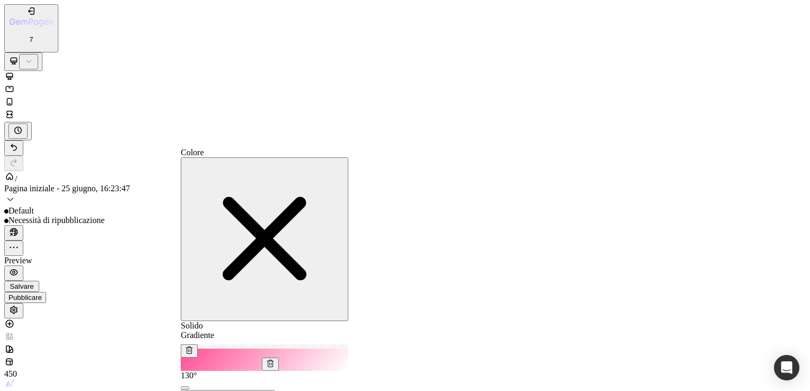
click at [203, 321] on span "Solido" at bounding box center [192, 325] width 22 height 9
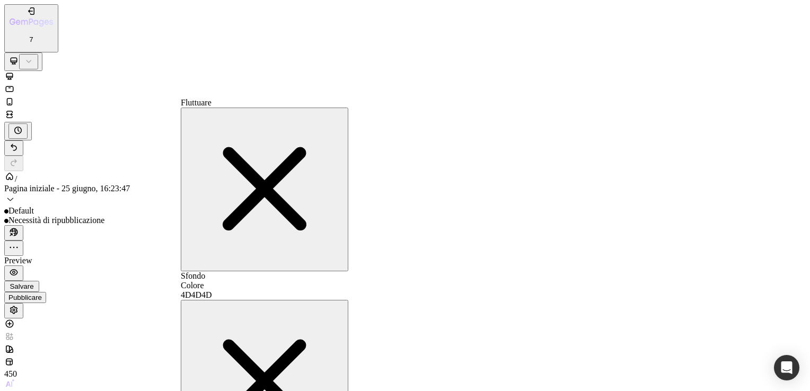
scroll to position [301, 0]
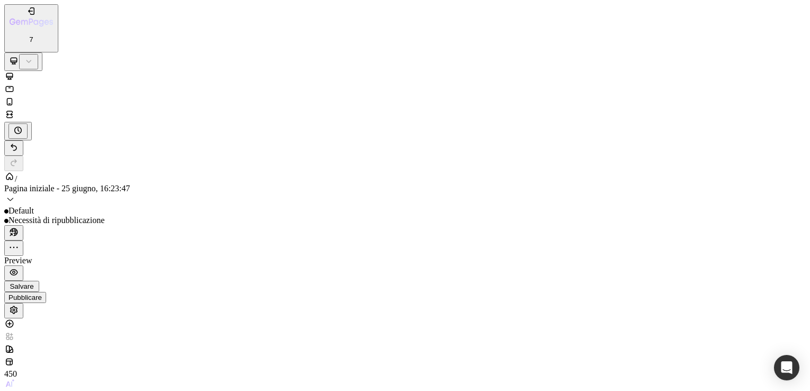
type input "45"
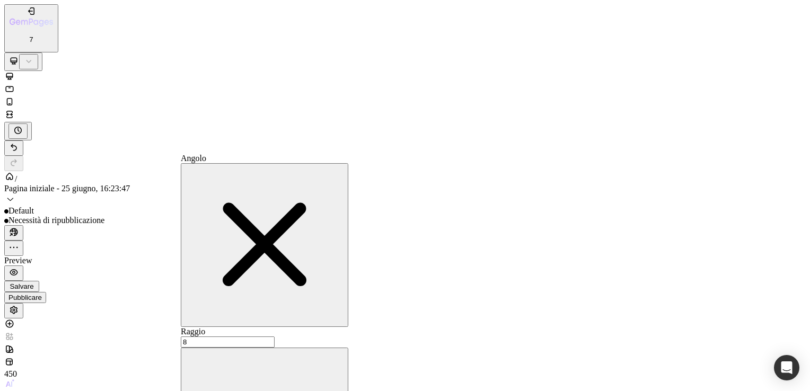
click at [254, 336] on input "8" at bounding box center [228, 341] width 94 height 11
type input "1"
type input "2"
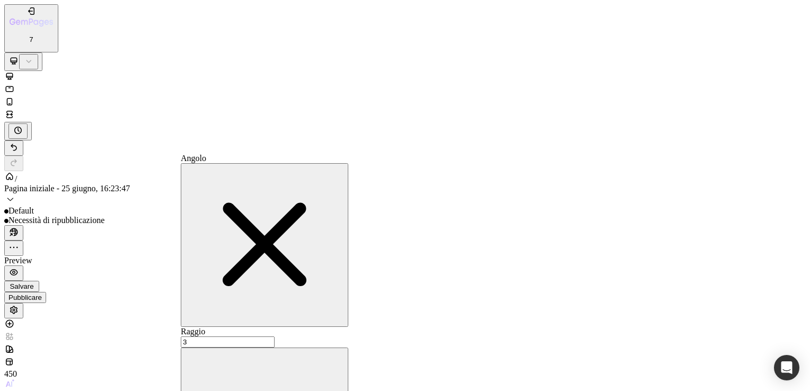
type input "30"
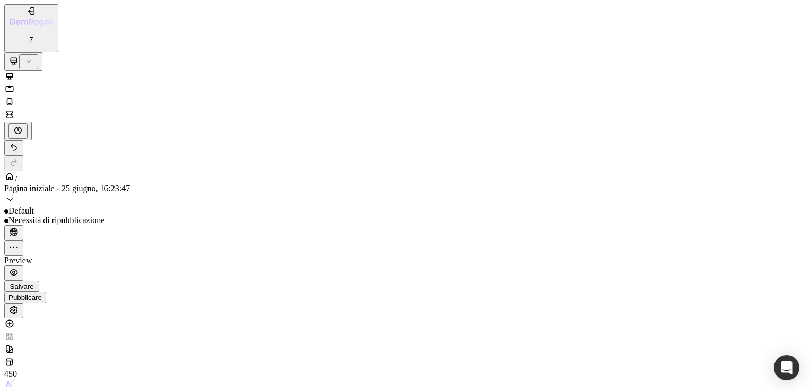
type input "47"
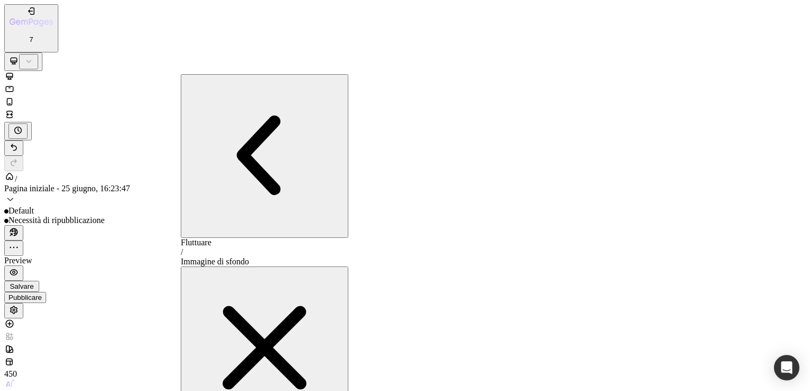
type input "https://cdn.shopify.com/s/files/1/0946/3254/2548/files/gempages_552949473437811…"
click at [192, 86] on icon "button" at bounding box center [264, 155] width 159 height 159
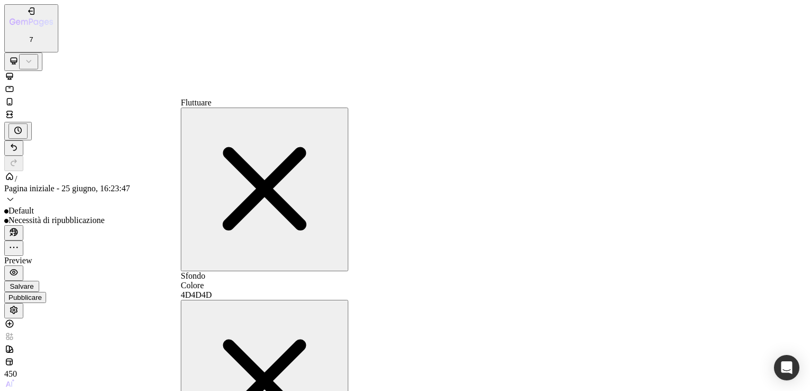
click at [316, 109] on icon "button" at bounding box center [264, 188] width 159 height 159
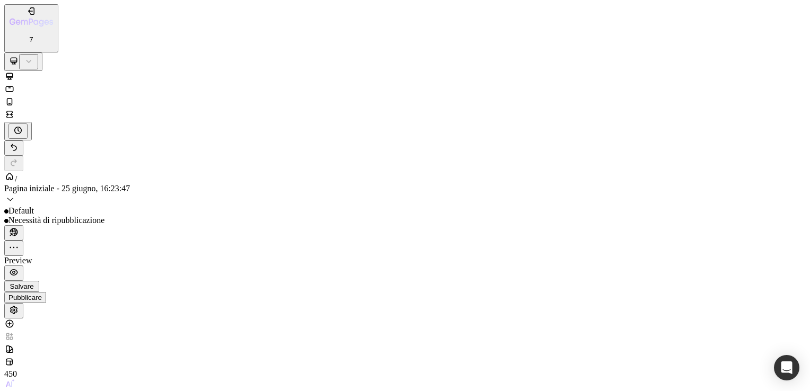
click at [134, 372] on p "Apri pagina" at bounding box center [140, 377] width 159 height 10
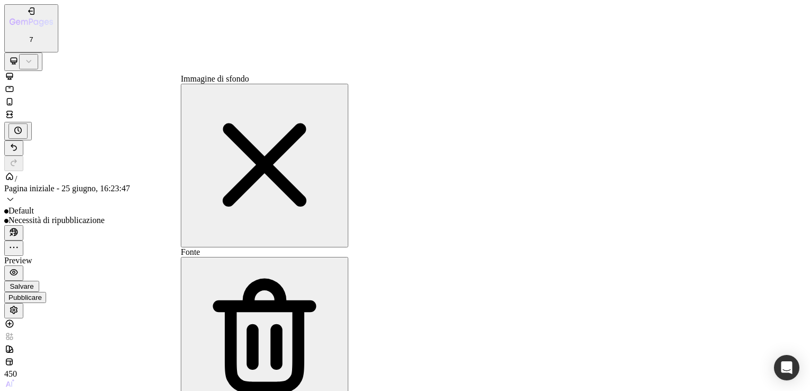
click at [318, 85] on icon "button" at bounding box center [264, 164] width 159 height 159
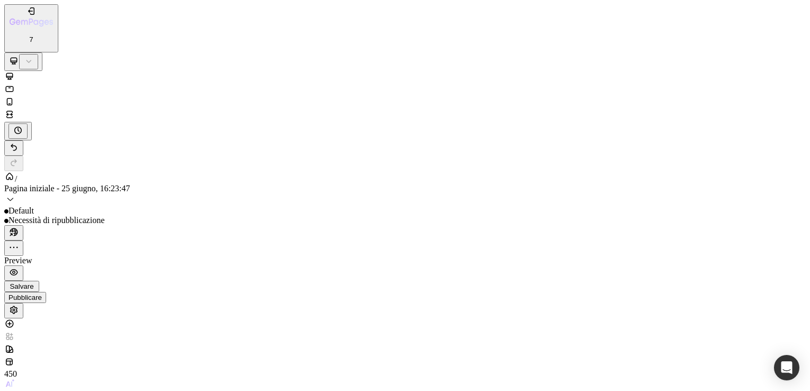
scroll to position [0, 0]
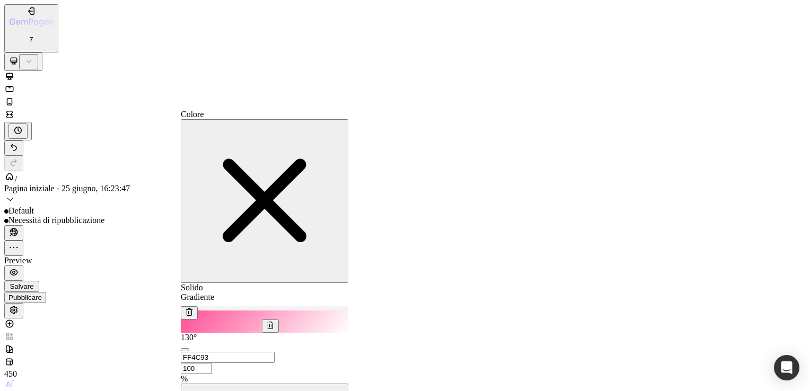
click at [203, 283] on span "Solido" at bounding box center [192, 287] width 22 height 9
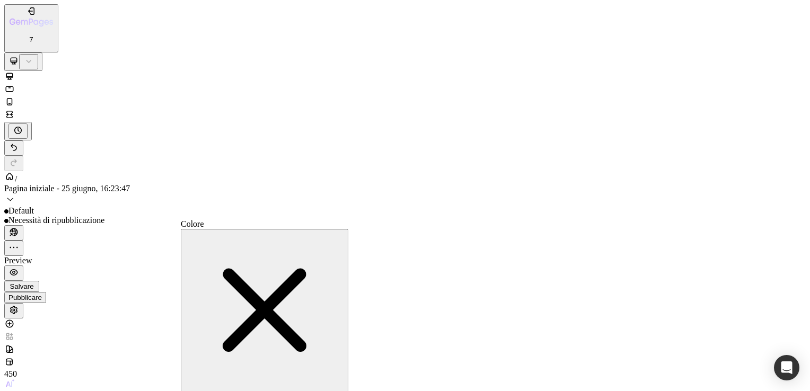
scroll to position [2670, 0]
click at [320, 230] on icon "button" at bounding box center [264, 309] width 159 height 159
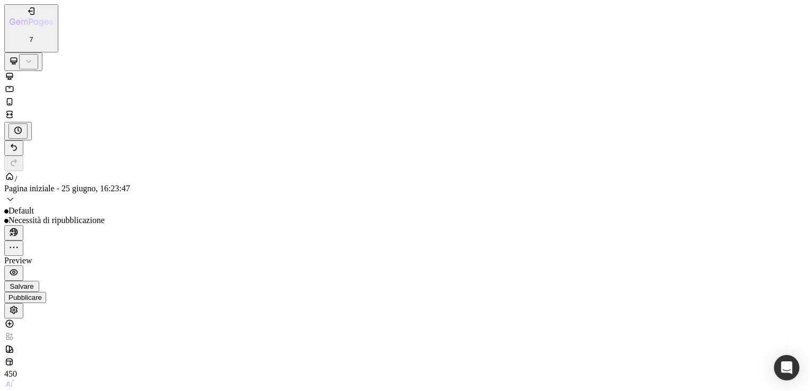
scroll to position [1769, 0]
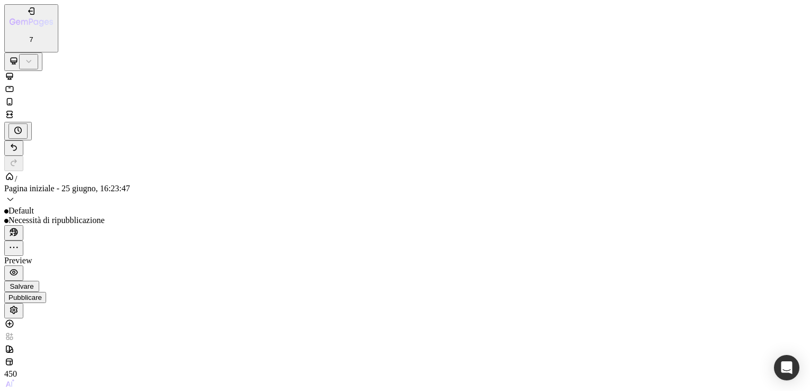
scroll to position [795, 0]
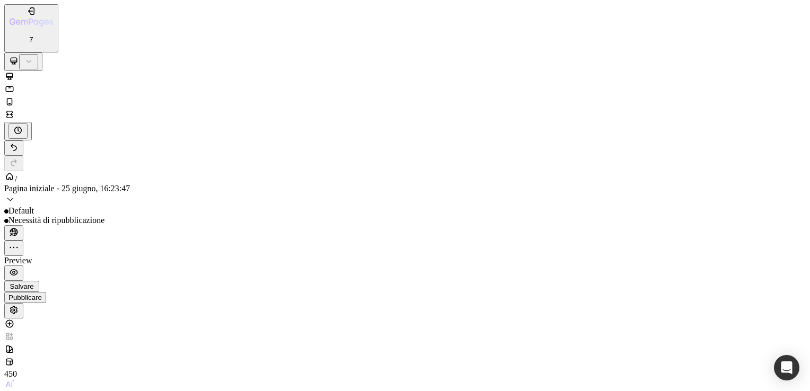
scroll to position [885, 0]
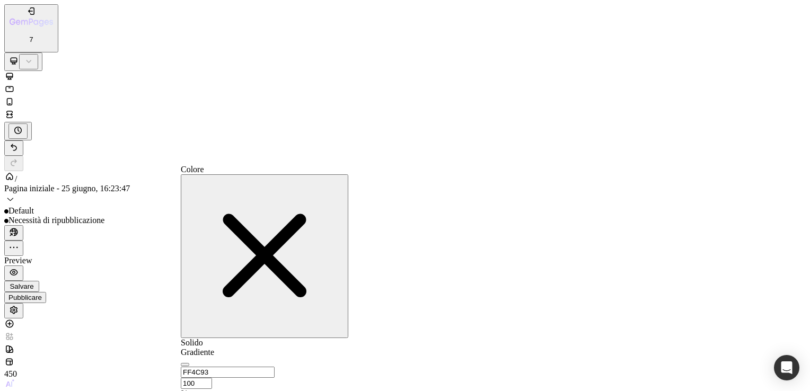
click at [214, 348] on span "Gradiente" at bounding box center [197, 352] width 33 height 9
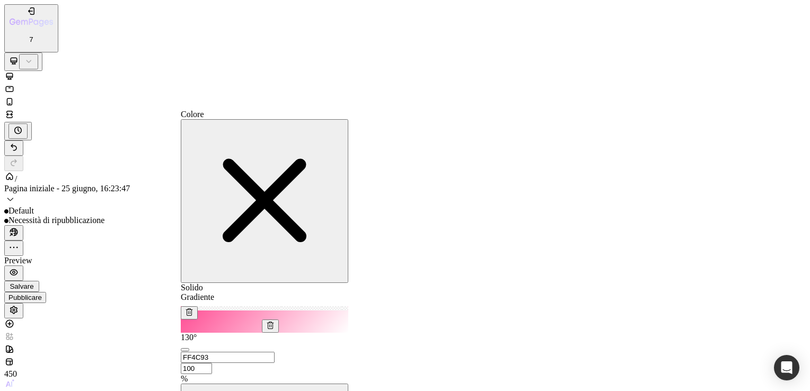
click at [203, 283] on span "Solido" at bounding box center [192, 287] width 22 height 9
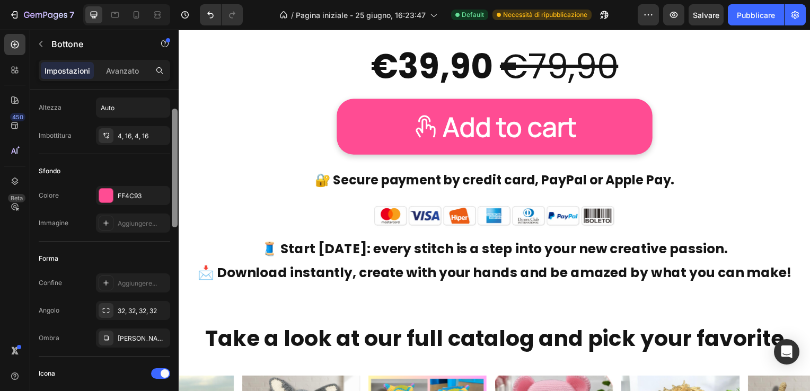
scroll to position [9135, 0]
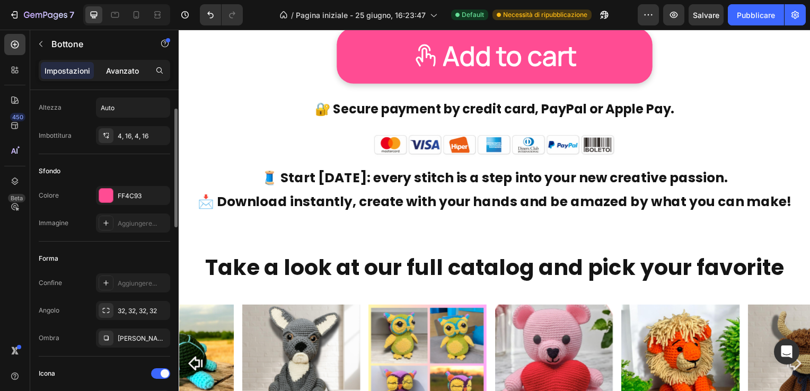
click at [122, 63] on div "Avanzato" at bounding box center [122, 70] width 53 height 17
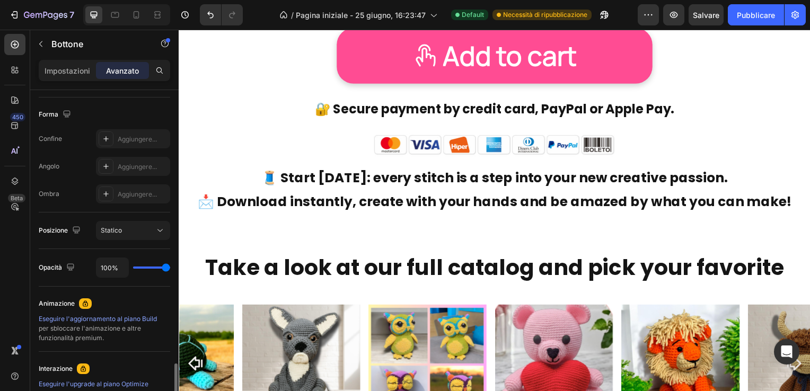
scroll to position [371, 0]
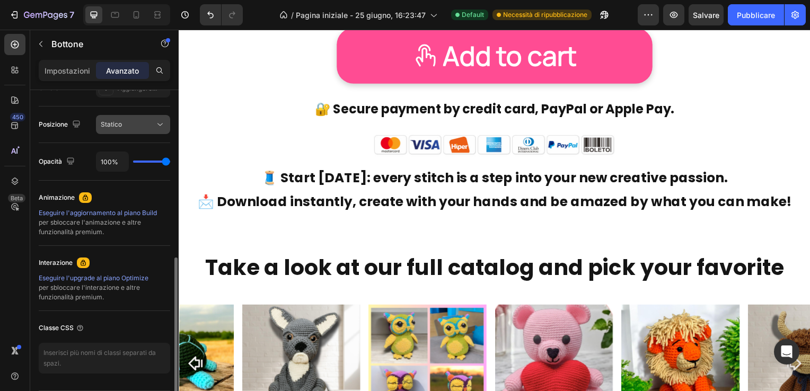
click at [138, 120] on div "Statico" at bounding box center [128, 125] width 54 height 10
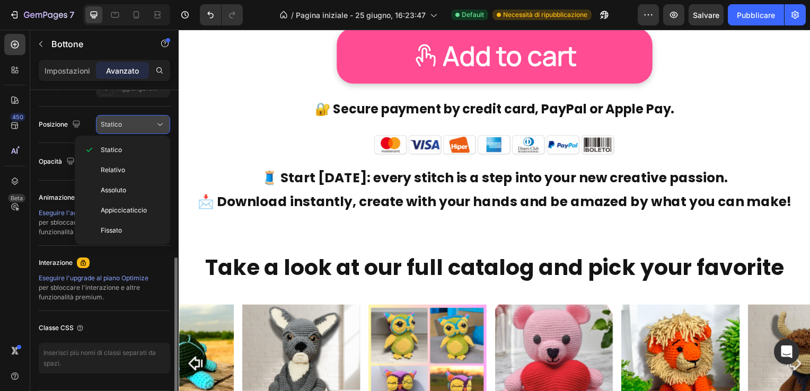
click at [138, 120] on div "Statico" at bounding box center [128, 125] width 54 height 10
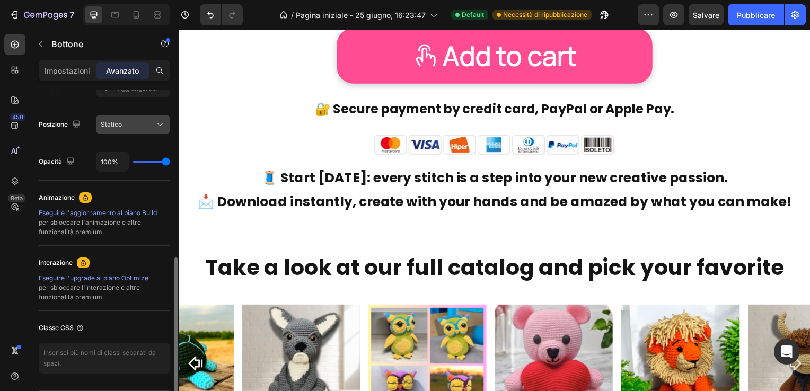
click at [138, 120] on div "Statico" at bounding box center [128, 125] width 54 height 10
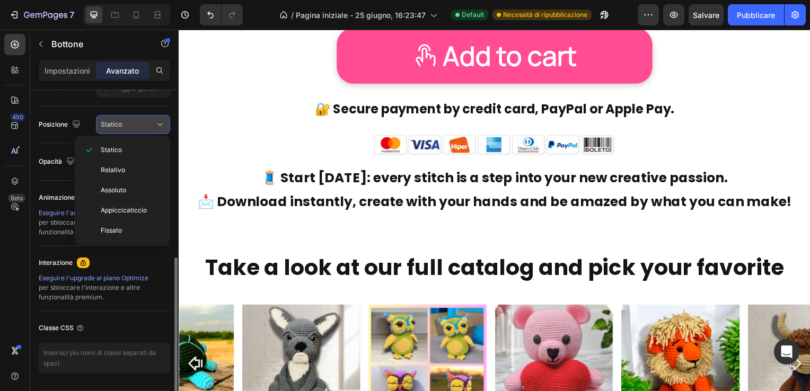
click at [138, 120] on div "Statico" at bounding box center [128, 125] width 54 height 10
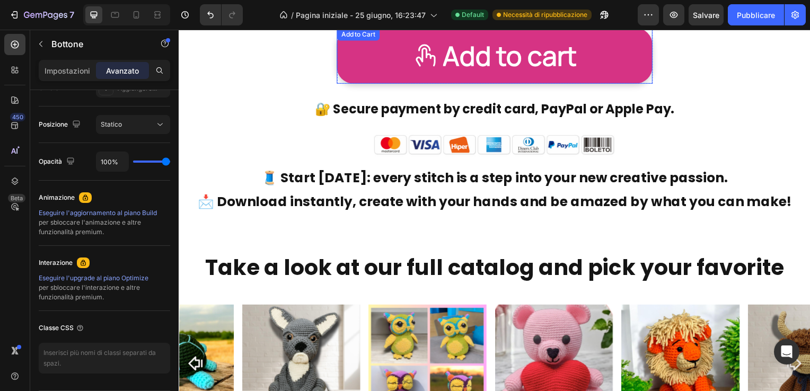
click at [360, 56] on button "Add to cart" at bounding box center [497, 56] width 318 height 56
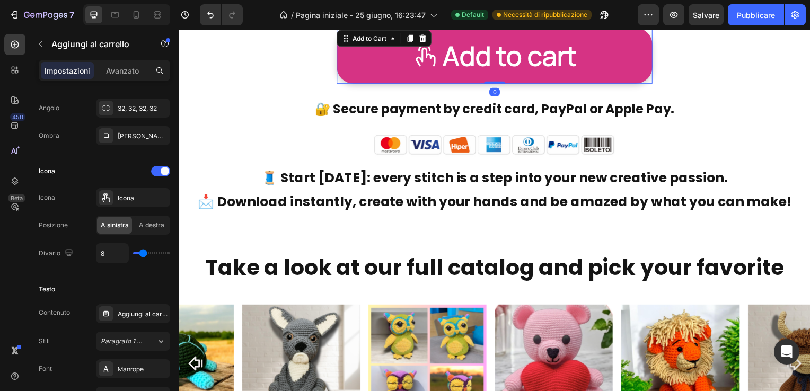
scroll to position [0, 0]
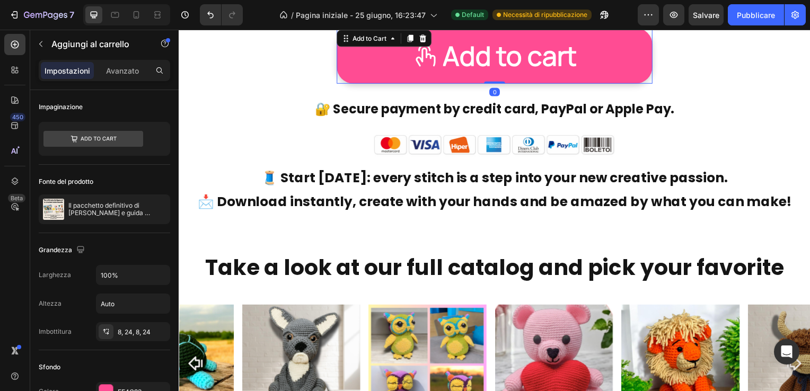
drag, startPoint x: 114, startPoint y: 66, endPoint x: 127, endPoint y: 83, distance: 21.6
click at [114, 65] on p "Avanzato" at bounding box center [122, 70] width 33 height 11
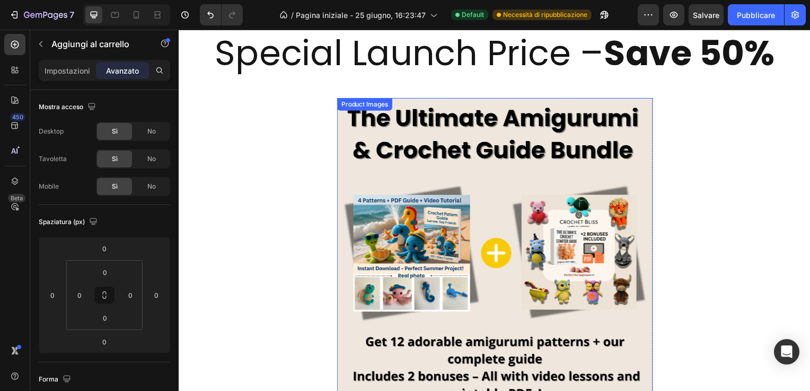
scroll to position [8551, 0]
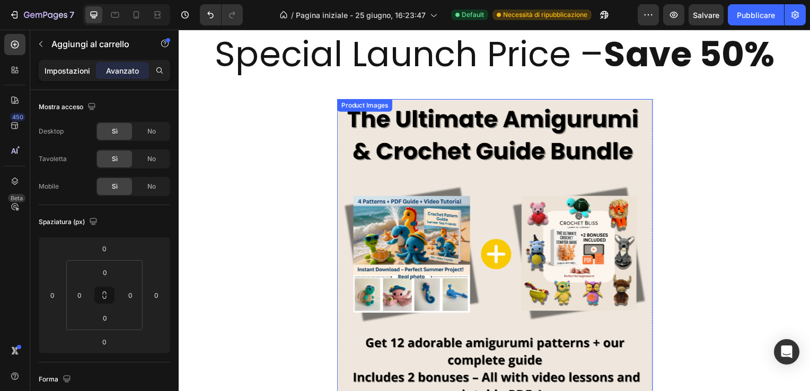
click at [68, 65] on p "Impostazioni" at bounding box center [68, 70] width 46 height 11
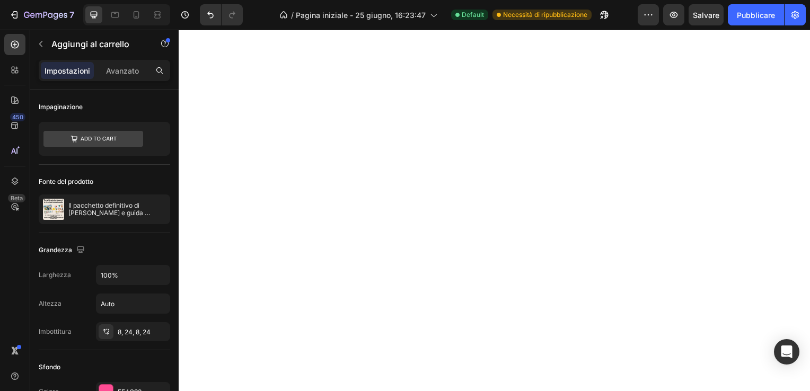
scroll to position [8022, 0]
click at [66, 71] on p "Impostazioni" at bounding box center [68, 70] width 46 height 11
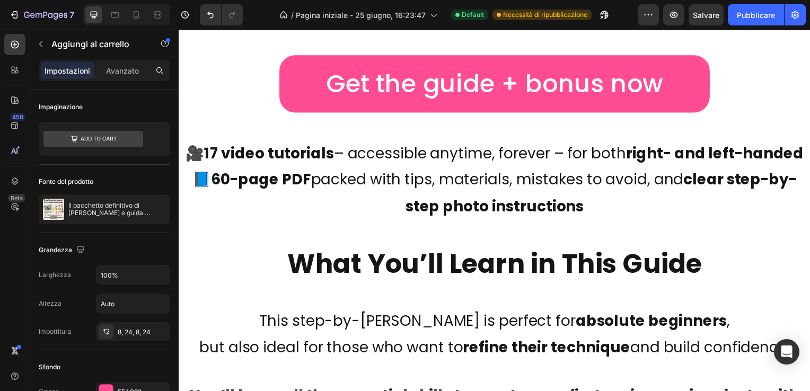
scroll to position [3147, 0]
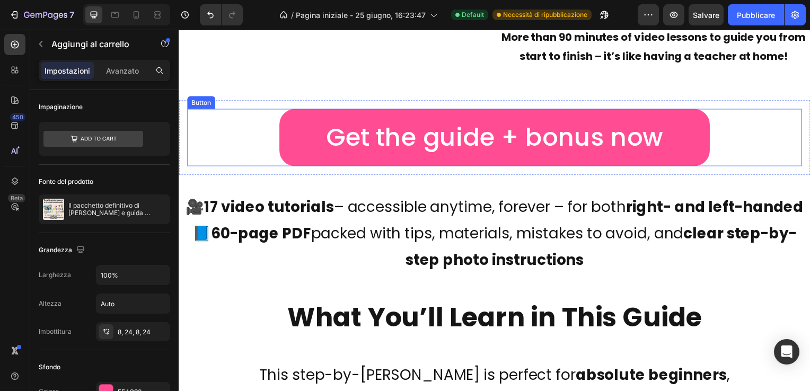
click at [222, 141] on div "Get the guide + bonus now Button" at bounding box center [496, 139] width 619 height 58
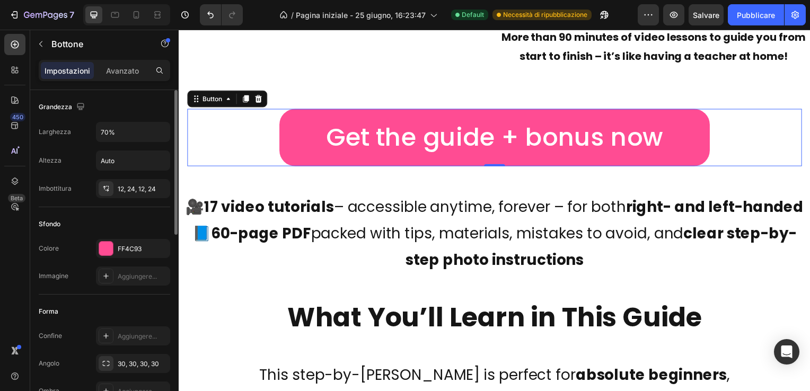
scroll to position [53, 0]
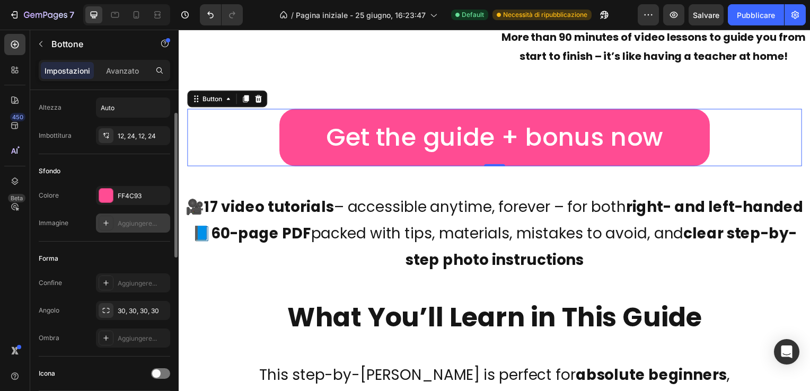
click at [133, 222] on div "Aggiungere..." at bounding box center [143, 224] width 50 height 10
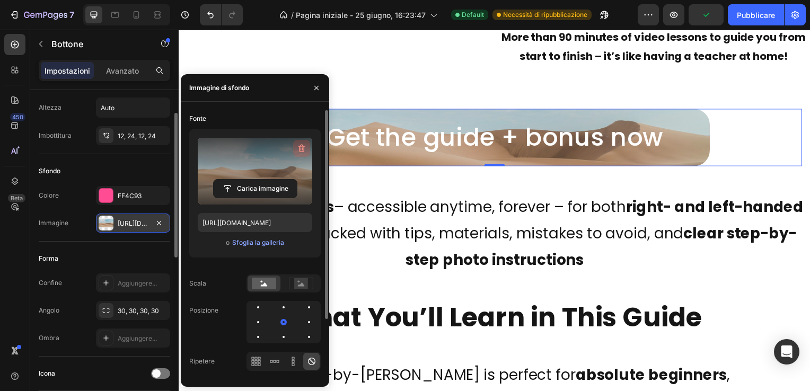
click at [302, 147] on icon "button" at bounding box center [301, 148] width 11 height 11
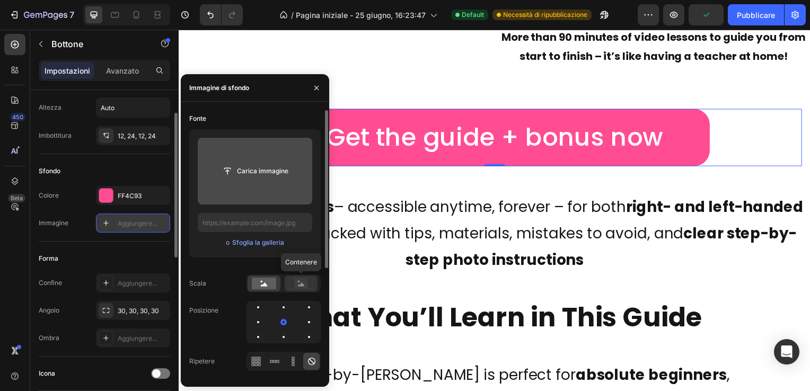
click at [302, 283] on icon at bounding box center [301, 284] width 7 height 4
click at [269, 283] on rect at bounding box center [264, 284] width 24 height 12
click at [255, 363] on icon at bounding box center [256, 361] width 11 height 11
click at [280, 360] on div at bounding box center [274, 361] width 16 height 17
click at [296, 361] on icon at bounding box center [293, 361] width 11 height 11
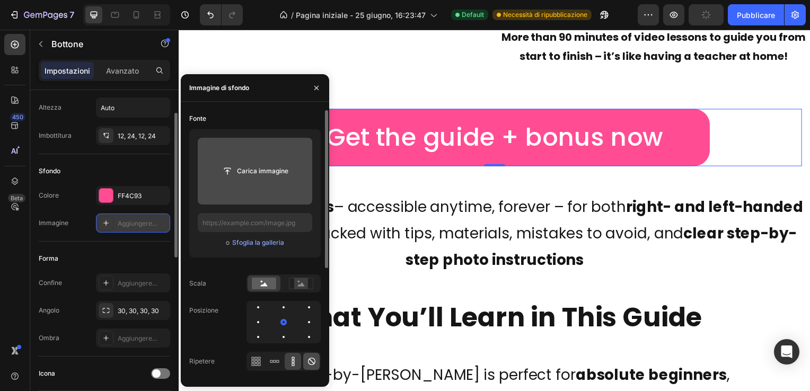
click at [312, 361] on icon at bounding box center [311, 361] width 7 height 7
click at [133, 221] on div "Aggiungere..." at bounding box center [143, 224] width 50 height 10
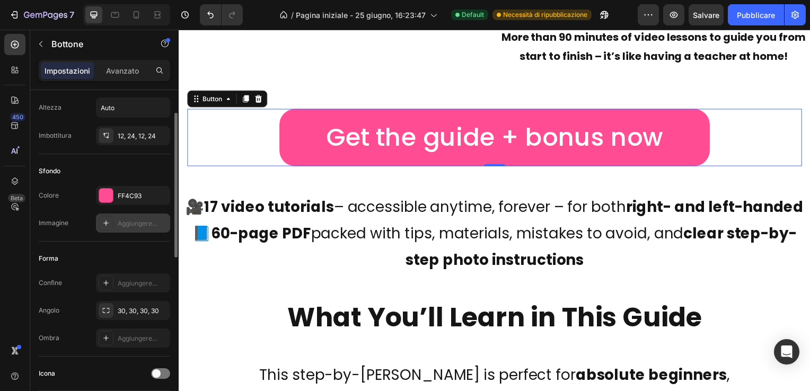
click at [133, 221] on div "Aggiungere..." at bounding box center [143, 224] width 50 height 10
type input "https://cdn.shopify.com/s/files/1/2005/9307/files/background_settings.jpg"
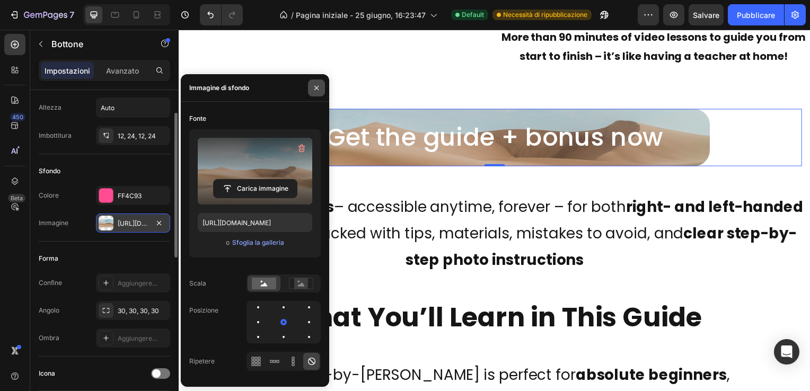
click at [316, 85] on icon "button" at bounding box center [316, 88] width 8 height 8
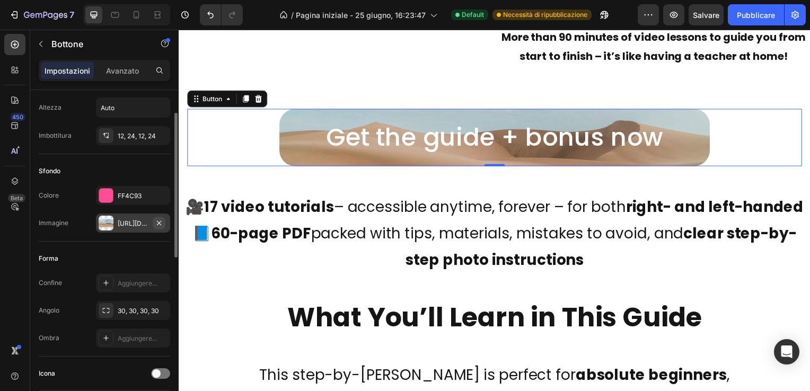
click at [158, 221] on icon "button" at bounding box center [159, 222] width 4 height 4
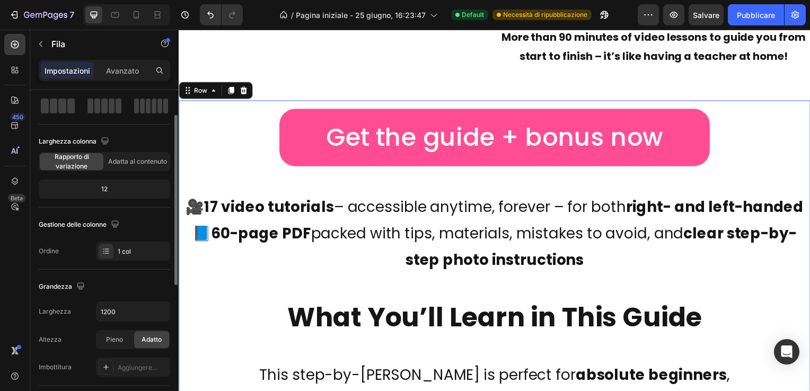
scroll to position [0, 0]
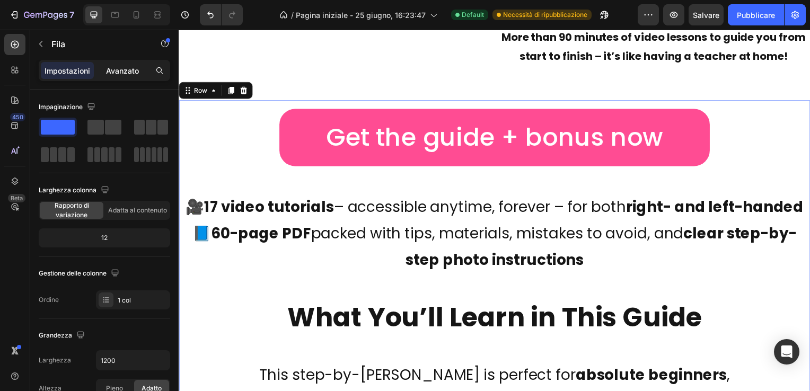
click at [125, 67] on p "Avanzato" at bounding box center [122, 70] width 33 height 11
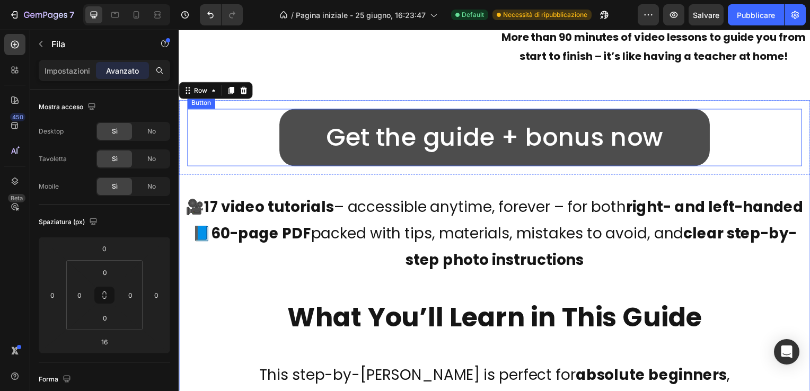
click at [312, 134] on button "Get the guide + bonus now" at bounding box center [496, 139] width 433 height 58
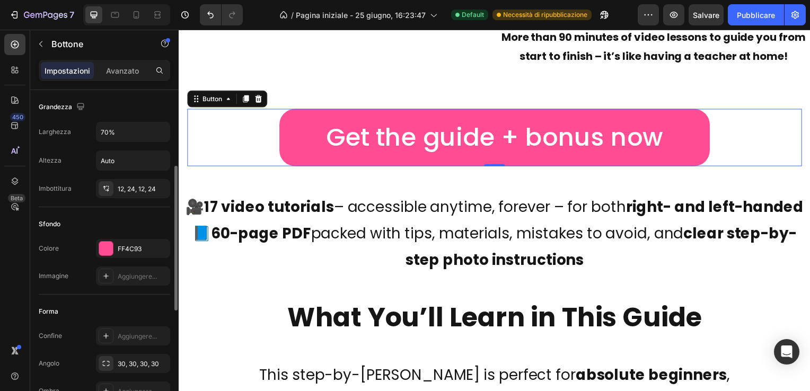
scroll to position [106, 0]
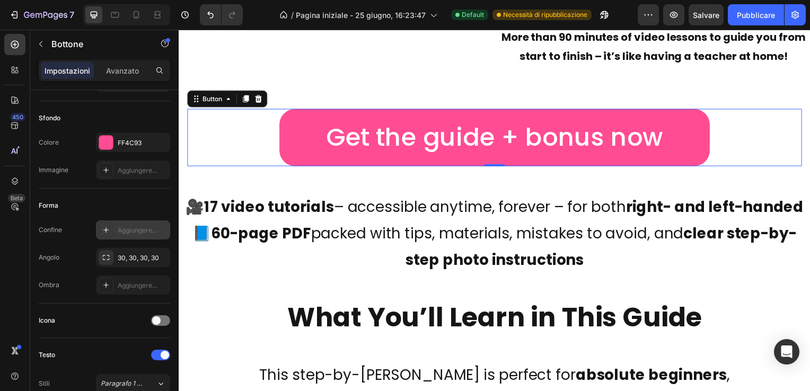
click at [136, 228] on div "Aggiungere..." at bounding box center [143, 231] width 50 height 10
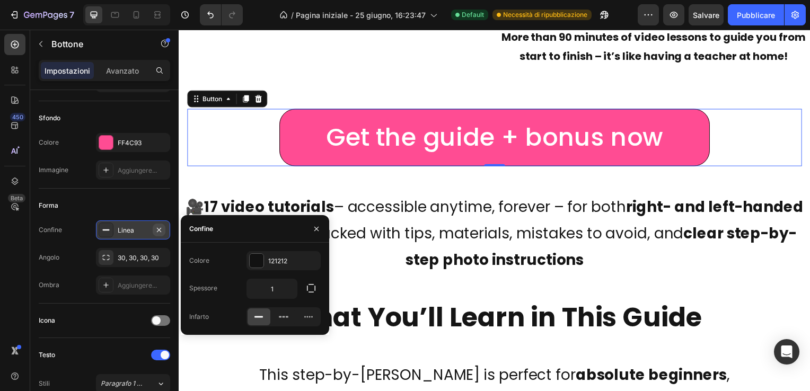
click at [159, 229] on icon "button" at bounding box center [159, 229] width 4 height 4
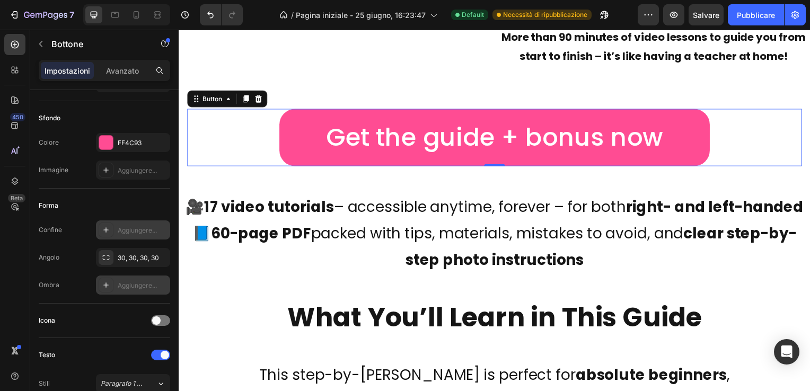
click at [136, 285] on div "Aggiungere..." at bounding box center [143, 286] width 50 height 10
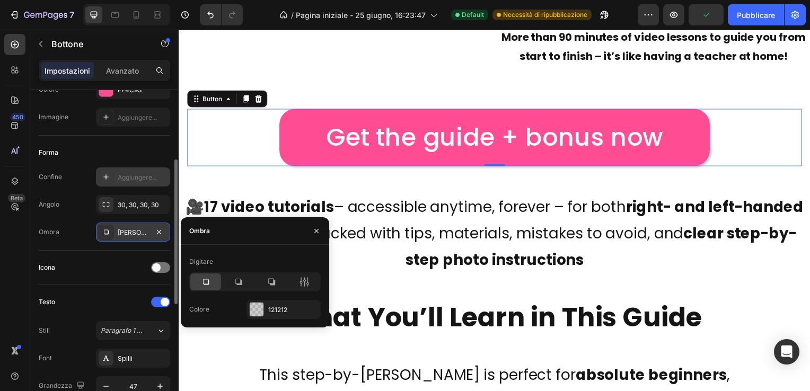
scroll to position [265, 0]
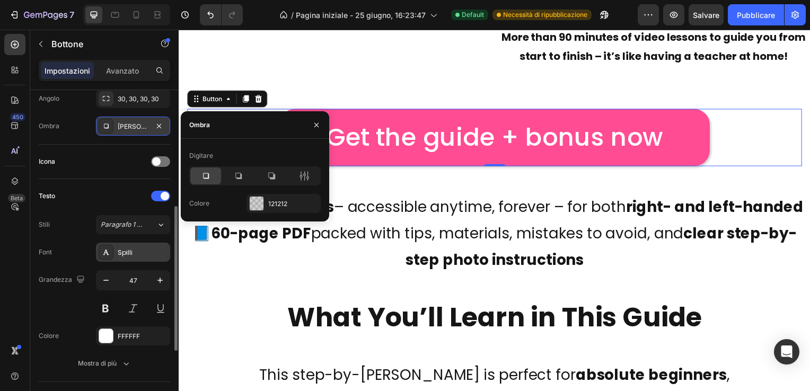
click at [130, 251] on div "Spilli" at bounding box center [143, 253] width 50 height 10
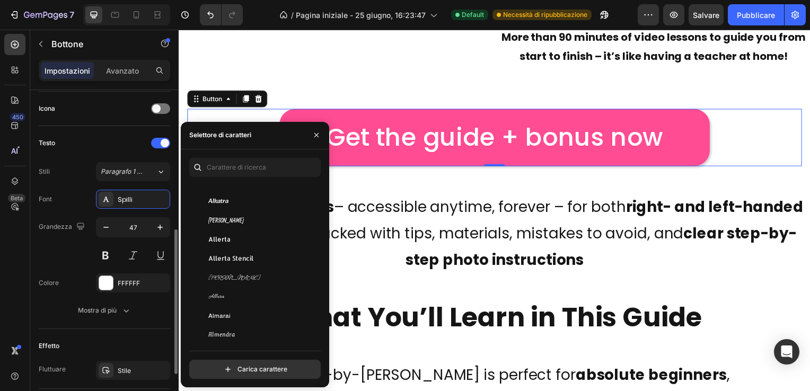
scroll to position [371, 0]
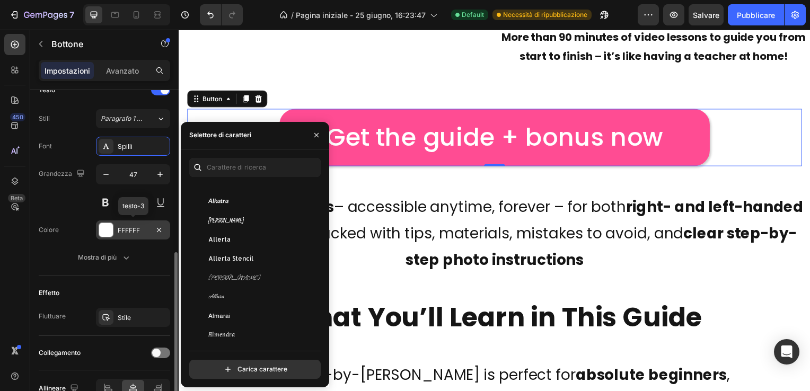
click at [107, 227] on div at bounding box center [106, 230] width 14 height 14
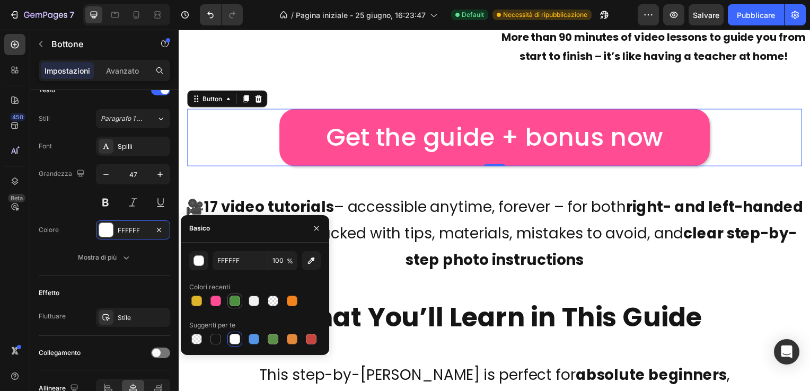
click at [232, 299] on div at bounding box center [234, 301] width 11 height 11
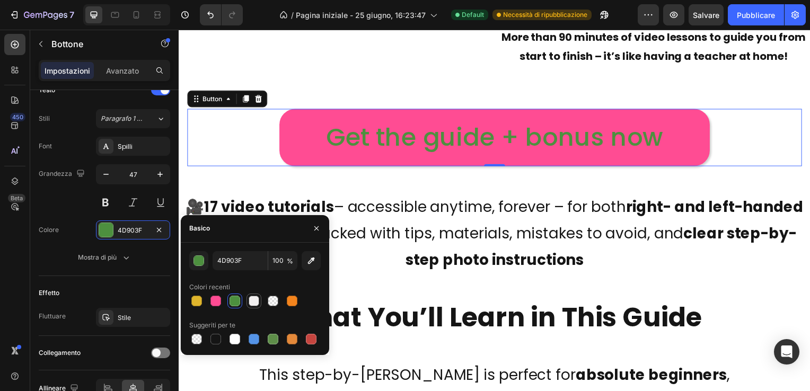
click at [254, 298] on div at bounding box center [254, 301] width 11 height 11
type input "F2EFEF"
type input "97"
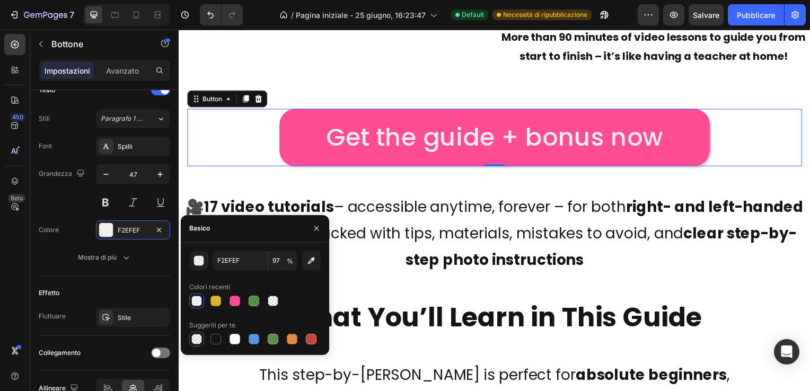
click at [197, 334] on div at bounding box center [196, 339] width 11 height 11
type input "000000"
type input "0"
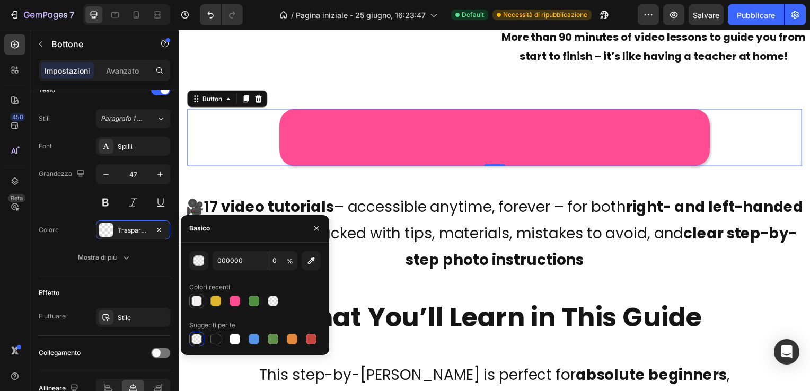
click at [195, 300] on div at bounding box center [196, 301] width 11 height 11
type input "F2EFEF"
type input "97"
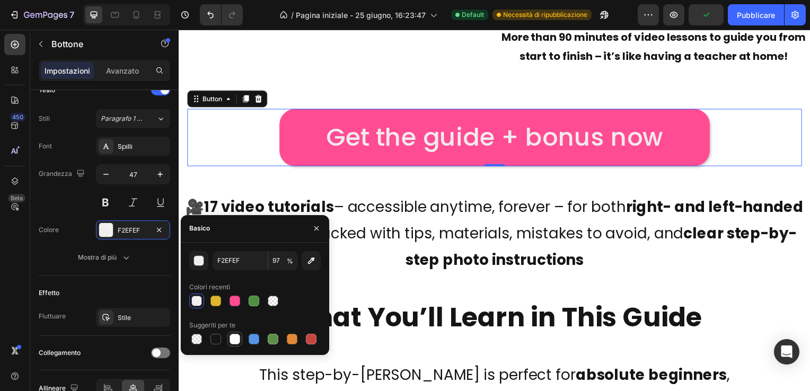
click at [234, 336] on div at bounding box center [234, 339] width 11 height 11
type input "FFFFFF"
type input "100"
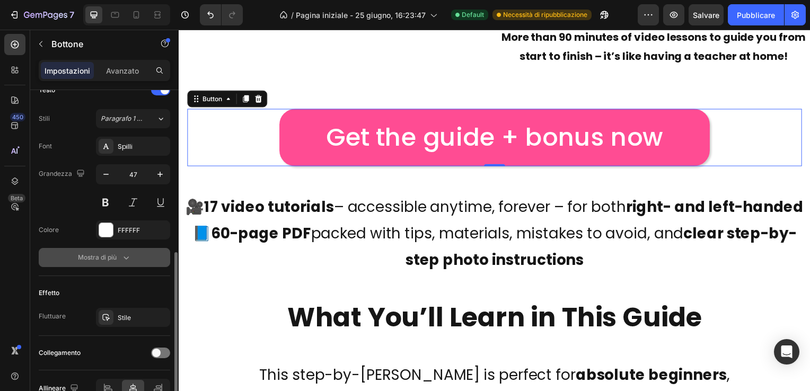
click at [117, 254] on div "Mostra di più" at bounding box center [105, 257] width 54 height 11
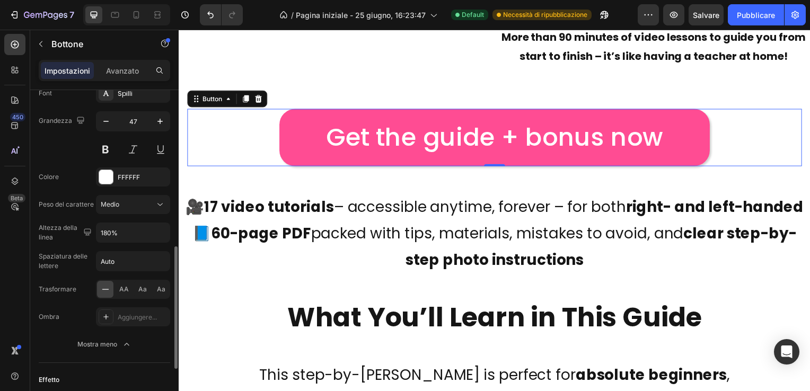
scroll to position [477, 0]
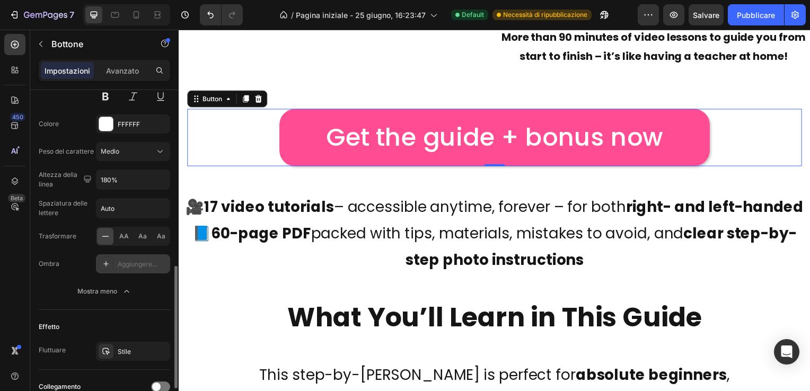
click at [129, 261] on div "Aggiungere..." at bounding box center [143, 265] width 50 height 10
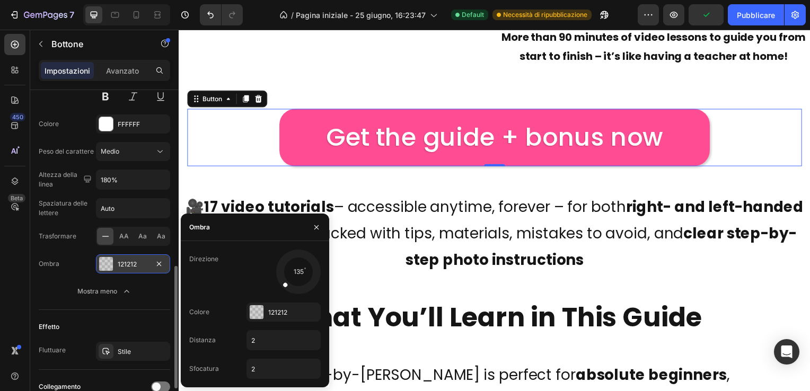
click at [129, 261] on div "121212" at bounding box center [133, 265] width 31 height 10
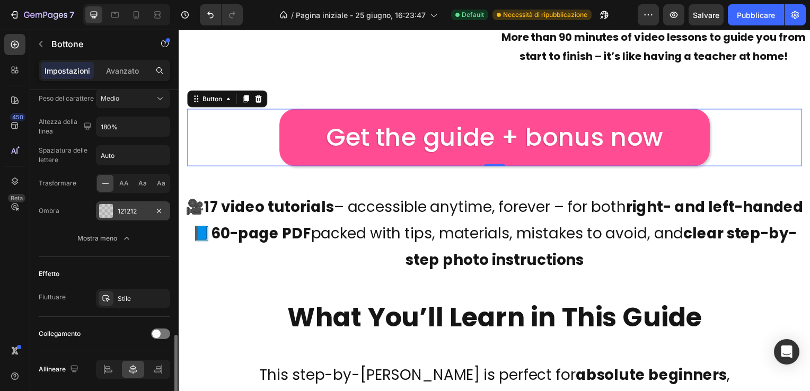
scroll to position [566, 0]
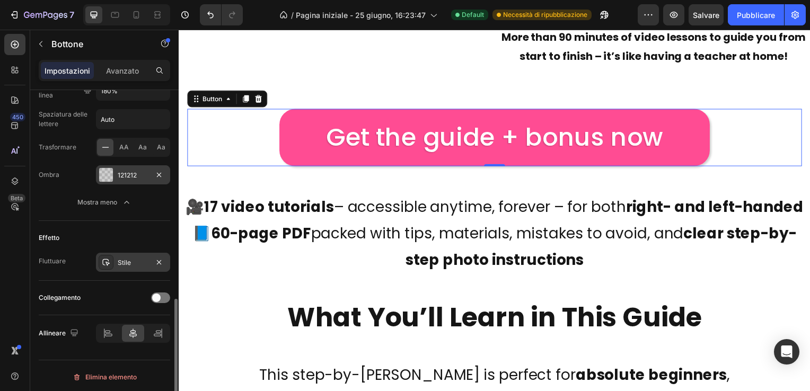
click at [136, 259] on div "Stile" at bounding box center [133, 263] width 31 height 10
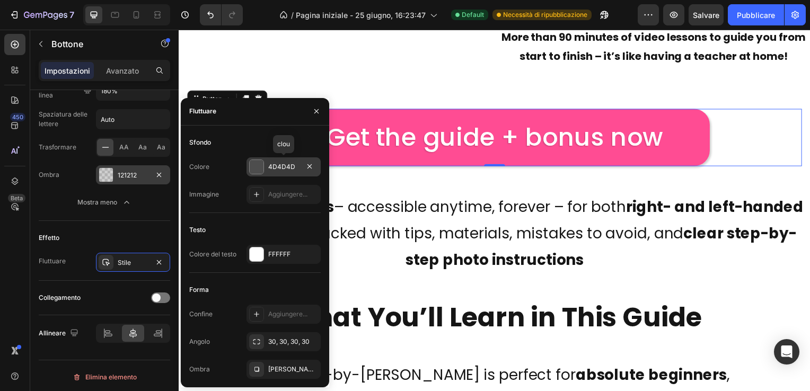
click at [255, 167] on div at bounding box center [257, 167] width 14 height 14
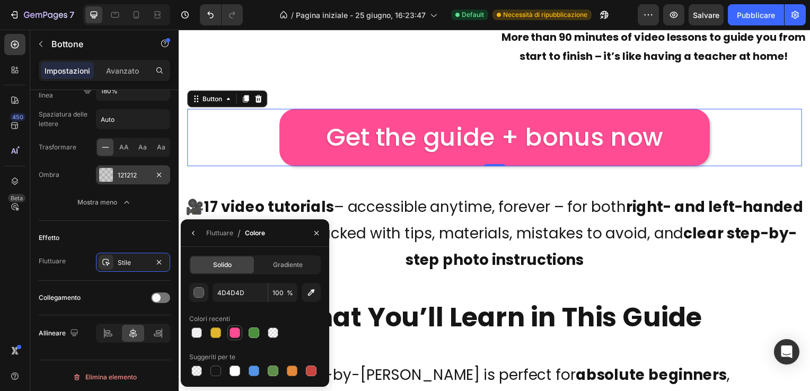
click at [233, 333] on div at bounding box center [234, 332] width 11 height 11
click at [309, 290] on icon "button" at bounding box center [311, 292] width 11 height 11
click at [200, 294] on div "button" at bounding box center [199, 293] width 11 height 11
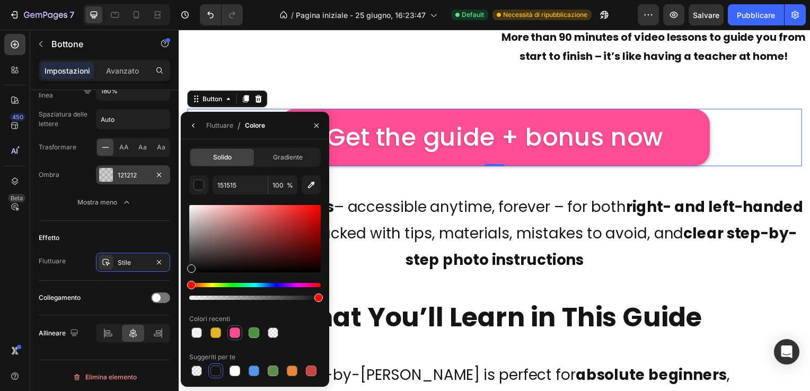
click at [236, 332] on div at bounding box center [234, 332] width 11 height 11
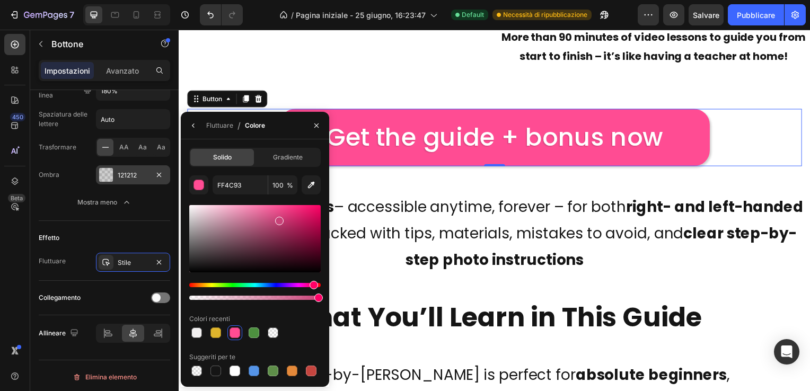
click at [278, 219] on div at bounding box center [254, 238] width 131 height 67
click at [282, 238] on div at bounding box center [254, 238] width 131 height 67
click at [195, 183] on div "button" at bounding box center [199, 185] width 11 height 11
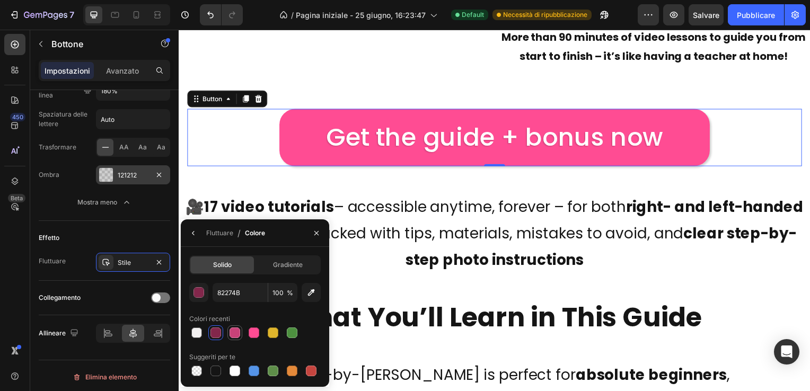
click at [232, 332] on div at bounding box center [234, 332] width 11 height 11
click at [252, 333] on div at bounding box center [254, 332] width 11 height 11
click at [123, 260] on div "Stile" at bounding box center [133, 263] width 31 height 10
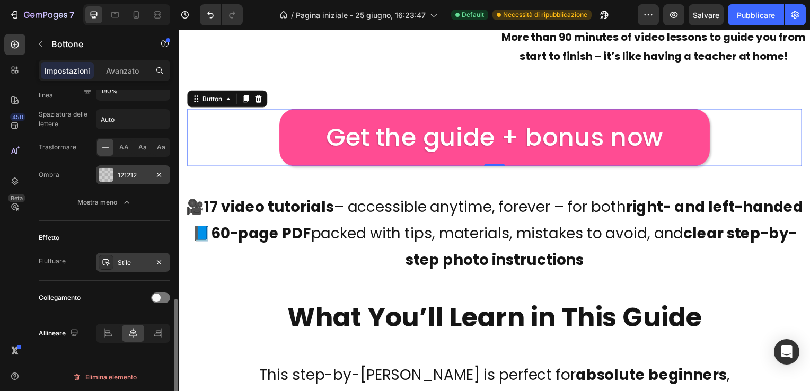
click at [123, 260] on div "Stile" at bounding box center [133, 263] width 31 height 10
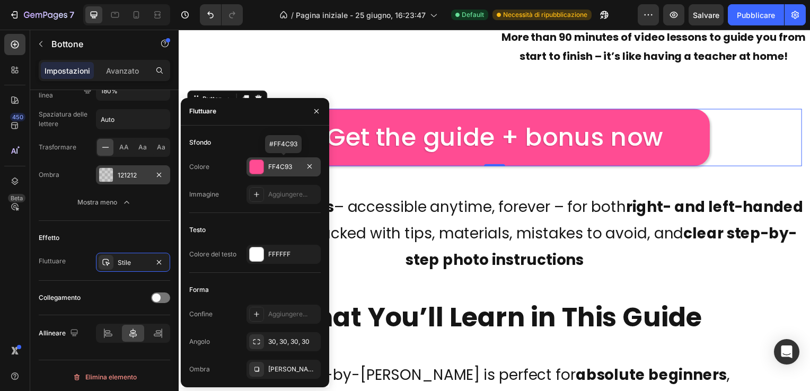
click at [274, 164] on div "FF4C93" at bounding box center [283, 167] width 31 height 10
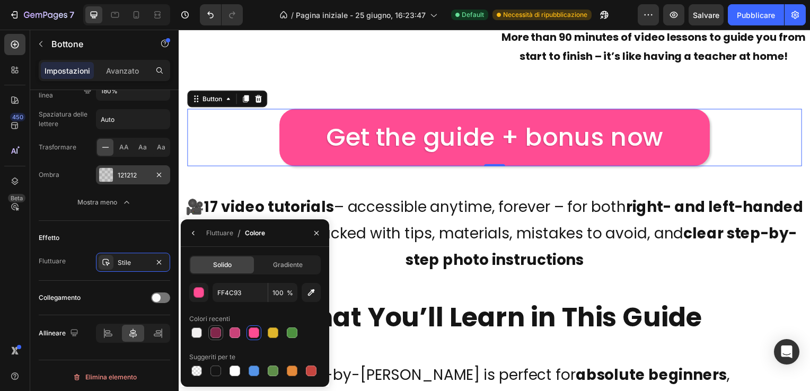
click at [215, 333] on div at bounding box center [215, 332] width 11 height 11
click at [254, 333] on div at bounding box center [254, 332] width 11 height 11
type input "FF4C93"
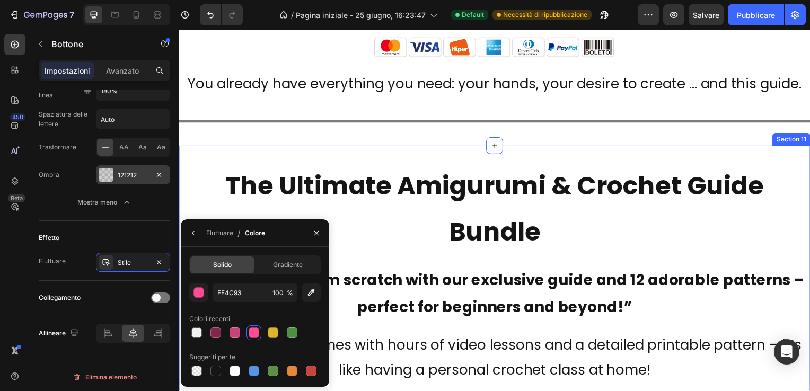
scroll to position [6644, 0]
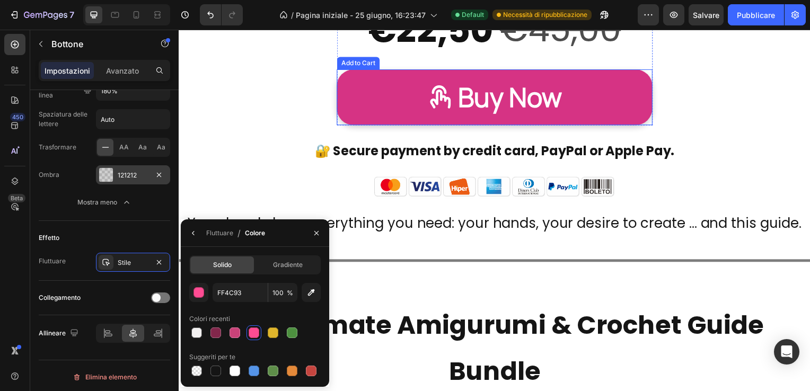
click at [385, 97] on button "Buy Now" at bounding box center [497, 98] width 318 height 56
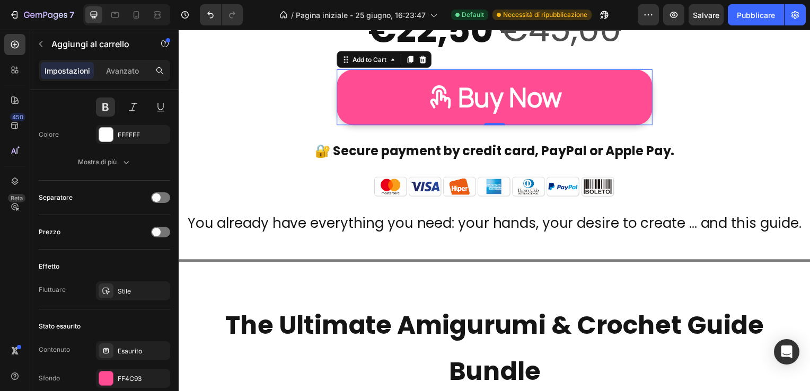
scroll to position [742, 0]
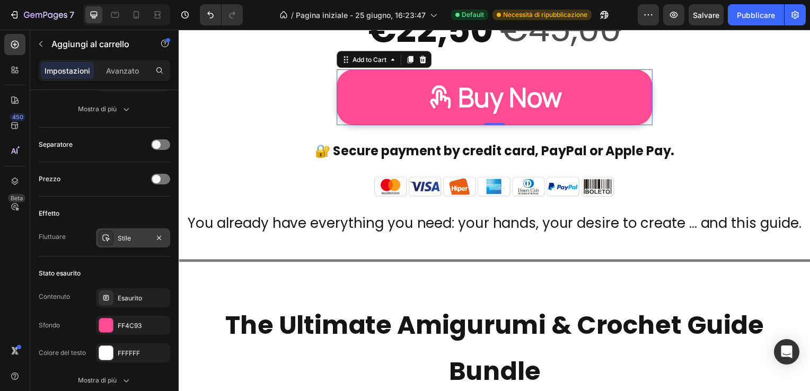
click at [142, 234] on div "Stile" at bounding box center [133, 239] width 31 height 10
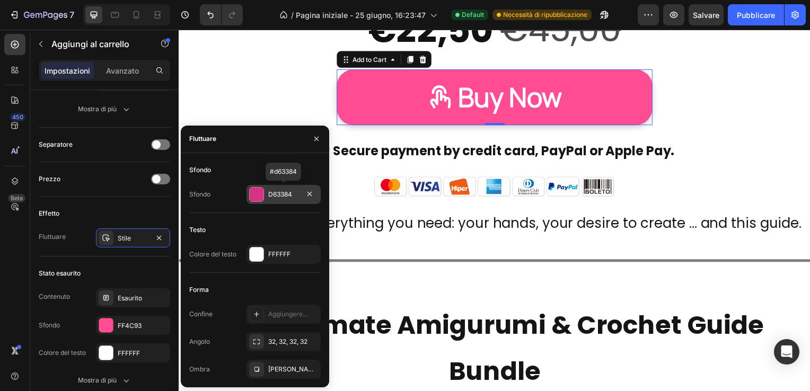
drag, startPoint x: 295, startPoint y: 192, endPoint x: 266, endPoint y: 192, distance: 29.1
click at [266, 192] on div "D63384" at bounding box center [283, 194] width 74 height 19
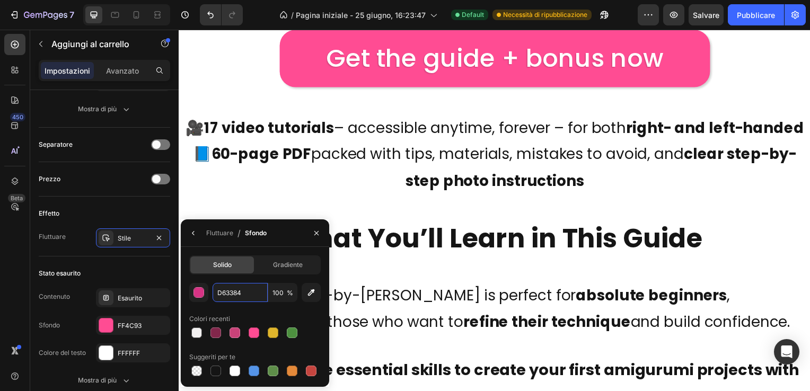
scroll to position [3094, 0]
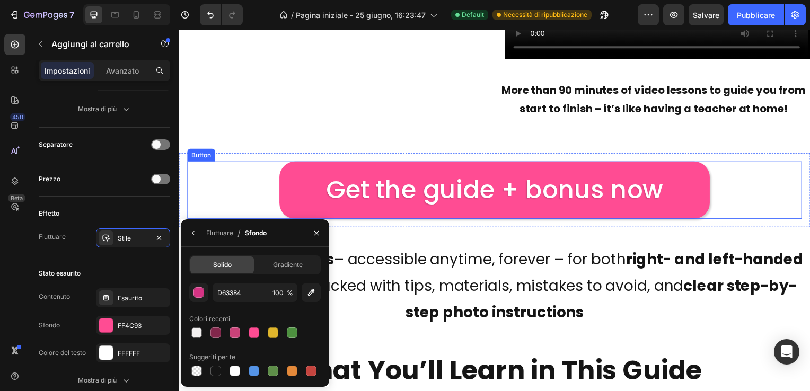
click at [306, 184] on button "Get the guide + bonus now" at bounding box center [496, 192] width 433 height 58
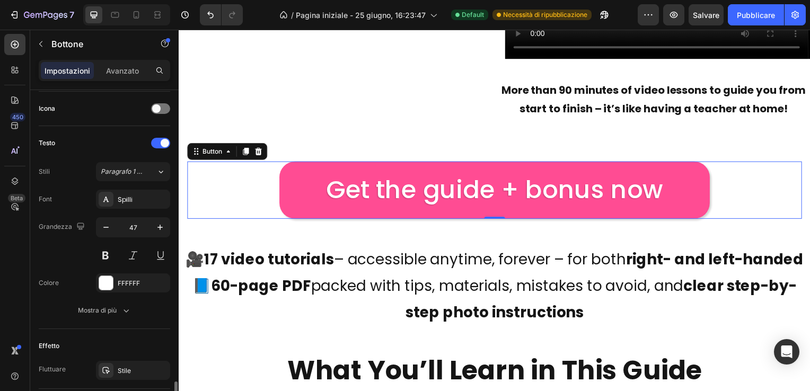
scroll to position [424, 0]
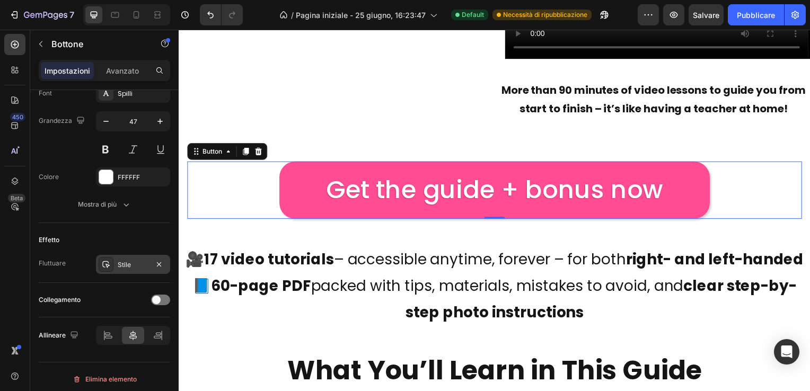
click at [140, 260] on div "Stile" at bounding box center [133, 265] width 31 height 10
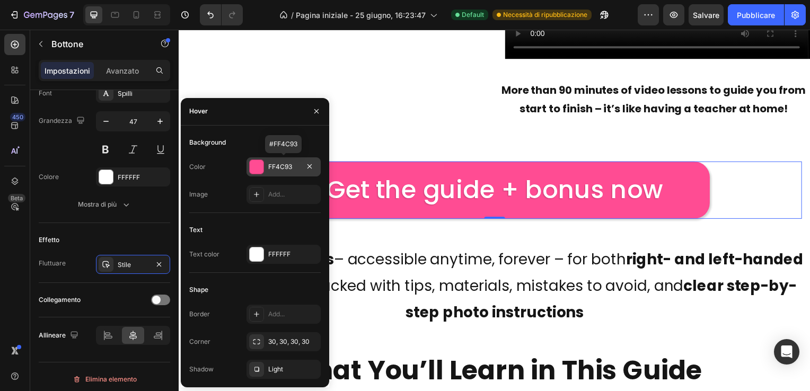
click at [253, 167] on div at bounding box center [257, 167] width 14 height 14
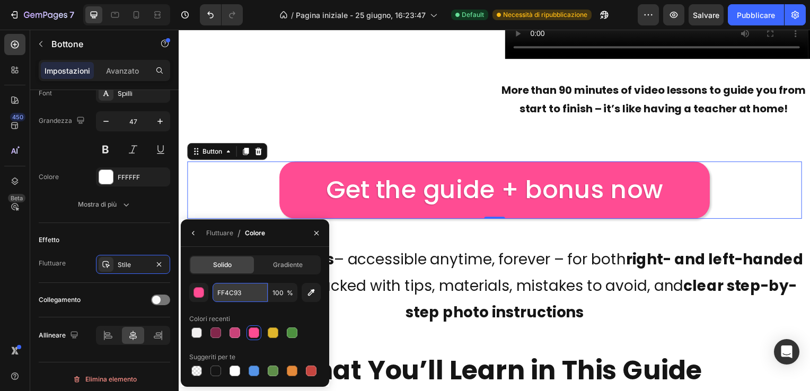
click at [246, 291] on input "FF4C93" at bounding box center [239, 292] width 55 height 19
paste input "D63384"
type input "D63384"
click at [315, 233] on icon "button" at bounding box center [316, 233] width 8 height 8
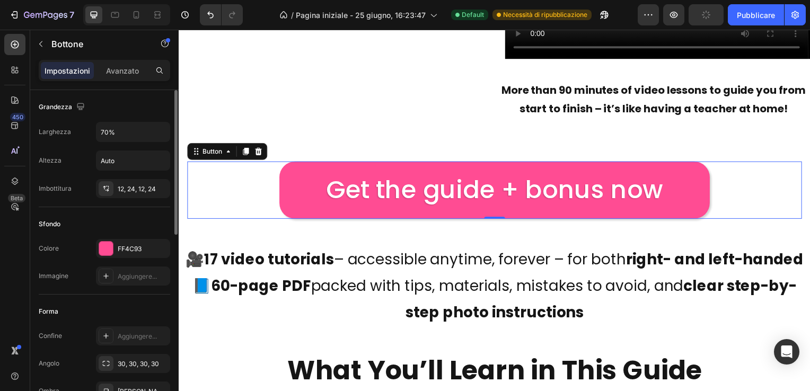
scroll to position [53, 0]
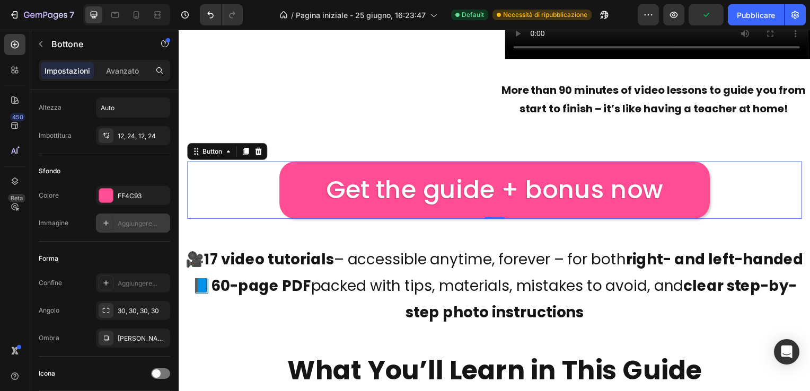
click at [128, 221] on div "Aggiungere..." at bounding box center [143, 224] width 50 height 10
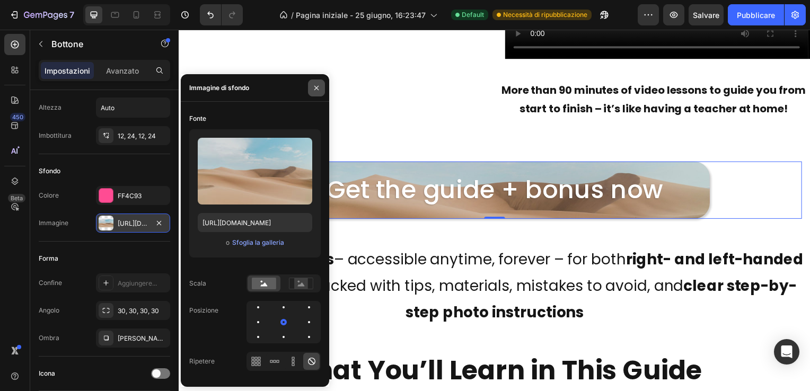
click at [315, 88] on icon "button" at bounding box center [316, 88] width 8 height 8
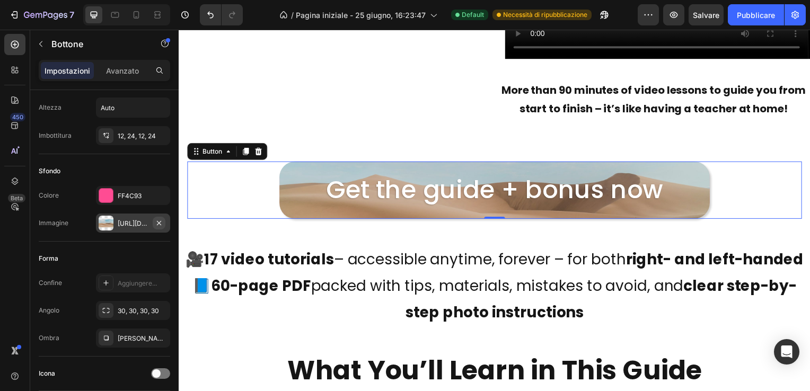
click at [161, 220] on icon "button" at bounding box center [159, 222] width 4 height 4
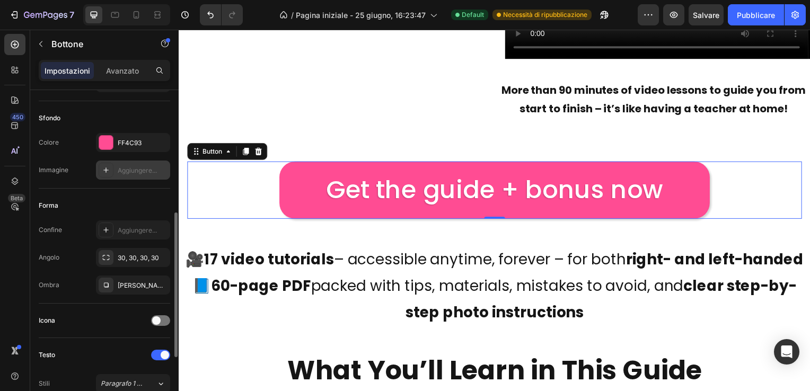
scroll to position [159, 0]
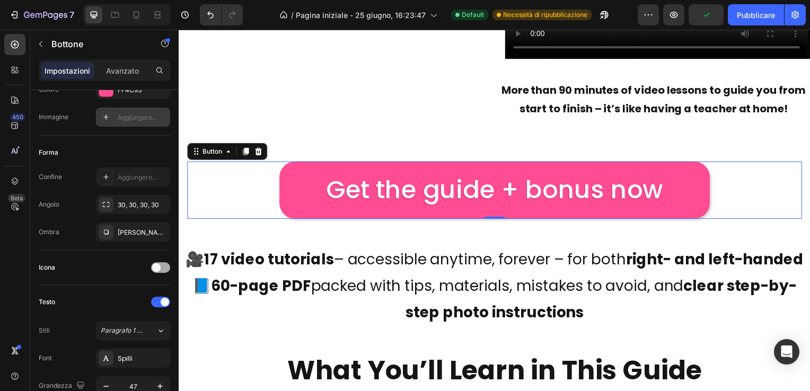
click at [165, 266] on div at bounding box center [160, 267] width 19 height 11
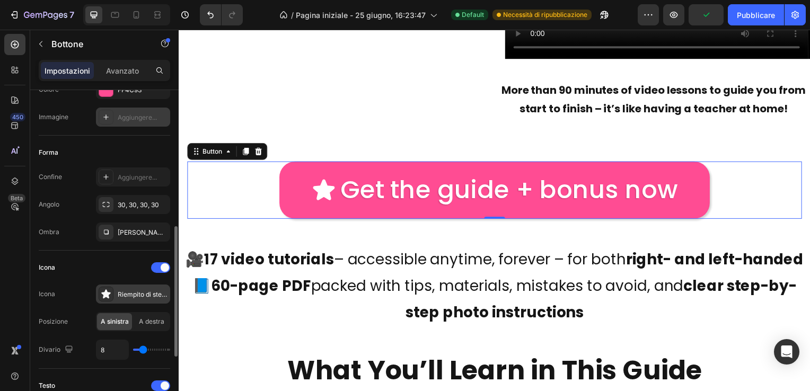
scroll to position [212, 0]
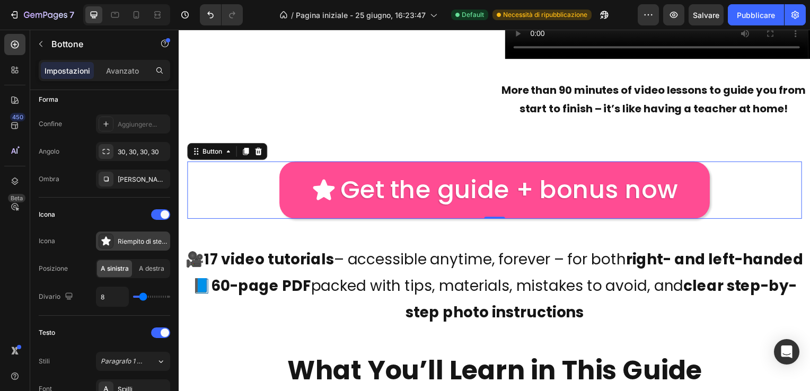
click at [122, 238] on div "Riempito di stelle" at bounding box center [143, 242] width 50 height 10
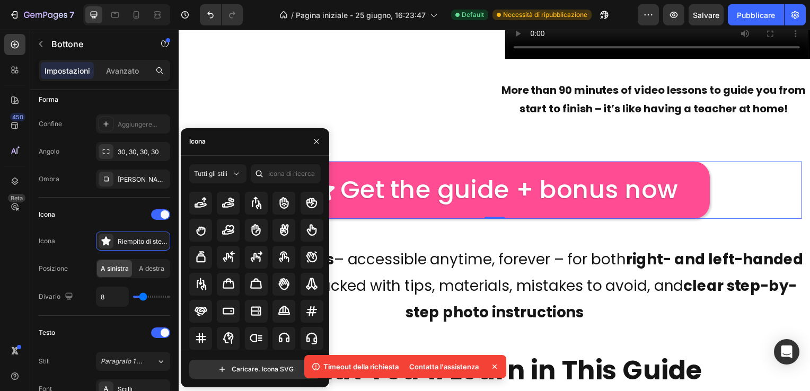
scroll to position [3359, 0]
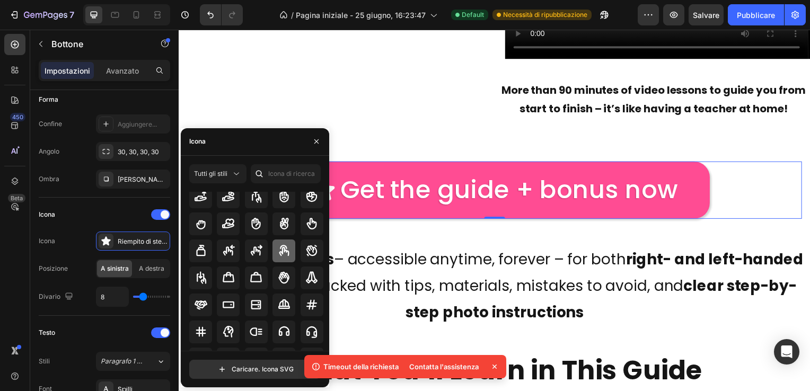
click at [281, 247] on icon at bounding box center [284, 250] width 10 height 11
click at [315, 140] on icon "button" at bounding box center [316, 141] width 4 height 4
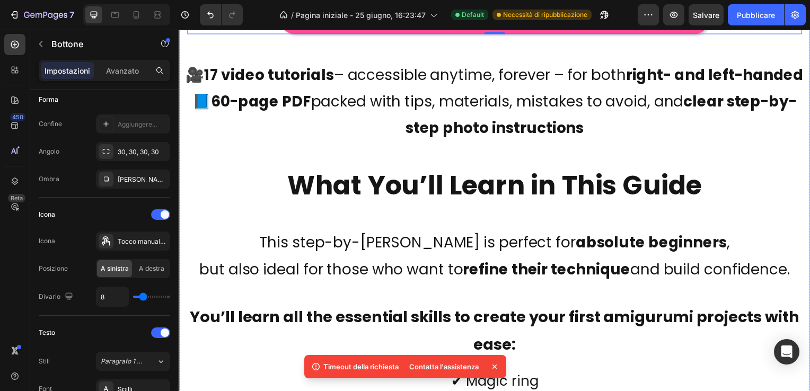
scroll to position [3306, 0]
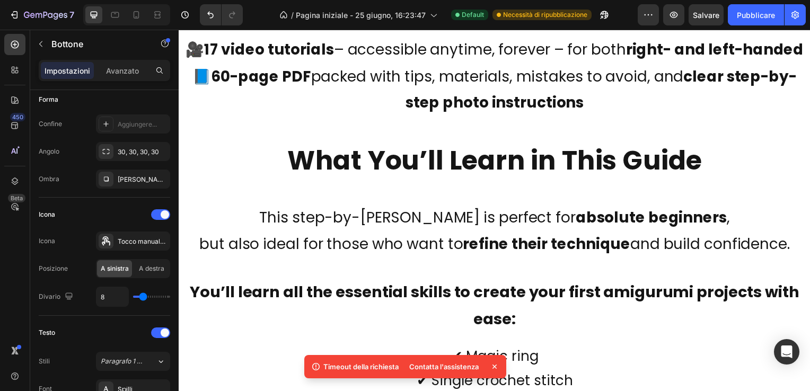
click at [493, 366] on icon at bounding box center [494, 366] width 11 height 11
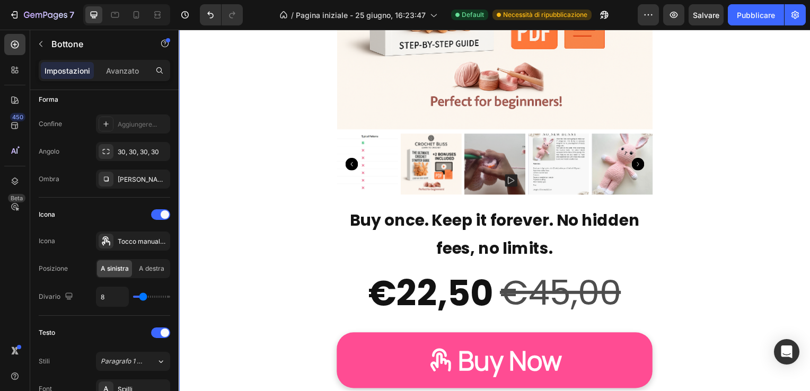
scroll to position [6538, 0]
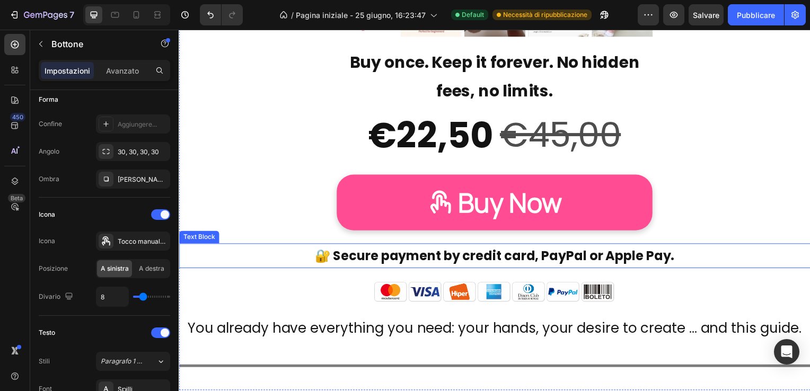
click at [468, 256] on p "🔐 Secure payment by credit card, PayPal or Apple Pay." at bounding box center [497, 257] width 634 height 23
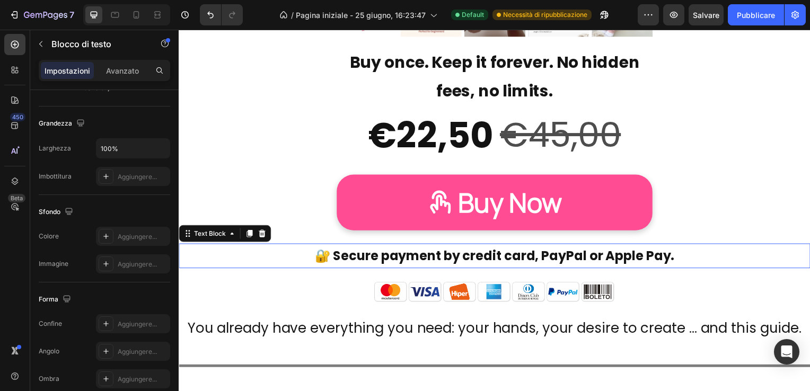
scroll to position [0, 0]
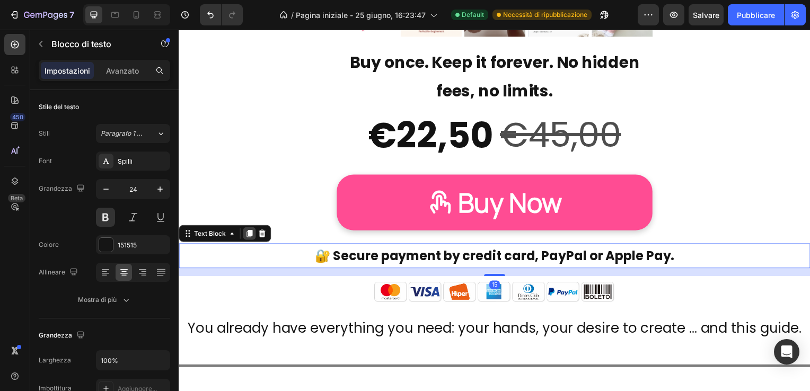
click at [249, 235] on icon at bounding box center [250, 235] width 6 height 7
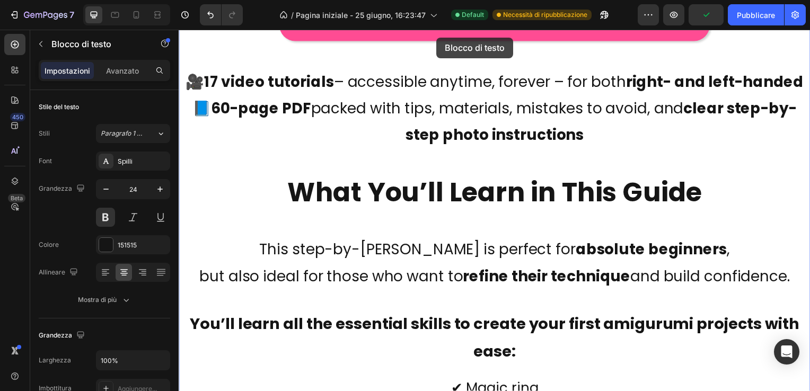
scroll to position [3223, 0]
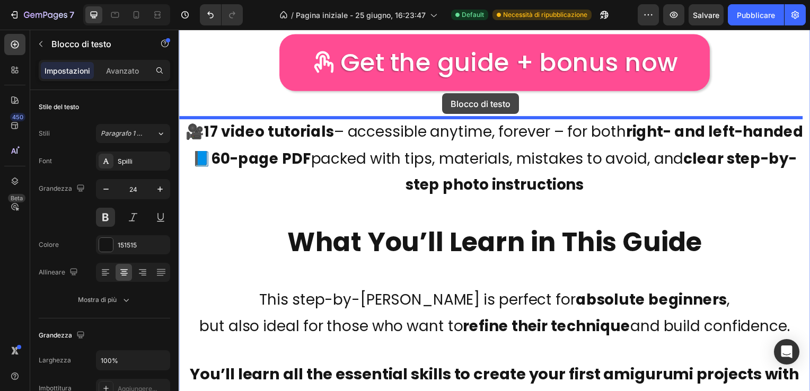
drag, startPoint x: 445, startPoint y: 291, endPoint x: 444, endPoint y: 93, distance: 198.7
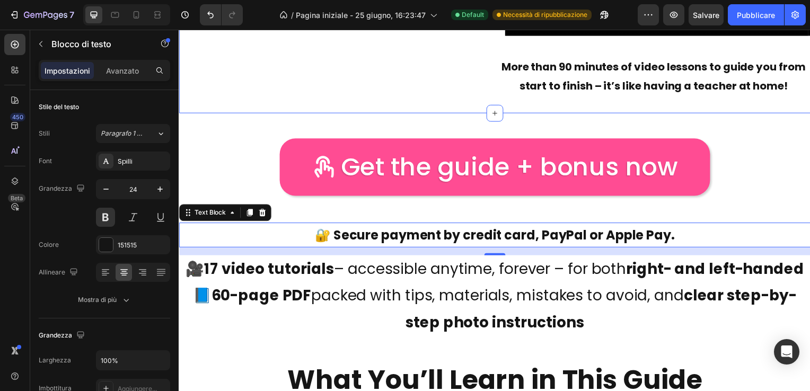
scroll to position [3170, 0]
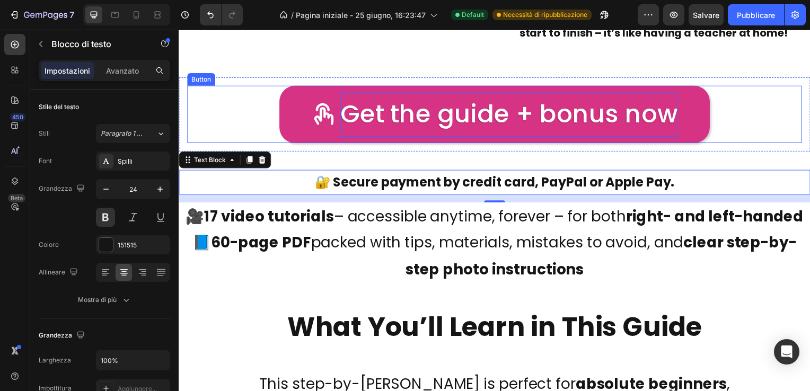
click at [484, 138] on p "Get the guide + bonus now" at bounding box center [511, 115] width 340 height 45
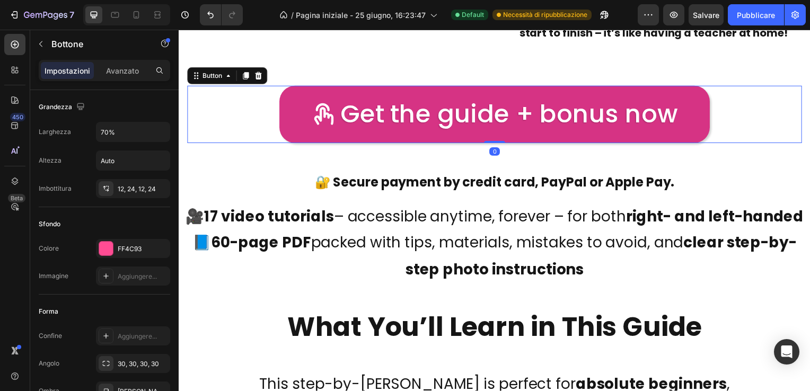
click at [492, 139] on div "Get the guide + bonus now Button 0" at bounding box center [496, 115] width 619 height 58
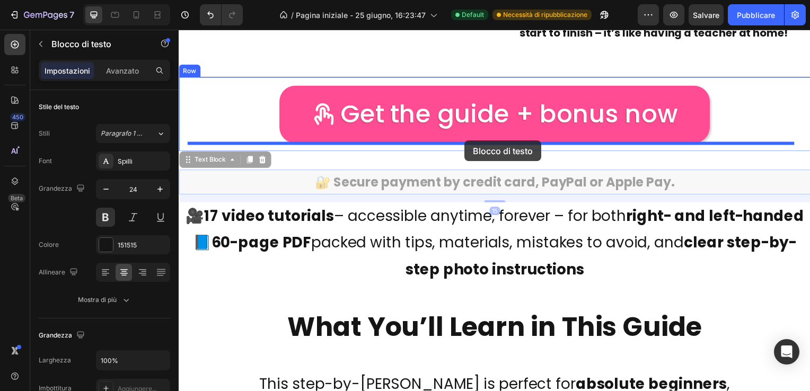
drag, startPoint x: 478, startPoint y: 184, endPoint x: 466, endPoint y: 141, distance: 44.0
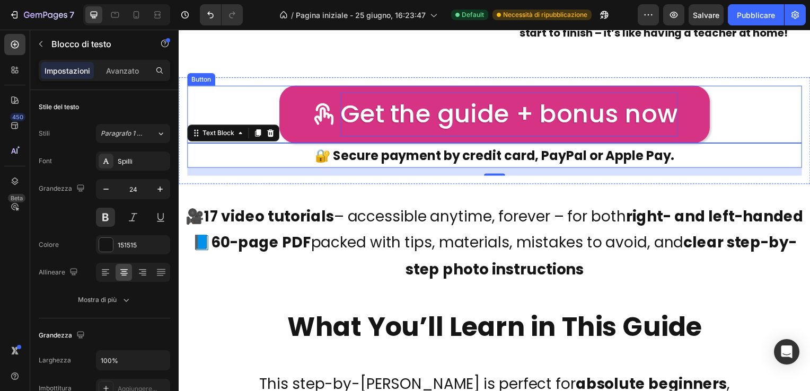
click at [491, 136] on p "Get the guide + bonus now" at bounding box center [511, 115] width 340 height 45
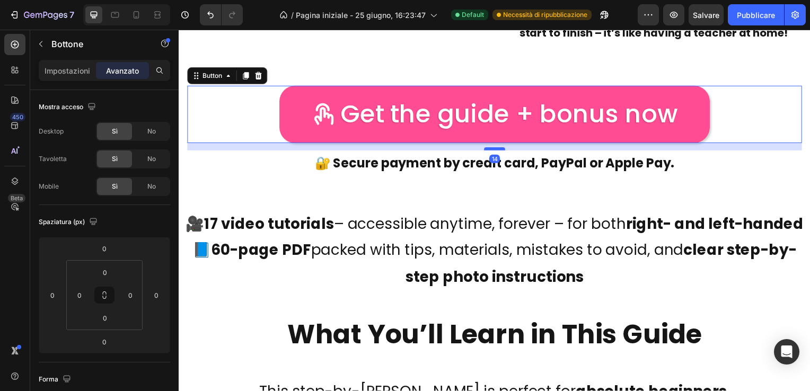
drag, startPoint x: 492, startPoint y: 144, endPoint x: 493, endPoint y: 151, distance: 7.5
click at [493, 151] on div at bounding box center [496, 149] width 21 height 3
type input "14"
click at [737, 117] on div "Get the guide + bonus now Button 14" at bounding box center [496, 115] width 619 height 58
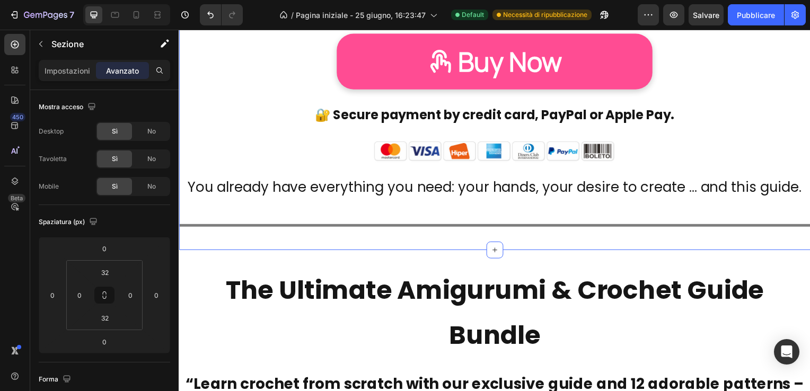
scroll to position [6614, 0]
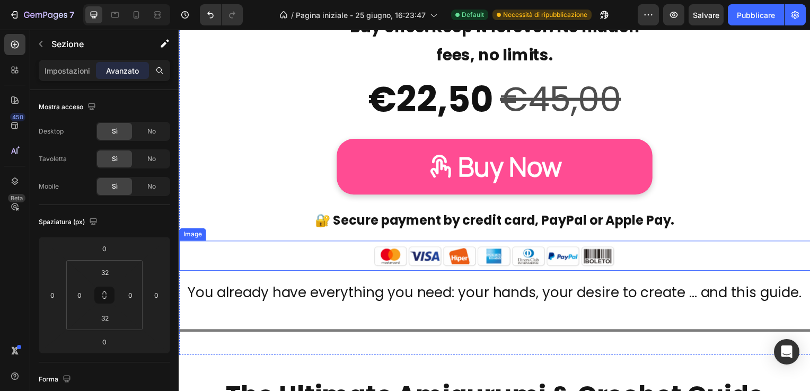
click at [492, 260] on img at bounding box center [496, 258] width 265 height 30
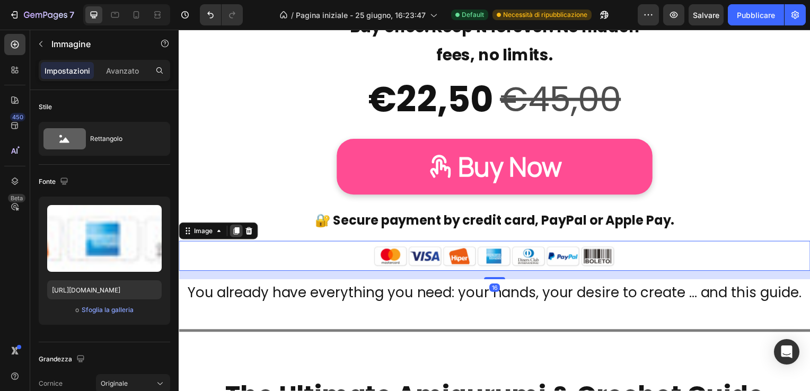
click at [237, 233] on icon at bounding box center [237, 232] width 6 height 7
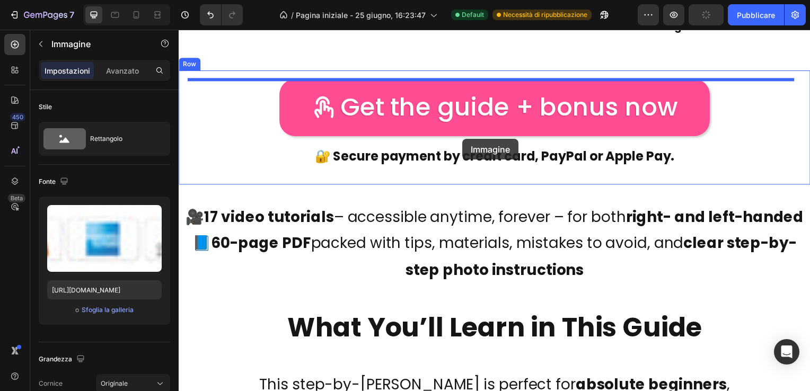
scroll to position [3165, 0]
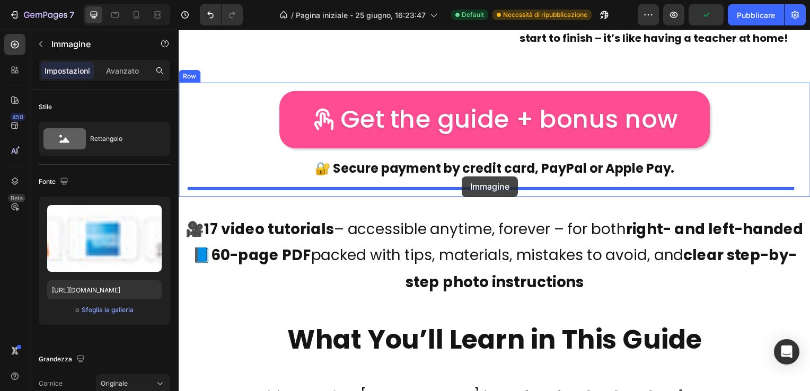
drag, startPoint x: 494, startPoint y: 295, endPoint x: 464, endPoint y: 178, distance: 121.1
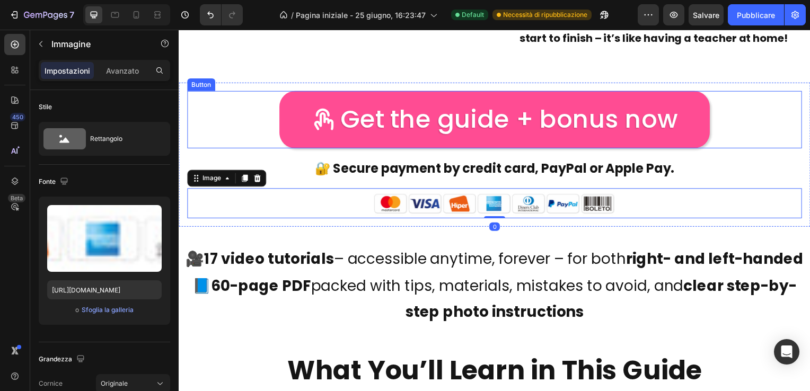
click at [747, 119] on div "Get the guide + bonus now Button" at bounding box center [496, 121] width 619 height 58
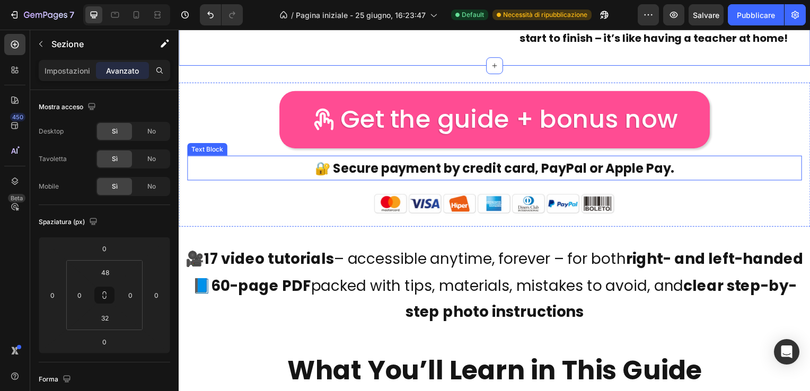
click at [504, 171] on p "🔐 Secure payment by credit card, PayPal or Apple Pay." at bounding box center [496, 169] width 617 height 23
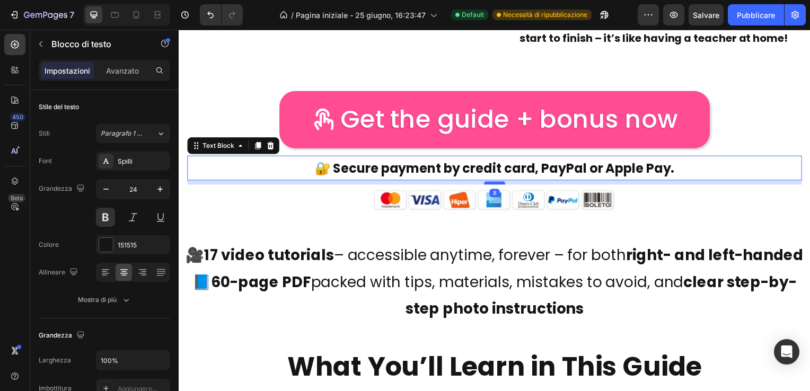
click at [494, 184] on div at bounding box center [496, 184] width 21 height 3
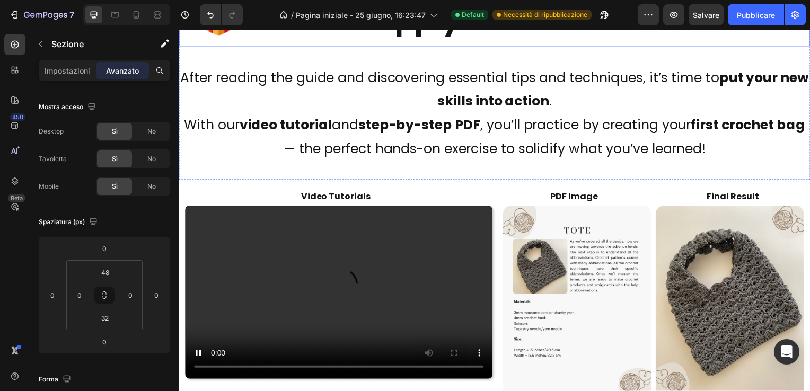
scroll to position [2264, 0]
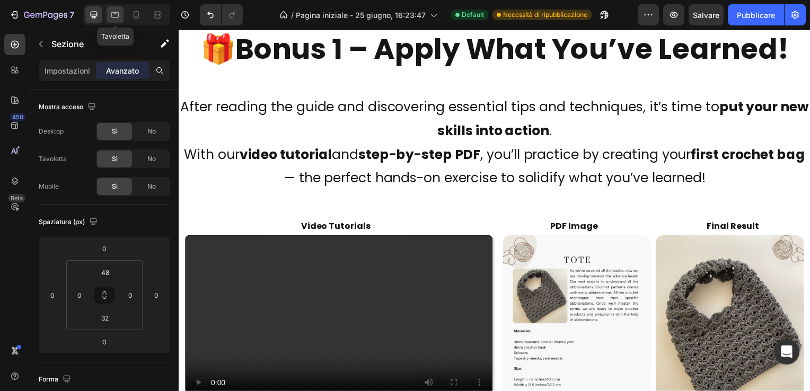
click at [110, 13] on icon at bounding box center [115, 15] width 11 height 11
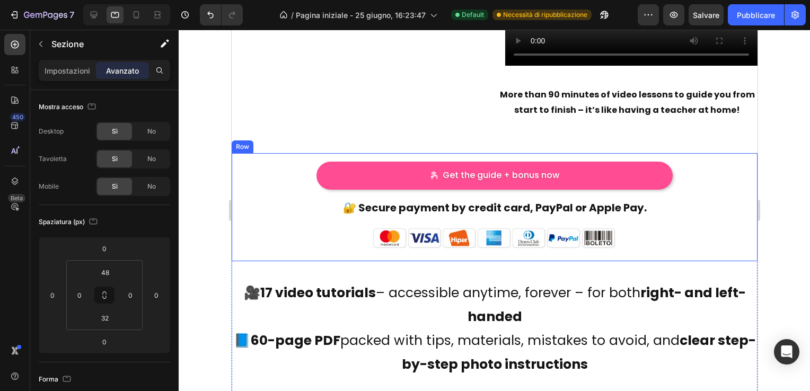
scroll to position [3051, 0]
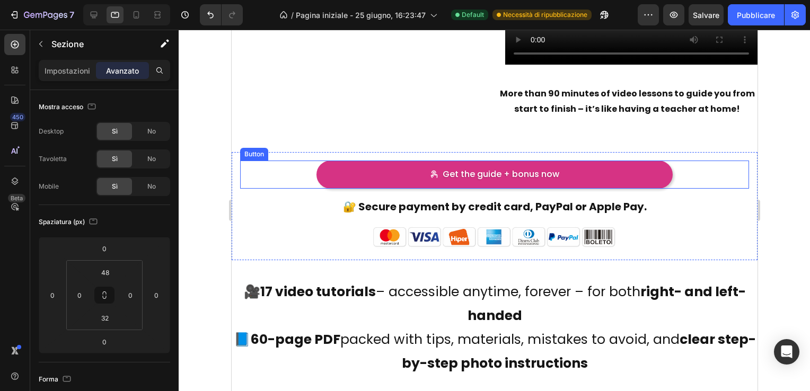
click at [397, 178] on button "Get the guide + bonus now" at bounding box center [494, 175] width 356 height 28
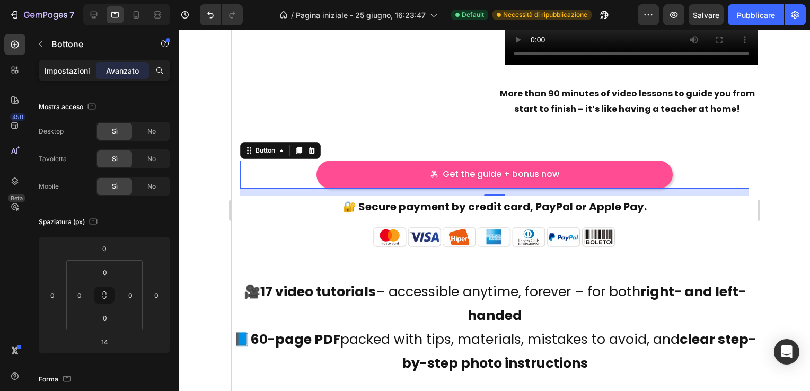
click at [78, 67] on p "Impostazioni" at bounding box center [68, 70] width 46 height 11
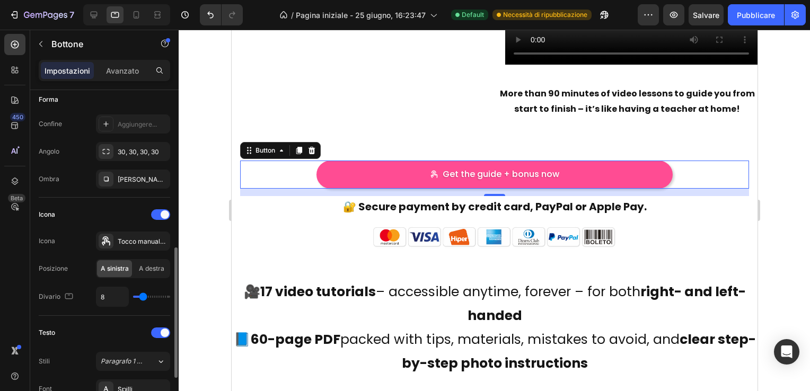
scroll to position [318, 0]
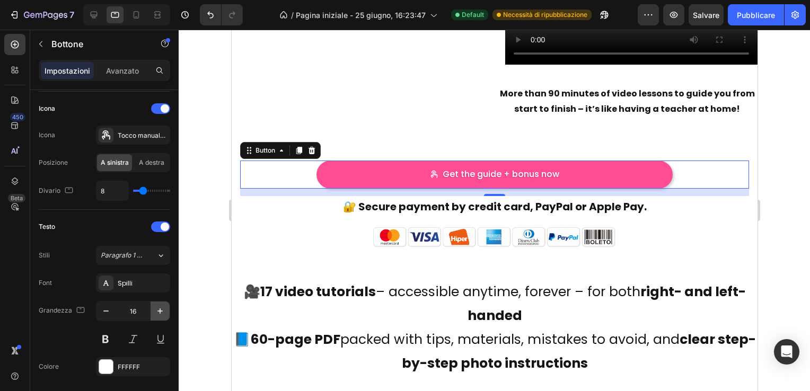
click at [159, 308] on icon "button" at bounding box center [160, 311] width 11 height 11
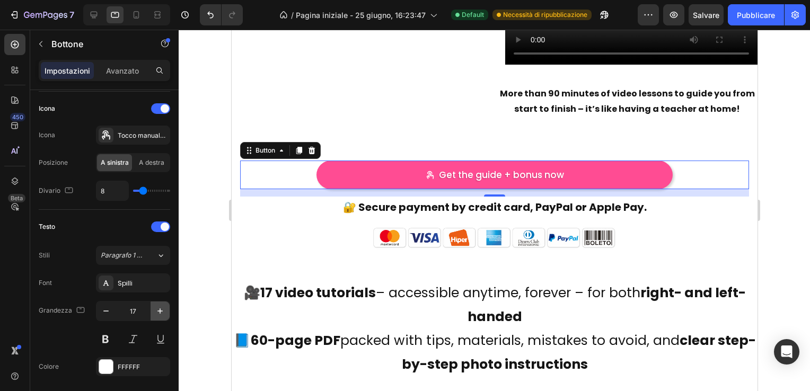
click at [159, 308] on icon "button" at bounding box center [160, 311] width 11 height 11
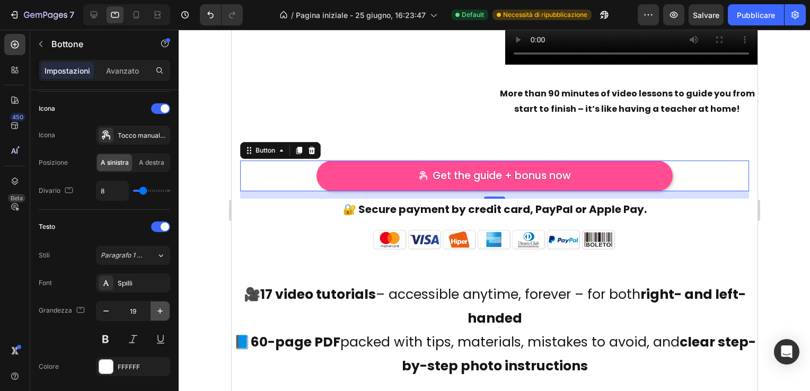
click at [159, 308] on icon "button" at bounding box center [160, 311] width 11 height 11
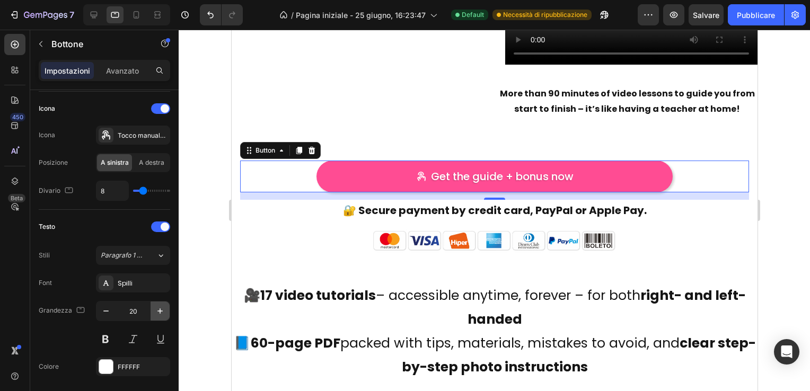
click at [159, 308] on icon "button" at bounding box center [160, 311] width 11 height 11
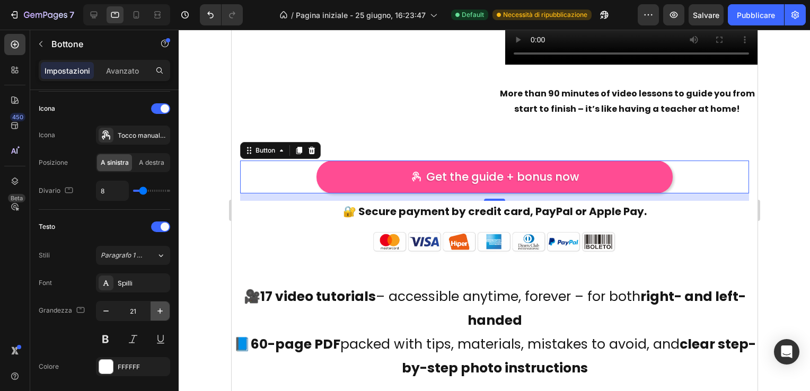
click at [159, 308] on icon "button" at bounding box center [160, 311] width 11 height 11
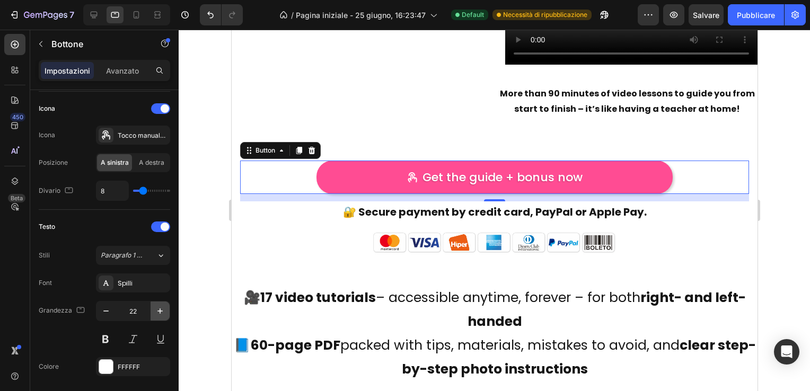
click at [159, 308] on icon "button" at bounding box center [160, 311] width 11 height 11
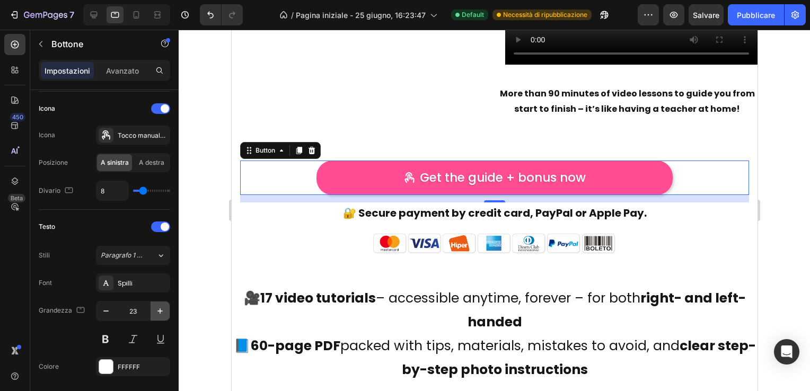
click at [159, 308] on icon "button" at bounding box center [160, 311] width 11 height 11
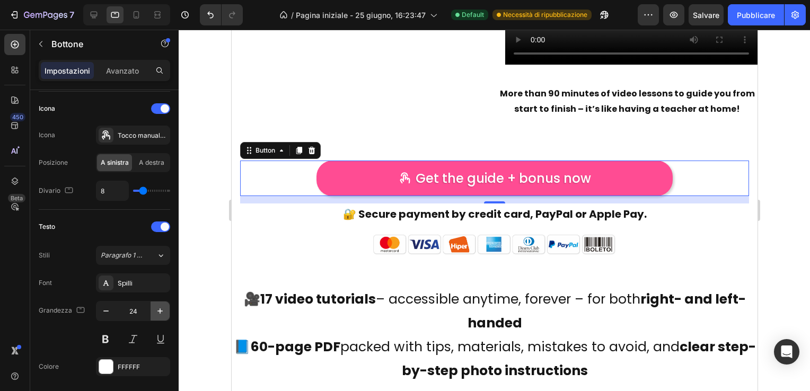
click at [159, 308] on icon "button" at bounding box center [160, 311] width 11 height 11
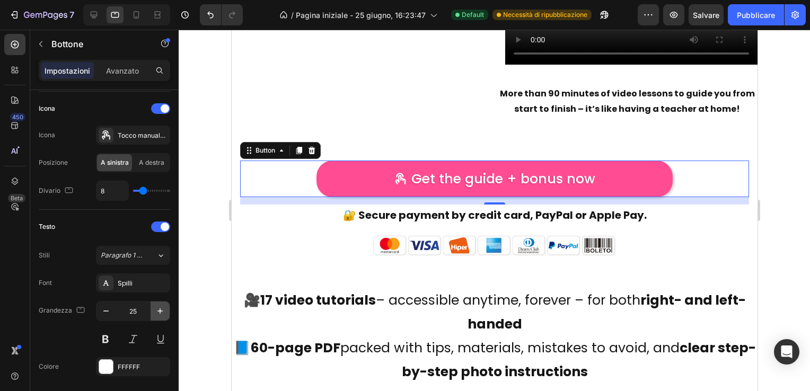
click at [159, 308] on icon "button" at bounding box center [160, 311] width 11 height 11
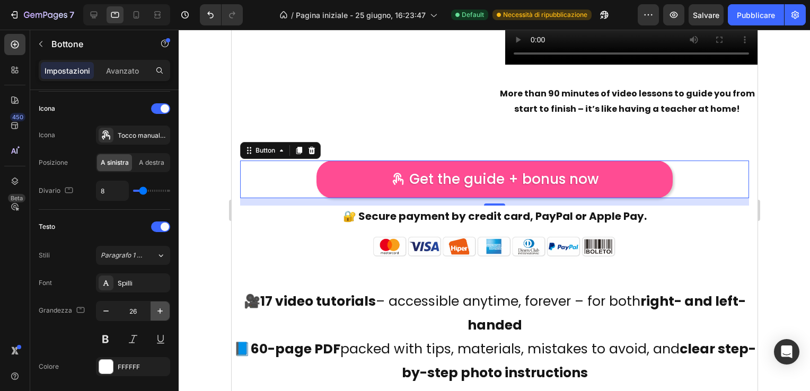
click at [159, 308] on icon "button" at bounding box center [160, 311] width 11 height 11
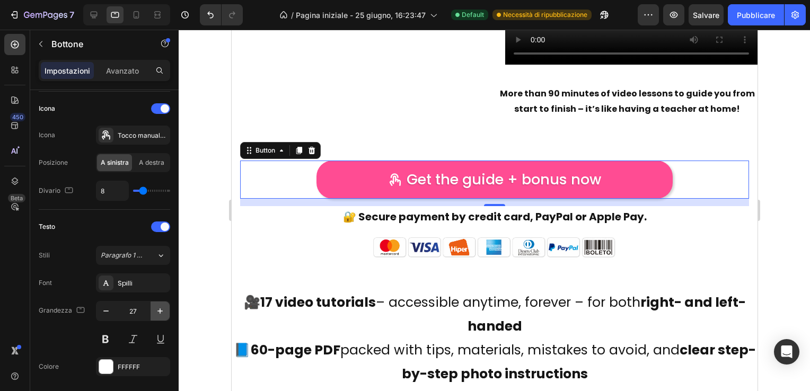
click at [159, 307] on icon "button" at bounding box center [160, 311] width 11 height 11
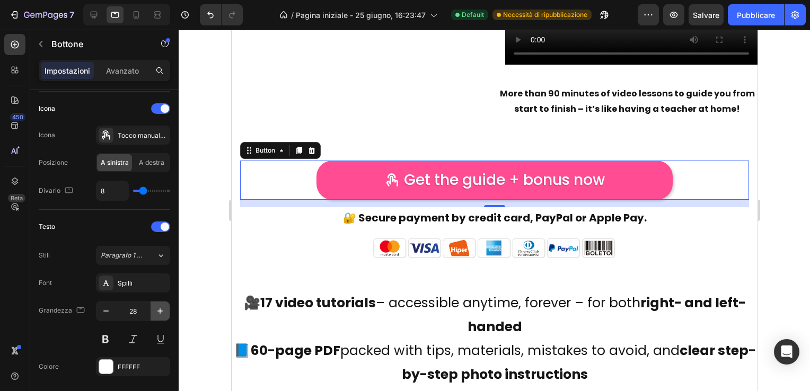
click at [159, 307] on icon "button" at bounding box center [160, 311] width 11 height 11
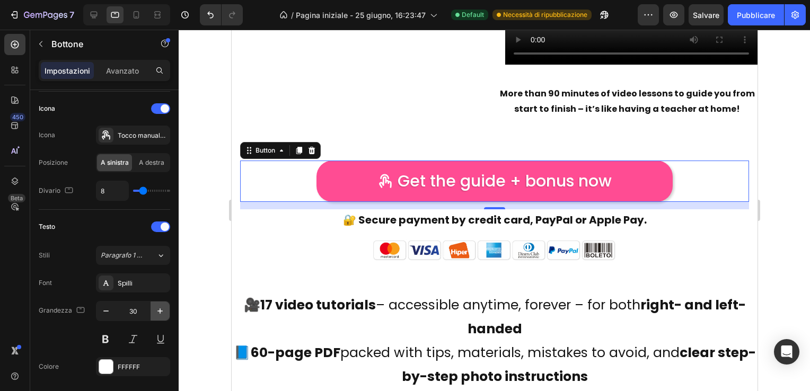
click at [159, 307] on icon "button" at bounding box center [160, 311] width 11 height 11
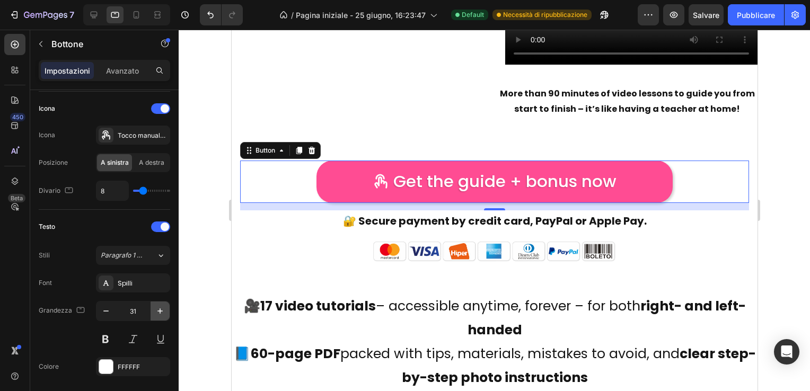
click at [159, 307] on icon "button" at bounding box center [160, 311] width 11 height 11
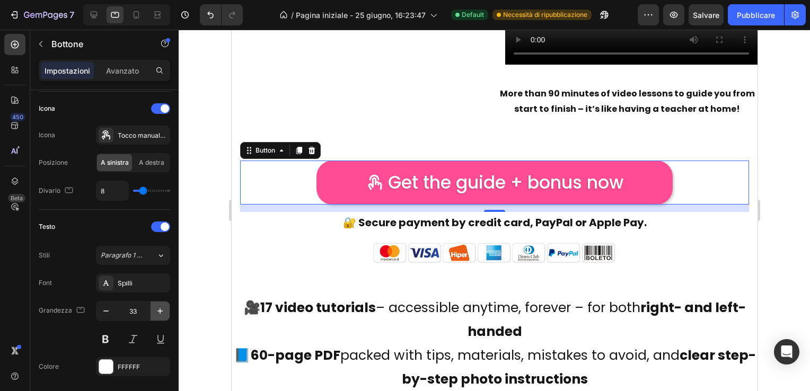
click at [159, 307] on icon "button" at bounding box center [160, 311] width 11 height 11
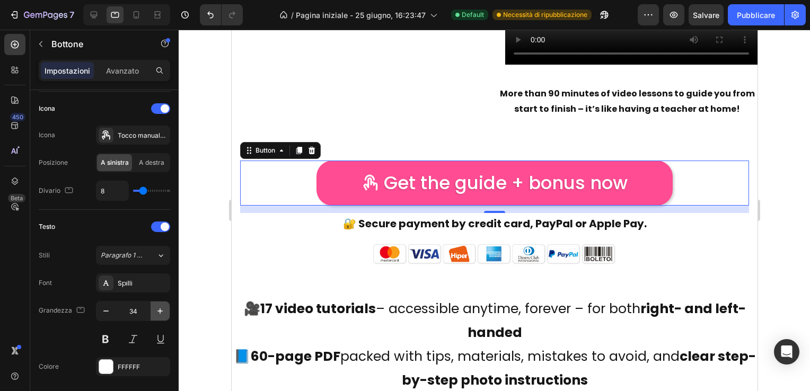
click at [159, 307] on icon "button" at bounding box center [160, 311] width 11 height 11
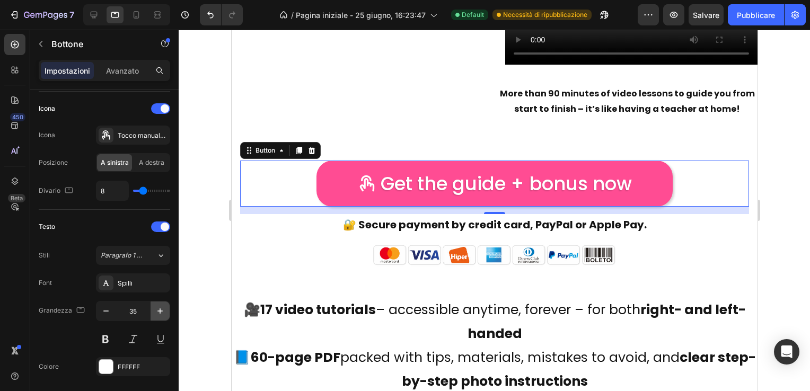
click at [159, 307] on icon "button" at bounding box center [160, 311] width 11 height 11
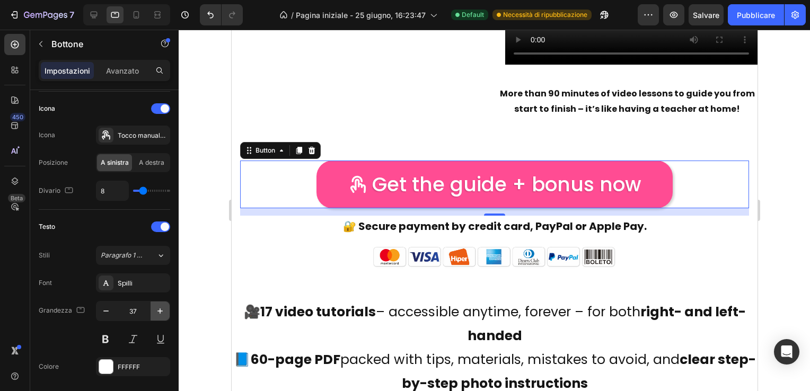
click at [159, 307] on icon "button" at bounding box center [160, 311] width 11 height 11
type input "38"
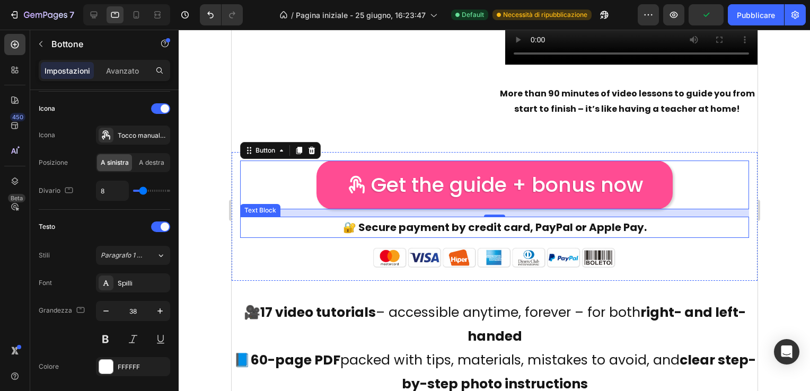
click at [463, 228] on p "🔐 Secure payment by credit card, PayPal or Apple Pay." at bounding box center [494, 227] width 507 height 19
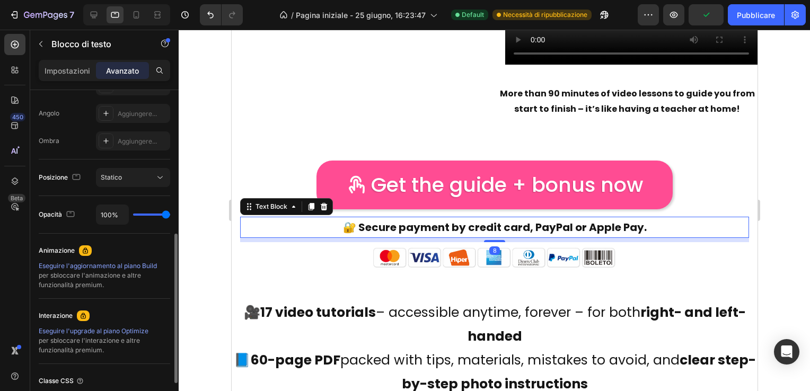
scroll to position [0, 0]
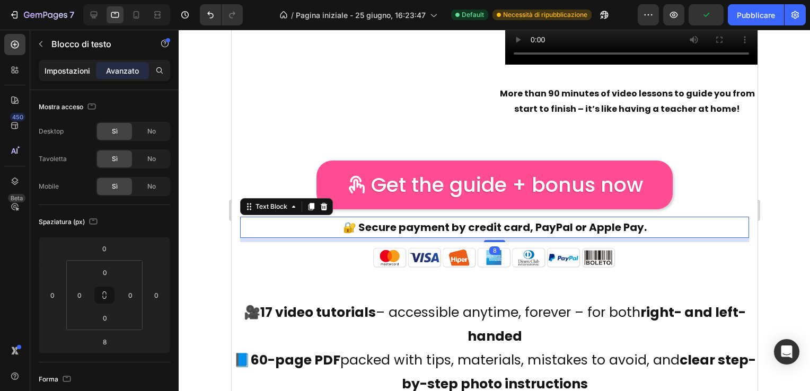
drag, startPoint x: 67, startPoint y: 70, endPoint x: 93, endPoint y: 94, distance: 35.3
click at [67, 70] on p "Impostazioni" at bounding box center [68, 70] width 46 height 11
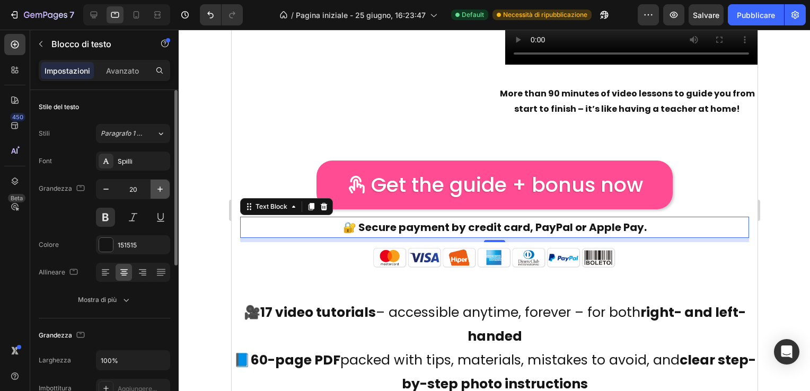
click at [157, 187] on icon "button" at bounding box center [160, 189] width 11 height 11
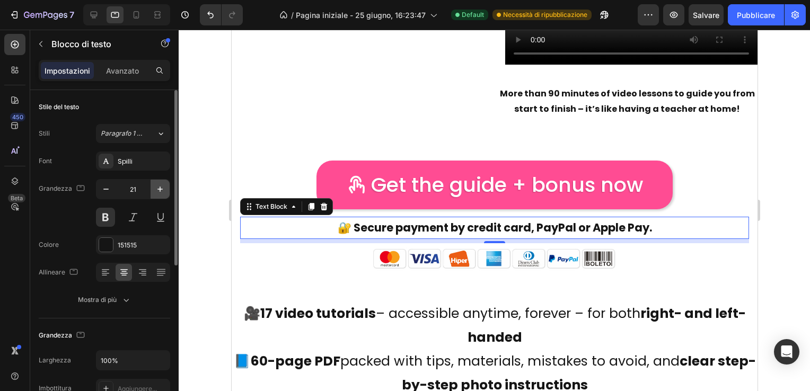
click at [157, 187] on icon "button" at bounding box center [160, 189] width 11 height 11
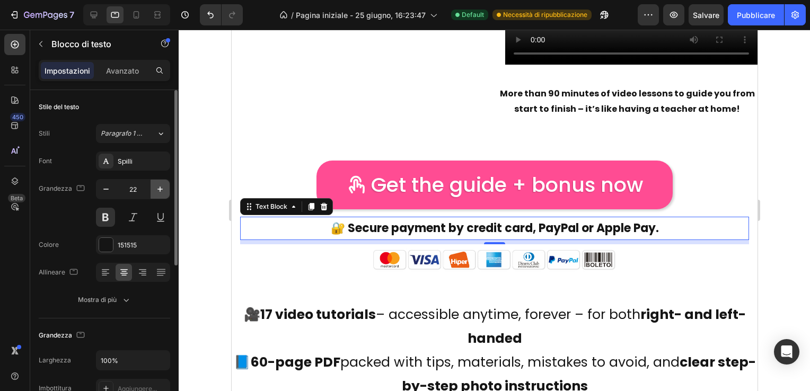
click at [157, 187] on icon "button" at bounding box center [160, 189] width 11 height 11
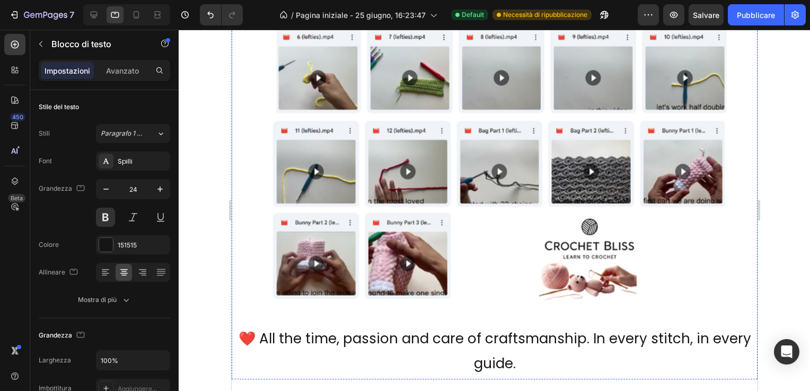
scroll to position [4428, 0]
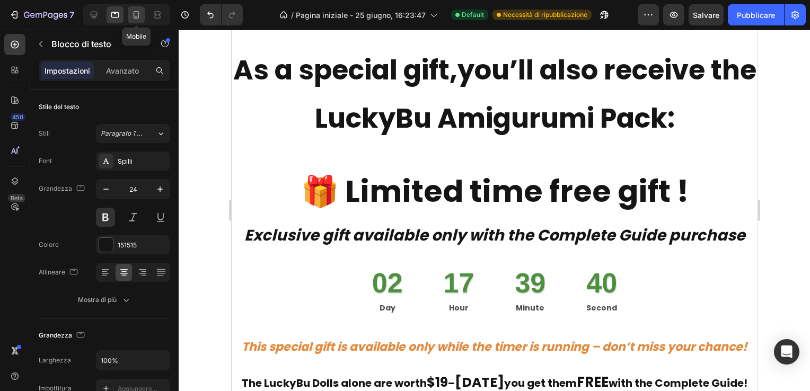
click at [135, 14] on icon at bounding box center [136, 15] width 11 height 11
type input "12"
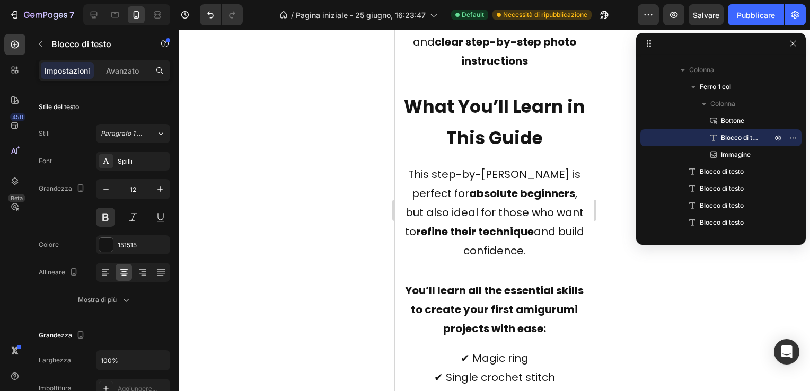
scroll to position [3792, 0]
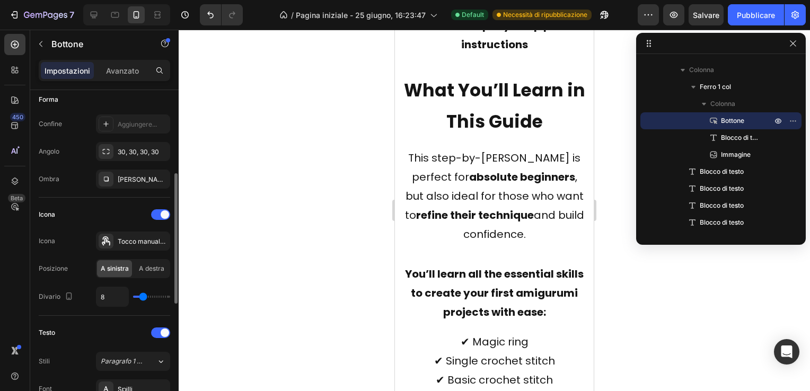
scroll to position [318, 0]
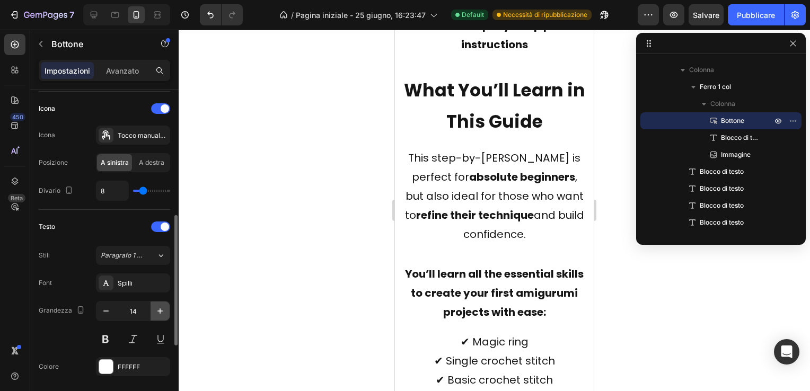
click at [160, 308] on icon "button" at bounding box center [159, 310] width 5 height 5
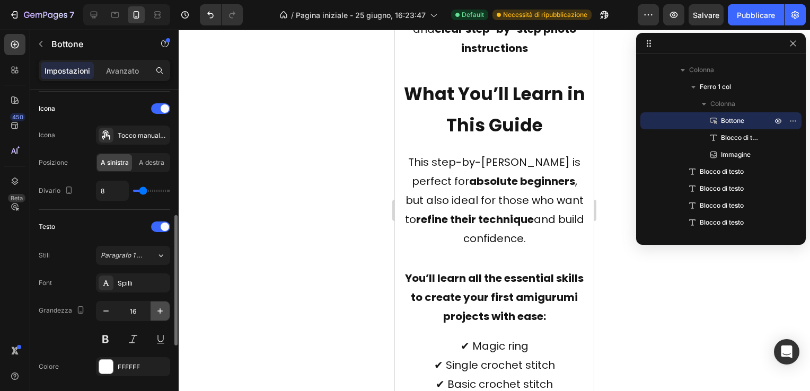
click at [160, 308] on icon "button" at bounding box center [159, 310] width 5 height 5
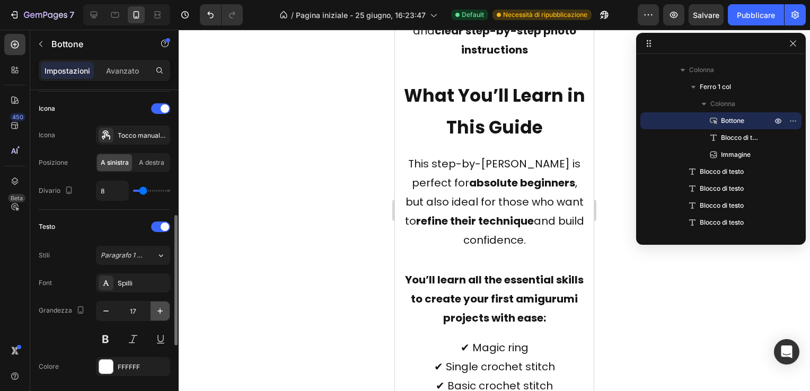
click at [160, 308] on icon "button" at bounding box center [159, 310] width 5 height 5
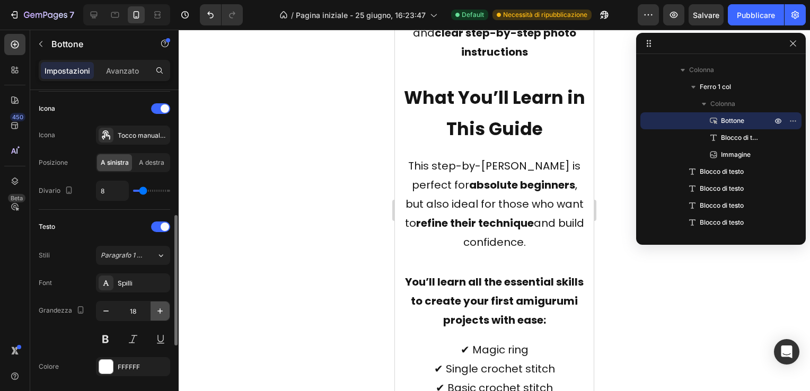
click at [160, 308] on icon "button" at bounding box center [159, 310] width 5 height 5
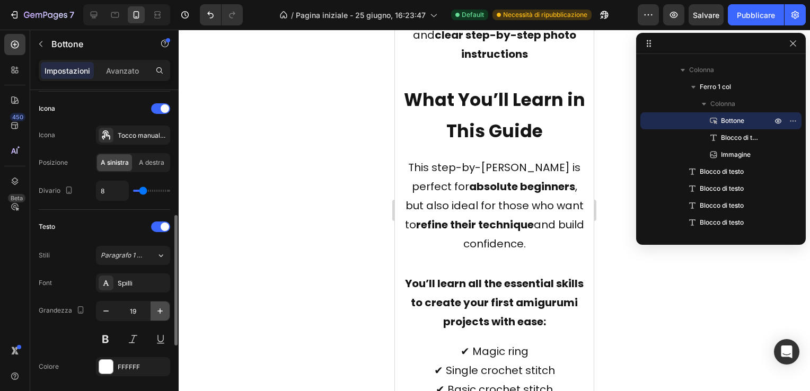
click at [160, 308] on icon "button" at bounding box center [159, 310] width 5 height 5
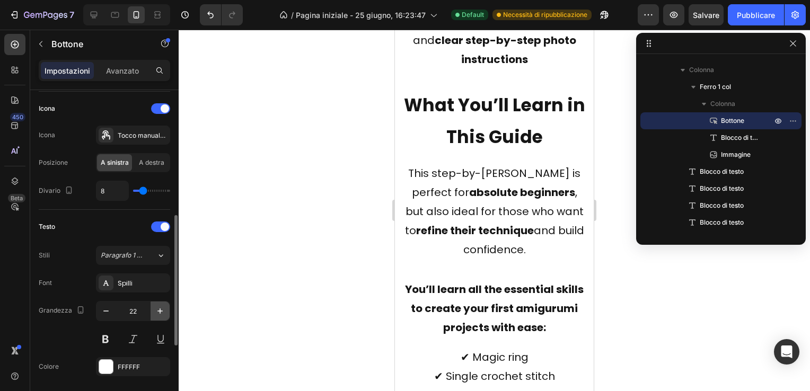
click at [160, 308] on icon "button" at bounding box center [159, 310] width 5 height 5
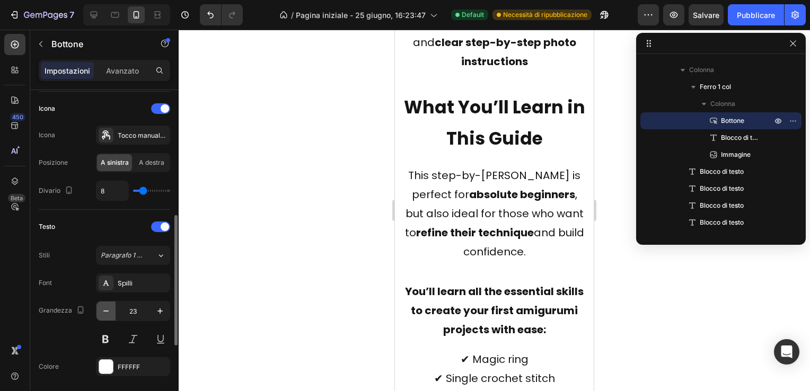
click at [103, 306] on icon "button" at bounding box center [106, 311] width 11 height 11
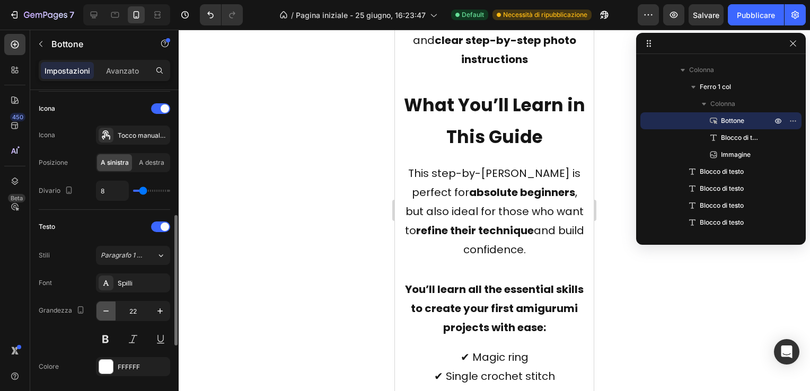
click at [103, 306] on icon "button" at bounding box center [106, 311] width 11 height 11
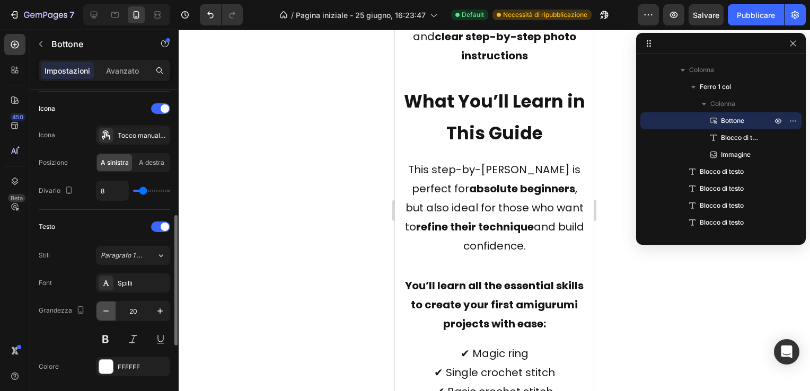
click at [103, 306] on icon "button" at bounding box center [106, 311] width 11 height 11
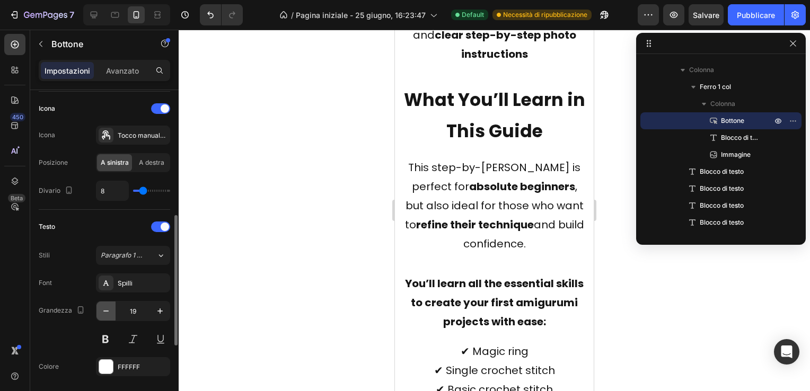
click at [103, 306] on icon "button" at bounding box center [106, 311] width 11 height 11
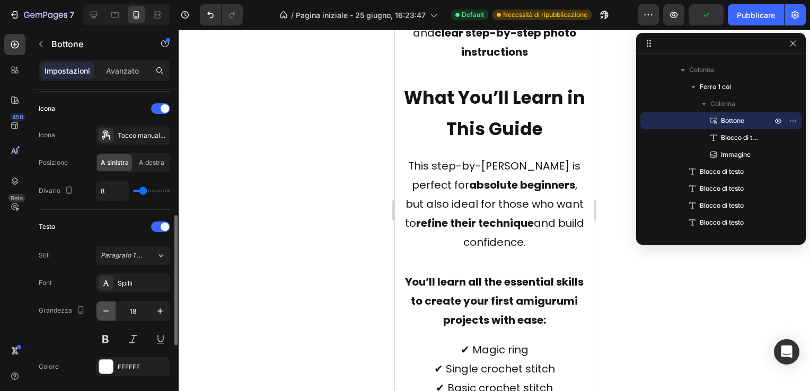
click at [103, 306] on icon "button" at bounding box center [106, 311] width 11 height 11
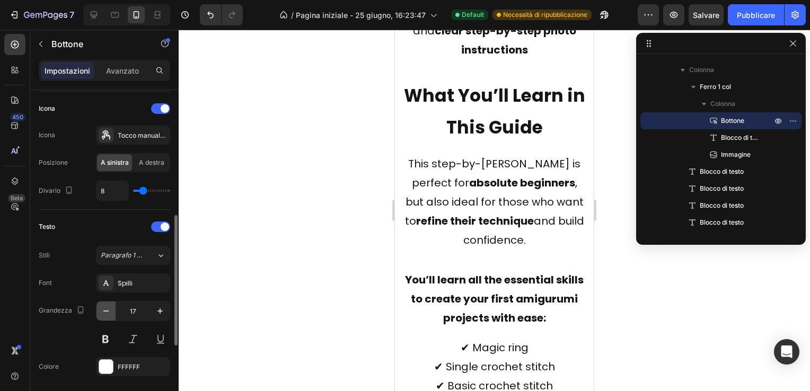
click at [103, 306] on icon "button" at bounding box center [106, 311] width 11 height 11
type input "16"
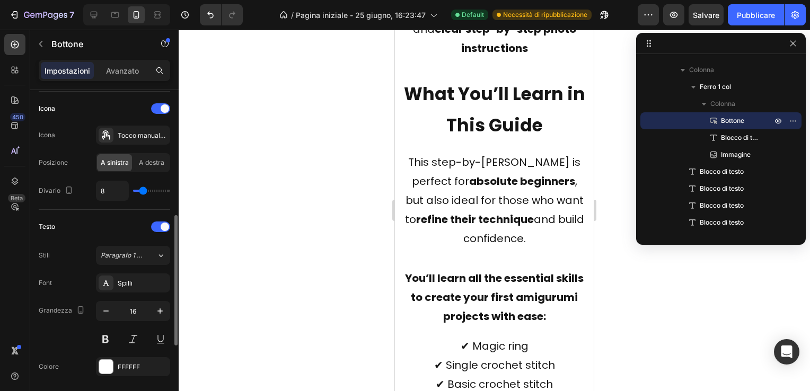
type input "18"
type input "23"
type input "27"
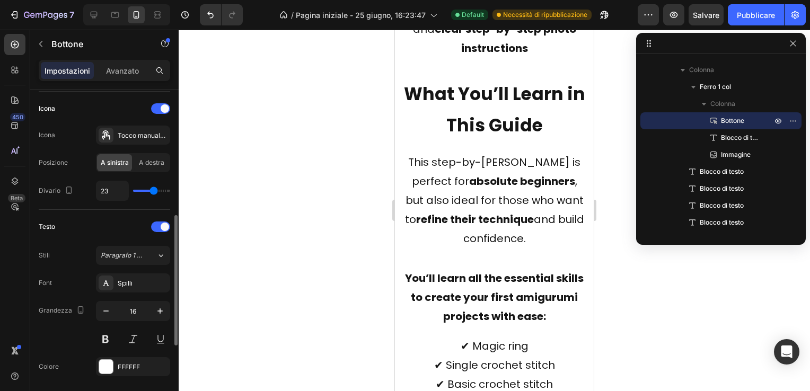
type input "27"
type input "33"
type input "34"
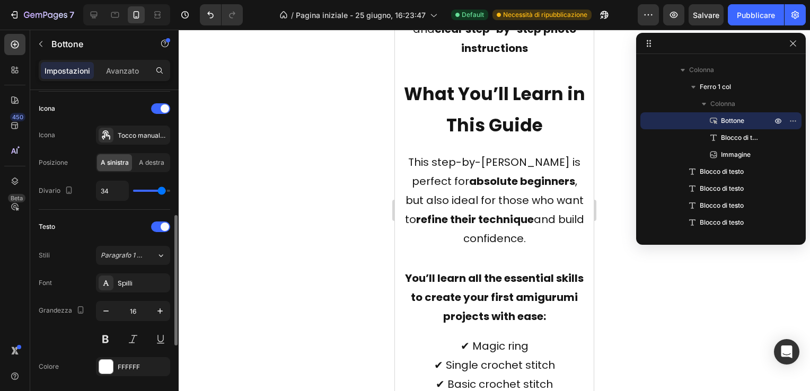
type input "36"
type input "37"
type input "38"
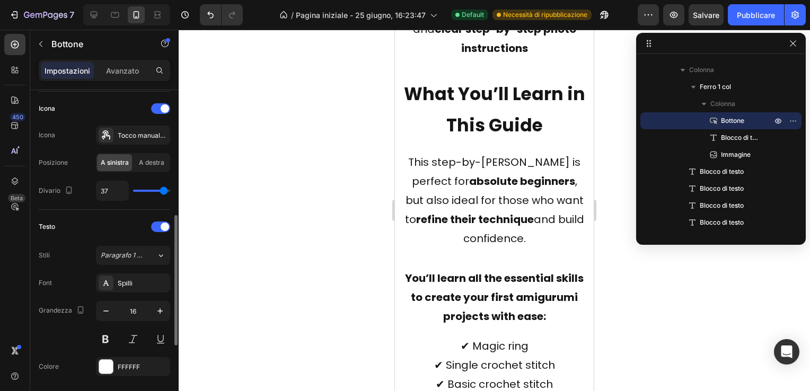
type input "38"
type input "40"
type input "33"
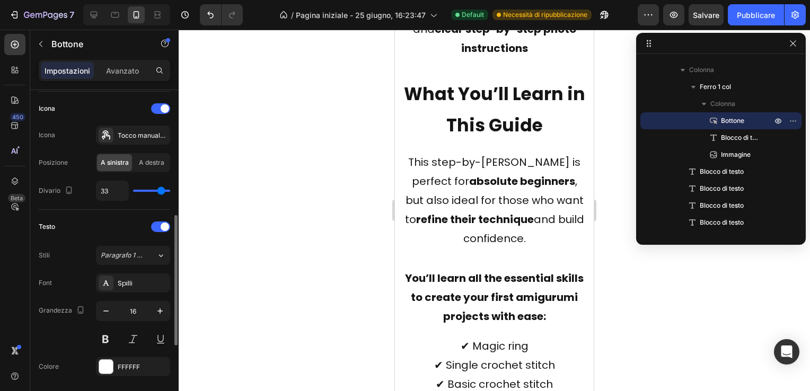
type input "21"
type input "6"
type input "8"
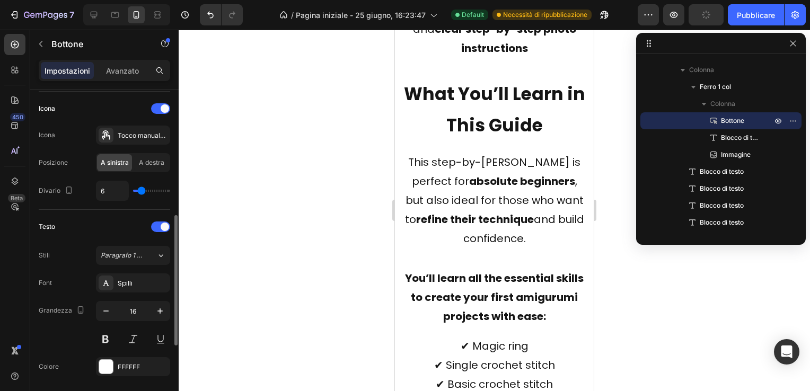
type input "8"
type input "11"
type input "15"
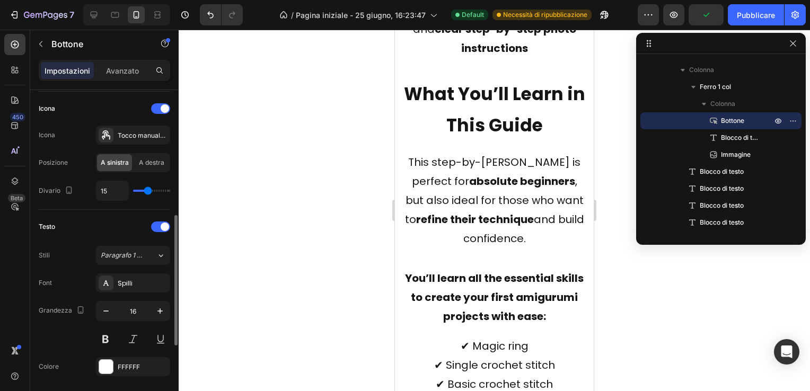
type input "14"
type input "13"
click at [146, 192] on input "range" at bounding box center [151, 191] width 37 height 2
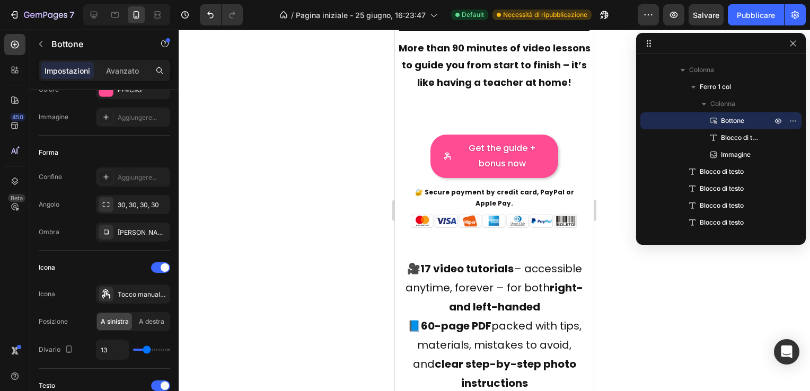
scroll to position [4640, 0]
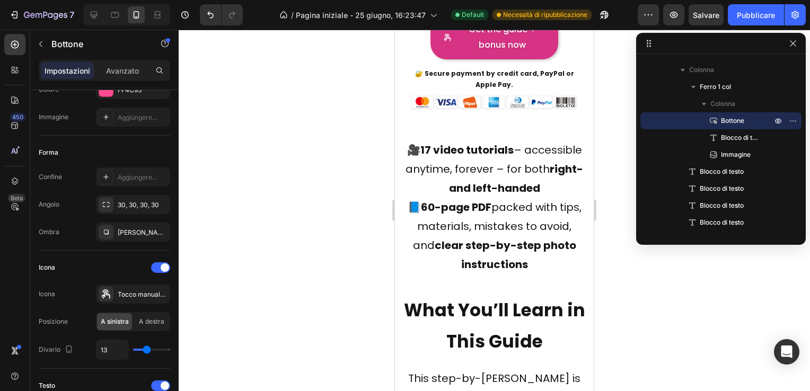
click at [454, 53] on div "Get the guide + bonus now" at bounding box center [494, 37] width 102 height 31
click at [489, 53] on p "Get the guide + bonus now" at bounding box center [501, 37] width 86 height 31
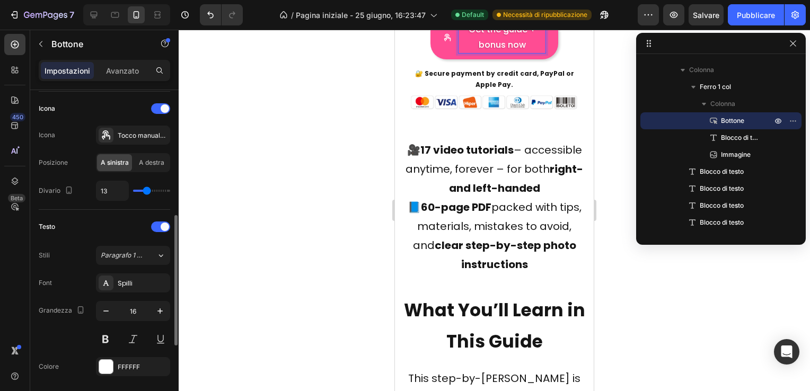
scroll to position [424, 0]
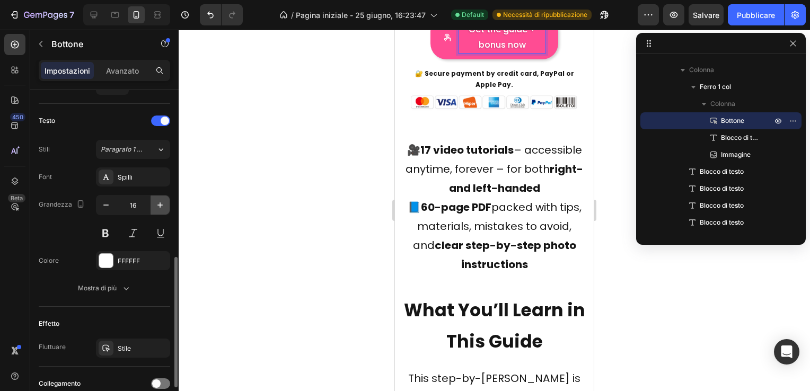
click at [162, 200] on icon "button" at bounding box center [160, 205] width 11 height 11
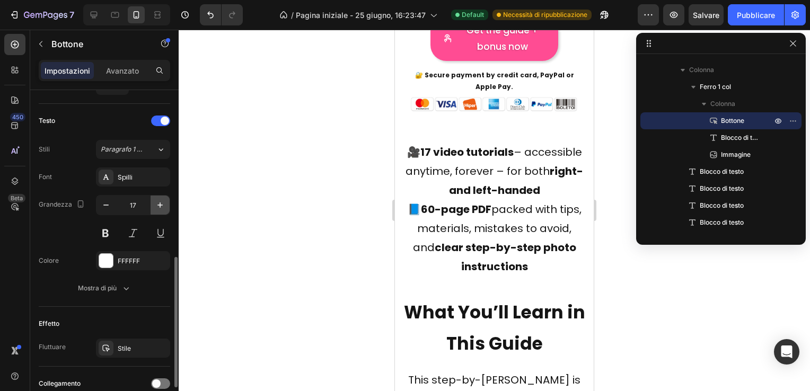
click at [162, 200] on icon "button" at bounding box center [160, 205] width 11 height 11
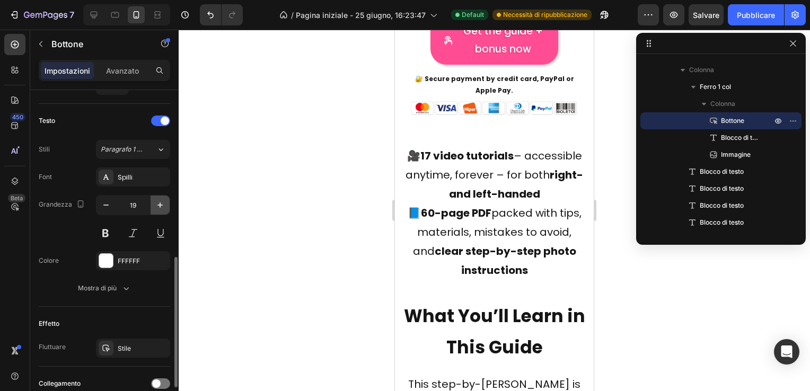
click at [162, 200] on icon "button" at bounding box center [160, 205] width 11 height 11
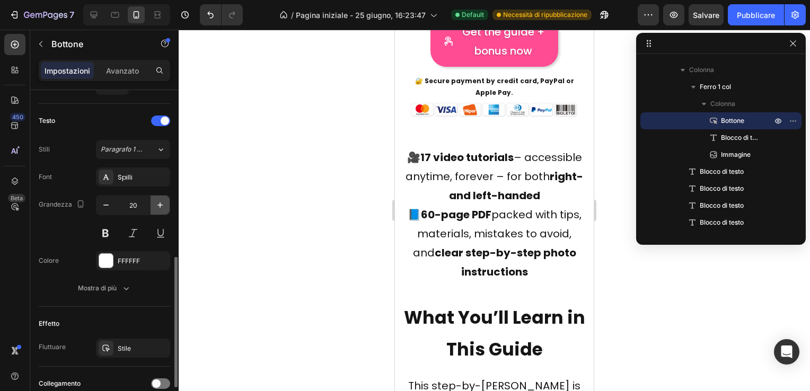
click at [162, 200] on icon "button" at bounding box center [160, 205] width 11 height 11
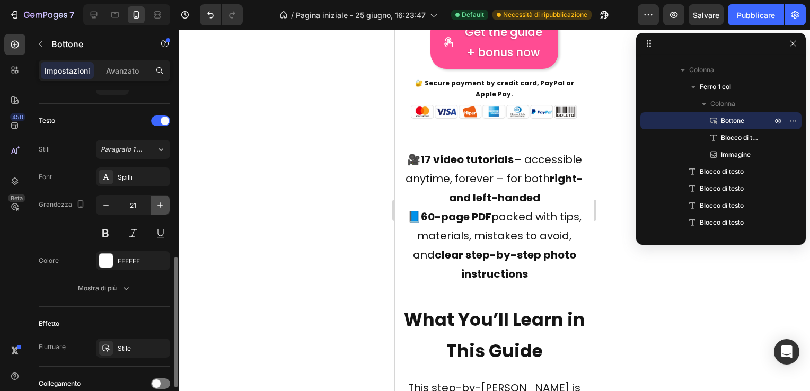
click at [162, 200] on icon "button" at bounding box center [160, 205] width 11 height 11
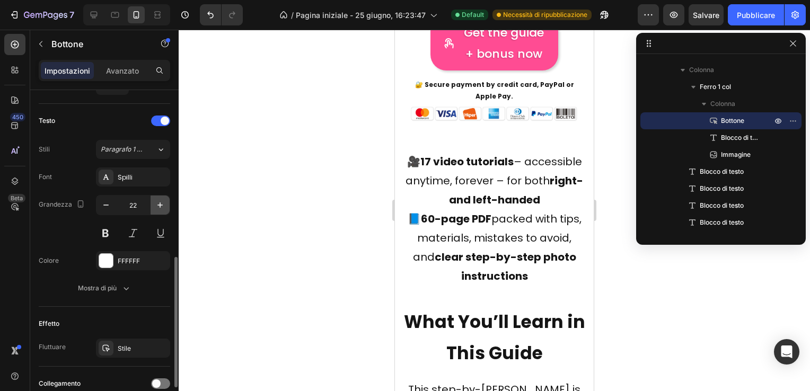
click at [162, 200] on icon "button" at bounding box center [160, 205] width 11 height 11
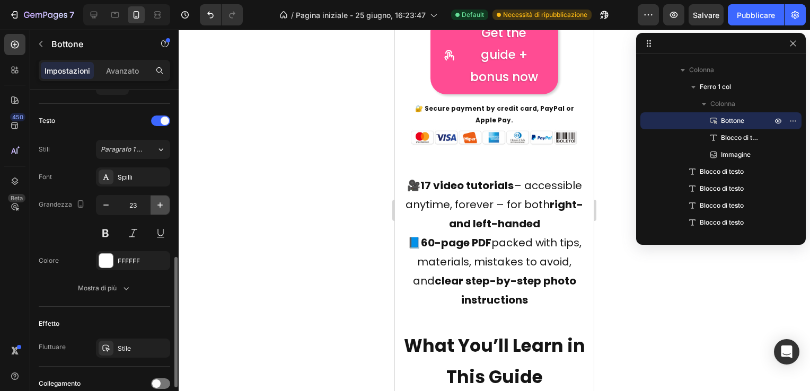
click at [162, 200] on icon "button" at bounding box center [160, 205] width 11 height 11
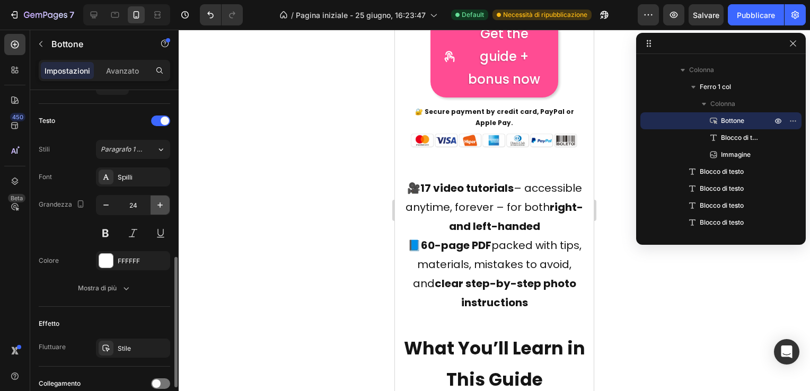
type input "25"
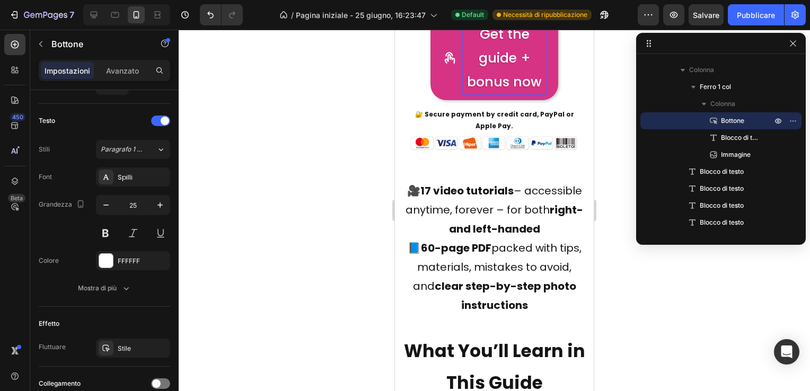
click at [526, 94] on p "Get the guide + bonus now" at bounding box center [504, 58] width 82 height 72
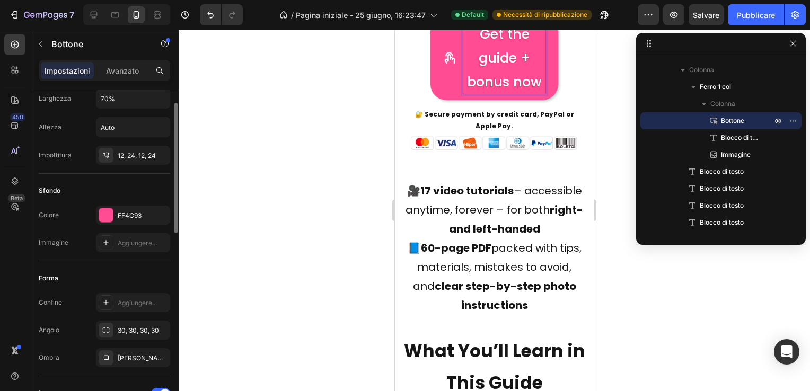
scroll to position [0, 0]
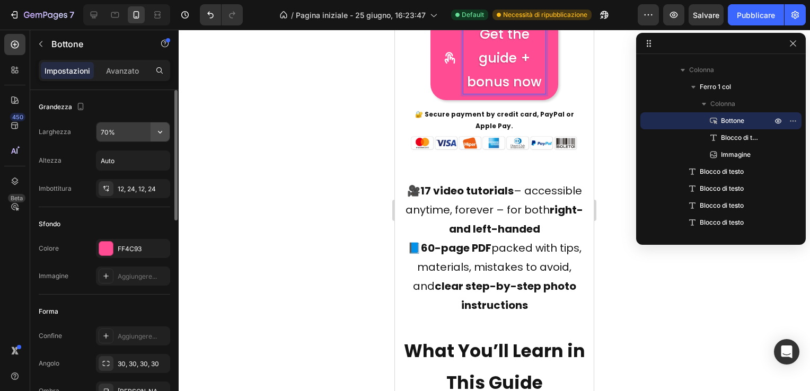
click at [159, 129] on icon "button" at bounding box center [160, 132] width 11 height 11
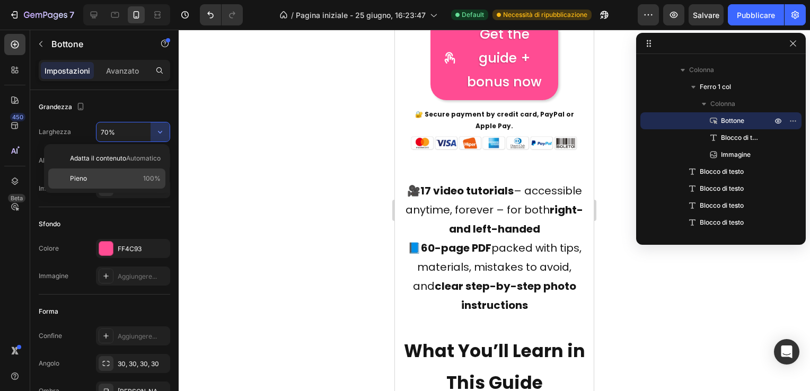
click at [110, 177] on p "Pieno 100%" at bounding box center [115, 179] width 91 height 10
type input "100%"
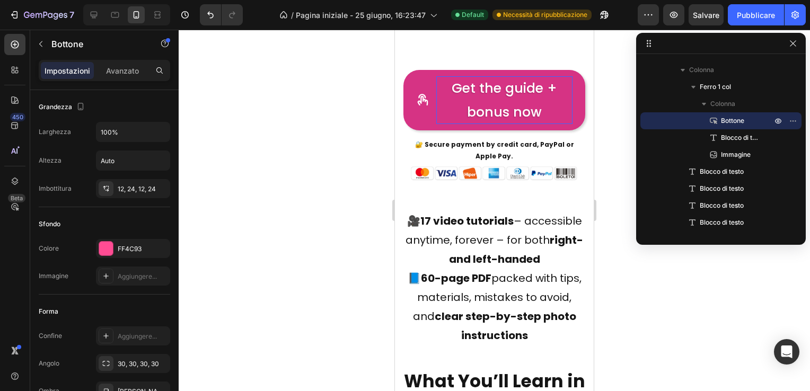
scroll to position [4587, 0]
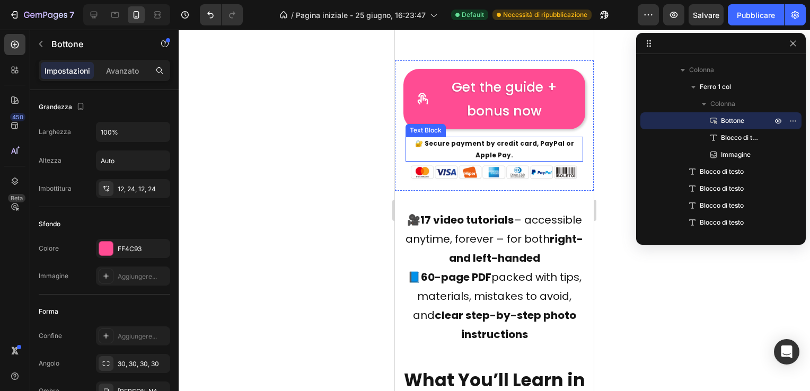
click at [491, 161] on p "🔐 Secure payment by credit card, PayPal or Apple Pay." at bounding box center [493, 149] width 175 height 23
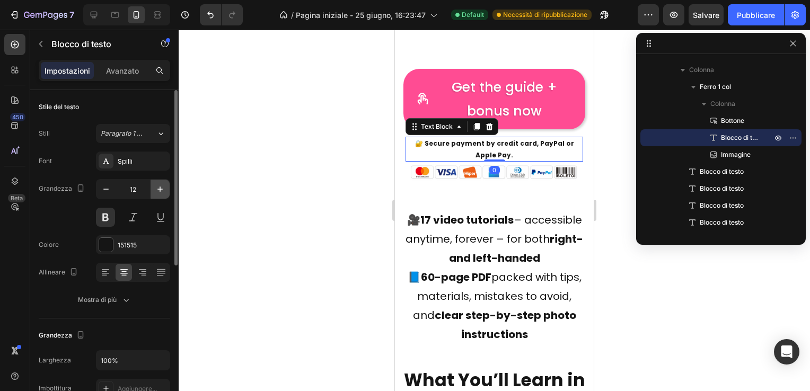
click at [159, 187] on icon "button" at bounding box center [160, 189] width 11 height 11
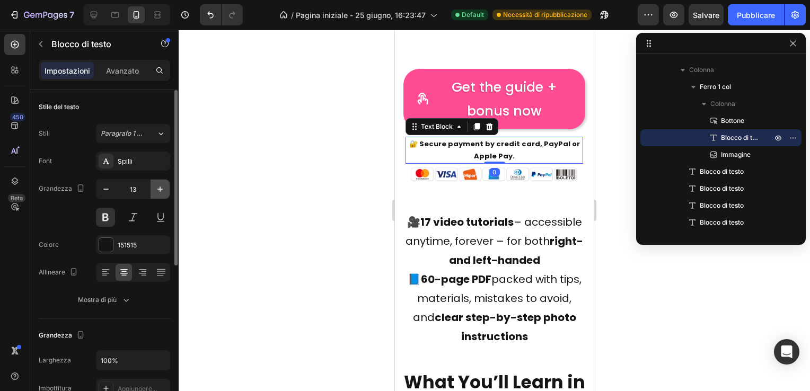
click at [159, 187] on icon "button" at bounding box center [160, 189] width 11 height 11
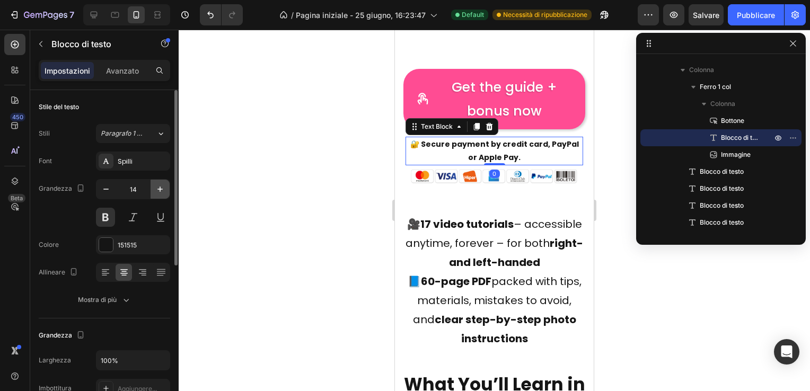
click at [159, 187] on icon "button" at bounding box center [160, 189] width 11 height 11
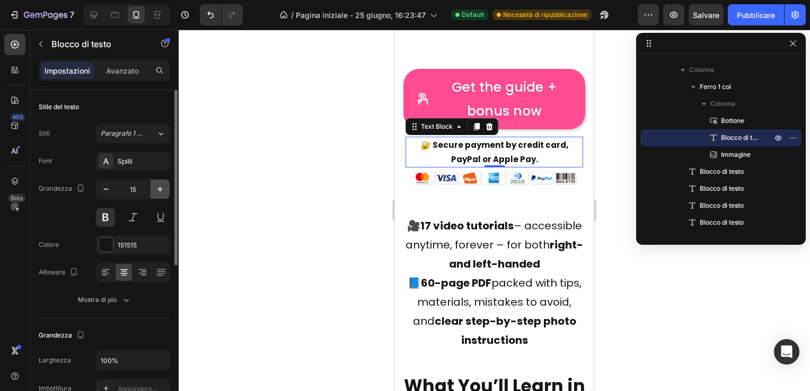
click at [159, 187] on icon "button" at bounding box center [160, 189] width 11 height 11
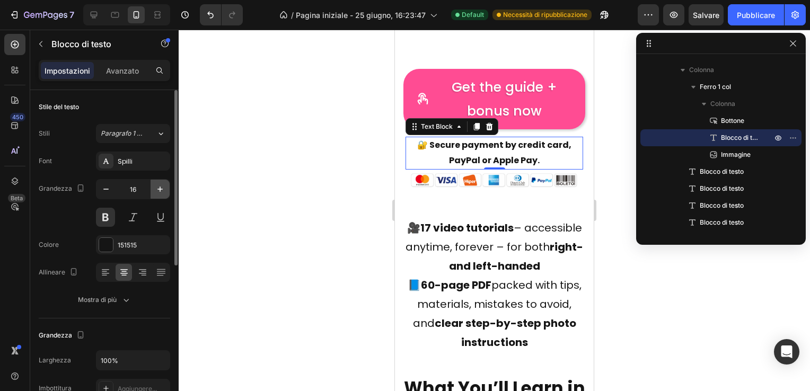
click at [159, 187] on icon "button" at bounding box center [160, 189] width 11 height 11
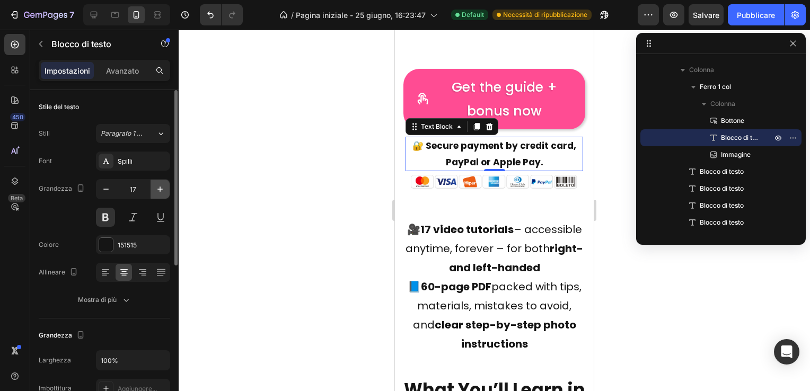
click at [159, 187] on icon "button" at bounding box center [160, 189] width 11 height 11
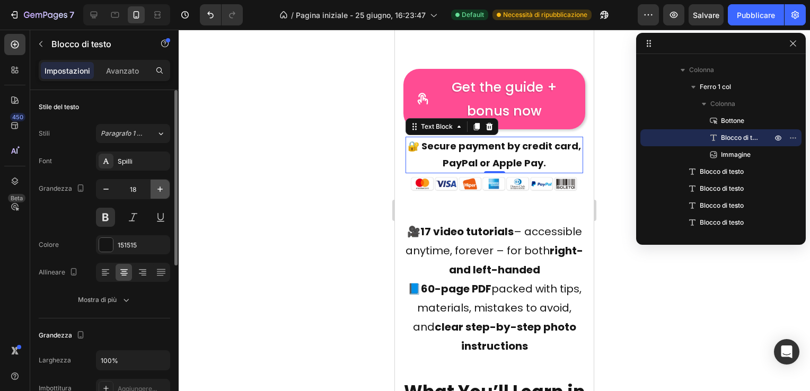
click at [159, 187] on icon "button" at bounding box center [160, 189] width 11 height 11
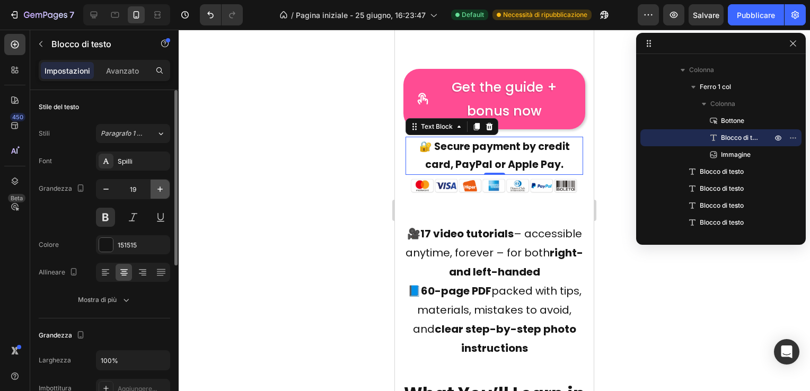
type input "20"
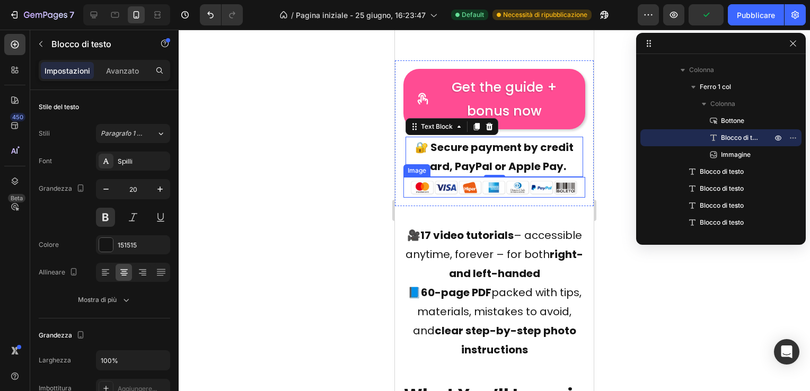
click at [482, 198] on img at bounding box center [494, 187] width 182 height 21
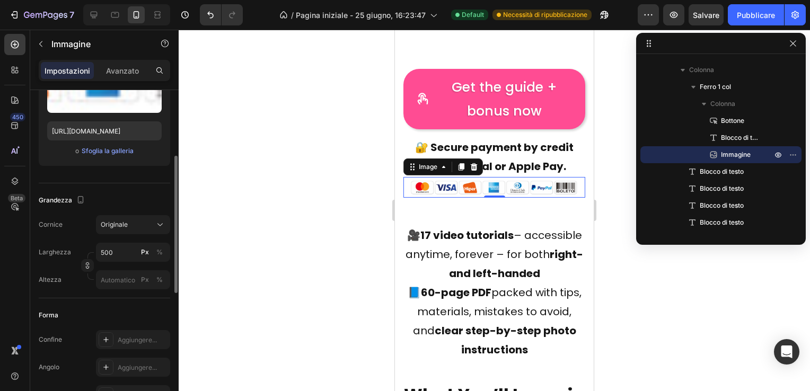
scroll to position [212, 0]
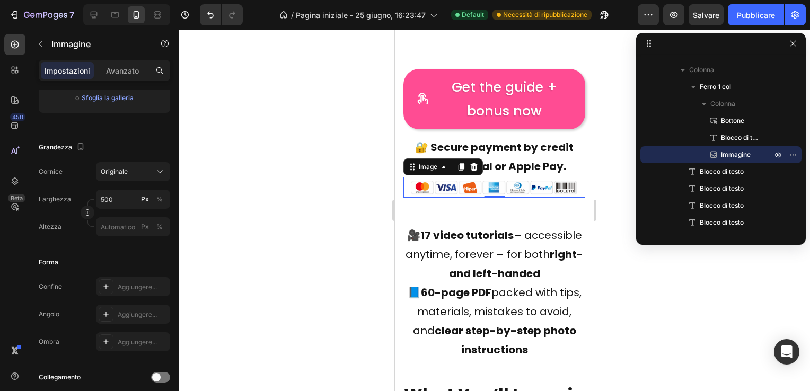
click at [367, 187] on div at bounding box center [494, 210] width 631 height 361
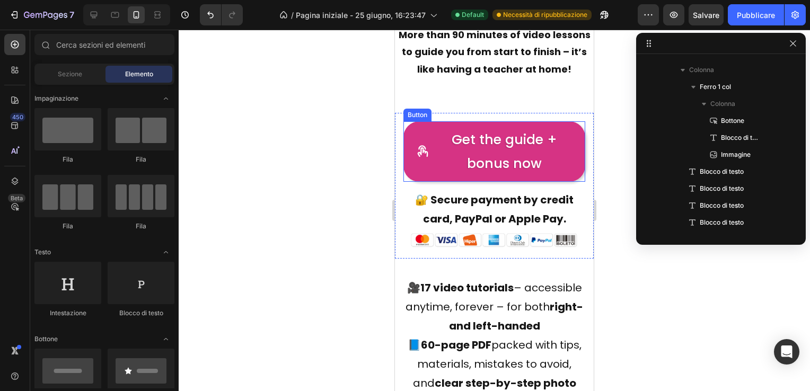
scroll to position [4534, 0]
click at [496, 176] on p "Get the guide + bonus now" at bounding box center [504, 152] width 136 height 48
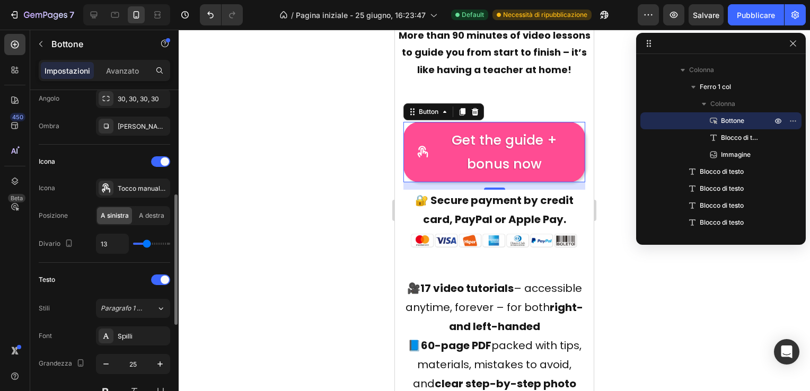
scroll to position [318, 0]
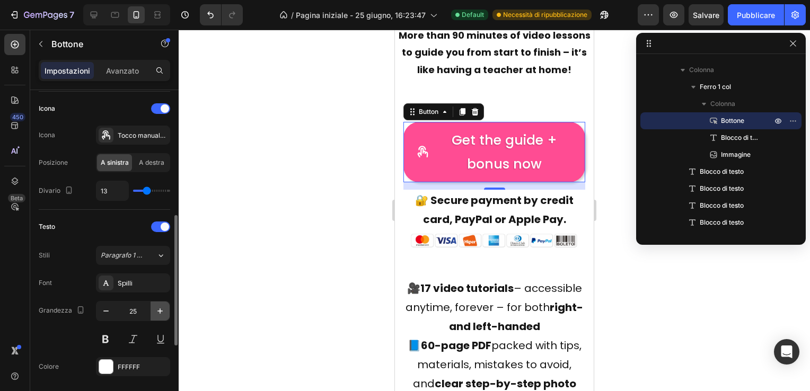
click at [158, 309] on icon "button" at bounding box center [159, 310] width 5 height 5
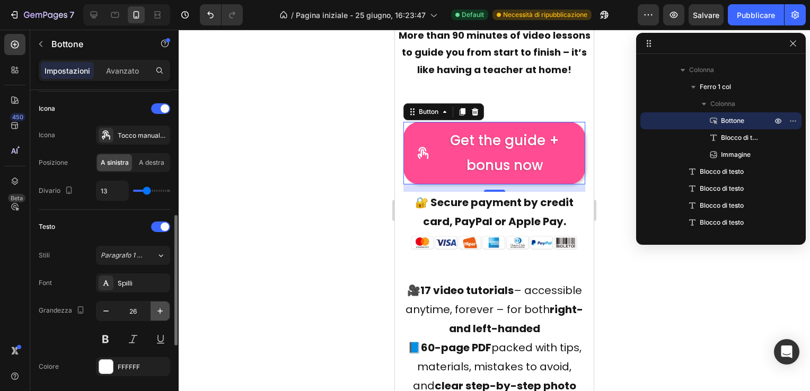
click at [158, 309] on icon "button" at bounding box center [159, 310] width 5 height 5
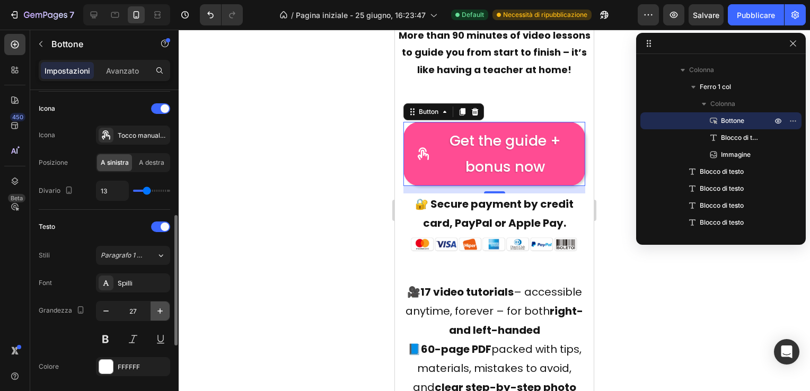
click at [158, 309] on icon "button" at bounding box center [159, 310] width 5 height 5
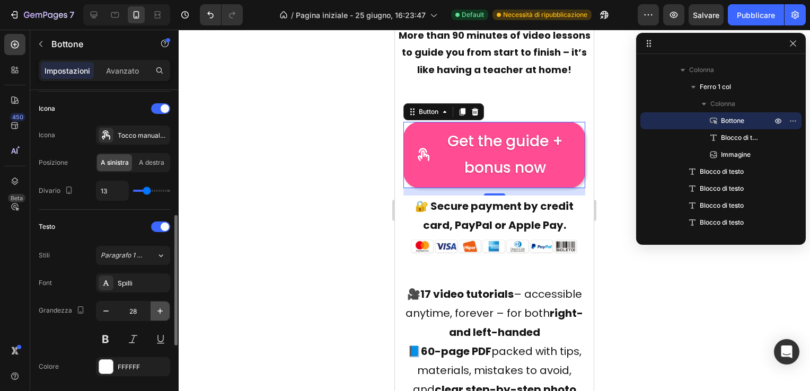
click at [158, 309] on icon "button" at bounding box center [159, 310] width 5 height 5
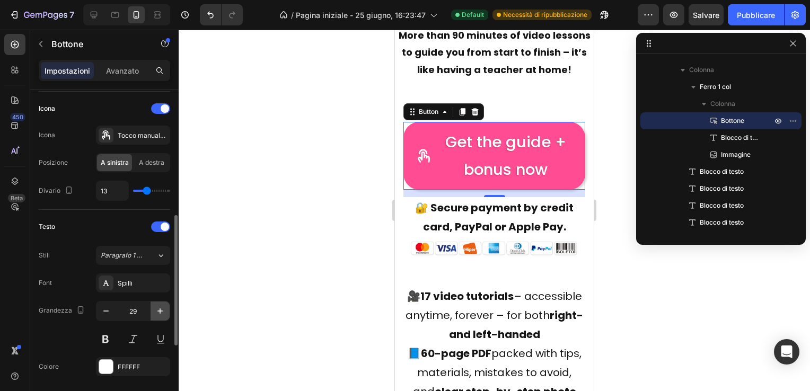
click at [158, 309] on icon "button" at bounding box center [159, 310] width 5 height 5
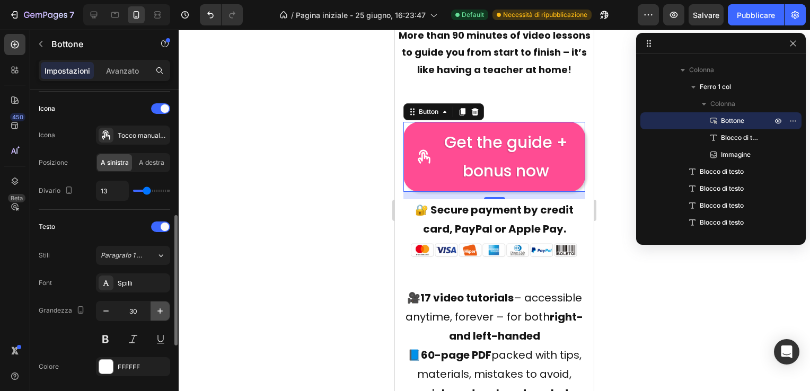
click at [157, 309] on icon "button" at bounding box center [160, 311] width 11 height 11
type input "31"
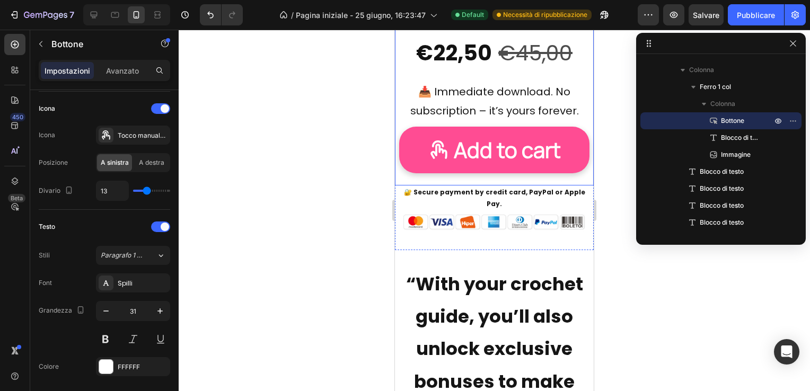
scroll to position [2097, 0]
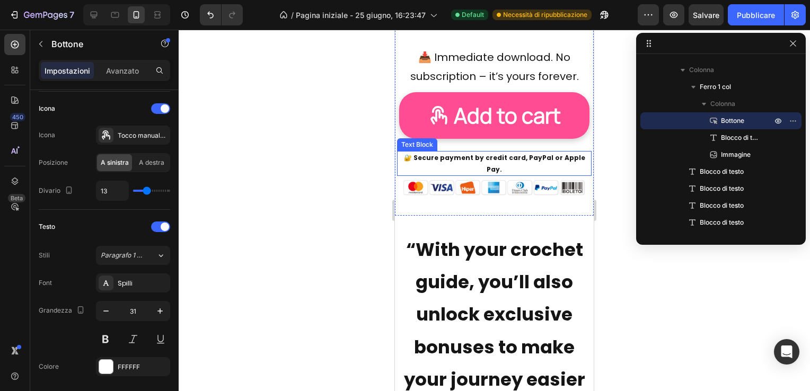
click at [487, 157] on p "🔐 Secure payment by credit card, PayPal or Apple Pay." at bounding box center [494, 163] width 192 height 23
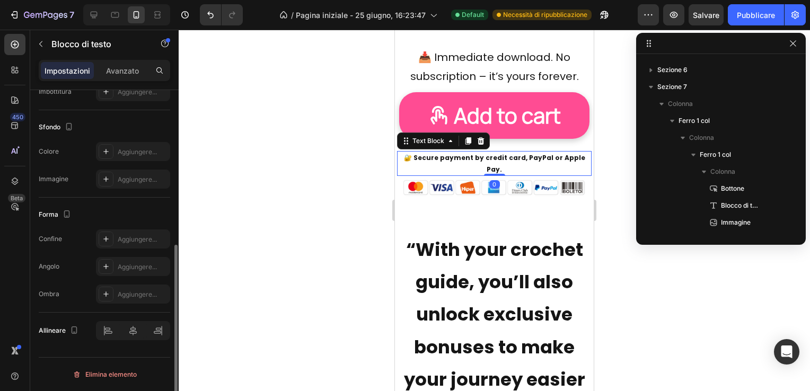
scroll to position [0, 0]
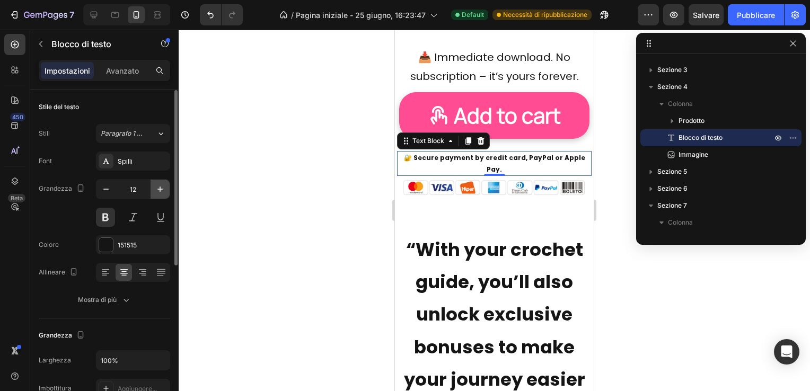
click at [159, 189] on icon "button" at bounding box center [160, 189] width 11 height 11
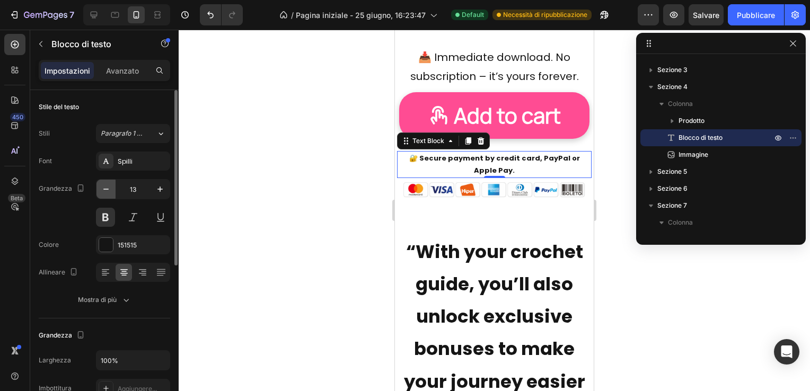
click at [106, 187] on icon "button" at bounding box center [106, 189] width 11 height 11
type input "12"
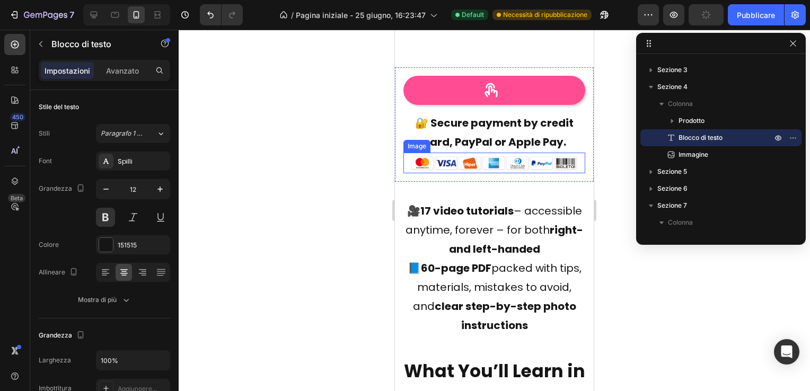
scroll to position [4534, 0]
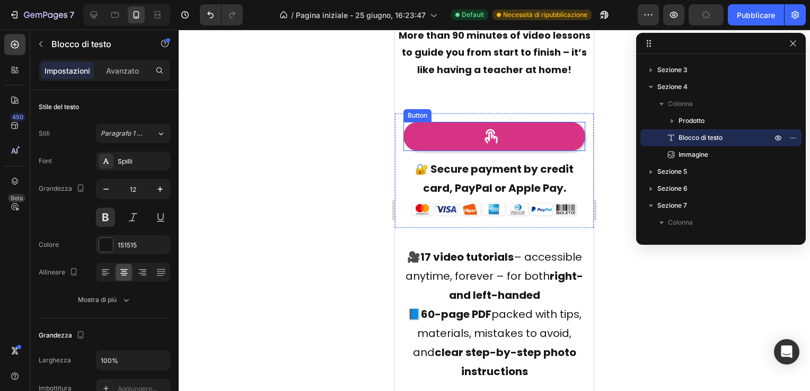
click at [500, 145] on div at bounding box center [494, 136] width 23 height 16
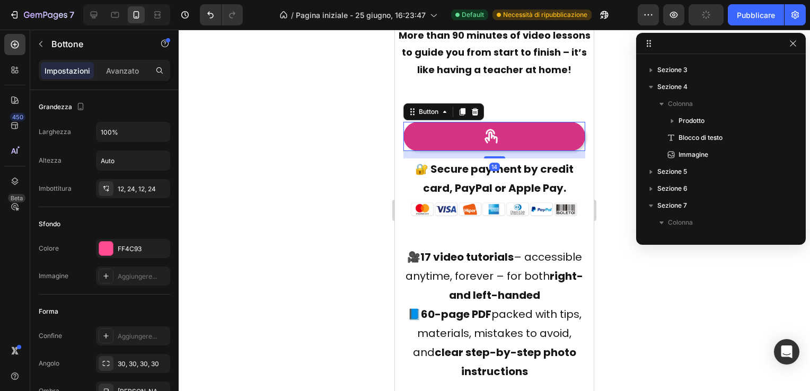
scroll to position [200, 0]
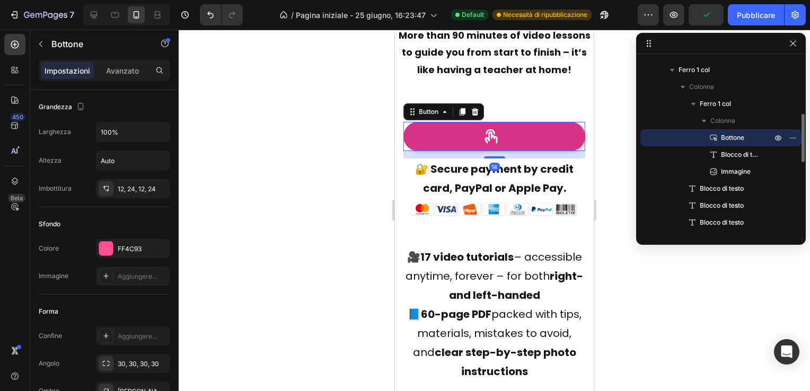
click at [500, 145] on div at bounding box center [494, 136] width 23 height 16
click at [498, 145] on div at bounding box center [494, 136] width 23 height 16
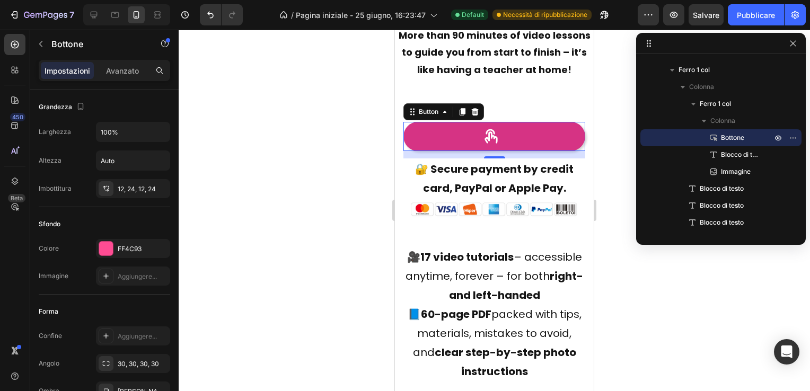
click at [498, 145] on div at bounding box center [494, 136] width 23 height 16
click at [500, 145] on div at bounding box center [494, 136] width 23 height 16
click at [468, 151] on button at bounding box center [494, 136] width 182 height 29
click at [485, 143] on icon at bounding box center [490, 136] width 13 height 14
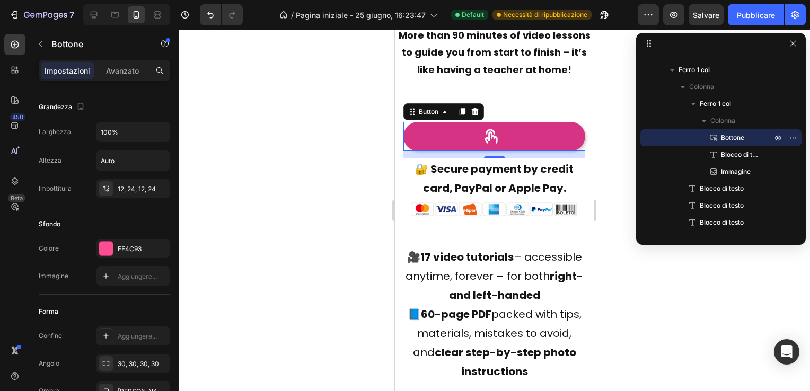
click at [500, 145] on div at bounding box center [494, 136] width 23 height 16
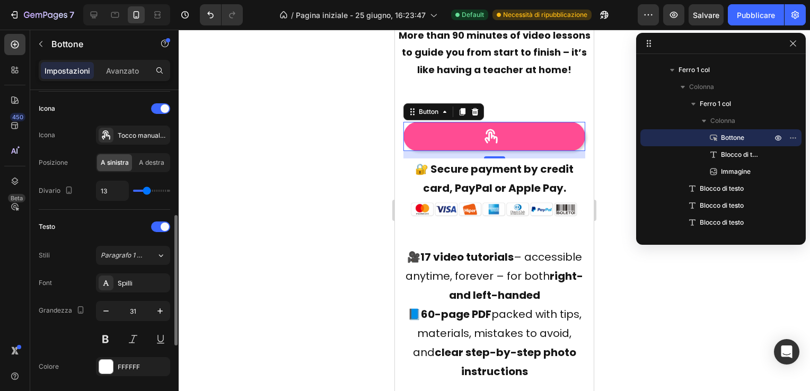
scroll to position [424, 0]
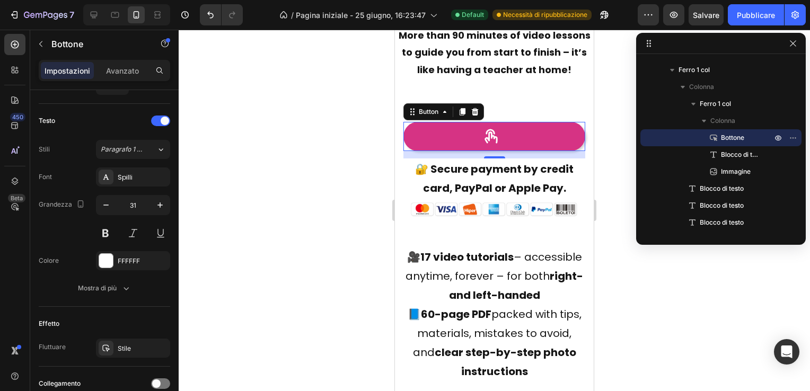
click at [486, 143] on icon at bounding box center [490, 136] width 13 height 14
click at [501, 145] on div at bounding box center [494, 136] width 23 height 16
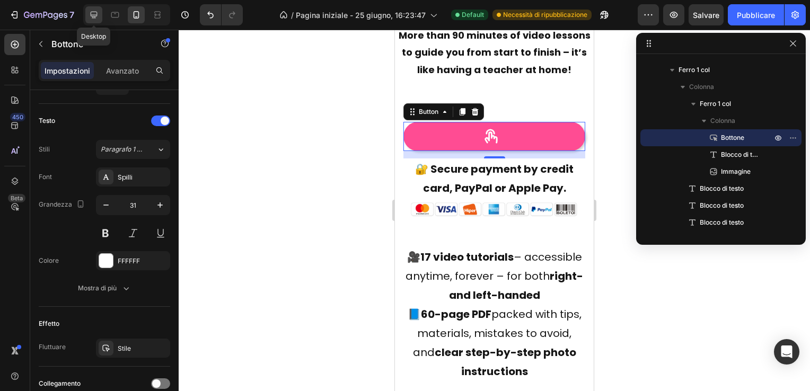
click at [89, 13] on icon at bounding box center [93, 15] width 11 height 11
type input "70%"
type input "8"
type input "47"
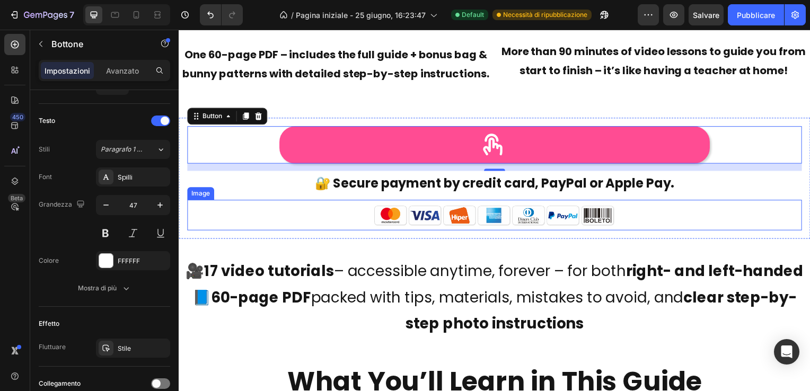
scroll to position [3881, 0]
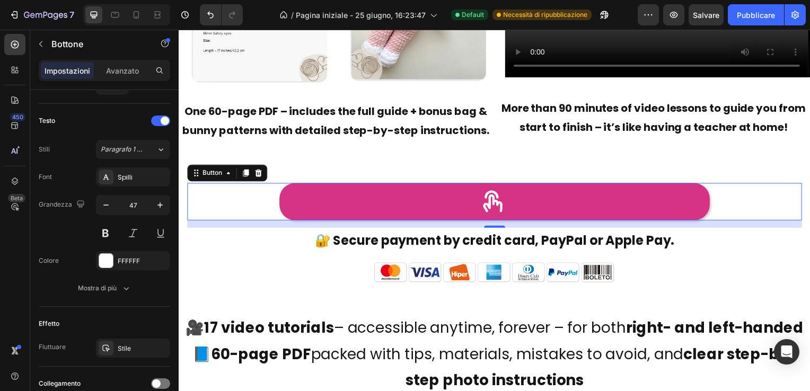
click at [510, 201] on button at bounding box center [496, 203] width 433 height 38
click at [499, 200] on icon at bounding box center [494, 203] width 25 height 25
click at [509, 199] on button at bounding box center [496, 203] width 433 height 38
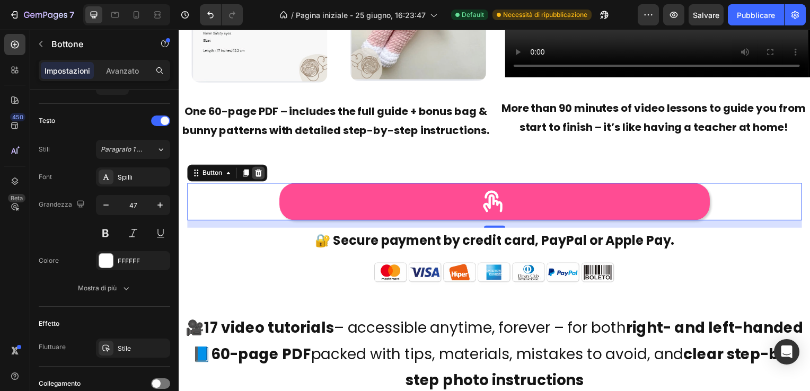
click at [260, 170] on icon at bounding box center [258, 174] width 8 height 8
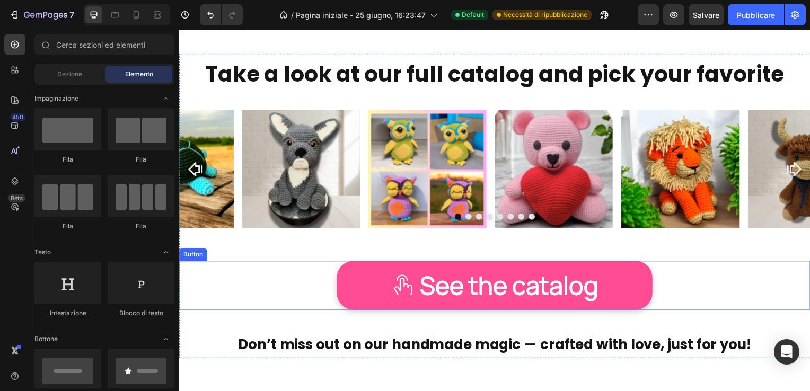
scroll to position [10186, 0]
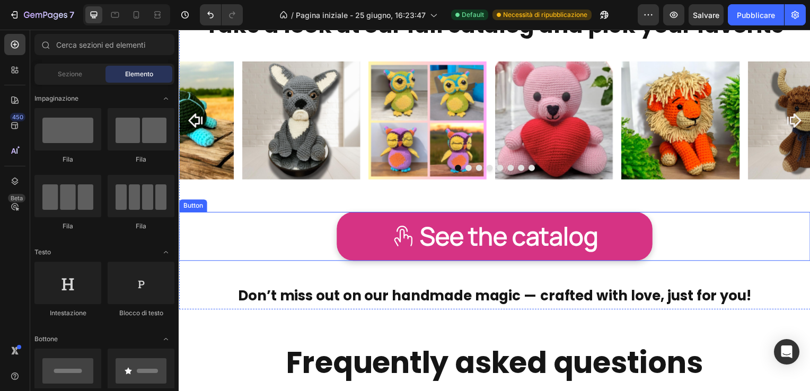
click at [372, 237] on link "See the catalog" at bounding box center [497, 238] width 318 height 49
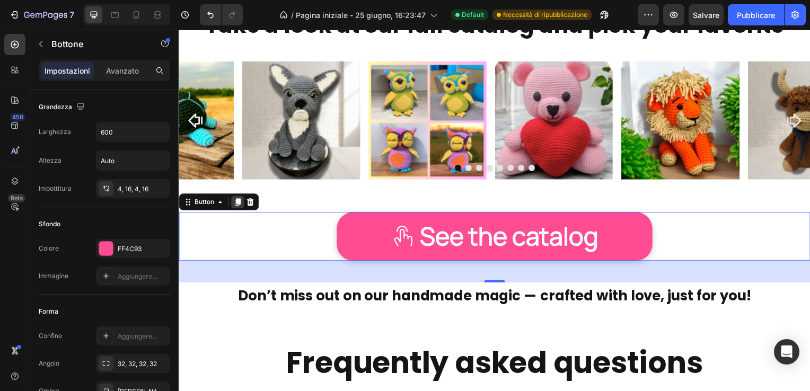
click at [235, 200] on icon at bounding box center [237, 203] width 8 height 8
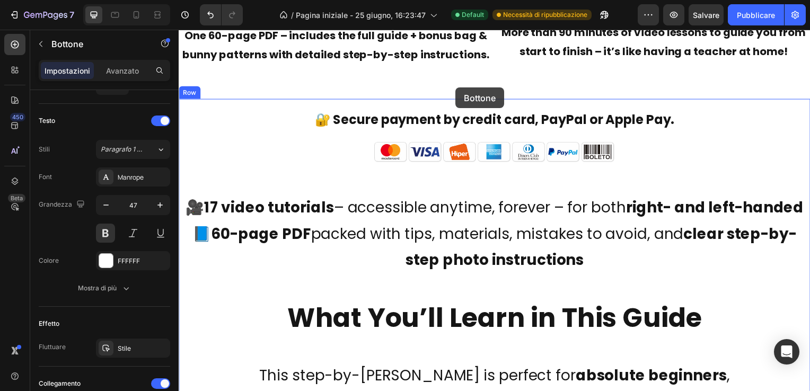
scroll to position [3950, 0]
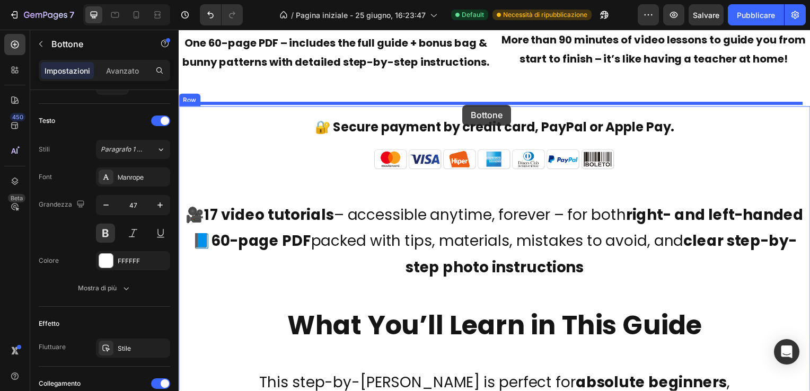
drag, startPoint x: 619, startPoint y: 299, endPoint x: 464, endPoint y: 105, distance: 248.1
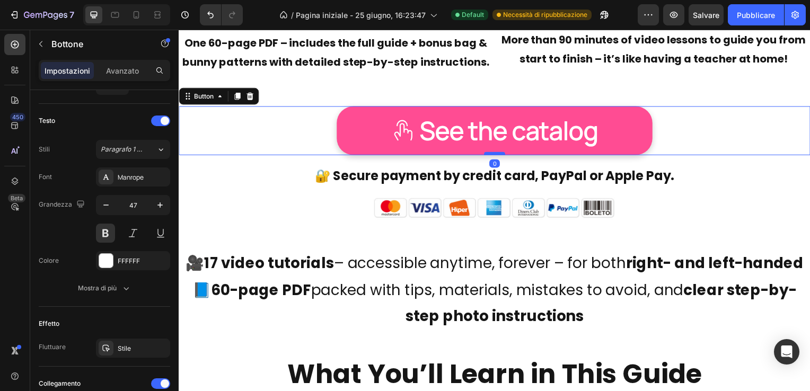
drag, startPoint x: 494, startPoint y: 174, endPoint x: 493, endPoint y: 151, distance: 22.8
click at [493, 153] on div at bounding box center [496, 154] width 21 height 3
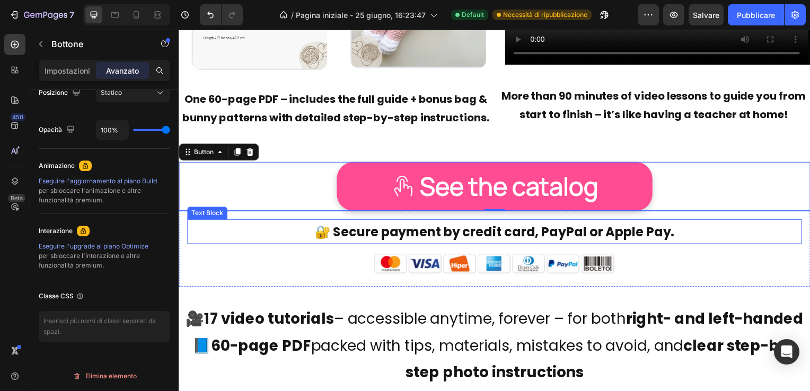
scroll to position [3844, 0]
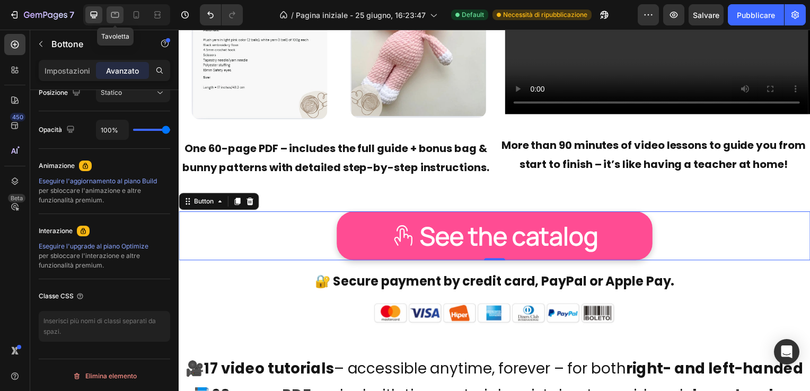
click at [114, 14] on icon at bounding box center [115, 15] width 11 height 11
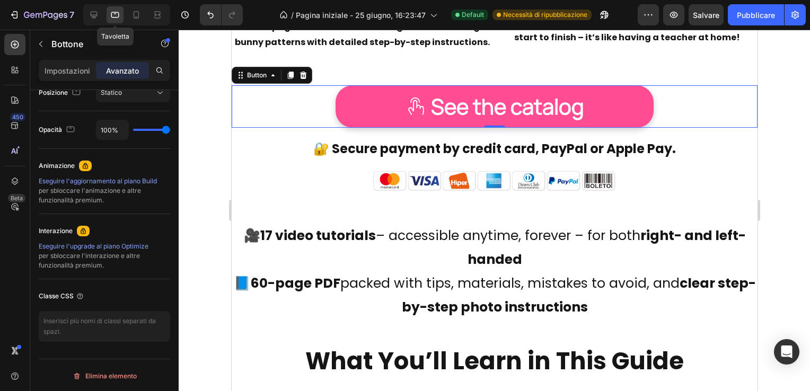
scroll to position [3969, 0]
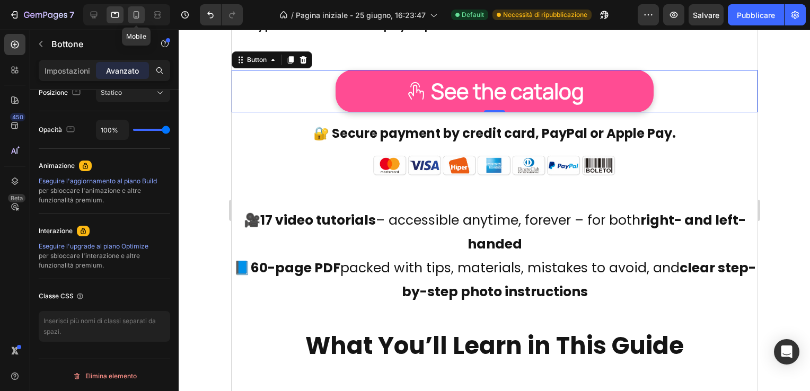
click at [137, 13] on icon at bounding box center [136, 15] width 11 height 11
type input "8"
type input "25"
type input "8"
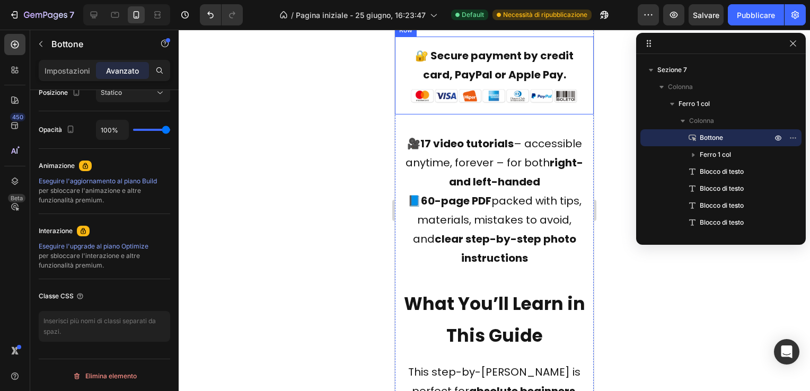
scroll to position [4130, 0]
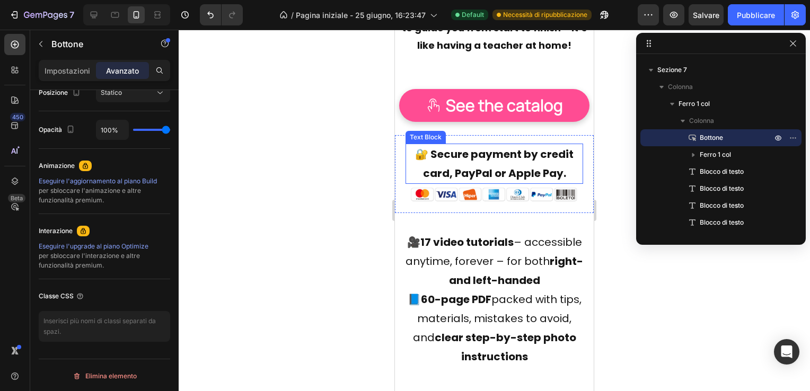
click at [466, 183] on p "🔐 Secure payment by credit card, PayPal or Apple Pay." at bounding box center [493, 164] width 175 height 38
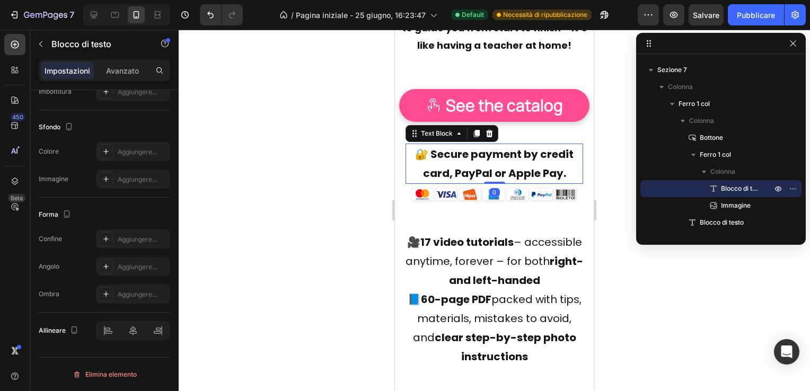
scroll to position [0, 0]
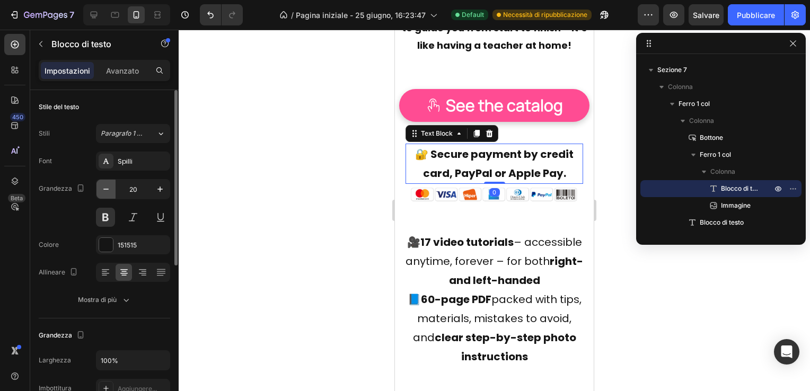
click at [105, 183] on button "button" at bounding box center [105, 189] width 19 height 19
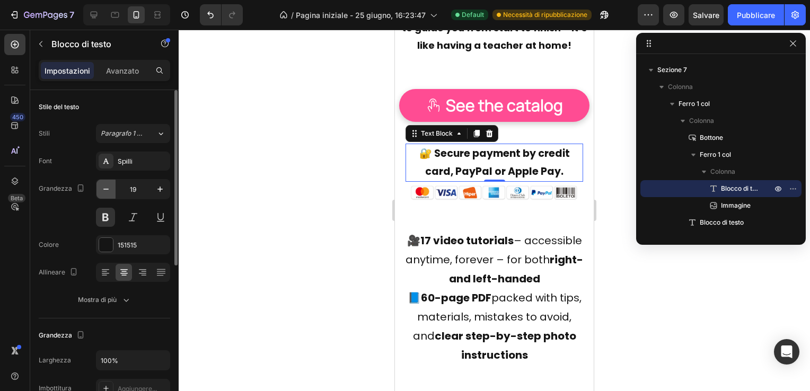
click at [105, 183] on button "button" at bounding box center [105, 189] width 19 height 19
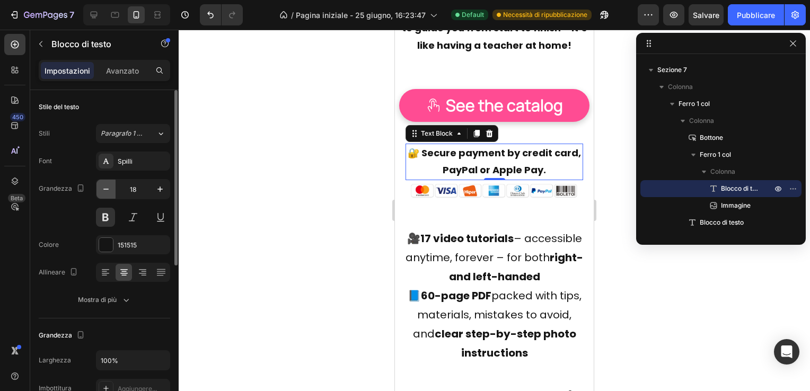
click at [105, 183] on button "button" at bounding box center [105, 189] width 19 height 19
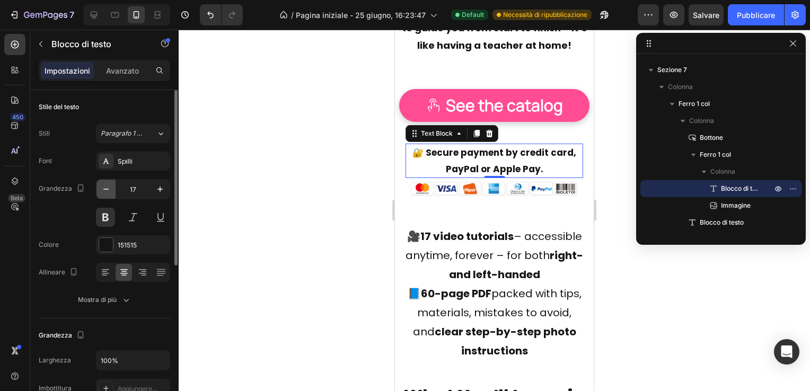
click at [105, 183] on button "button" at bounding box center [105, 189] width 19 height 19
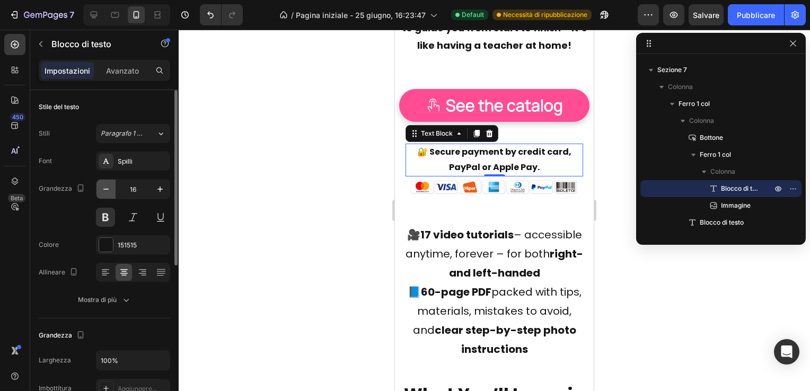
click at [105, 183] on button "button" at bounding box center [105, 189] width 19 height 19
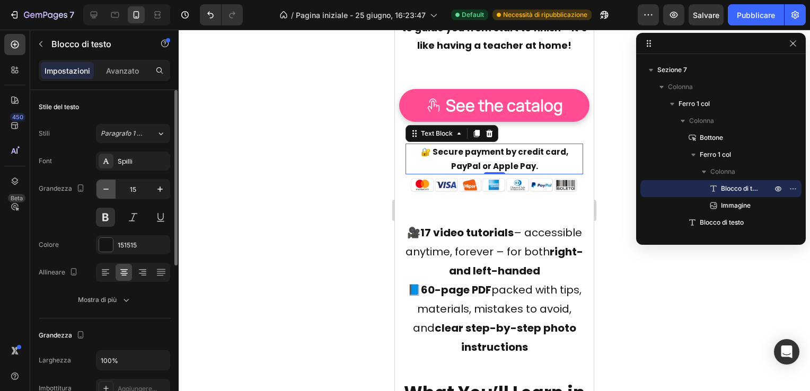
click at [105, 183] on button "button" at bounding box center [105, 189] width 19 height 19
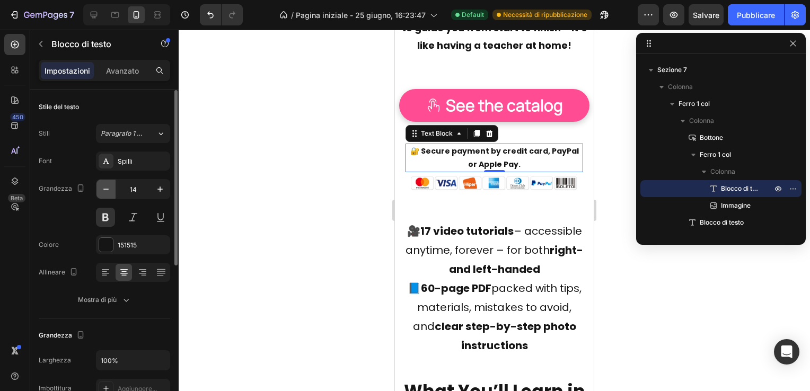
click at [105, 183] on button "button" at bounding box center [105, 189] width 19 height 19
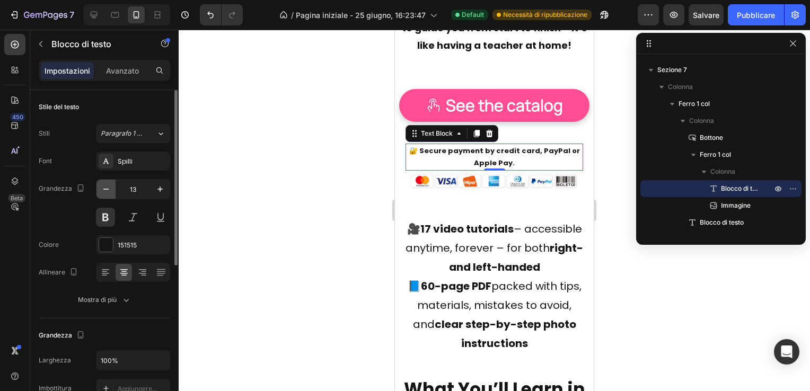
click at [105, 183] on button "button" at bounding box center [105, 189] width 19 height 19
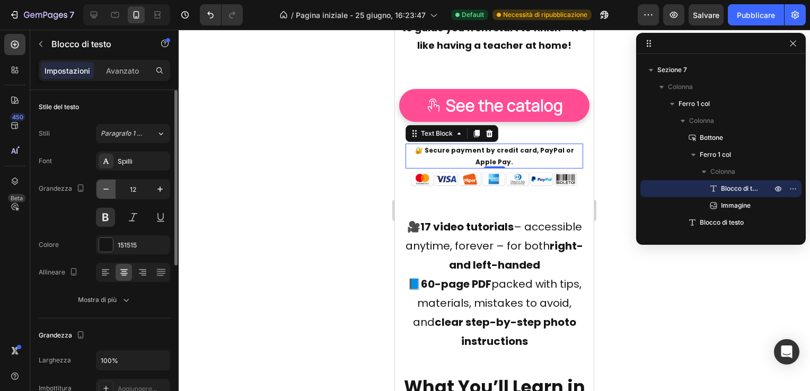
click at [105, 183] on button "button" at bounding box center [105, 189] width 19 height 19
type input "11"
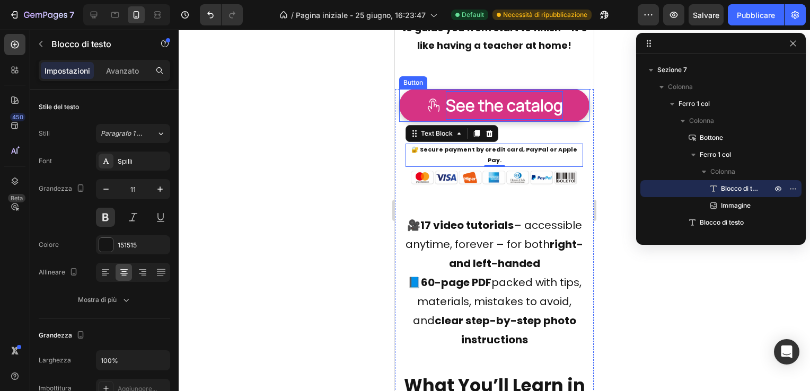
click at [521, 120] on p "See the catalog" at bounding box center [504, 105] width 117 height 29
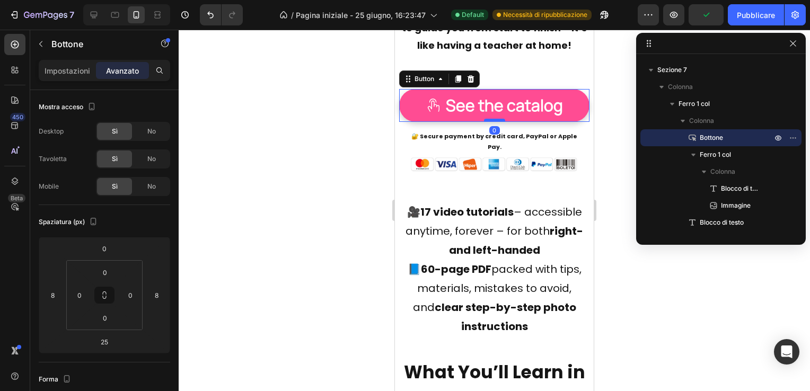
drag, startPoint x: 492, startPoint y: 180, endPoint x: 766, endPoint y: 202, distance: 275.4
click at [494, 122] on div at bounding box center [494, 120] width 21 height 3
type input "0"
click at [367, 174] on div at bounding box center [494, 210] width 631 height 361
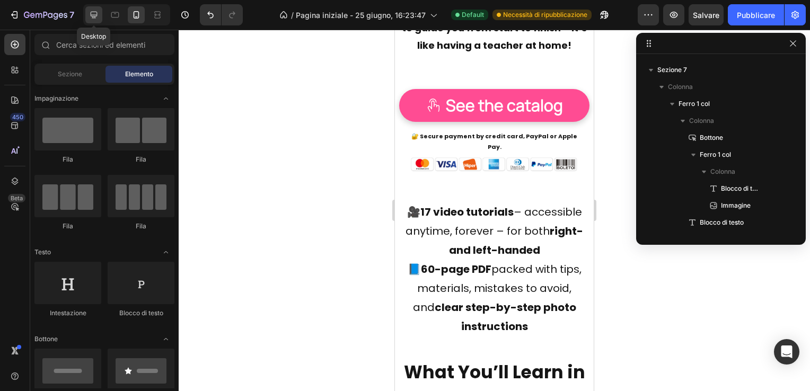
click at [95, 14] on icon at bounding box center [93, 15] width 11 height 11
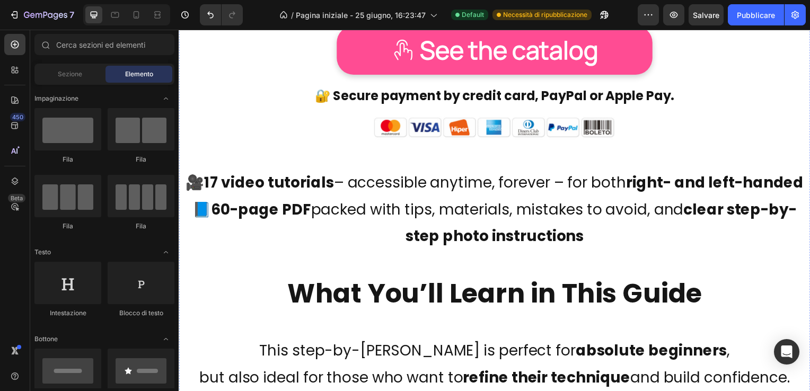
scroll to position [3562, 0]
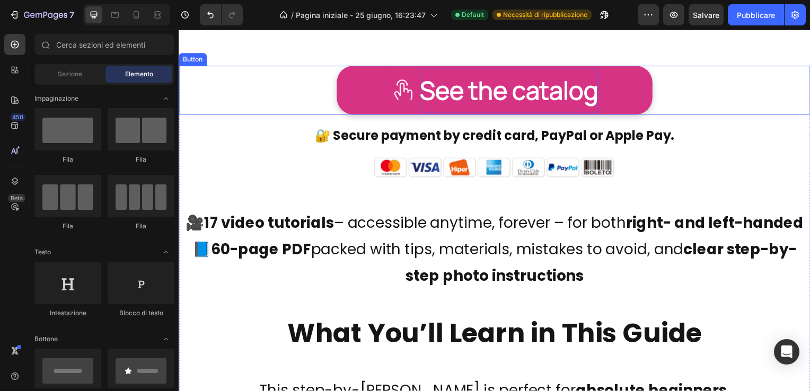
click at [595, 90] on p "See the catalog" at bounding box center [511, 90] width 180 height 45
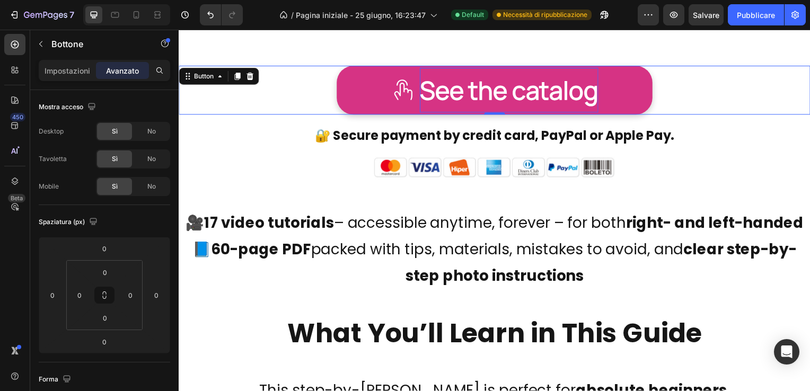
click at [595, 90] on p "See the catalog" at bounding box center [511, 90] width 180 height 45
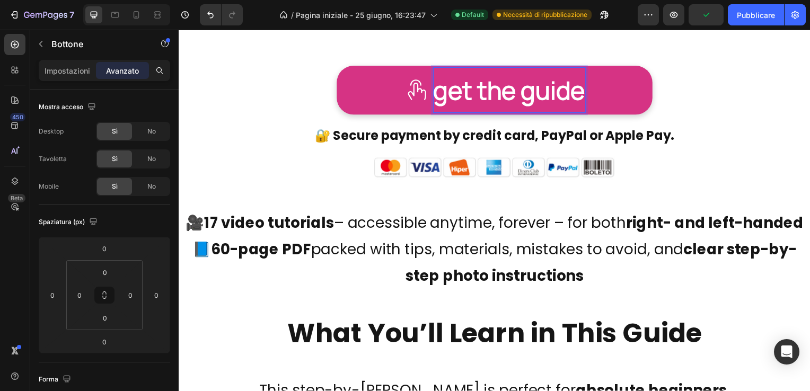
click at [378, 84] on link "get the guide" at bounding box center [497, 90] width 318 height 49
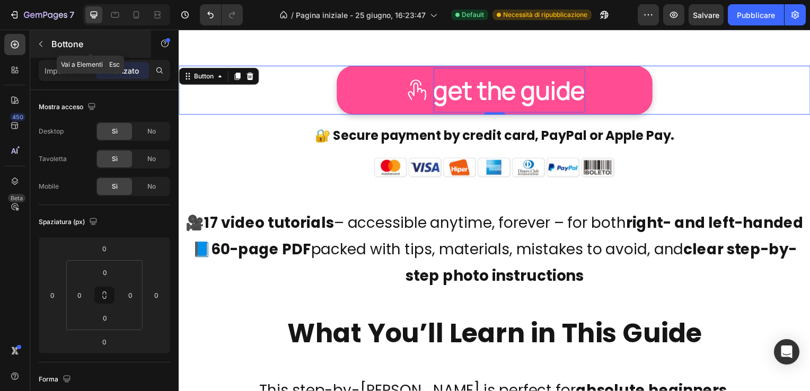
click at [55, 41] on p "Bottone" at bounding box center [96, 44] width 90 height 13
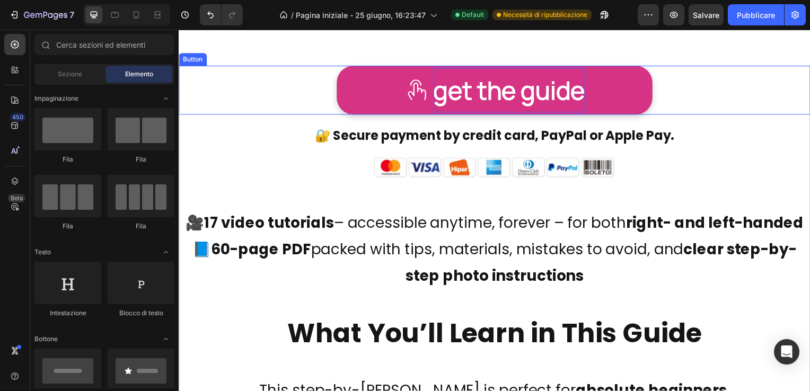
click at [357, 84] on link "get the guide" at bounding box center [497, 90] width 318 height 49
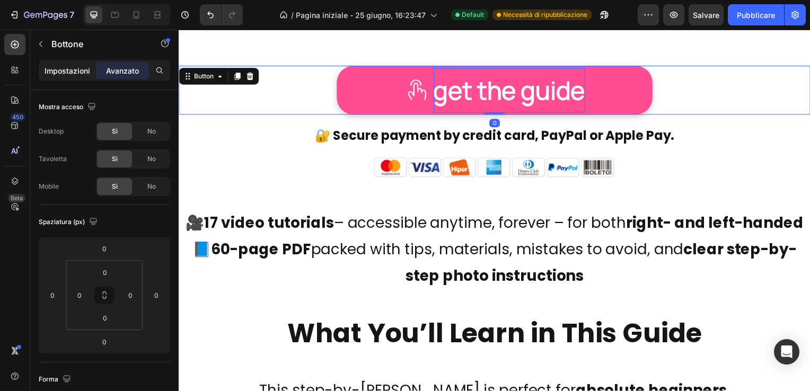
click at [64, 69] on p "Impostazioni" at bounding box center [68, 70] width 46 height 11
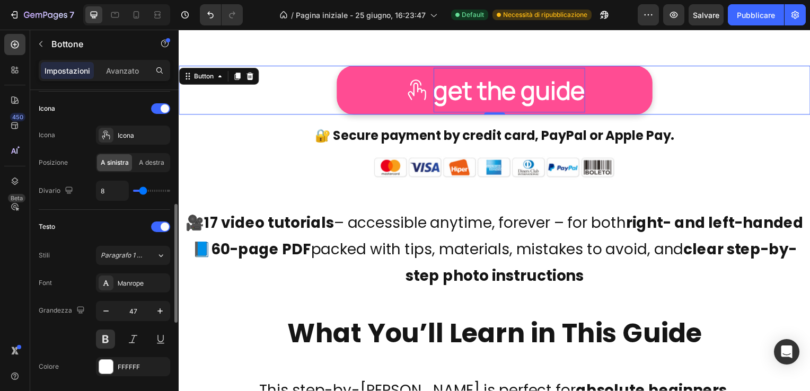
scroll to position [371, 0]
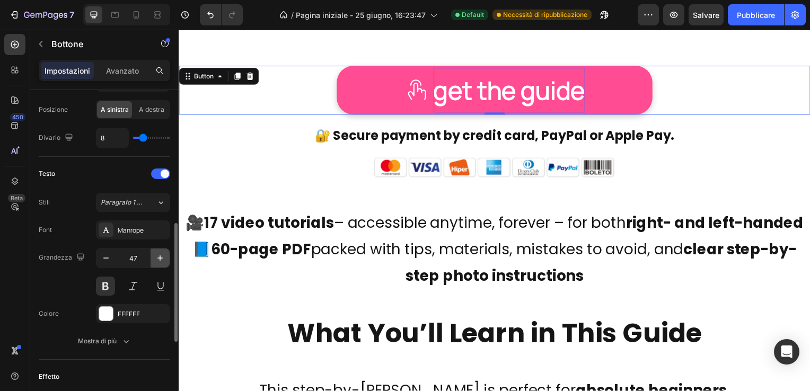
click at [161, 258] on icon "button" at bounding box center [160, 258] width 11 height 11
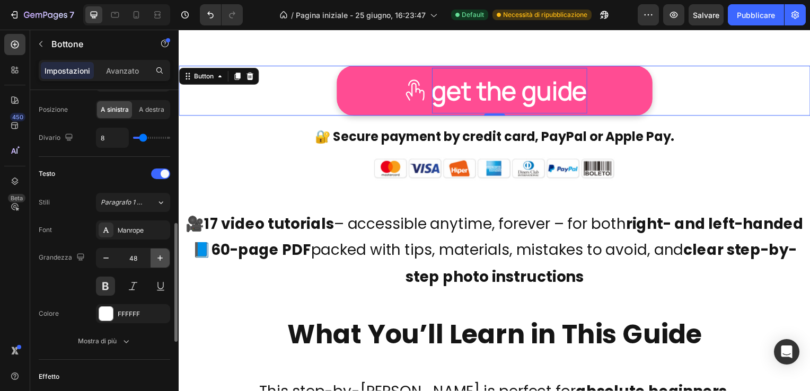
click at [161, 258] on icon "button" at bounding box center [160, 258] width 11 height 11
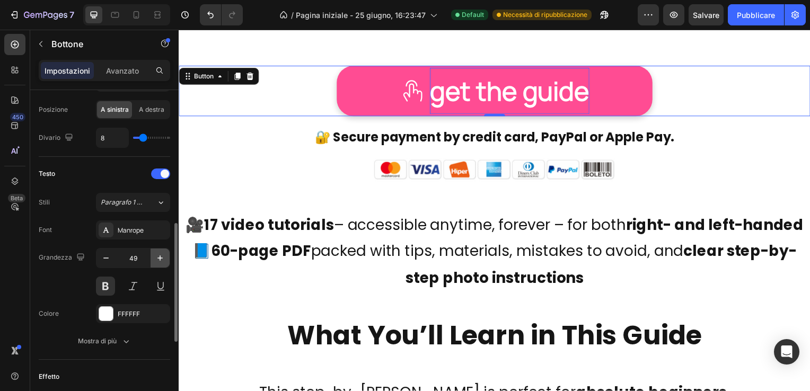
click at [161, 258] on icon "button" at bounding box center [160, 258] width 11 height 11
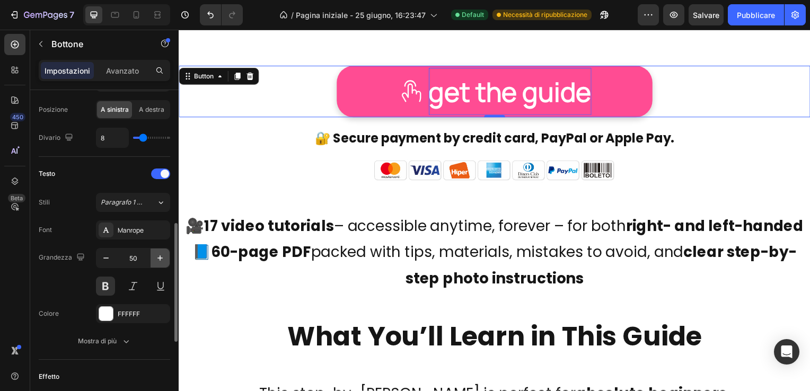
click at [161, 258] on icon "button" at bounding box center [160, 258] width 11 height 11
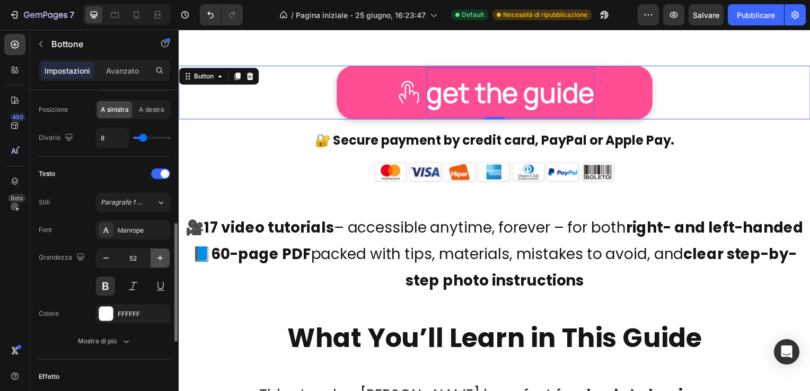
click at [161, 258] on icon "button" at bounding box center [160, 258] width 11 height 11
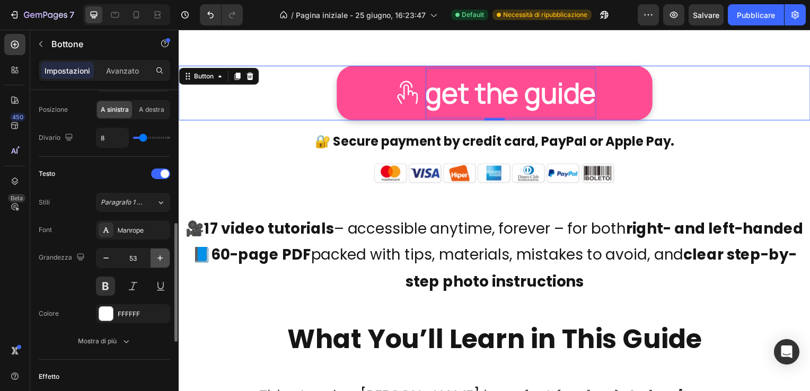
click at [161, 258] on icon "button" at bounding box center [160, 258] width 11 height 11
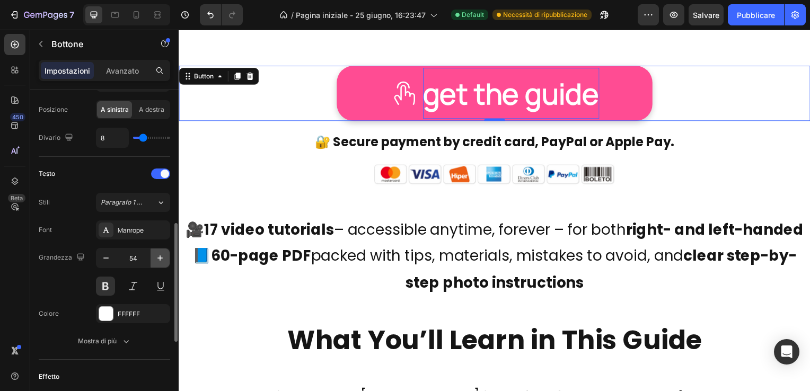
click at [161, 258] on icon "button" at bounding box center [160, 258] width 11 height 11
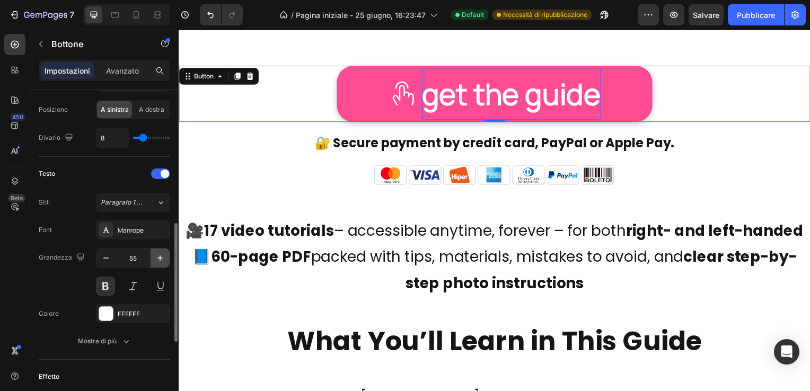
click at [161, 258] on icon "button" at bounding box center [160, 258] width 11 height 11
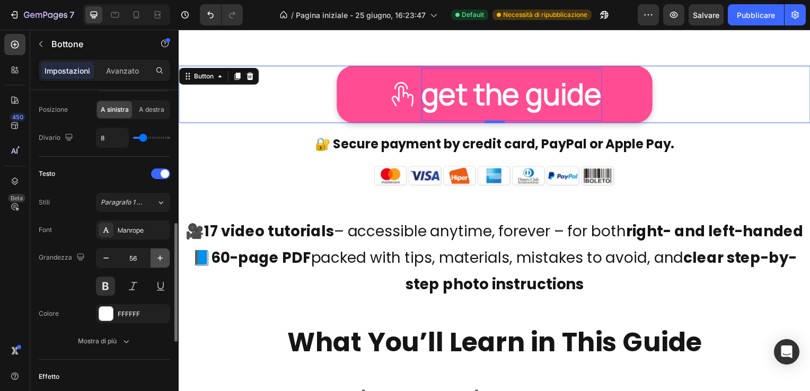
click at [161, 258] on icon "button" at bounding box center [160, 258] width 11 height 11
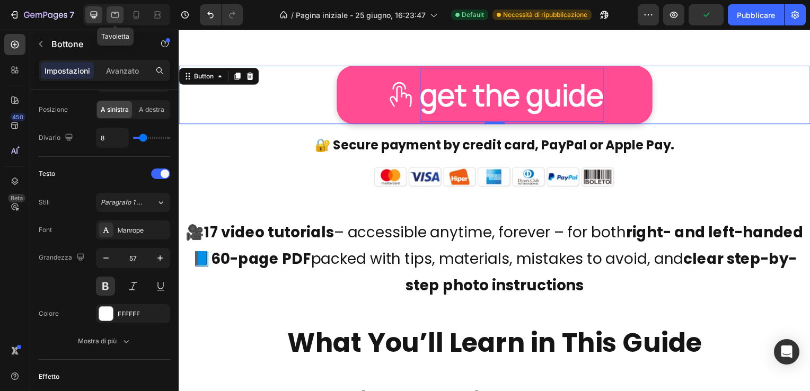
click at [114, 11] on icon at bounding box center [115, 15] width 11 height 11
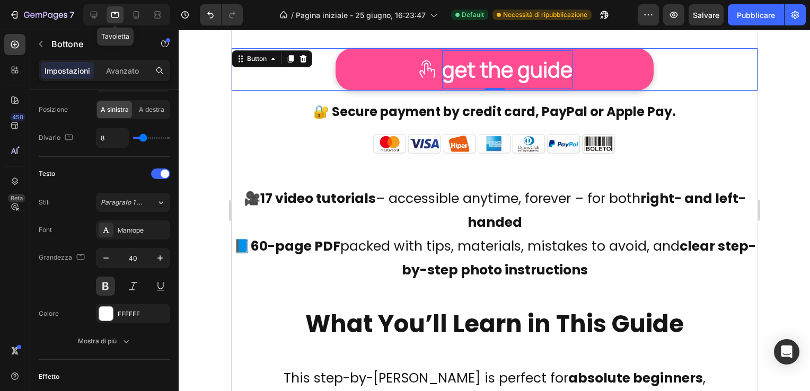
scroll to position [3541, 0]
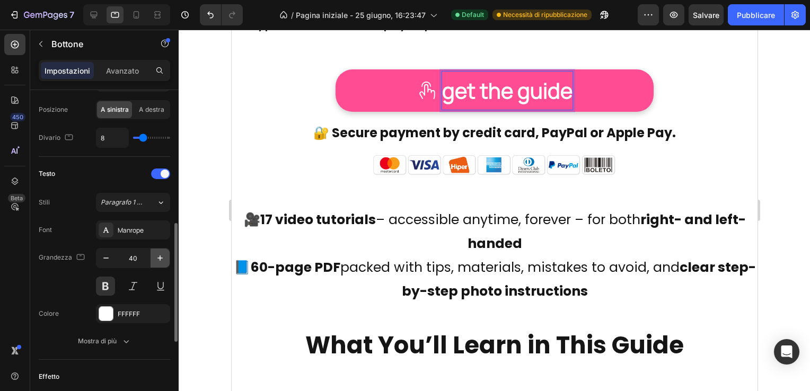
click at [161, 255] on icon "button" at bounding box center [160, 258] width 11 height 11
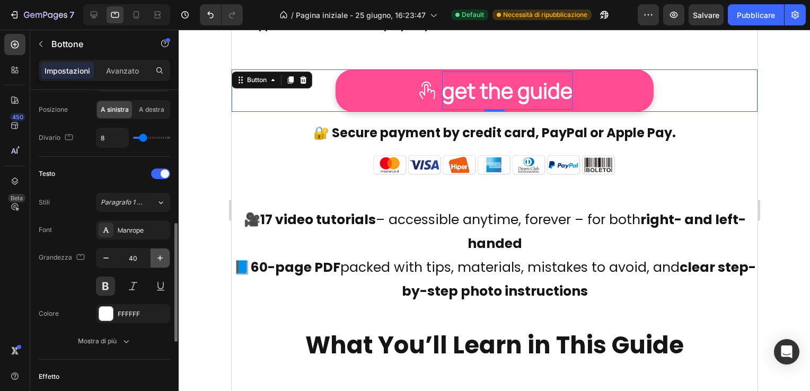
click at [161, 255] on icon "button" at bounding box center [160, 258] width 11 height 11
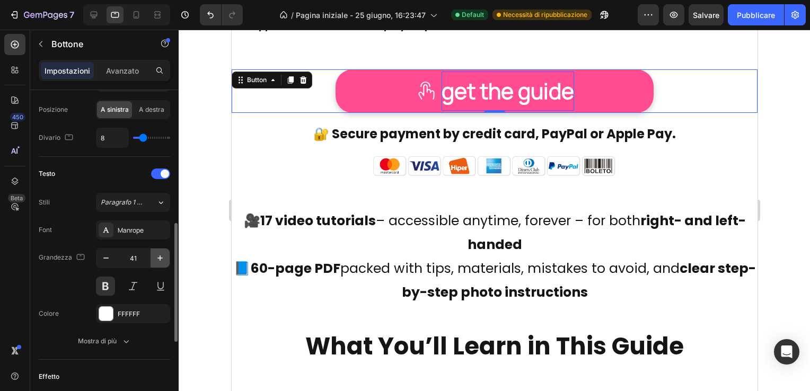
click at [161, 255] on icon "button" at bounding box center [160, 258] width 11 height 11
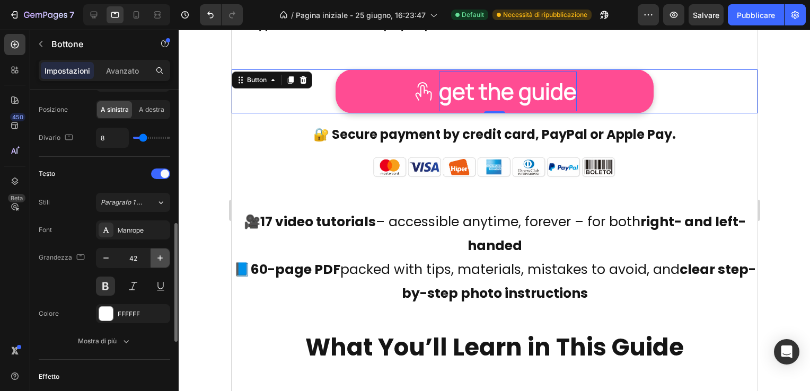
click at [161, 255] on icon "button" at bounding box center [160, 258] width 11 height 11
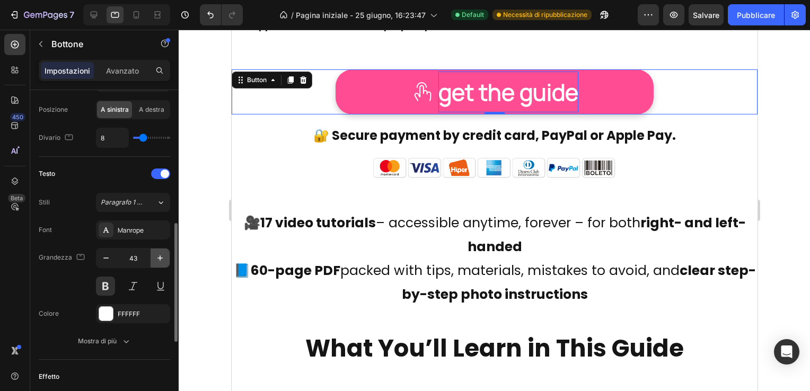
click at [161, 255] on icon "button" at bounding box center [160, 258] width 11 height 11
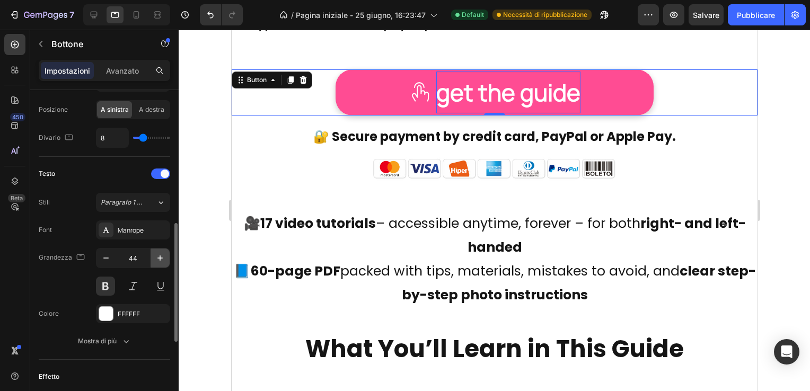
click at [161, 255] on icon "button" at bounding box center [160, 258] width 11 height 11
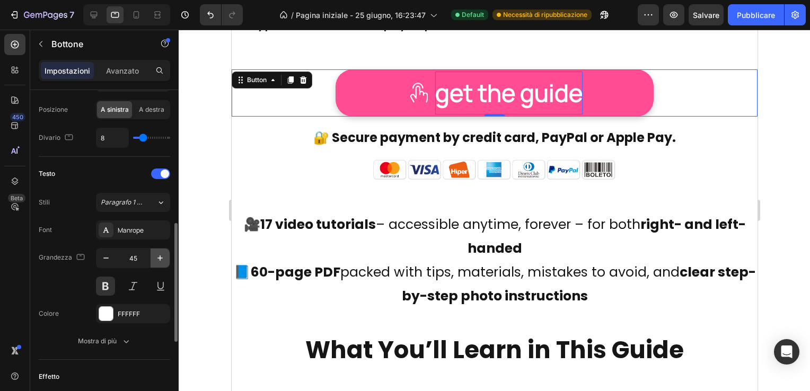
click at [161, 255] on icon "button" at bounding box center [160, 258] width 11 height 11
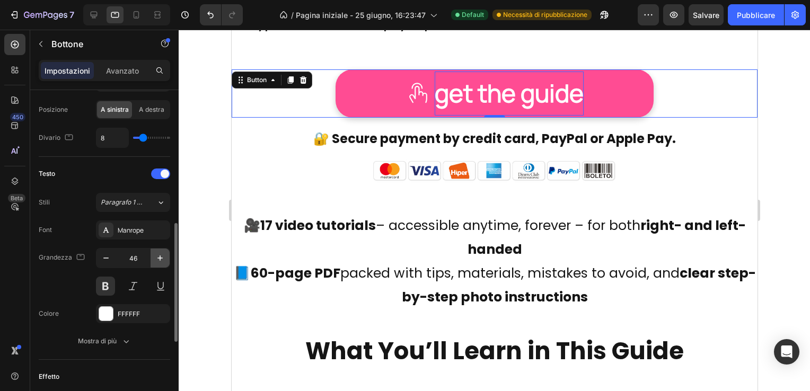
click at [161, 255] on icon "button" at bounding box center [160, 258] width 11 height 11
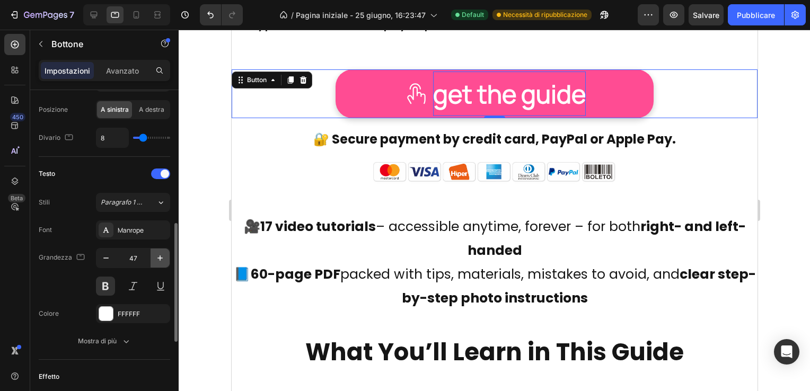
click at [161, 255] on icon "button" at bounding box center [160, 258] width 11 height 11
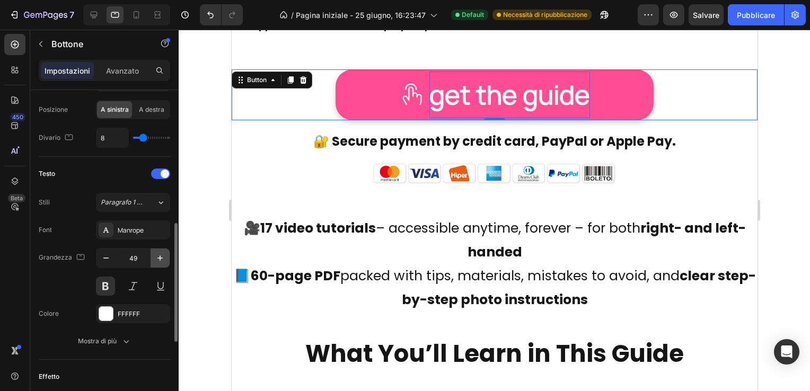
click at [161, 255] on icon "button" at bounding box center [160, 258] width 11 height 11
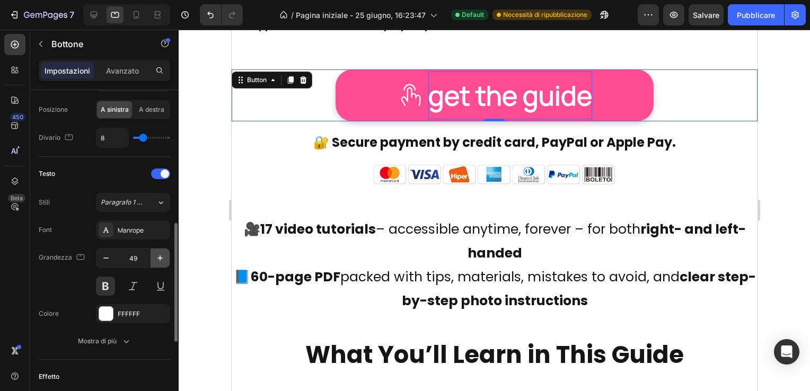
type input "50"
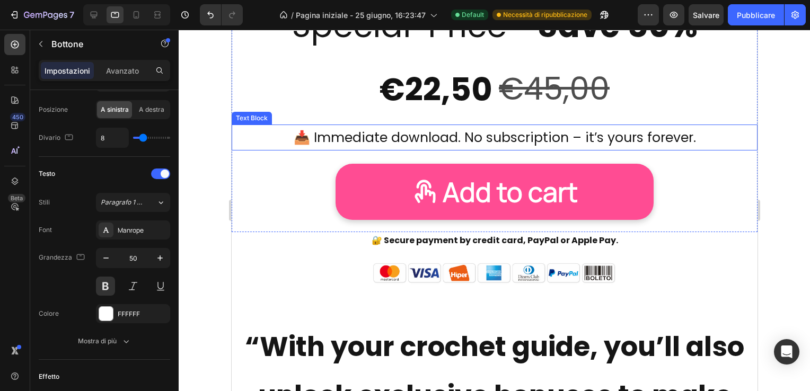
scroll to position [2005, 0]
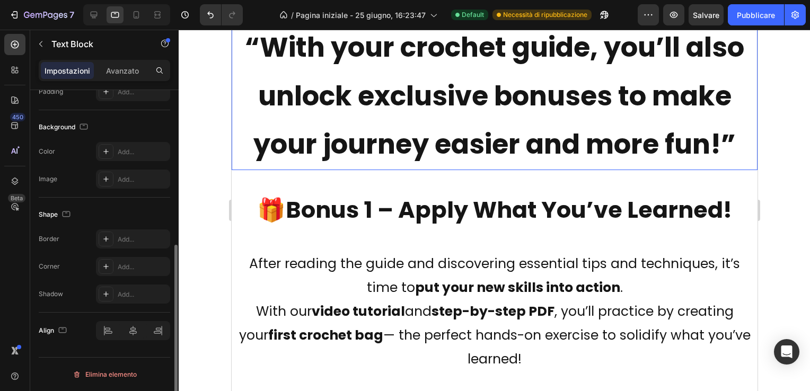
click at [481, 169] on p "“With your crochet guide, you’ll also unlock exclusive bonuses to make your jou…" at bounding box center [494, 96] width 524 height 146
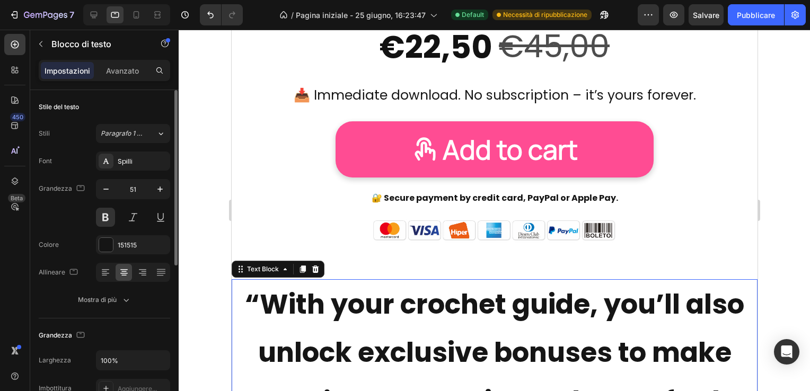
scroll to position [1740, 0]
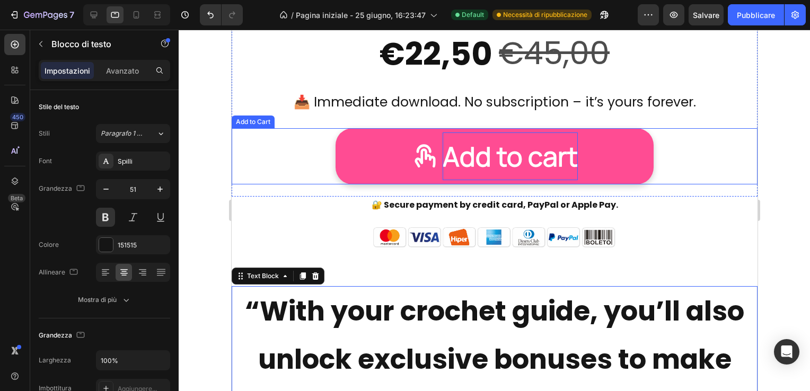
click at [473, 155] on div "Add to cart" at bounding box center [509, 156] width 135 height 48
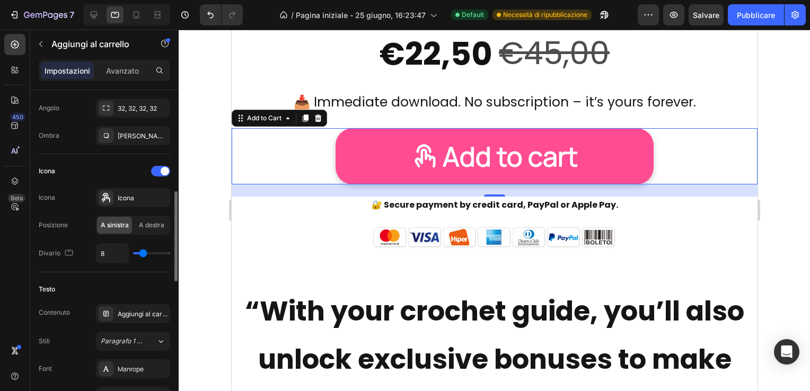
scroll to position [477, 0]
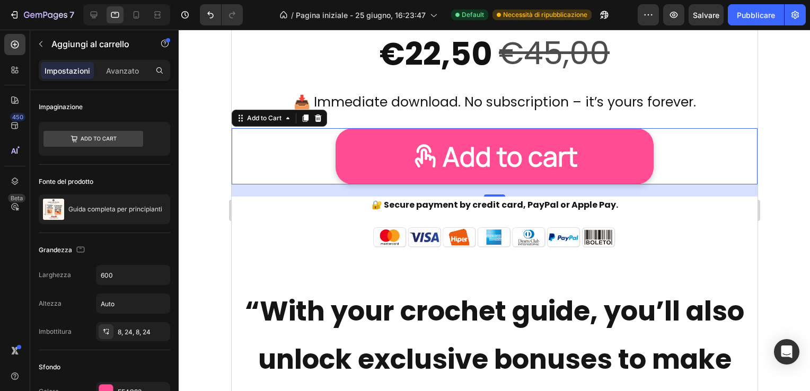
scroll to position [477, 0]
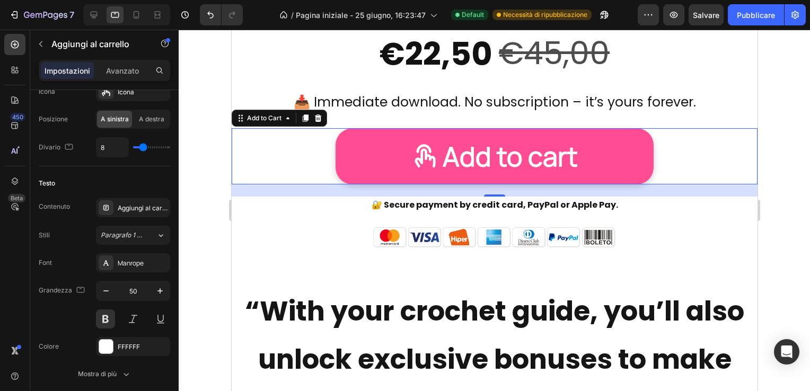
click at [138, 260] on div "Manrope" at bounding box center [143, 264] width 50 height 10
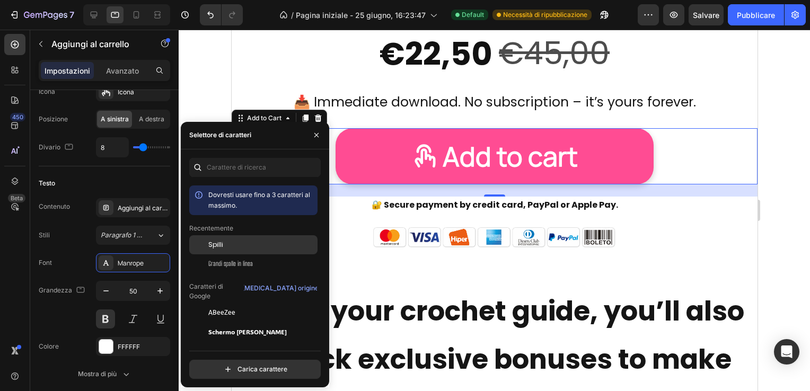
click at [224, 244] on div "Spilli" at bounding box center [261, 245] width 107 height 10
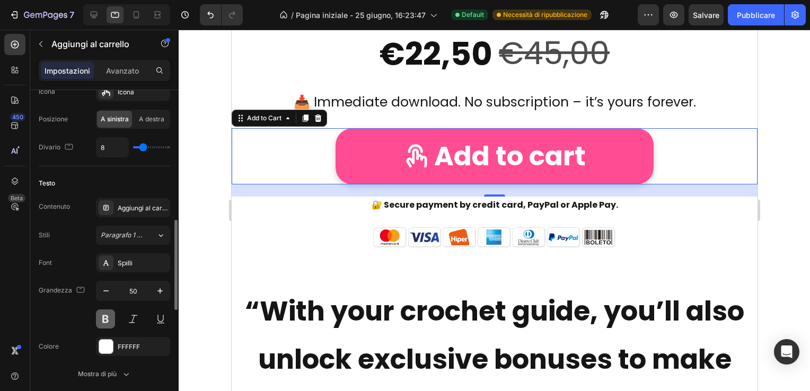
click at [104, 315] on button at bounding box center [105, 318] width 19 height 19
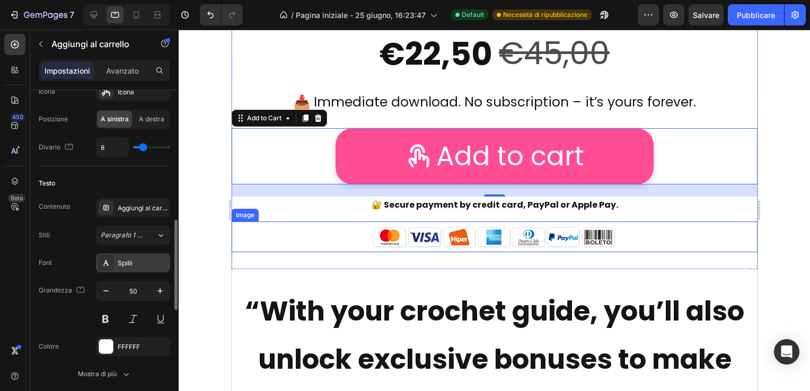
click at [136, 259] on div "Spilli" at bounding box center [143, 264] width 50 height 10
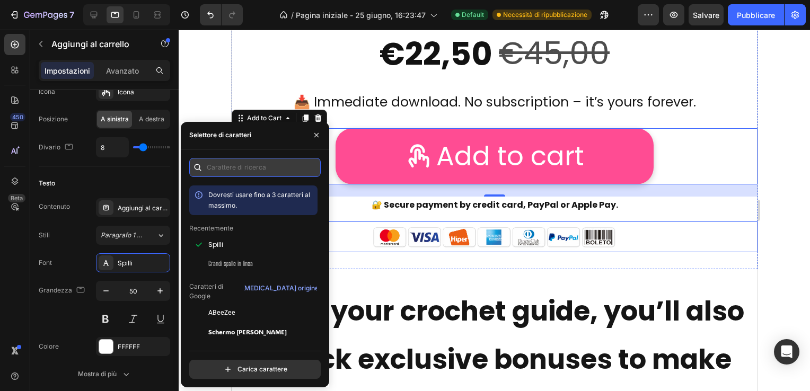
click at [241, 166] on input "text" at bounding box center [254, 167] width 131 height 19
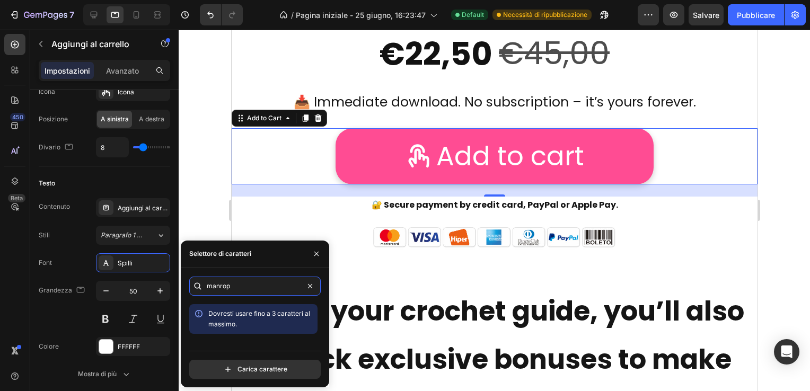
type input "manrope"
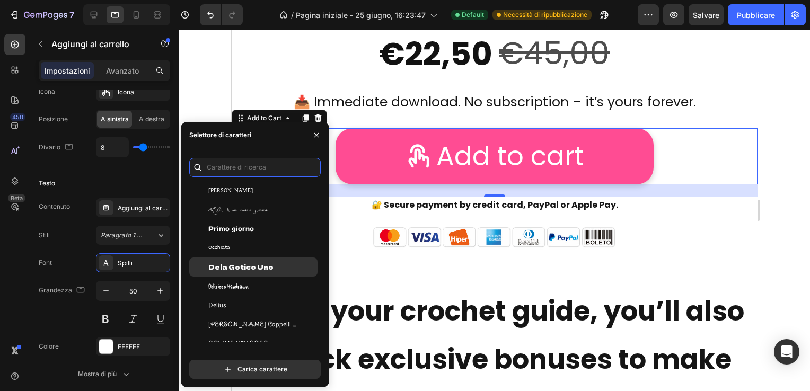
scroll to position [7312, 0]
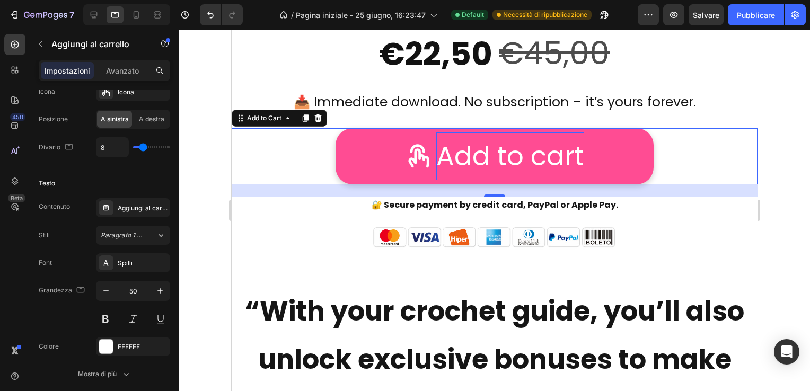
click at [492, 154] on div "Add to cart" at bounding box center [510, 156] width 148 height 48
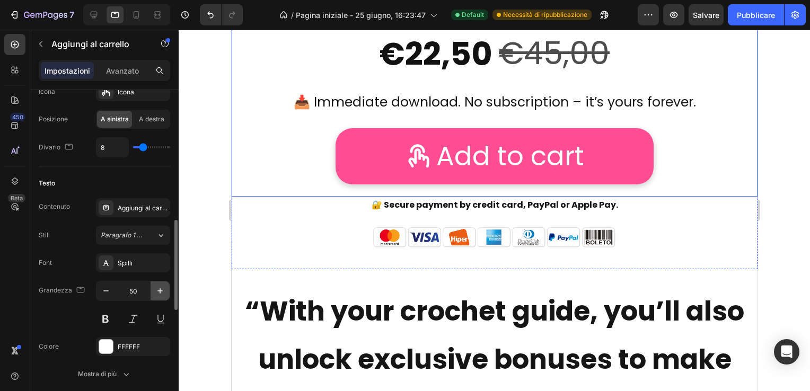
click at [158, 286] on icon "button" at bounding box center [160, 291] width 11 height 11
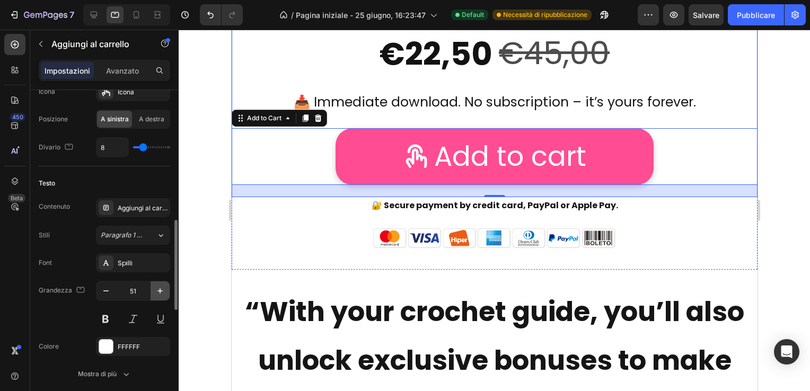
click at [158, 286] on icon "button" at bounding box center [160, 291] width 11 height 11
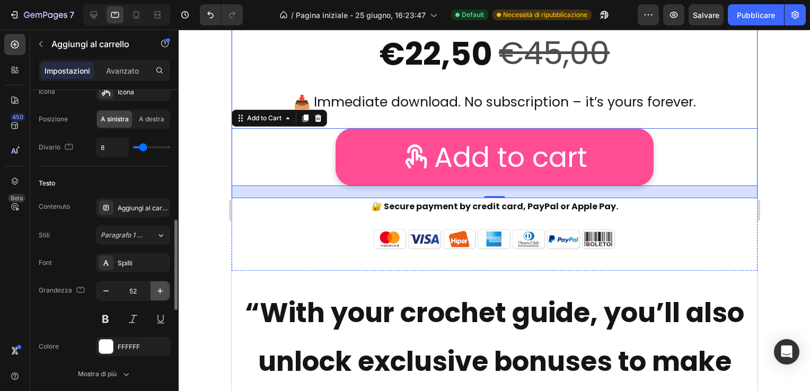
click at [158, 286] on icon "button" at bounding box center [160, 291] width 11 height 11
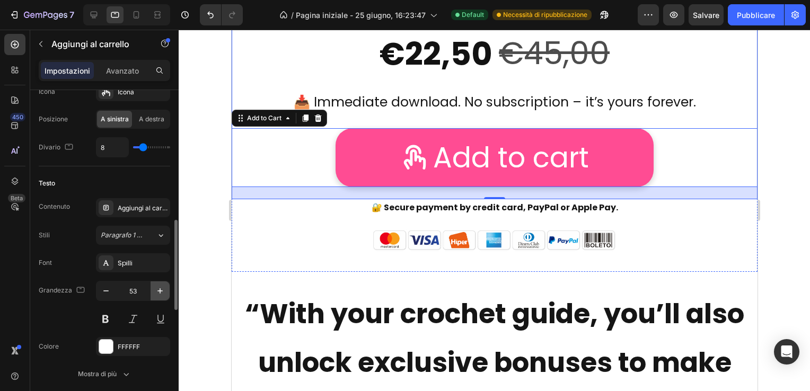
click at [158, 286] on icon "button" at bounding box center [160, 291] width 11 height 11
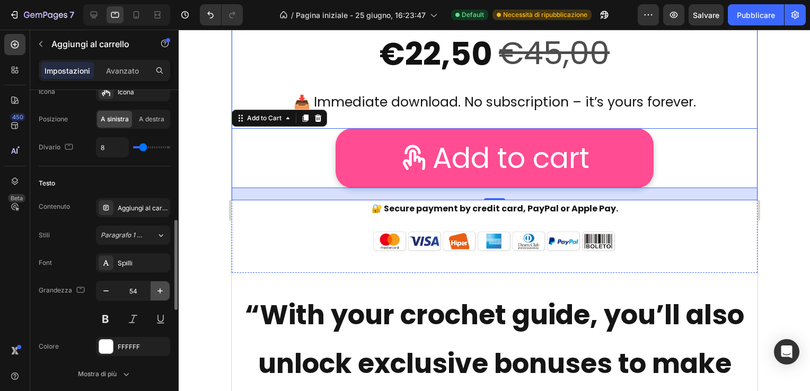
click at [158, 286] on icon "button" at bounding box center [160, 291] width 11 height 11
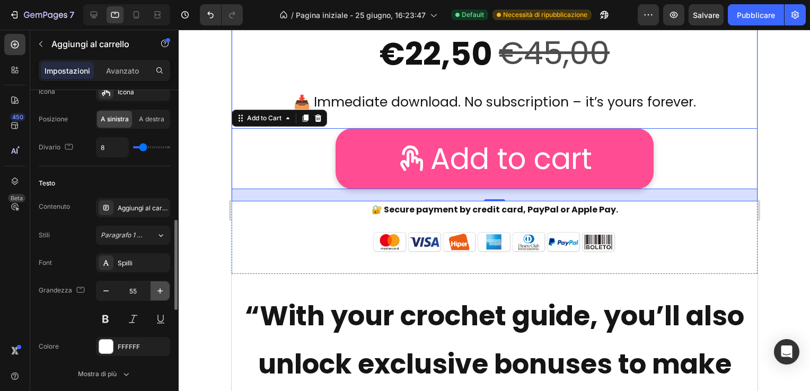
click at [158, 286] on icon "button" at bounding box center [160, 291] width 11 height 11
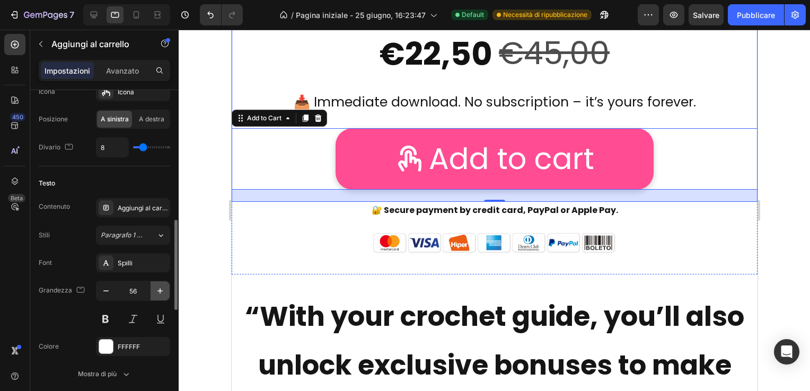
click at [158, 286] on icon "button" at bounding box center [160, 291] width 11 height 11
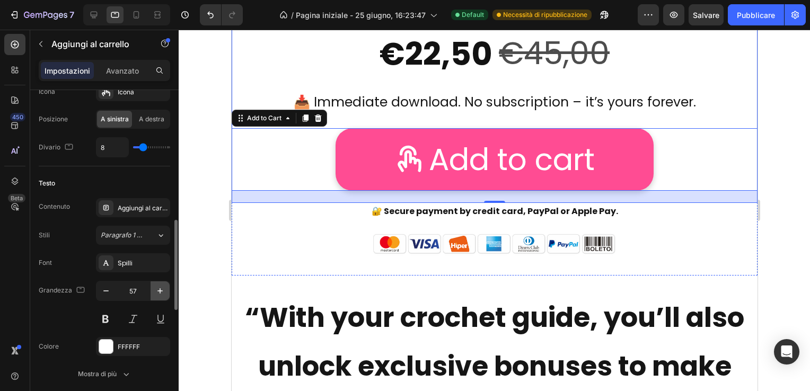
click at [158, 286] on icon "button" at bounding box center [160, 291] width 11 height 11
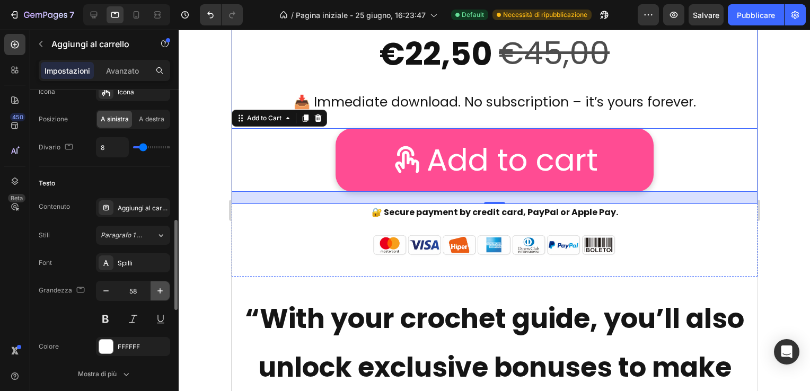
click at [158, 286] on icon "button" at bounding box center [160, 291] width 11 height 11
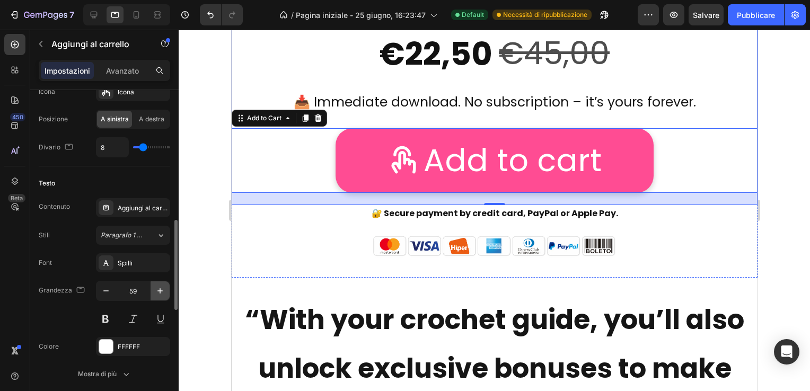
type input "60"
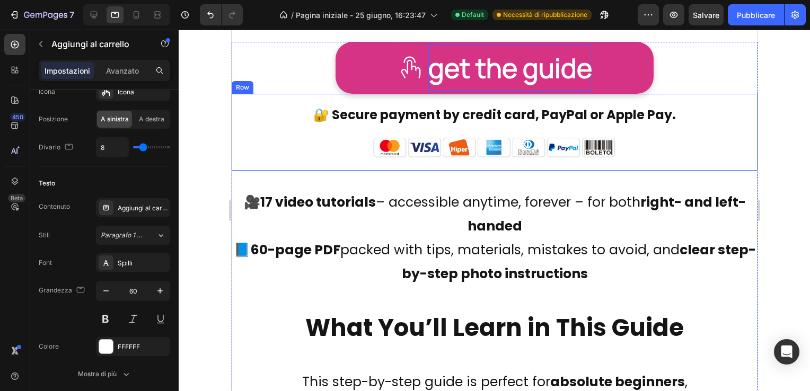
scroll to position [2958, 0]
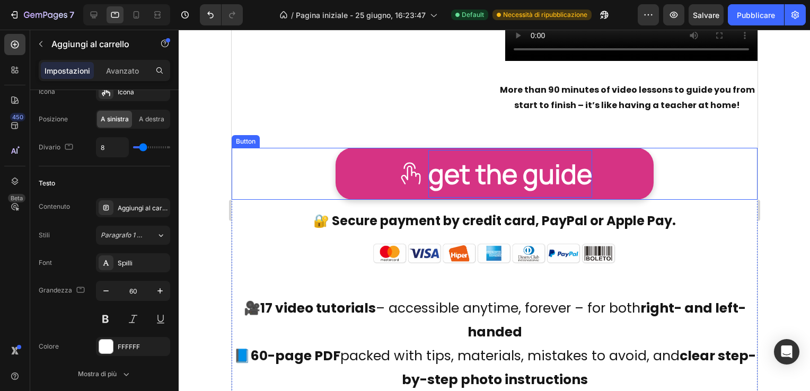
click at [580, 162] on p "get the guide" at bounding box center [510, 174] width 164 height 48
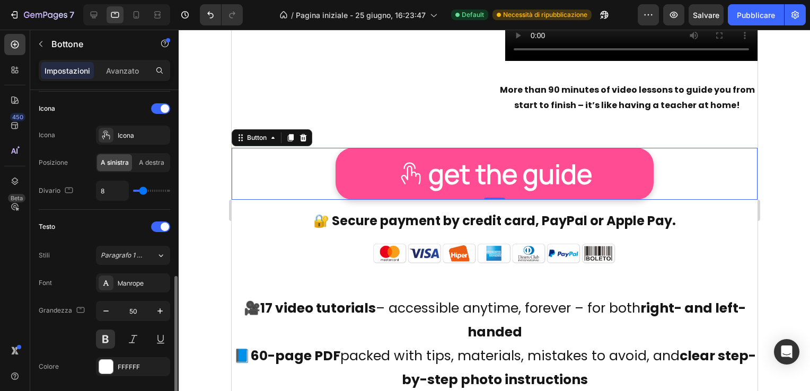
scroll to position [371, 0]
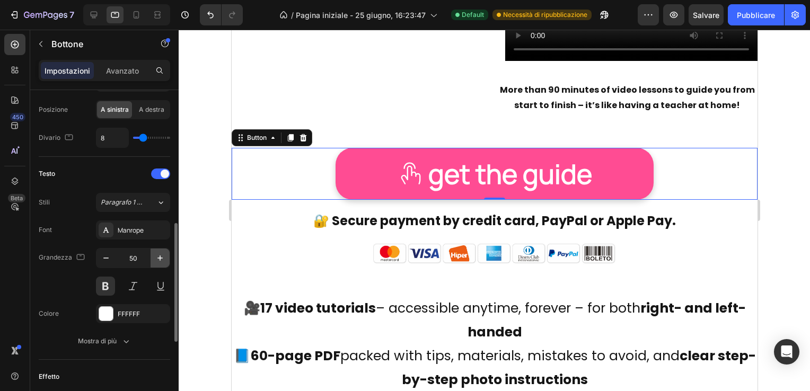
click at [157, 256] on icon "button" at bounding box center [160, 258] width 11 height 11
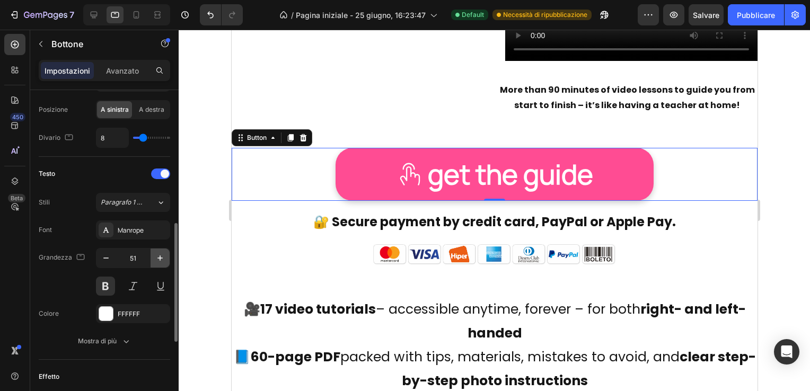
click at [157, 256] on icon "button" at bounding box center [160, 258] width 11 height 11
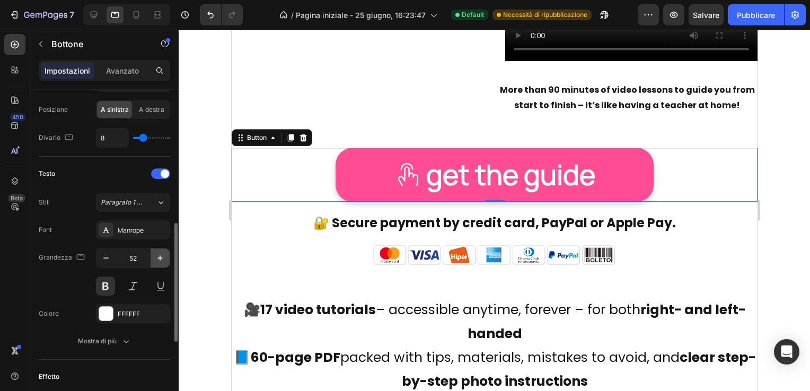
click at [157, 256] on icon "button" at bounding box center [160, 258] width 11 height 11
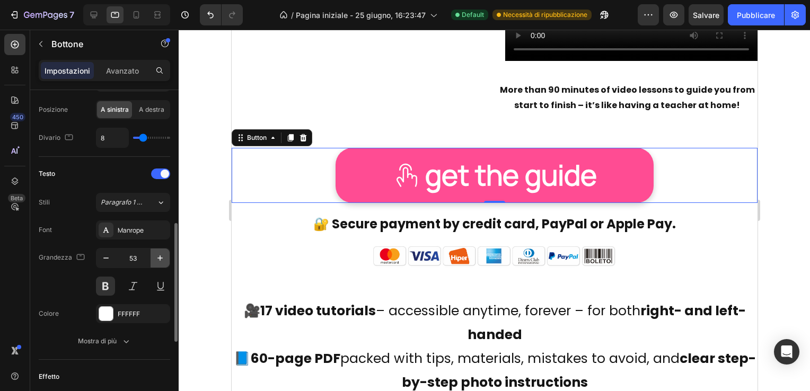
click at [157, 256] on icon "button" at bounding box center [160, 258] width 11 height 11
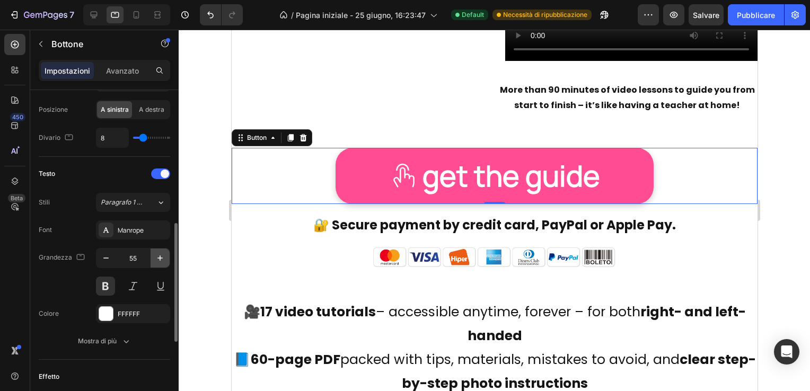
click at [157, 256] on icon "button" at bounding box center [160, 258] width 11 height 11
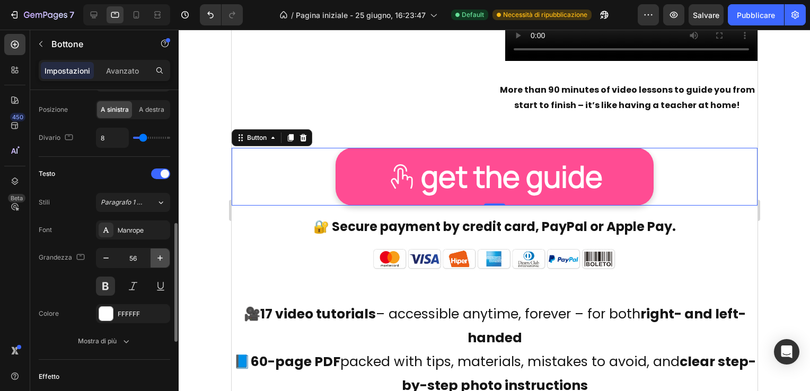
click at [157, 256] on icon "button" at bounding box center [160, 258] width 11 height 11
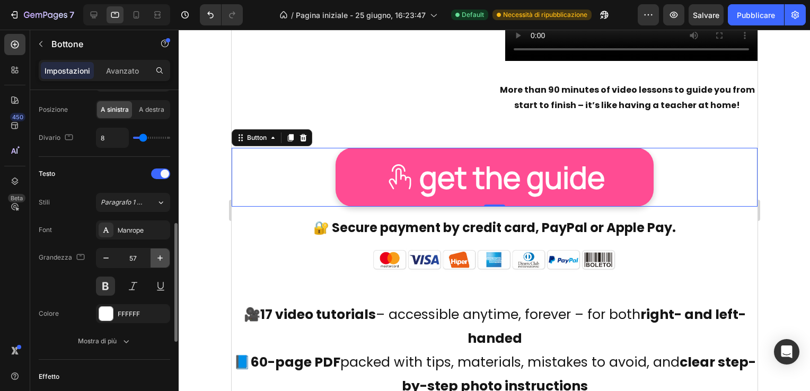
click at [157, 256] on icon "button" at bounding box center [160, 258] width 11 height 11
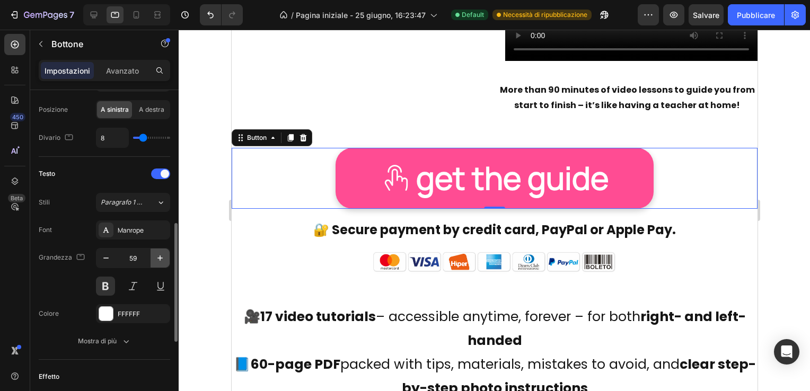
click at [157, 256] on icon "button" at bounding box center [160, 258] width 11 height 11
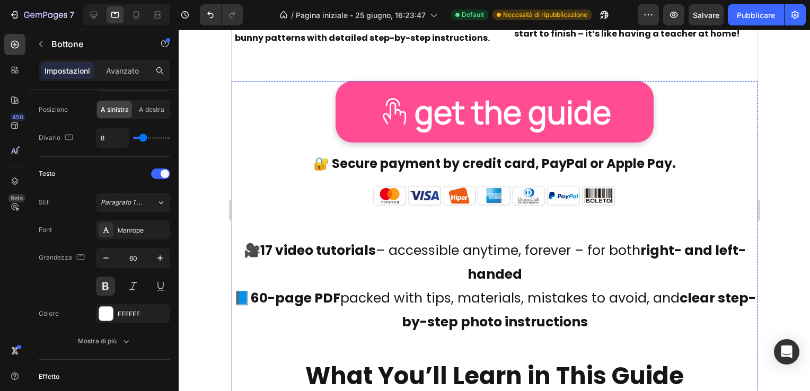
scroll to position [2958, 0]
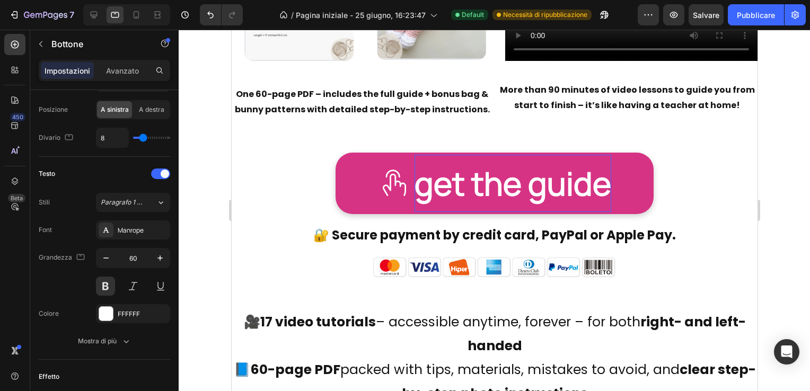
click at [521, 183] on p "get the guide" at bounding box center [512, 183] width 197 height 57
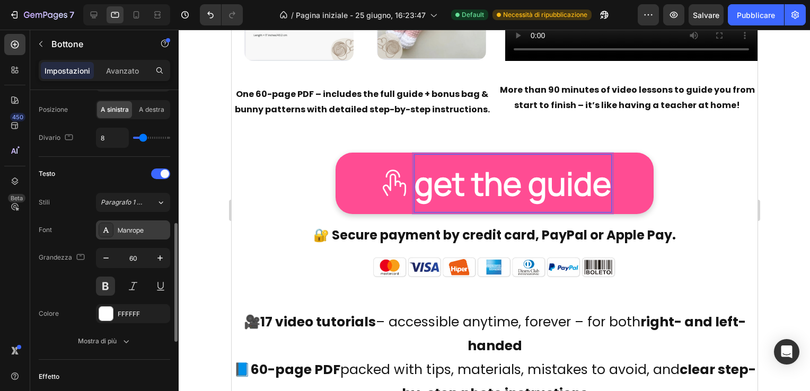
click at [135, 227] on div "Manrope" at bounding box center [143, 231] width 50 height 10
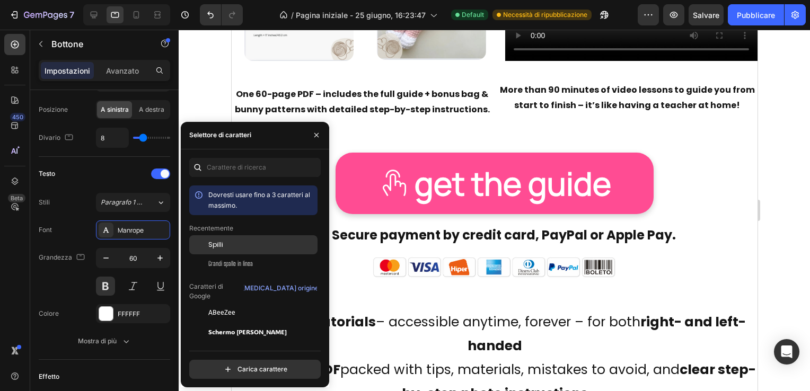
click at [226, 243] on div "Spilli" at bounding box center [261, 245] width 107 height 10
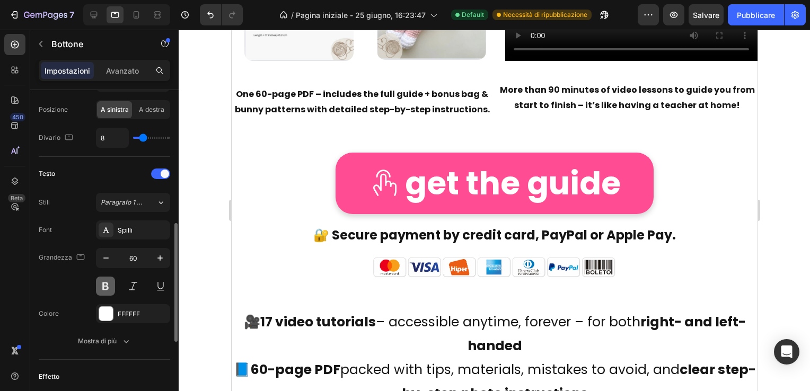
click at [106, 284] on button at bounding box center [105, 286] width 19 height 19
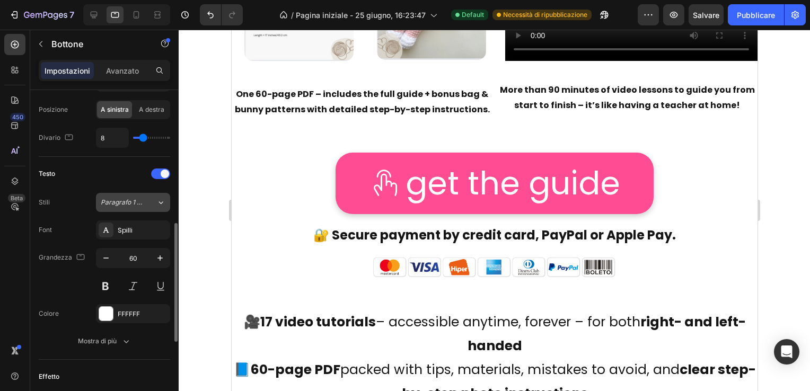
click at [128, 199] on span "Paragrafo 1 (*)" at bounding box center [122, 203] width 43 height 10
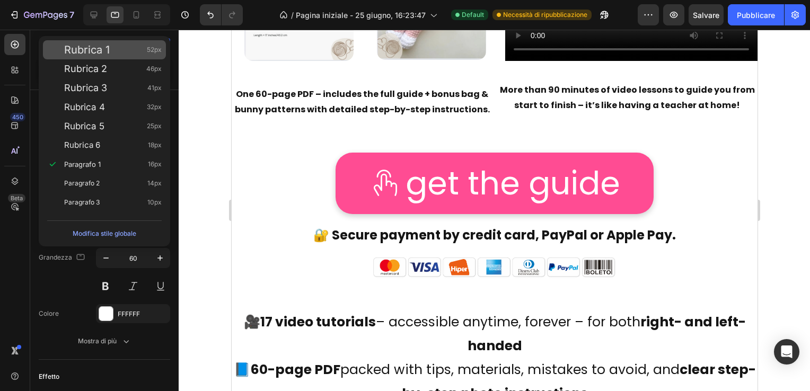
click at [113, 49] on div "Rubrica 1 52px" at bounding box center [112, 50] width 97 height 11
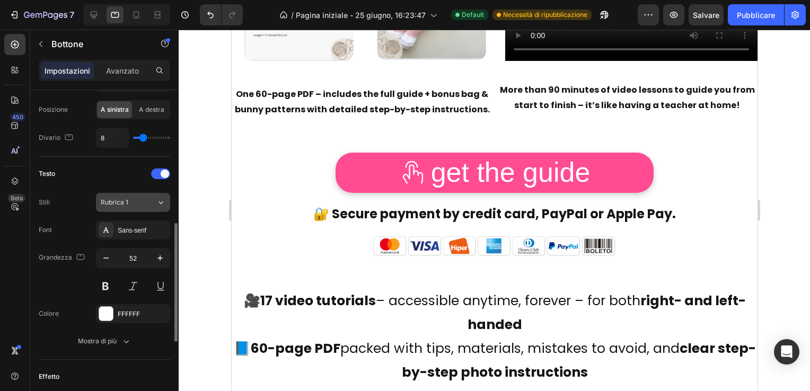
click at [125, 199] on span "Rubrica 1" at bounding box center [115, 203] width 28 height 10
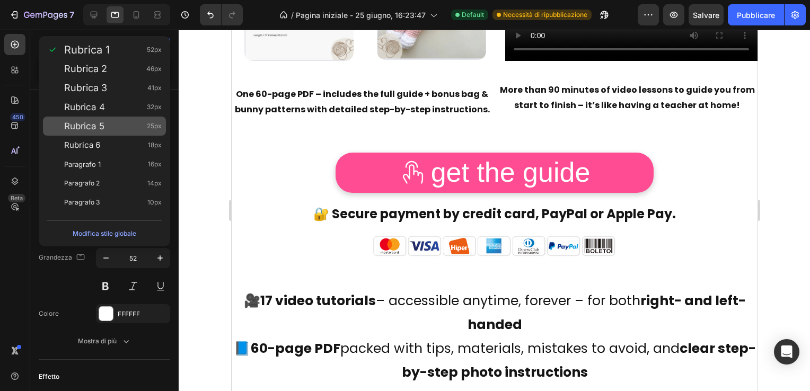
click at [119, 123] on div "Rubrica 5 25px" at bounding box center [112, 126] width 97 height 11
type input "25"
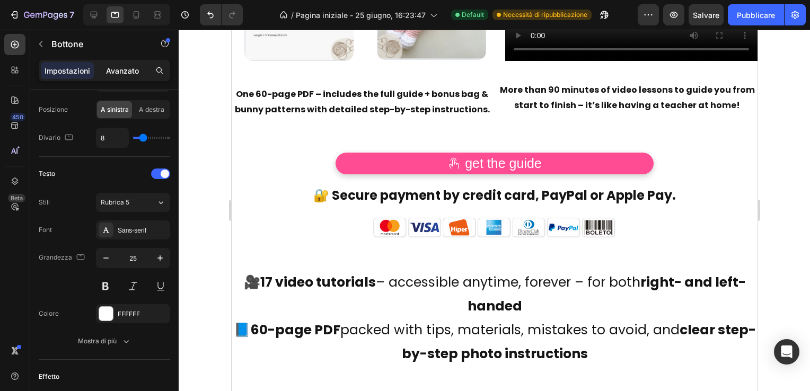
click at [125, 66] on p "Avanzato" at bounding box center [122, 70] width 33 height 11
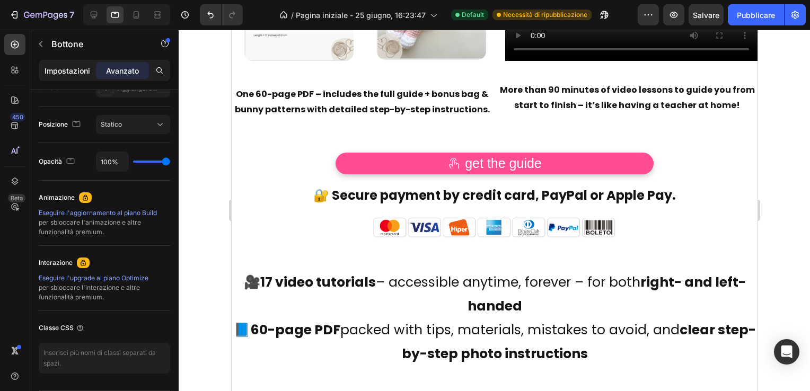
click at [66, 67] on p "Impostazioni" at bounding box center [68, 70] width 46 height 11
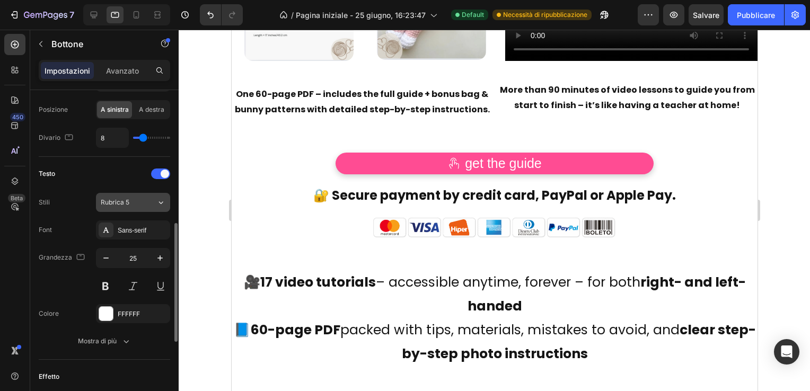
click at [119, 200] on span "Rubrica 5" at bounding box center [115, 203] width 29 height 10
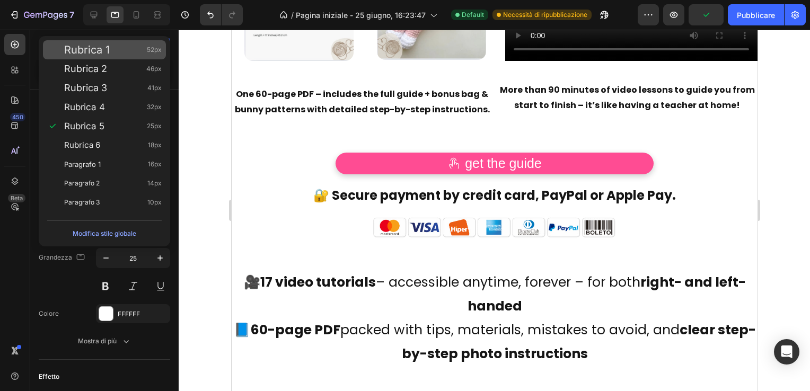
click at [120, 48] on div "Rubrica 1 52px" at bounding box center [112, 50] width 97 height 11
type input "52"
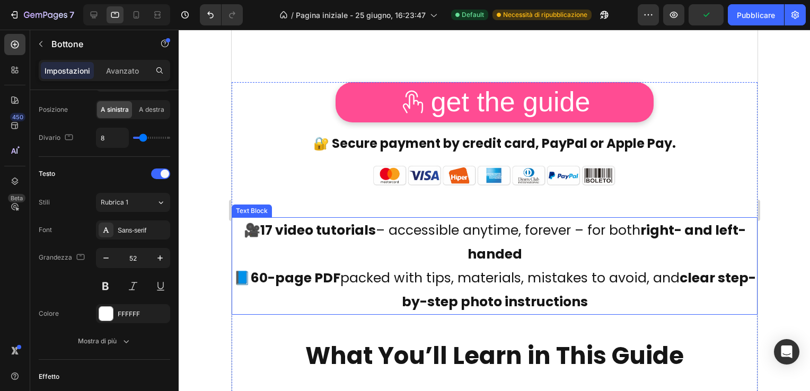
scroll to position [3064, 0]
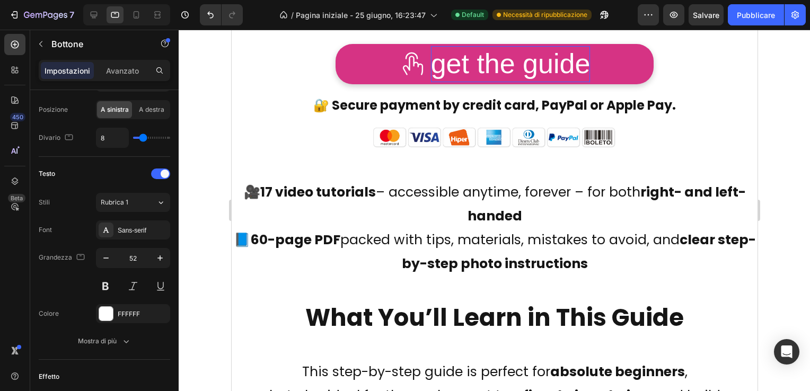
click at [459, 65] on p "get the guide" at bounding box center [509, 64] width 159 height 36
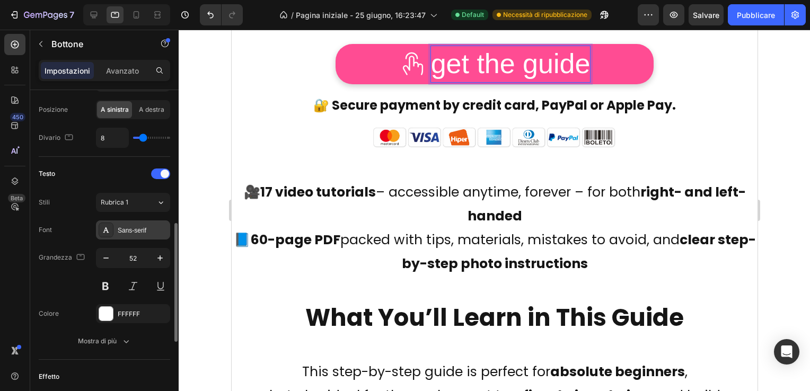
click at [126, 226] on div "Sans-serif" at bounding box center [143, 231] width 50 height 10
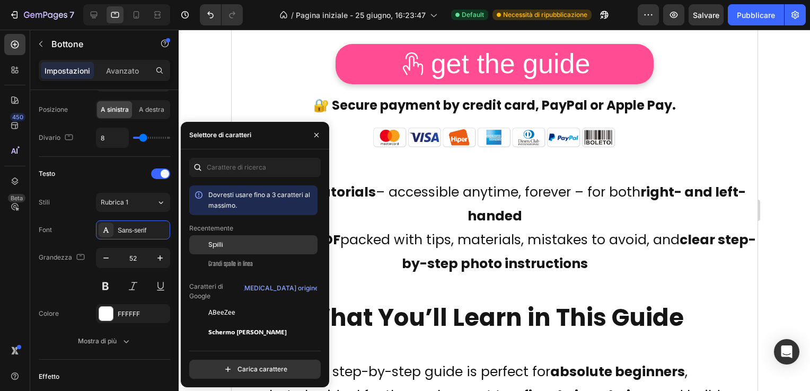
click at [218, 242] on span "Spilli" at bounding box center [215, 245] width 15 height 10
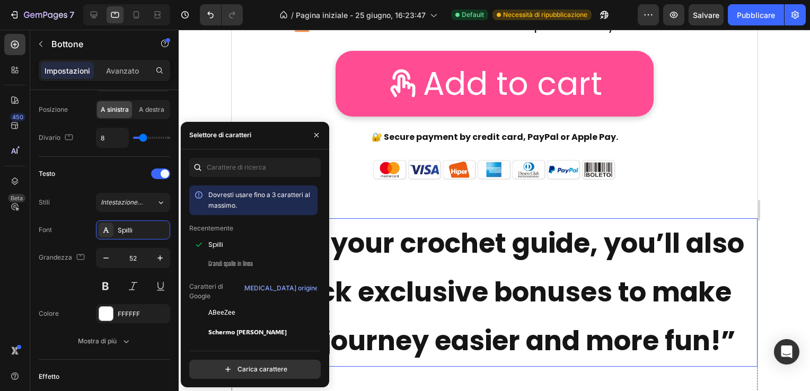
scroll to position [1687, 0]
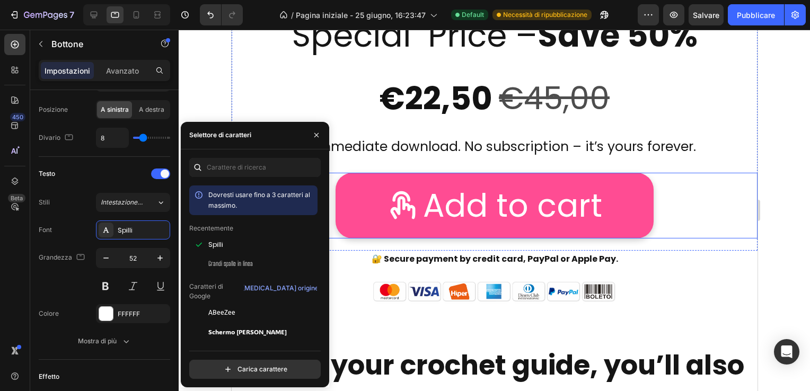
click at [365, 207] on button "Add to cart" at bounding box center [494, 206] width 318 height 66
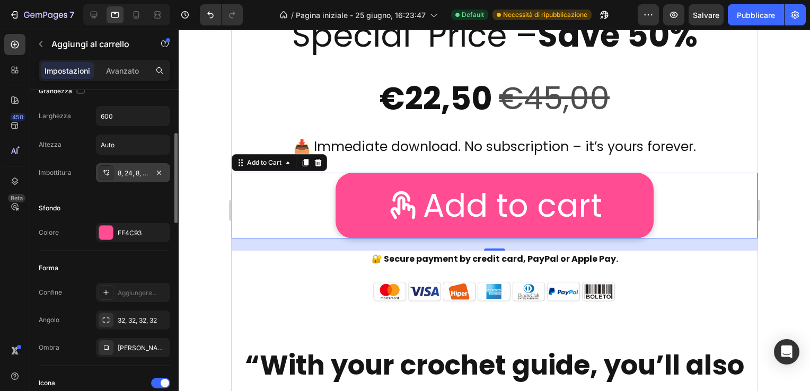
scroll to position [265, 0]
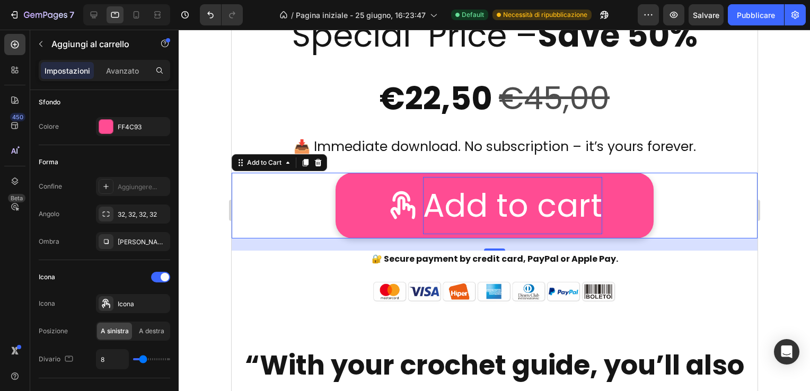
click at [467, 197] on div "Add to cart" at bounding box center [511, 205] width 179 height 57
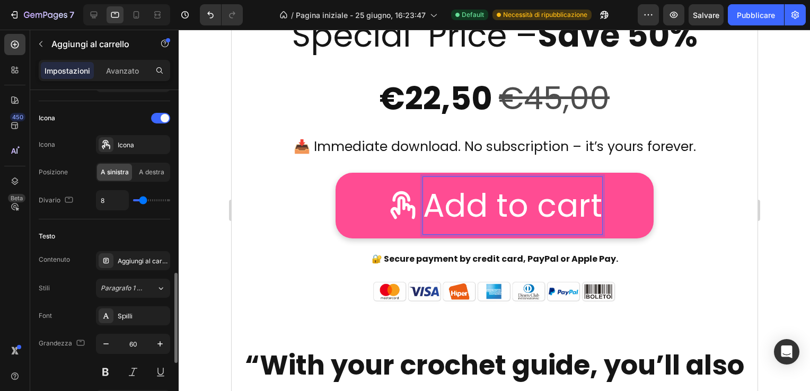
scroll to position [477, 0]
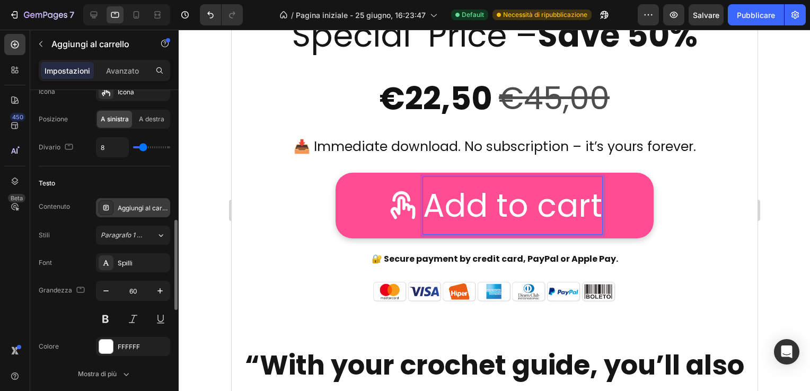
click at [147, 203] on div "Aggiungi al carrello" at bounding box center [143, 208] width 50 height 10
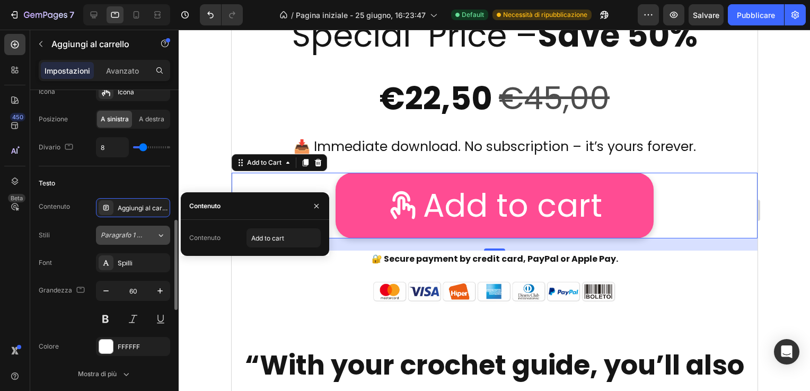
click at [126, 231] on span "Paragrafo 1 (*)" at bounding box center [122, 235] width 43 height 10
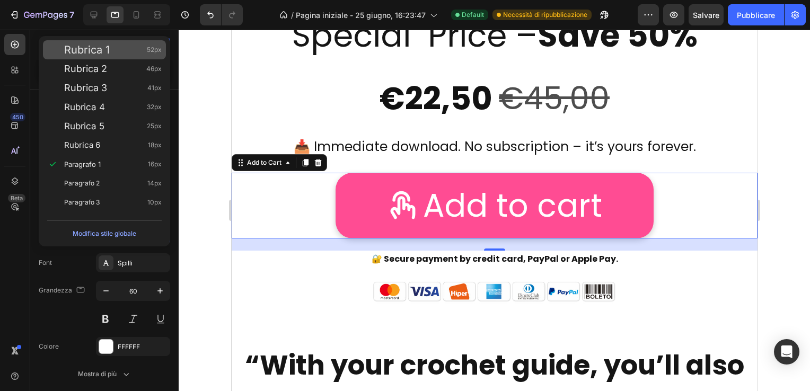
click at [130, 47] on div "Rubrica 1 52px" at bounding box center [112, 50] width 97 height 11
type input "52"
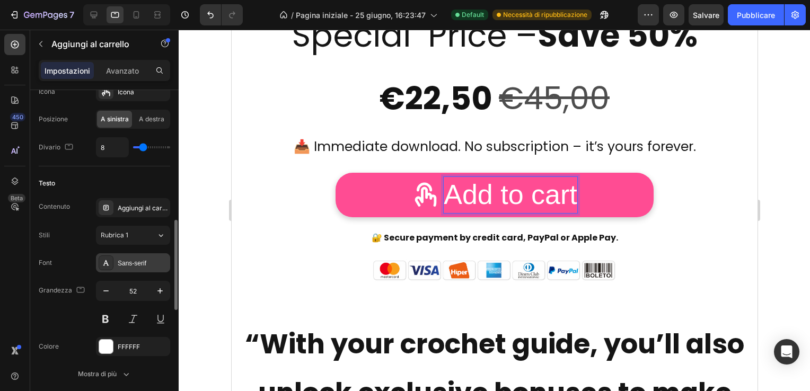
click at [135, 259] on div "Sans-serif" at bounding box center [143, 264] width 50 height 10
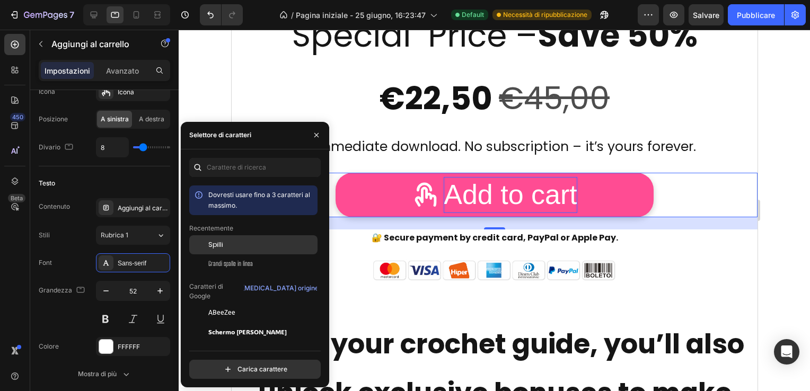
click at [216, 241] on span "Spilli" at bounding box center [215, 245] width 15 height 10
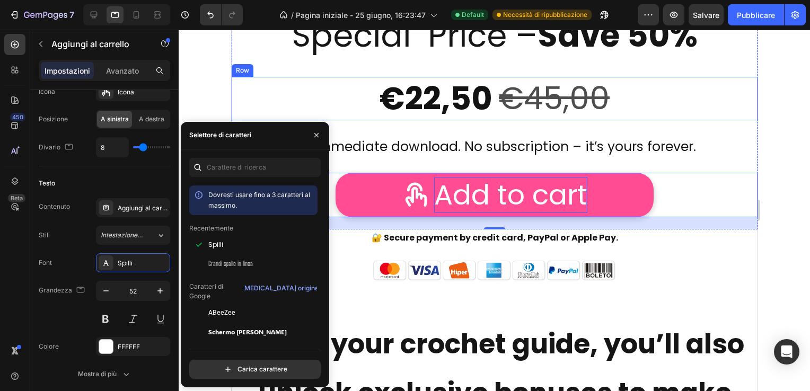
click at [680, 96] on div "€22,50 Product Price Product Price €45,00 Product Price Product Price Row" at bounding box center [494, 98] width 526 height 43
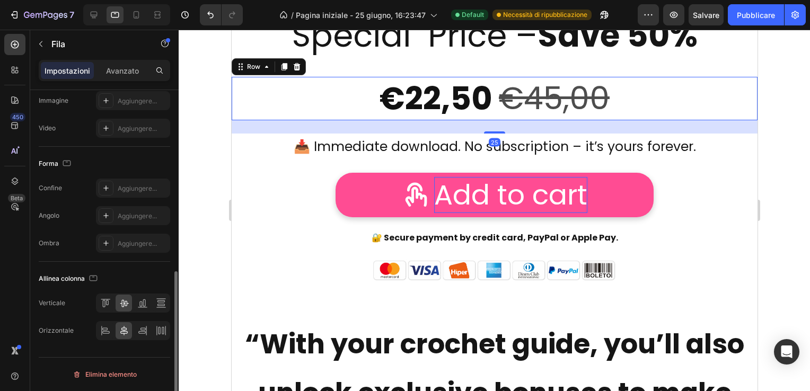
scroll to position [0, 0]
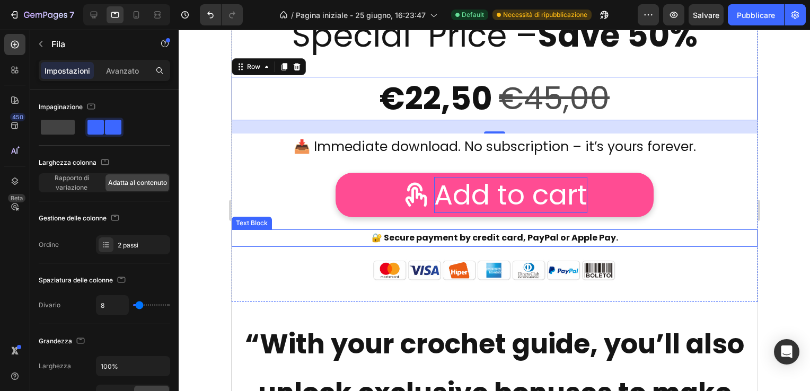
click at [453, 238] on p "🔐 Secure payment by credit card, PayPal or Apple Pay." at bounding box center [494, 237] width 524 height 15
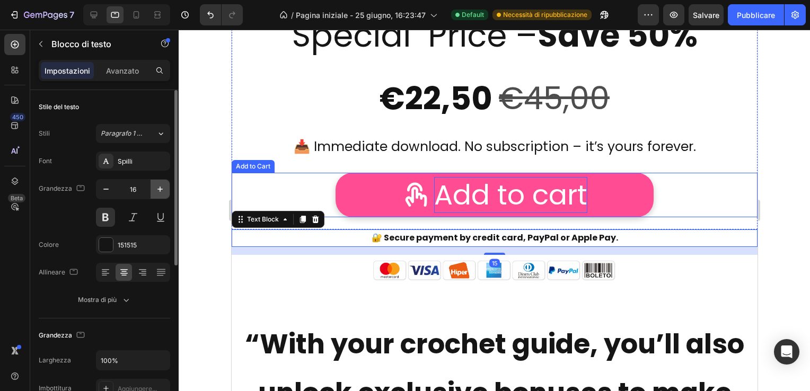
click at [159, 185] on icon "button" at bounding box center [160, 189] width 11 height 11
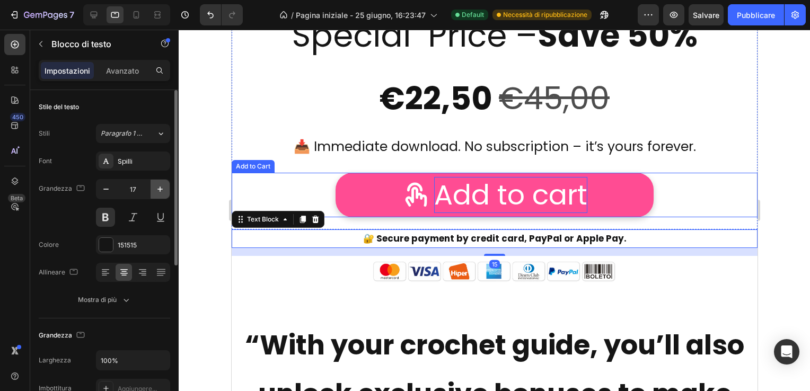
click at [159, 185] on icon "button" at bounding box center [160, 189] width 11 height 11
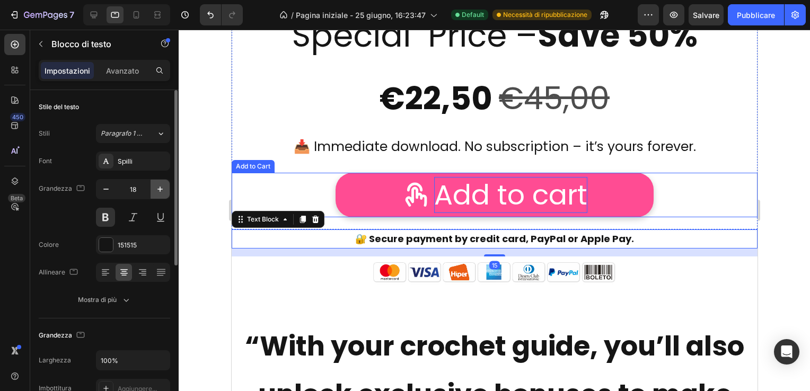
click at [159, 185] on icon "button" at bounding box center [160, 189] width 11 height 11
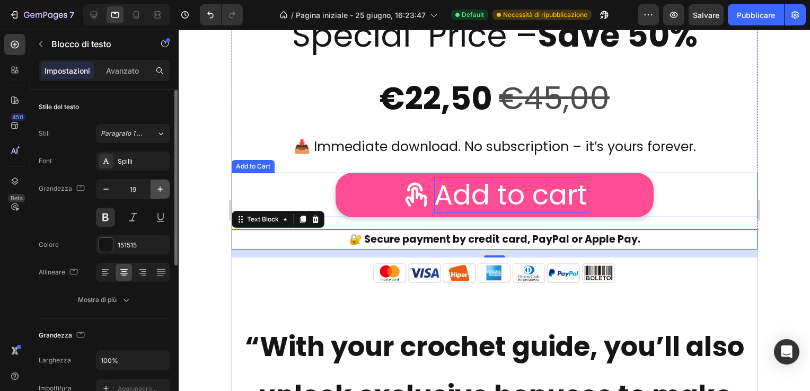
click at [159, 185] on icon "button" at bounding box center [160, 189] width 11 height 11
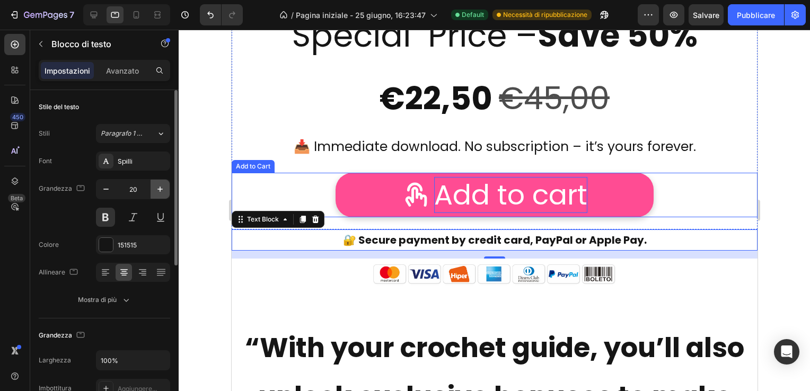
click at [159, 185] on icon "button" at bounding box center [160, 189] width 11 height 11
type input "21"
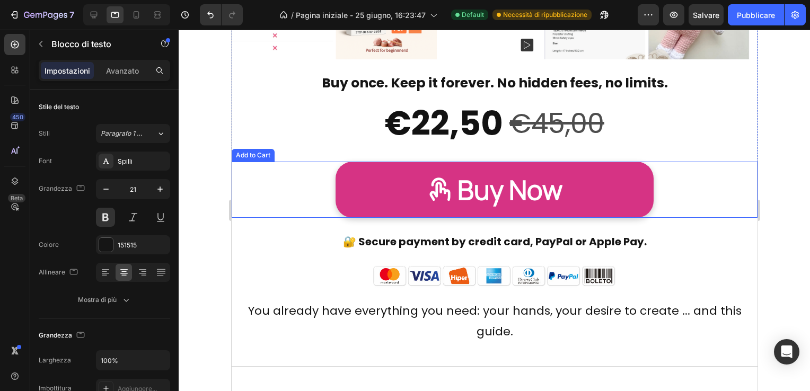
scroll to position [6191, 0]
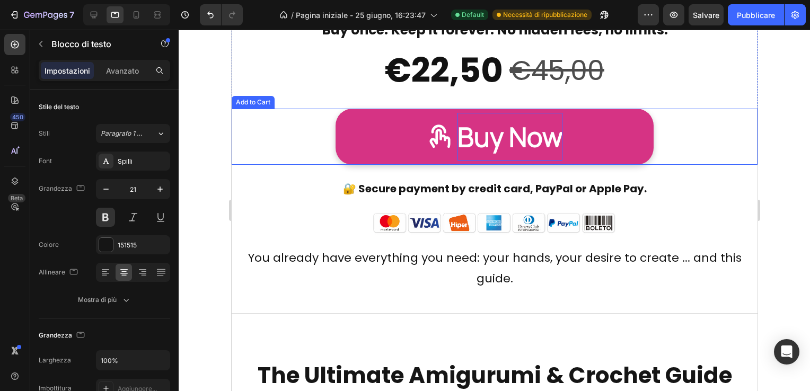
click at [503, 133] on div "Buy Now" at bounding box center [509, 137] width 105 height 48
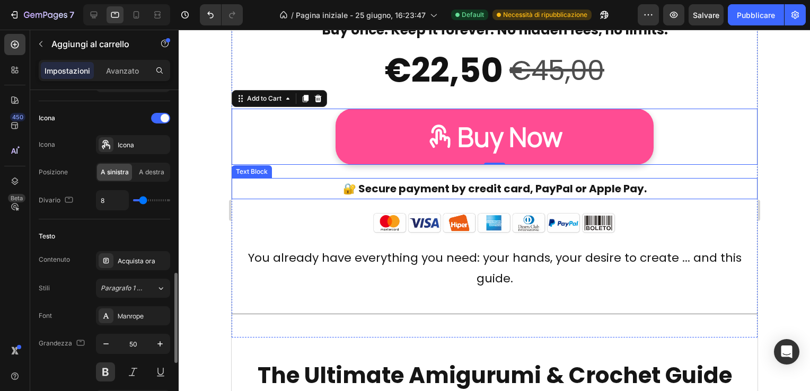
scroll to position [477, 0]
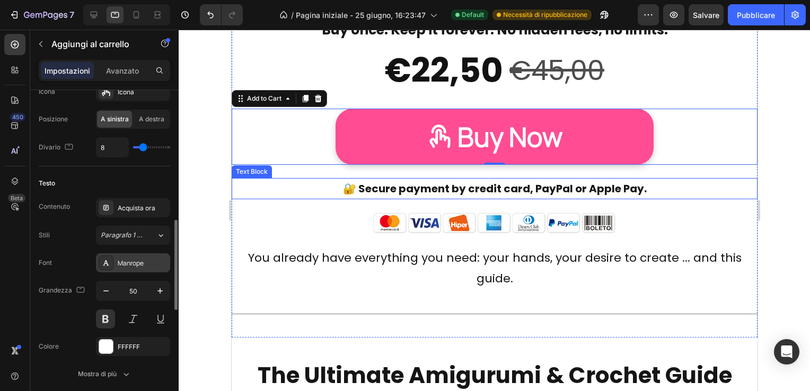
click at [130, 263] on div "Manrope" at bounding box center [143, 264] width 50 height 10
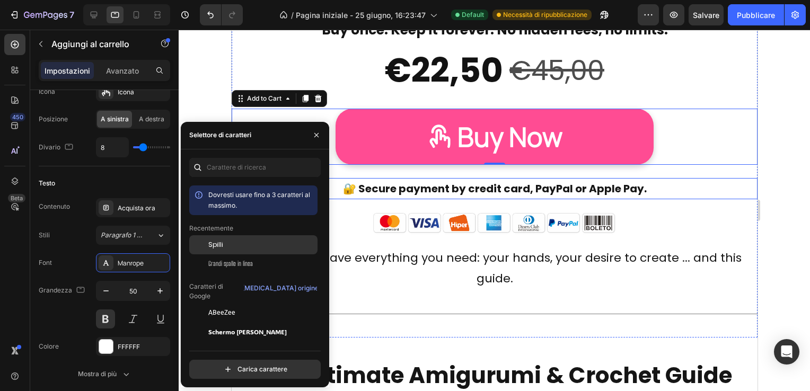
click at [223, 243] on div "Spilli" at bounding box center [261, 245] width 107 height 10
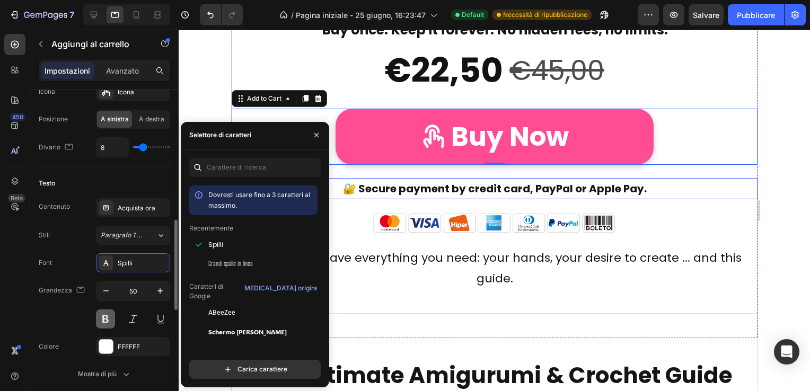
click at [106, 316] on button at bounding box center [105, 318] width 19 height 19
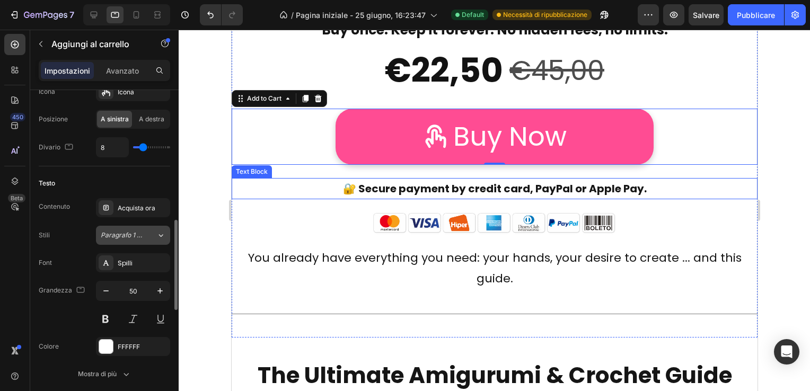
click at [131, 232] on span "Paragrafo 1 (*)" at bounding box center [122, 235] width 43 height 10
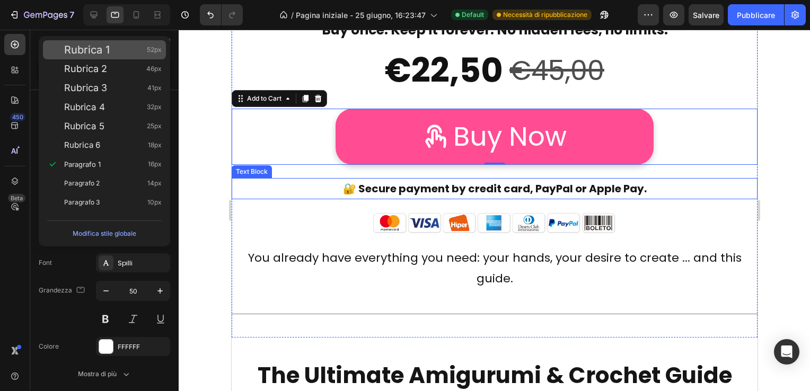
click at [132, 48] on div "Rubrica 1 52px" at bounding box center [112, 50] width 97 height 11
type input "52"
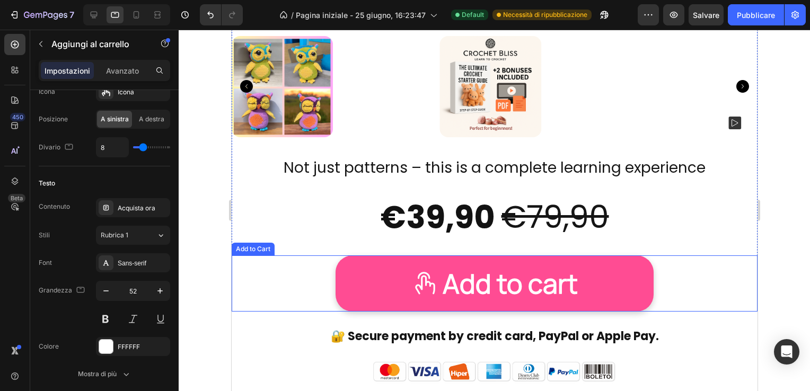
scroll to position [8363, 0]
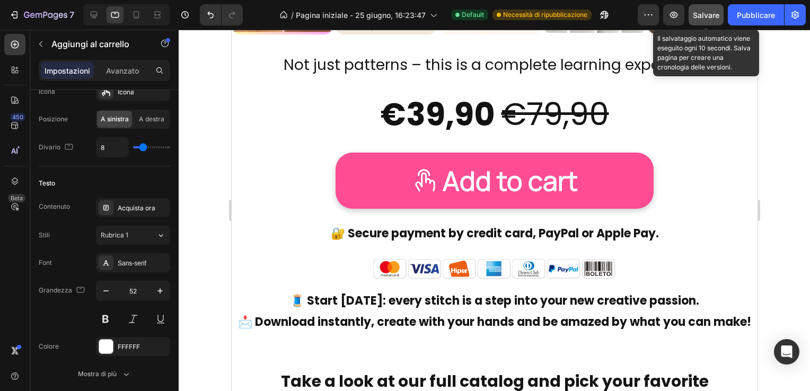
click at [706, 11] on span "Salvare" at bounding box center [706, 15] width 26 height 9
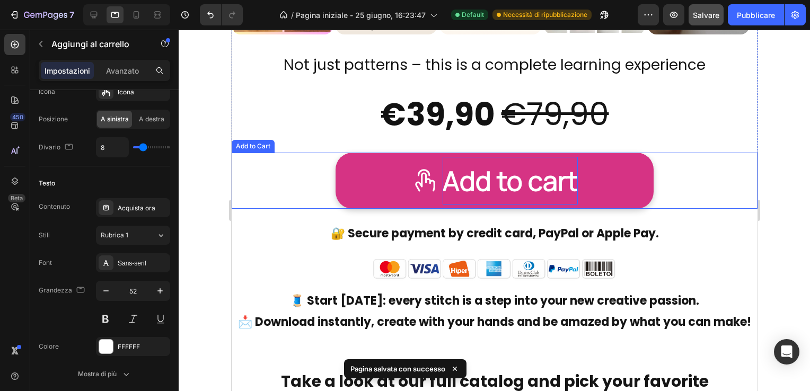
click at [463, 176] on div "Add to cart" at bounding box center [509, 181] width 135 height 48
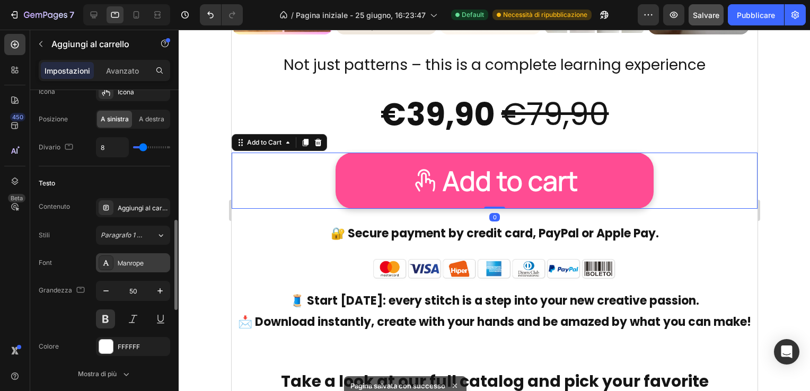
click at [138, 259] on div "Manrope" at bounding box center [143, 264] width 50 height 10
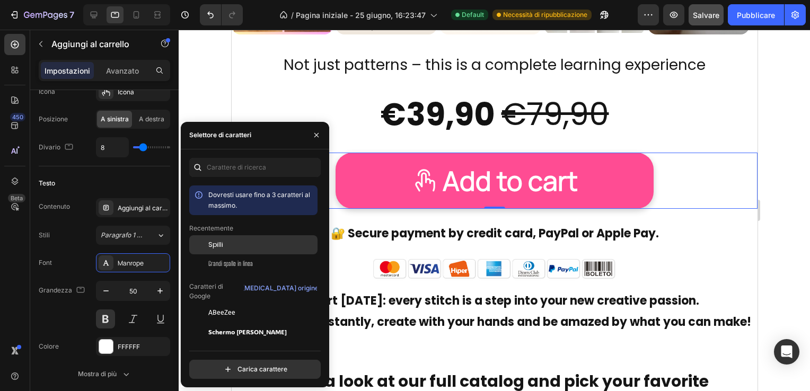
click at [218, 243] on span "Spilli" at bounding box center [215, 245] width 15 height 10
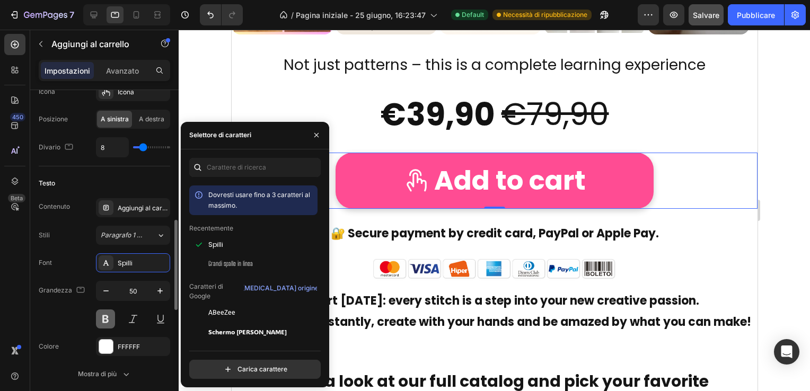
click at [106, 316] on button at bounding box center [105, 318] width 19 height 19
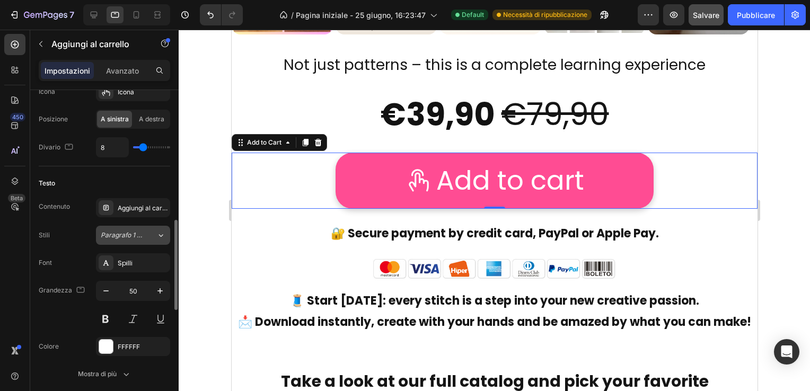
click at [133, 232] on span "Paragrafo 1 (*)" at bounding box center [122, 235] width 43 height 10
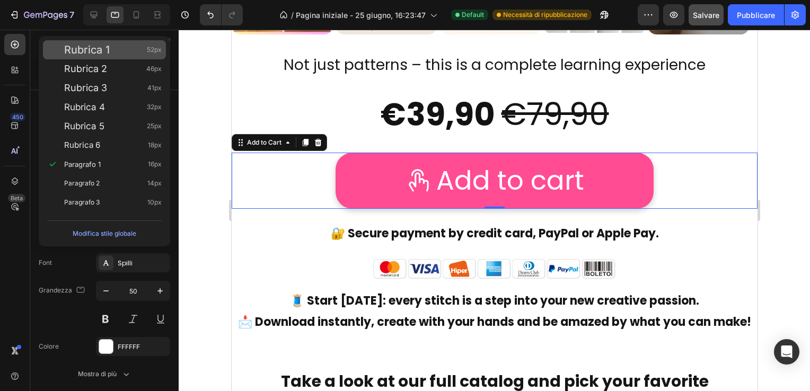
click at [148, 46] on span "52px" at bounding box center [154, 50] width 15 height 11
type input "52"
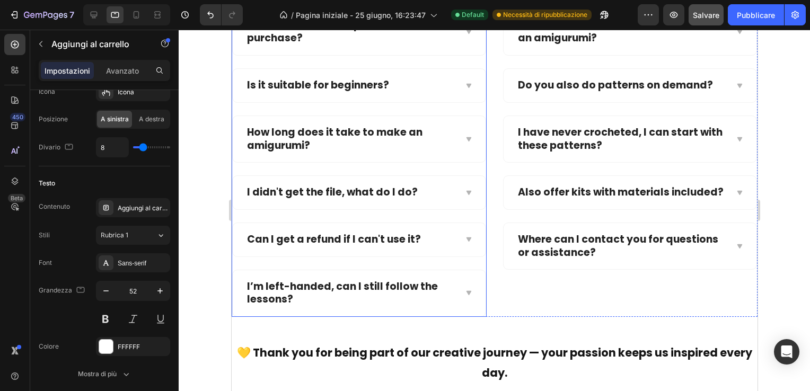
scroll to position [9050, 0]
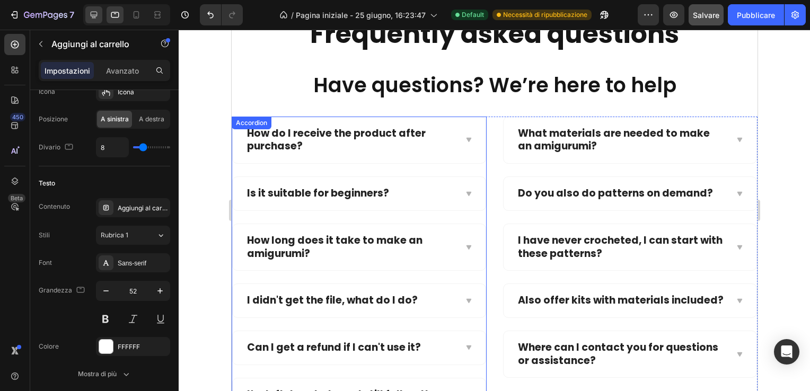
click at [93, 12] on icon at bounding box center [94, 15] width 7 height 7
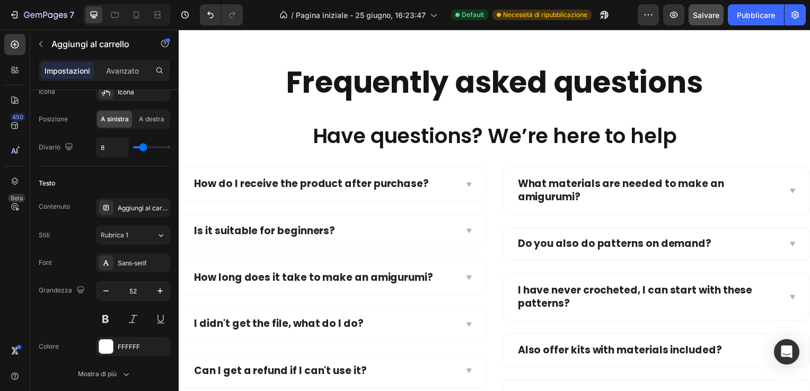
type input "100%"
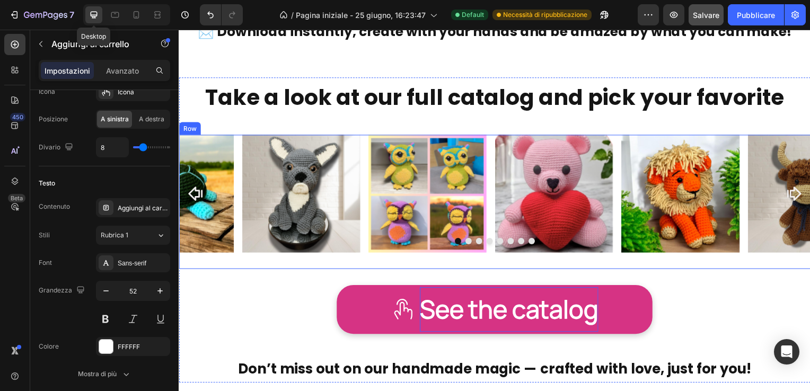
scroll to position [8761, 0]
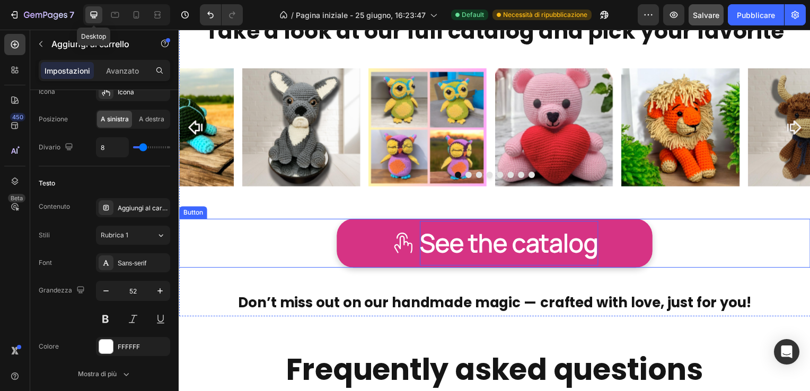
click at [484, 246] on p "See the catalog" at bounding box center [511, 245] width 180 height 45
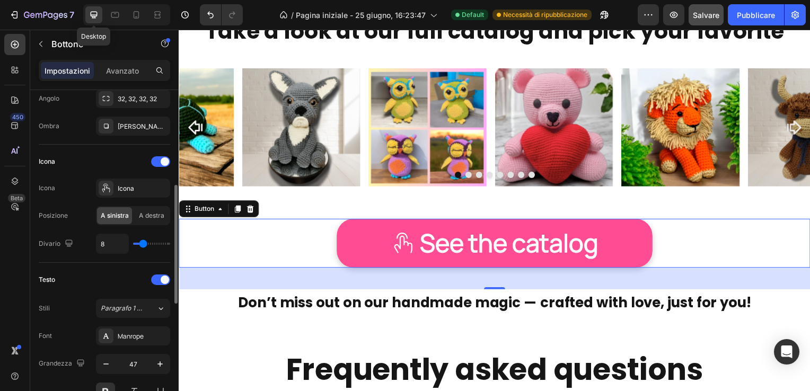
scroll to position [318, 0]
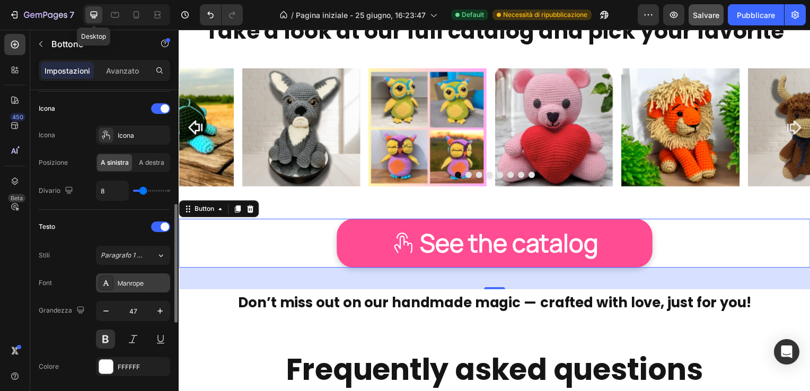
drag, startPoint x: 144, startPoint y: 282, endPoint x: 125, endPoint y: 281, distance: 19.1
click at [125, 281] on div "Manrope" at bounding box center [143, 284] width 50 height 10
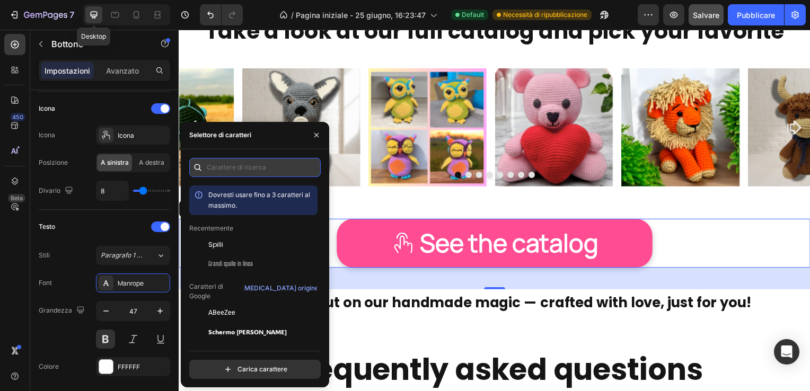
click at [225, 165] on input "text" at bounding box center [254, 167] width 131 height 19
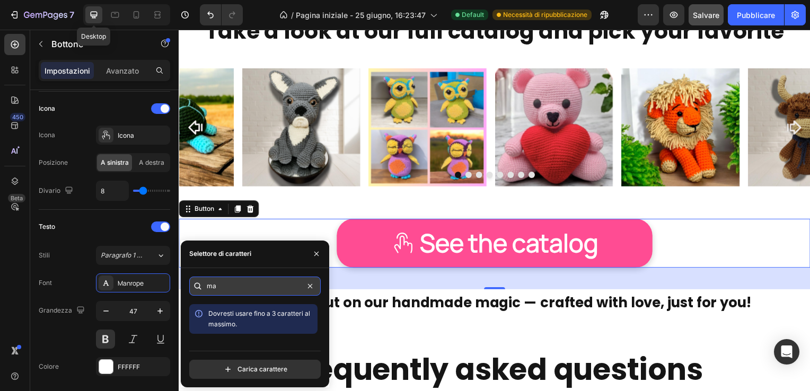
type input "m"
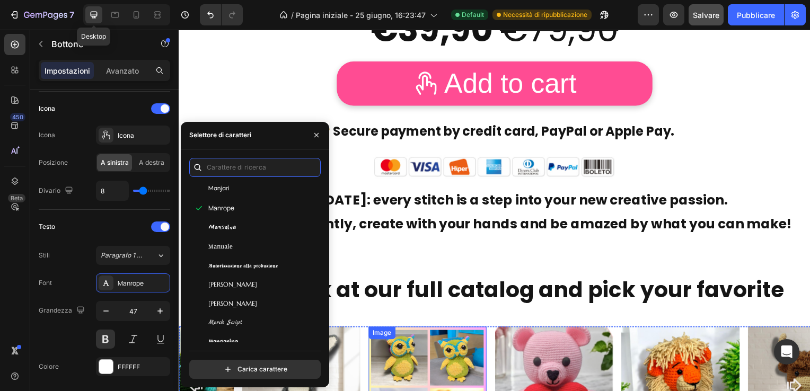
scroll to position [8443, 0]
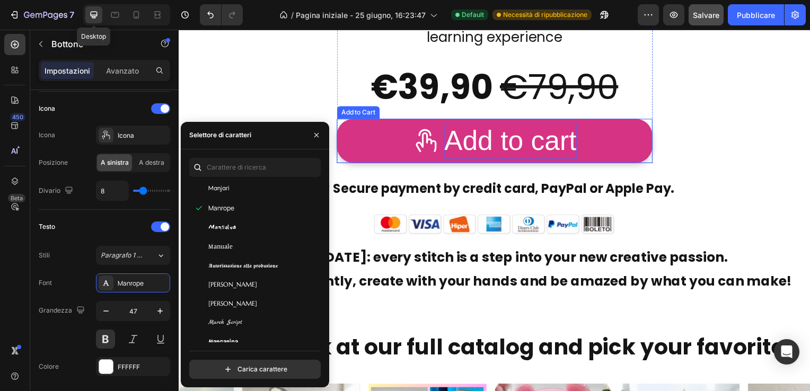
click at [474, 138] on div "Add to cart" at bounding box center [512, 142] width 133 height 36
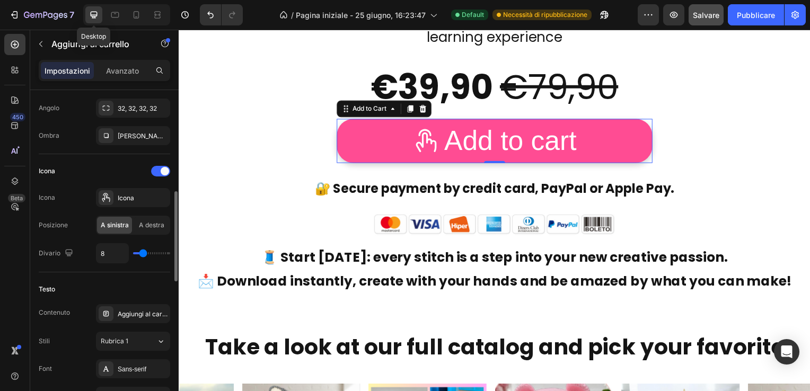
scroll to position [477, 0]
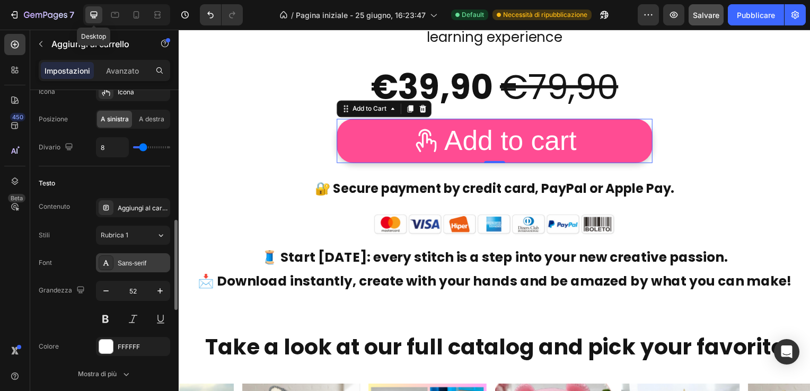
click at [123, 260] on div "Sans-serif" at bounding box center [143, 264] width 50 height 10
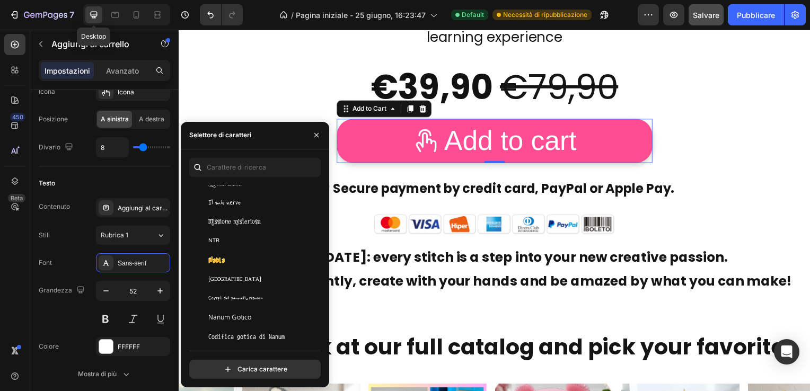
scroll to position [18693, 0]
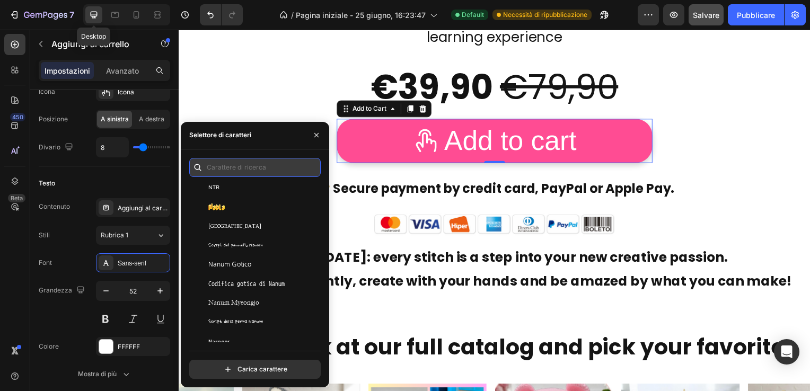
click at [218, 173] on input "text" at bounding box center [254, 167] width 131 height 19
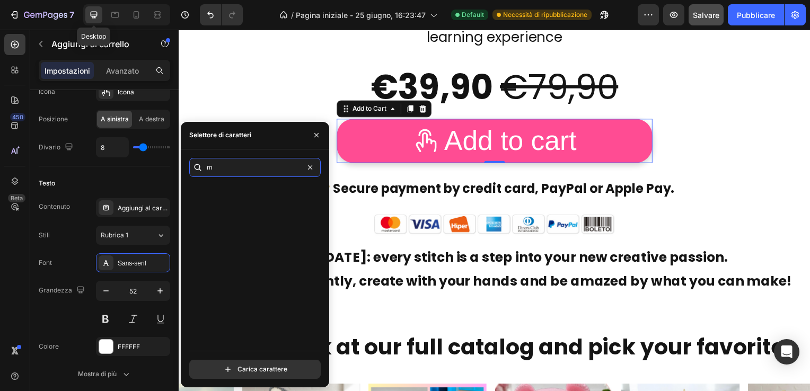
scroll to position [0, 0]
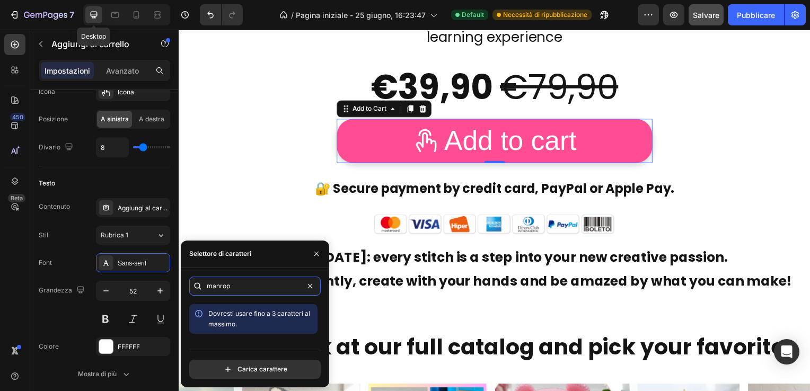
type input "manrope"
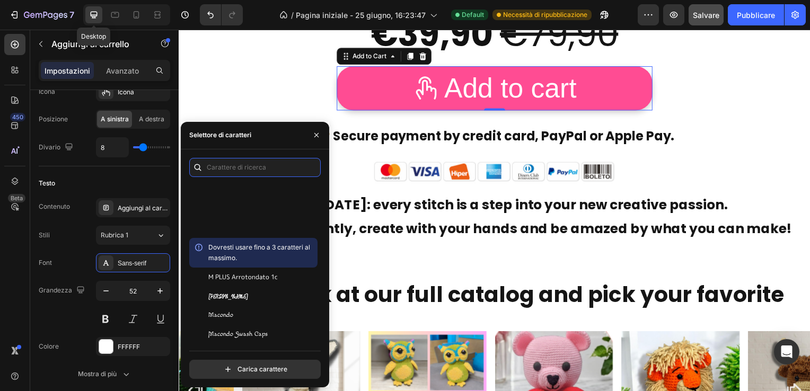
scroll to position [16600, 0]
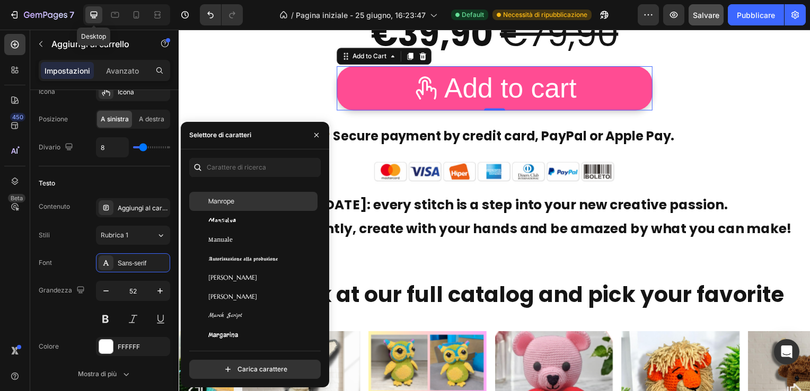
click at [223, 199] on span "Manrope" at bounding box center [221, 202] width 26 height 10
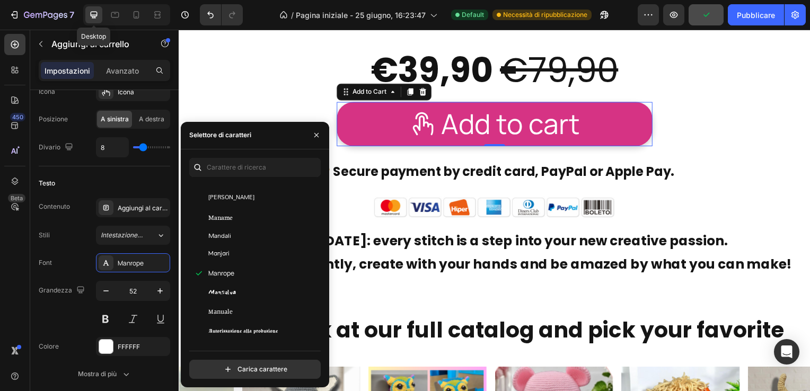
scroll to position [8443, 0]
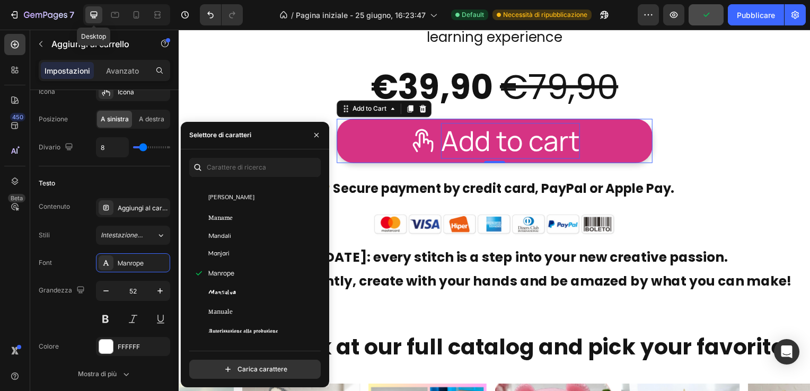
click at [484, 139] on div "Add to cart" at bounding box center [512, 142] width 140 height 36
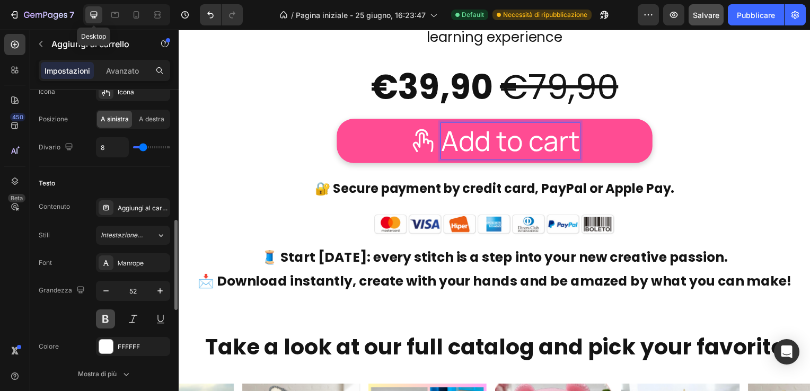
click at [109, 313] on button at bounding box center [105, 318] width 19 height 19
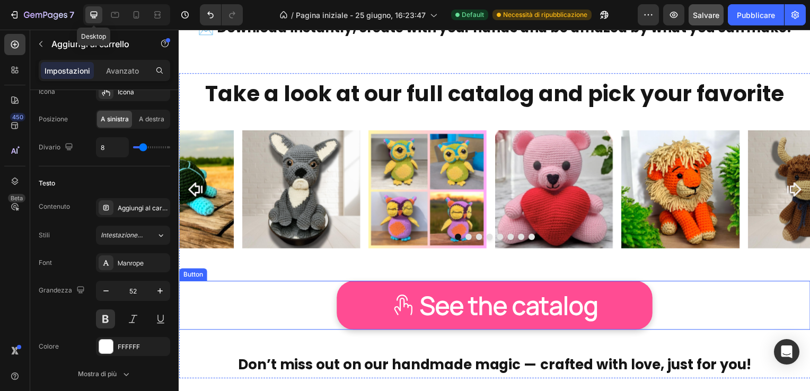
scroll to position [8761, 0]
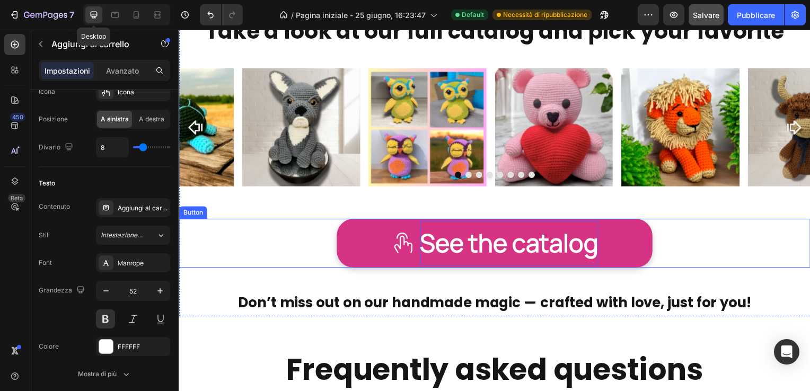
click at [453, 238] on p "See the catalog" at bounding box center [511, 245] width 180 height 45
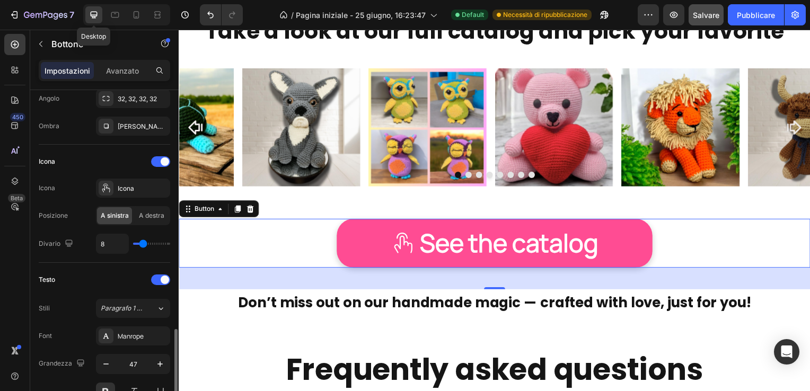
scroll to position [371, 0]
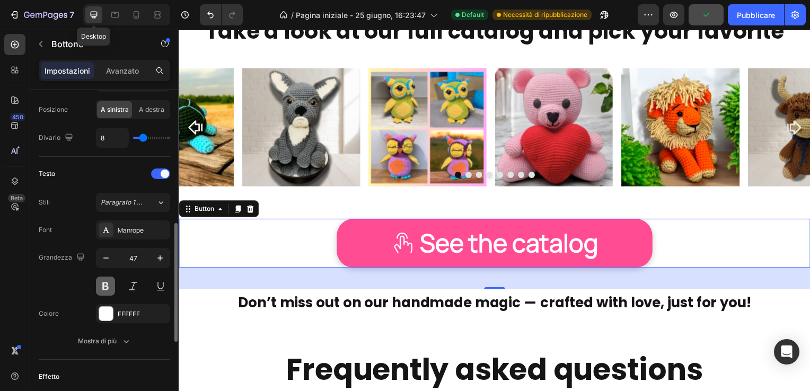
click at [105, 285] on button at bounding box center [105, 286] width 19 height 19
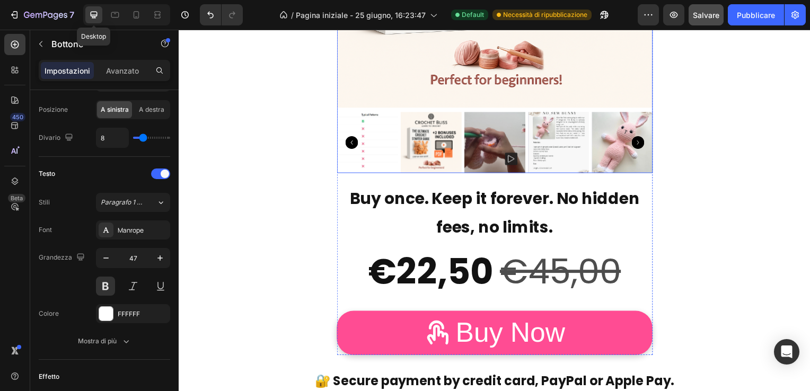
scroll to position [6036, 0]
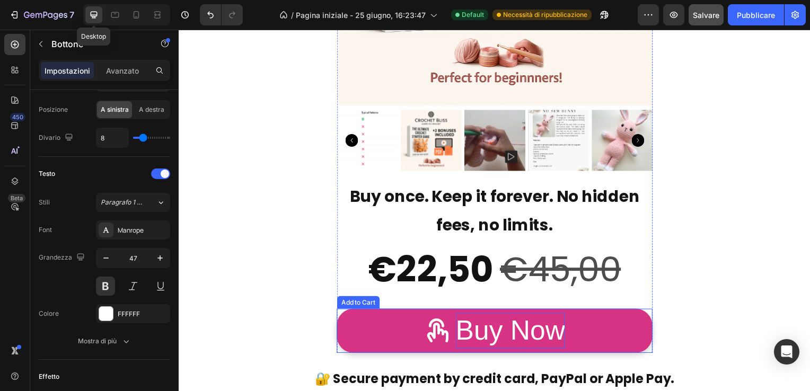
click at [511, 332] on div "Buy Now" at bounding box center [512, 333] width 110 height 36
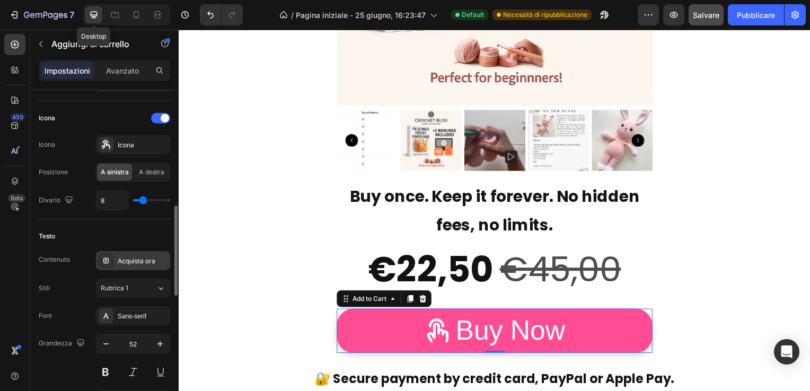
scroll to position [477, 0]
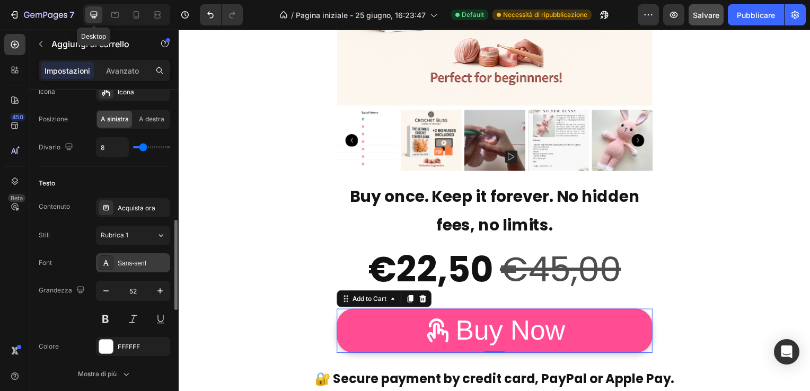
click at [126, 259] on div "Sans-serif" at bounding box center [143, 264] width 50 height 10
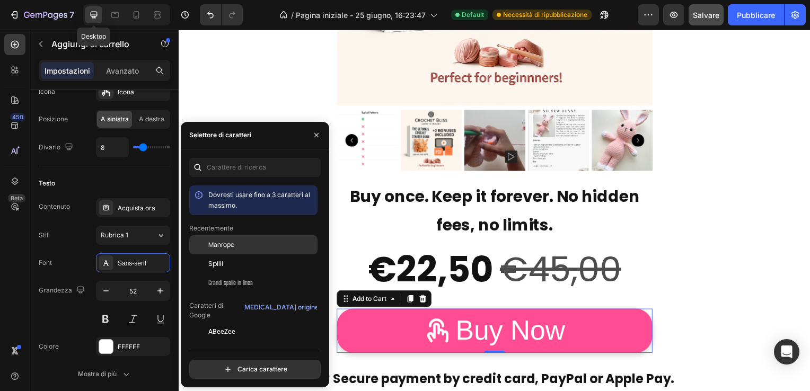
click at [230, 241] on span "Manrope" at bounding box center [221, 245] width 26 height 10
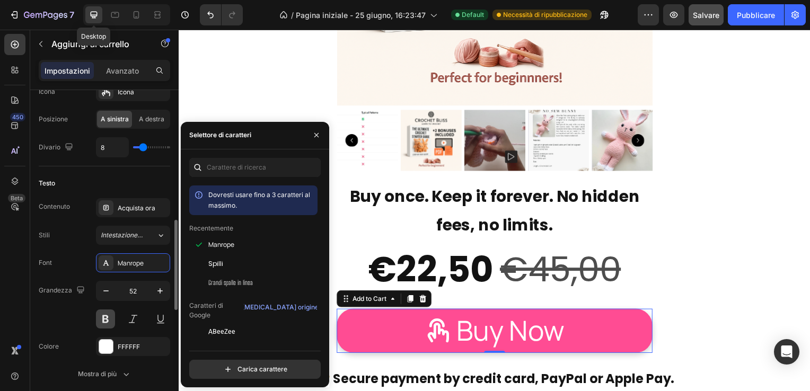
click at [107, 313] on button at bounding box center [105, 318] width 19 height 19
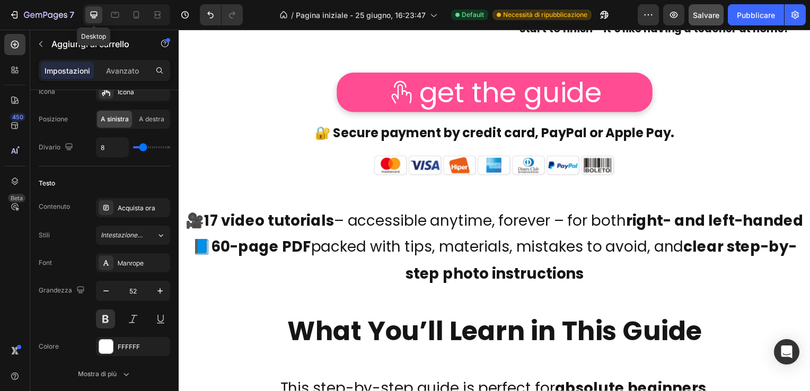
scroll to position [2910, 0]
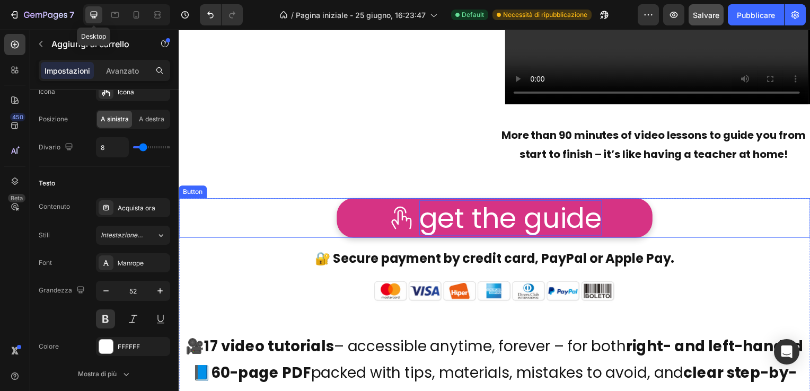
drag, startPoint x: 475, startPoint y: 220, endPoint x: 464, endPoint y: 218, distance: 11.8
click at [475, 220] on p "get the guide" at bounding box center [513, 220] width 184 height 36
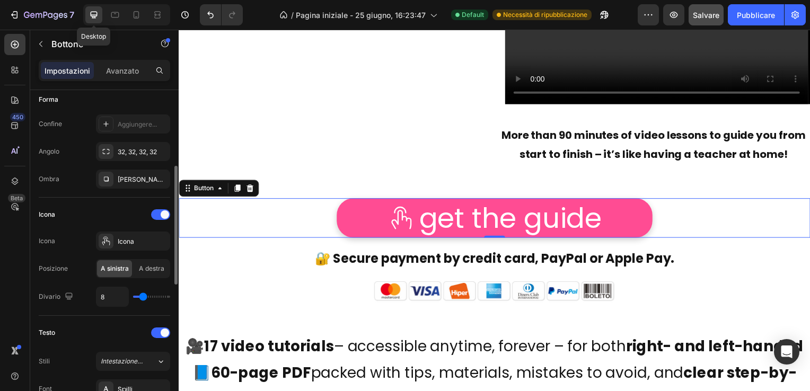
scroll to position [318, 0]
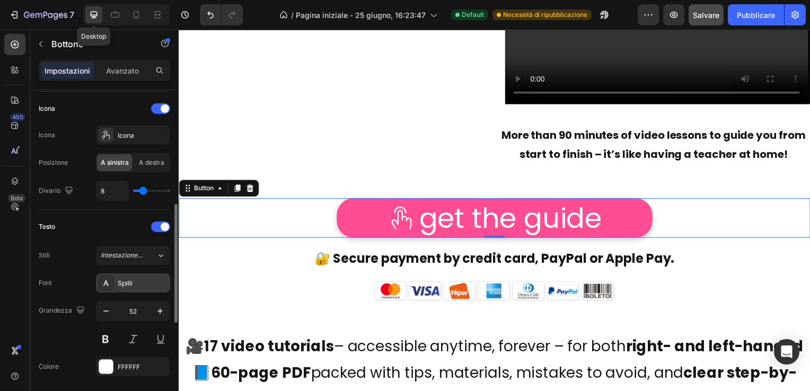
click at [126, 283] on div "Spilli" at bounding box center [143, 284] width 50 height 10
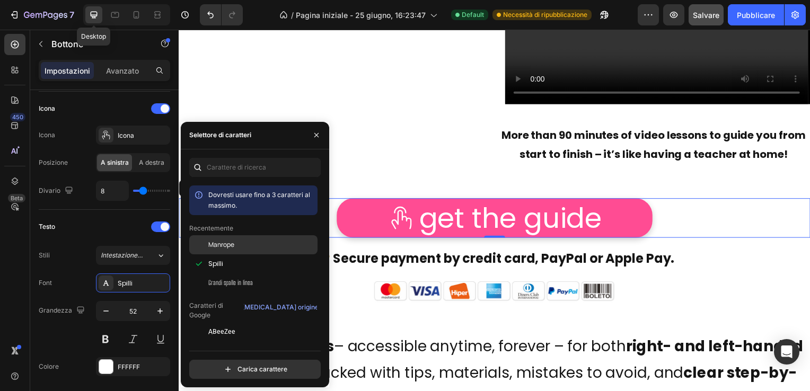
click at [219, 244] on span "Manrope" at bounding box center [221, 245] width 26 height 10
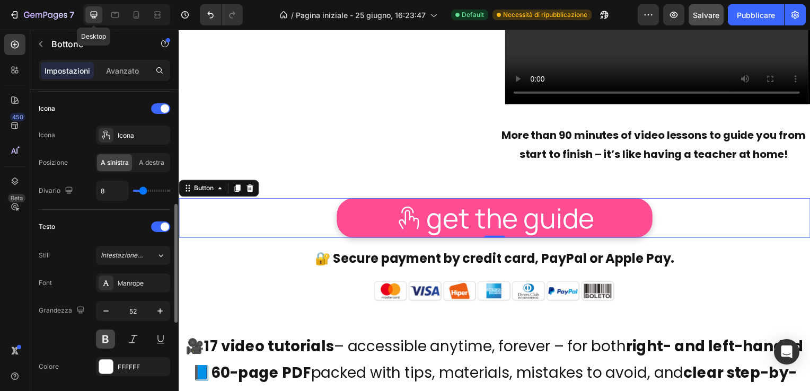
click at [106, 336] on button at bounding box center [105, 339] width 19 height 19
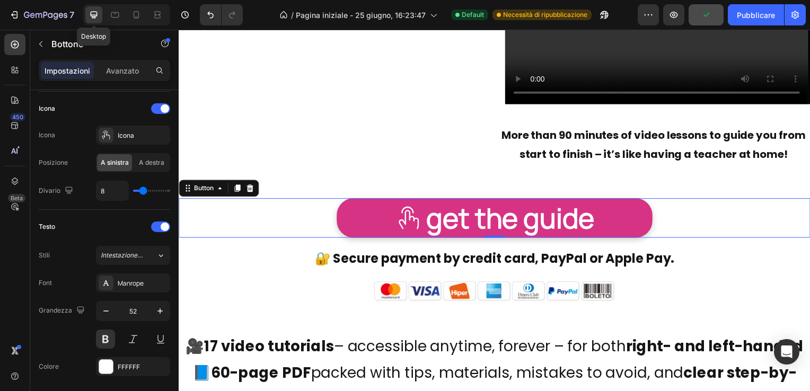
click at [367, 220] on link "get the guide" at bounding box center [497, 220] width 318 height 40
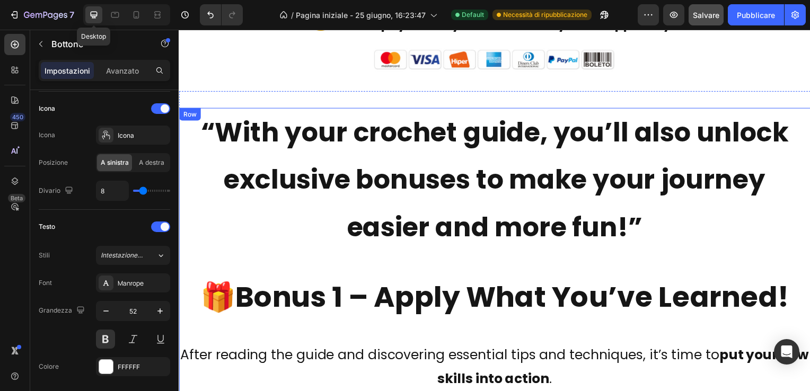
scroll to position [1744, 0]
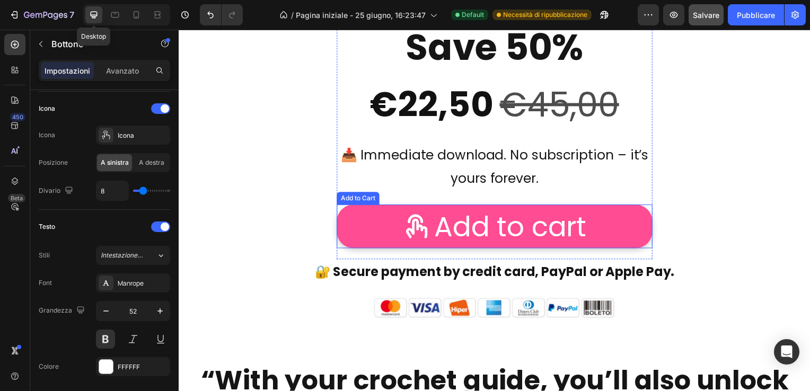
click at [389, 222] on button "Add to cart" at bounding box center [497, 228] width 318 height 45
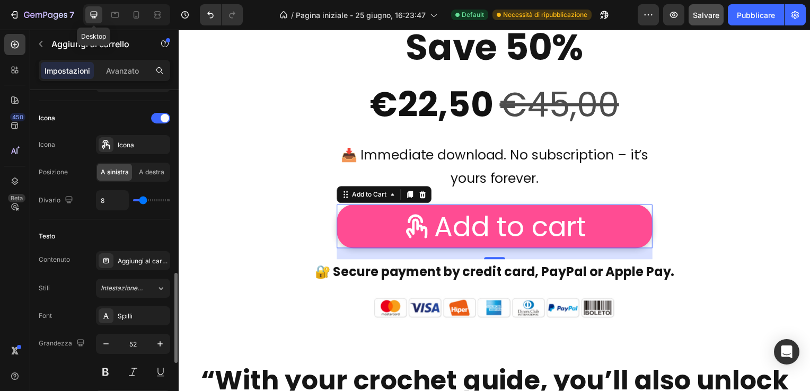
scroll to position [477, 0]
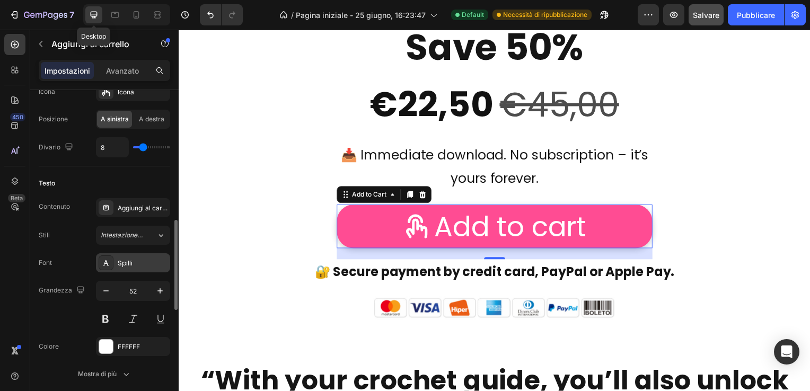
click at [127, 259] on div "Spilli" at bounding box center [143, 264] width 50 height 10
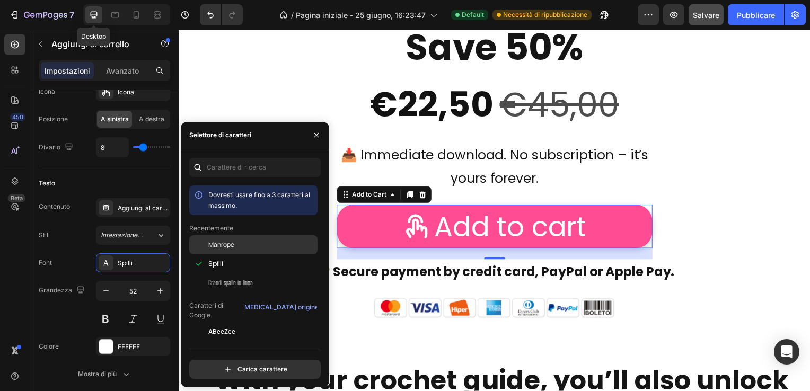
click at [221, 244] on span "Manrope" at bounding box center [221, 245] width 26 height 10
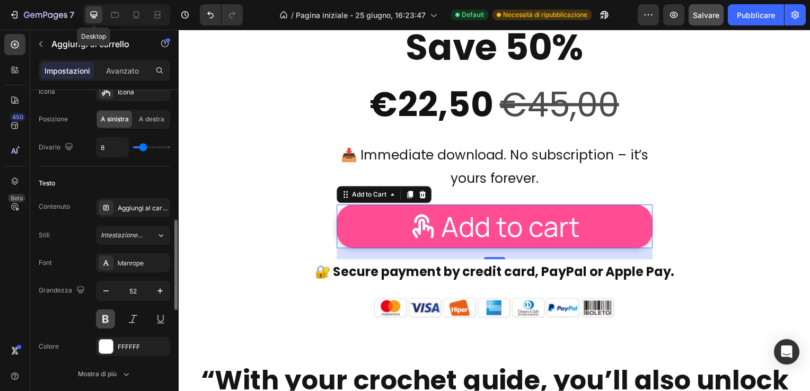
click at [107, 315] on button at bounding box center [105, 318] width 19 height 19
click at [370, 229] on button "Add to cart" at bounding box center [497, 228] width 318 height 45
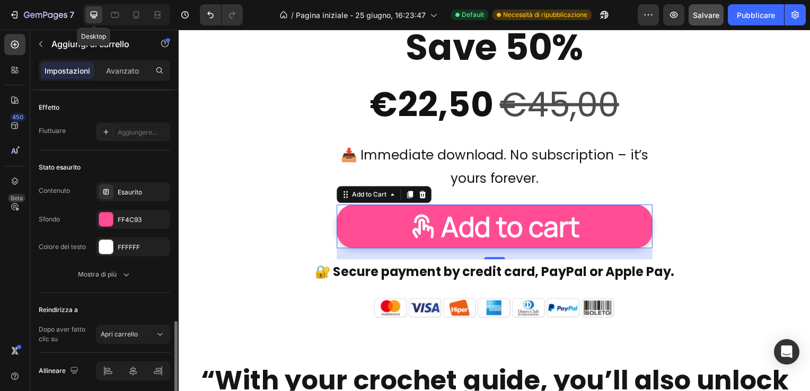
scroll to position [885, 0]
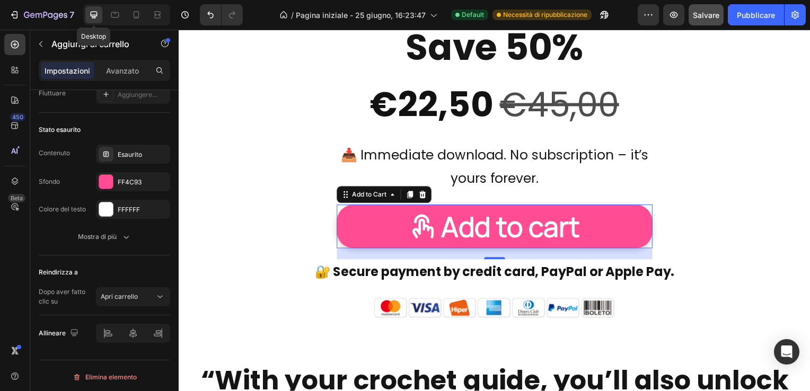
click at [375, 225] on button "Add to cart" at bounding box center [497, 228] width 318 height 45
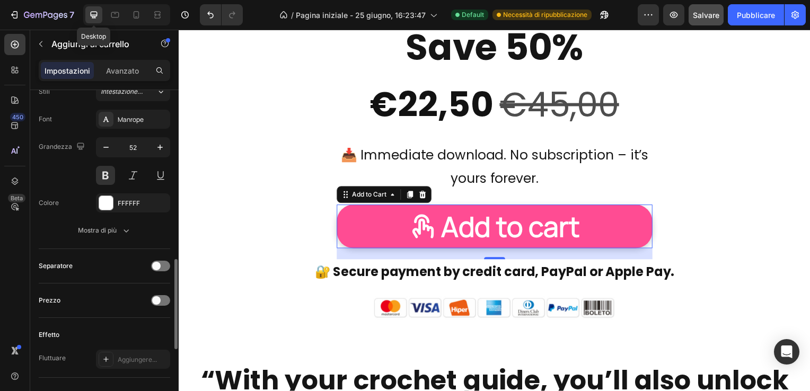
scroll to position [673, 0]
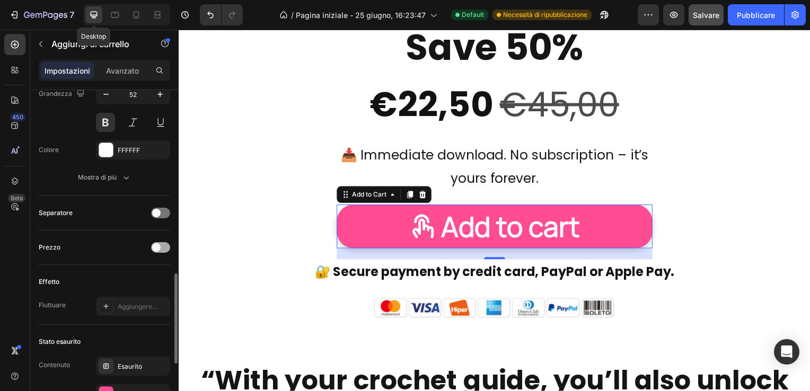
click at [161, 243] on div at bounding box center [160, 247] width 19 height 11
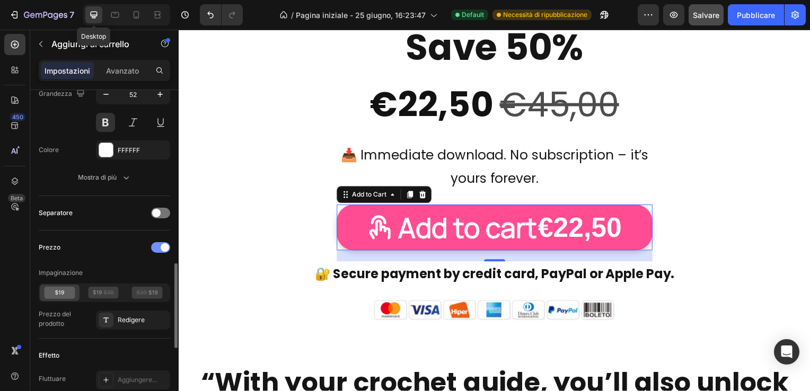
click at [155, 243] on div at bounding box center [160, 247] width 19 height 11
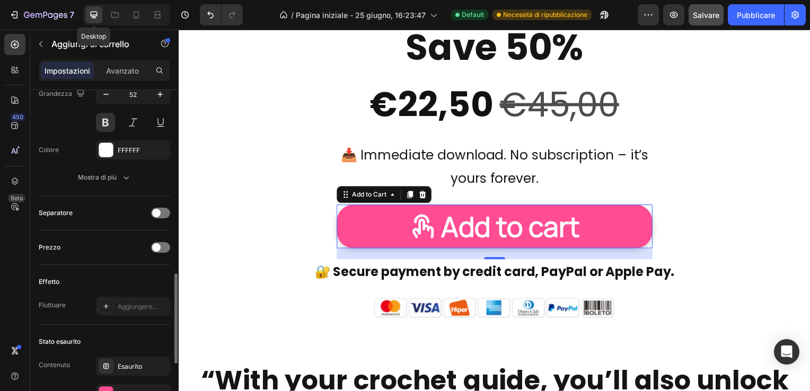
scroll to position [568, 0]
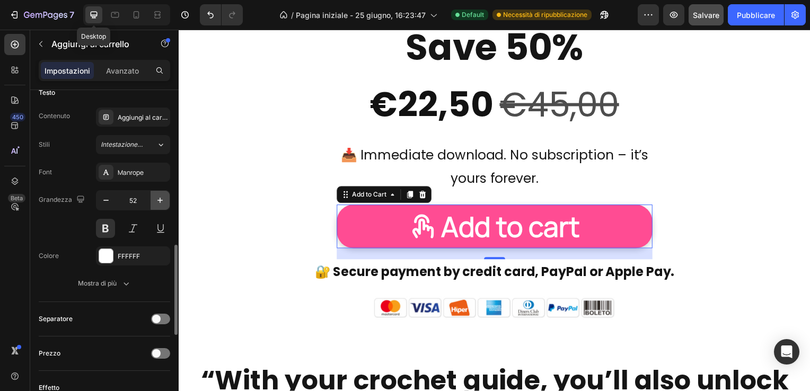
click at [160, 199] on icon "button" at bounding box center [159, 200] width 5 height 5
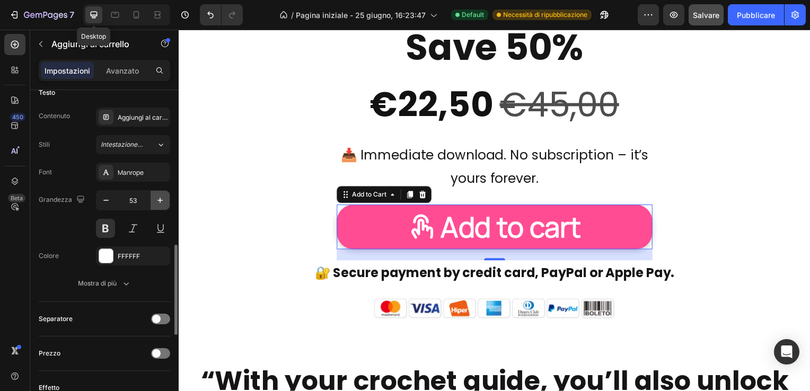
click at [160, 199] on icon "button" at bounding box center [159, 200] width 5 height 5
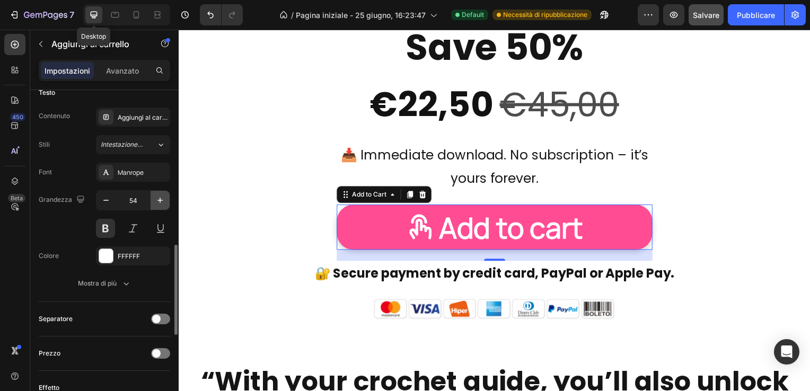
click at [160, 199] on icon "button" at bounding box center [159, 200] width 5 height 5
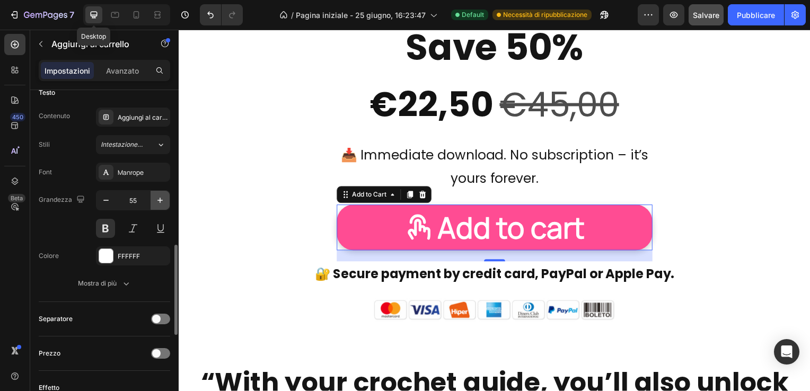
click at [160, 199] on icon "button" at bounding box center [159, 200] width 5 height 5
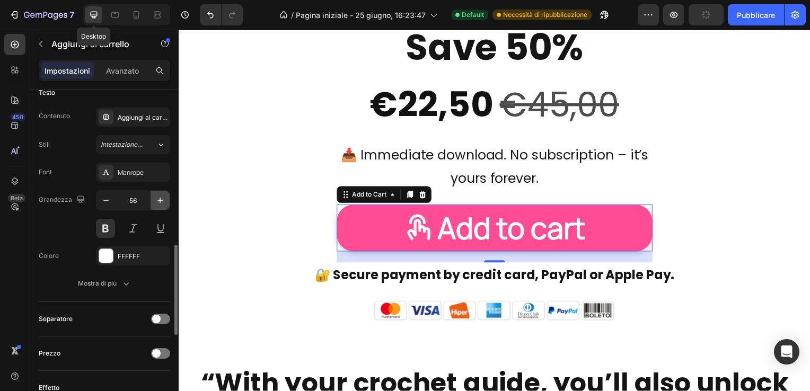
click at [160, 199] on icon "button" at bounding box center [159, 200] width 5 height 5
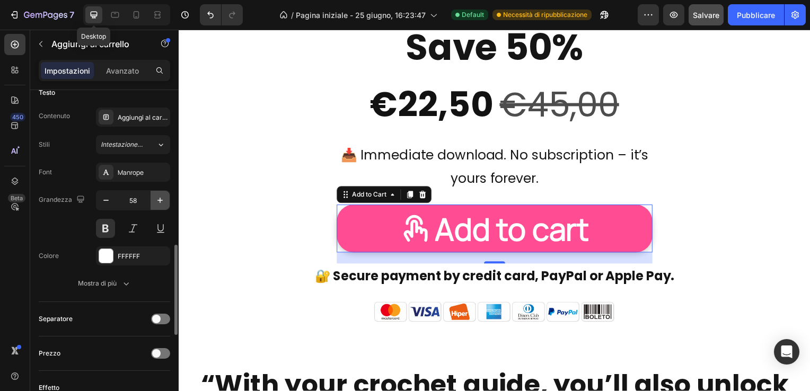
click at [160, 199] on icon "button" at bounding box center [159, 200] width 5 height 5
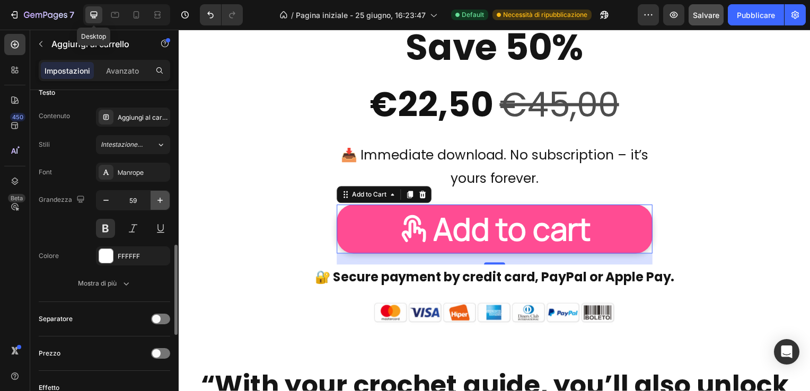
click at [160, 199] on icon "button" at bounding box center [159, 200] width 5 height 5
type input "60"
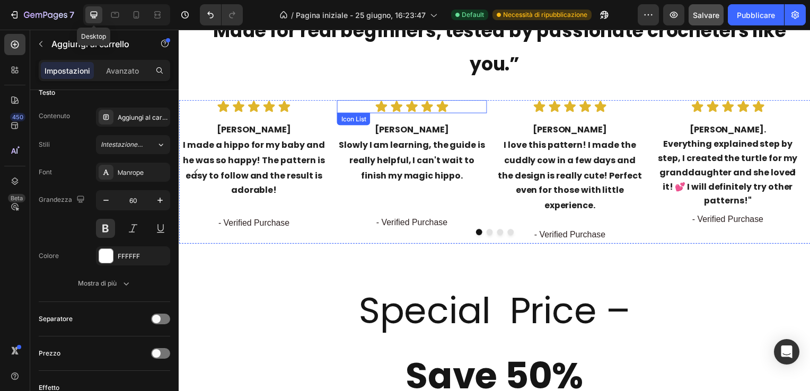
scroll to position [1426, 0]
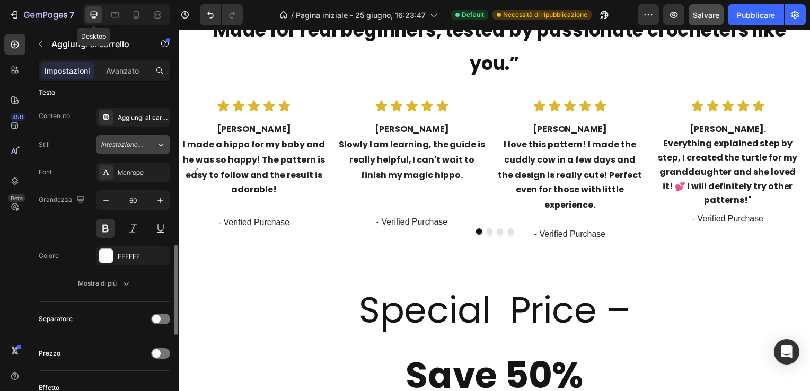
click at [138, 140] on span "Intestazione 1*" at bounding box center [122, 145] width 43 height 10
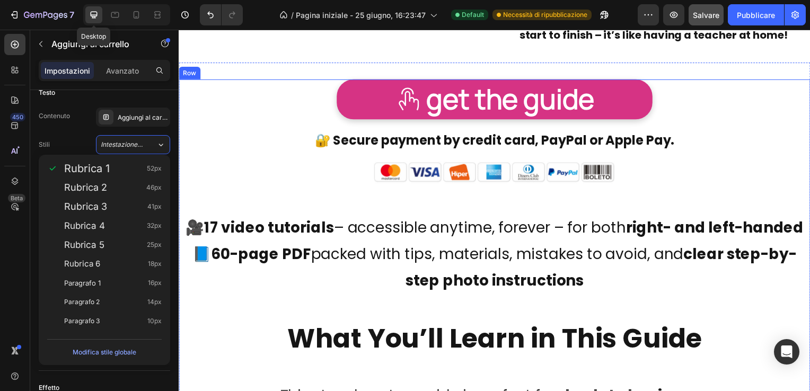
scroll to position [3122, 0]
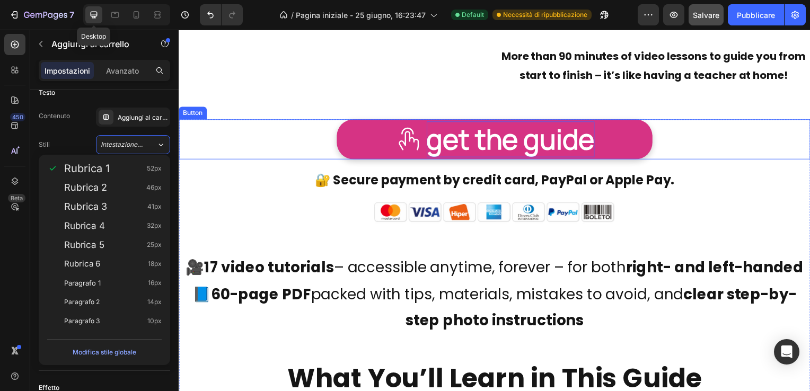
click at [446, 139] on p "get the guide" at bounding box center [512, 140] width 169 height 36
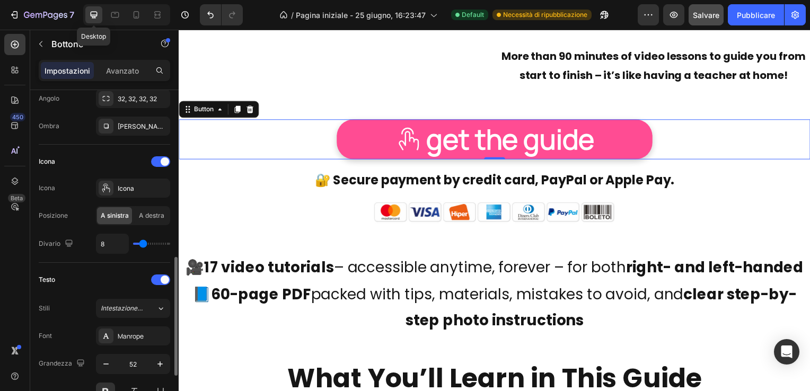
scroll to position [318, 0]
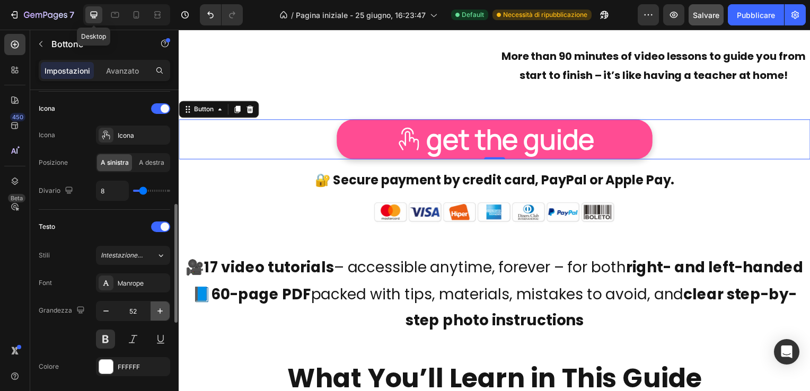
click at [158, 308] on icon "button" at bounding box center [160, 311] width 11 height 11
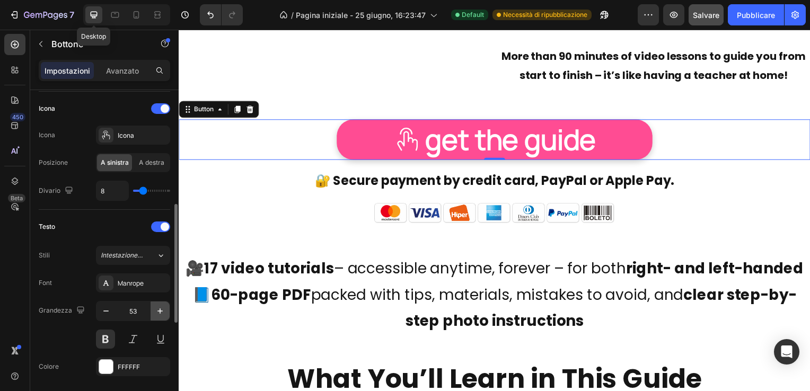
click at [158, 308] on icon "button" at bounding box center [160, 311] width 11 height 11
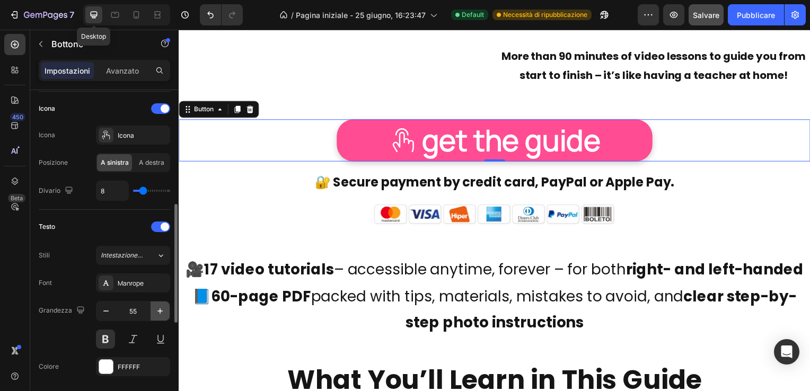
click at [158, 308] on icon "button" at bounding box center [160, 311] width 11 height 11
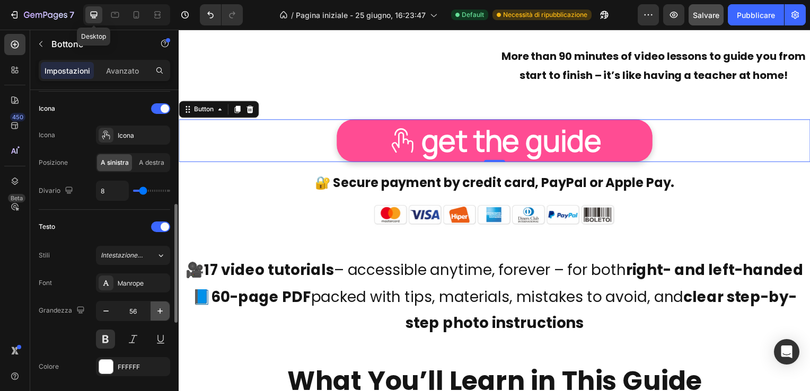
click at [158, 308] on icon "button" at bounding box center [160, 311] width 11 height 11
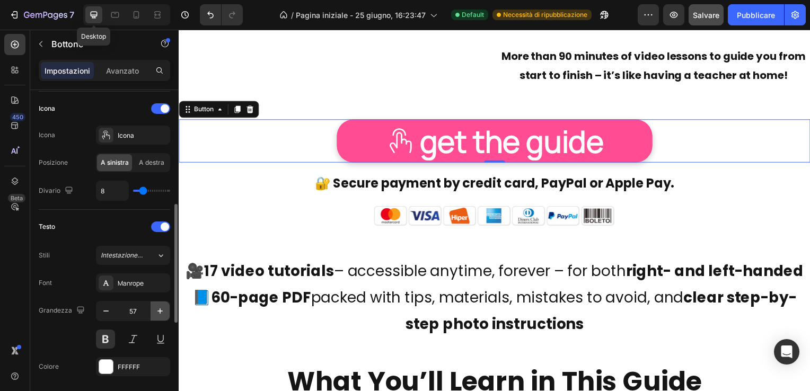
click at [158, 308] on icon "button" at bounding box center [160, 311] width 11 height 11
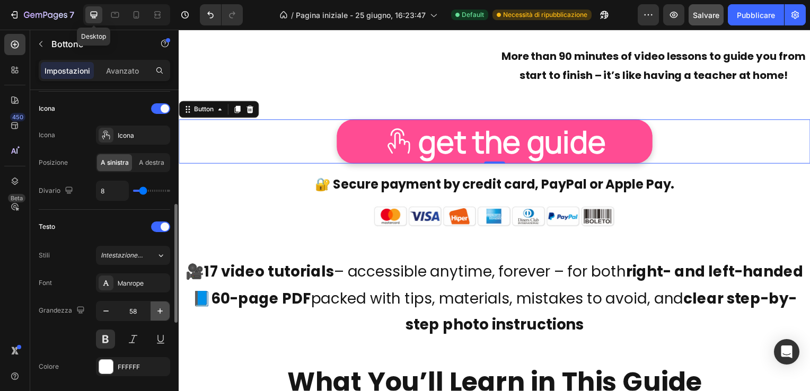
click at [158, 308] on icon "button" at bounding box center [160, 311] width 11 height 11
type input "60"
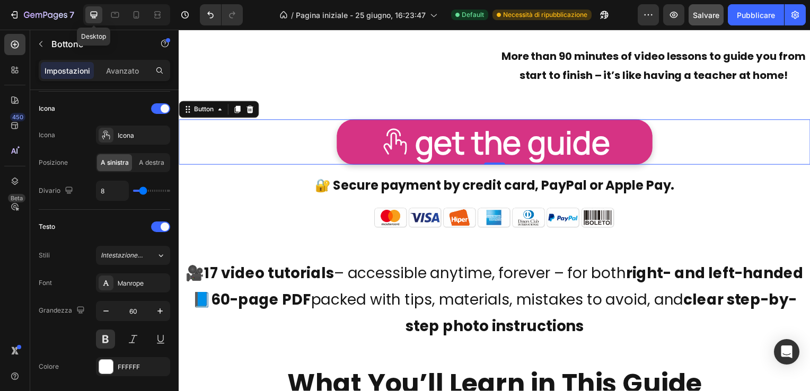
click at [371, 137] on link "get the guide" at bounding box center [497, 143] width 318 height 46
click at [394, 141] on icon at bounding box center [395, 142] width 23 height 26
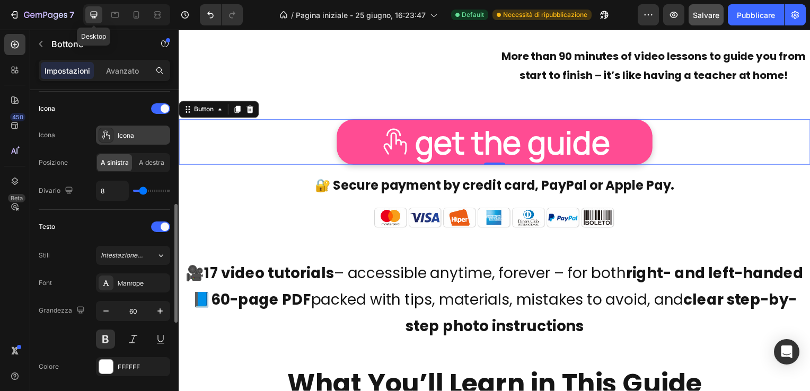
click at [109, 130] on icon at bounding box center [106, 135] width 11 height 11
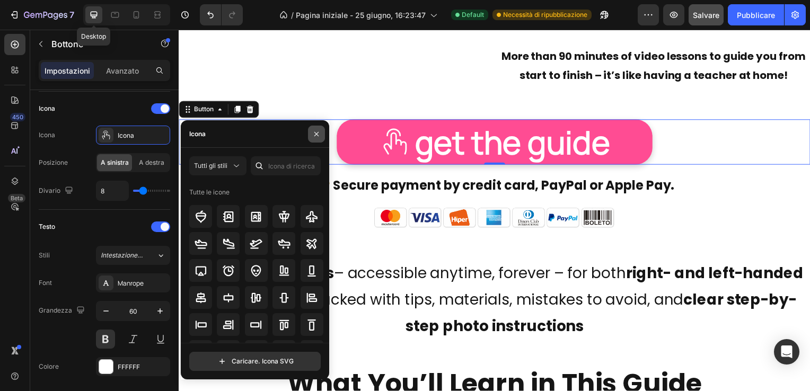
click at [316, 132] on icon "button" at bounding box center [316, 134] width 8 height 8
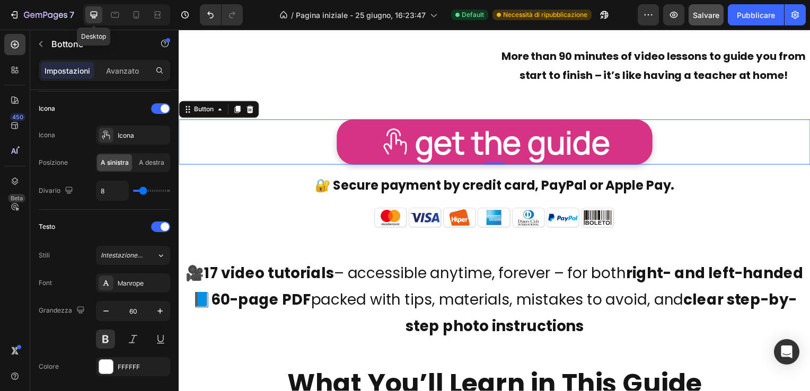
click at [391, 143] on icon at bounding box center [396, 143] width 32 height 32
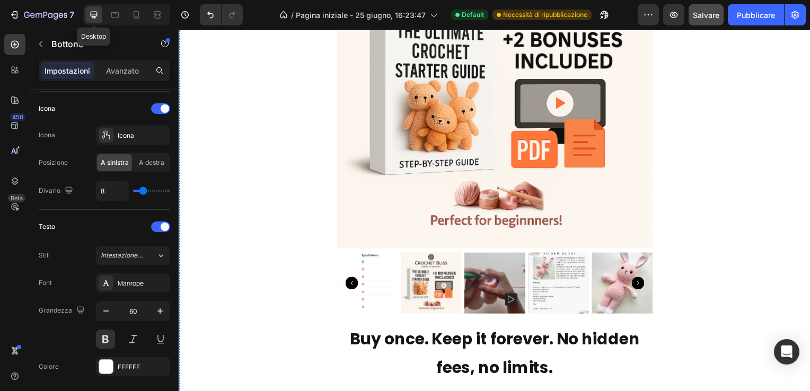
scroll to position [6619, 0]
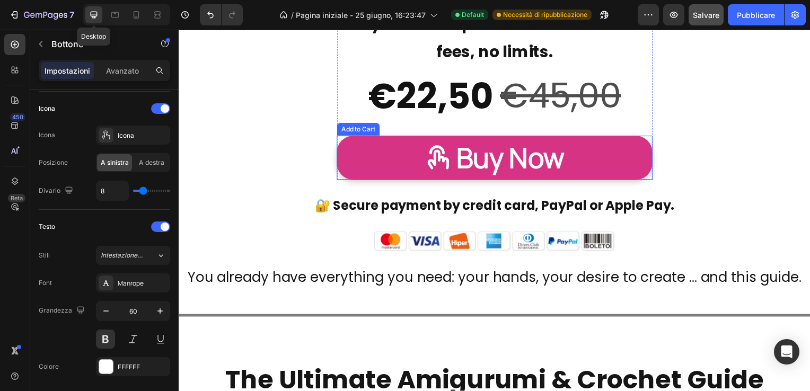
click at [394, 156] on button "Buy Now" at bounding box center [497, 159] width 318 height 45
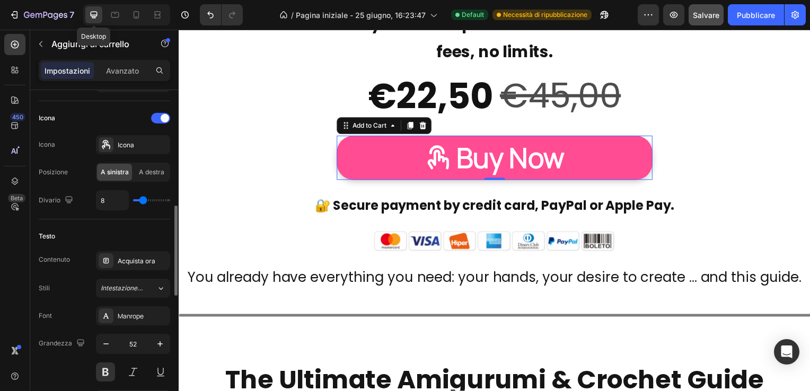
scroll to position [477, 0]
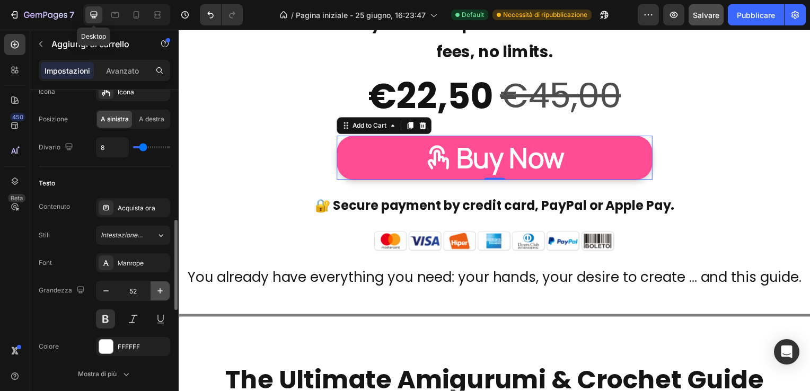
click at [159, 288] on icon "button" at bounding box center [159, 290] width 5 height 5
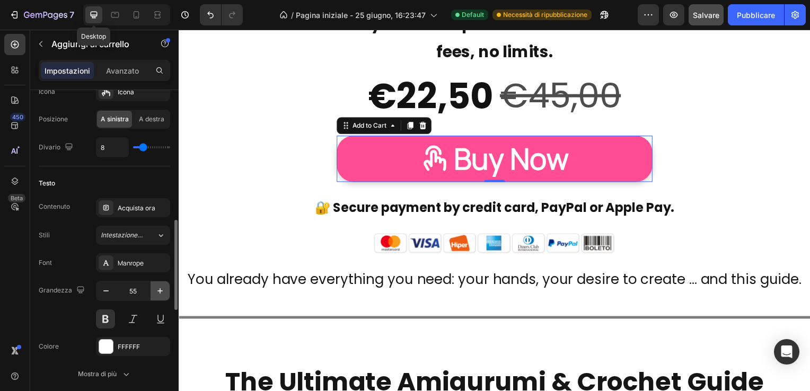
click at [159, 288] on icon "button" at bounding box center [159, 290] width 5 height 5
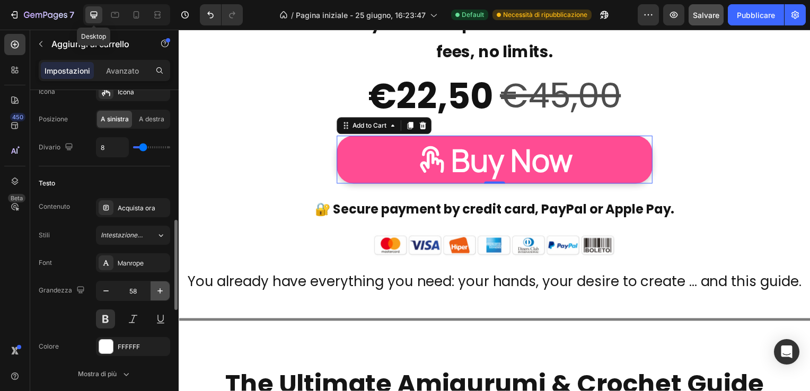
click at [159, 288] on icon "button" at bounding box center [159, 290] width 5 height 5
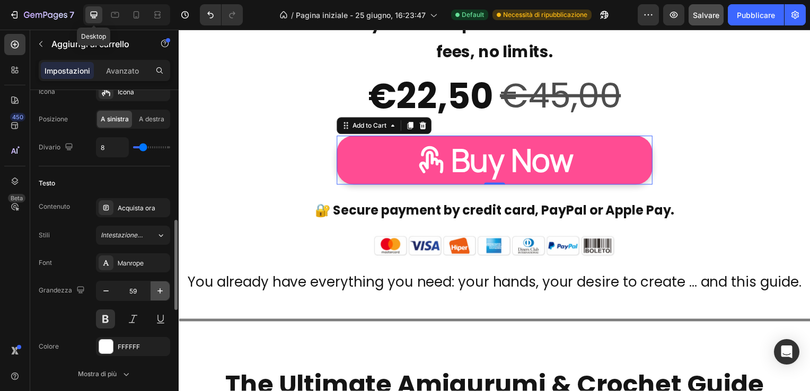
click at [159, 288] on icon "button" at bounding box center [159, 290] width 5 height 5
type input "60"
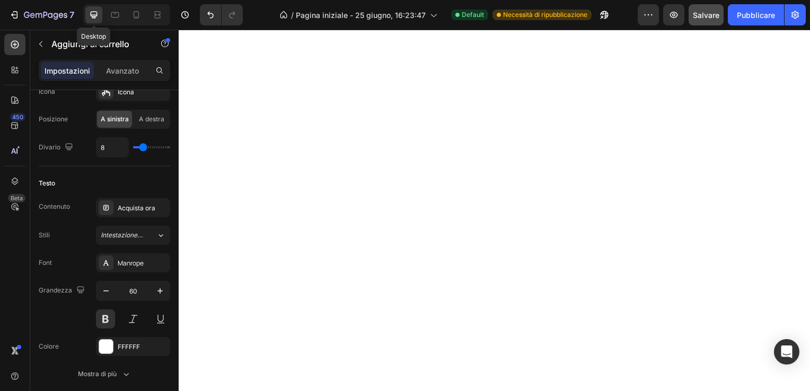
scroll to position [9056, 0]
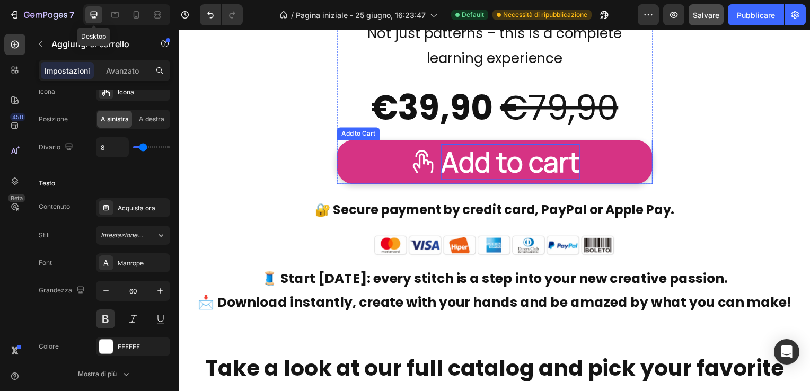
click at [472, 161] on div "Add to cart" at bounding box center [512, 163] width 140 height 36
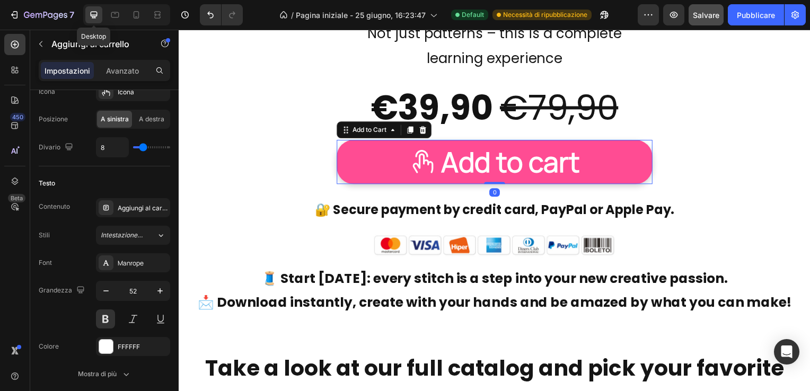
click at [158, 288] on icon "button" at bounding box center [160, 291] width 11 height 11
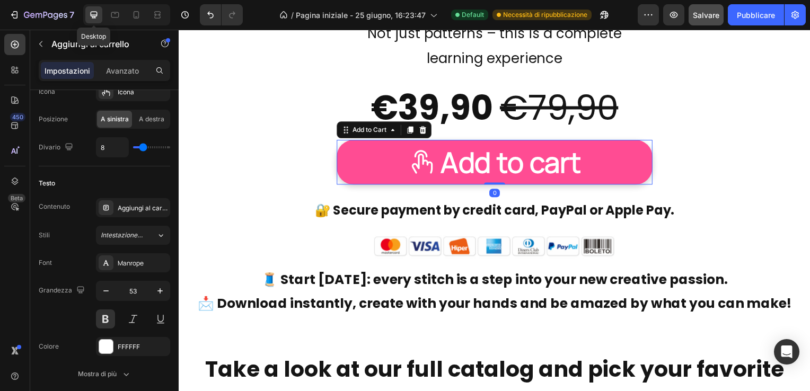
click at [158, 288] on icon "button" at bounding box center [160, 291] width 11 height 11
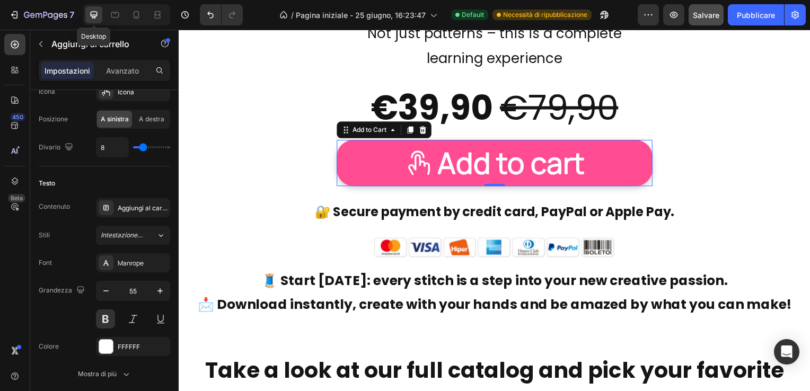
click at [158, 288] on icon "button" at bounding box center [160, 291] width 11 height 11
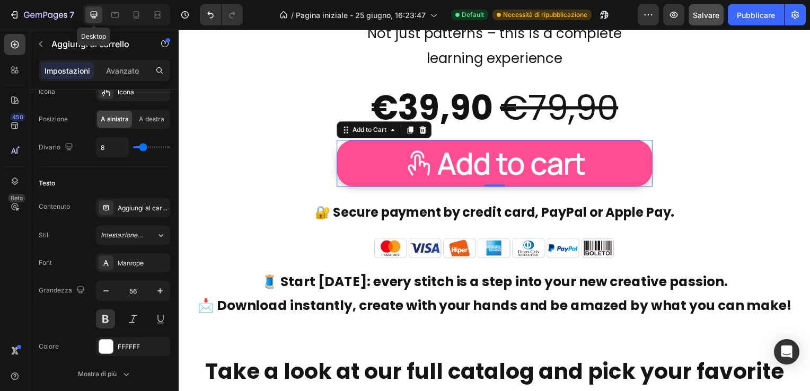
click at [158, 288] on icon "button" at bounding box center [160, 291] width 11 height 11
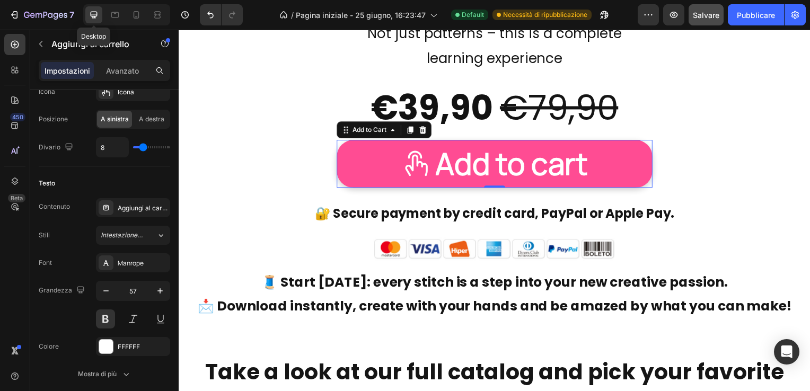
click at [158, 288] on icon "button" at bounding box center [160, 291] width 11 height 11
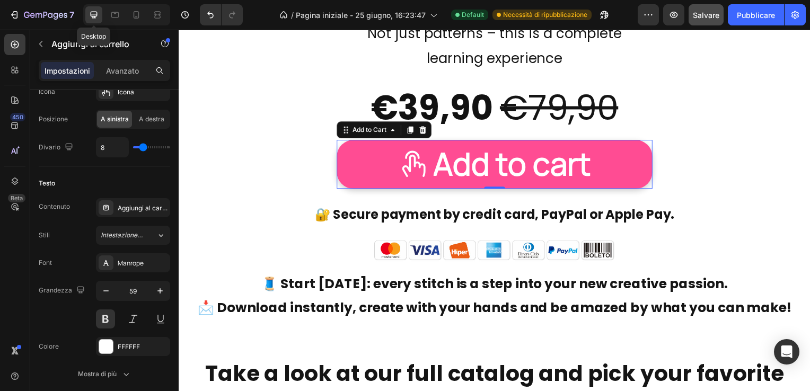
type input "60"
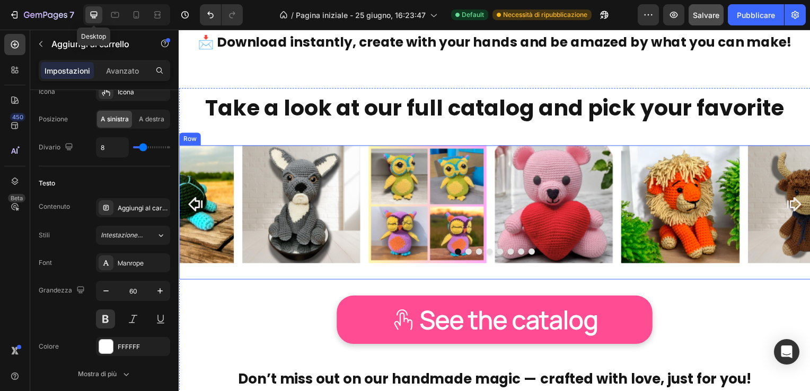
scroll to position [9427, 0]
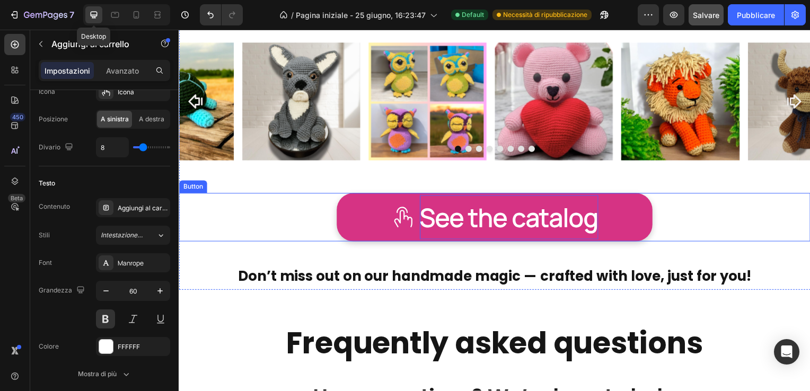
click at [476, 217] on p "See the catalog" at bounding box center [511, 219] width 180 height 45
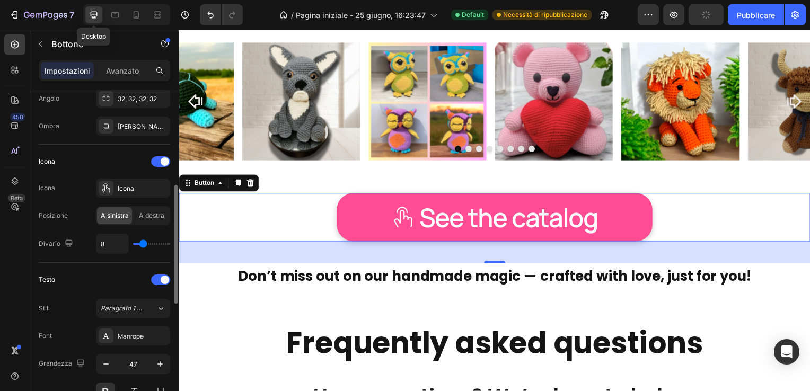
scroll to position [371, 0]
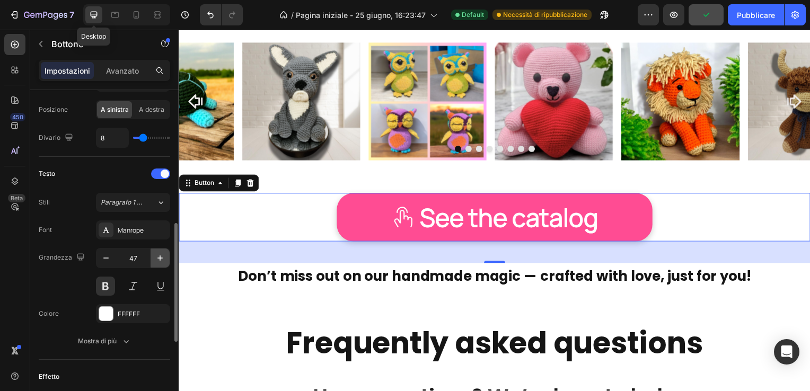
click at [161, 250] on button "button" at bounding box center [159, 258] width 19 height 19
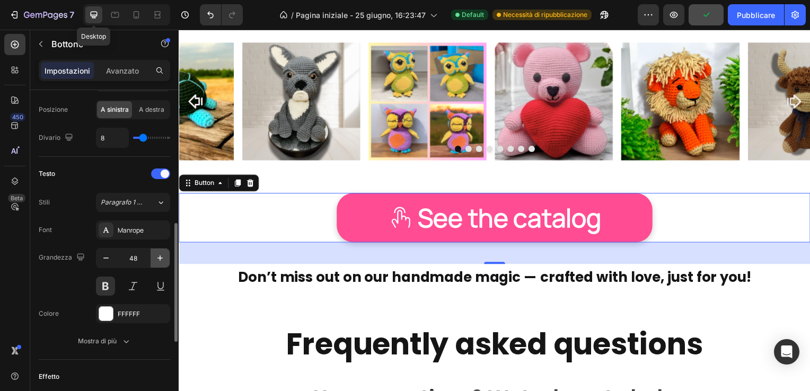
click at [161, 250] on button "button" at bounding box center [159, 258] width 19 height 19
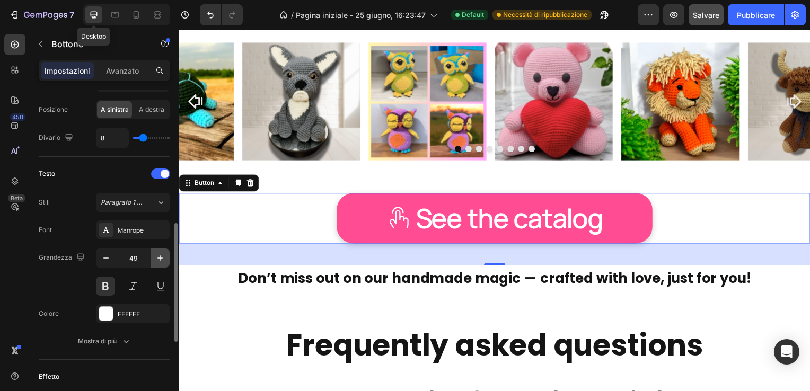
click at [161, 250] on button "button" at bounding box center [159, 258] width 19 height 19
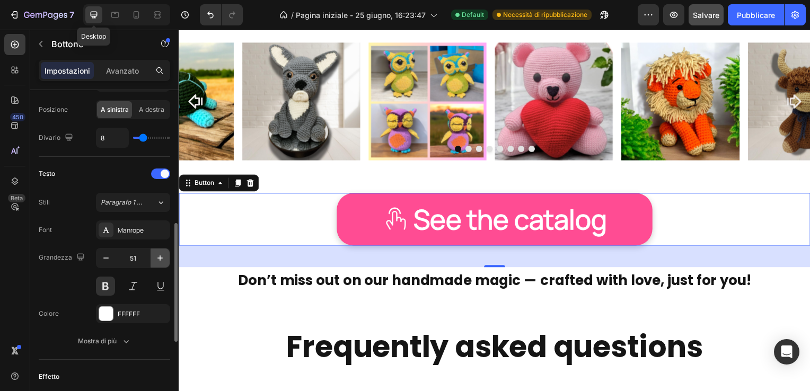
click at [161, 250] on button "button" at bounding box center [159, 258] width 19 height 19
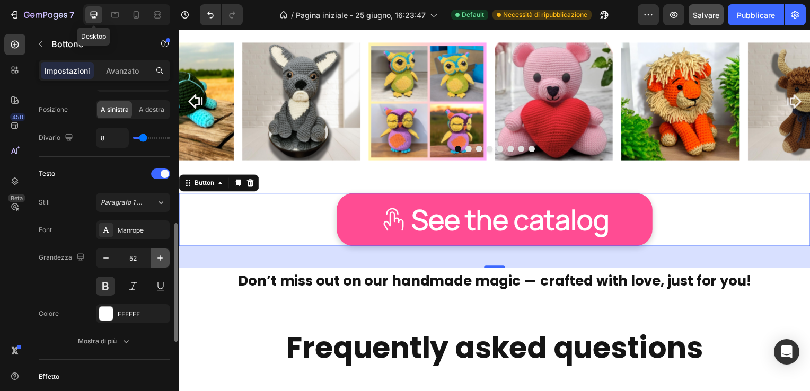
click at [161, 250] on button "button" at bounding box center [159, 258] width 19 height 19
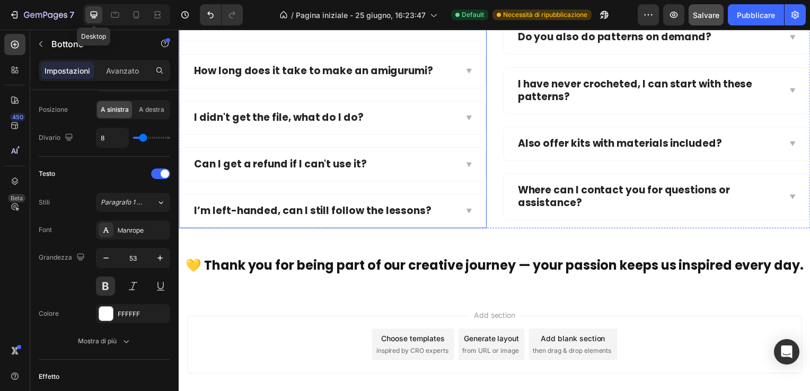
scroll to position [9843, 0]
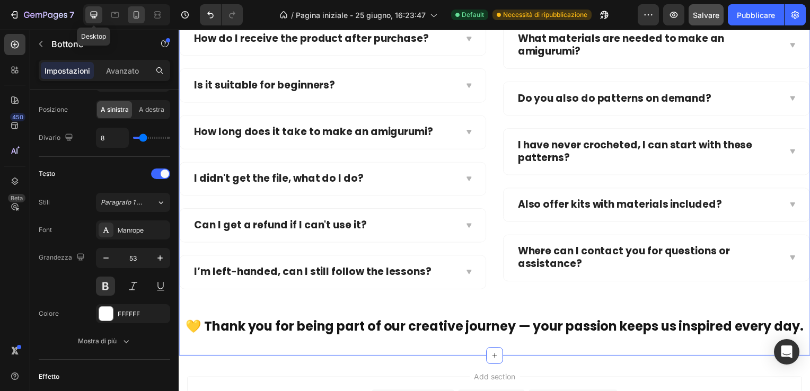
click at [136, 11] on icon at bounding box center [136, 15] width 11 height 11
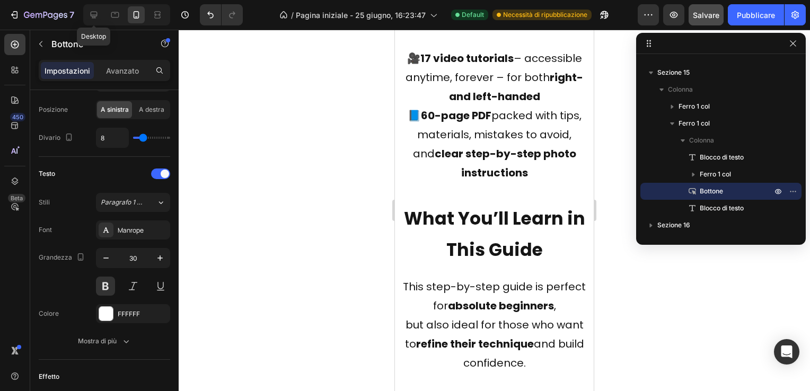
scroll to position [3748, 0]
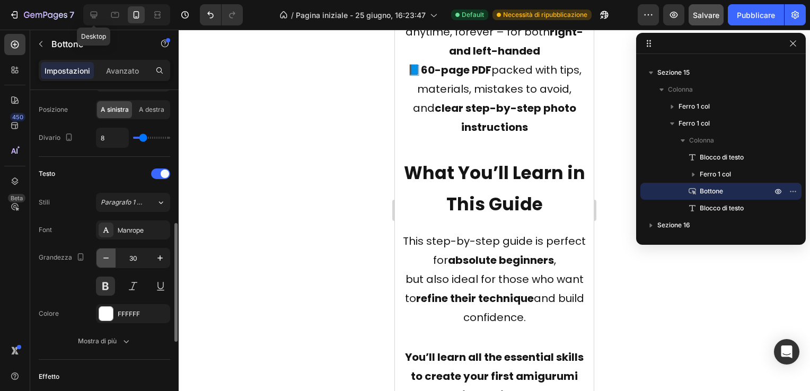
click at [102, 258] on icon "button" at bounding box center [106, 258] width 11 height 11
type input "29"
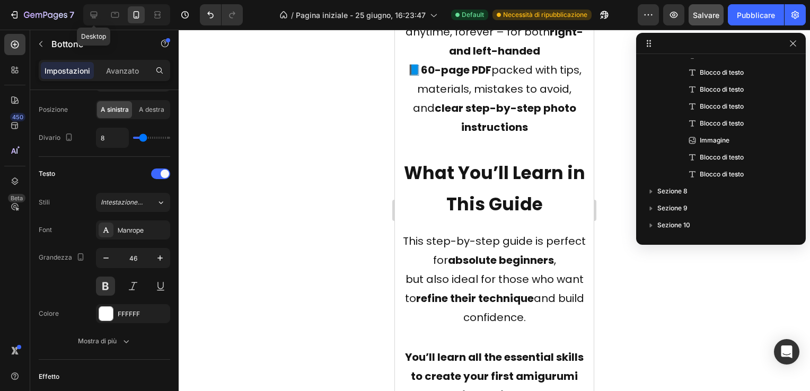
scroll to position [99, 0]
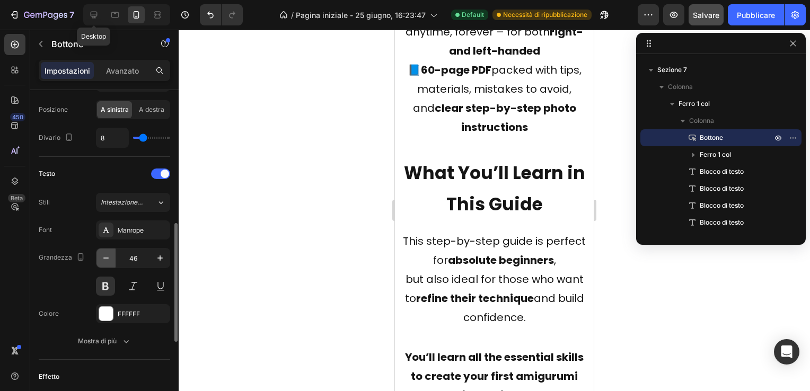
click at [104, 259] on icon "button" at bounding box center [106, 258] width 11 height 11
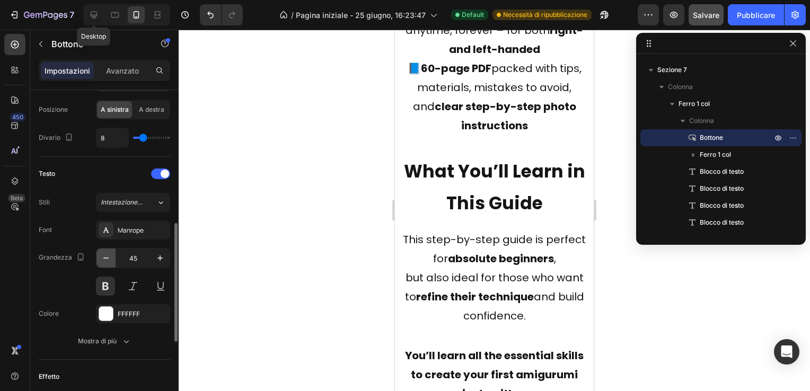
click at [104, 259] on icon "button" at bounding box center [106, 258] width 11 height 11
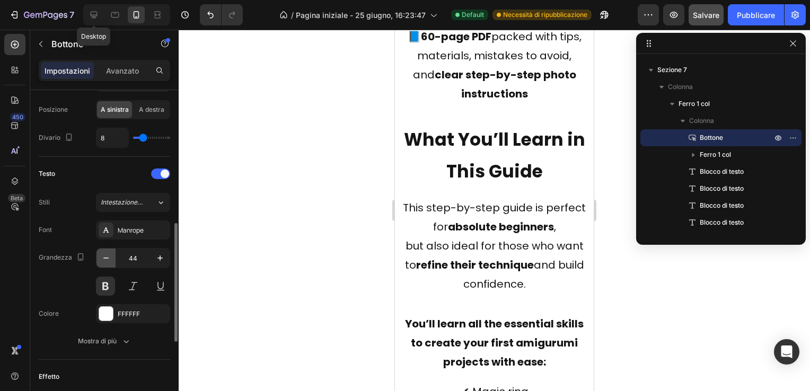
click at [104, 259] on icon "button" at bounding box center [106, 258] width 11 height 11
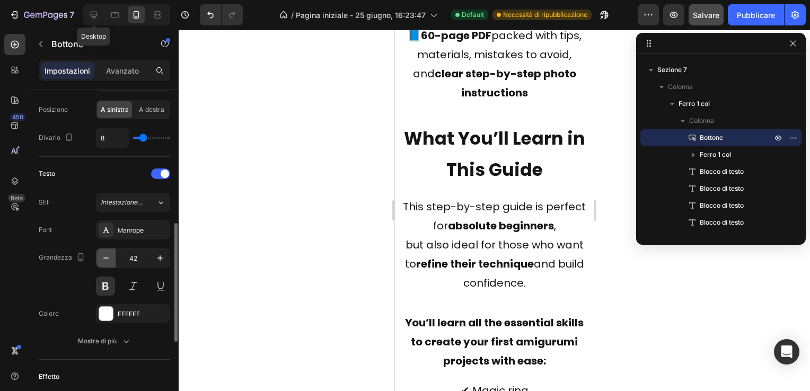
click at [104, 259] on icon "button" at bounding box center [106, 258] width 11 height 11
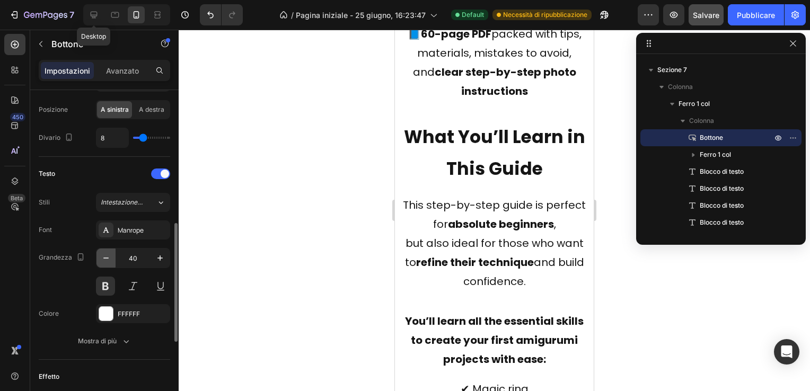
click at [104, 259] on icon "button" at bounding box center [106, 258] width 11 height 11
type input "39"
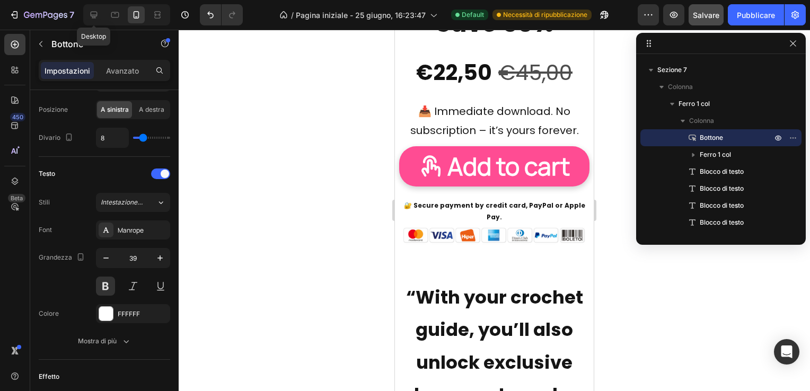
scroll to position [1682, 0]
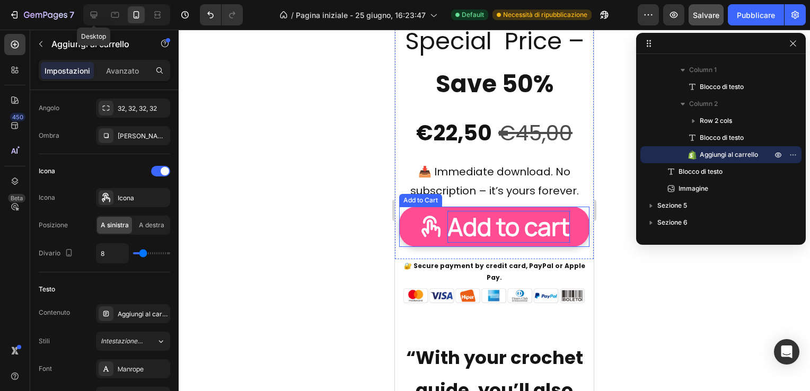
click at [475, 224] on div "Add to cart" at bounding box center [508, 227] width 122 height 32
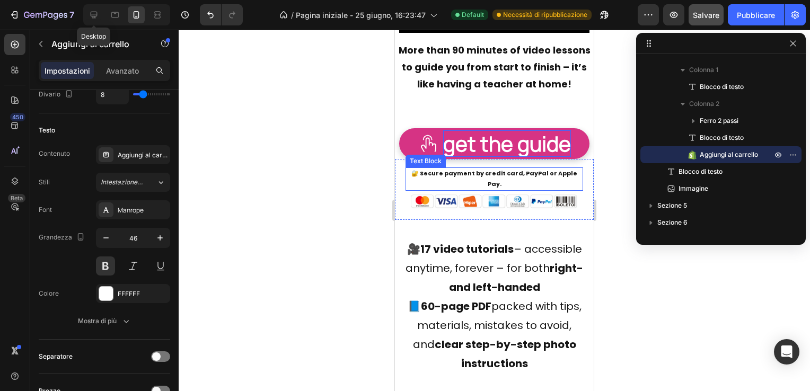
scroll to position [4490, 0]
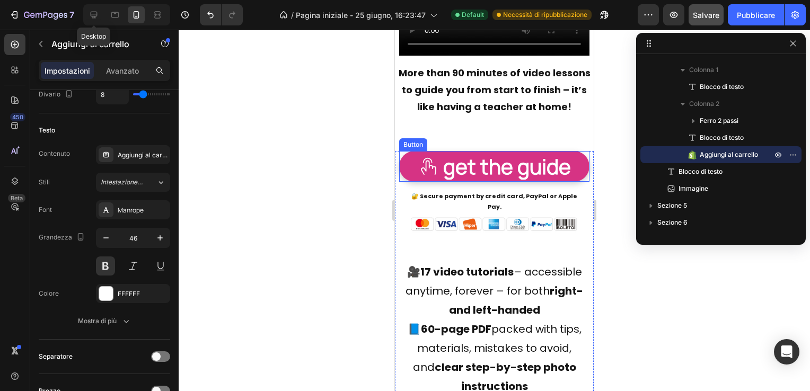
click at [433, 180] on span at bounding box center [428, 166] width 21 height 27
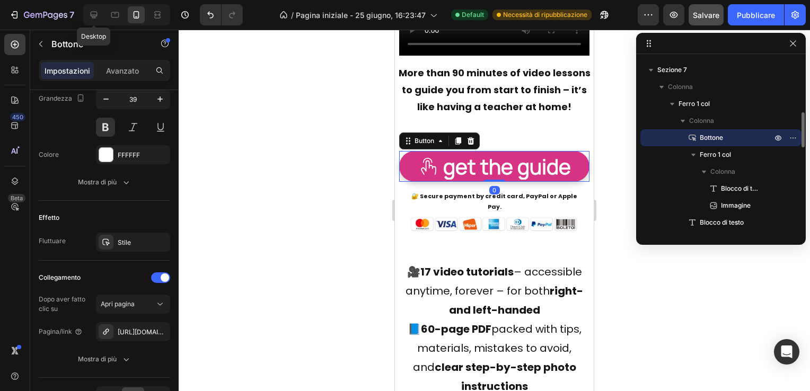
scroll to position [0, 0]
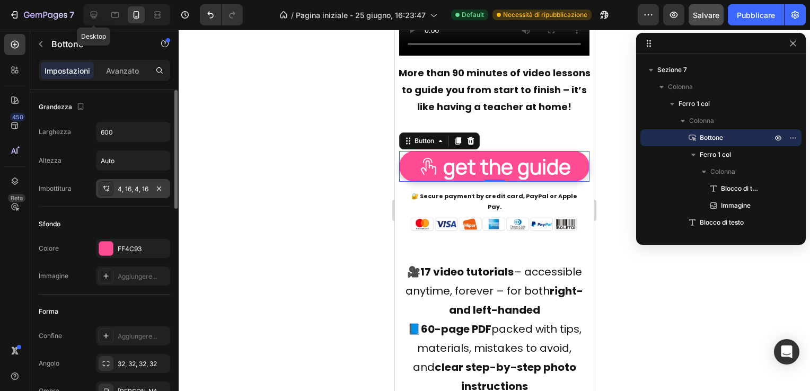
click at [140, 182] on div "4, 16, 4, 16" at bounding box center [133, 188] width 74 height 19
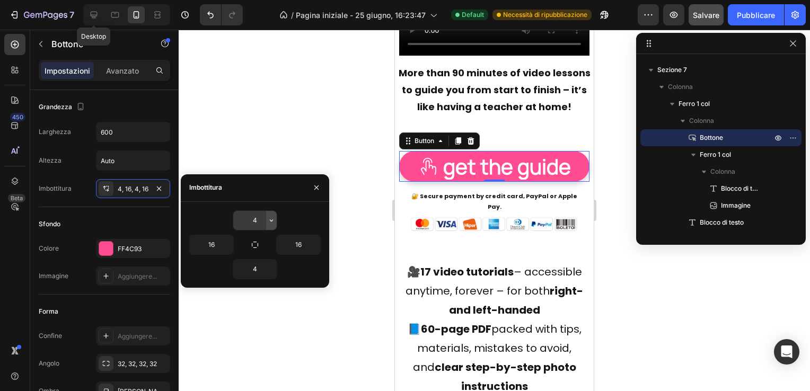
click at [272, 219] on icon "button" at bounding box center [271, 220] width 8 height 8
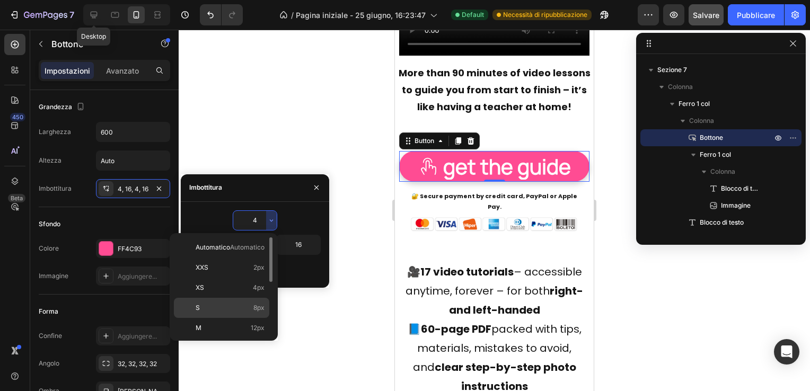
click at [227, 307] on p "S 8px" at bounding box center [230, 308] width 69 height 10
type input "8"
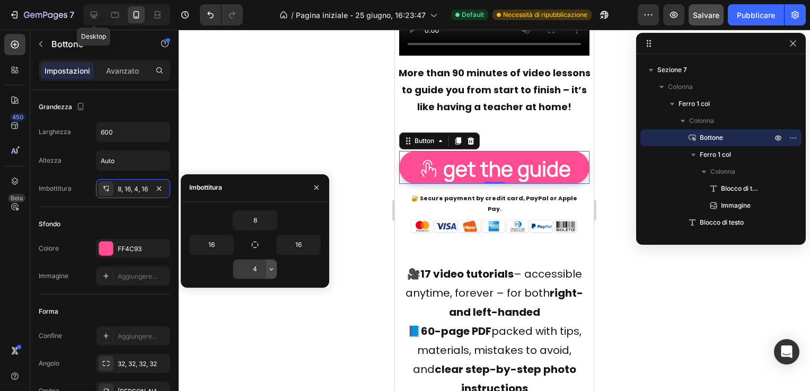
click at [271, 267] on icon "button" at bounding box center [271, 269] width 8 height 8
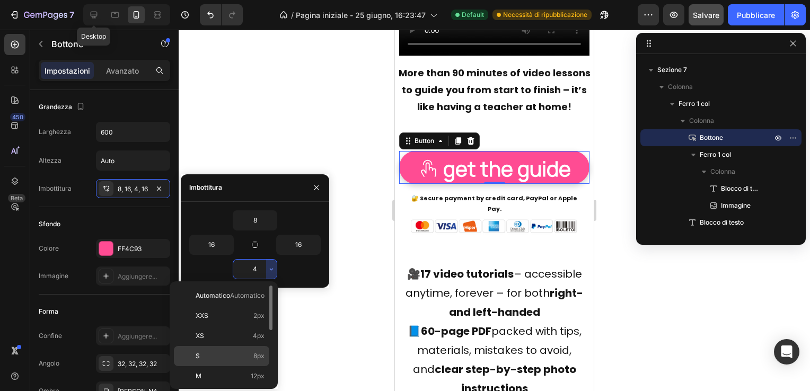
click at [223, 353] on p "S 8px" at bounding box center [230, 356] width 69 height 10
type input "8"
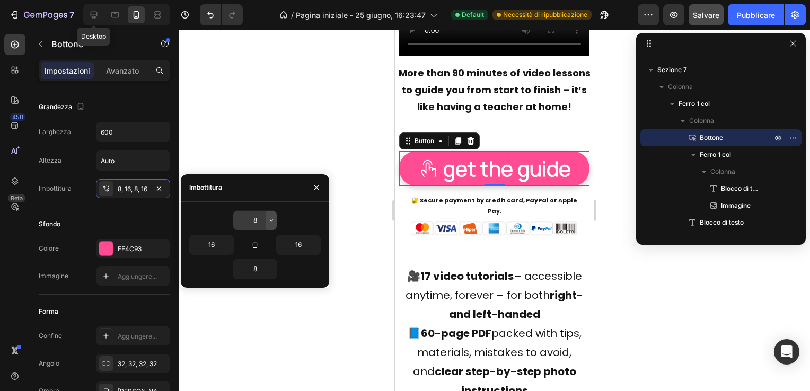
click at [271, 219] on icon "button" at bounding box center [271, 220] width 8 height 8
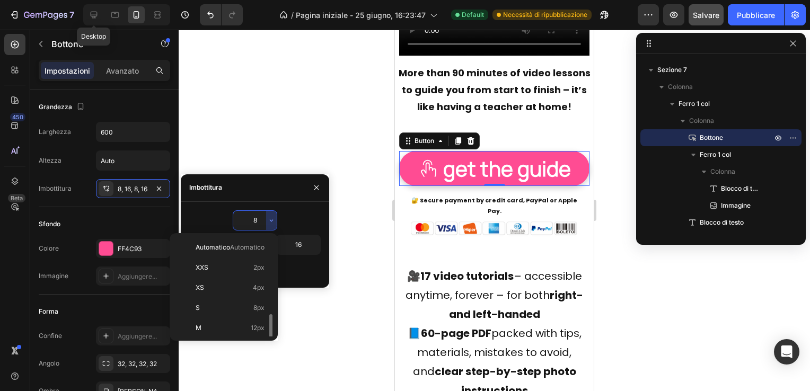
scroll to position [53, 0]
click at [228, 313] on p "XL 24px" at bounding box center [230, 316] width 69 height 10
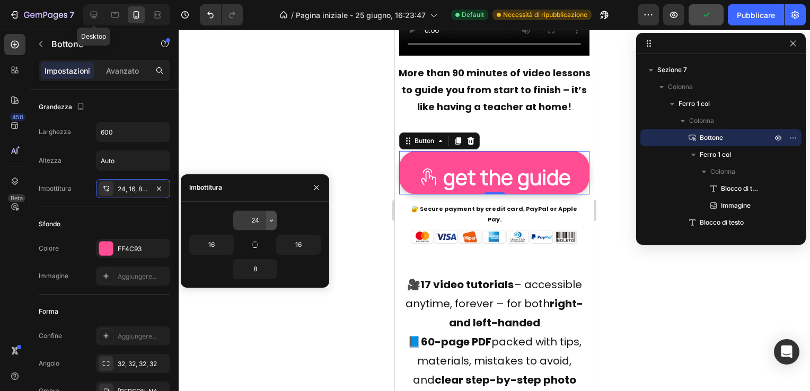
click at [269, 219] on icon "button" at bounding box center [271, 220] width 8 height 8
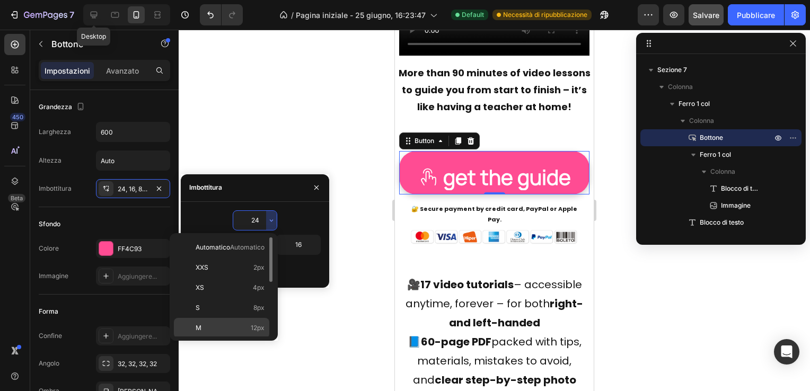
click at [225, 325] on p "M 12px" at bounding box center [230, 328] width 69 height 10
type input "12"
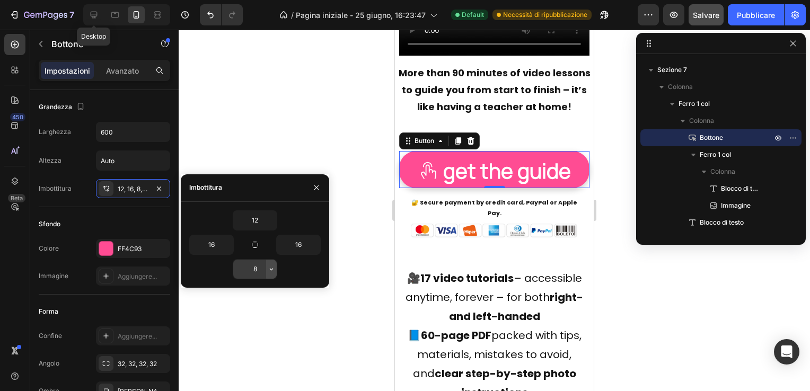
click at [270, 269] on icon "button" at bounding box center [271, 269] width 8 height 8
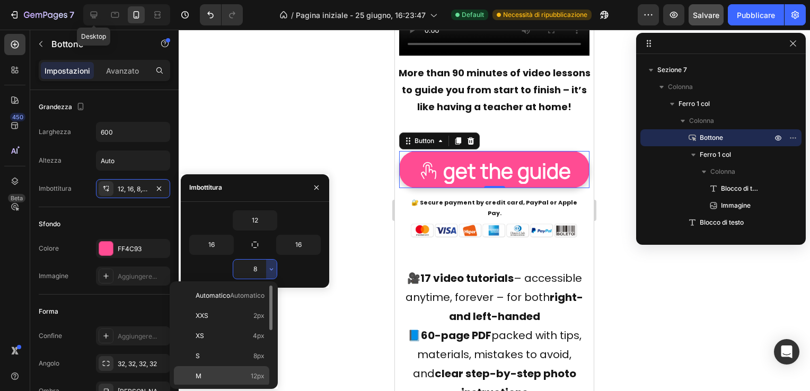
click at [229, 373] on p "M 12px" at bounding box center [230, 376] width 69 height 10
type input "12"
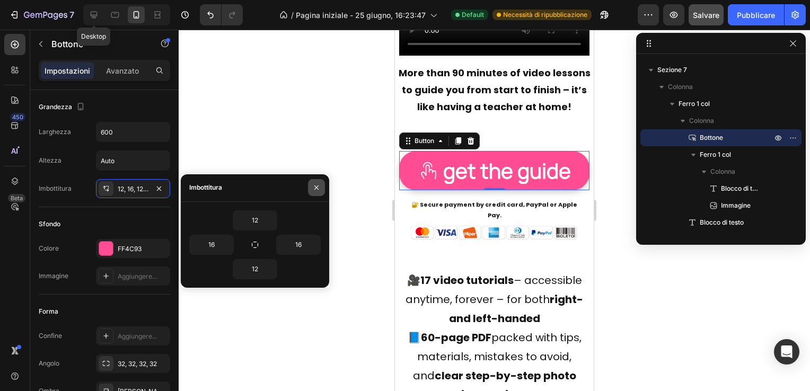
click at [316, 184] on icon "button" at bounding box center [316, 187] width 8 height 8
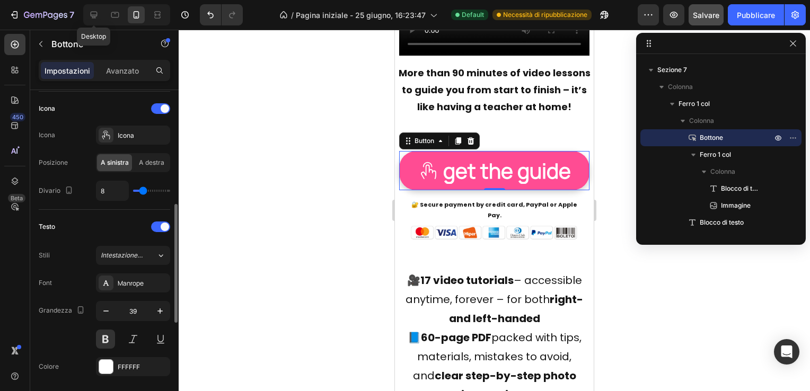
scroll to position [371, 0]
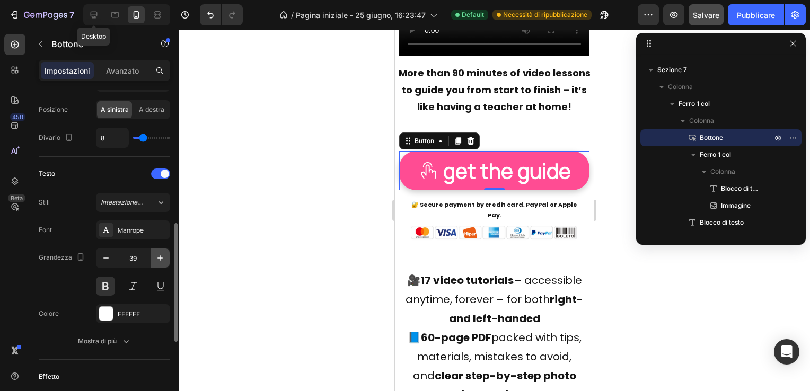
click at [161, 254] on icon "button" at bounding box center [160, 258] width 11 height 11
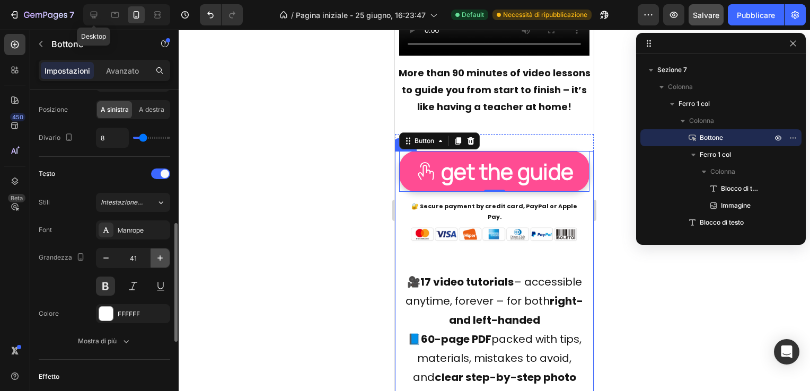
click at [158, 257] on icon "button" at bounding box center [160, 258] width 11 height 11
type input "42"
click at [326, 231] on div at bounding box center [494, 210] width 631 height 361
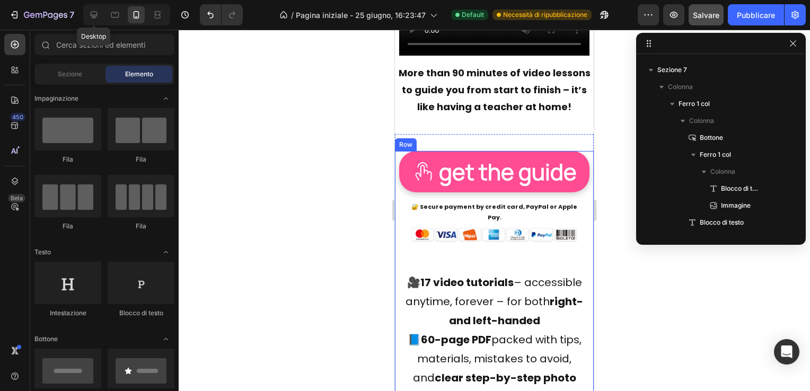
click at [338, 216] on div at bounding box center [494, 210] width 631 height 361
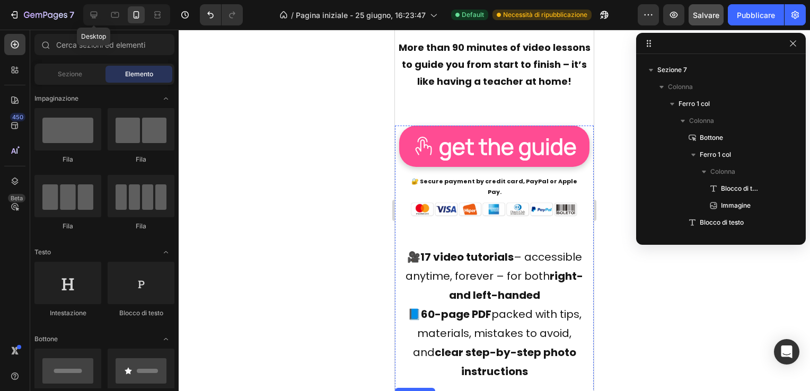
scroll to position [4513, 0]
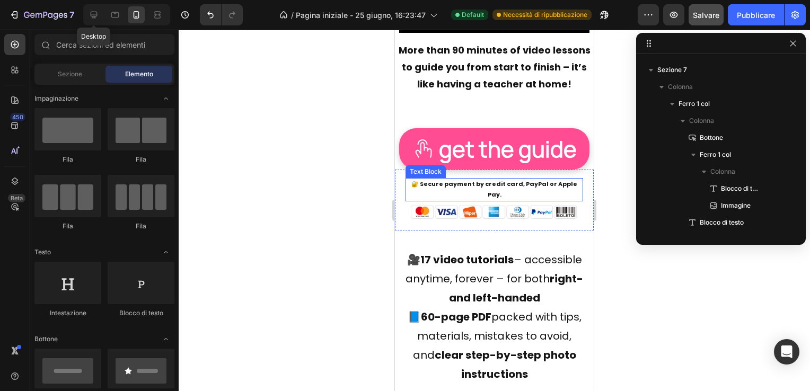
click at [475, 200] on p "🔐 Secure payment by credit card, PayPal or Apple Pay." at bounding box center [493, 189] width 175 height 21
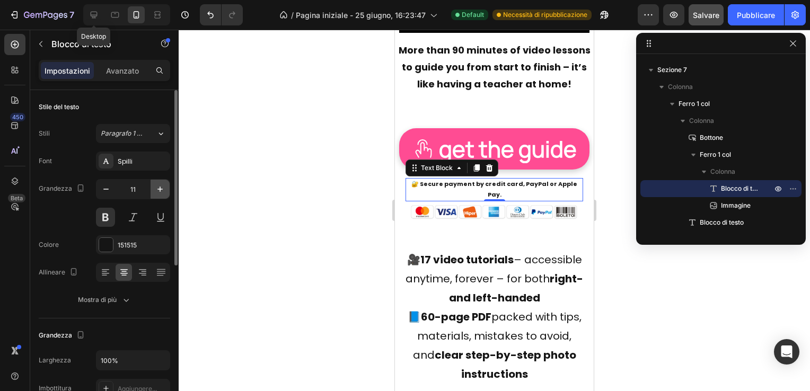
click at [162, 187] on icon "button" at bounding box center [160, 189] width 11 height 11
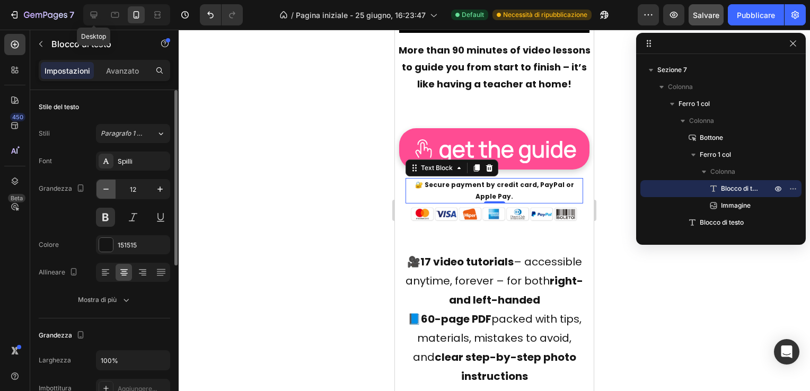
click at [105, 192] on icon "button" at bounding box center [106, 189] width 11 height 11
type input "11"
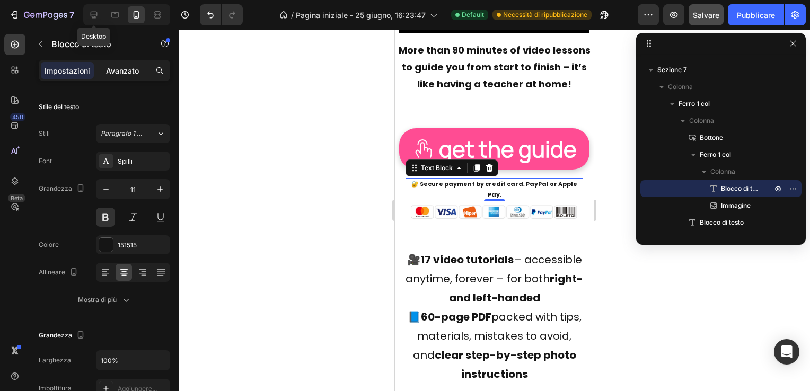
click at [135, 69] on p "Avanzato" at bounding box center [122, 70] width 33 height 11
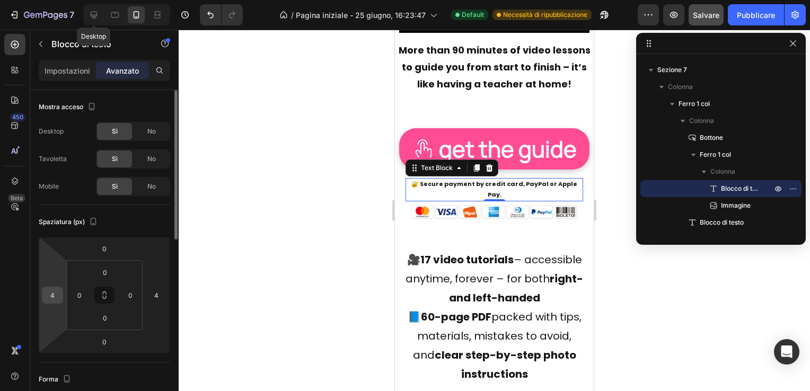
click at [56, 296] on input "4" at bounding box center [53, 295] width 16 height 16
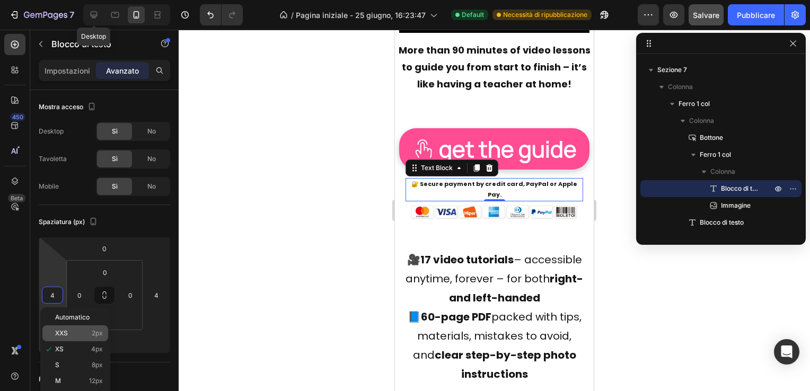
click at [77, 332] on p "XXS 2px" at bounding box center [79, 333] width 48 height 7
type input "2"
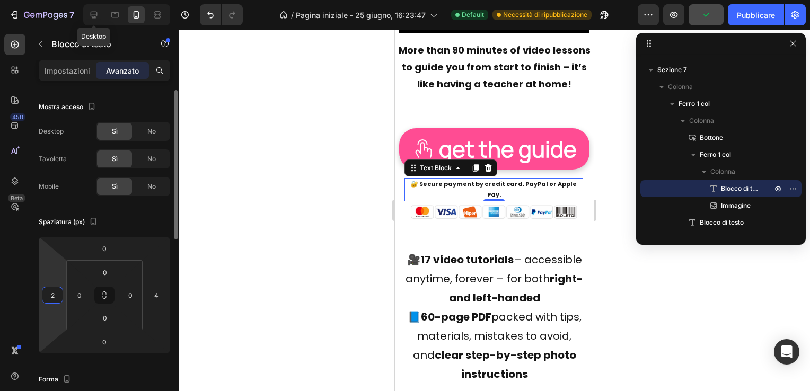
click at [54, 294] on input "2" at bounding box center [53, 295] width 16 height 16
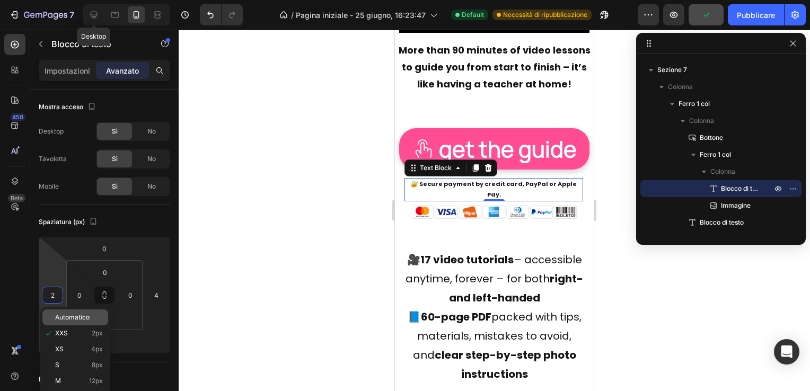
click at [53, 316] on div "Automatico" at bounding box center [75, 317] width 66 height 16
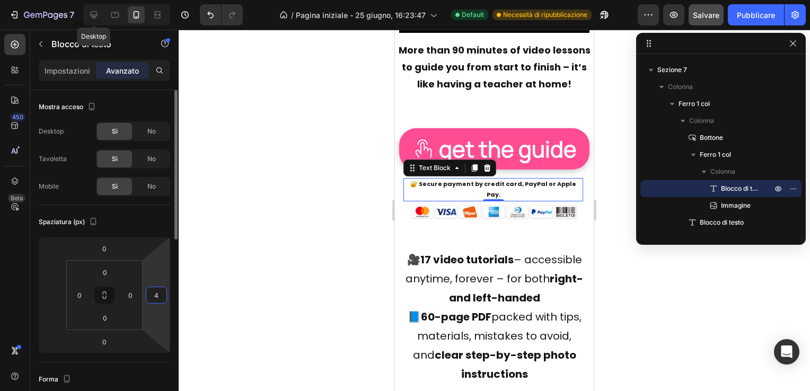
click at [162, 294] on input "4" at bounding box center [156, 295] width 16 height 16
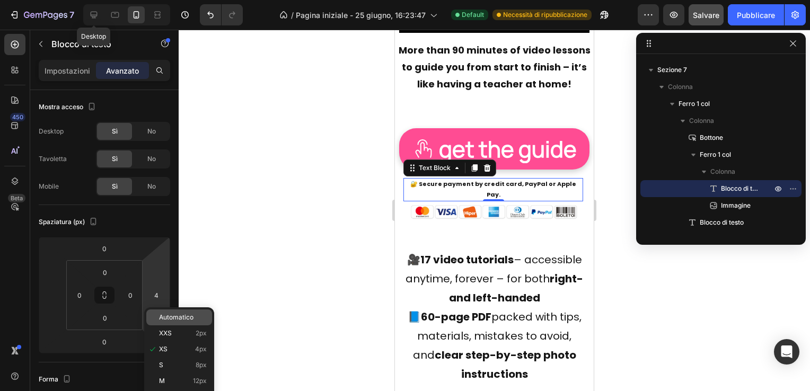
click at [196, 315] on p "Automatico" at bounding box center [183, 317] width 48 height 7
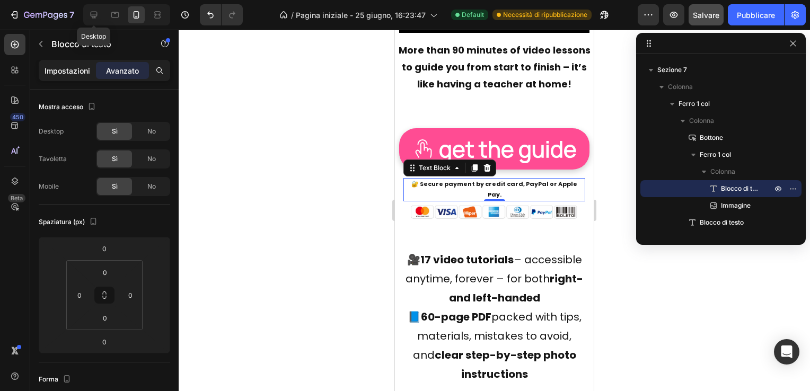
click at [72, 69] on p "Impostazioni" at bounding box center [68, 70] width 46 height 11
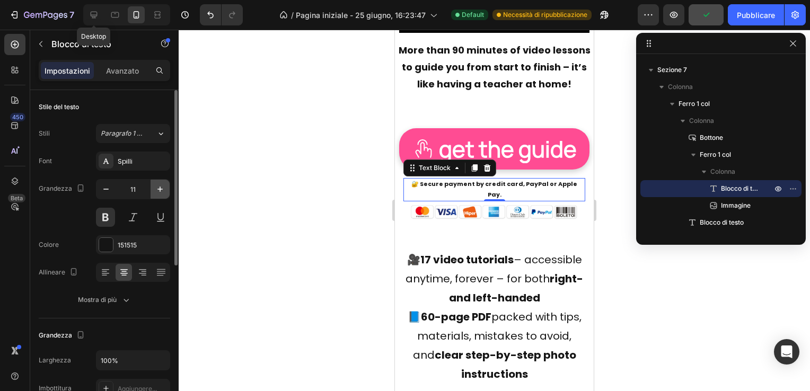
click at [160, 189] on icon "button" at bounding box center [159, 189] width 5 height 5
type input "12"
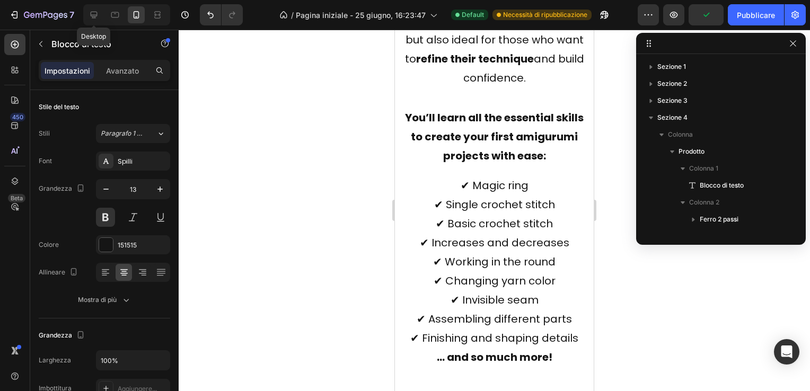
scroll to position [268, 0]
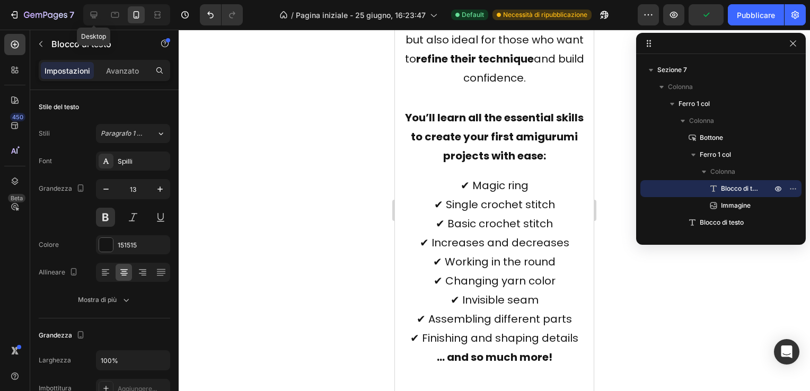
click at [160, 189] on icon "button" at bounding box center [159, 189] width 5 height 5
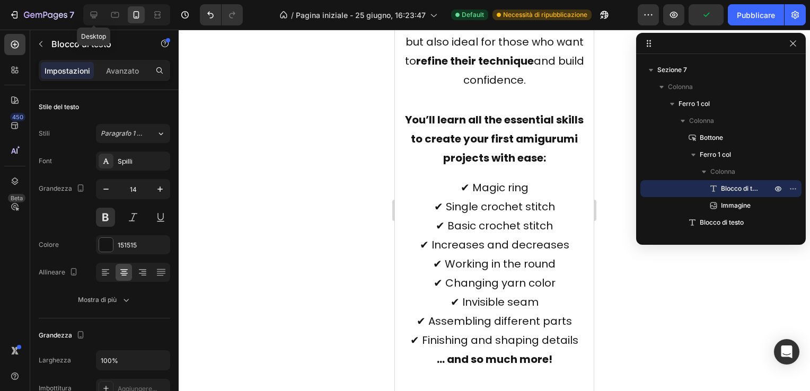
click at [160, 189] on icon "button" at bounding box center [159, 189] width 5 height 5
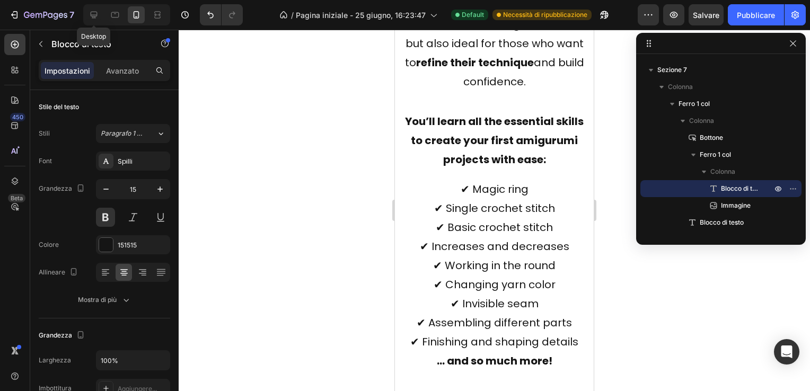
click at [160, 189] on icon "button" at bounding box center [159, 189] width 5 height 5
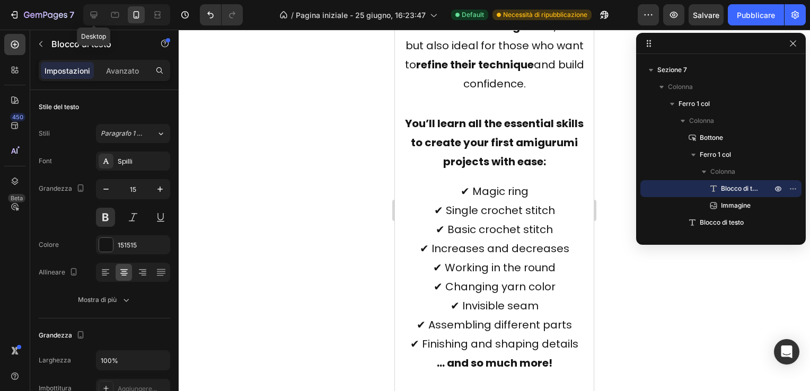
click at [160, 189] on icon "button" at bounding box center [159, 189] width 5 height 5
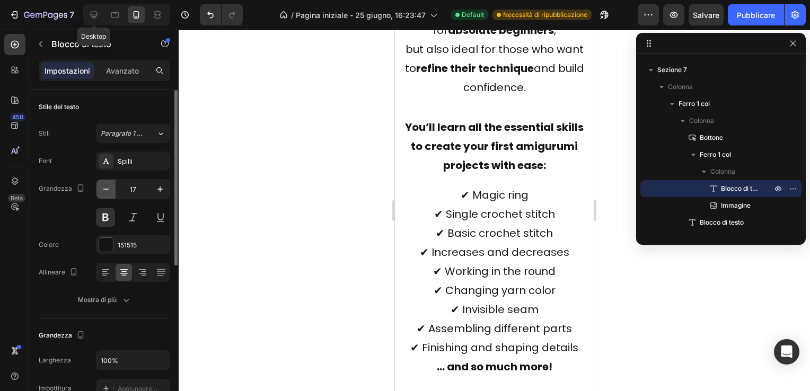
click at [104, 188] on icon "button" at bounding box center [106, 189] width 11 height 11
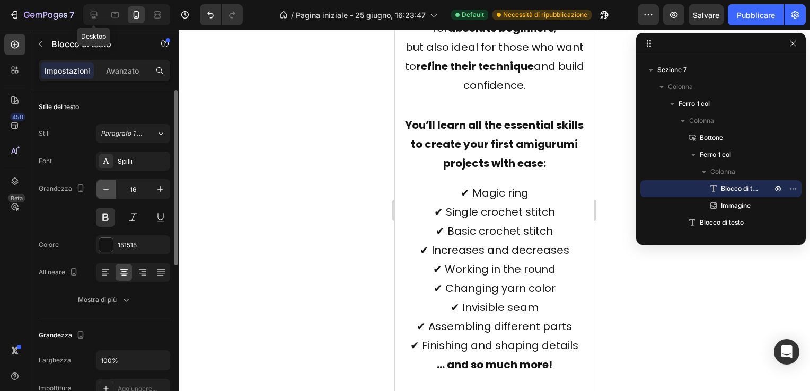
click at [104, 188] on icon "button" at bounding box center [106, 189] width 11 height 11
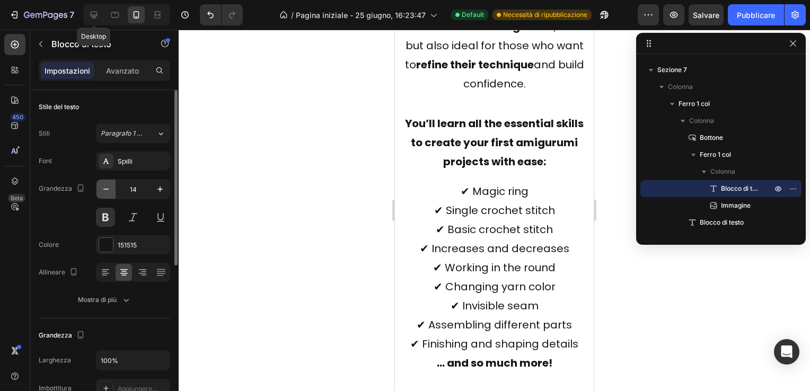
click at [104, 188] on icon "button" at bounding box center [106, 189] width 11 height 11
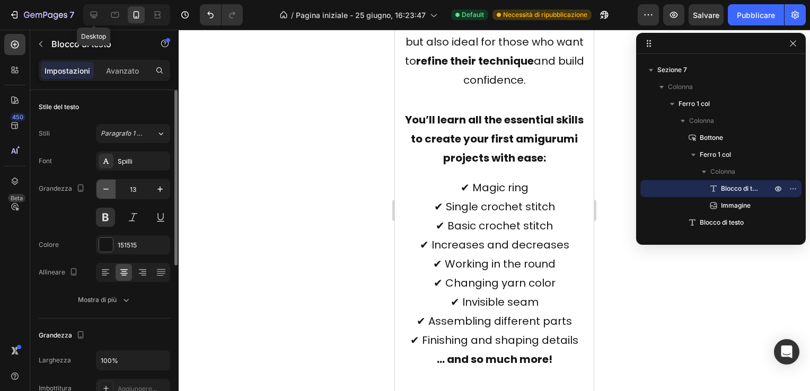
click at [104, 188] on icon "button" at bounding box center [106, 189] width 11 height 11
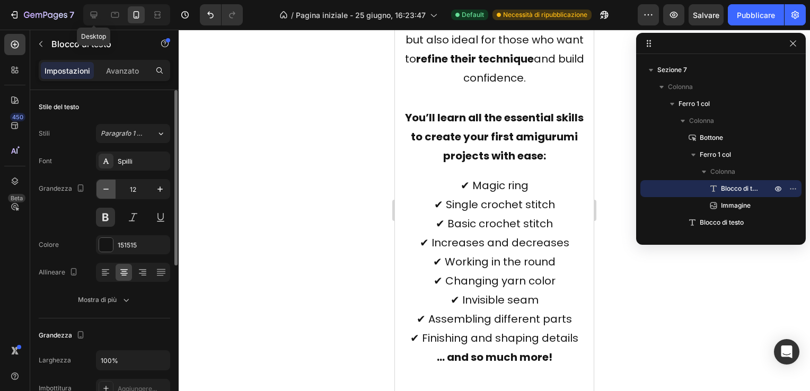
click at [104, 188] on icon "button" at bounding box center [106, 189] width 11 height 11
type input "11"
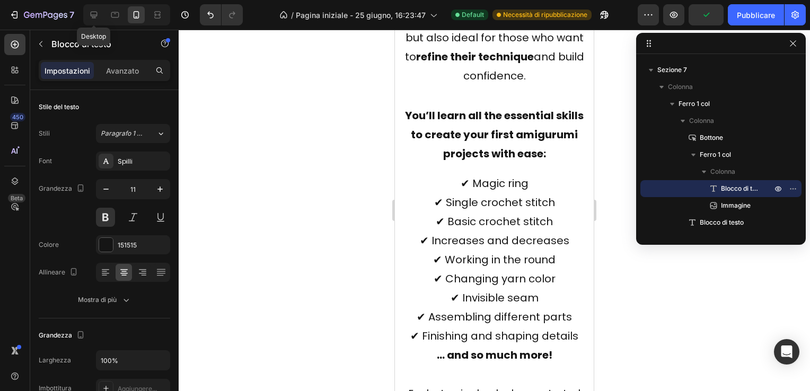
click at [286, 188] on div at bounding box center [494, 210] width 631 height 361
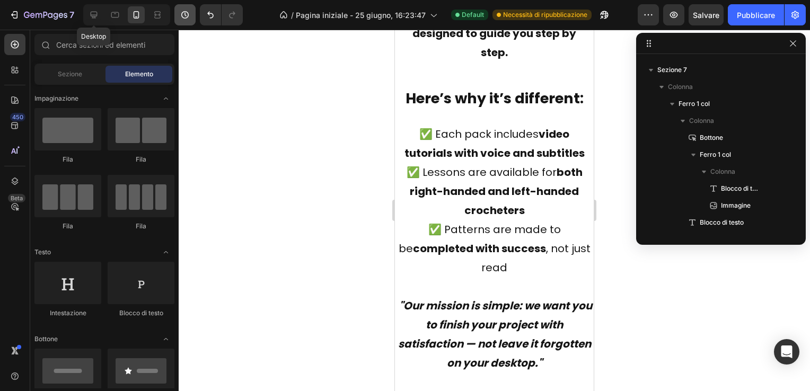
scroll to position [8699, 0]
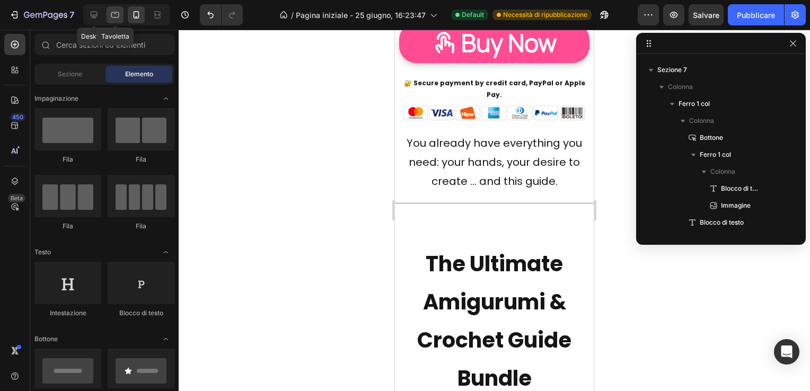
click at [116, 11] on icon at bounding box center [115, 15] width 11 height 11
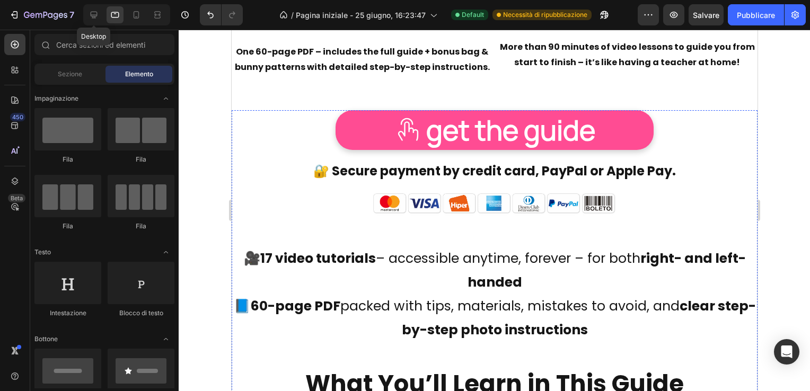
scroll to position [3860, 0]
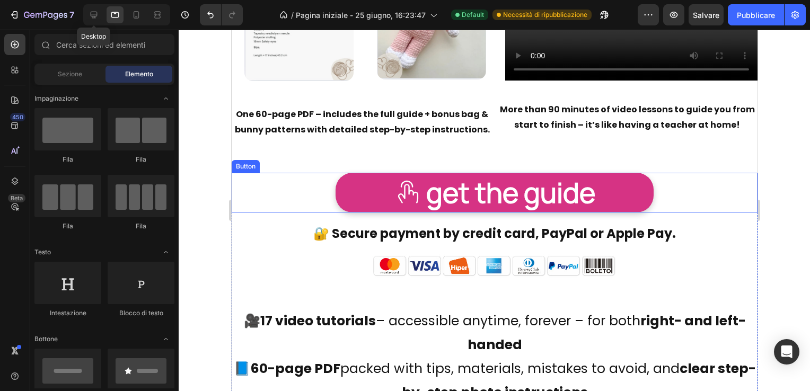
click at [375, 191] on link "get the guide" at bounding box center [494, 193] width 318 height 40
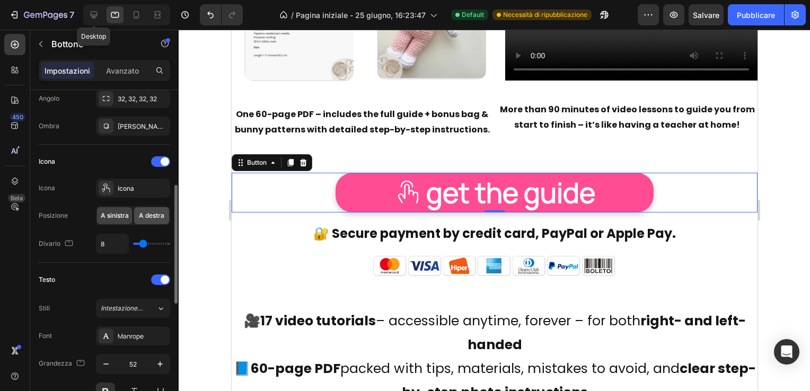
scroll to position [371, 0]
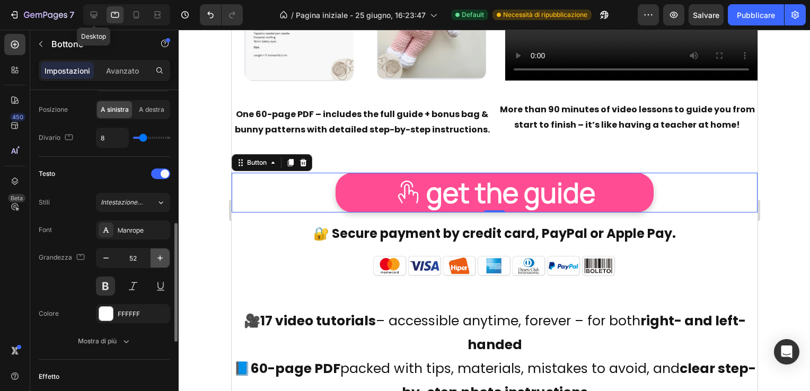
click at [160, 256] on icon "button" at bounding box center [159, 257] width 5 height 5
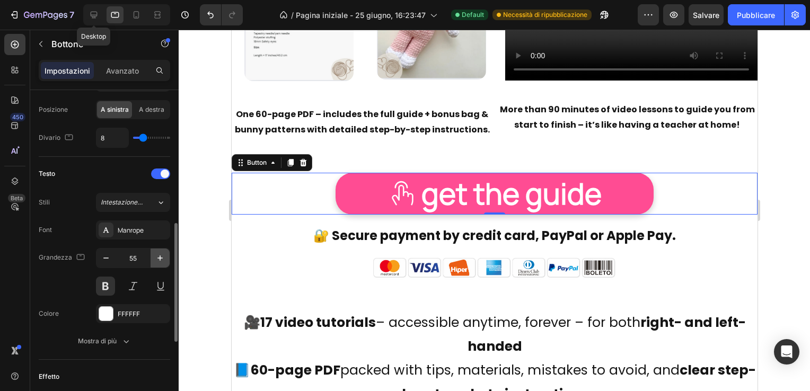
click at [160, 256] on icon "button" at bounding box center [159, 257] width 5 height 5
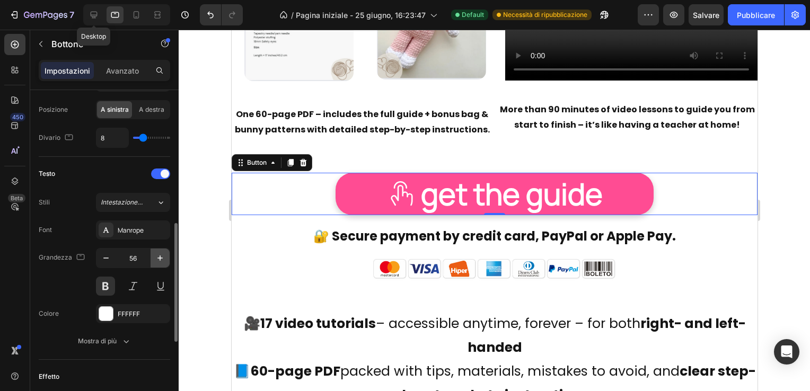
click at [160, 256] on icon "button" at bounding box center [159, 257] width 5 height 5
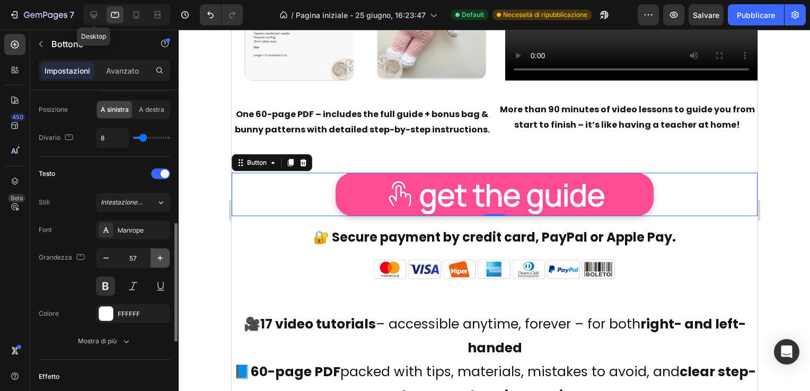
click at [160, 256] on icon "button" at bounding box center [159, 257] width 5 height 5
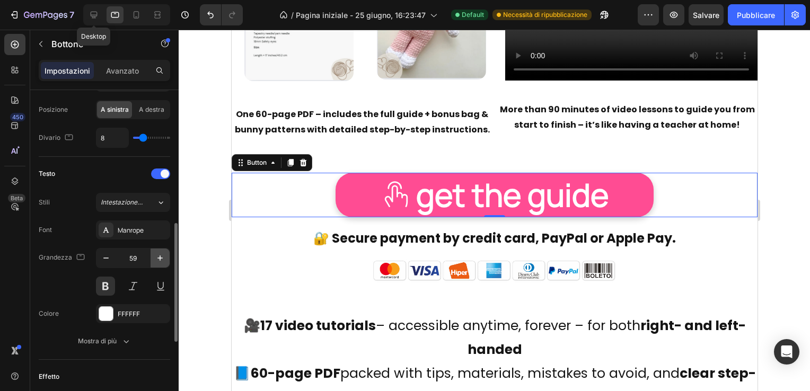
click at [160, 256] on icon "button" at bounding box center [159, 257] width 5 height 5
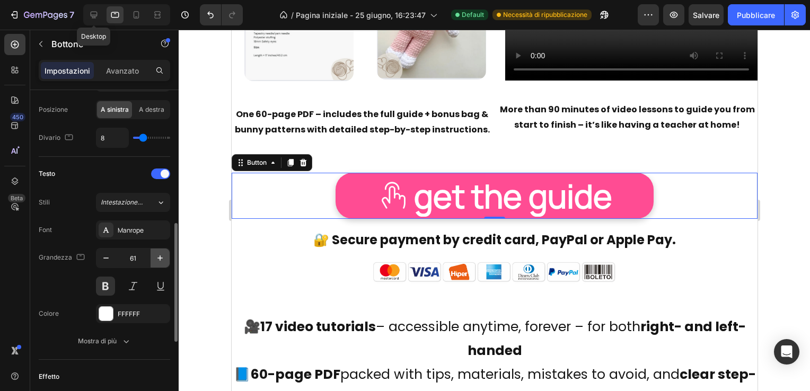
click at [160, 256] on icon "button" at bounding box center [159, 257] width 5 height 5
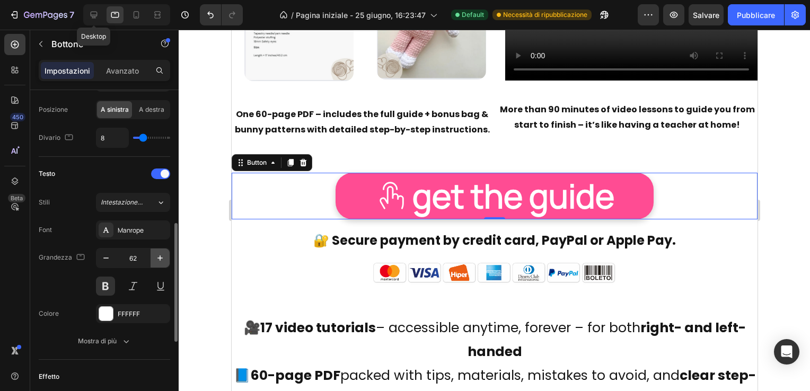
click at [160, 256] on icon "button" at bounding box center [159, 257] width 5 height 5
click at [105, 259] on icon "button" at bounding box center [106, 258] width 11 height 11
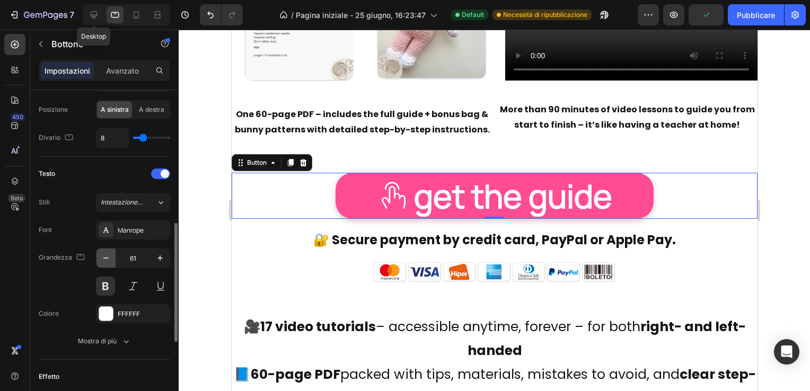
click at [105, 259] on icon "button" at bounding box center [106, 258] width 11 height 11
type input "60"
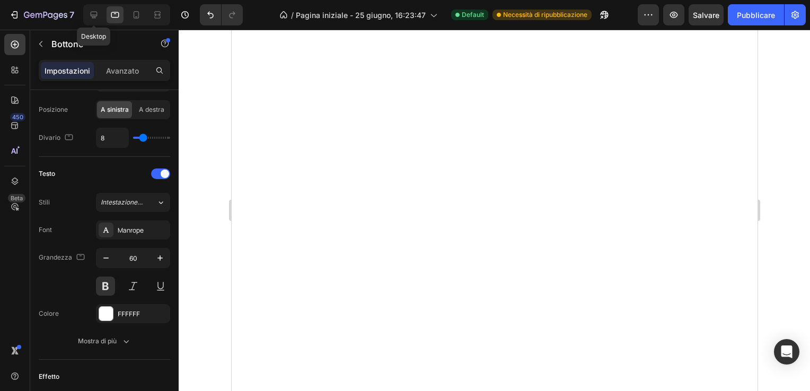
scroll to position [6986, 0]
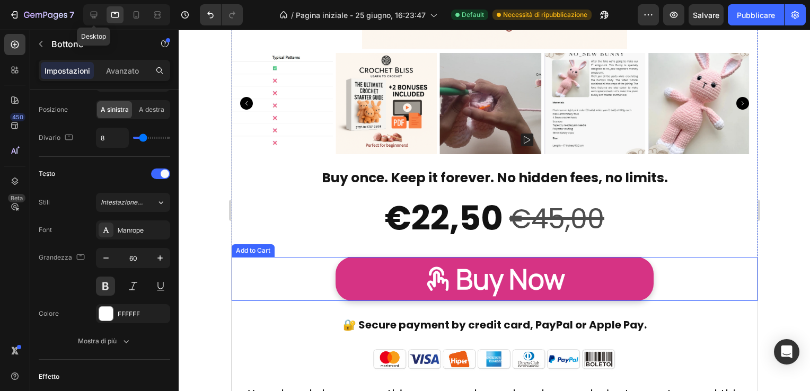
click at [394, 279] on button "Buy Now" at bounding box center [494, 279] width 318 height 45
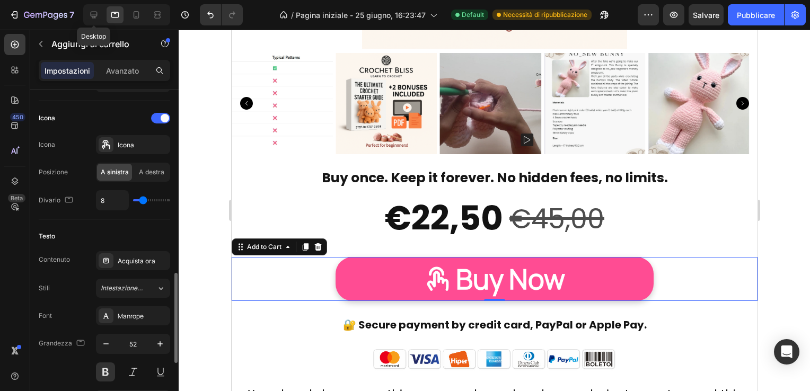
scroll to position [477, 0]
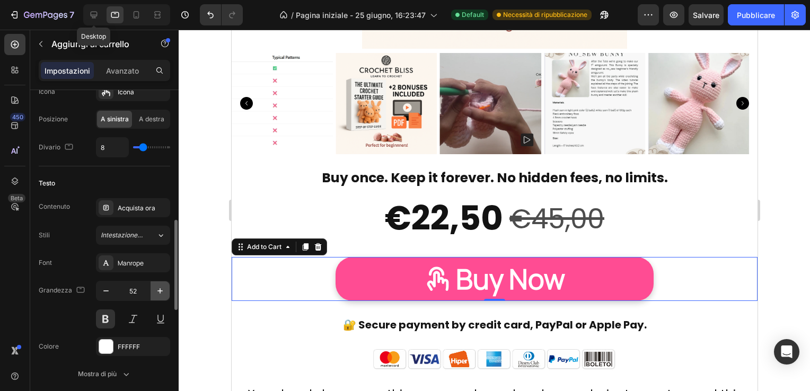
click at [159, 288] on icon "button" at bounding box center [159, 290] width 5 height 5
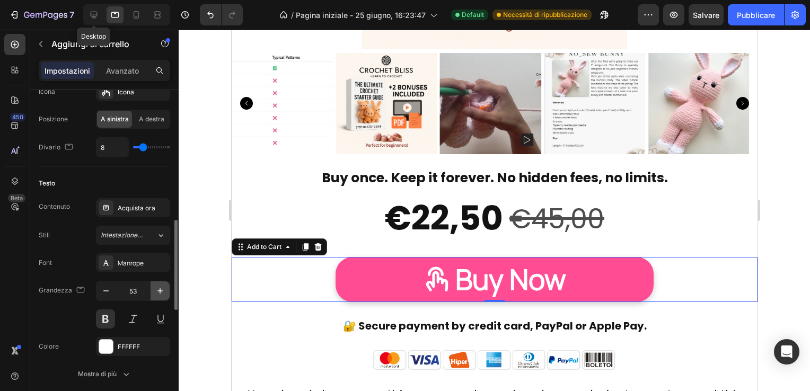
click at [159, 288] on icon "button" at bounding box center [159, 290] width 5 height 5
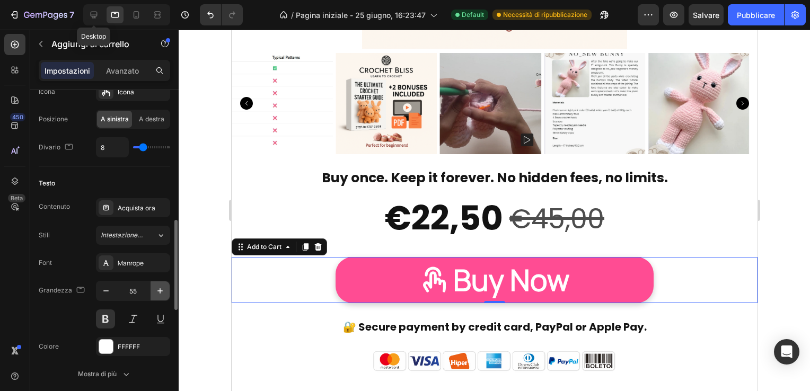
click at [159, 288] on icon "button" at bounding box center [159, 290] width 5 height 5
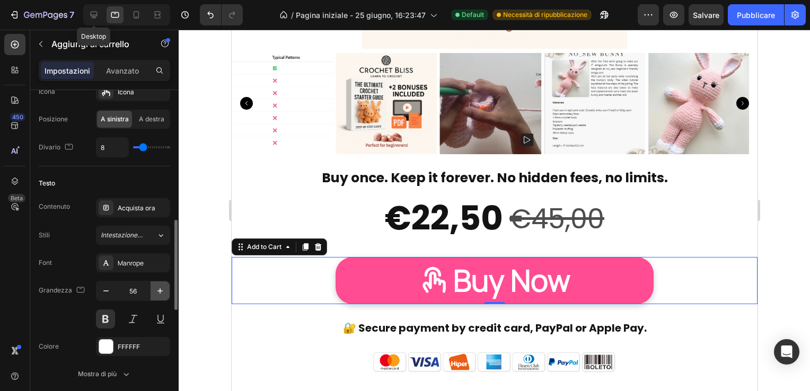
click at [159, 288] on icon "button" at bounding box center [159, 290] width 5 height 5
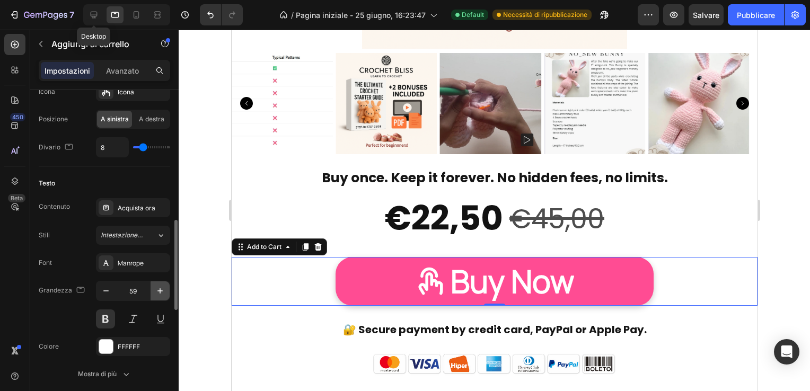
click at [159, 288] on icon "button" at bounding box center [159, 290] width 5 height 5
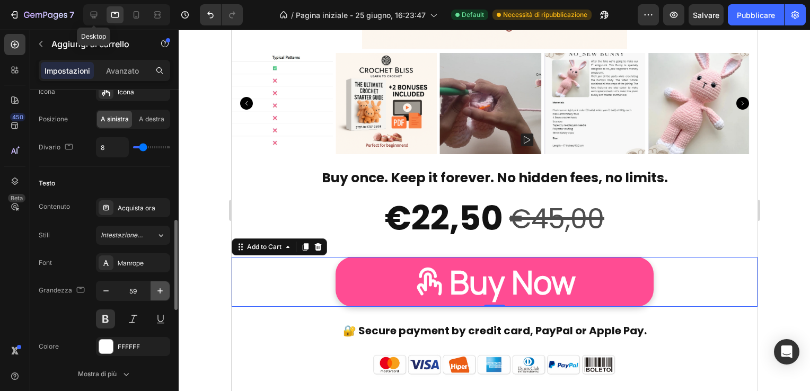
type input "60"
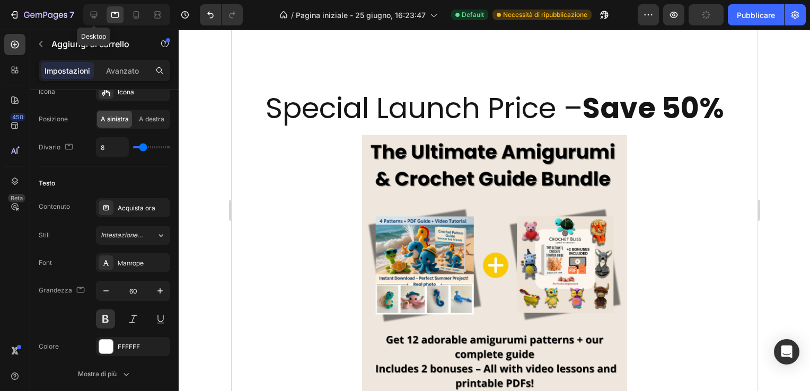
scroll to position [9582, 0]
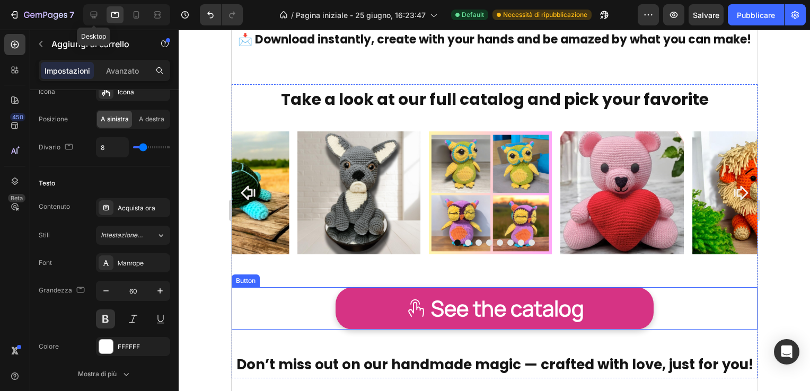
click at [387, 319] on link "See the catalog" at bounding box center [494, 308] width 318 height 42
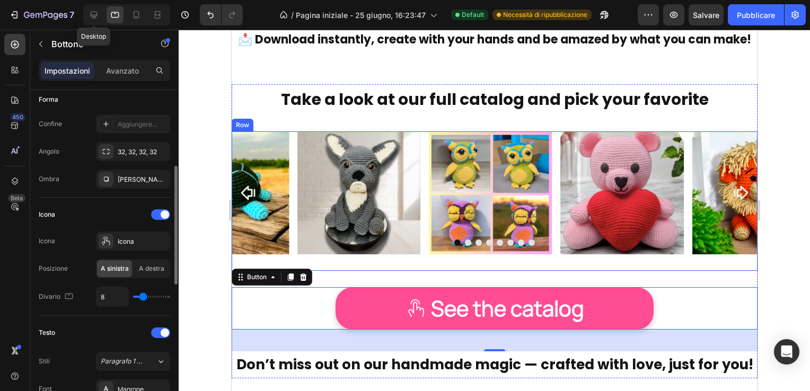
scroll to position [318, 0]
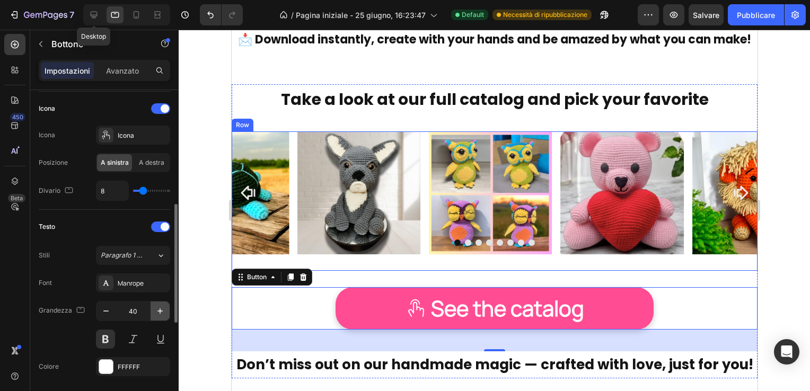
click at [162, 308] on icon "button" at bounding box center [160, 311] width 11 height 11
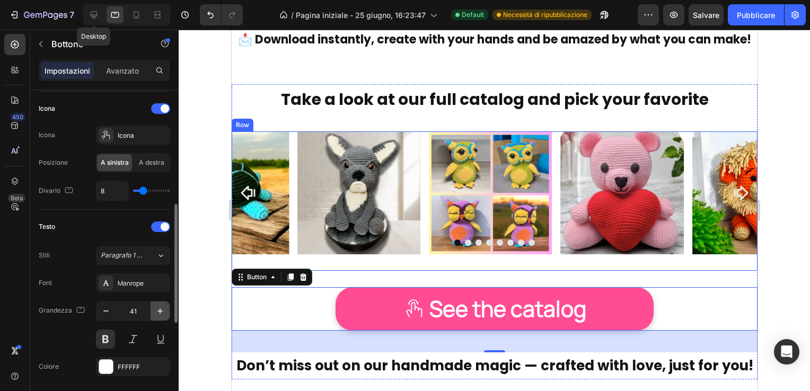
click at [162, 308] on icon "button" at bounding box center [160, 311] width 11 height 11
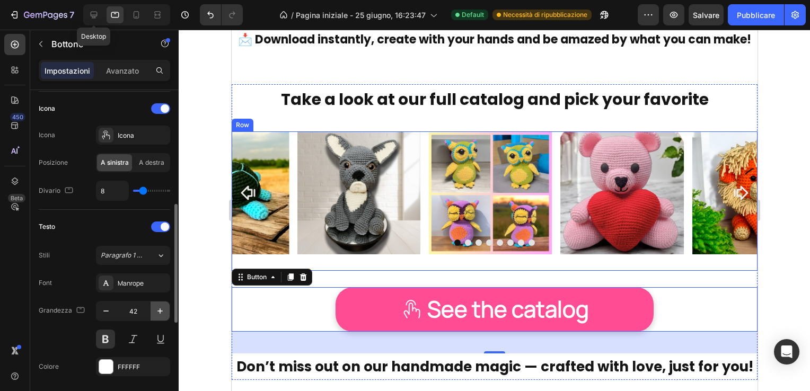
click at [162, 308] on icon "button" at bounding box center [160, 311] width 11 height 11
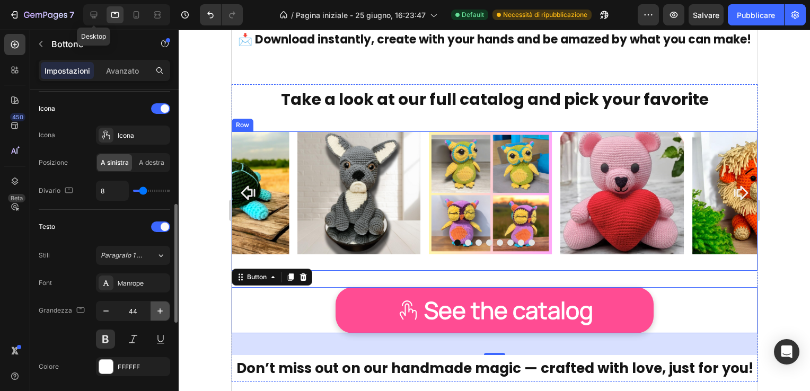
click at [162, 308] on icon "button" at bounding box center [160, 311] width 11 height 11
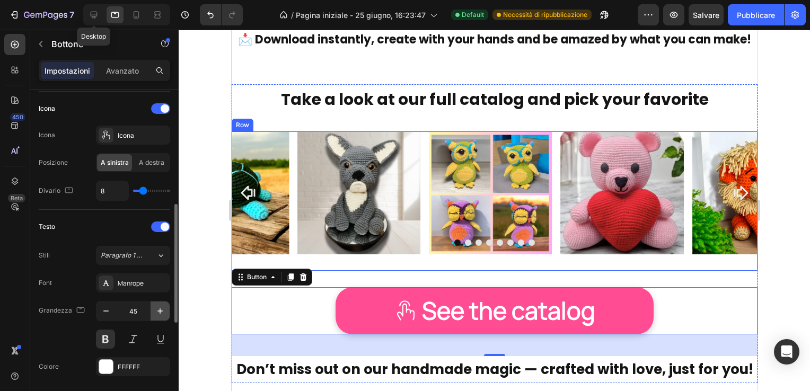
click at [162, 308] on icon "button" at bounding box center [160, 311] width 11 height 11
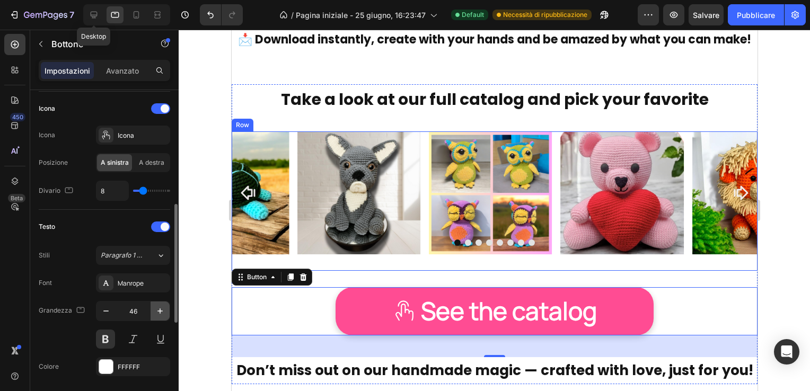
click at [162, 308] on icon "button" at bounding box center [160, 311] width 11 height 11
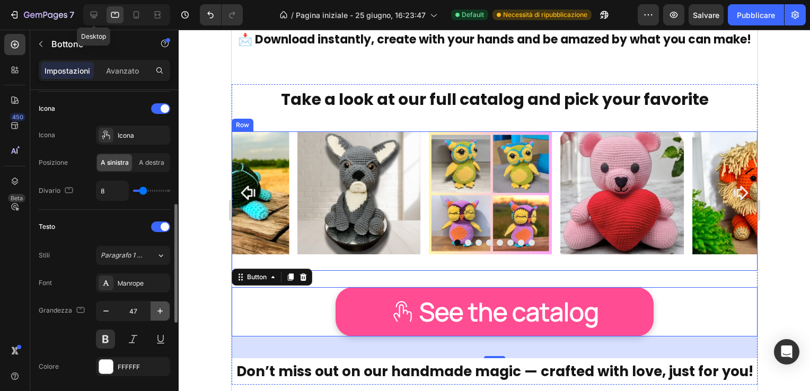
click at [162, 308] on icon "button" at bounding box center [160, 311] width 11 height 11
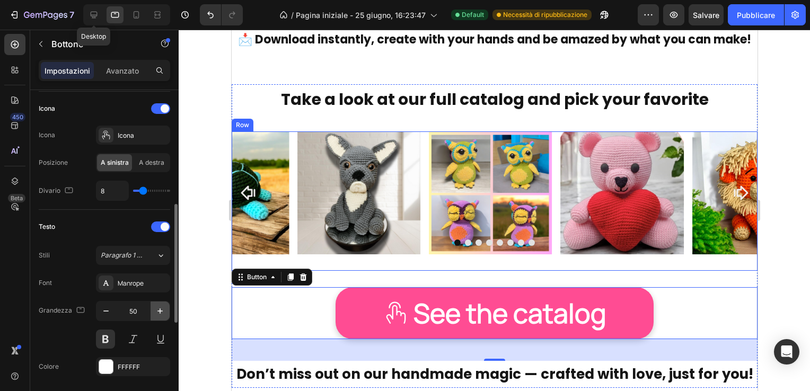
click at [161, 307] on icon "button" at bounding box center [160, 311] width 11 height 11
type input "51"
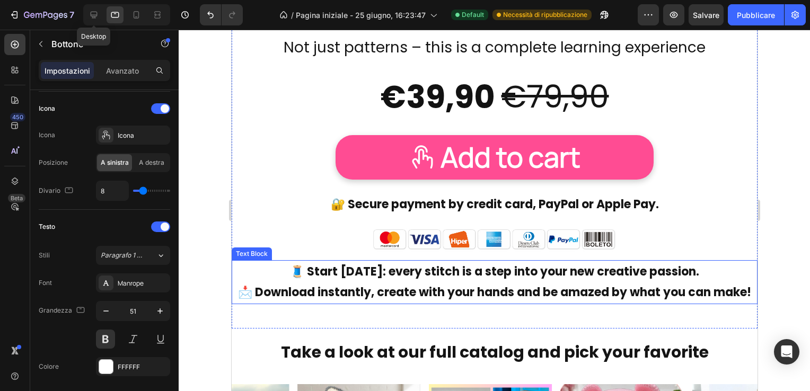
scroll to position [9317, 0]
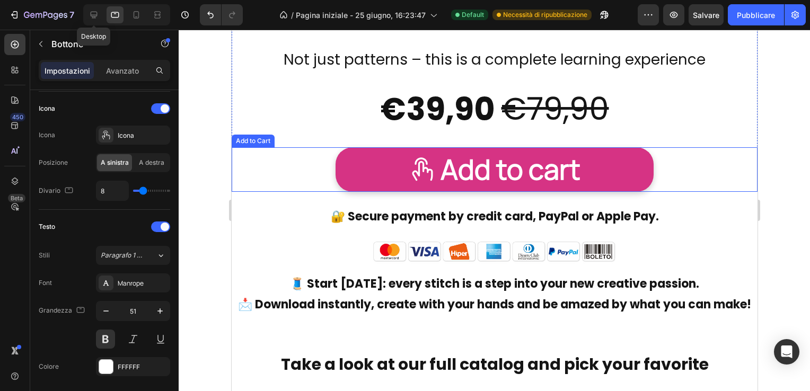
click at [380, 164] on button "Add to cart" at bounding box center [494, 169] width 318 height 45
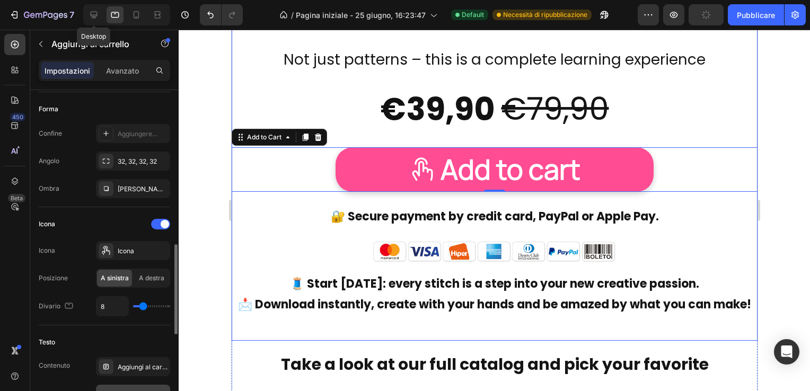
scroll to position [424, 0]
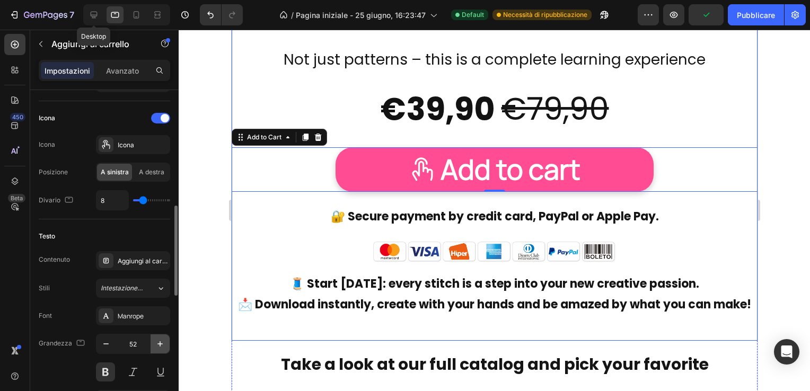
click at [159, 343] on icon "button" at bounding box center [160, 344] width 11 height 11
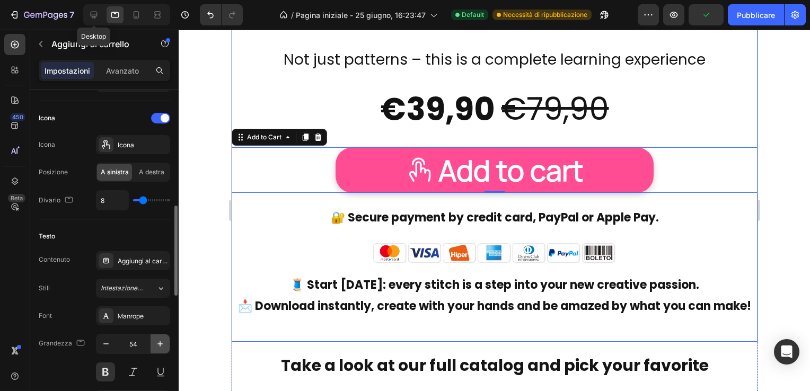
click at [159, 343] on icon "button" at bounding box center [160, 344] width 11 height 11
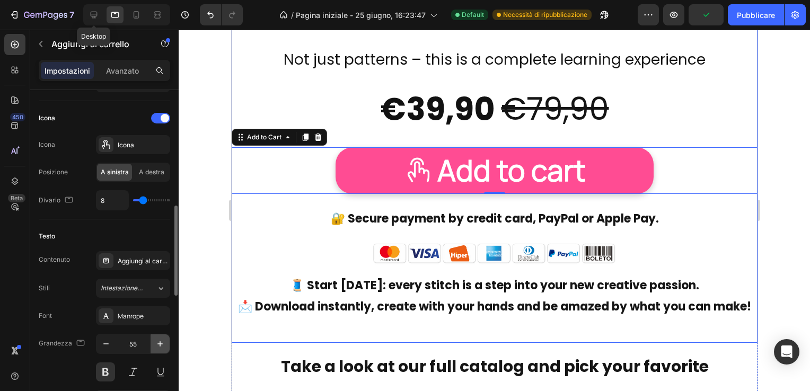
click at [159, 343] on icon "button" at bounding box center [160, 344] width 11 height 11
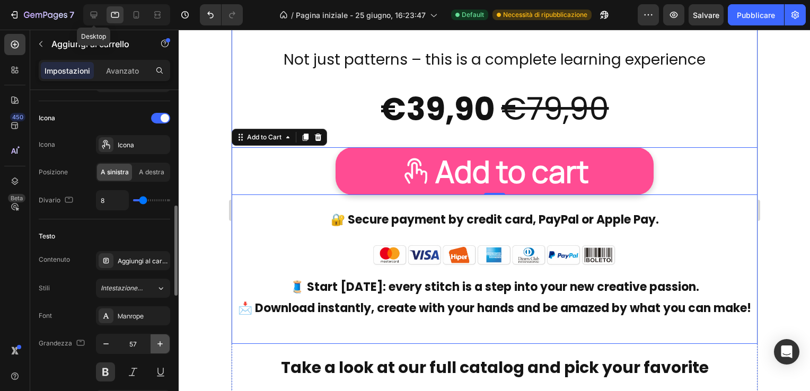
click at [159, 343] on icon "button" at bounding box center [160, 344] width 11 height 11
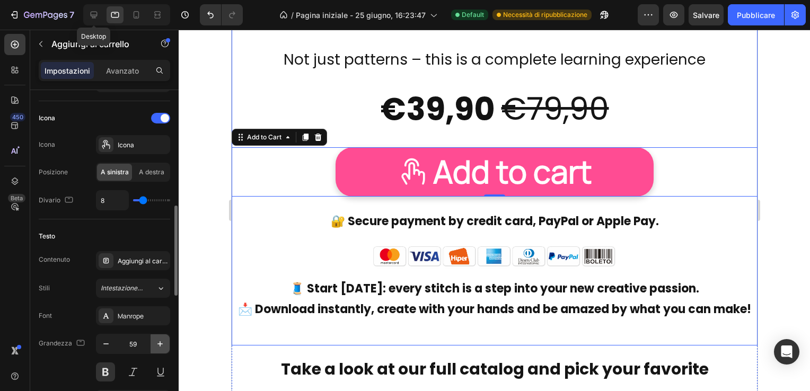
click at [159, 343] on icon "button" at bounding box center [160, 344] width 11 height 11
type input "60"
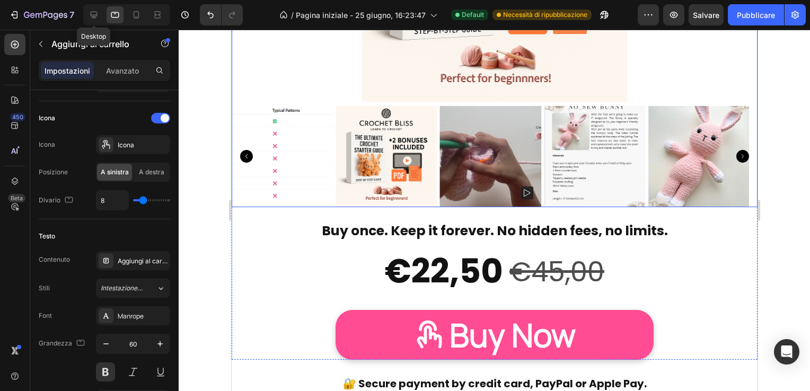
scroll to position [7092, 0]
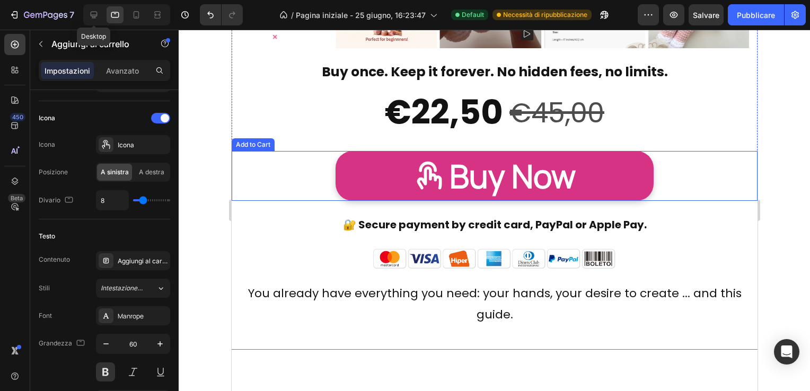
click at [378, 175] on button "Buy Now" at bounding box center [494, 176] width 318 height 50
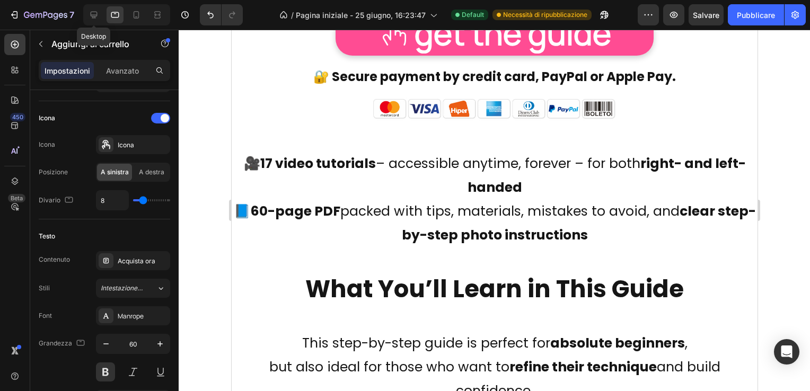
scroll to position [3913, 0]
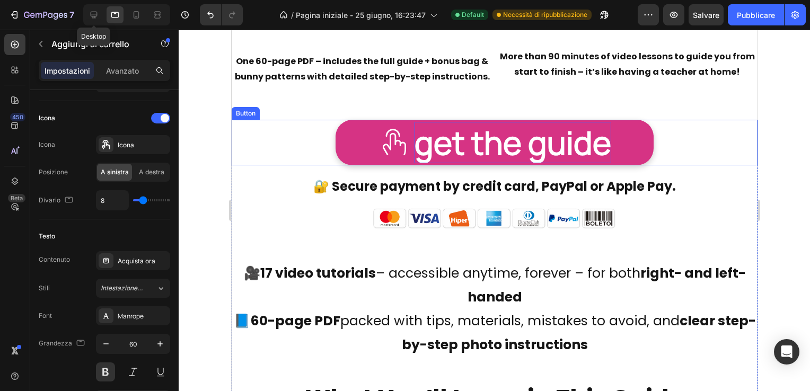
click at [441, 140] on p "get the guide" at bounding box center [512, 142] width 197 height 41
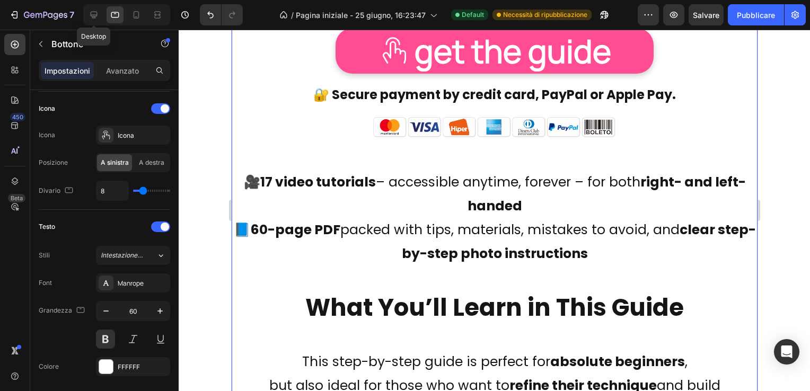
scroll to position [3277, 0]
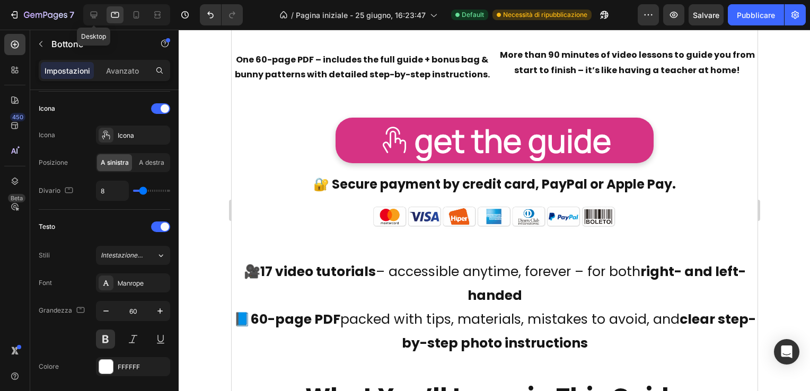
click at [378, 134] on icon at bounding box center [394, 141] width 32 height 32
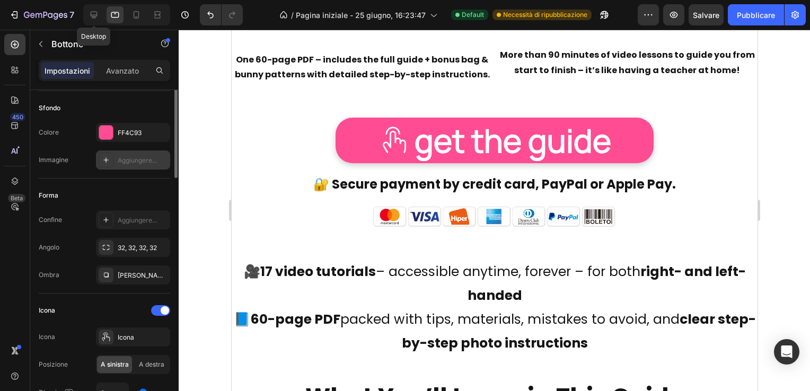
scroll to position [10, 0]
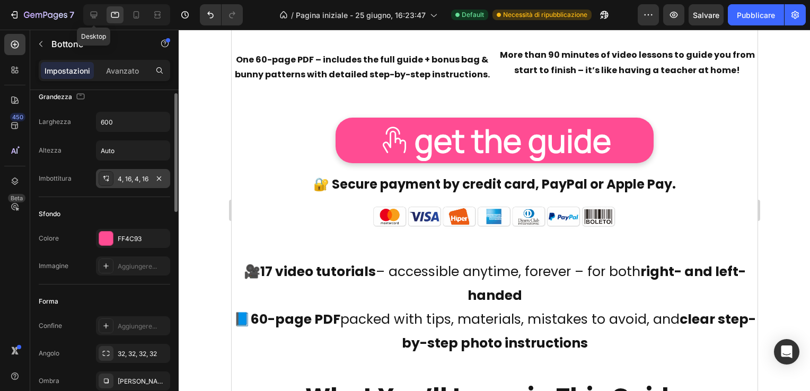
click at [143, 176] on div "4, 16, 4, 16" at bounding box center [133, 179] width 31 height 10
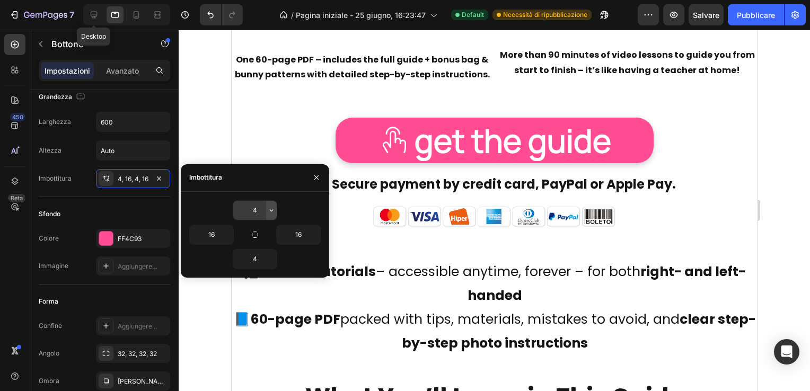
click at [272, 210] on icon "button" at bounding box center [271, 210] width 3 height 2
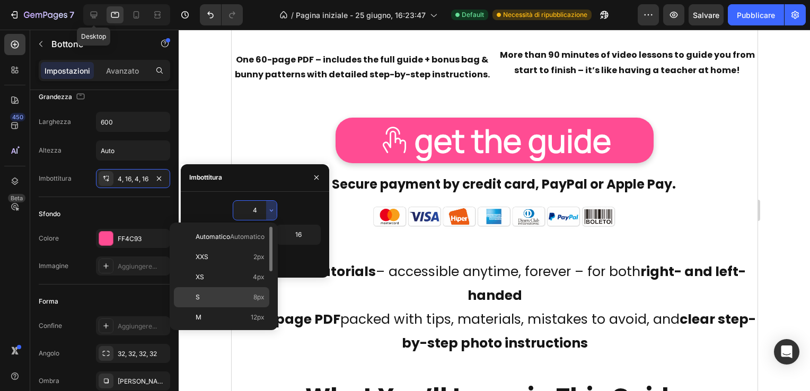
click at [223, 292] on p "S 8px" at bounding box center [230, 297] width 69 height 10
type input "8"
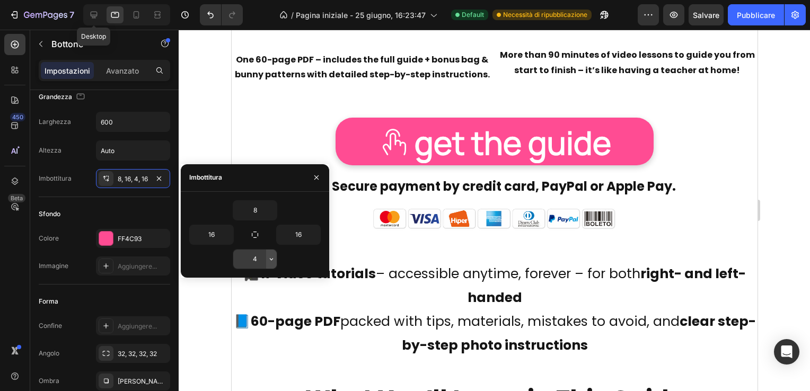
click at [270, 255] on icon "button" at bounding box center [271, 259] width 8 height 8
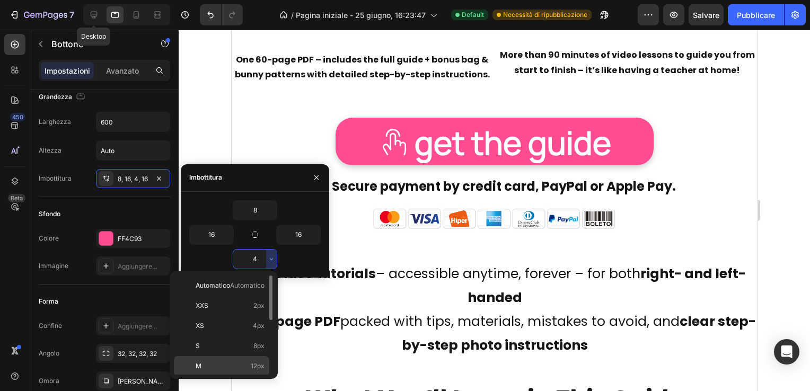
click at [233, 362] on p "M 12px" at bounding box center [230, 366] width 69 height 10
type input "12"
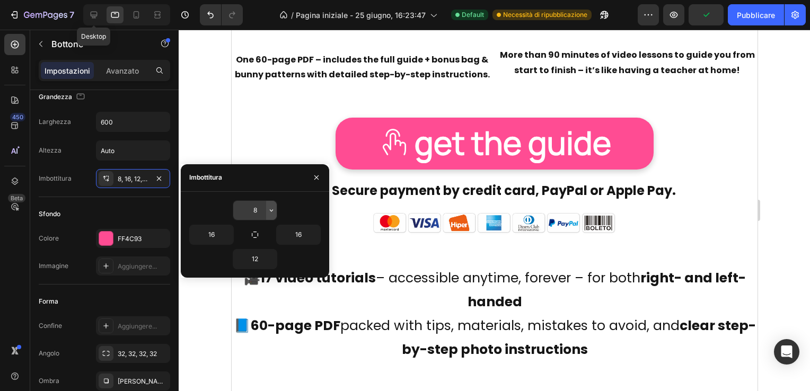
click at [269, 211] on icon "button" at bounding box center [271, 210] width 8 height 8
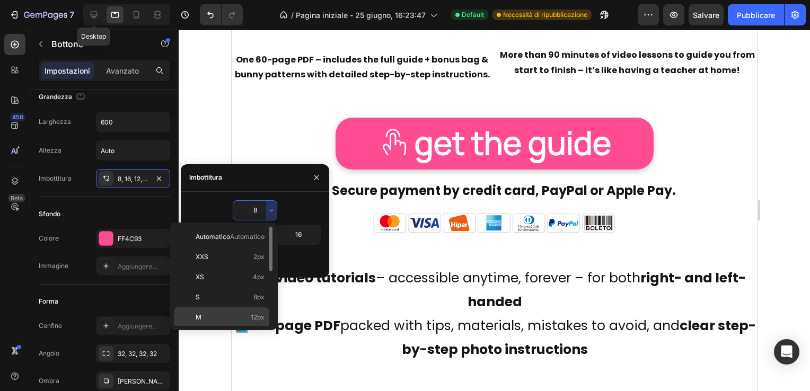
click at [235, 315] on p "M 12px" at bounding box center [230, 318] width 69 height 10
type input "12"
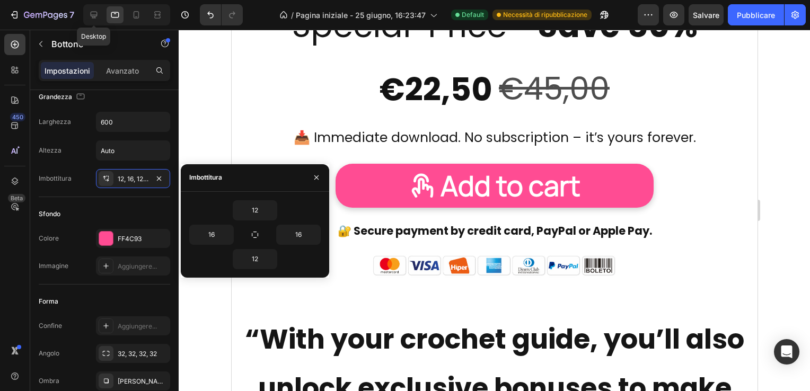
scroll to position [1932, 0]
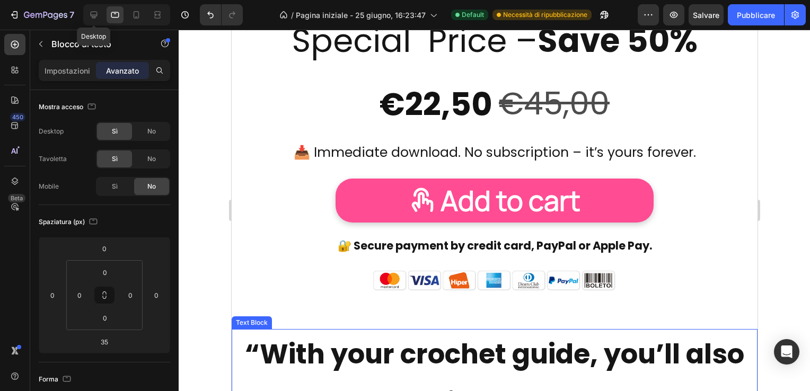
scroll to position [1687, 0]
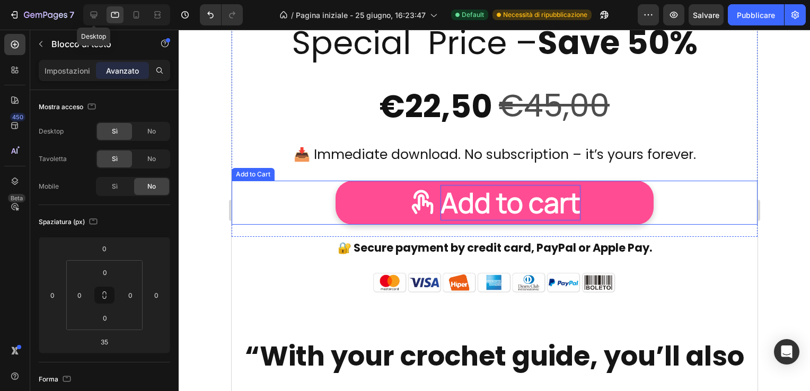
click at [467, 197] on div "Add to cart" at bounding box center [510, 203] width 140 height 36
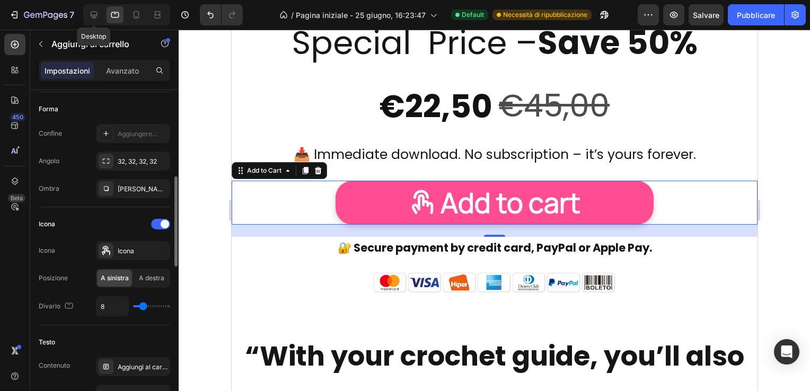
scroll to position [424, 0]
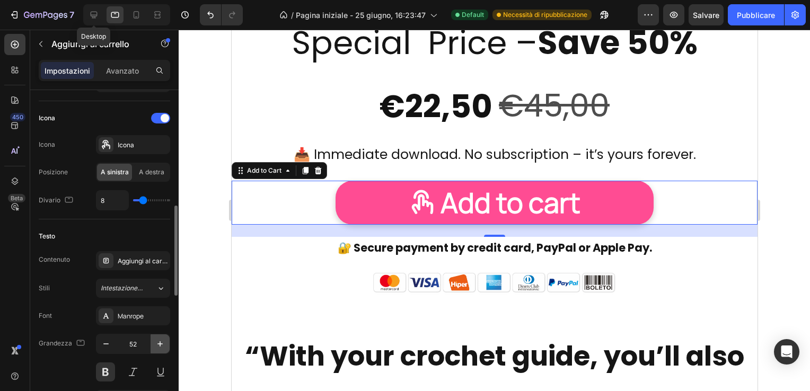
click at [158, 340] on icon "button" at bounding box center [160, 344] width 11 height 11
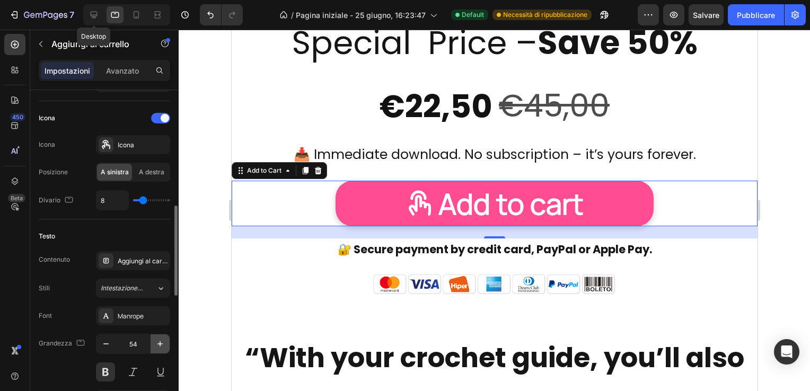
click at [158, 340] on icon "button" at bounding box center [160, 344] width 11 height 11
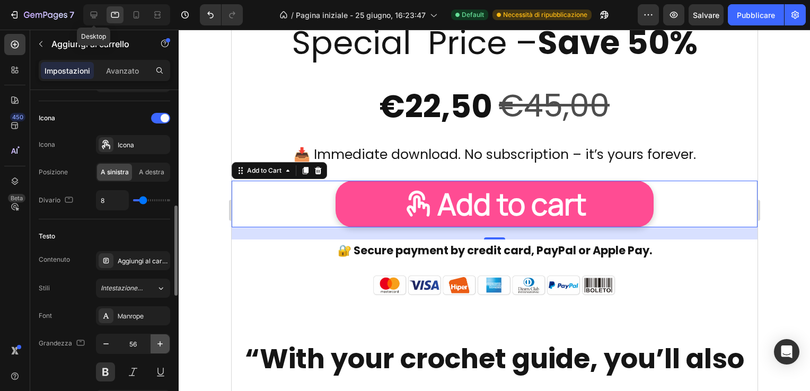
click at [158, 340] on icon "button" at bounding box center [160, 344] width 11 height 11
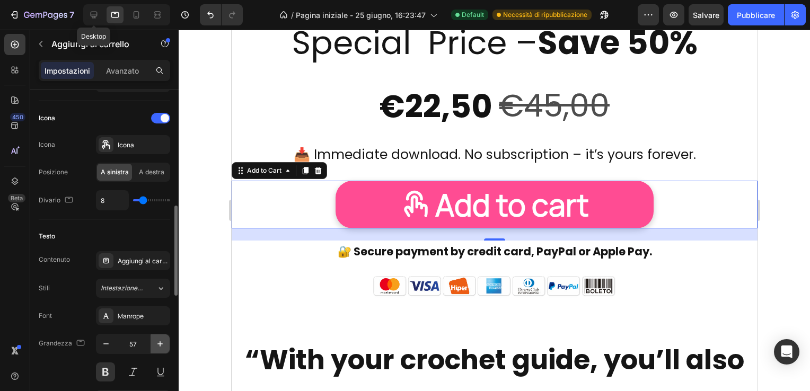
click at [158, 340] on icon "button" at bounding box center [160, 344] width 11 height 11
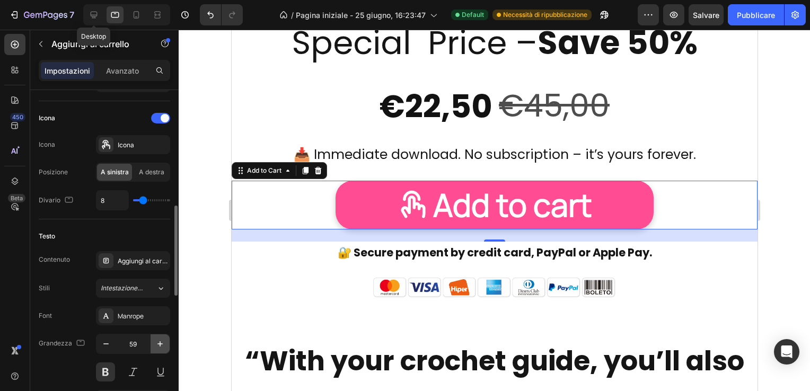
click at [158, 340] on icon "button" at bounding box center [160, 344] width 11 height 11
type input "60"
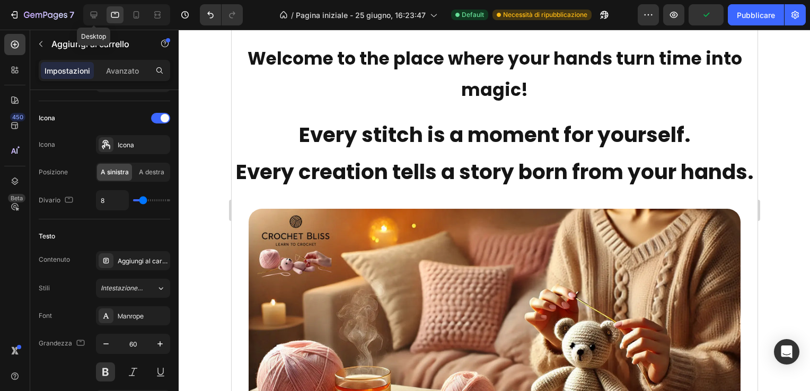
scroll to position [0, 0]
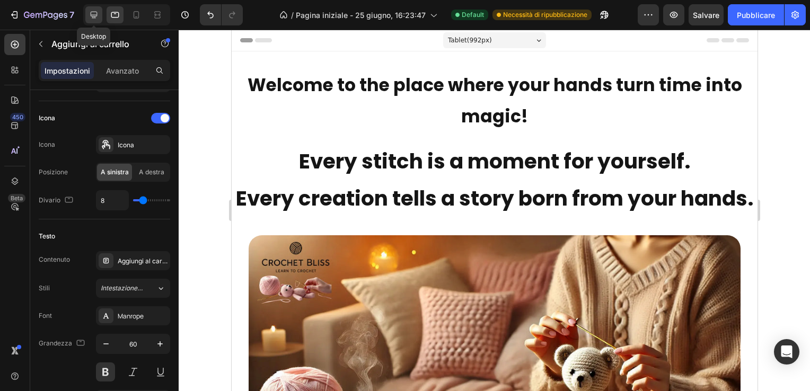
click at [93, 16] on icon at bounding box center [93, 15] width 11 height 11
type input "100%"
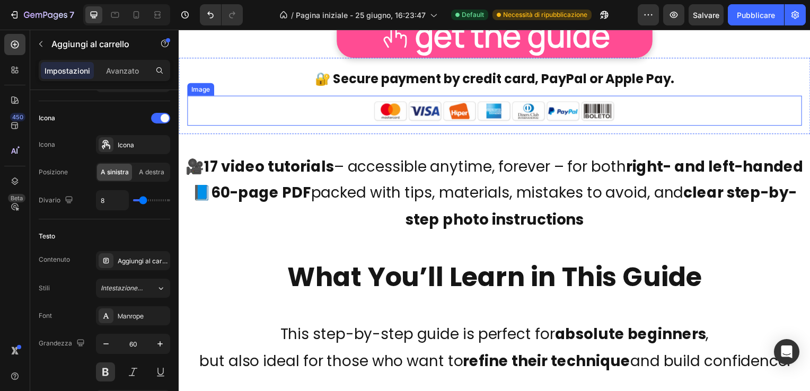
scroll to position [3073, 0]
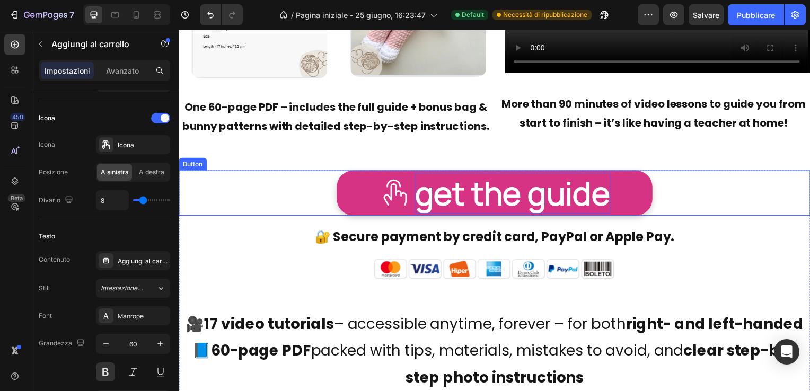
click at [454, 195] on p "get the guide" at bounding box center [514, 194] width 197 height 41
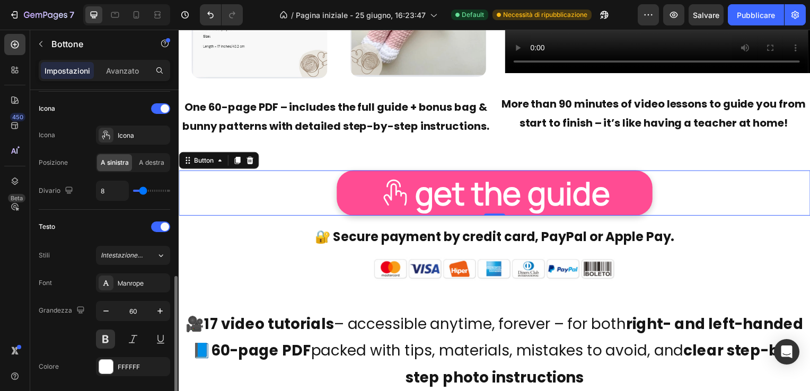
scroll to position [371, 0]
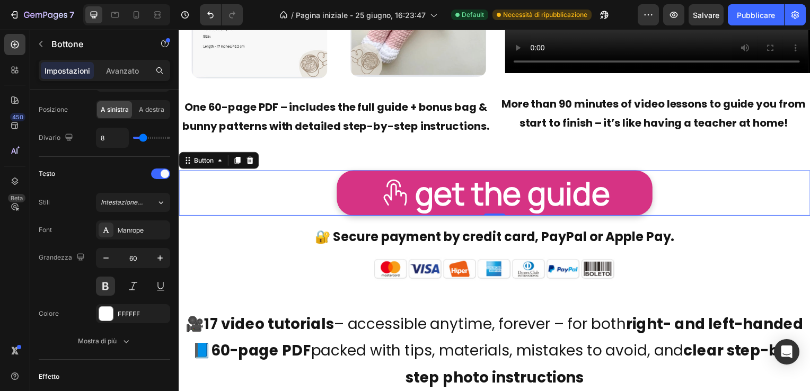
click at [357, 189] on link "get the guide" at bounding box center [497, 195] width 318 height 46
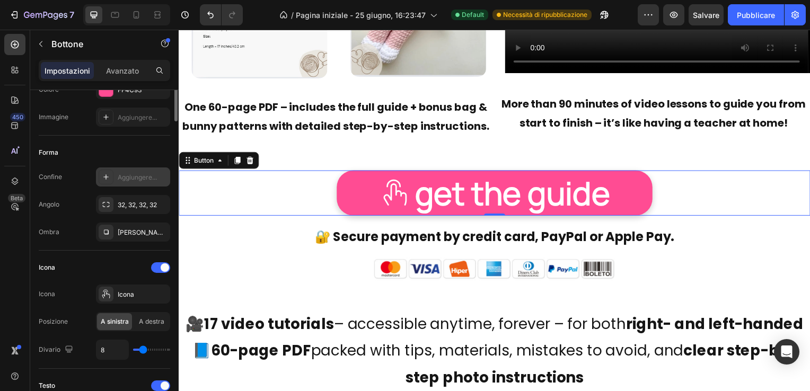
scroll to position [53, 0]
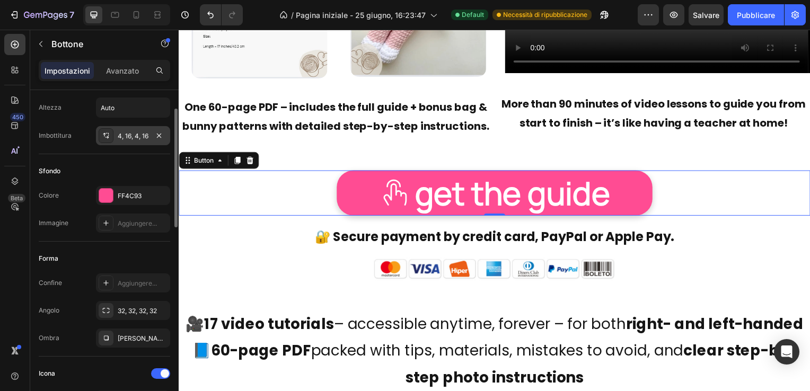
click at [140, 132] on div "4, 16, 4, 16" at bounding box center [133, 136] width 31 height 10
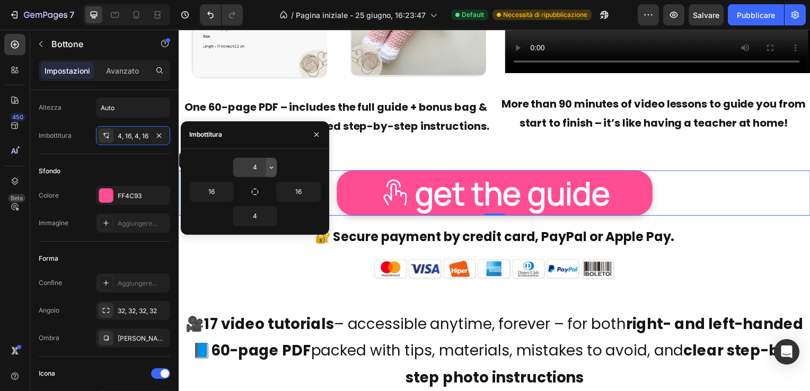
click at [271, 165] on icon "button" at bounding box center [271, 167] width 8 height 8
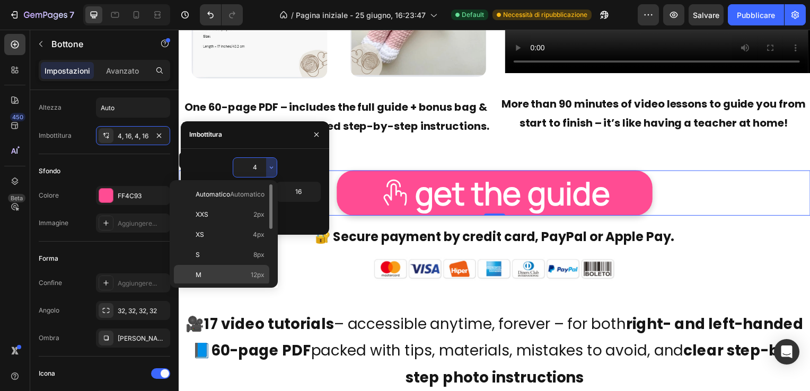
click at [240, 273] on p "M 12px" at bounding box center [230, 275] width 69 height 10
type input "12"
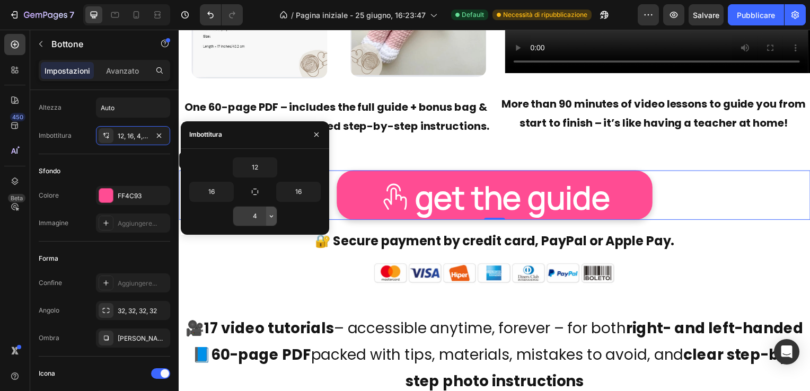
click at [269, 214] on icon "button" at bounding box center [271, 216] width 8 height 8
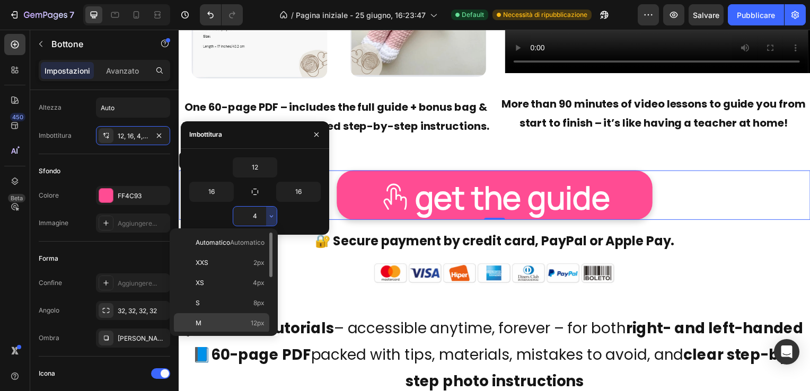
click at [233, 319] on p "M 12px" at bounding box center [230, 323] width 69 height 10
type input "12"
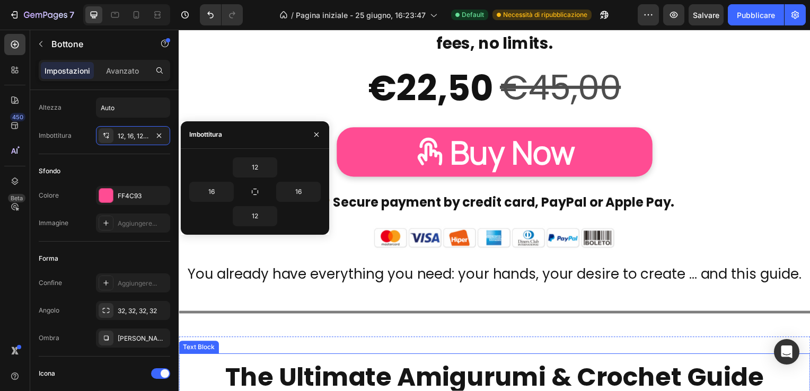
scroll to position [6624, 0]
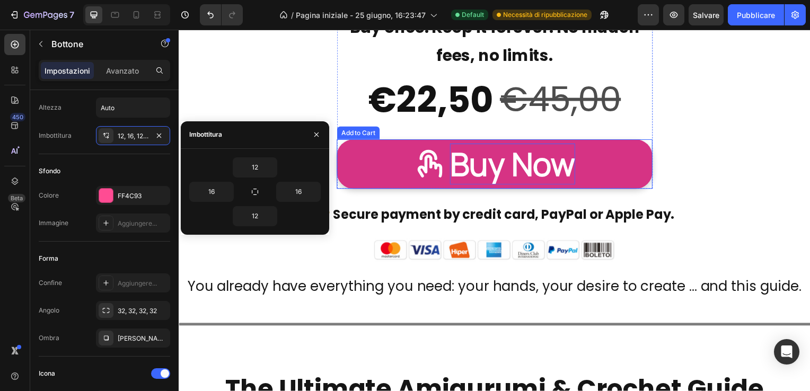
click at [491, 162] on div "Buy Now" at bounding box center [514, 165] width 126 height 41
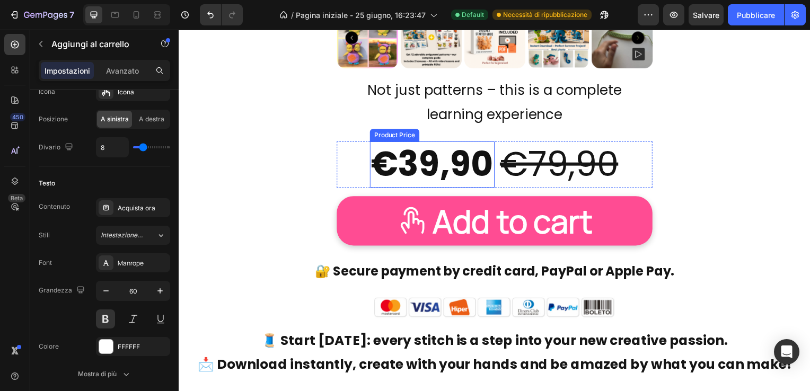
scroll to position [9061, 0]
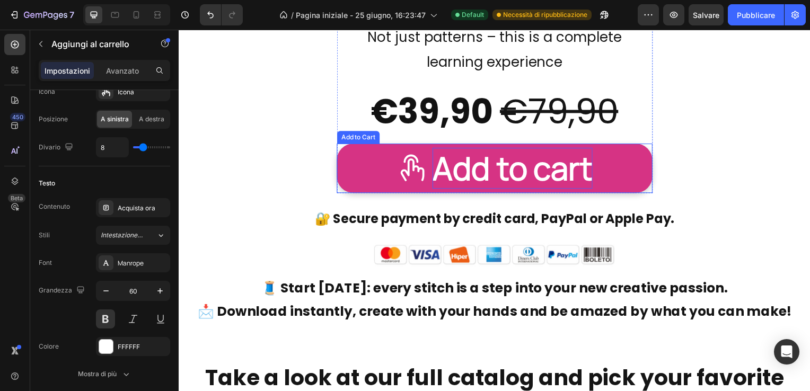
click at [457, 171] on div "Add to cart" at bounding box center [514, 169] width 161 height 41
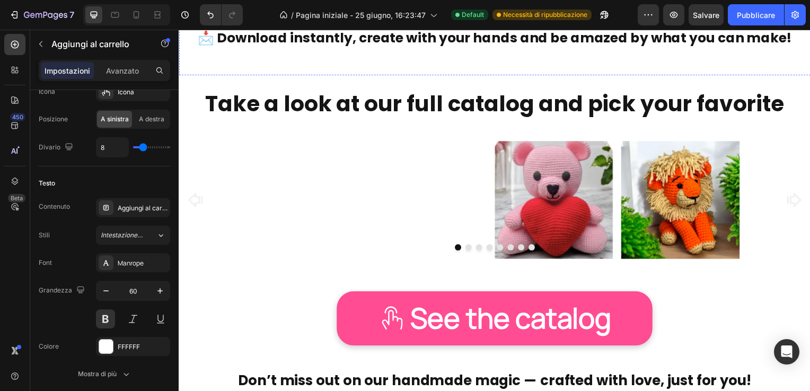
scroll to position [9379, 0]
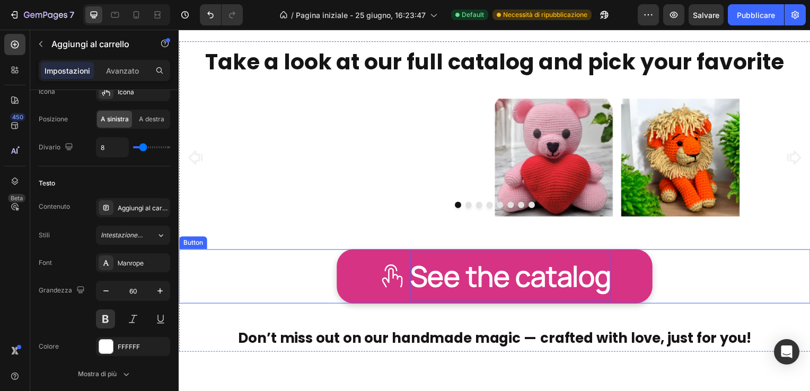
click at [445, 278] on p "See the catalog" at bounding box center [513, 278] width 202 height 50
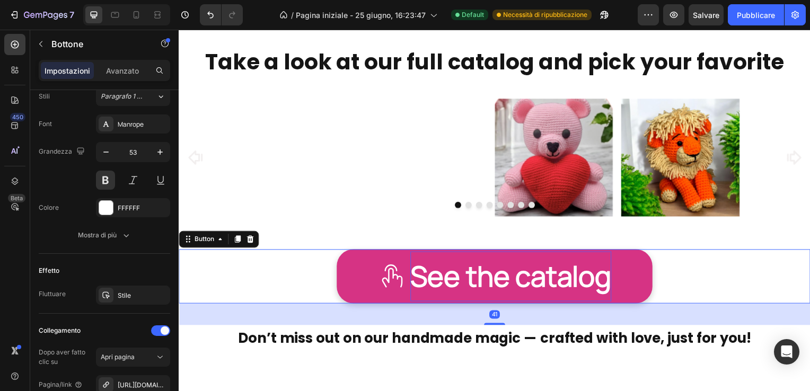
scroll to position [0, 0]
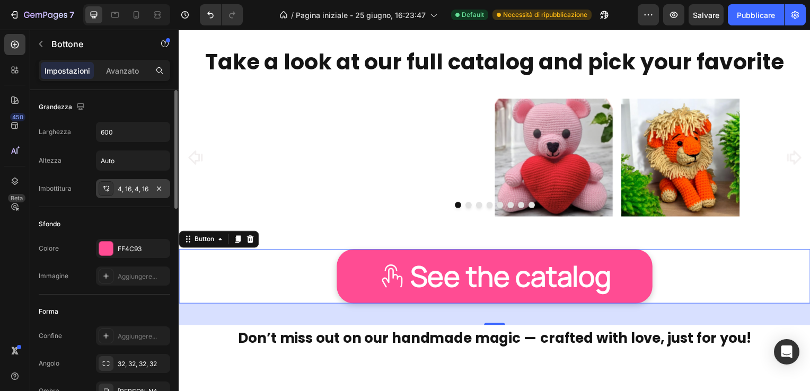
click at [134, 187] on div "4, 16, 4, 16" at bounding box center [133, 189] width 31 height 10
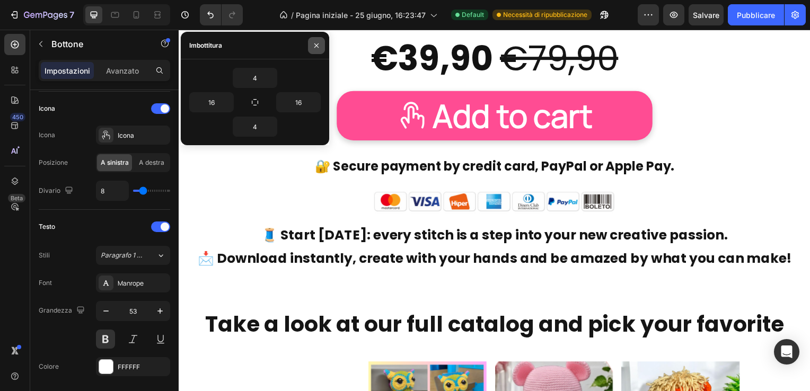
scroll to position [8266, 0]
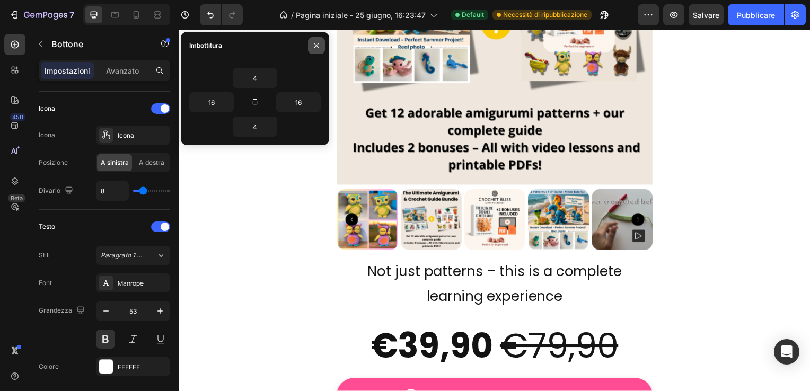
click at [315, 44] on icon "button" at bounding box center [316, 45] width 4 height 4
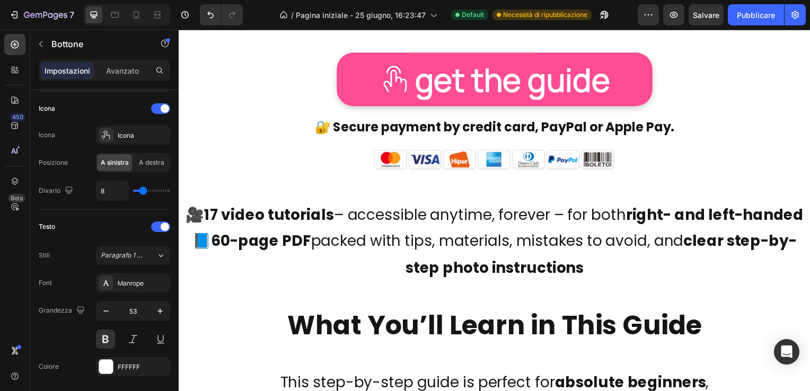
scroll to position [2997, 0]
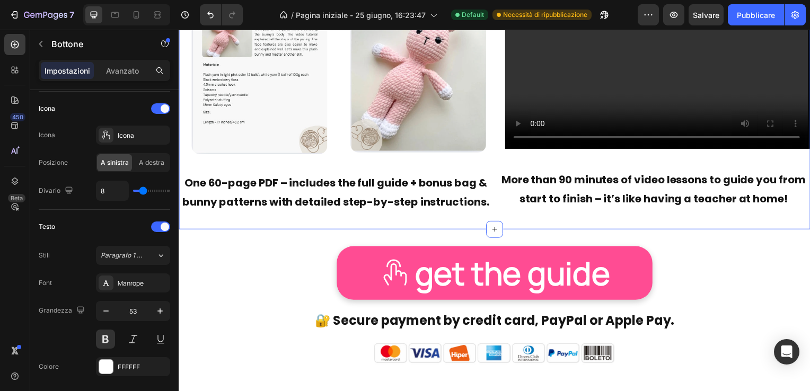
click at [472, 216] on div "🎁 Bonus 2 – Level Up Your Skills Text Block Ready for your next challenge? With…" at bounding box center [497, 1] width 636 height 462
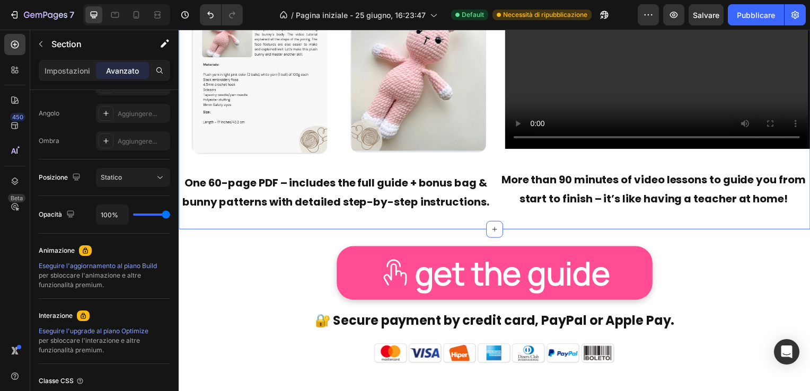
scroll to position [0, 0]
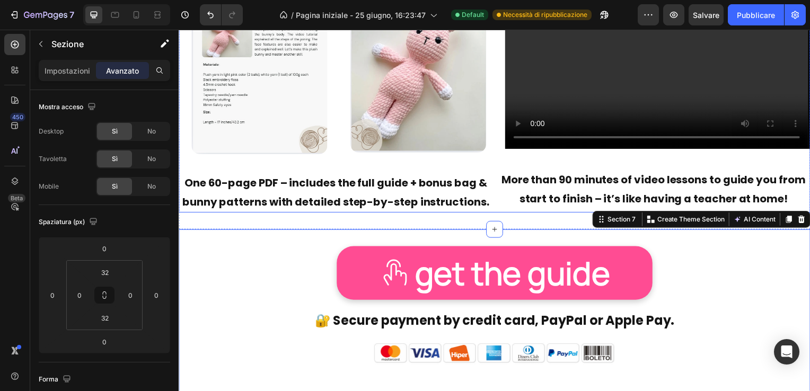
click at [492, 200] on div "PDF Image Text Block Image Final Result Text Block Image Row One 60-page PDF – …" at bounding box center [497, 86] width 636 height 255
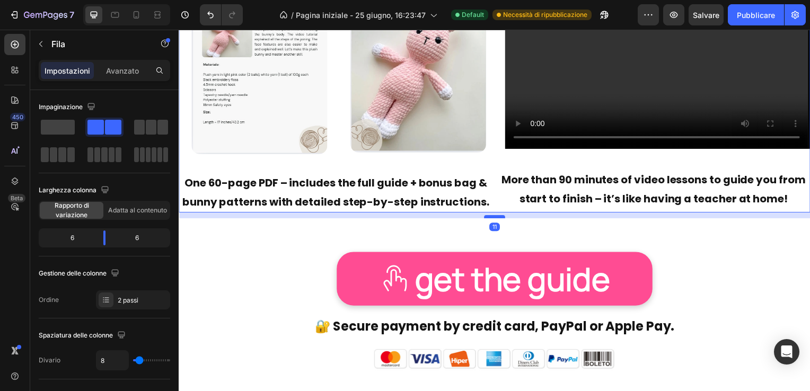
drag, startPoint x: 491, startPoint y: 210, endPoint x: 492, endPoint y: 216, distance: 6.0
click at [492, 217] on div at bounding box center [496, 218] width 21 height 3
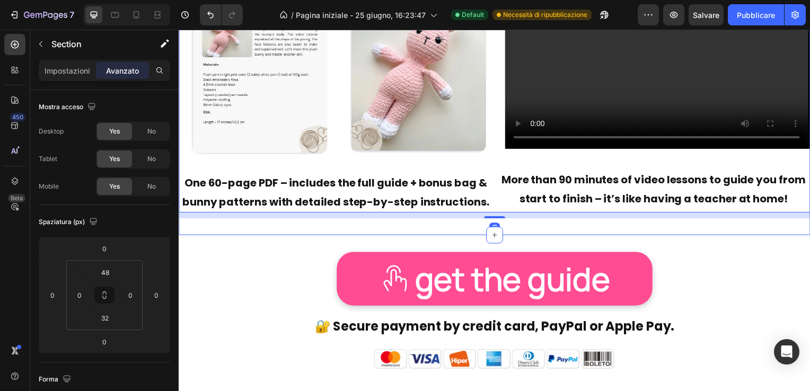
click at [521, 232] on div "🎁 Bonus 2 – Level Up Your Skills Text Block Ready for your next challenge? With…" at bounding box center [497, 3] width 636 height 467
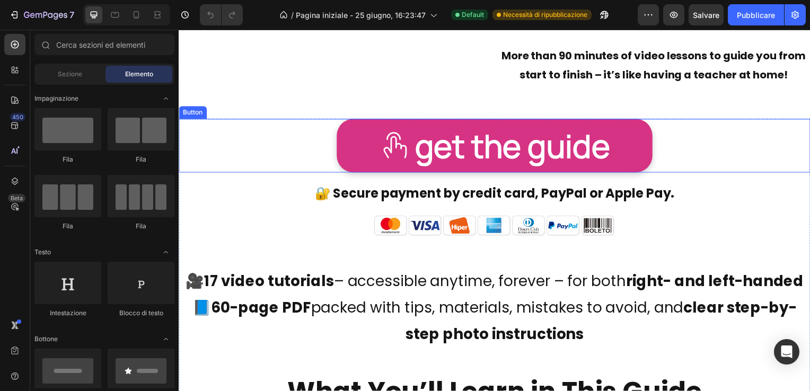
scroll to position [3126, 0]
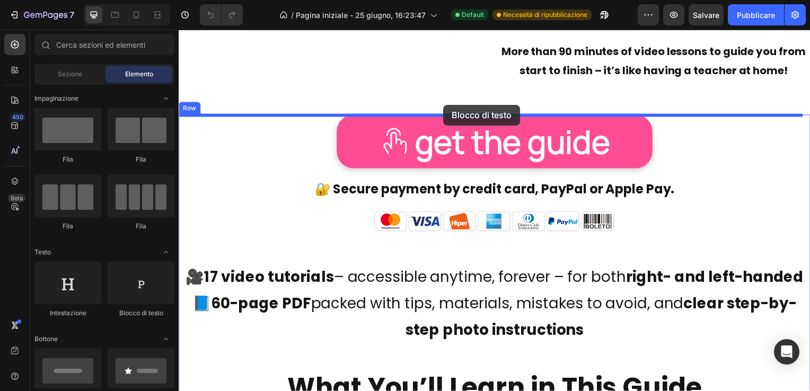
drag, startPoint x: 312, startPoint y: 309, endPoint x: 446, endPoint y: 105, distance: 243.8
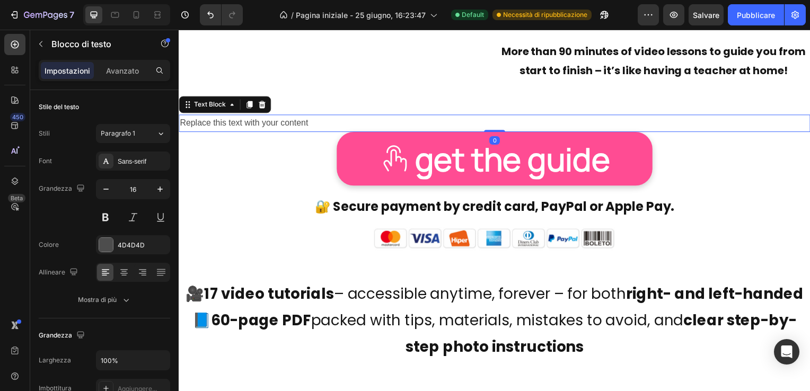
click at [315, 123] on div "Replace this text with your content" at bounding box center [497, 124] width 636 height 17
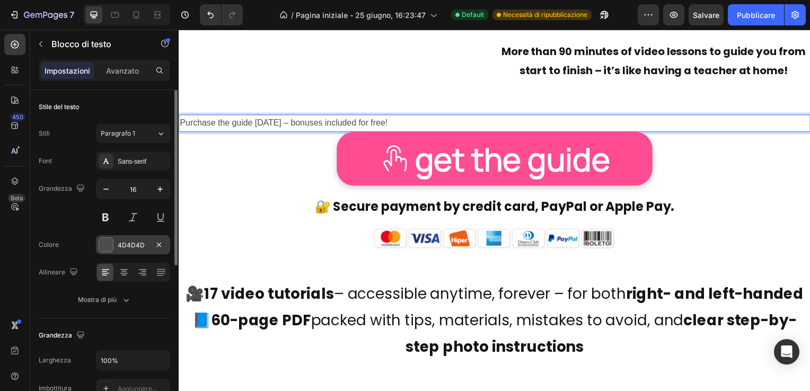
click at [107, 242] on div at bounding box center [106, 245] width 14 height 14
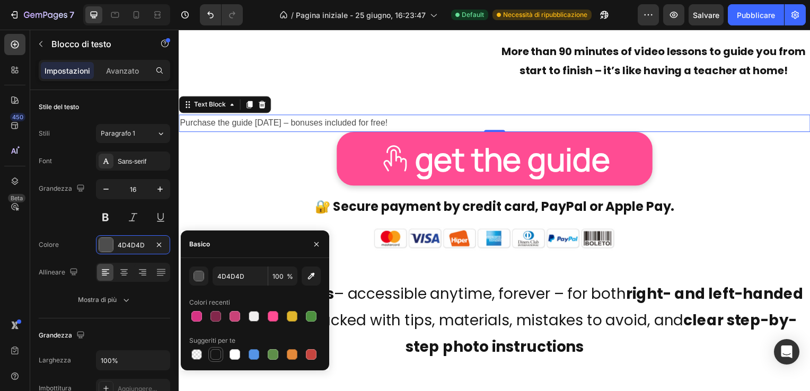
click at [215, 353] on div at bounding box center [215, 354] width 11 height 11
type input "151515"
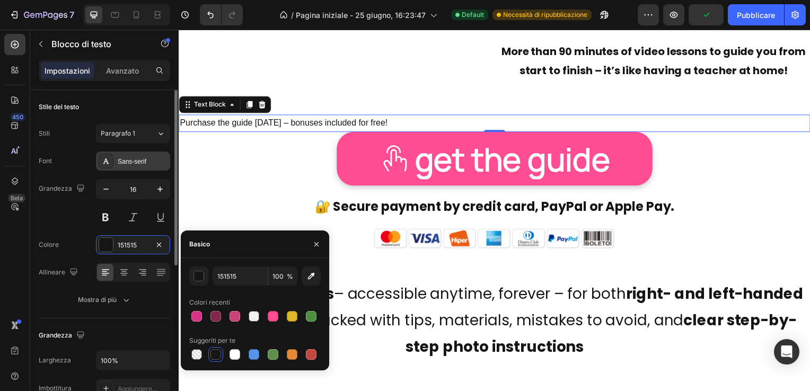
click at [127, 160] on div "Sans-serif" at bounding box center [143, 162] width 50 height 10
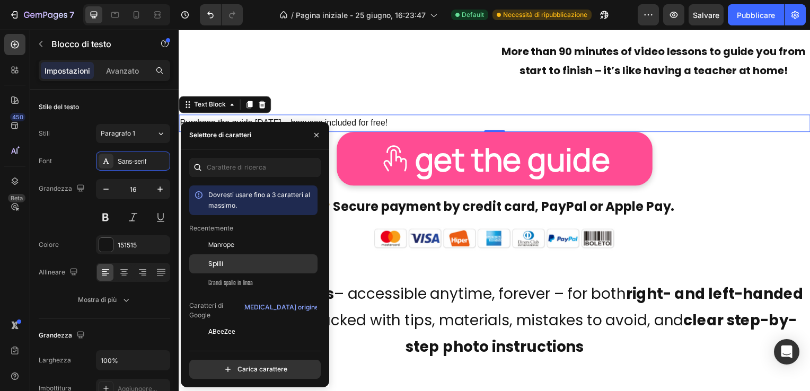
click at [221, 260] on span "Spilli" at bounding box center [215, 264] width 15 height 10
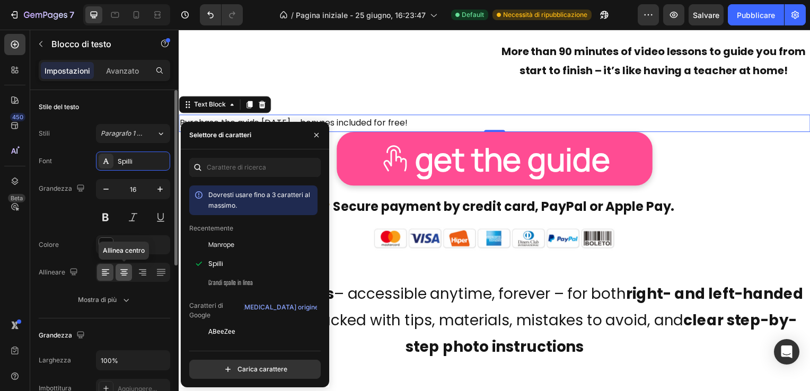
click at [125, 272] on icon at bounding box center [124, 272] width 11 height 11
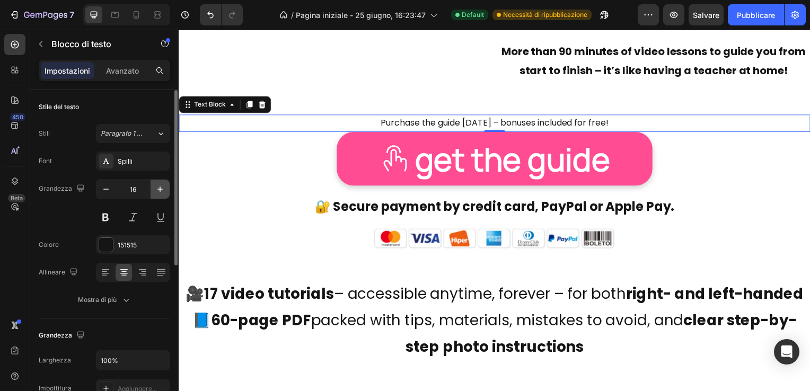
click at [160, 184] on icon "button" at bounding box center [160, 189] width 11 height 11
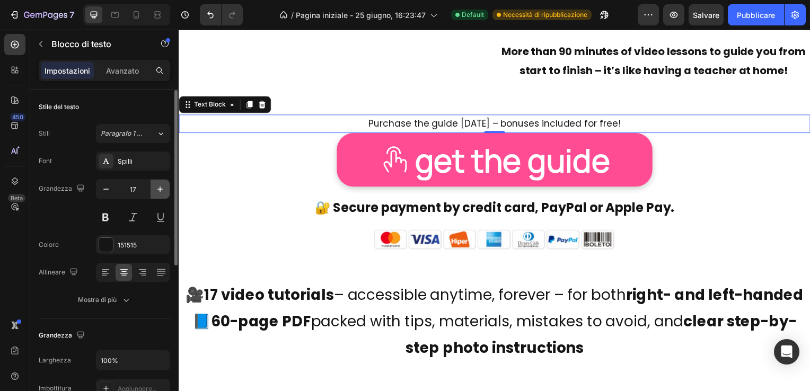
click at [160, 184] on icon "button" at bounding box center [160, 189] width 11 height 11
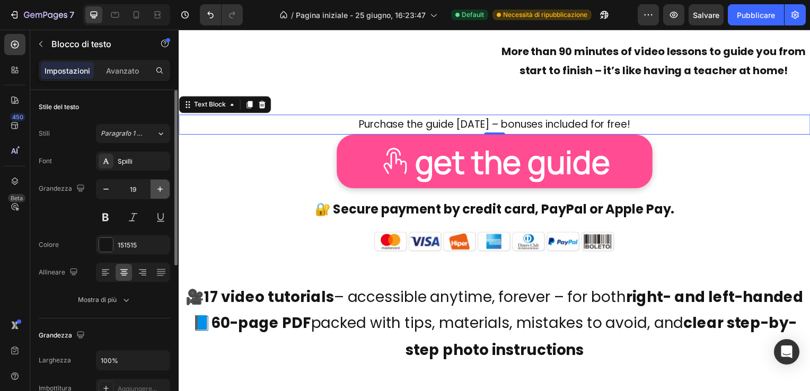
click at [160, 184] on icon "button" at bounding box center [160, 189] width 11 height 11
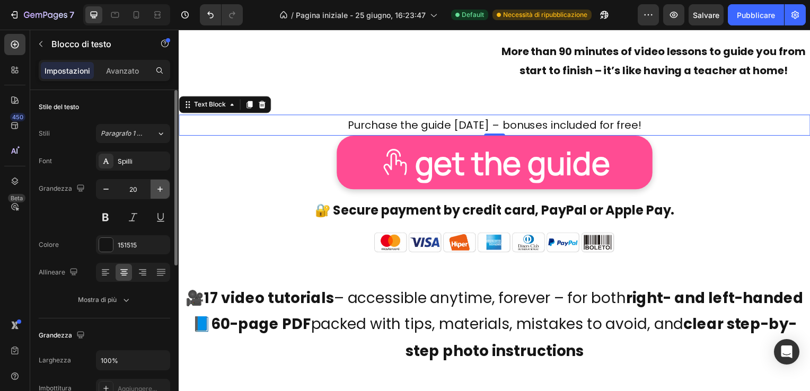
click at [160, 184] on icon "button" at bounding box center [160, 189] width 11 height 11
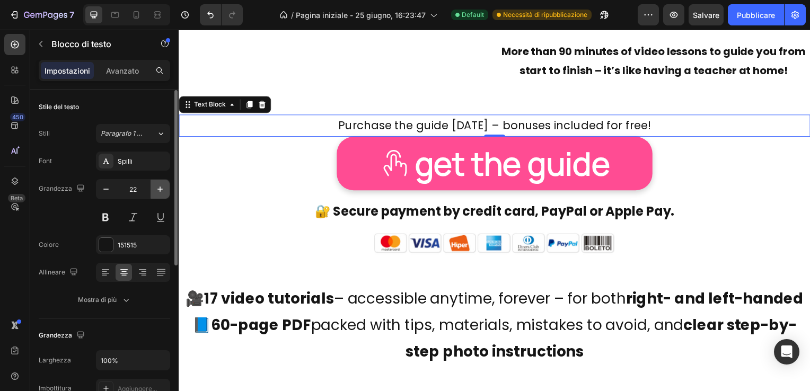
click at [160, 184] on icon "button" at bounding box center [160, 189] width 11 height 11
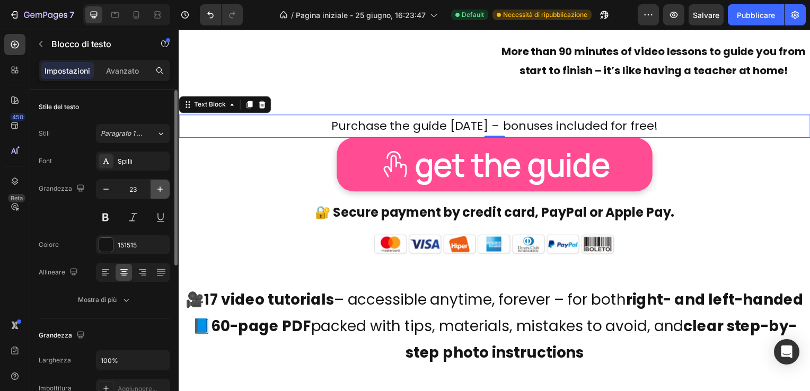
click at [160, 184] on icon "button" at bounding box center [160, 189] width 11 height 11
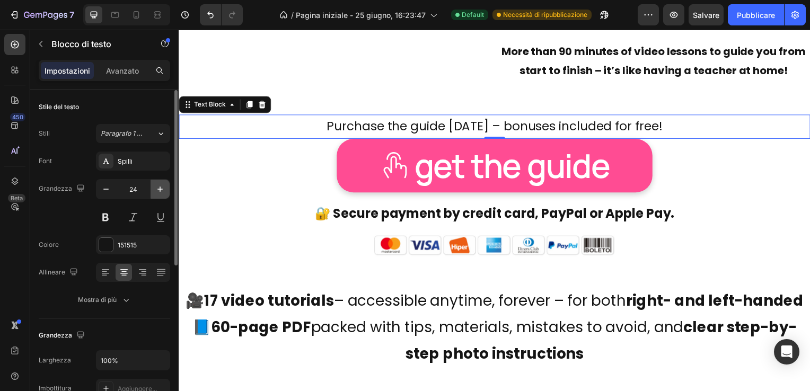
click at [160, 184] on icon "button" at bounding box center [160, 189] width 11 height 11
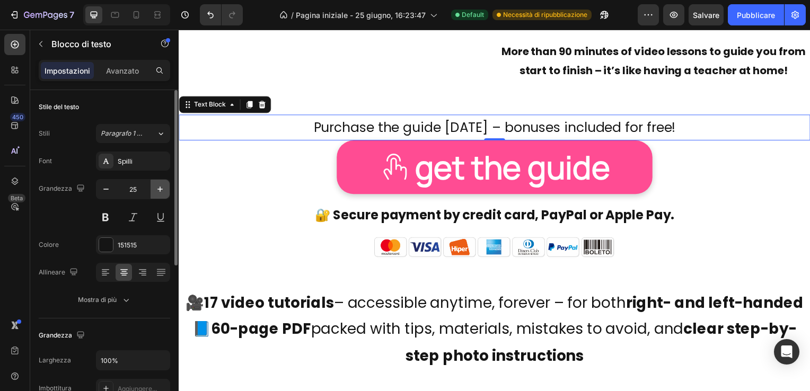
click at [160, 184] on icon "button" at bounding box center [160, 189] width 11 height 11
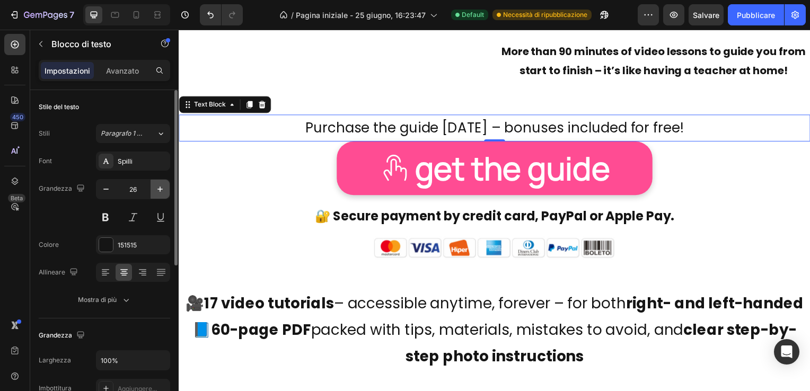
click at [160, 184] on icon "button" at bounding box center [160, 189] width 11 height 11
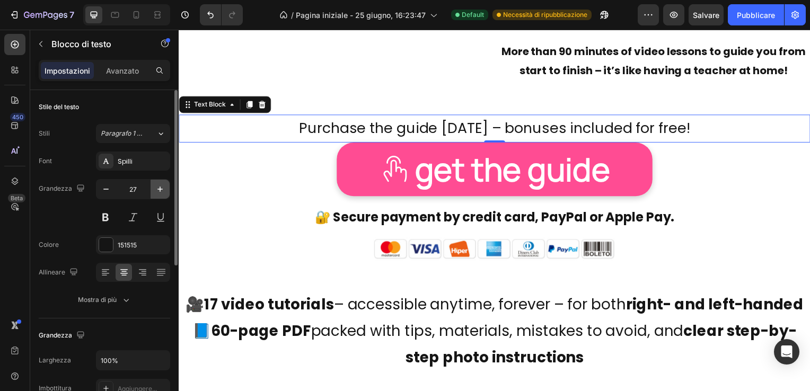
click at [160, 184] on icon "button" at bounding box center [160, 189] width 11 height 11
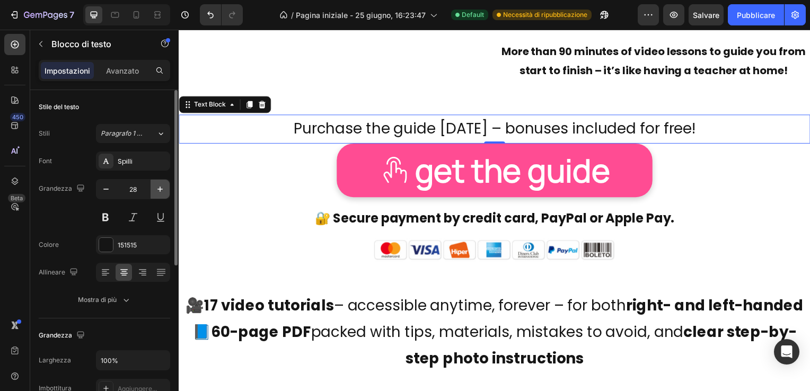
click at [160, 184] on icon "button" at bounding box center [160, 189] width 11 height 11
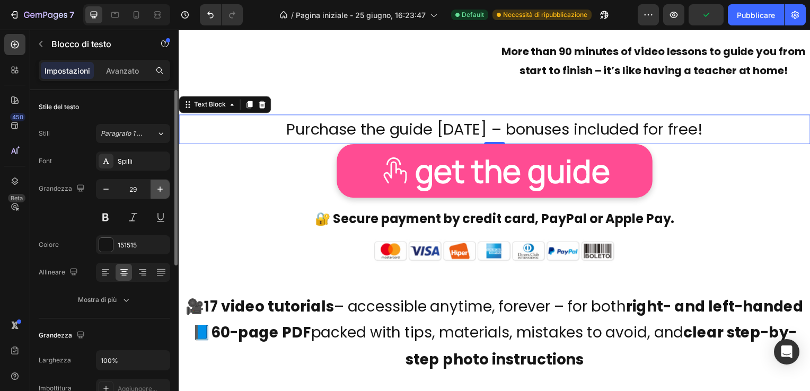
click at [160, 184] on icon "button" at bounding box center [160, 189] width 11 height 11
type input "30"
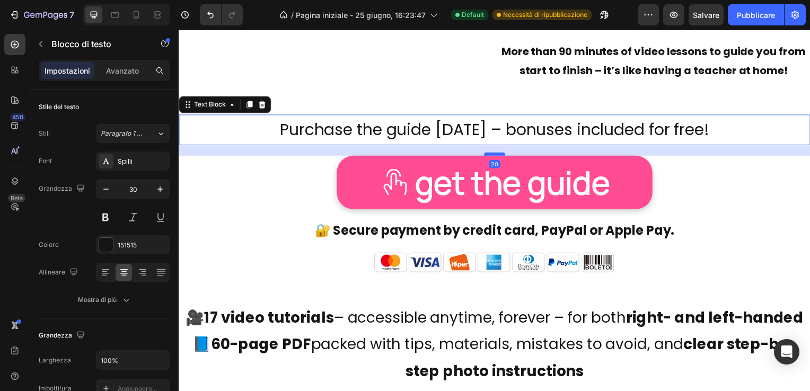
drag, startPoint x: 493, startPoint y: 144, endPoint x: 494, endPoint y: 154, distance: 10.1
click at [494, 154] on div at bounding box center [496, 155] width 21 height 3
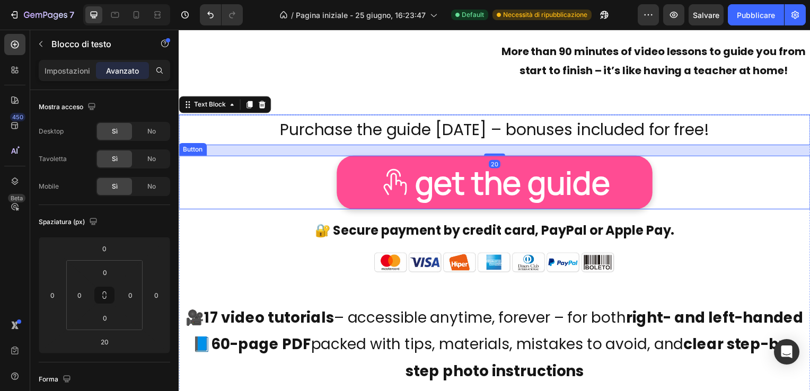
click at [704, 189] on div "get the guide Button" at bounding box center [497, 184] width 636 height 54
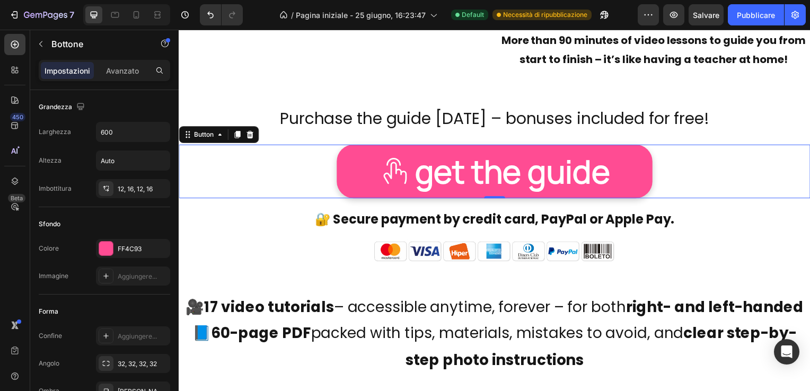
scroll to position [3073, 0]
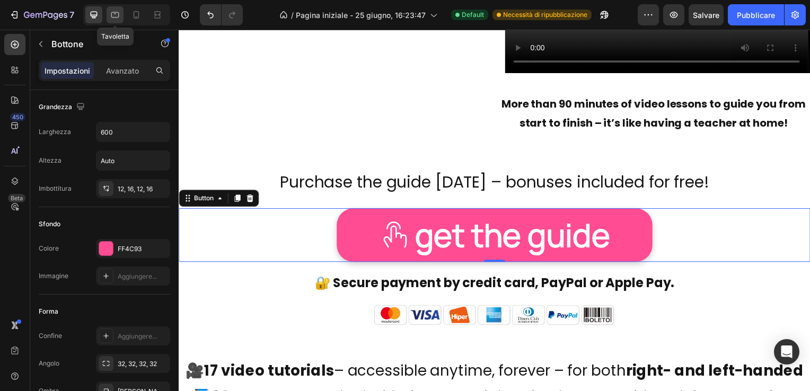
click at [116, 13] on icon at bounding box center [115, 15] width 11 height 11
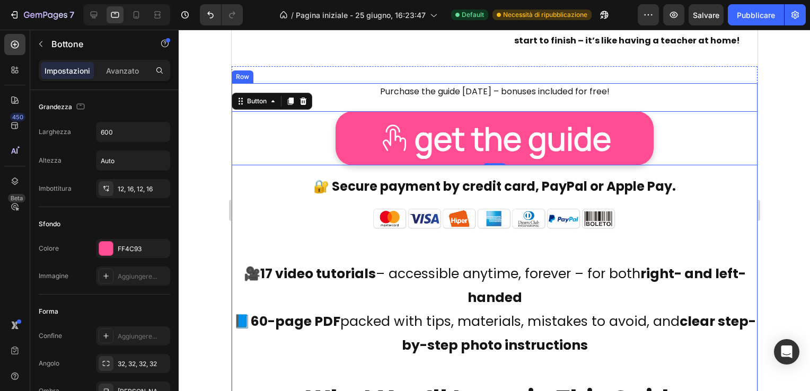
scroll to position [3186, 0]
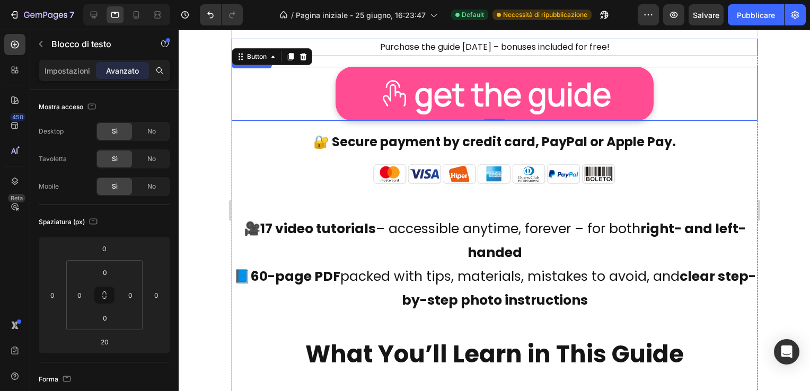
click at [481, 44] on p "Purchase the guide [DATE] – bonuses included for free!" at bounding box center [494, 47] width 524 height 15
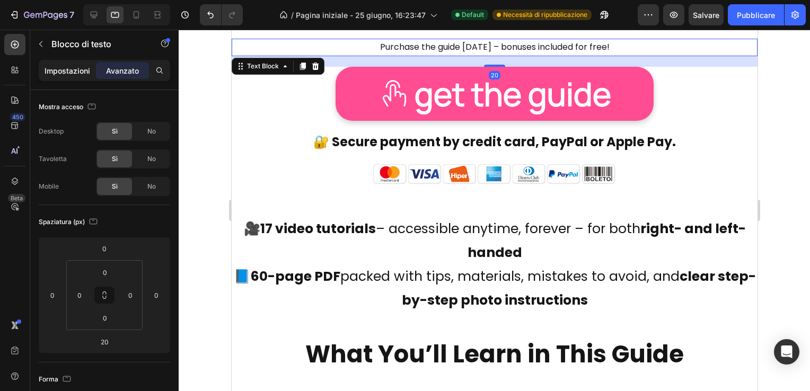
click at [66, 72] on p "Impostazioni" at bounding box center [68, 70] width 46 height 11
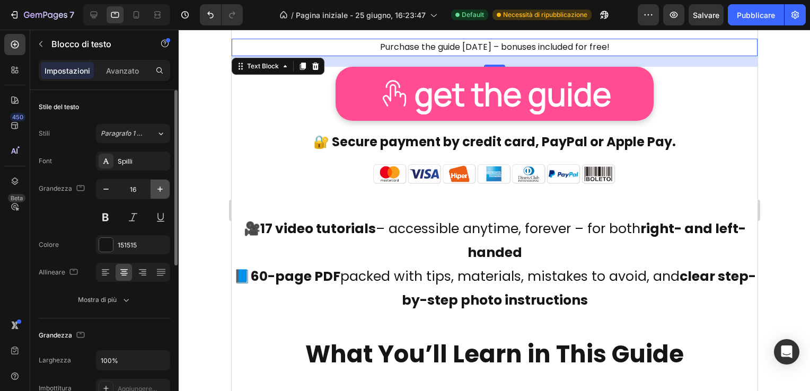
click at [162, 185] on icon "button" at bounding box center [160, 189] width 11 height 11
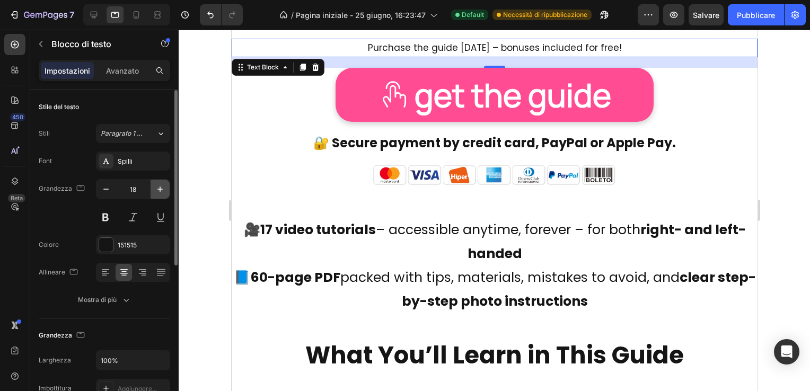
click at [162, 185] on icon "button" at bounding box center [160, 189] width 11 height 11
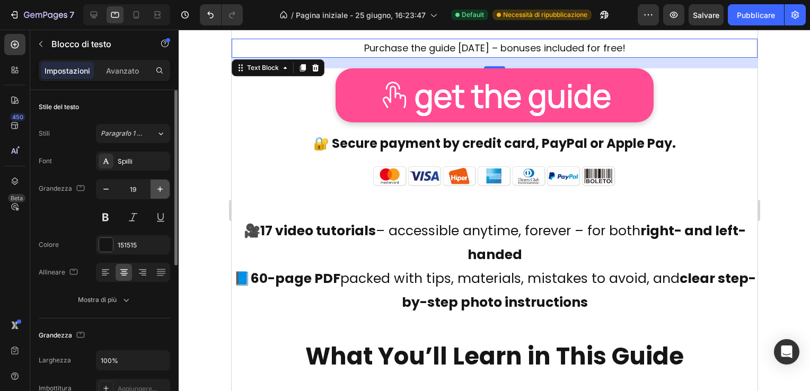
click at [162, 185] on icon "button" at bounding box center [160, 189] width 11 height 11
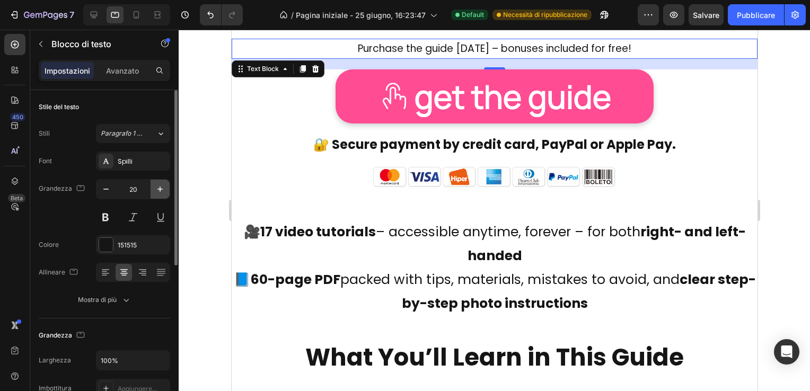
click at [162, 185] on icon "button" at bounding box center [160, 189] width 11 height 11
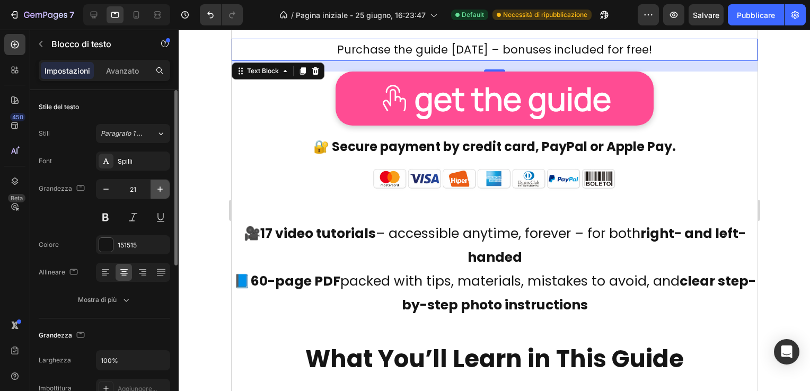
click at [162, 185] on icon "button" at bounding box center [160, 189] width 11 height 11
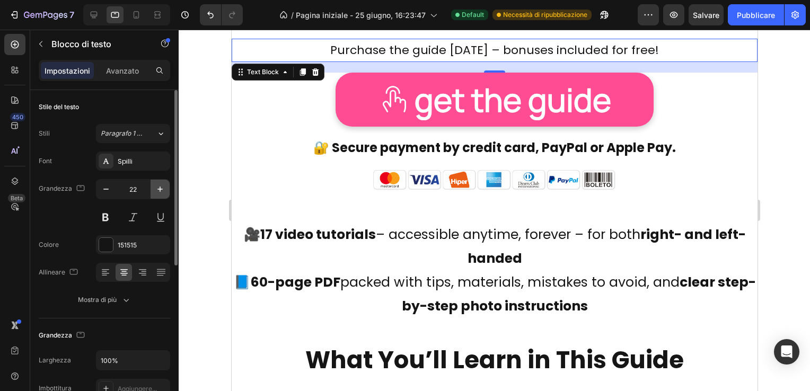
click at [162, 185] on icon "button" at bounding box center [160, 189] width 11 height 11
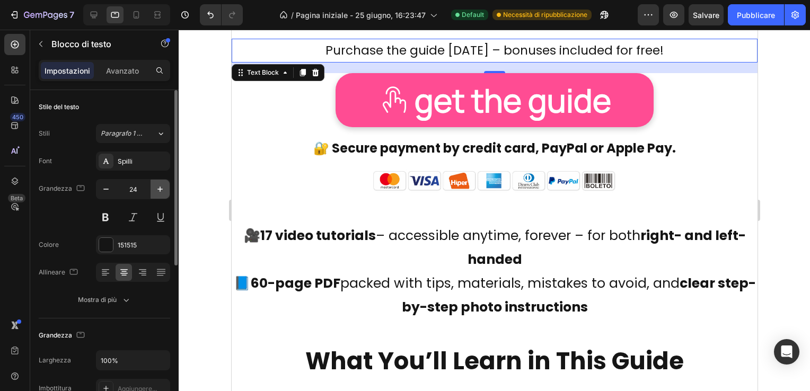
click at [162, 185] on icon "button" at bounding box center [160, 189] width 11 height 11
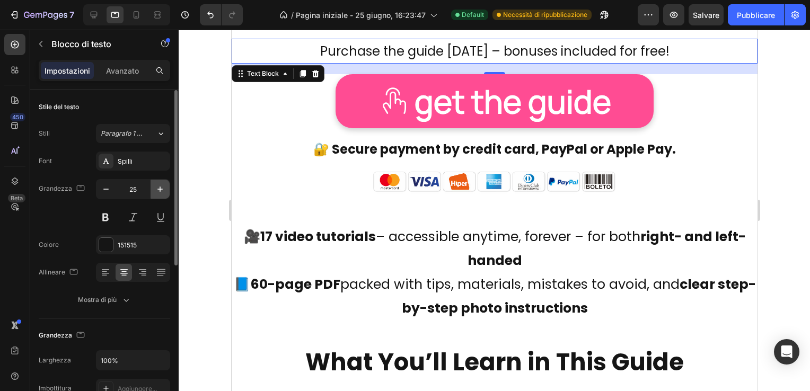
click at [162, 185] on icon "button" at bounding box center [160, 189] width 11 height 11
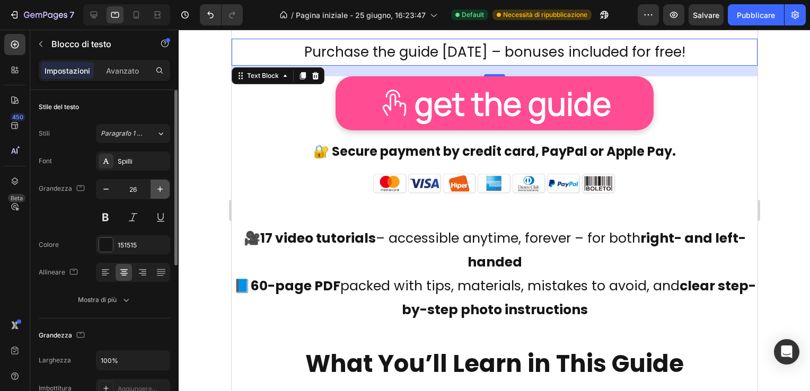
click at [162, 185] on icon "button" at bounding box center [160, 189] width 11 height 11
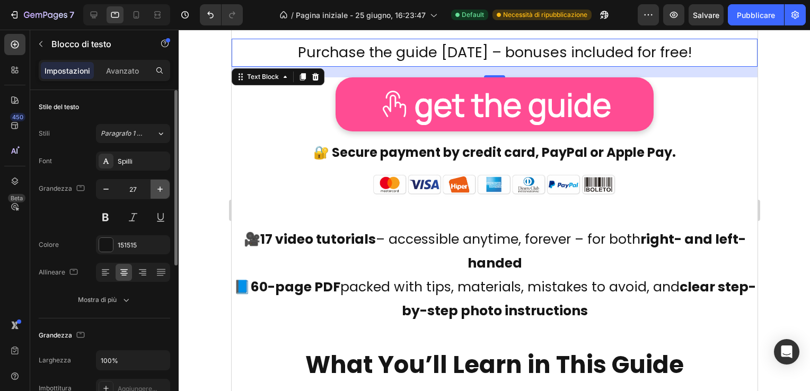
click at [162, 185] on icon "button" at bounding box center [160, 189] width 11 height 11
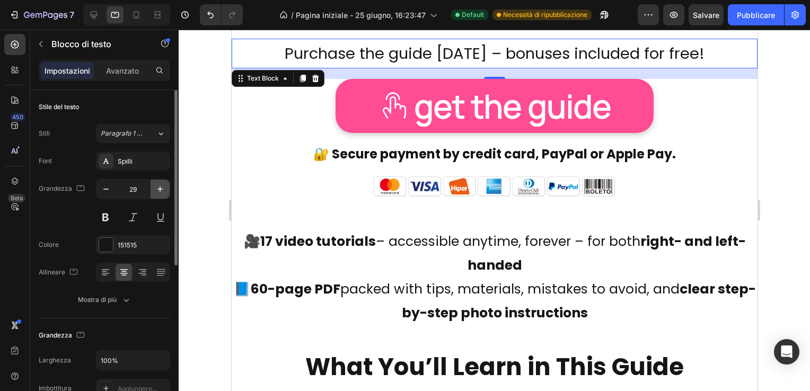
click at [162, 185] on icon "button" at bounding box center [160, 189] width 11 height 11
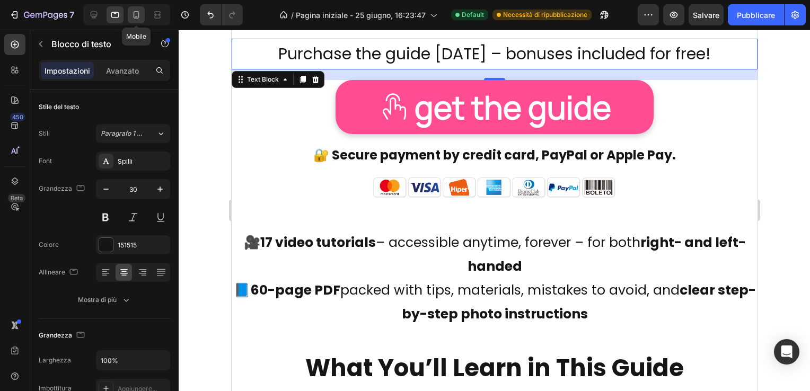
click at [135, 15] on icon at bounding box center [136, 15] width 11 height 11
type input "14"
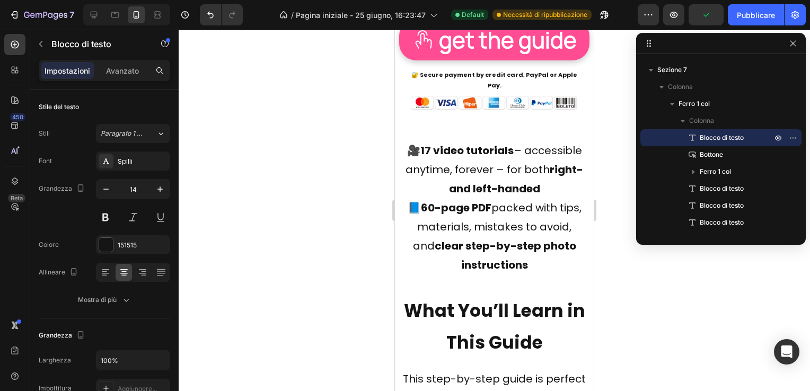
scroll to position [3687, 0]
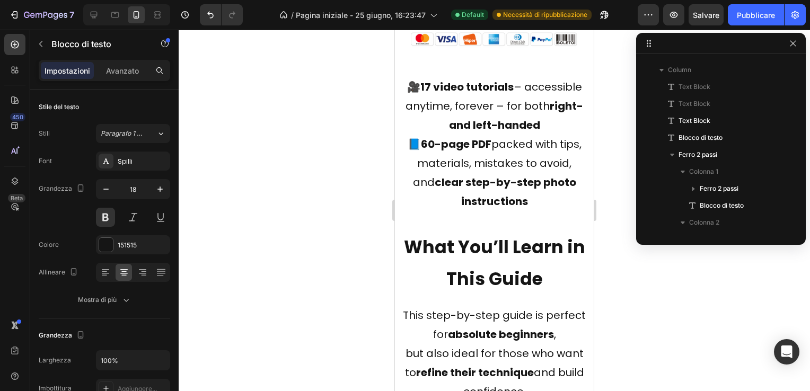
scroll to position [234, 0]
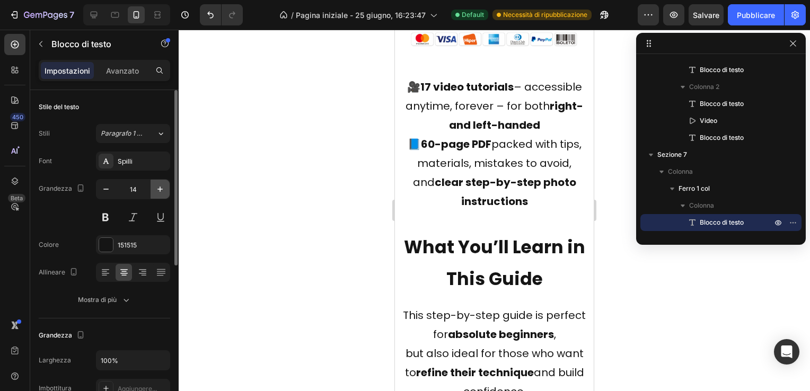
click at [157, 185] on icon "button" at bounding box center [160, 189] width 11 height 11
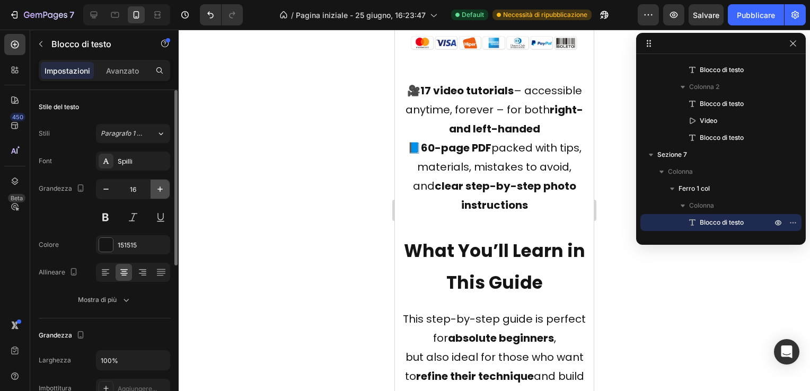
click at [157, 185] on icon "button" at bounding box center [160, 189] width 11 height 11
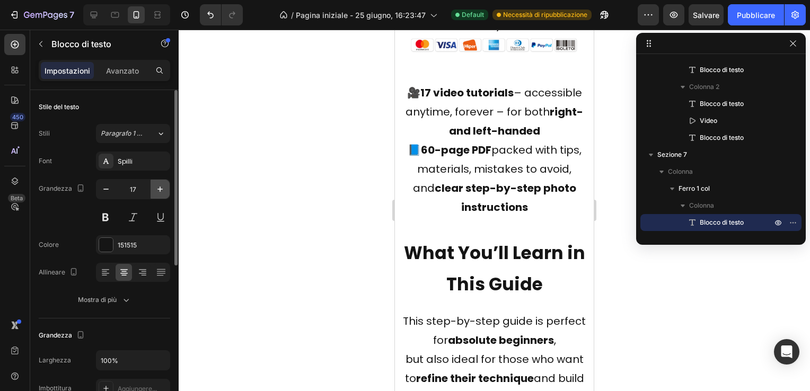
click at [157, 185] on icon "button" at bounding box center [160, 189] width 11 height 11
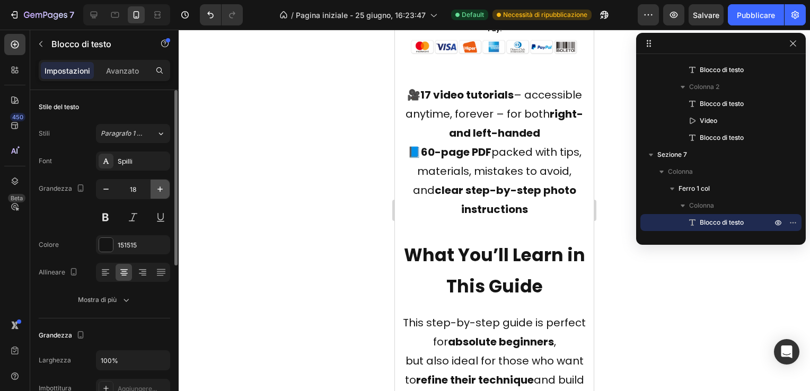
click at [157, 185] on icon "button" at bounding box center [160, 189] width 11 height 11
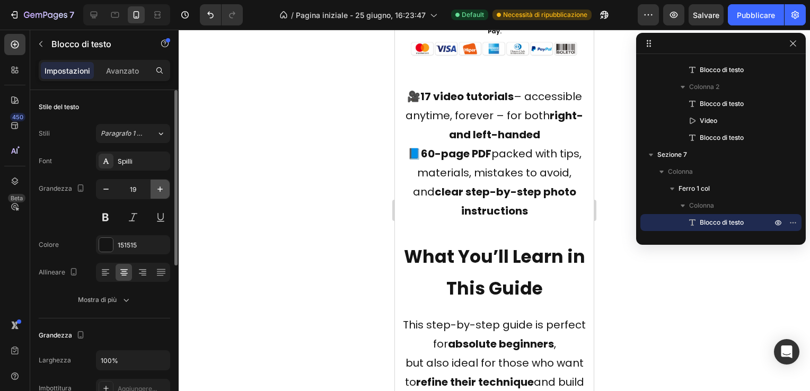
click at [157, 185] on icon "button" at bounding box center [160, 189] width 11 height 11
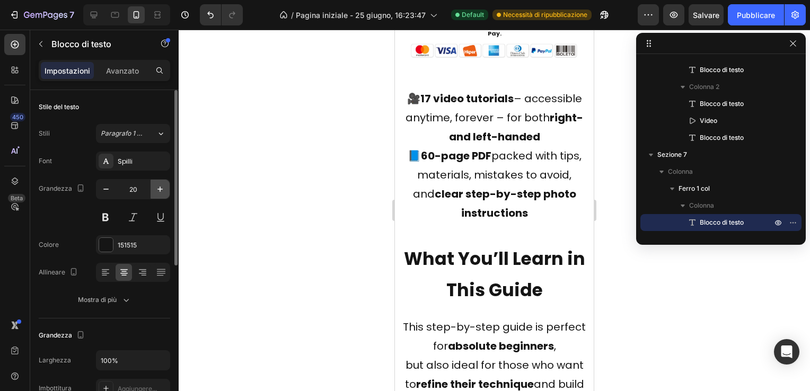
click at [157, 185] on icon "button" at bounding box center [160, 189] width 11 height 11
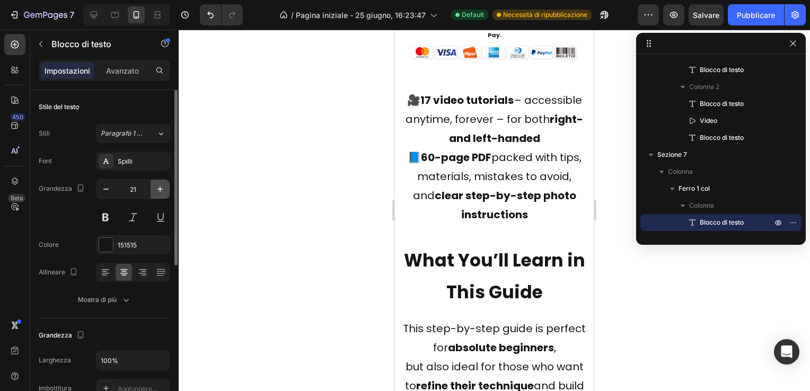
click at [157, 185] on icon "button" at bounding box center [160, 189] width 11 height 11
type input "22"
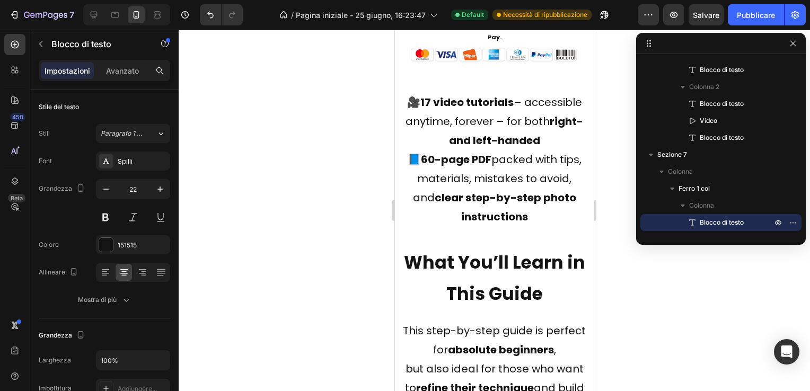
click at [337, 207] on div at bounding box center [494, 210] width 631 height 361
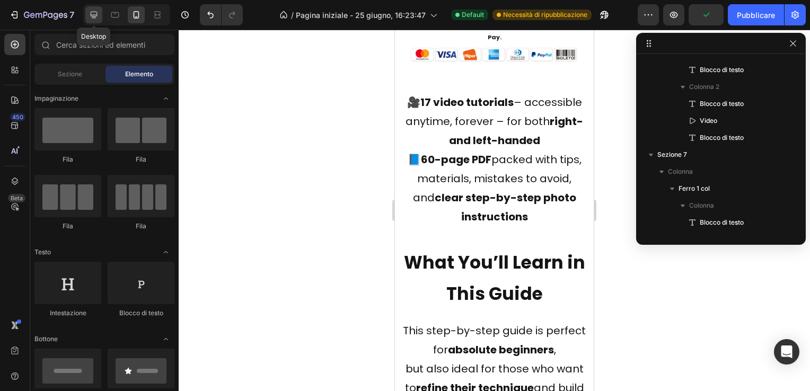
click at [93, 11] on icon at bounding box center [93, 15] width 11 height 11
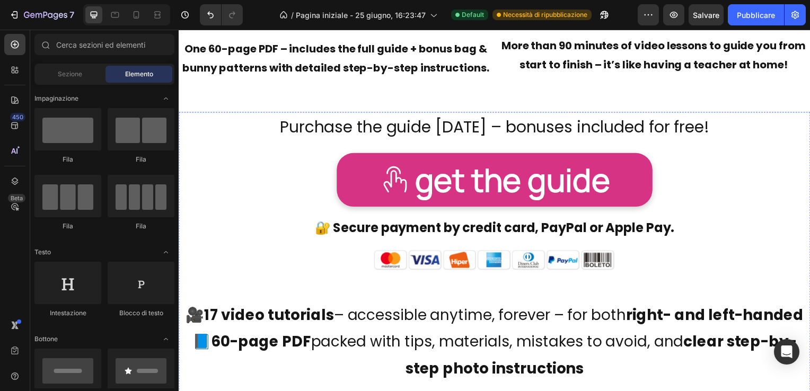
scroll to position [3133, 0]
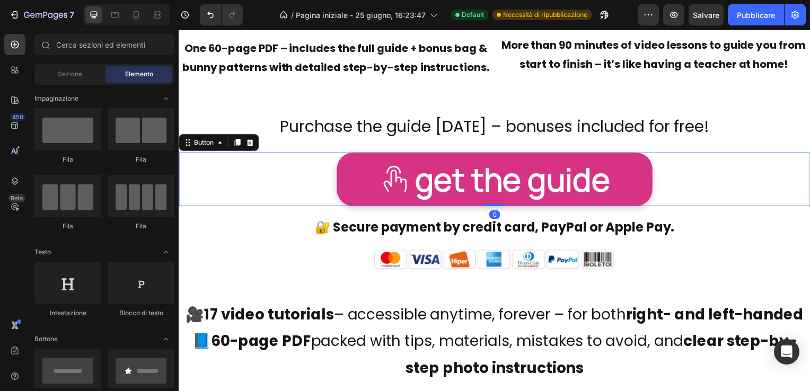
click at [370, 173] on link "get the guide" at bounding box center [497, 181] width 318 height 54
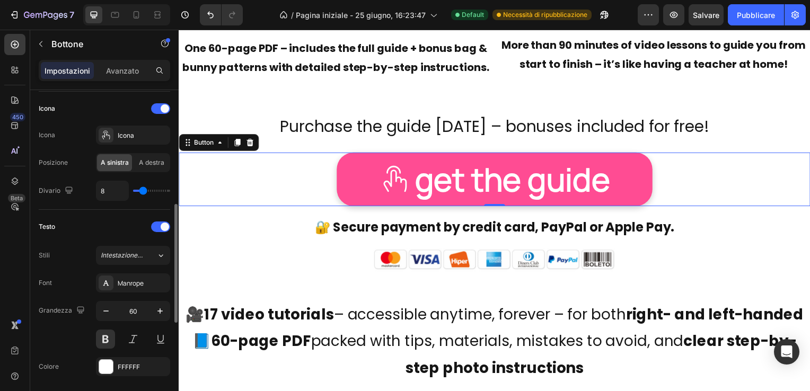
scroll to position [371, 0]
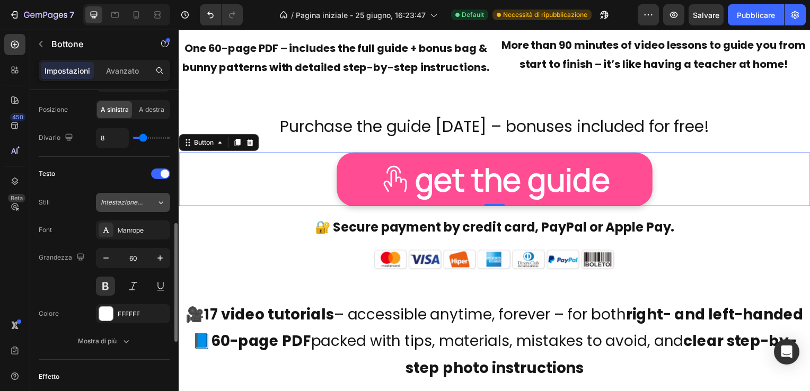
click at [129, 198] on span "Intestazione 1*" at bounding box center [122, 203] width 43 height 10
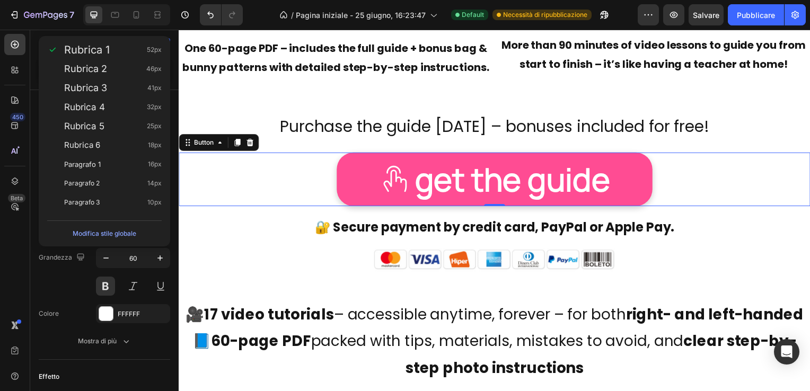
click at [206, 176] on div "get the guide Button 0" at bounding box center [497, 181] width 636 height 54
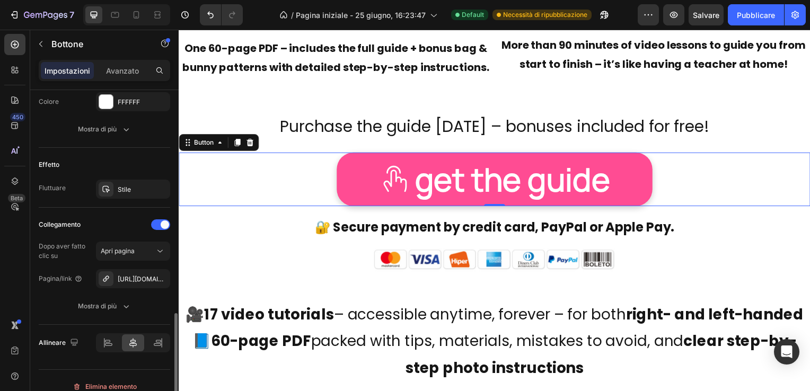
scroll to position [593, 0]
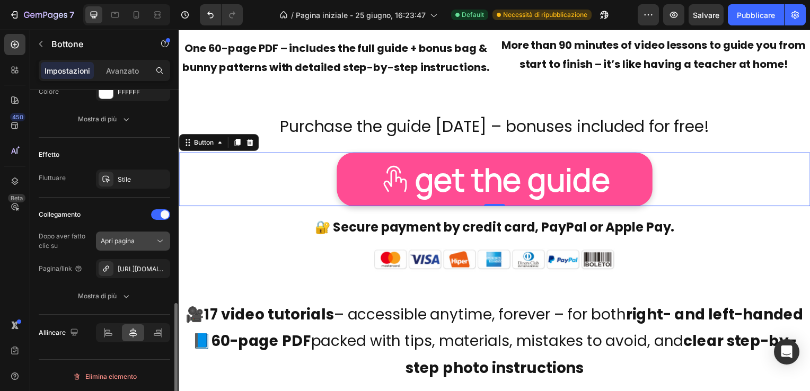
click at [149, 237] on div "Apri pagina" at bounding box center [128, 241] width 54 height 10
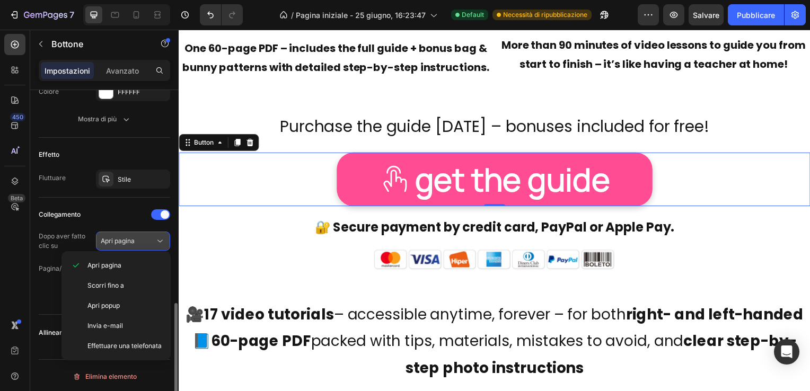
click at [149, 237] on div "Apri pagina" at bounding box center [128, 241] width 54 height 10
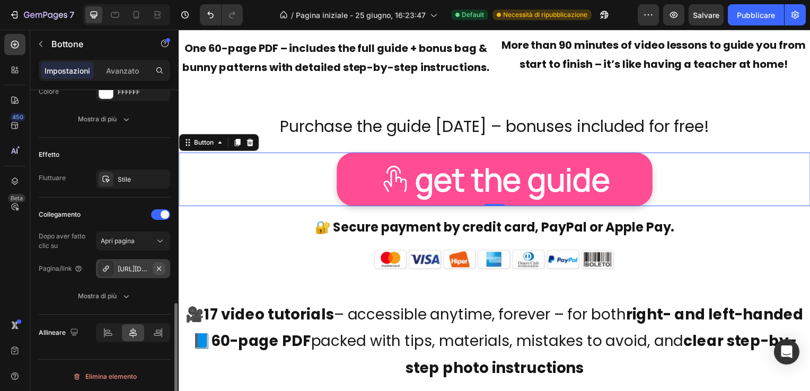
click at [157, 264] on icon "button" at bounding box center [159, 268] width 8 height 8
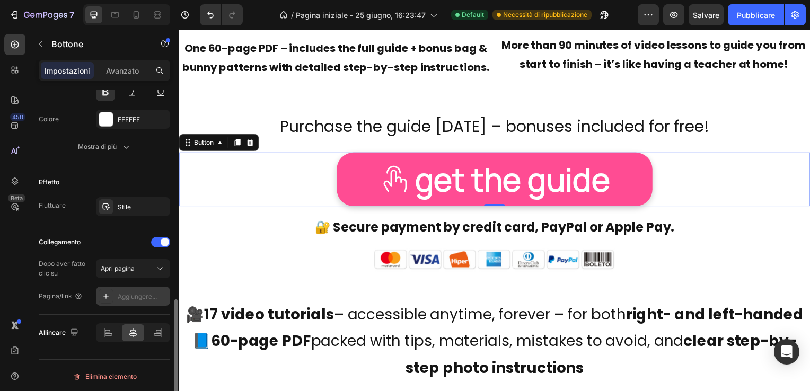
click at [108, 293] on icon at bounding box center [106, 296] width 8 height 8
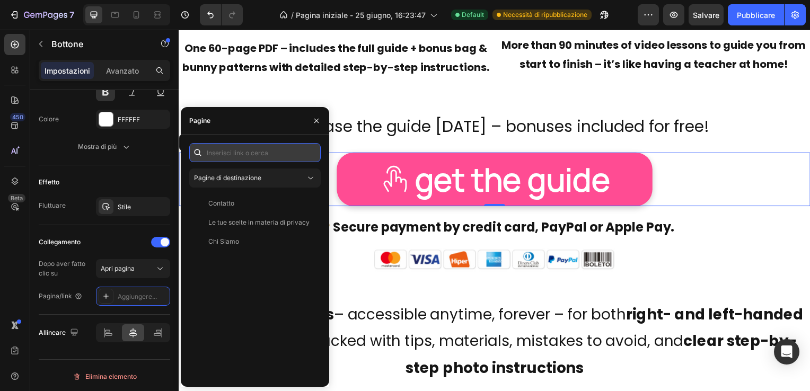
paste input "[URL][DOMAIN_NAME]"
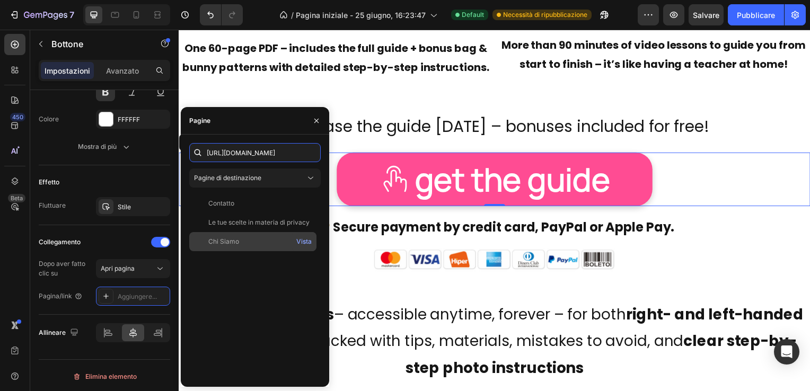
scroll to position [0, 109]
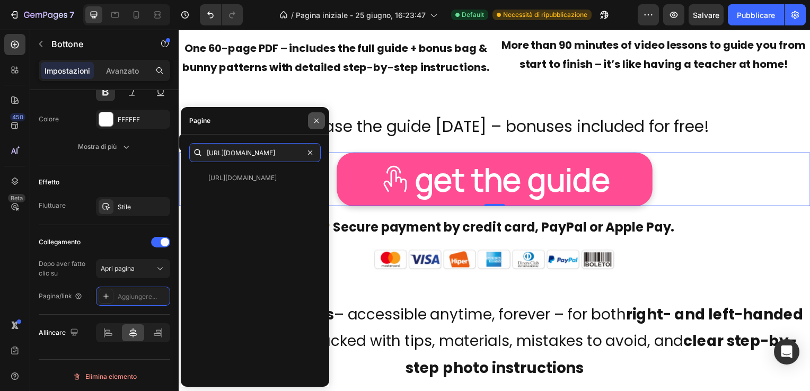
type input "[URL][DOMAIN_NAME]"
click at [317, 117] on icon "button" at bounding box center [316, 121] width 8 height 8
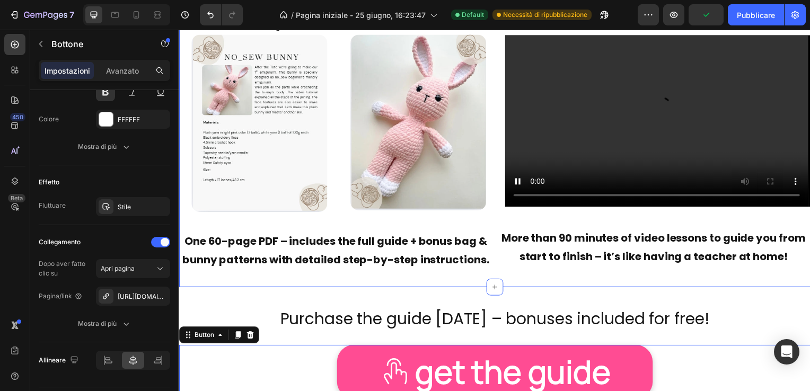
scroll to position [2921, 0]
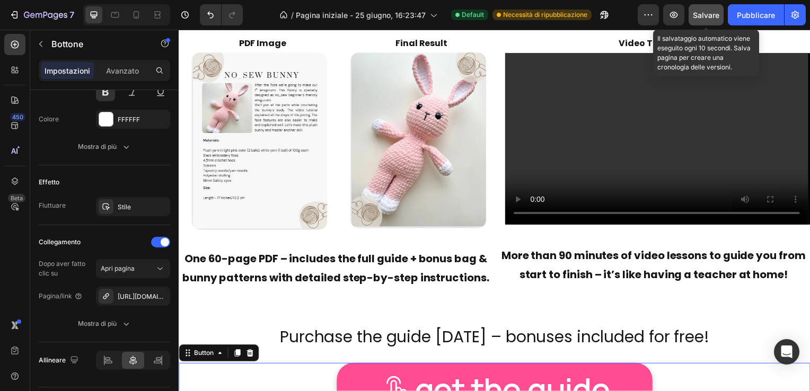
click at [706, 15] on span "Salvare" at bounding box center [706, 15] width 26 height 9
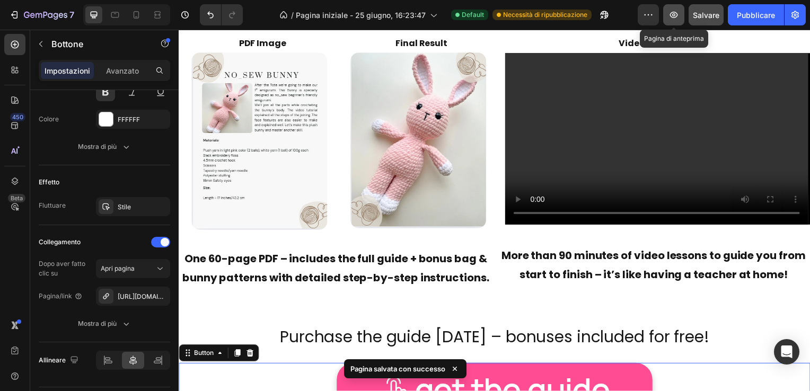
click at [673, 14] on icon "button" at bounding box center [674, 15] width 8 height 6
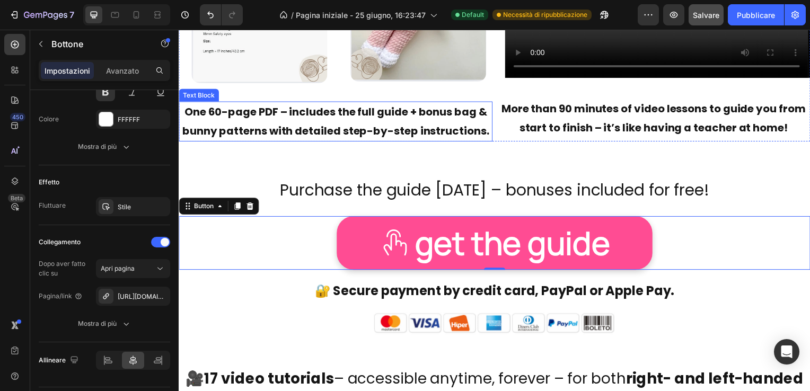
scroll to position [3133, 0]
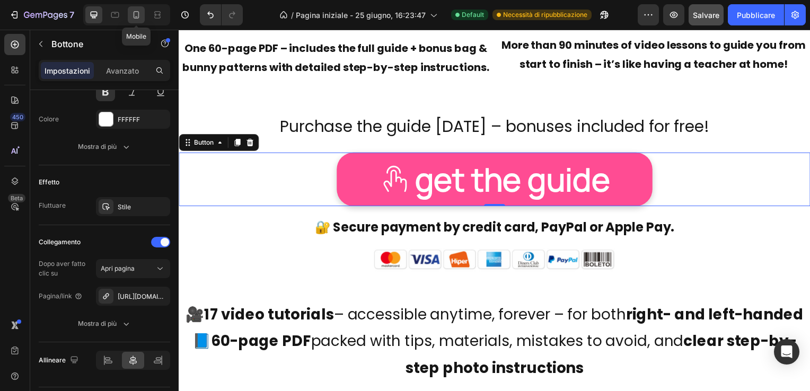
click at [138, 12] on icon at bounding box center [136, 15] width 11 height 11
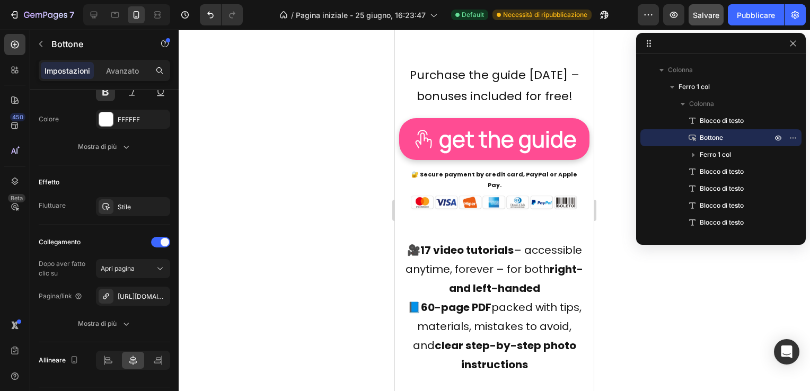
scroll to position [3773, 0]
click at [92, 16] on icon at bounding box center [94, 15] width 7 height 7
type input "60"
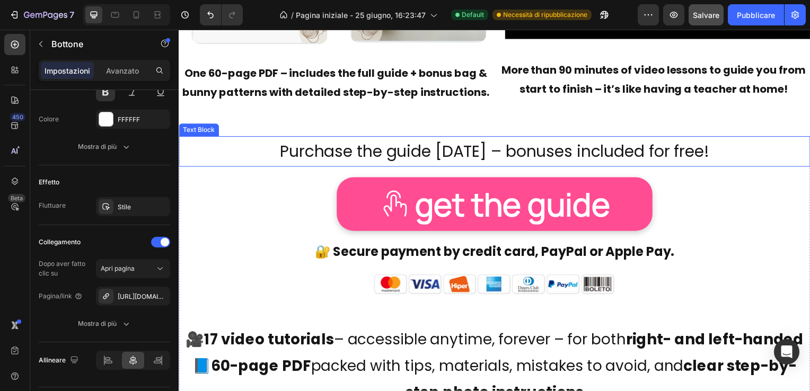
scroll to position [3101, 0]
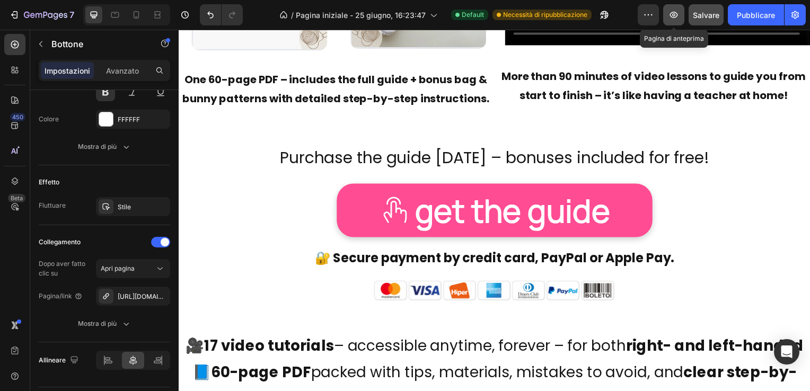
click at [674, 15] on icon "button" at bounding box center [673, 15] width 11 height 11
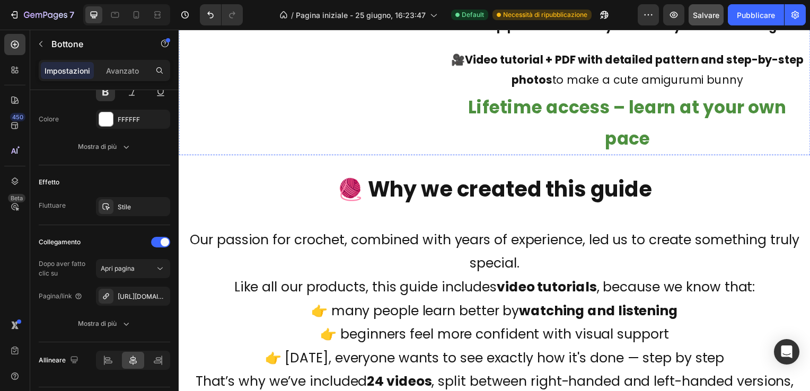
scroll to position [876, 0]
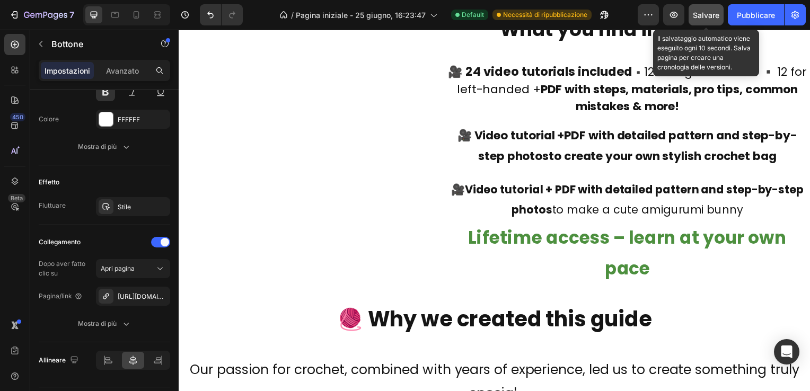
click at [710, 12] on span "Salvare" at bounding box center [706, 15] width 26 height 9
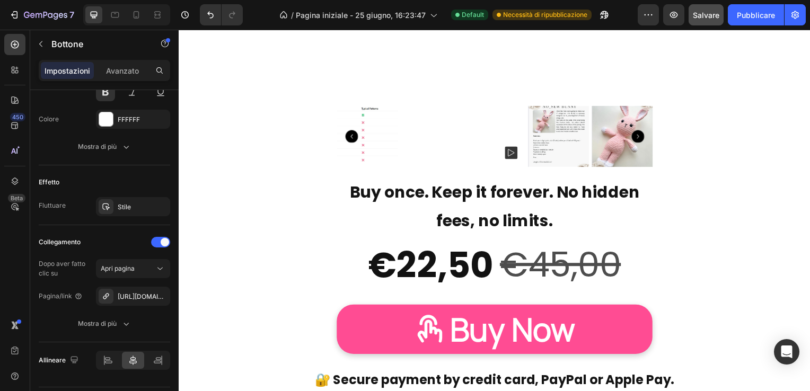
scroll to position [6523, 0]
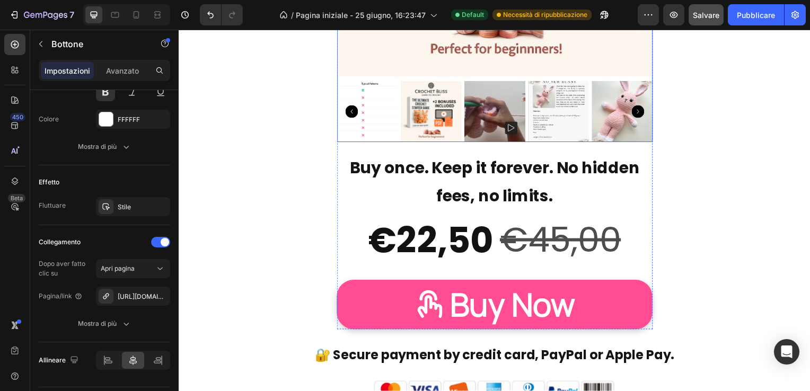
click at [637, 109] on icon "Carousel Next Arrow" at bounding box center [640, 112] width 13 height 13
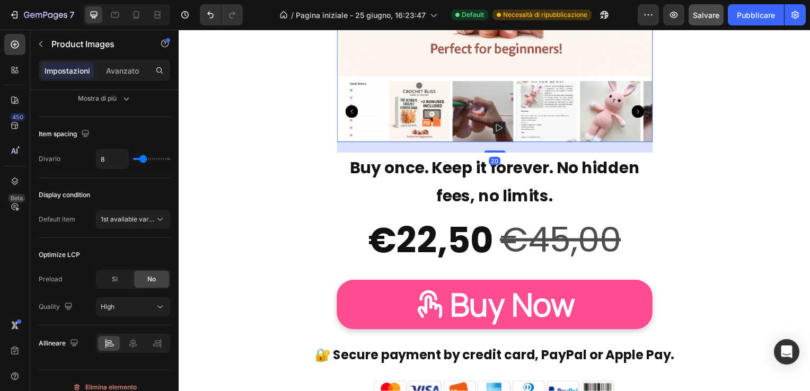
scroll to position [0, 0]
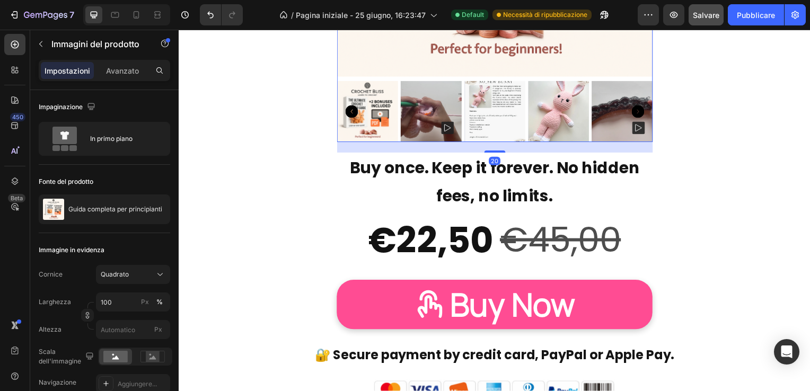
click at [637, 109] on icon "Carousel Next Arrow" at bounding box center [640, 112] width 13 height 13
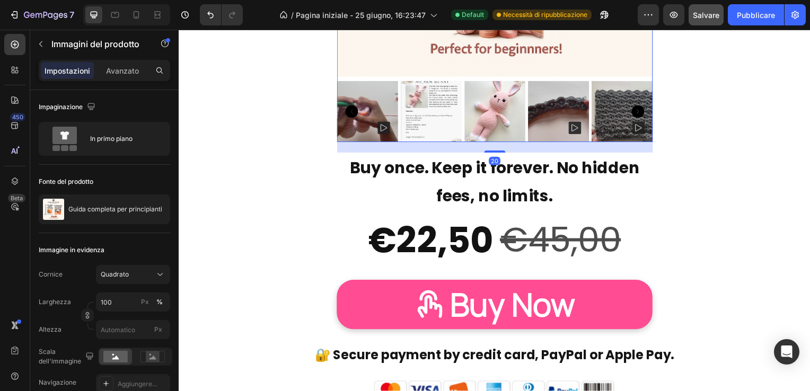
click at [637, 109] on icon "Carousel Next Arrow" at bounding box center [640, 112] width 13 height 13
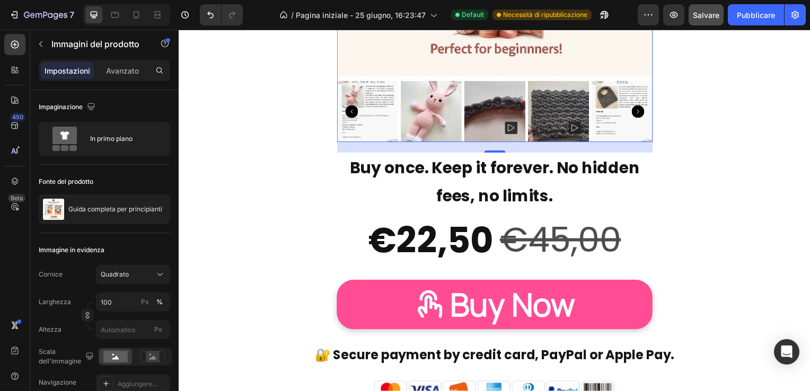
click at [637, 109] on icon "Carousel Next Arrow" at bounding box center [640, 112] width 13 height 13
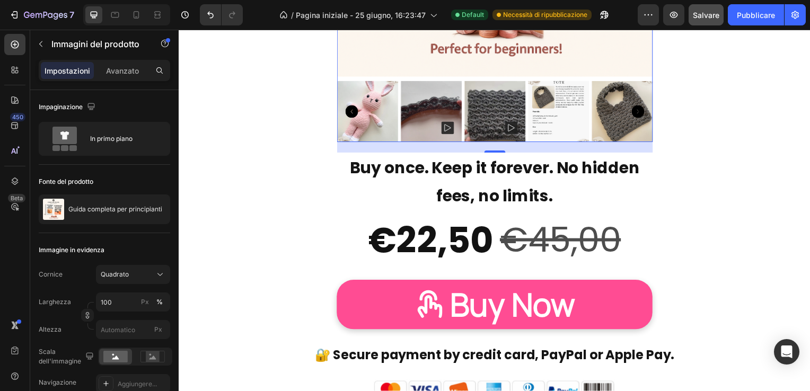
click at [637, 109] on icon "Carousel Next Arrow" at bounding box center [640, 112] width 13 height 13
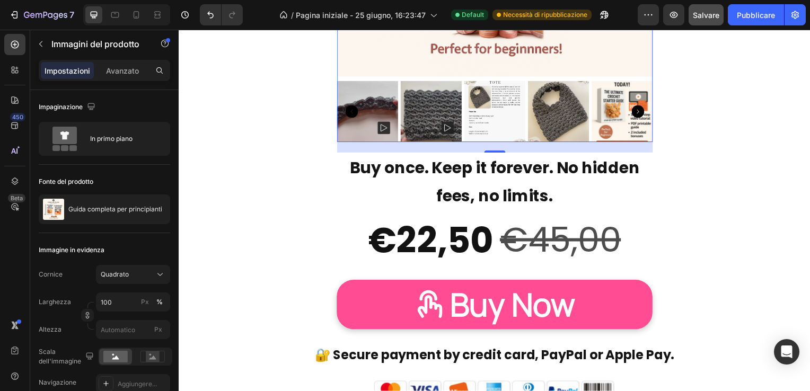
click at [637, 109] on icon "Carousel Next Arrow" at bounding box center [640, 112] width 13 height 13
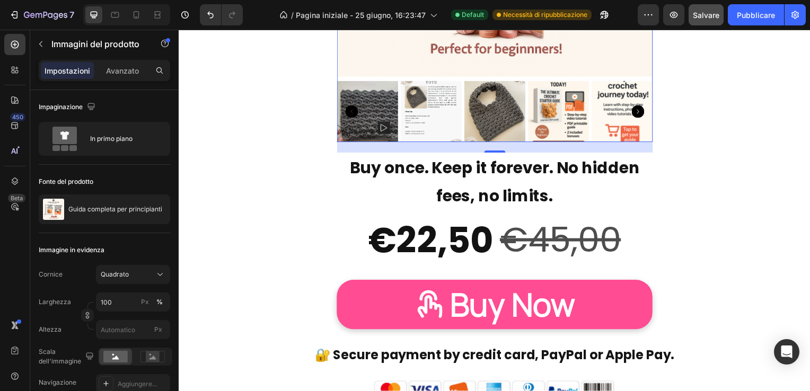
click at [637, 109] on icon "Carousel Next Arrow" at bounding box center [640, 112] width 13 height 13
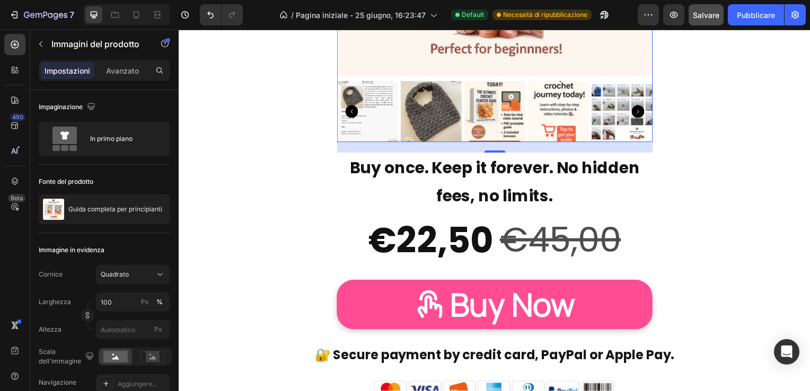
click at [637, 109] on icon "Carousel Next Arrow" at bounding box center [640, 112] width 13 height 13
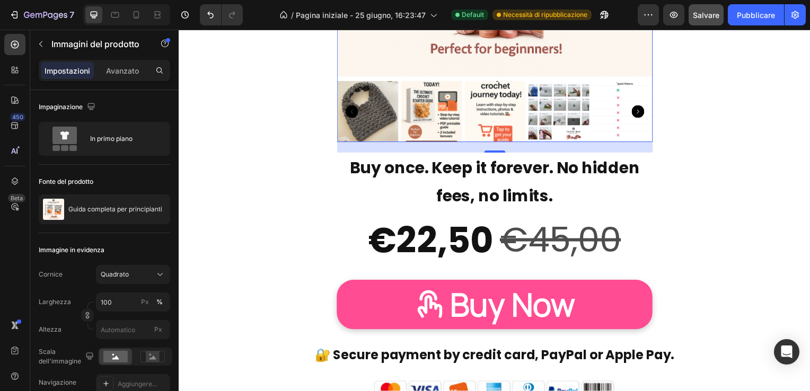
click at [637, 109] on icon "Carousel Next Arrow" at bounding box center [640, 112] width 13 height 13
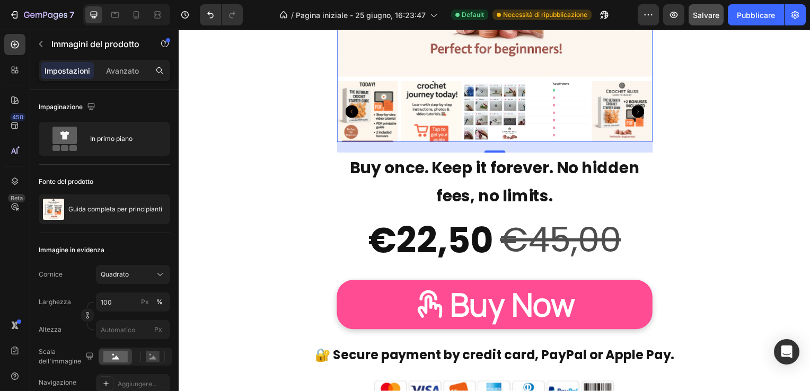
click at [637, 109] on icon "Carousel Next Arrow" at bounding box center [640, 112] width 13 height 13
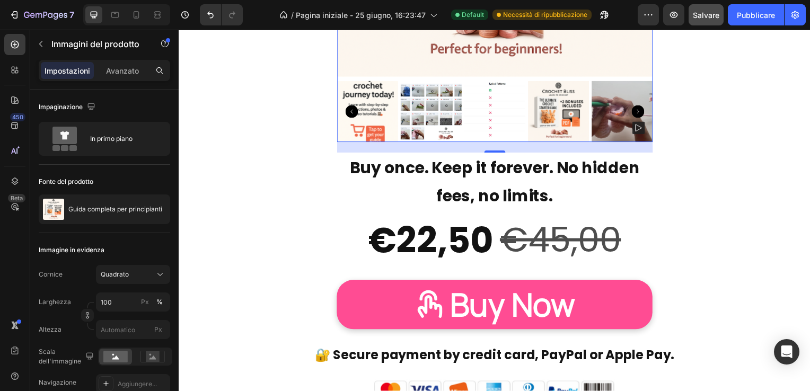
click at [637, 109] on icon "Carousel Next Arrow" at bounding box center [640, 112] width 13 height 13
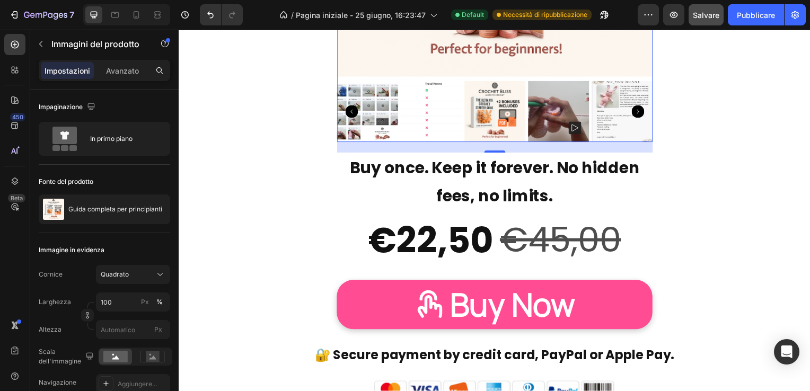
click at [637, 109] on icon "Carousel Next Arrow" at bounding box center [640, 112] width 13 height 13
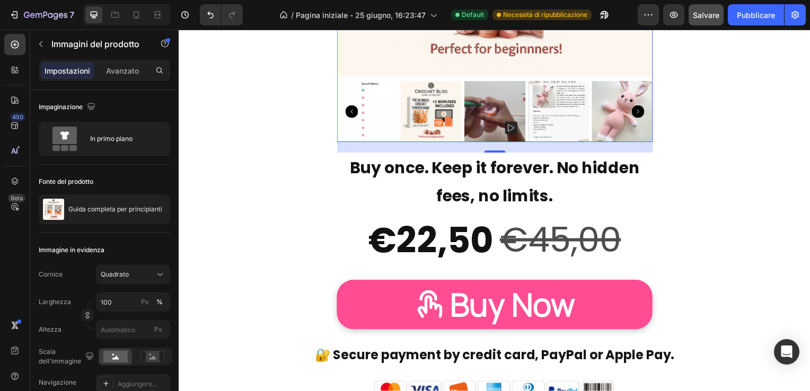
click at [637, 109] on icon "Carousel Next Arrow" at bounding box center [640, 112] width 13 height 13
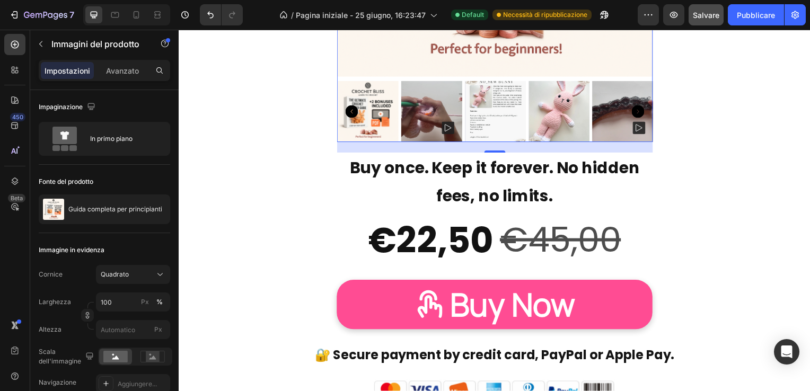
click at [637, 109] on icon "Carousel Next Arrow" at bounding box center [640, 112] width 13 height 13
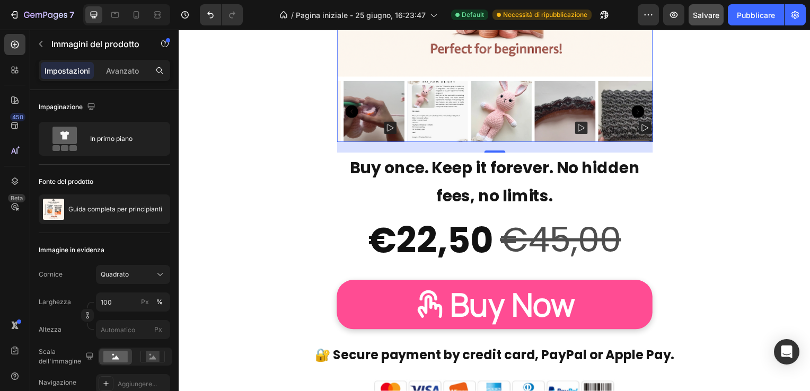
click at [637, 109] on icon "Carousel Next Arrow" at bounding box center [640, 112] width 13 height 13
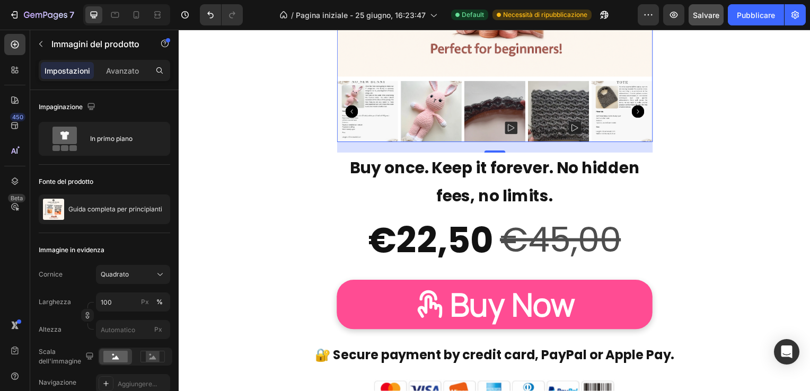
click at [637, 109] on icon "Carousel Next Arrow" at bounding box center [640, 112] width 13 height 13
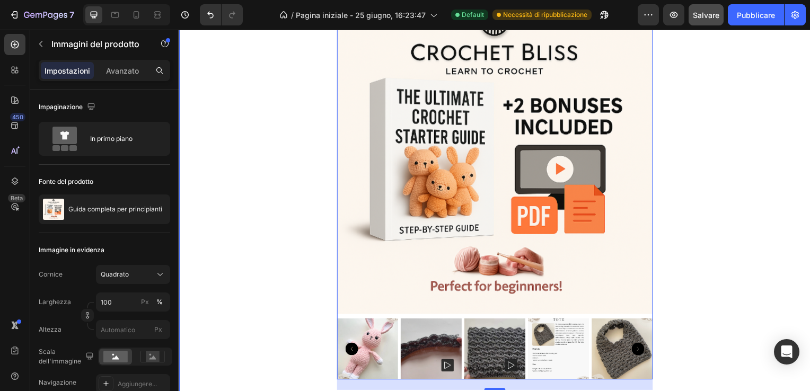
scroll to position [6258, 0]
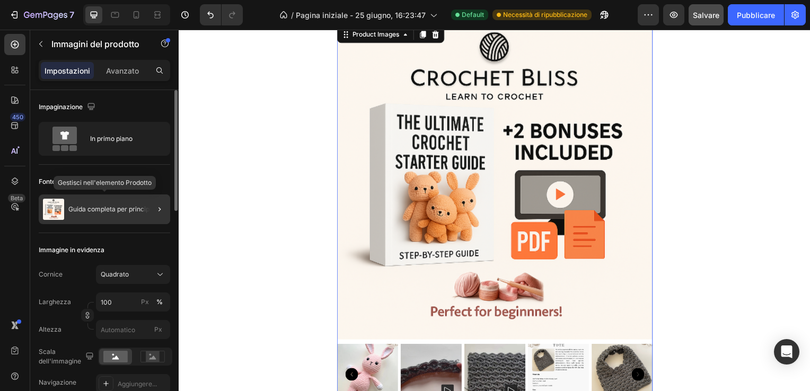
click at [120, 207] on p "Guida completa per principianti" at bounding box center [115, 209] width 94 height 7
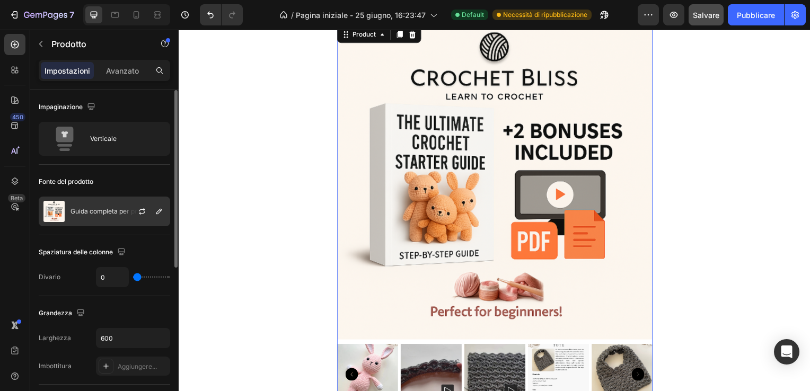
click at [97, 205] on div "Guida completa per principianti" at bounding box center [104, 212] width 131 height 30
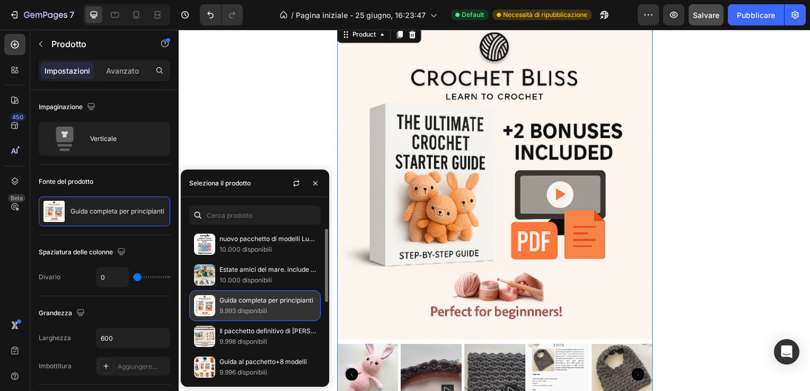
click at [246, 306] on p "9.993 disponibili" at bounding box center [267, 311] width 96 height 11
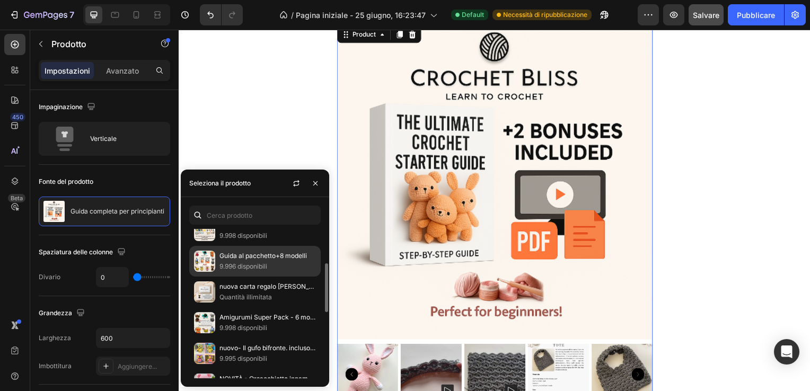
scroll to position [0, 0]
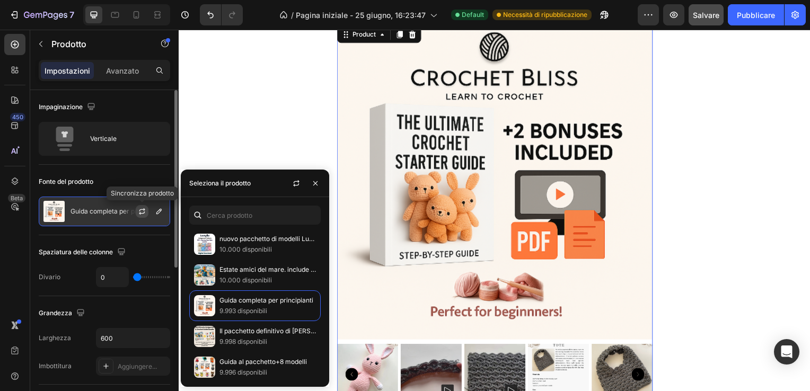
click at [143, 209] on icon "button" at bounding box center [142, 211] width 8 height 8
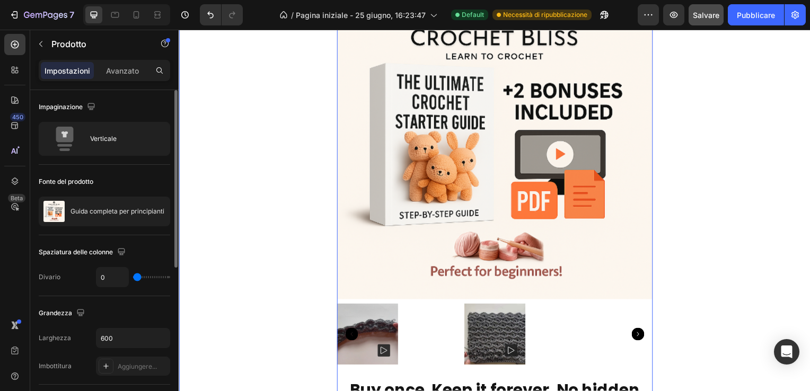
scroll to position [6364, 0]
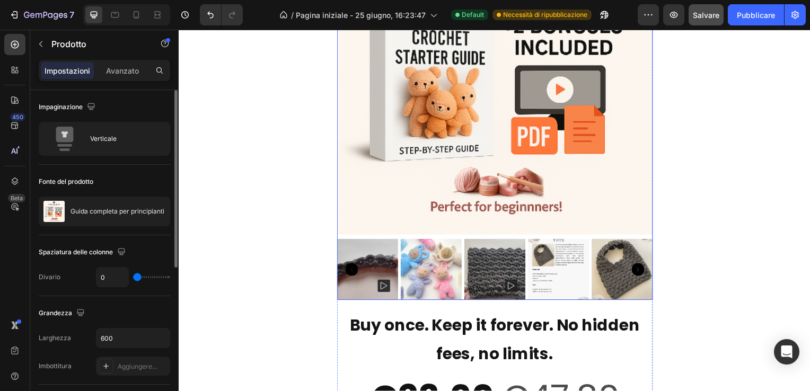
click at [639, 271] on icon "Carousel Next Arrow" at bounding box center [640, 271] width 13 height 13
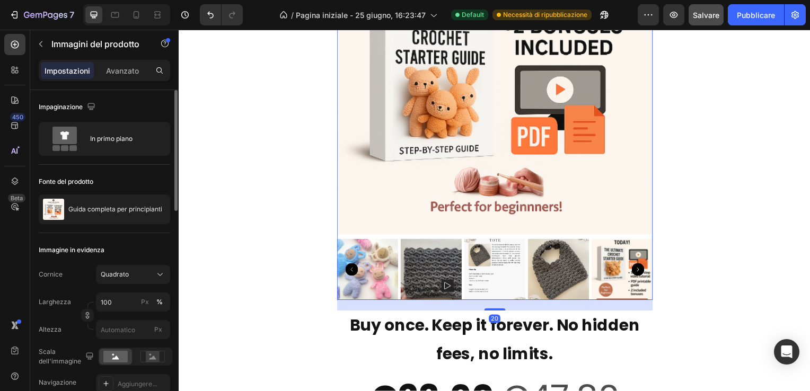
click at [639, 271] on icon "Carousel Next Arrow" at bounding box center [640, 271] width 13 height 13
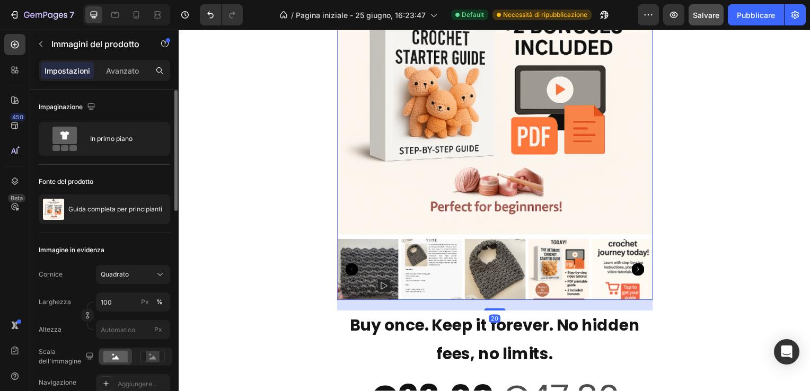
click at [639, 271] on icon "Carousel Next Arrow" at bounding box center [640, 271] width 13 height 13
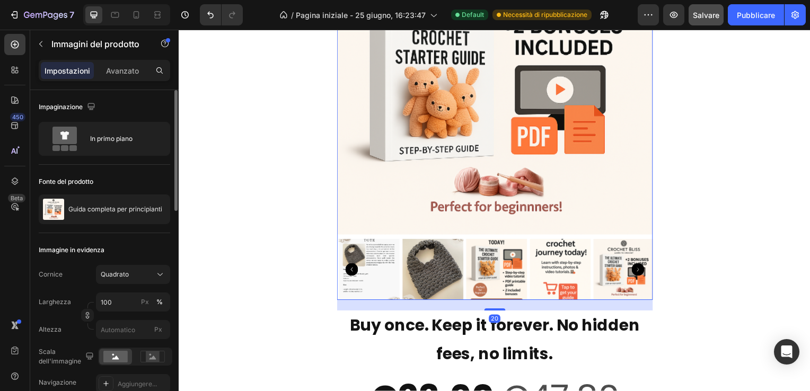
click at [639, 271] on icon "Carousel Next Arrow" at bounding box center [640, 271] width 13 height 13
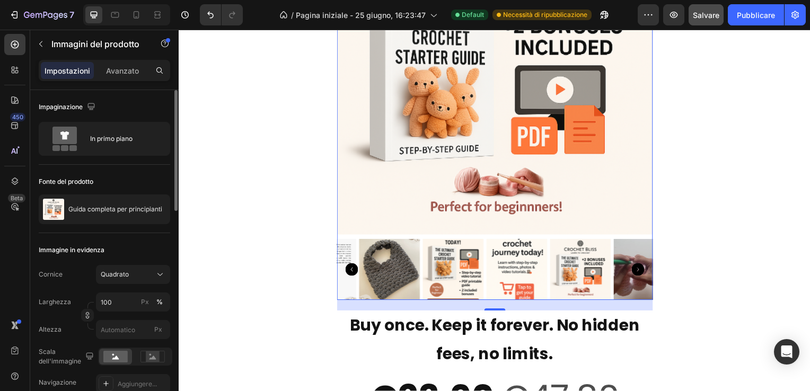
click at [639, 271] on icon "Carousel Next Arrow" at bounding box center [640, 271] width 13 height 13
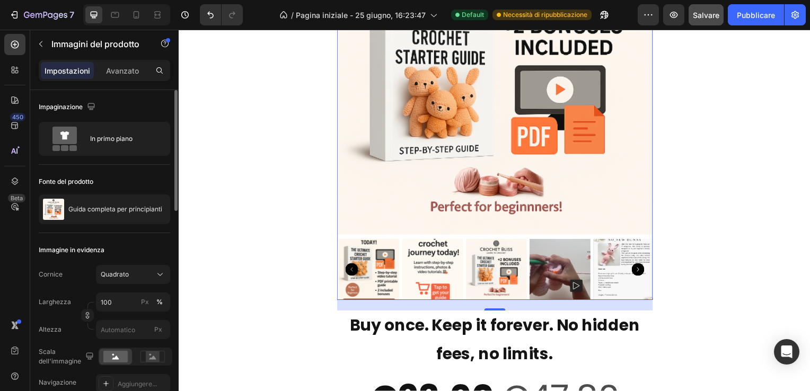
click at [639, 271] on icon "Carousel Next Arrow" at bounding box center [640, 271] width 13 height 13
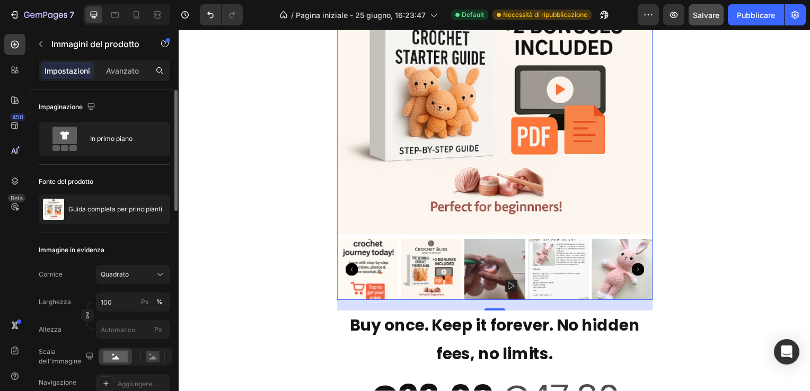
click at [639, 271] on icon "Carousel Next Arrow" at bounding box center [640, 271] width 13 height 13
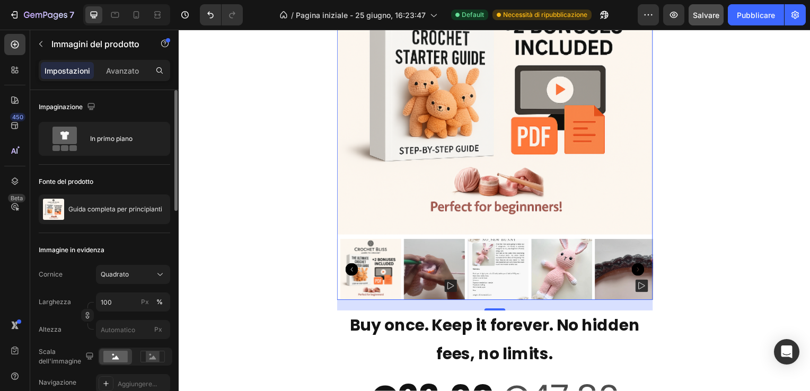
click at [639, 271] on icon "Carousel Next Arrow" at bounding box center [640, 271] width 13 height 13
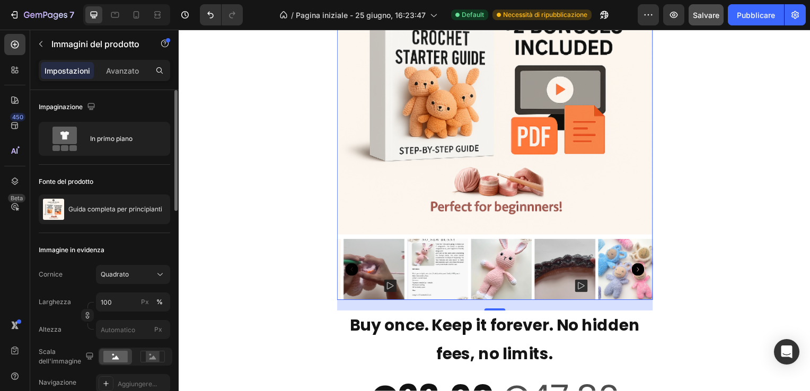
click at [639, 271] on icon "Carousel Next Arrow" at bounding box center [640, 271] width 13 height 13
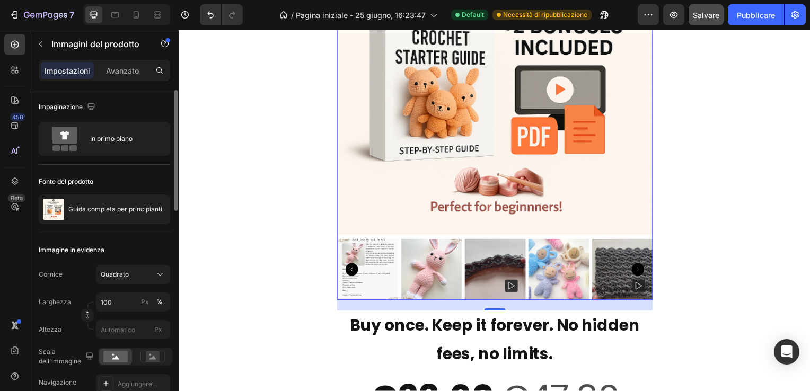
click at [639, 271] on icon "Carousel Next Arrow" at bounding box center [640, 271] width 13 height 13
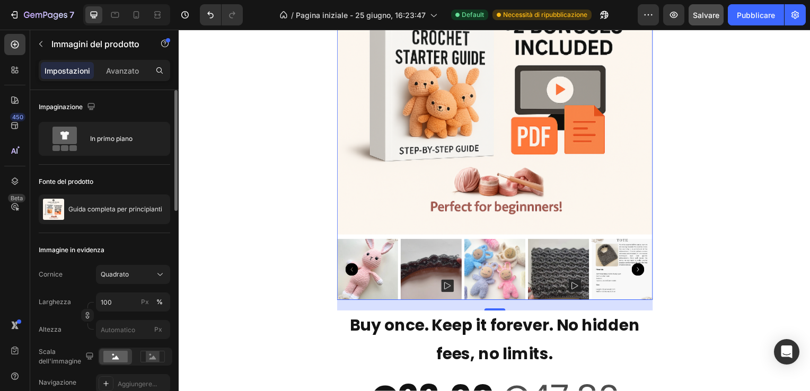
click at [639, 271] on icon "Carousel Next Arrow" at bounding box center [640, 271] width 13 height 13
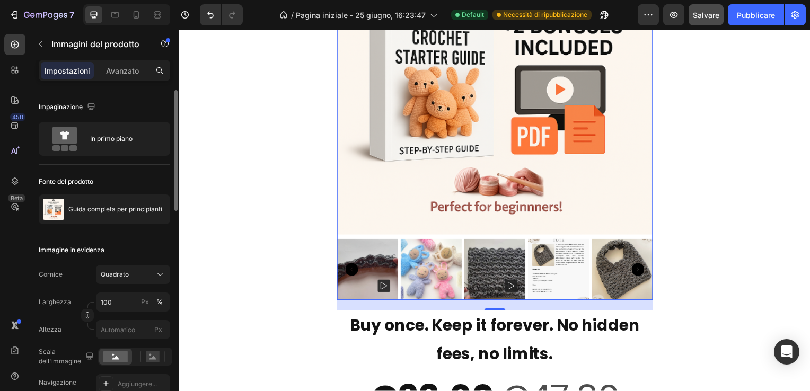
click at [639, 271] on icon "Carousel Next Arrow" at bounding box center [640, 271] width 13 height 13
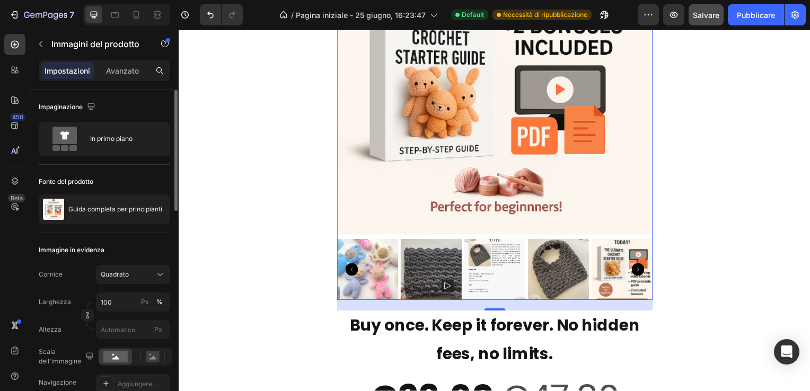
click at [639, 271] on icon "Carousel Next Arrow" at bounding box center [640, 271] width 13 height 13
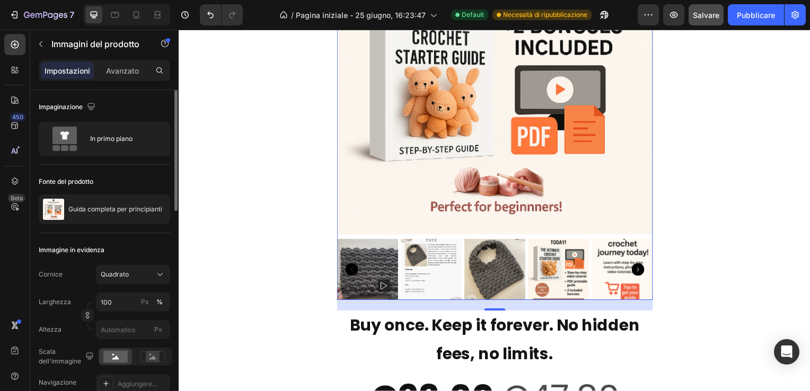
click at [639, 271] on icon "Carousel Next Arrow" at bounding box center [640, 271] width 13 height 13
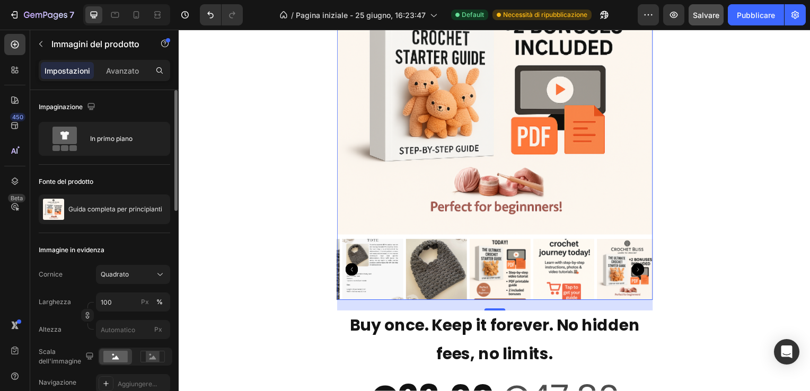
click at [639, 271] on icon "Carousel Next Arrow" at bounding box center [640, 271] width 13 height 13
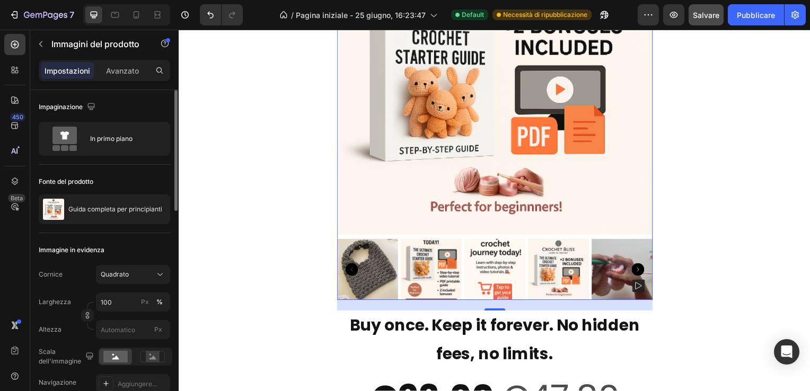
click at [639, 271] on icon "Carousel Next Arrow" at bounding box center [640, 271] width 13 height 13
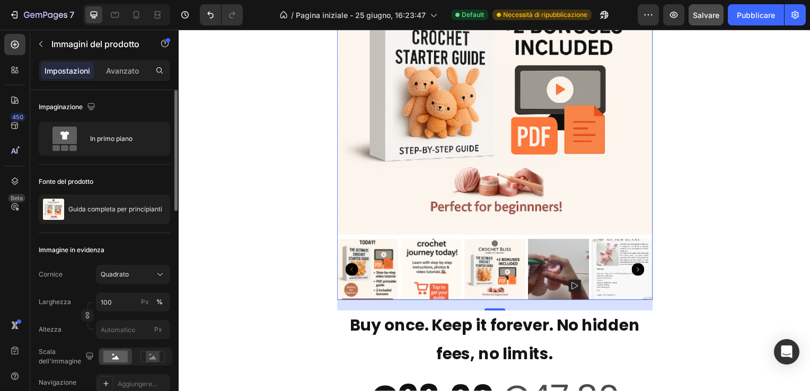
click at [639, 271] on icon "Carousel Next Arrow" at bounding box center [640, 271] width 13 height 13
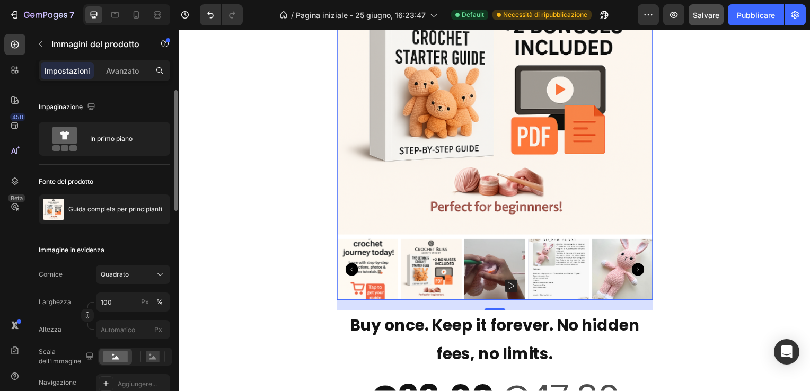
click at [639, 271] on icon "Carousel Next Arrow" at bounding box center [640, 271] width 13 height 13
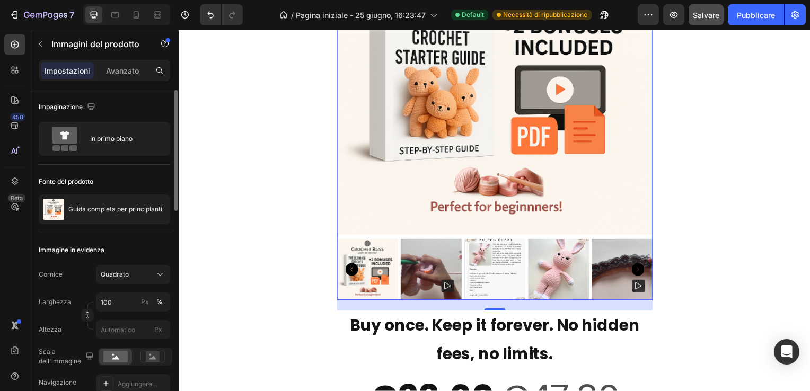
click at [639, 271] on icon "Carousel Next Arrow" at bounding box center [640, 271] width 13 height 13
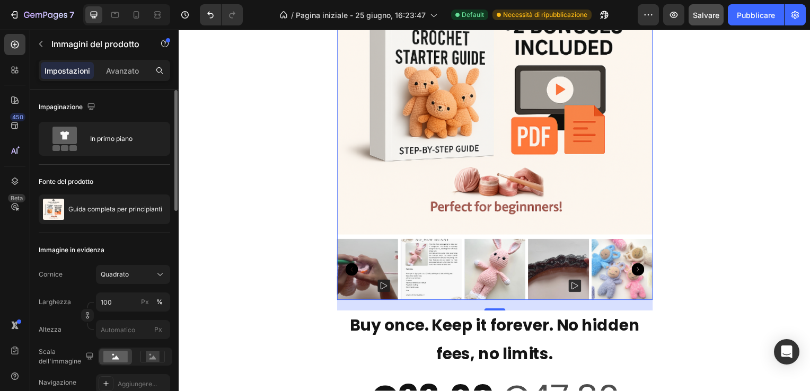
click at [639, 271] on icon "Carousel Next Arrow" at bounding box center [640, 271] width 13 height 13
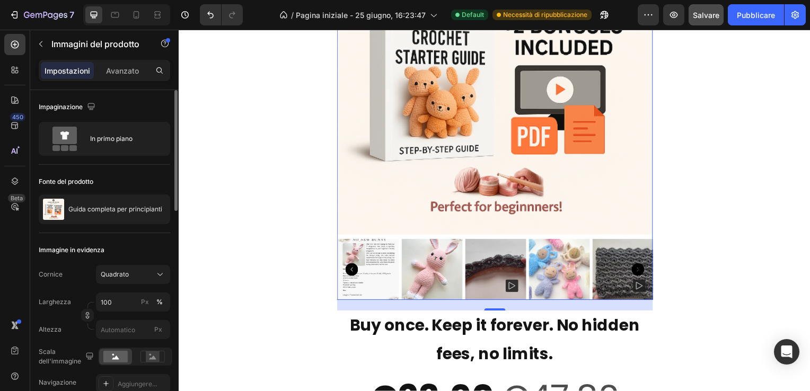
click at [639, 271] on icon "Carousel Next Arrow" at bounding box center [640, 271] width 13 height 13
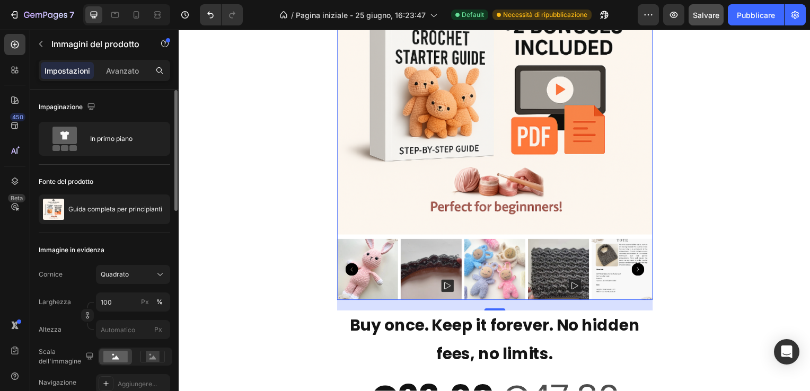
click at [639, 271] on icon "Carousel Next Arrow" at bounding box center [640, 271] width 13 height 13
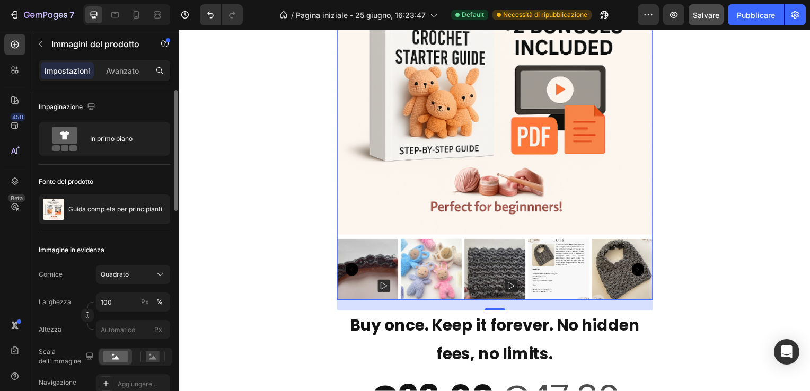
click at [639, 271] on icon "Carousel Next Arrow" at bounding box center [640, 271] width 13 height 13
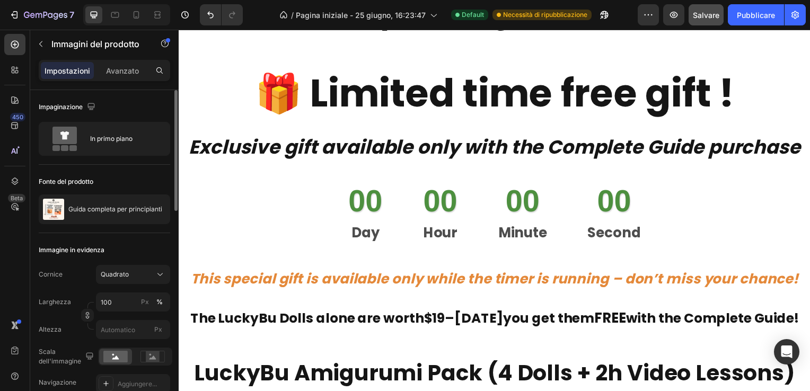
scroll to position [4775, 0]
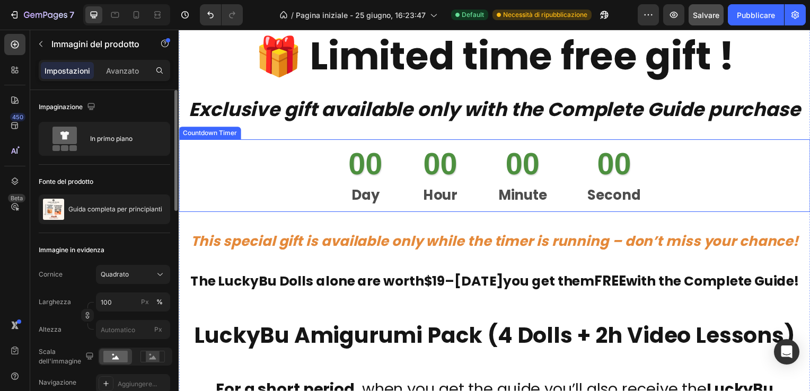
click at [395, 178] on div "00 Day 00 Hour 00 Minute 00 Second" at bounding box center [496, 176] width 320 height 73
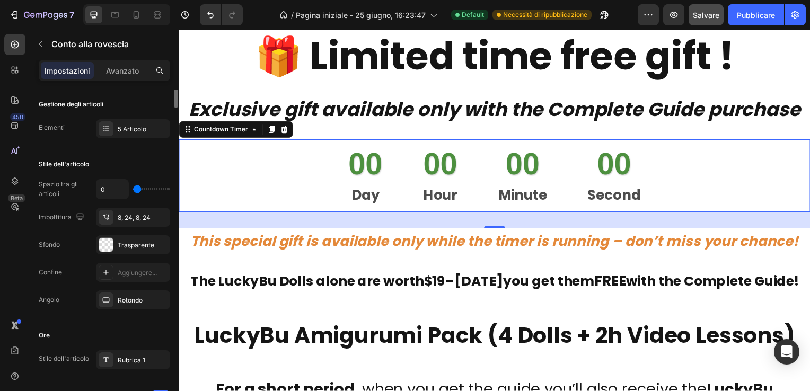
scroll to position [0, 0]
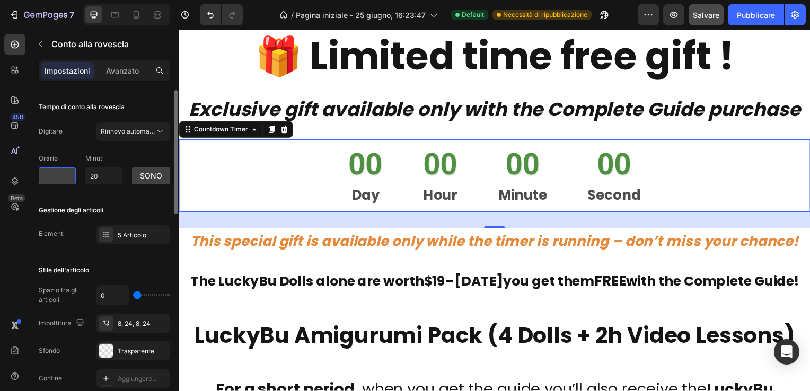
click at [68, 176] on input "number" at bounding box center [57, 175] width 37 height 17
click at [136, 127] on span "Rinnovo automatico" at bounding box center [131, 131] width 60 height 8
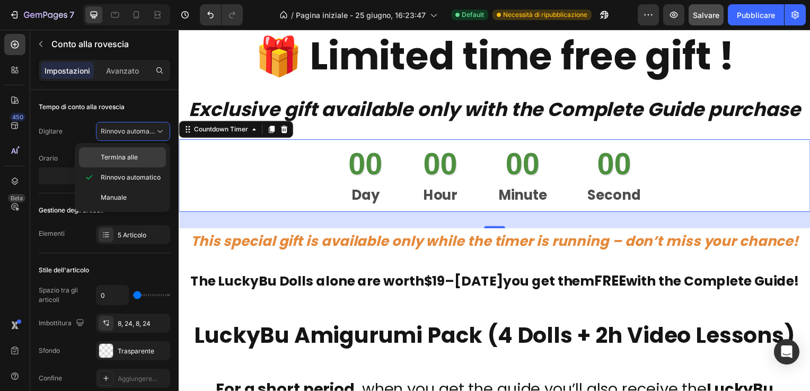
click at [130, 153] on span "Termina alle" at bounding box center [119, 158] width 37 height 10
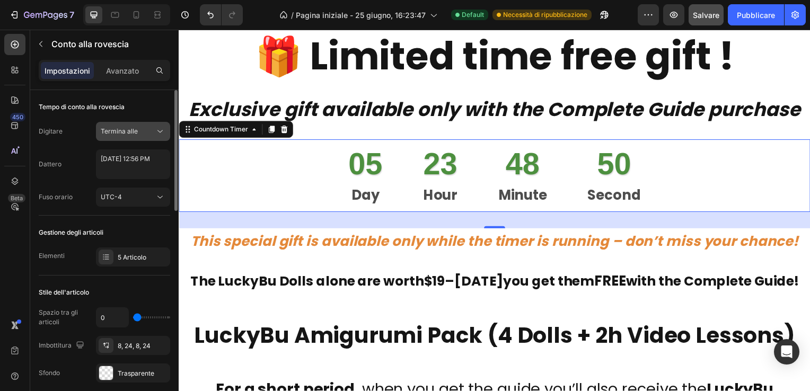
click at [138, 127] on div "Termina alle" at bounding box center [128, 132] width 54 height 10
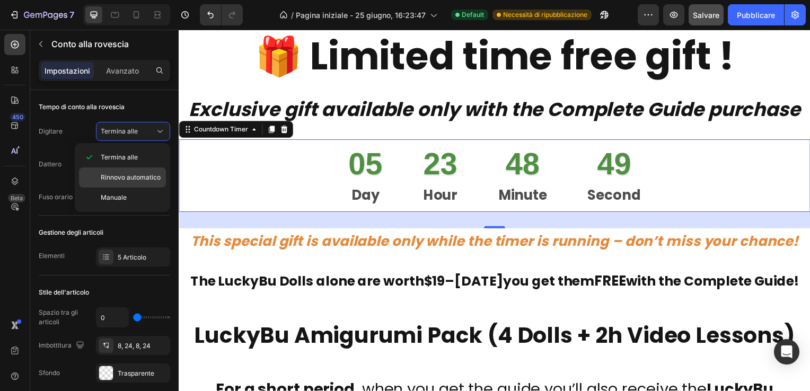
click at [126, 175] on span "Rinnovo automatico" at bounding box center [131, 178] width 60 height 10
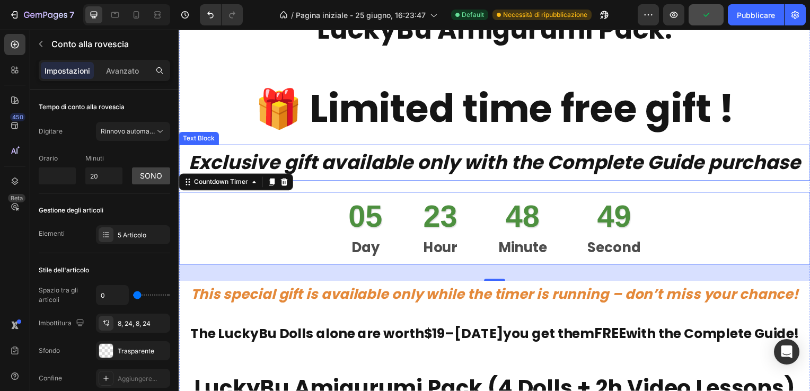
scroll to position [4775, 0]
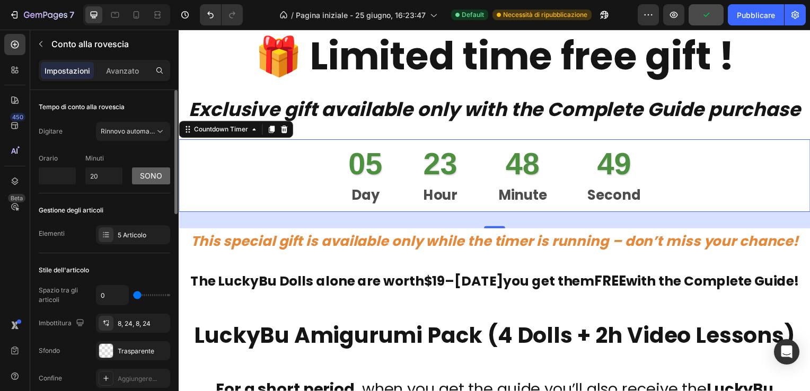
click at [157, 178] on button "sono" at bounding box center [151, 175] width 38 height 17
type input "0"
click at [157, 177] on button "Ore" at bounding box center [151, 175] width 38 height 17
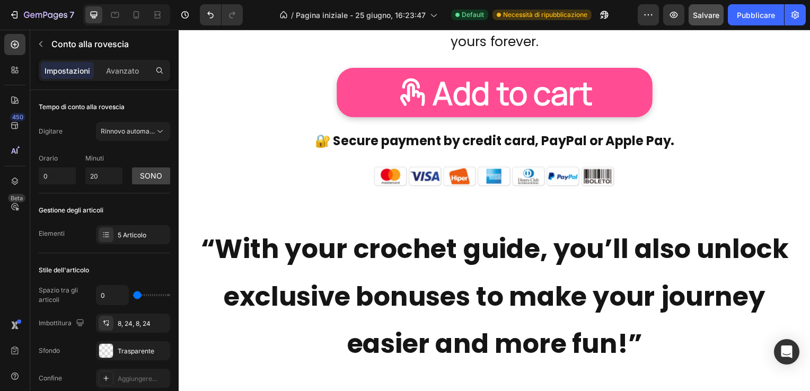
scroll to position [1732, 0]
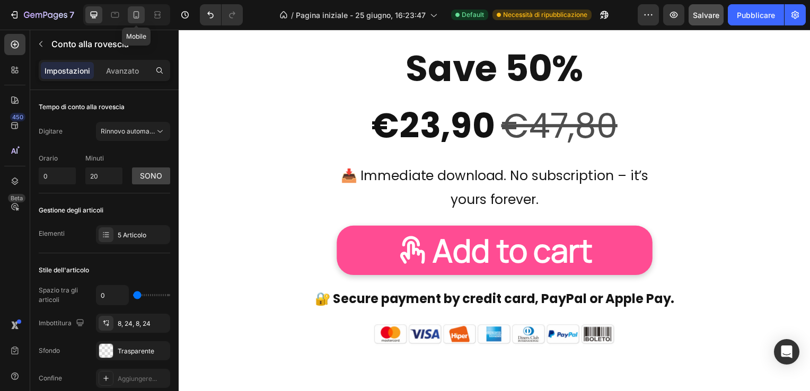
click at [136, 11] on icon at bounding box center [137, 14] width 6 height 7
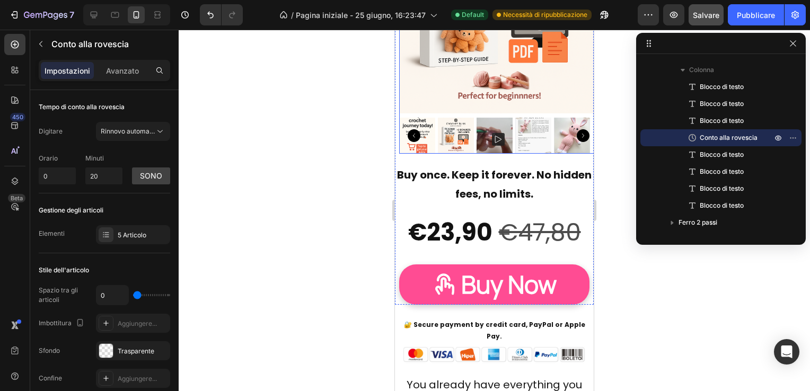
scroll to position [8484, 0]
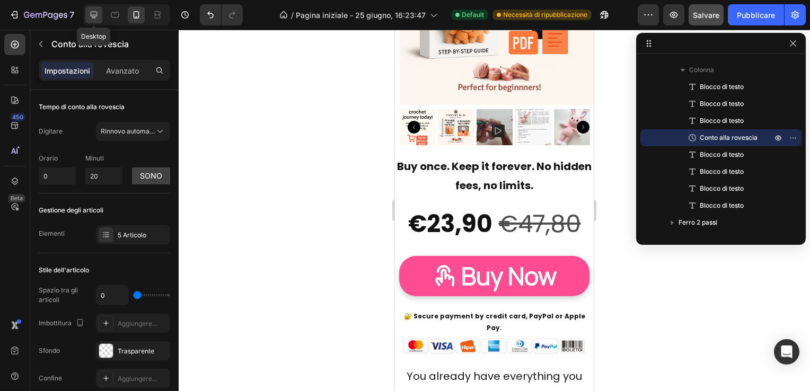
click at [90, 12] on icon at bounding box center [93, 15] width 11 height 11
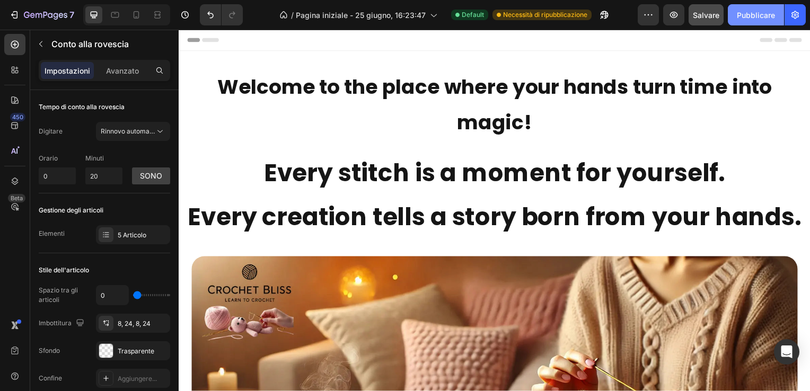
click at [759, 12] on font "Pubblicare" at bounding box center [756, 15] width 38 height 11
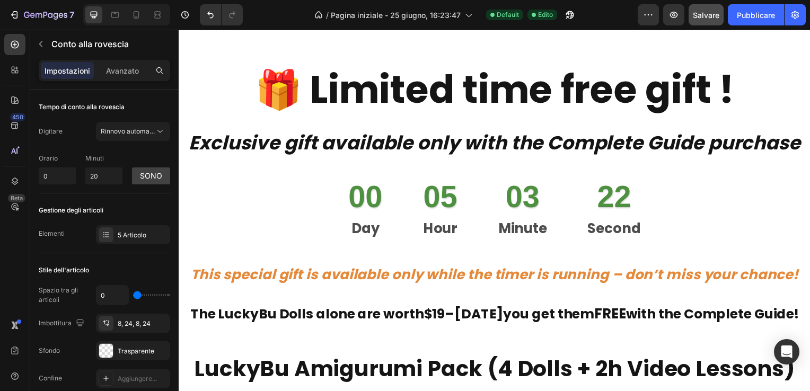
scroll to position [4795, 0]
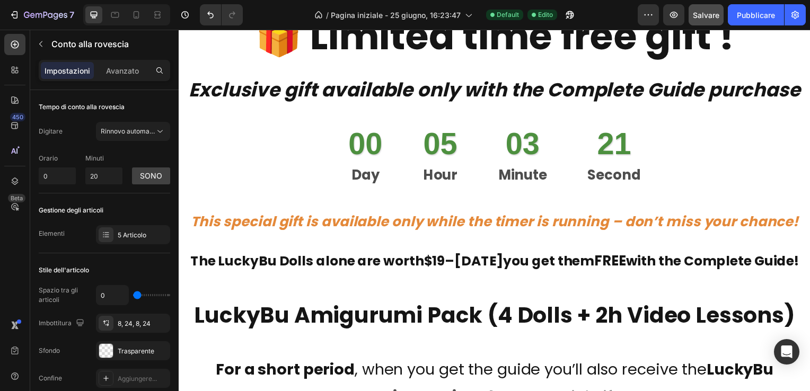
click at [398, 144] on div "00 Day 05 Hour 03 Minute 21 Second" at bounding box center [496, 156] width 320 height 73
click at [339, 155] on div "00 Day" at bounding box center [366, 156] width 60 height 73
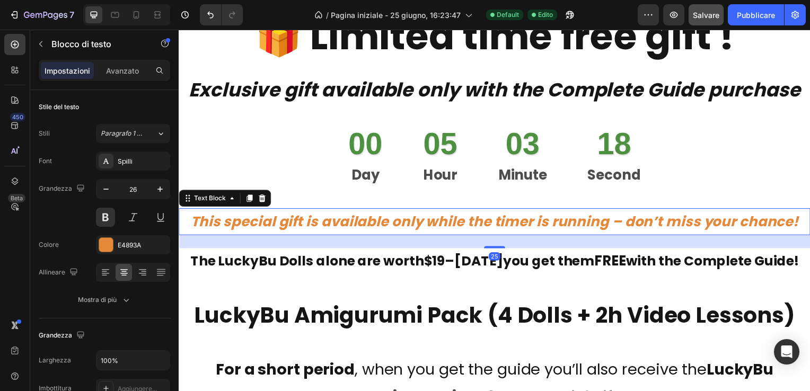
click at [383, 228] on icon "This special gift is available only while the timer is running – don’t miss you…" at bounding box center [497, 223] width 612 height 19
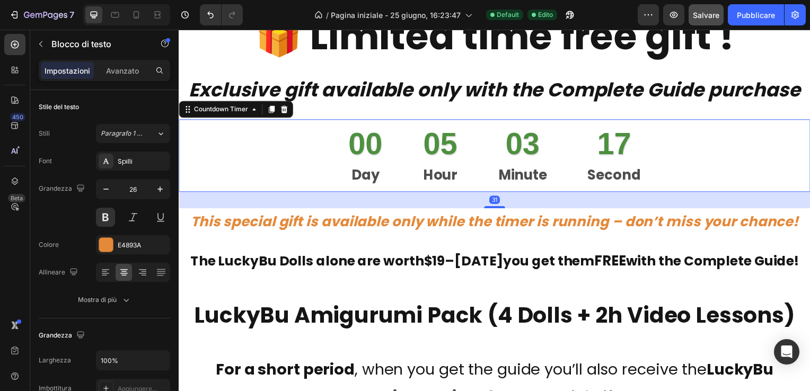
click at [392, 151] on div "00 Day" at bounding box center [366, 156] width 60 height 73
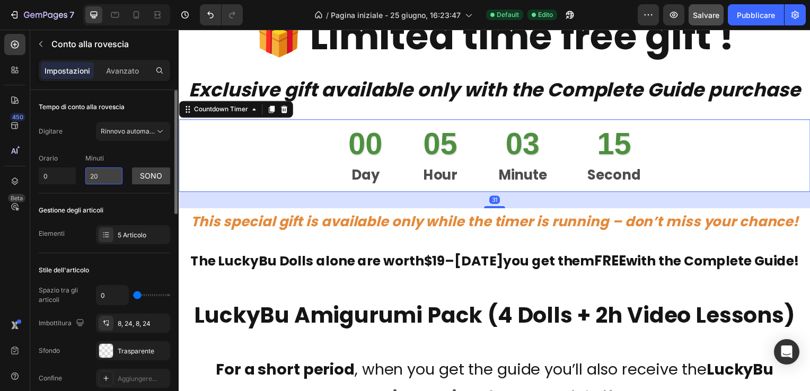
click at [109, 172] on input "20" at bounding box center [103, 175] width 37 height 17
type input "2"
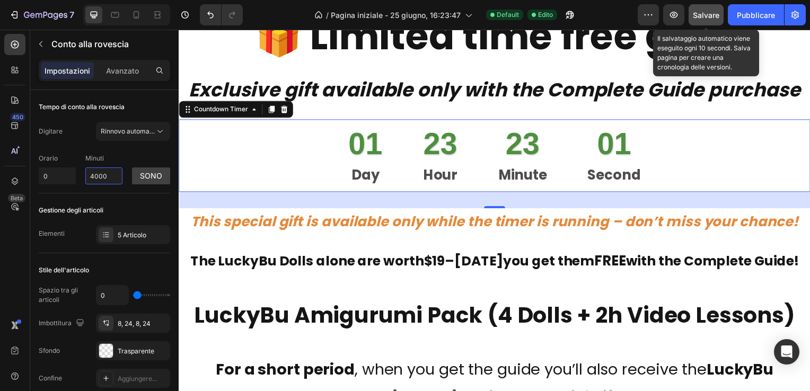
type input "4000"
click at [710, 15] on span "Salvare" at bounding box center [706, 15] width 26 height 9
type input "10"
type input "40"
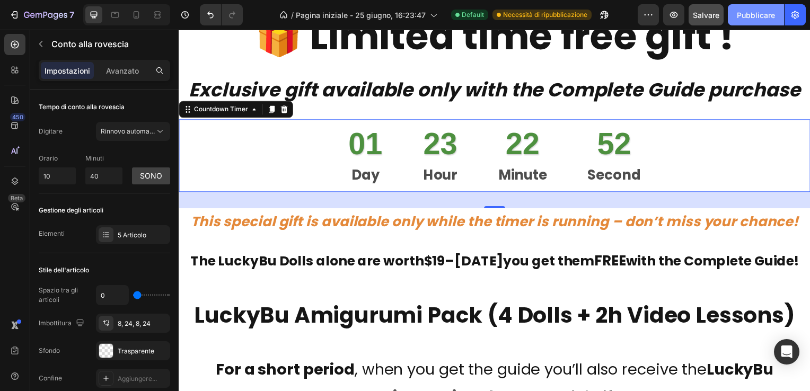
click at [764, 12] on font "Pubblicare" at bounding box center [756, 15] width 38 height 11
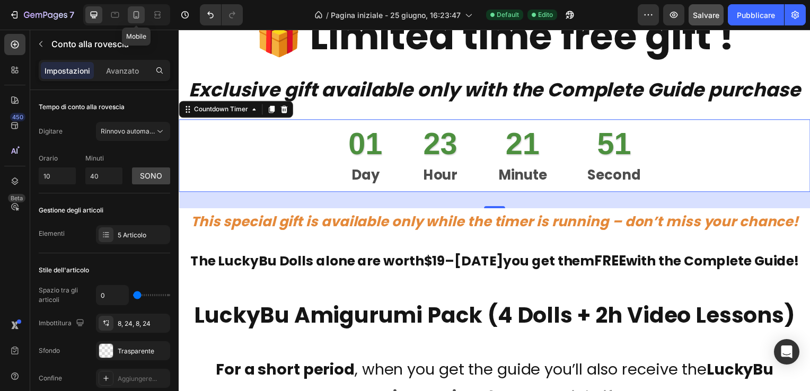
click at [136, 14] on icon at bounding box center [136, 15] width 11 height 11
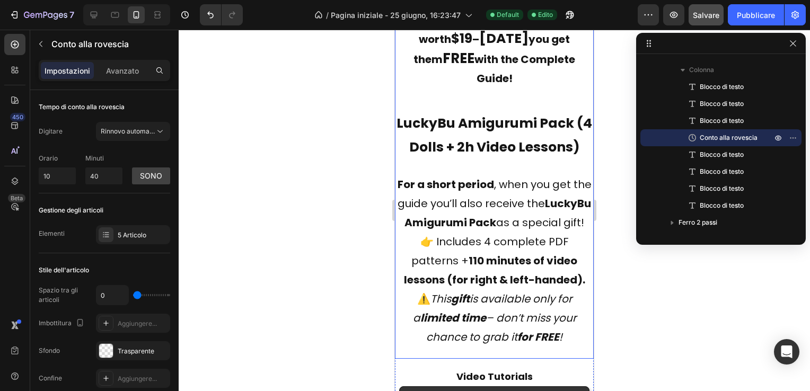
scroll to position [5144, 0]
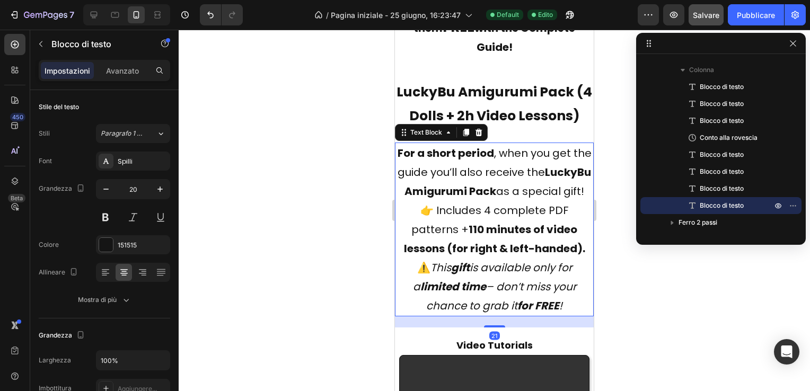
click at [447, 243] on p "For a short period , when you get the guide you’ll also receive the LuckyBu Ami…" at bounding box center [494, 201] width 197 height 114
click at [121, 69] on p "Avanzato" at bounding box center [122, 70] width 33 height 11
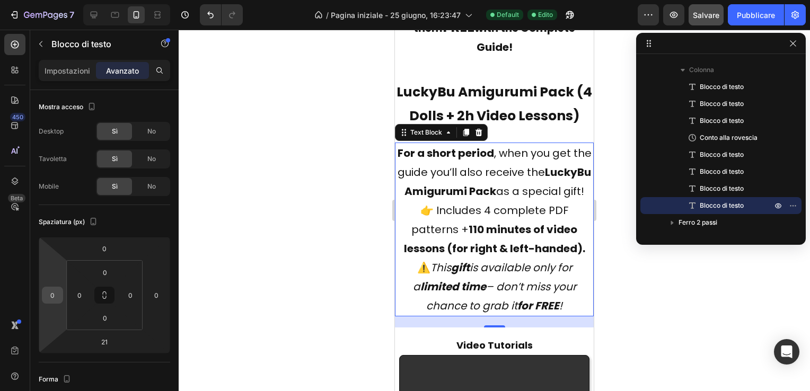
click at [56, 297] on input "0" at bounding box center [53, 295] width 16 height 16
click at [69, 363] on p "S 8px" at bounding box center [79, 364] width 48 height 7
type input "8"
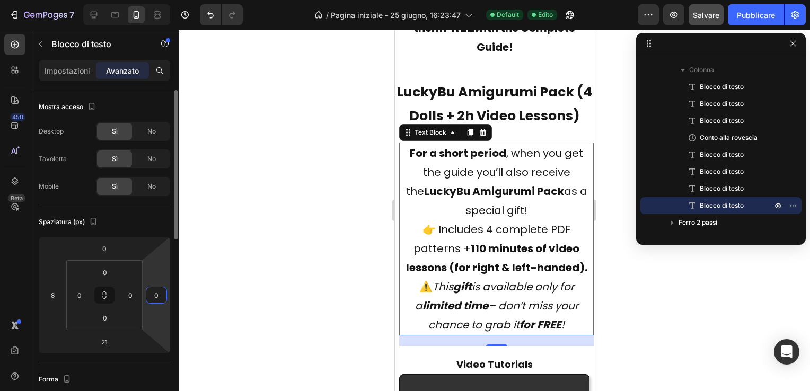
click at [160, 291] on input "0" at bounding box center [156, 295] width 16 height 16
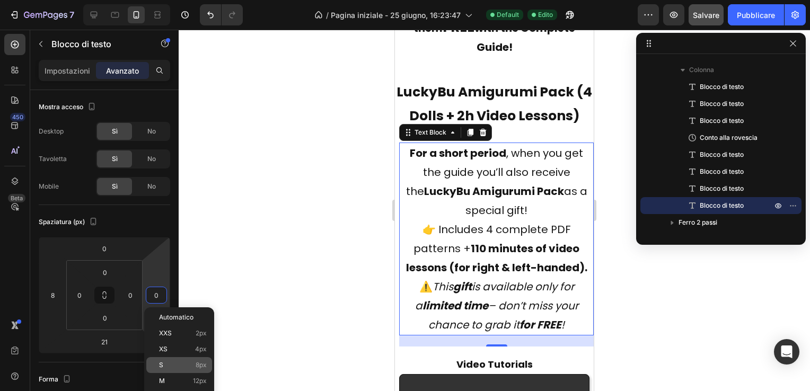
click at [175, 363] on p "S 8px" at bounding box center [183, 364] width 48 height 7
type input "8"
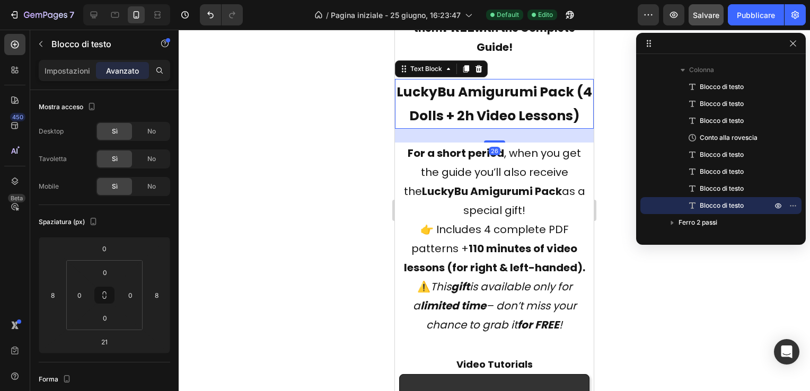
click at [491, 127] on p "LuckyBu Amigurumi Pack (4 Dolls + 2h Video Lessons)" at bounding box center [494, 104] width 197 height 48
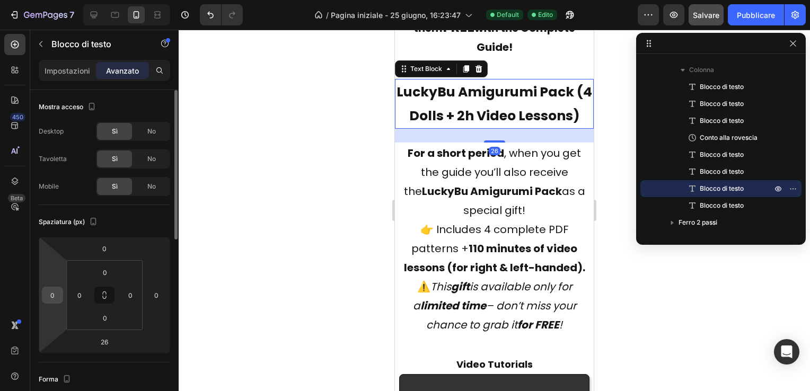
click at [54, 298] on input "0" at bounding box center [53, 295] width 16 height 16
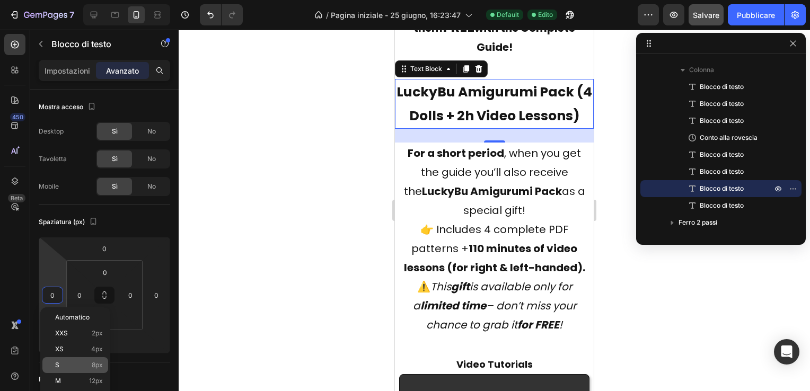
click at [70, 362] on p "S 8px" at bounding box center [79, 364] width 48 height 7
type input "8"
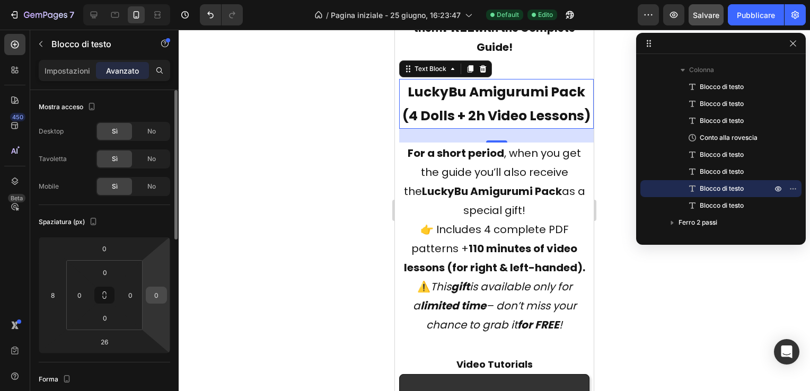
click at [159, 294] on input "0" at bounding box center [156, 295] width 16 height 16
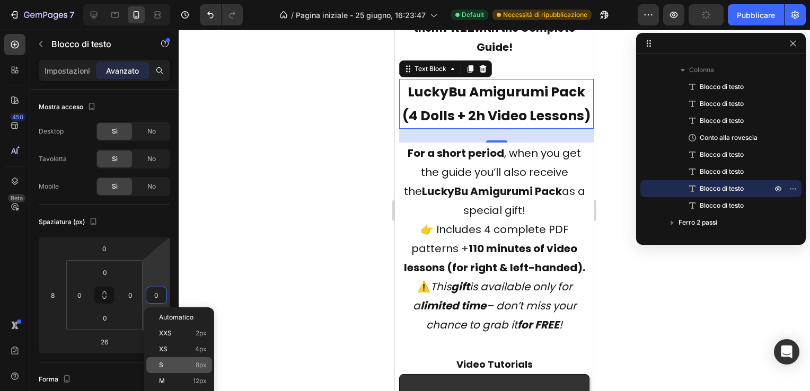
click at [172, 362] on p "S 8px" at bounding box center [183, 364] width 48 height 7
type input "8"
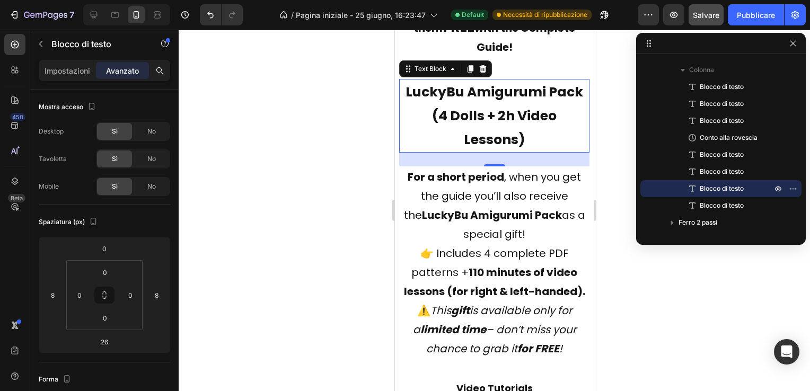
scroll to position [5091, 0]
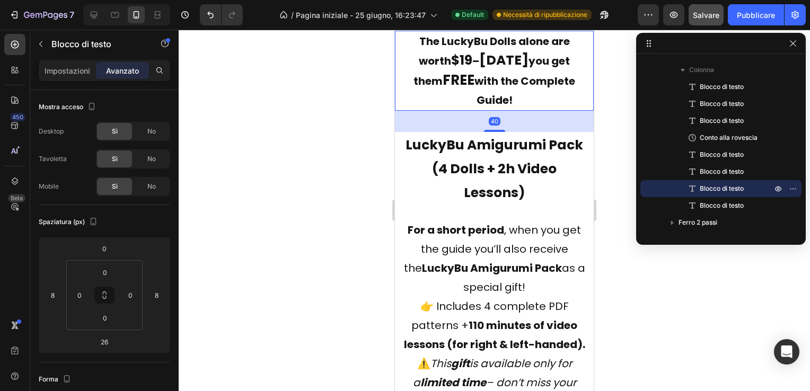
click at [479, 69] on strong "[DATE]" at bounding box center [503, 60] width 49 height 19
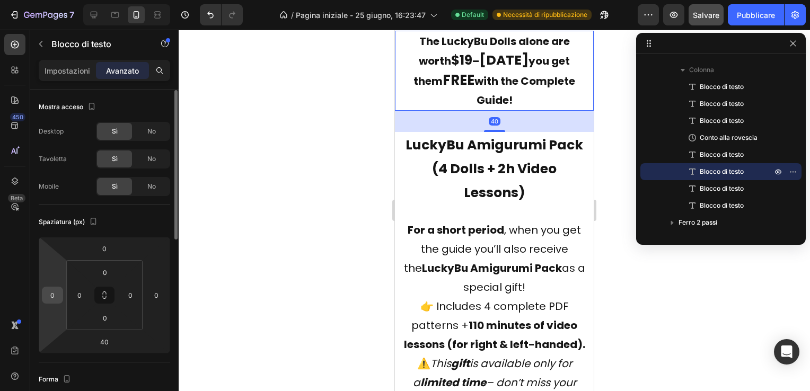
click at [52, 298] on input "0" at bounding box center [53, 295] width 16 height 16
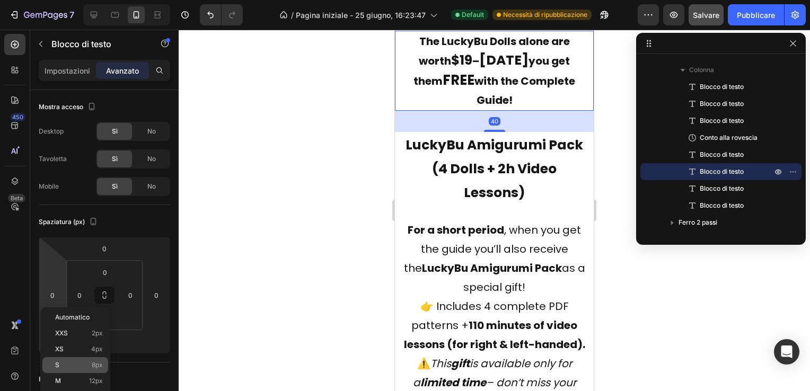
click at [58, 363] on span "S" at bounding box center [57, 364] width 4 height 7
type input "8"
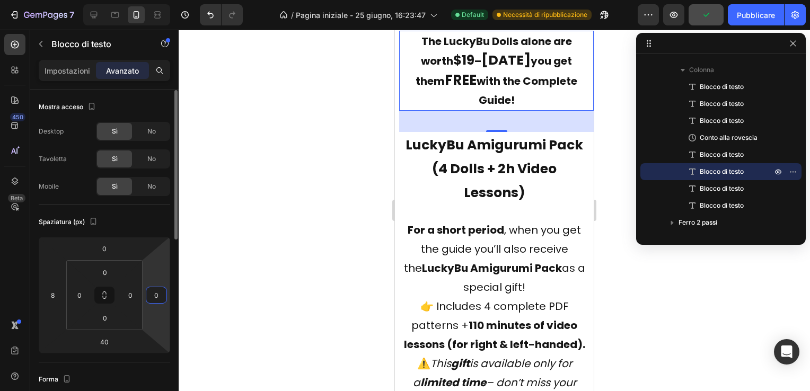
click at [161, 294] on input "0" at bounding box center [156, 295] width 16 height 16
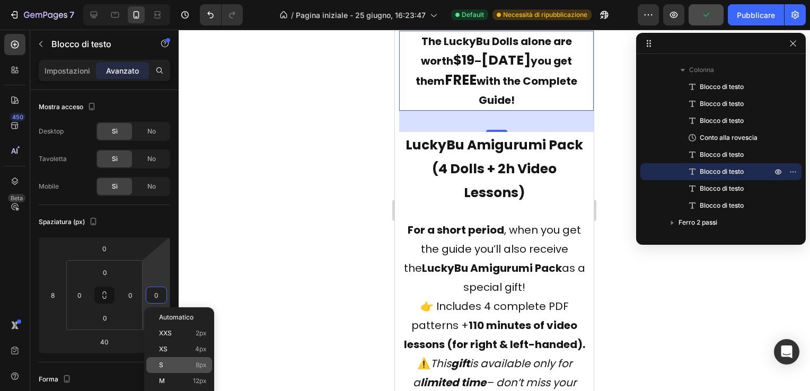
click at [174, 364] on p "S 8px" at bounding box center [183, 364] width 48 height 7
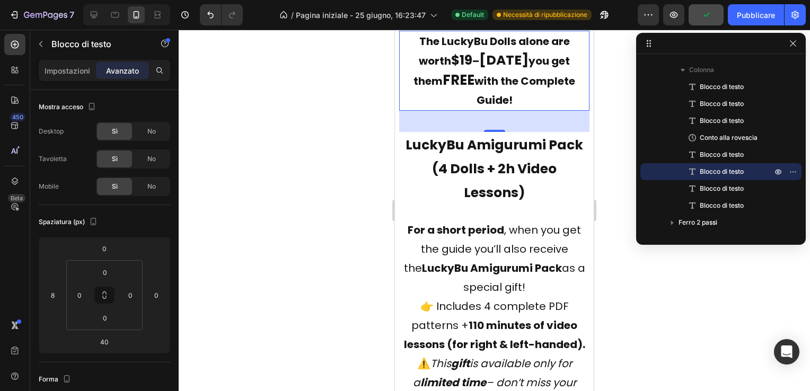
type input "8"
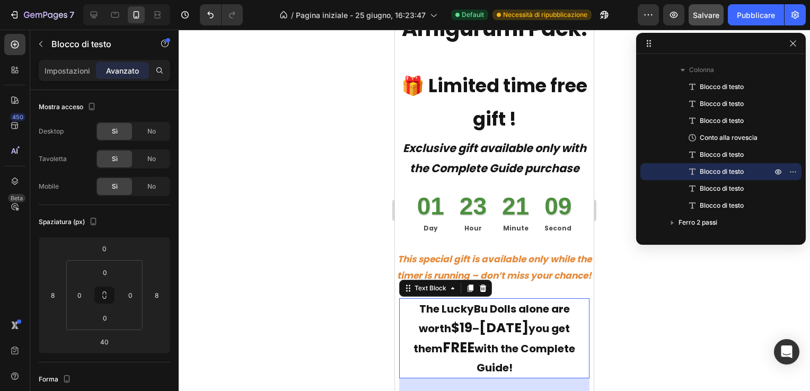
scroll to position [4773, 0]
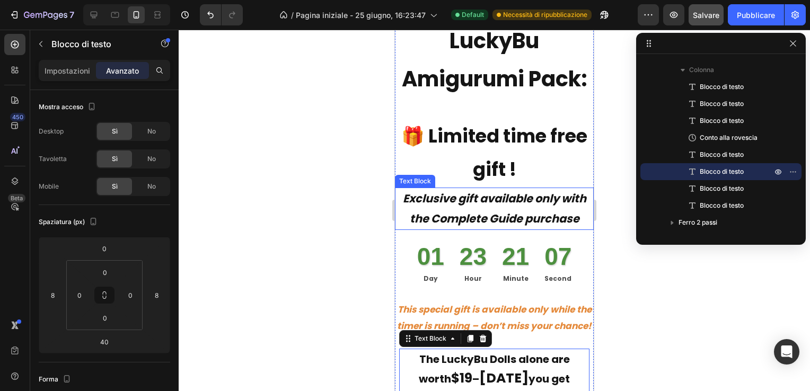
click at [466, 229] on p "Exclusive gift available only with the Complete Guide purchase" at bounding box center [494, 209] width 197 height 40
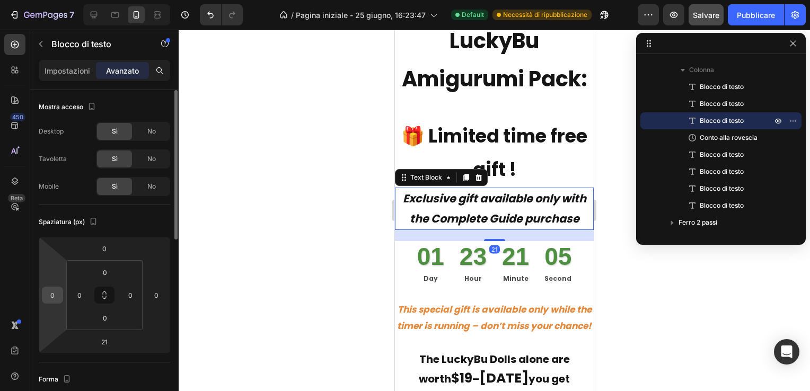
click at [53, 296] on input "0" at bounding box center [53, 295] width 16 height 16
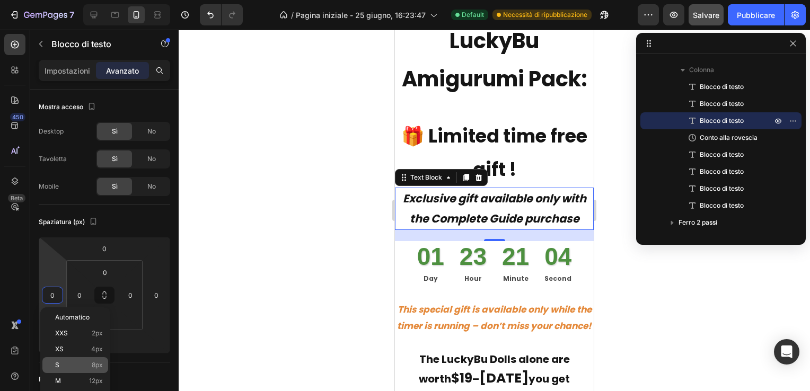
click at [68, 361] on p "S 8px" at bounding box center [79, 364] width 48 height 7
type input "8"
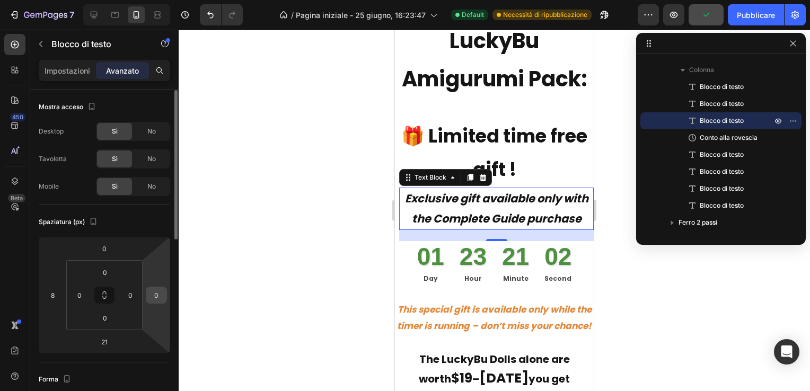
click at [159, 294] on input "0" at bounding box center [156, 295] width 16 height 16
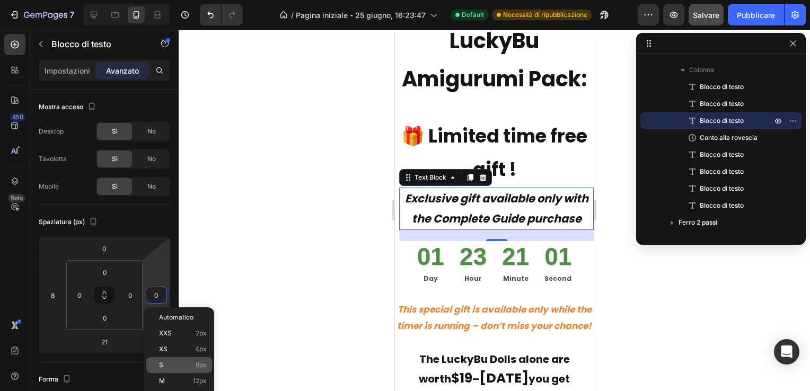
click at [167, 363] on p "S 8px" at bounding box center [183, 364] width 48 height 7
type input "8"
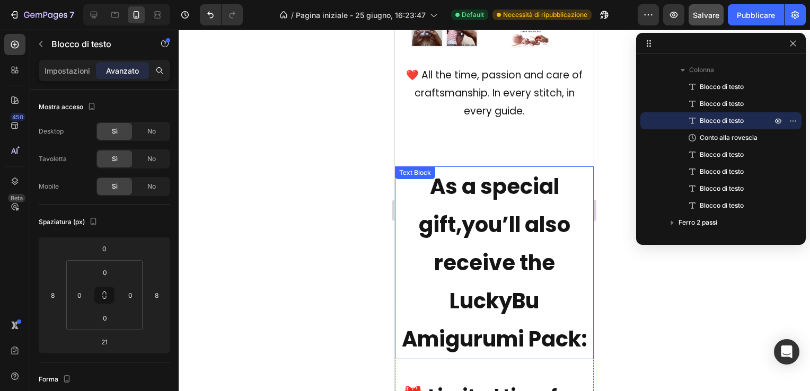
scroll to position [4243, 0]
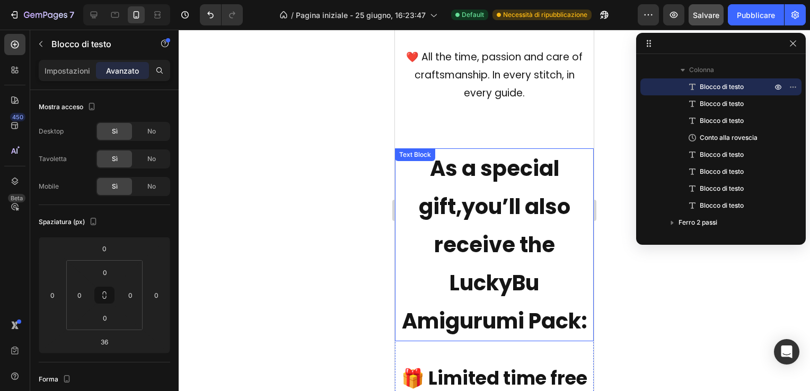
click at [424, 222] on p "As a special gift, you’ll also receive the LuckyBu Amigurumi Pack:" at bounding box center [494, 244] width 197 height 191
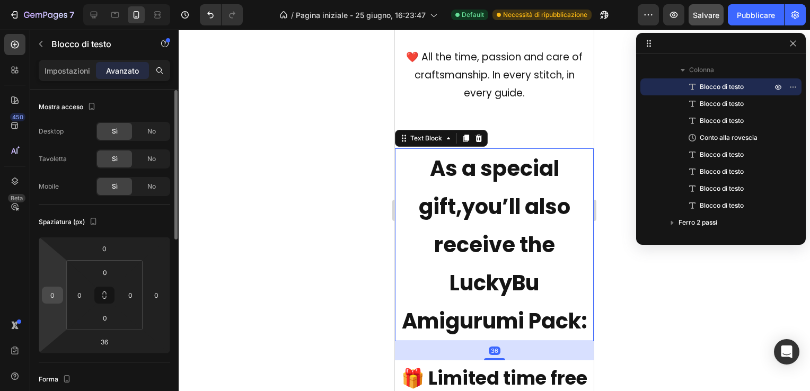
click at [57, 292] on input "0" at bounding box center [53, 295] width 16 height 16
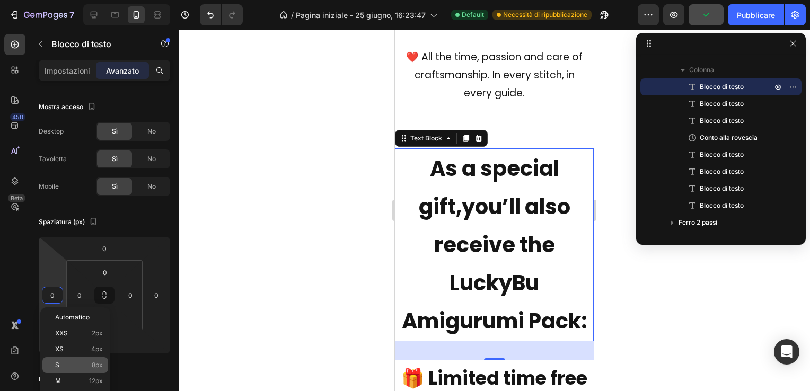
click at [70, 360] on div "S 8px" at bounding box center [75, 365] width 66 height 16
type input "8"
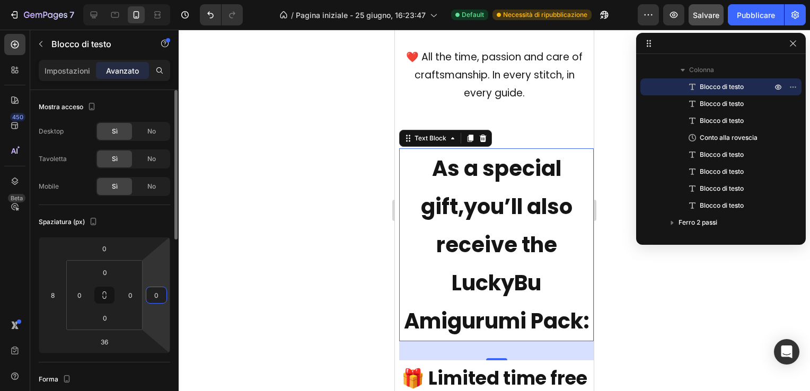
click at [161, 290] on input "0" at bounding box center [156, 295] width 16 height 16
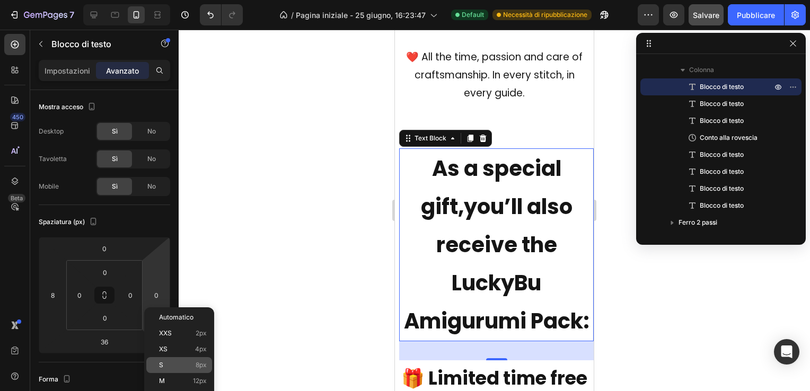
click at [170, 361] on p "S 8px" at bounding box center [183, 364] width 48 height 7
type input "8"
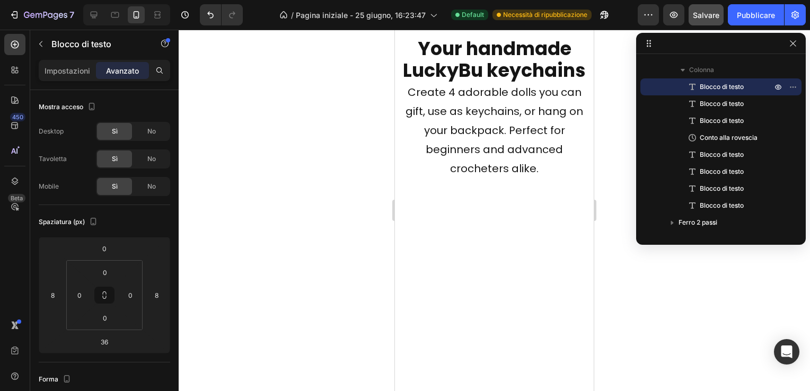
scroll to position [5886, 0]
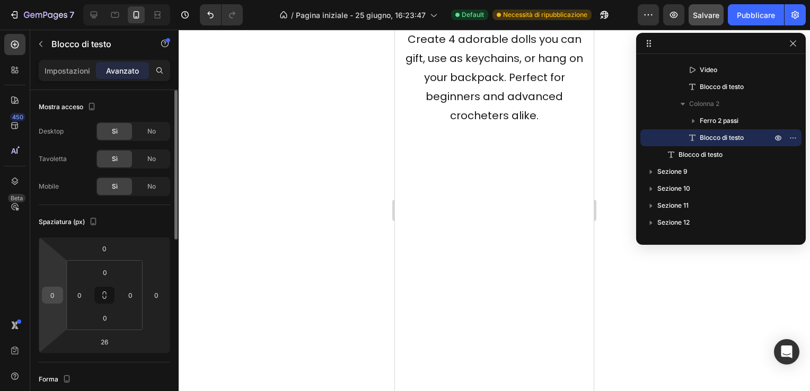
click at [54, 294] on input "0" at bounding box center [53, 295] width 16 height 16
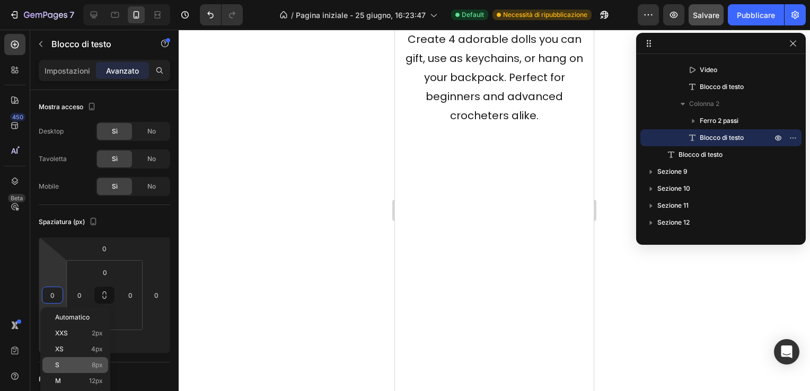
click at [66, 361] on p "S 8px" at bounding box center [79, 364] width 48 height 7
type input "8"
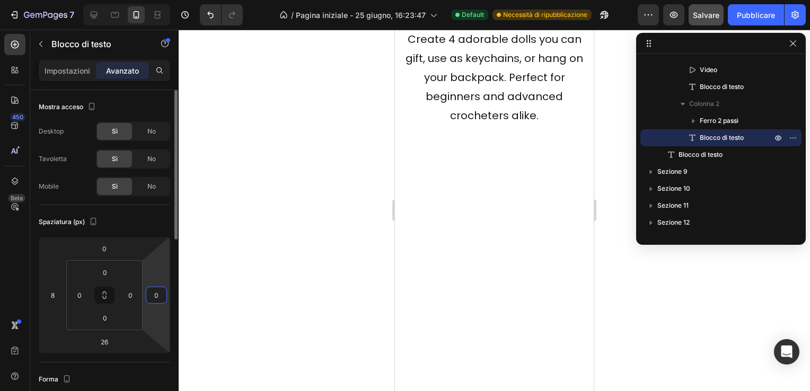
click at [155, 290] on input "0" at bounding box center [156, 295] width 16 height 16
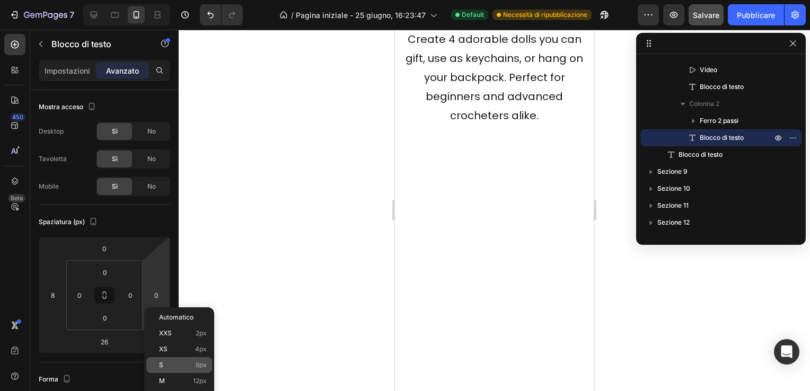
click at [171, 362] on p "S 8px" at bounding box center [183, 364] width 48 height 7
type input "8"
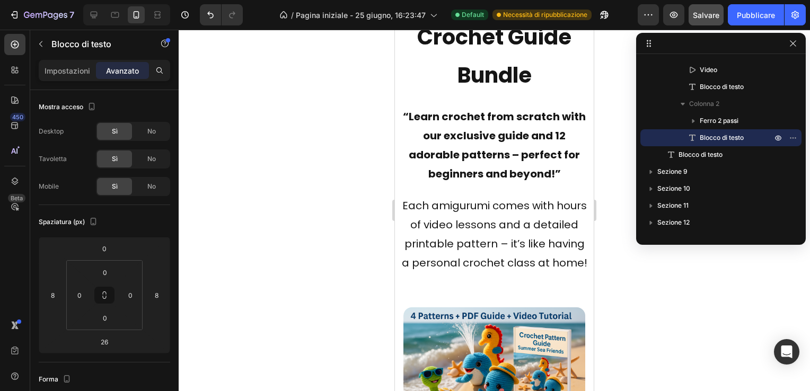
scroll to position [7793, 0]
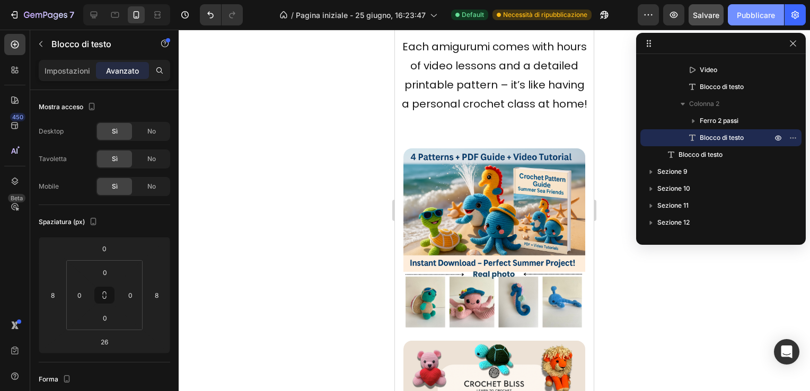
click at [757, 12] on font "Pubblicare" at bounding box center [756, 15] width 38 height 11
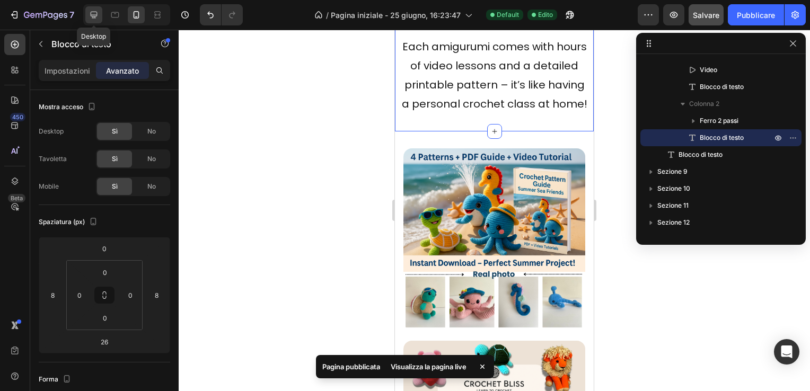
click at [94, 11] on icon at bounding box center [93, 15] width 11 height 11
type input "0"
